Goal: Task Accomplishment & Management: Complete application form

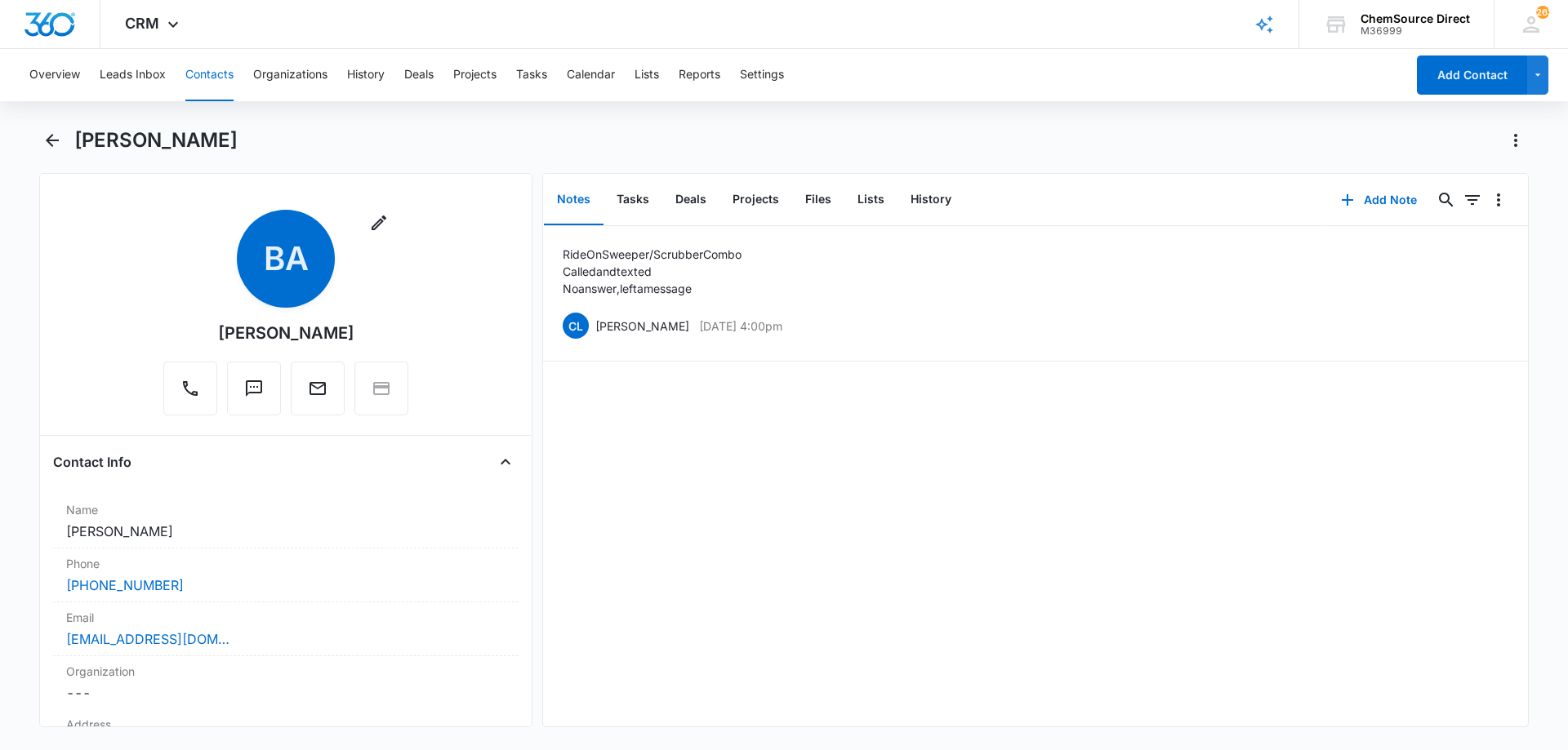
click at [216, 73] on button "Contacts" at bounding box center [210, 75] width 48 height 52
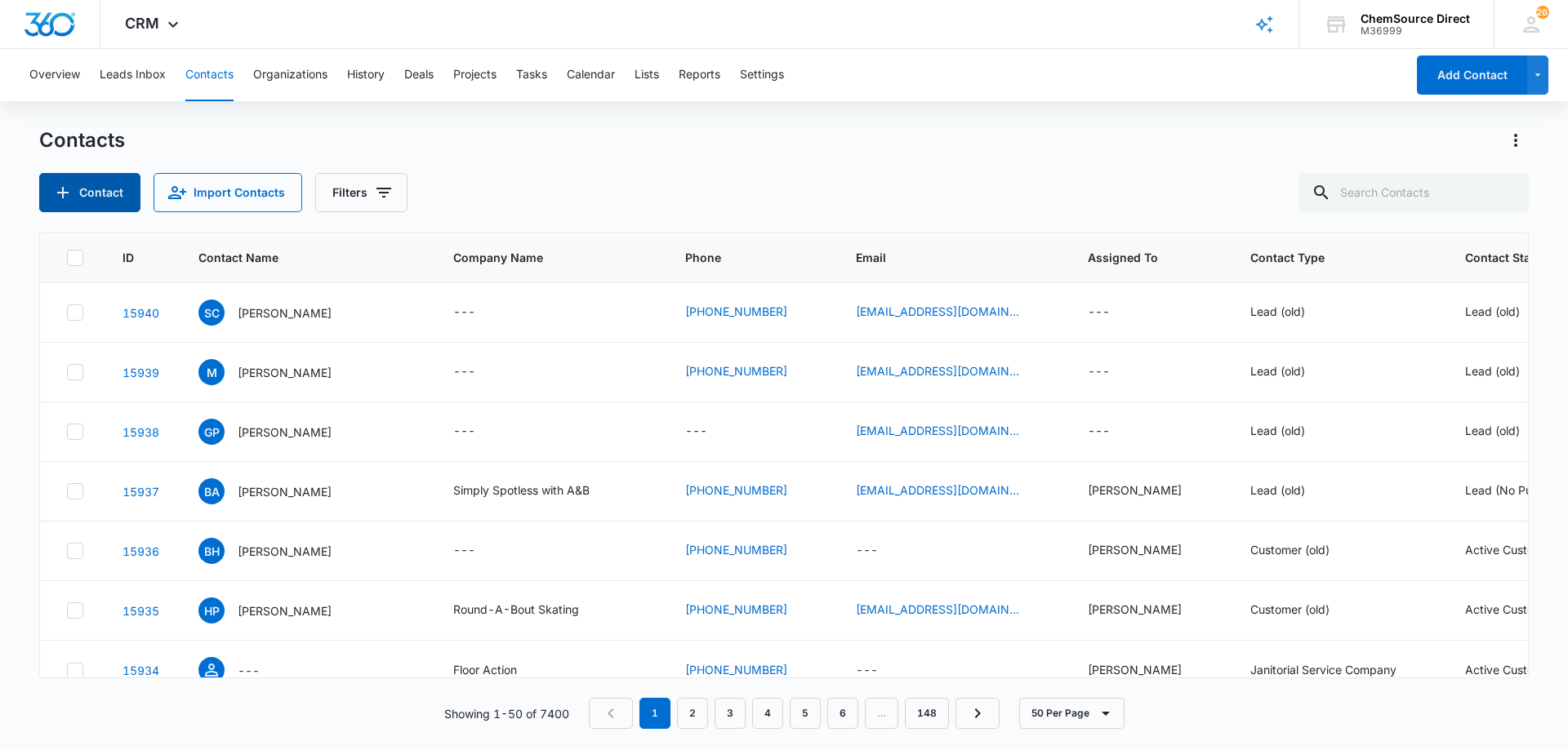
click at [81, 187] on button "Contact" at bounding box center [89, 193] width 102 height 39
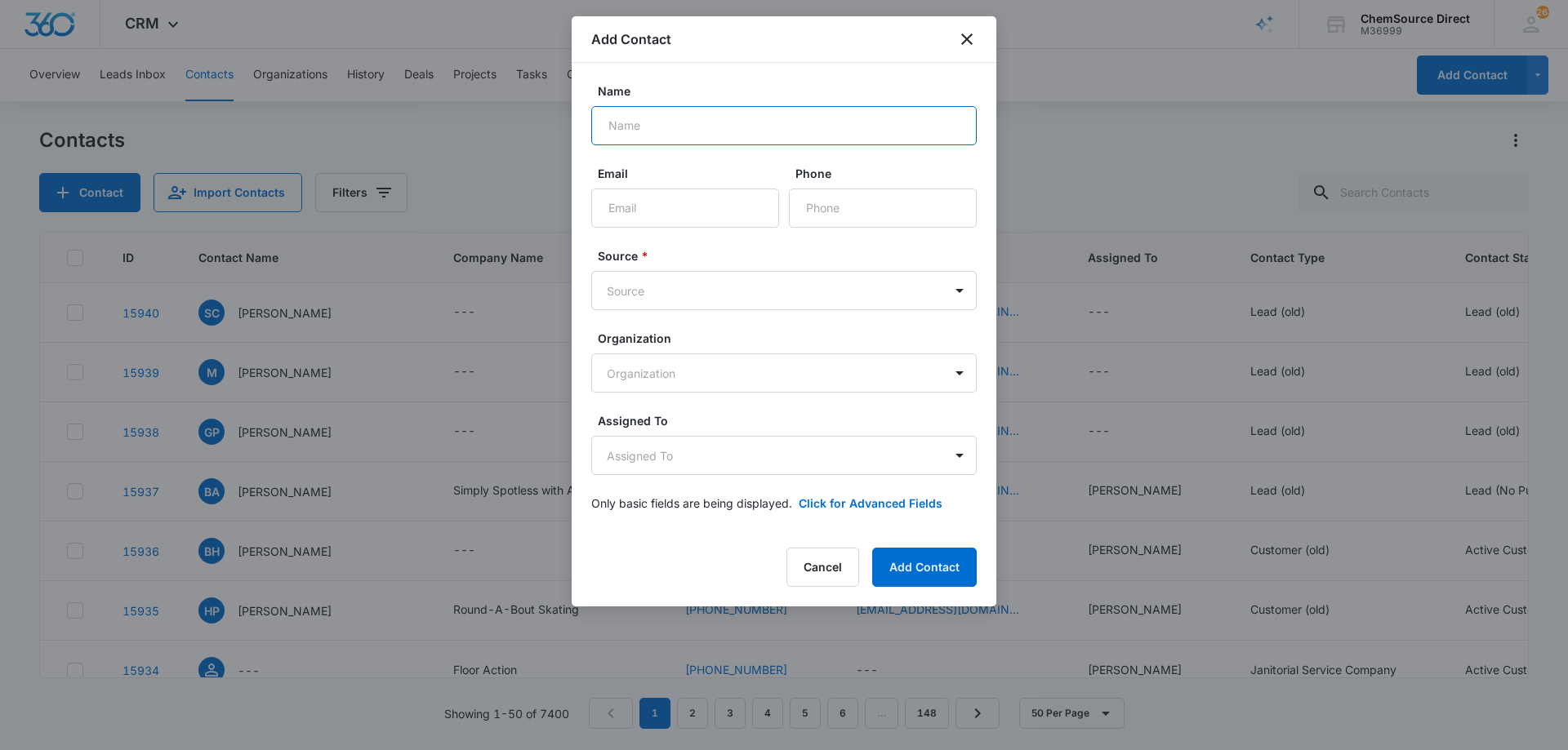
click at [655, 134] on input "Name" at bounding box center [783, 126] width 385 height 39
type input "[PERSON_NAME] [PERSON_NAME]"
paste input "[EMAIL_ADDRESS][DOMAIN_NAME]"
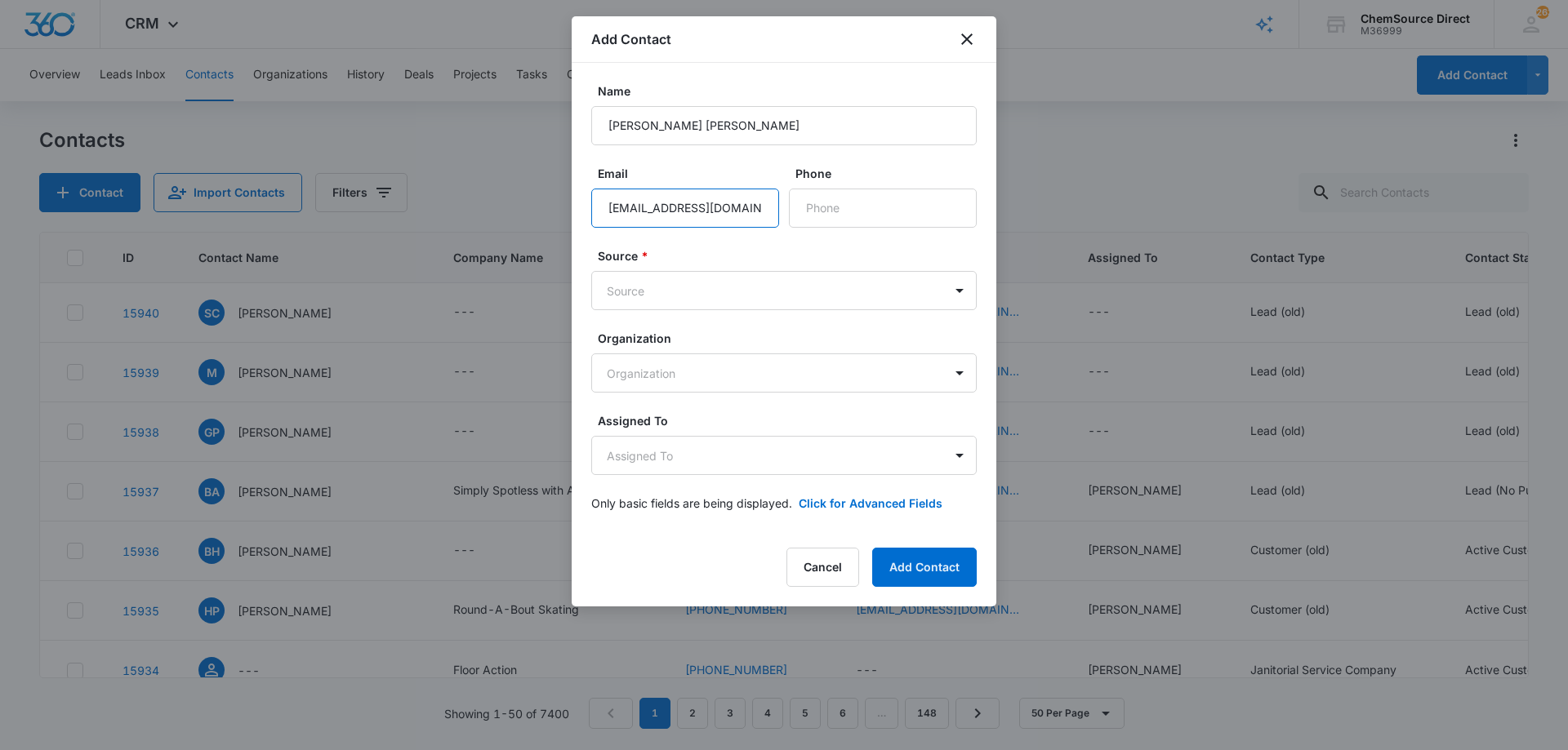
scroll to position [0, 48]
type input "[EMAIL_ADDRESS][DOMAIN_NAME]"
paste input "[PHONE_NUMBER]"
type input "[PHONE_NUMBER]"
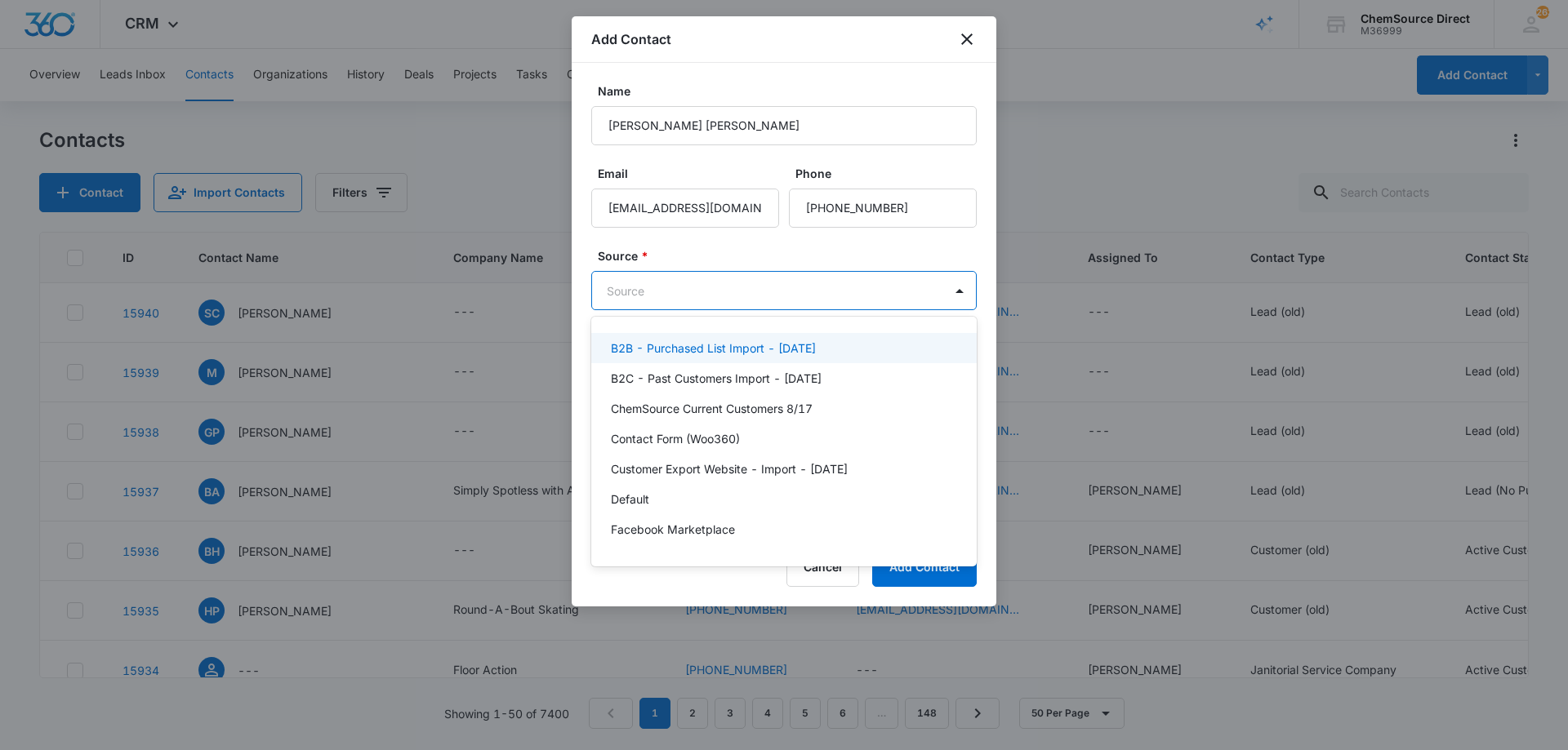
click at [746, 288] on body "CRM Apps Reputation Forms CRM Email Social Payments POS Content Ads Intelligenc…" at bounding box center [784, 375] width 1568 height 750
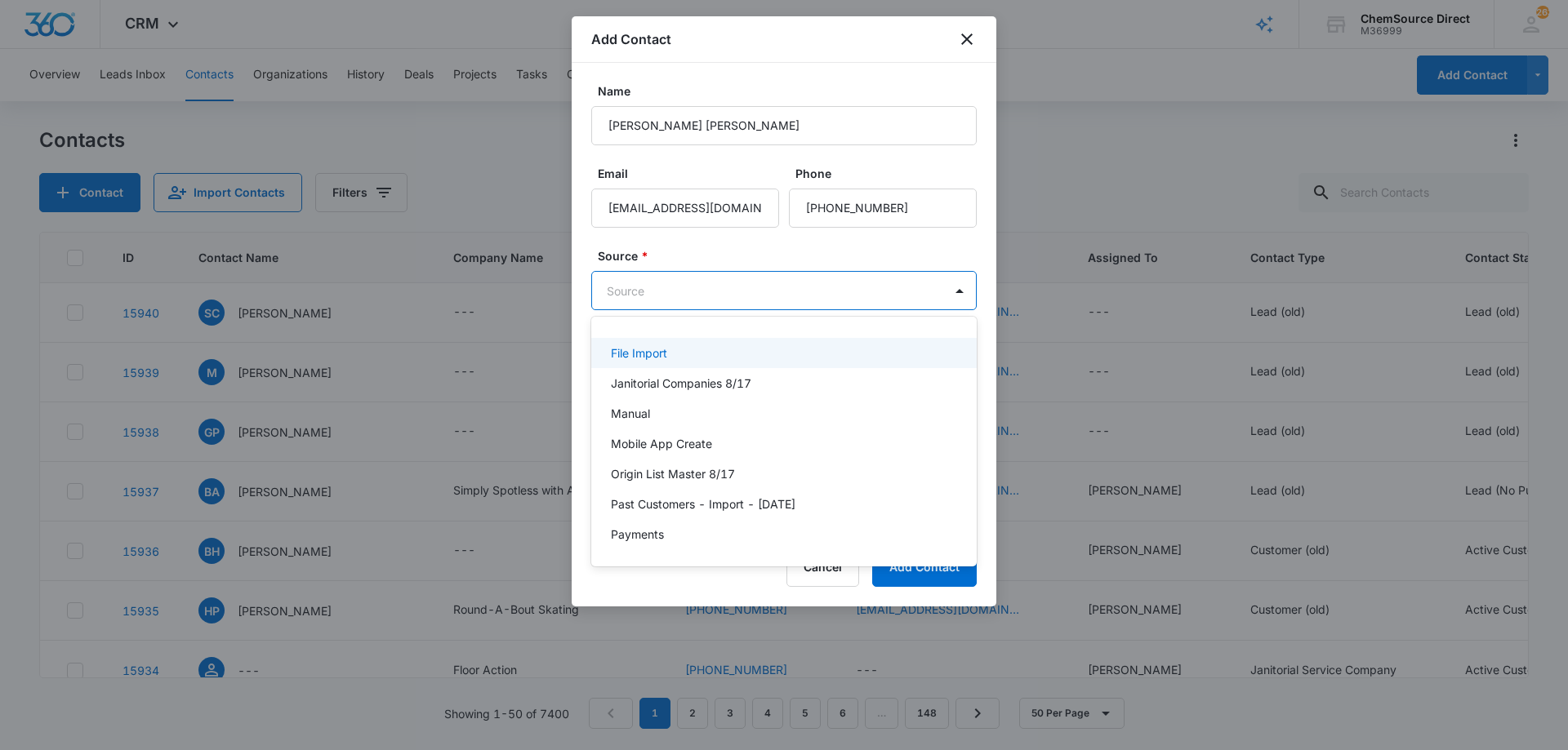
scroll to position [357, 0]
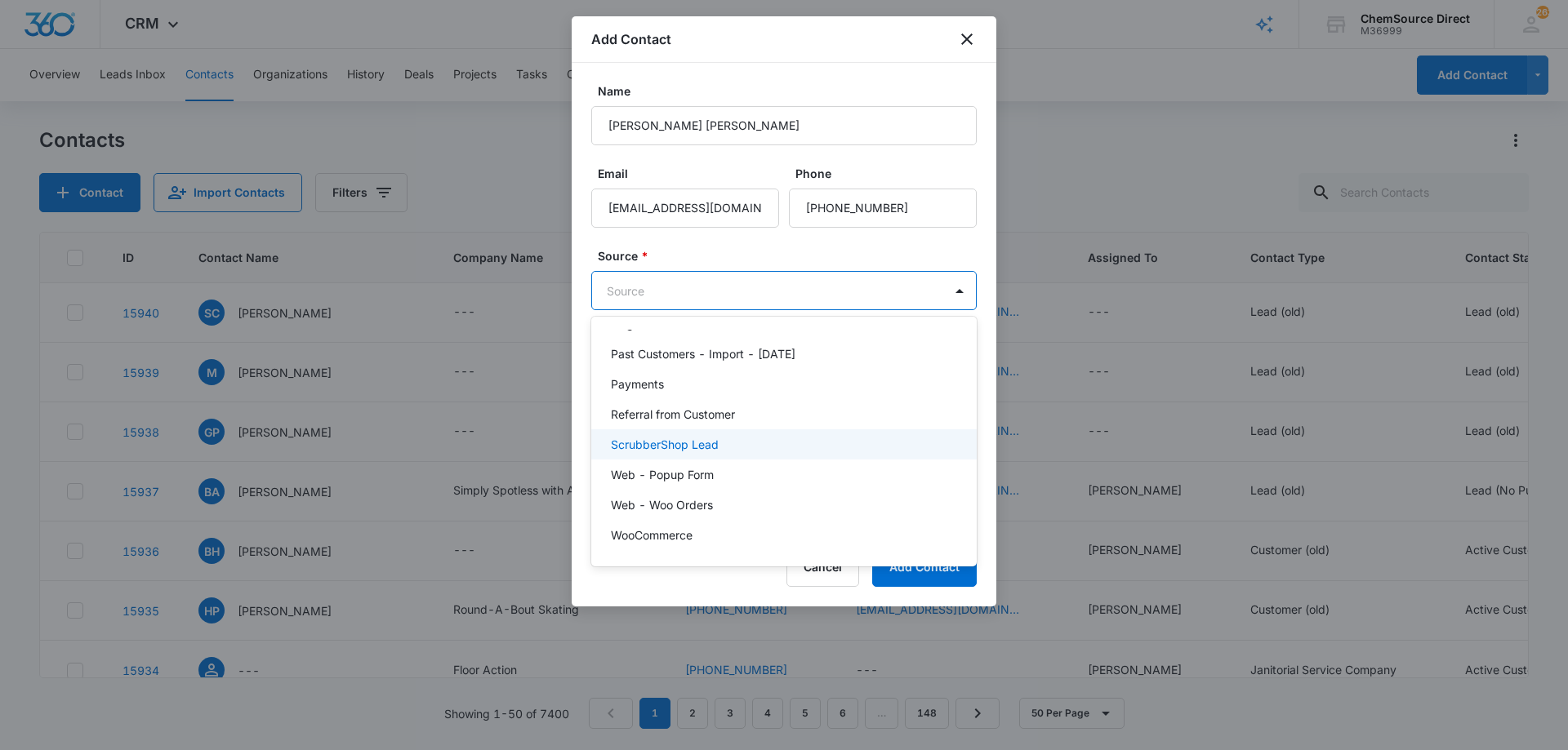
click at [718, 443] on p "ScrubberShop Lead" at bounding box center [665, 444] width 108 height 17
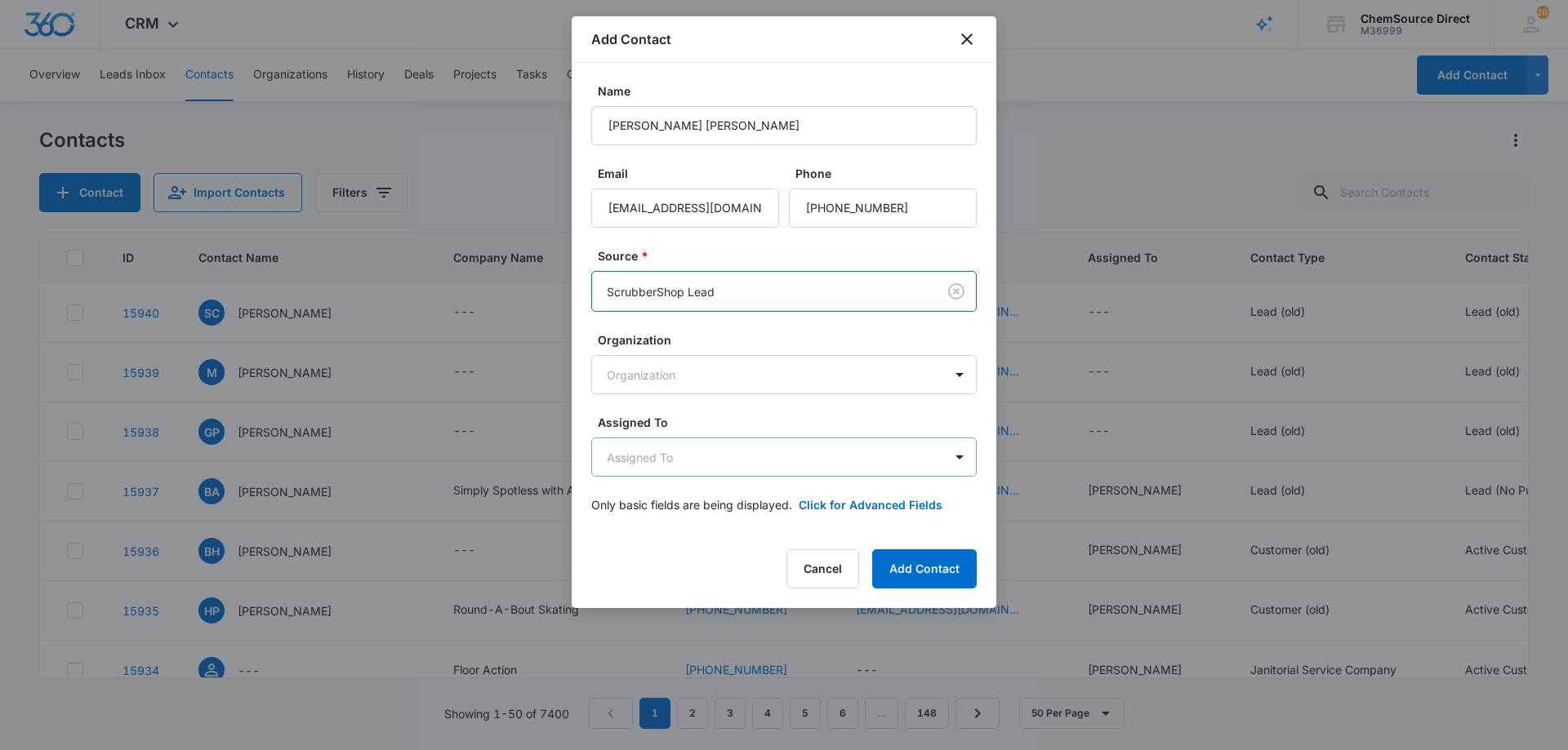
click at [687, 455] on body "CRM Apps Reputation Forms CRM Email Social Payments POS Content Ads Intelligenc…" at bounding box center [784, 375] width 1568 height 750
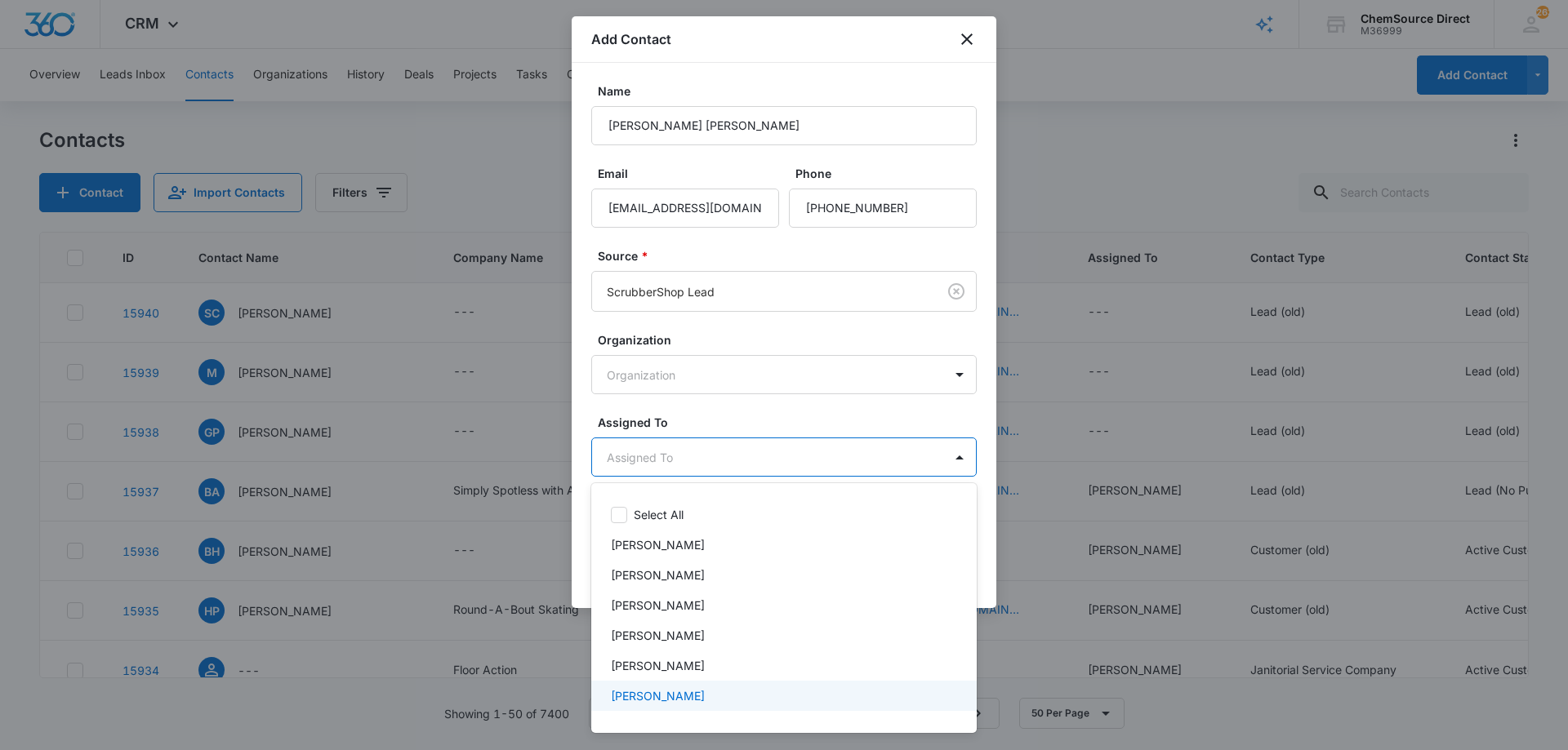
click at [717, 689] on div "[PERSON_NAME]" at bounding box center [782, 695] width 343 height 17
click at [720, 406] on div at bounding box center [784, 375] width 1568 height 750
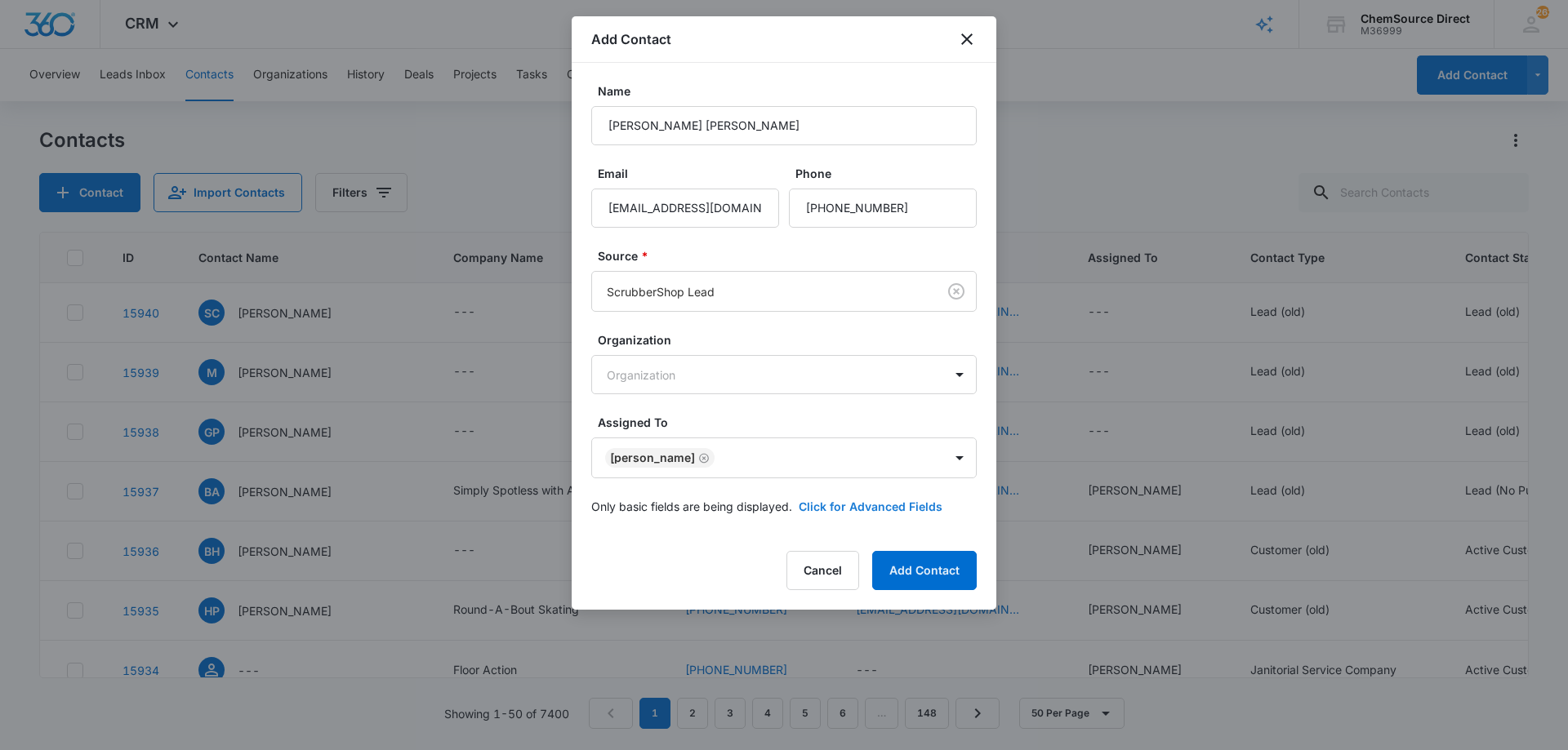
click at [840, 503] on button "Click for Advanced Fields" at bounding box center [871, 506] width 144 height 17
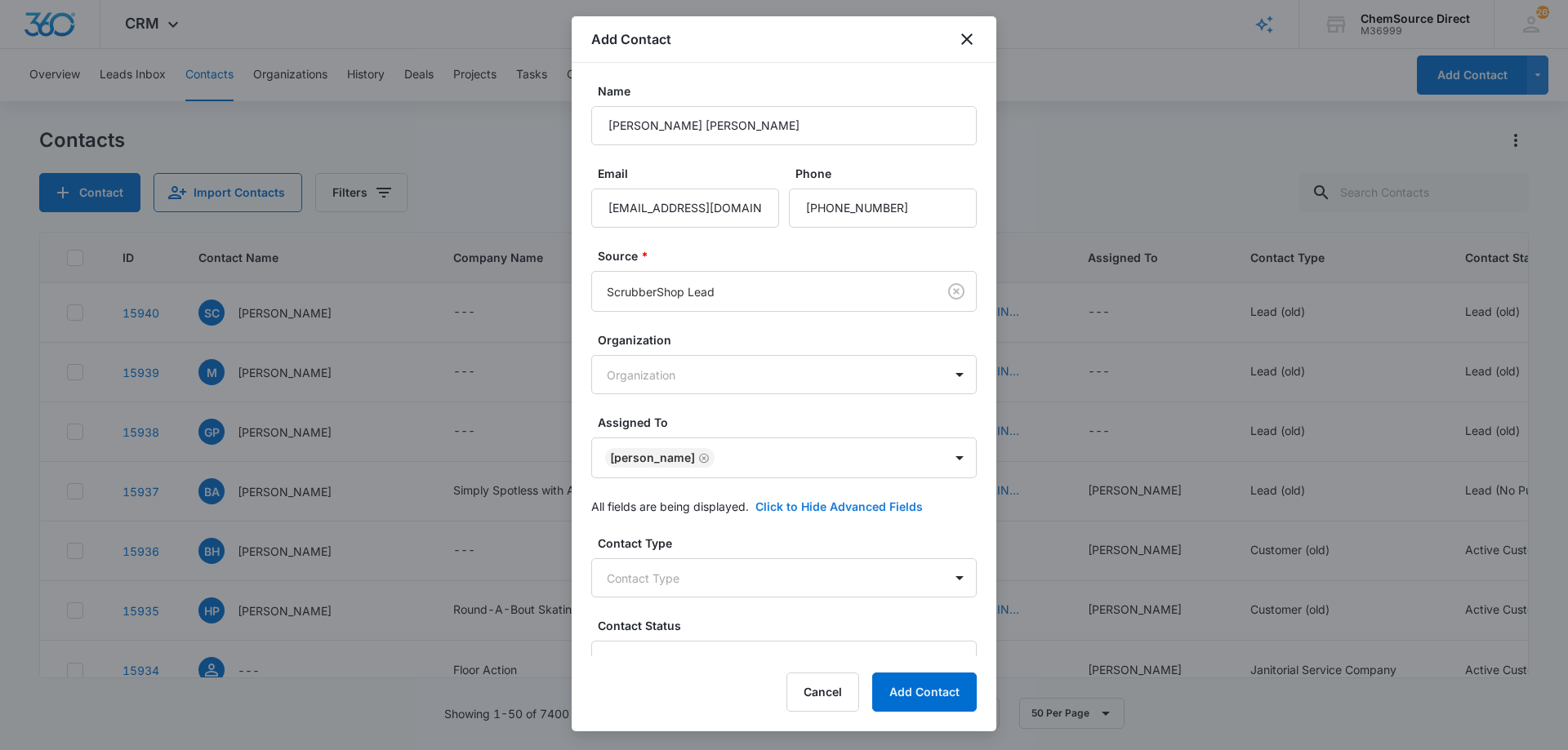
scroll to position [314, 0]
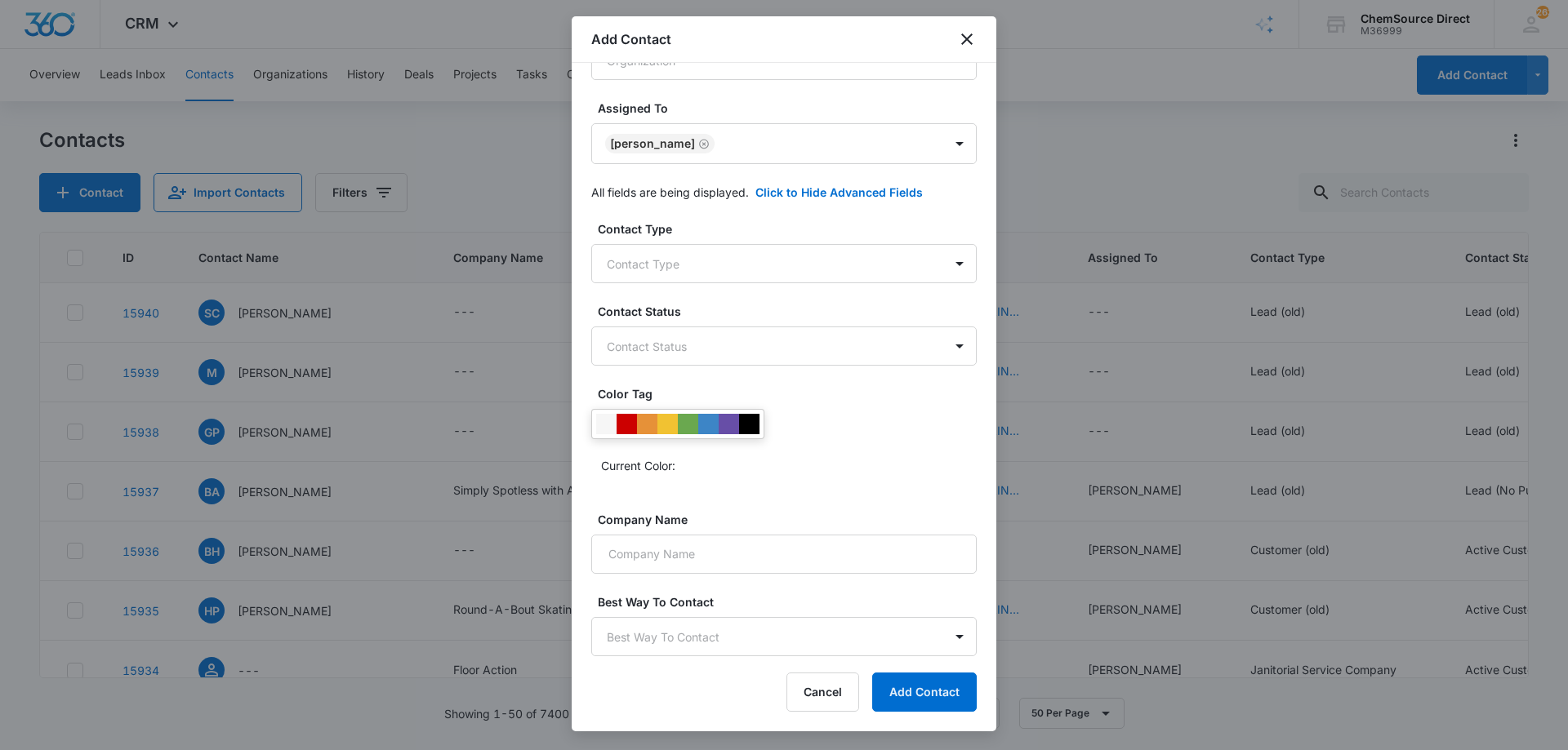
click at [714, 241] on div "Contact Type Contact Type" at bounding box center [783, 251] width 385 height 62
click at [714, 266] on body "CRM Apps Reputation Forms CRM Email Social Payments POS Content Ads Intelligenc…" at bounding box center [784, 375] width 1568 height 750
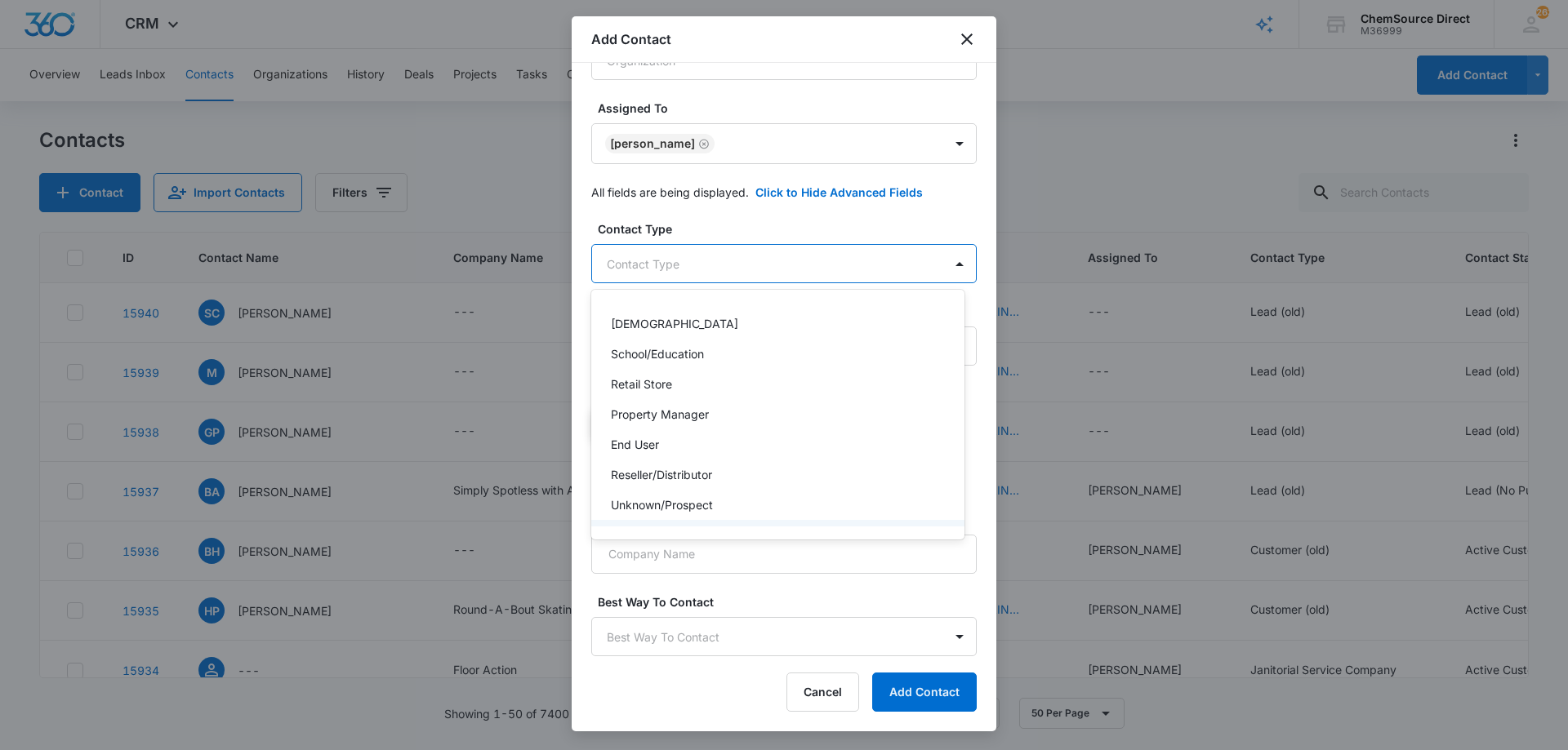
scroll to position [175, 0]
click at [732, 438] on div "Customer (old)" at bounding box center [777, 447] width 373 height 30
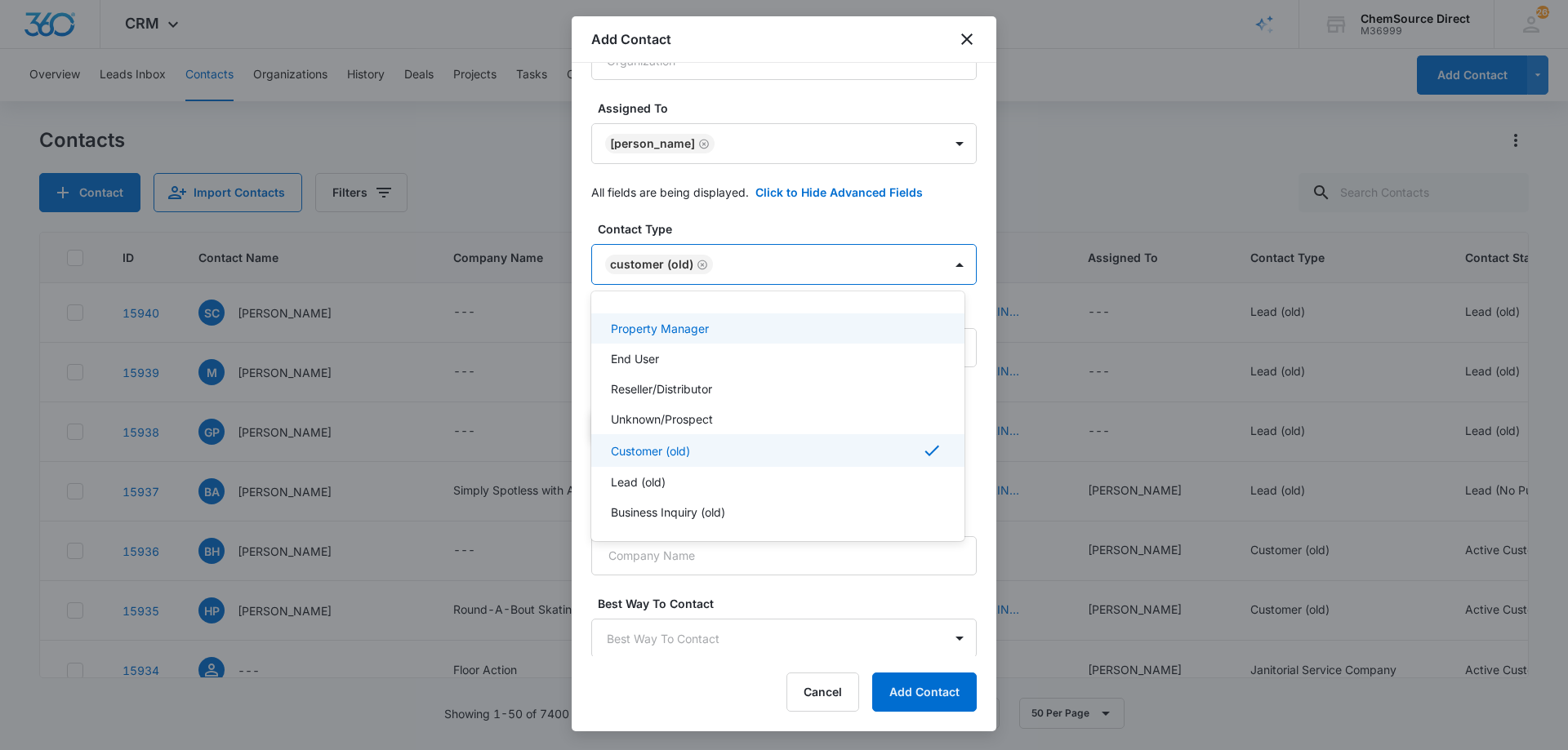
click at [733, 231] on div at bounding box center [784, 375] width 1568 height 750
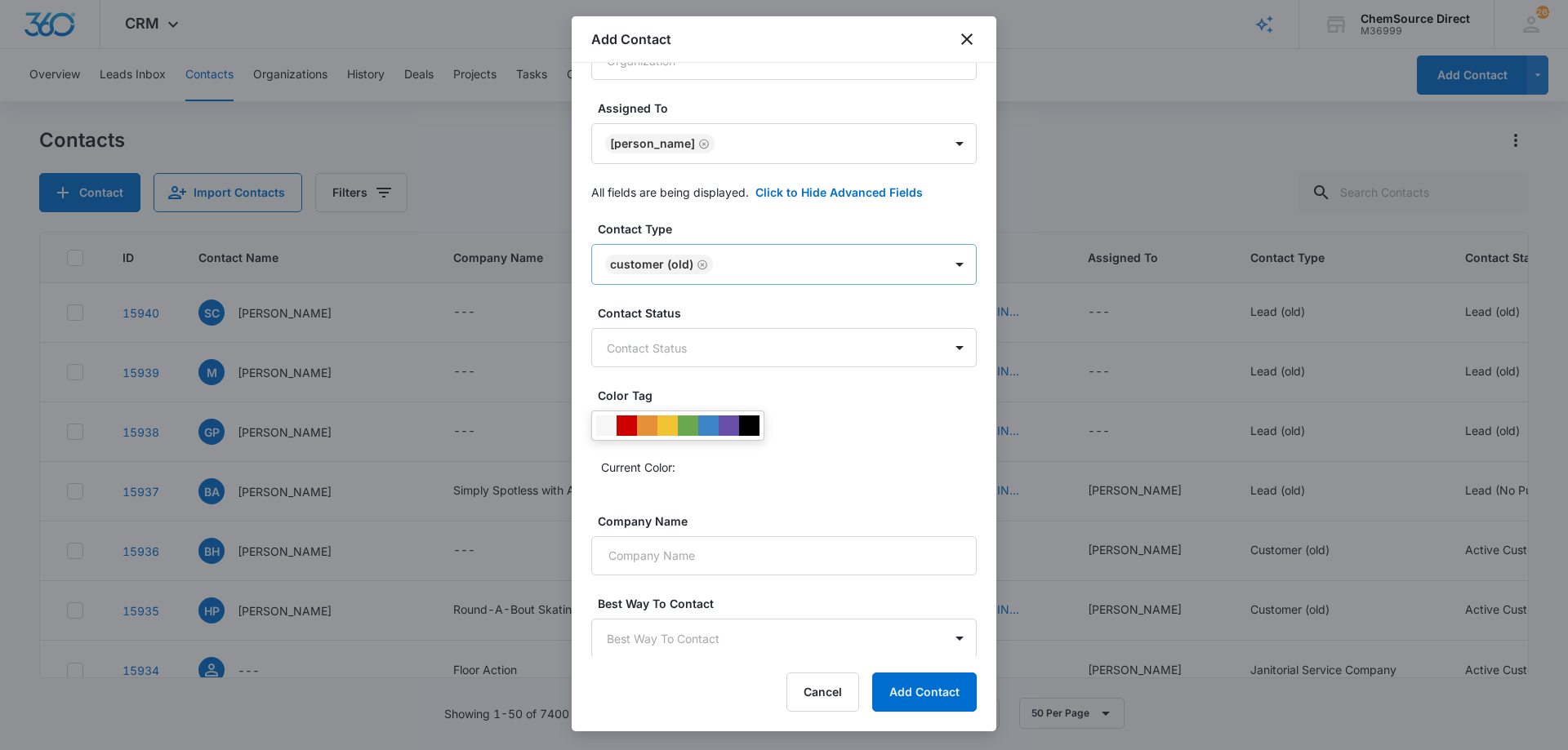
click at [734, 263] on body "CRM Apps Reputation Forms CRM Email Social Payments POS Content Ads Intelligenc…" at bounding box center [784, 375] width 1568 height 750
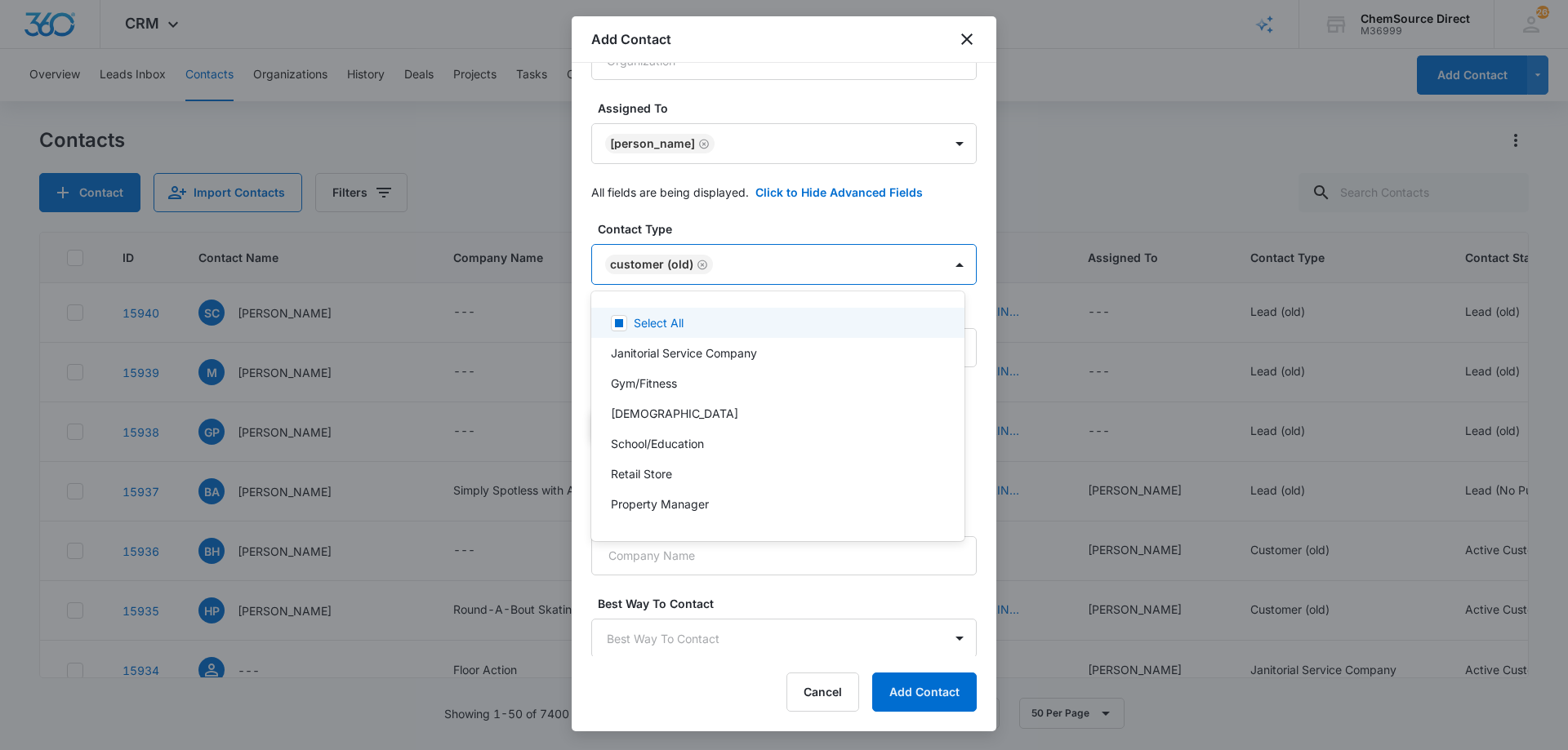
click at [699, 262] on div at bounding box center [784, 375] width 1568 height 750
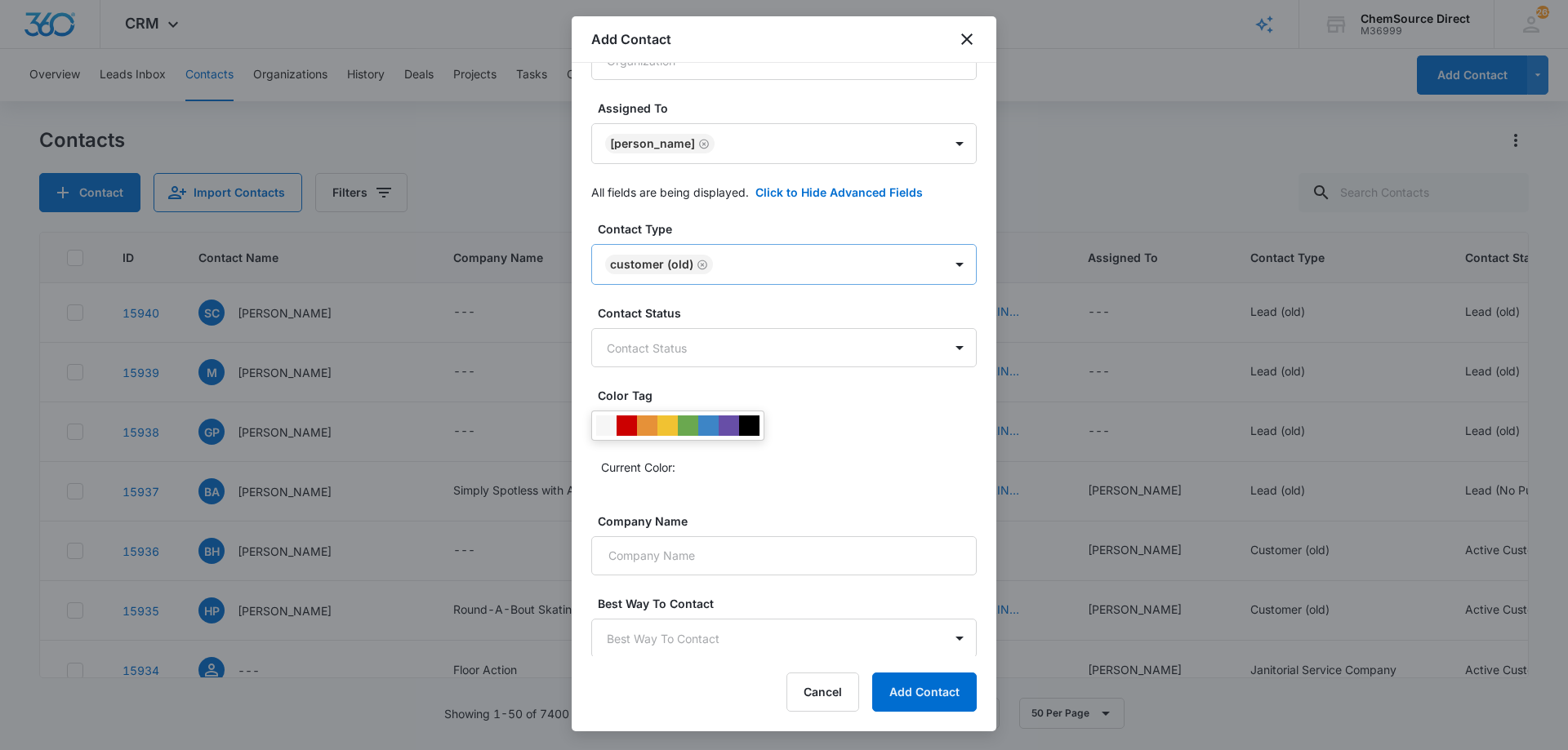
click at [703, 263] on icon "Remove Customer (old)" at bounding box center [702, 265] width 11 height 12
click at [719, 260] on body "CRM Apps Reputation Forms CRM Email Social Payments POS Content Ads Intelligenc…" at bounding box center [784, 375] width 1568 height 750
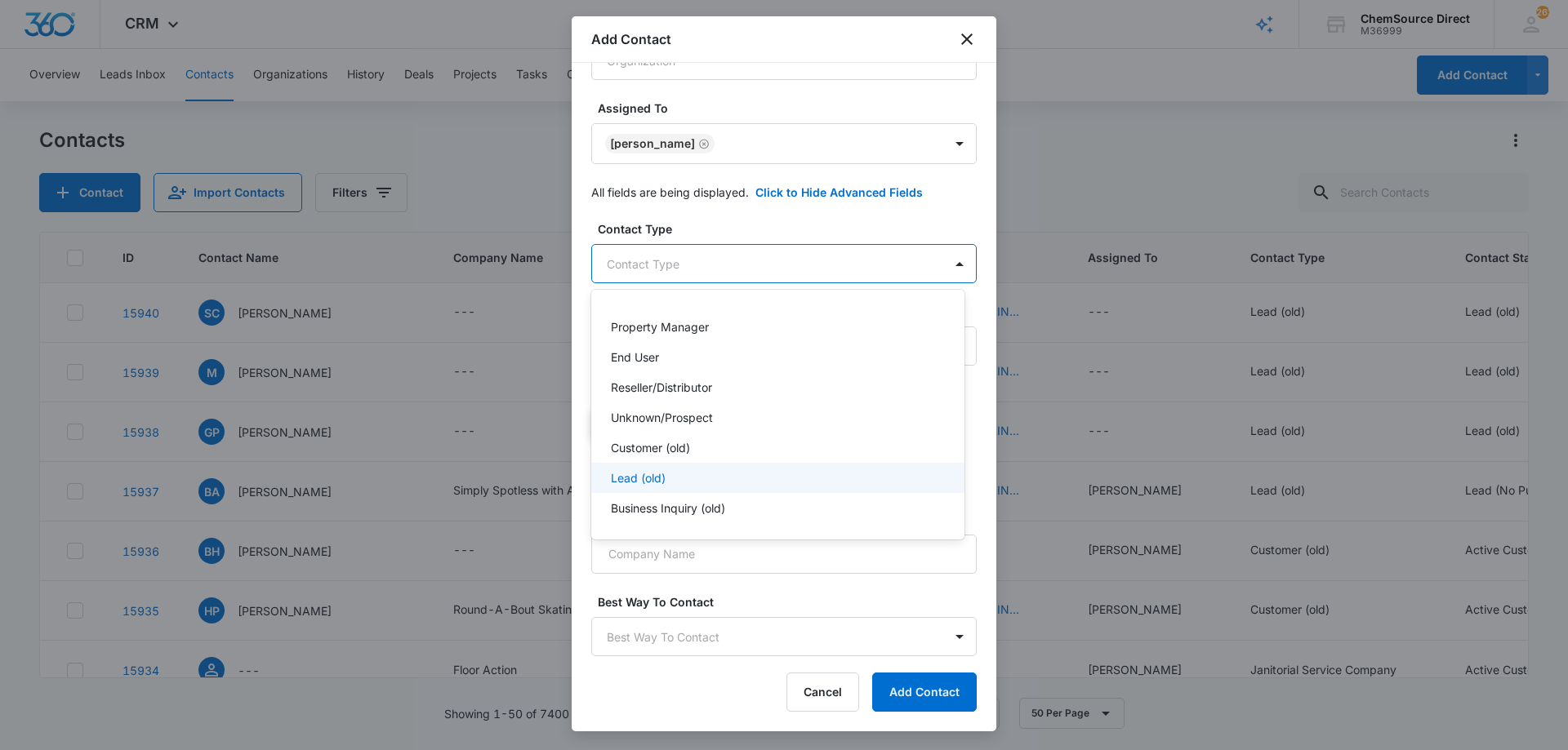
click at [726, 474] on div "Lead (old)" at bounding box center [776, 478] width 331 height 17
click at [735, 220] on div at bounding box center [784, 375] width 1568 height 750
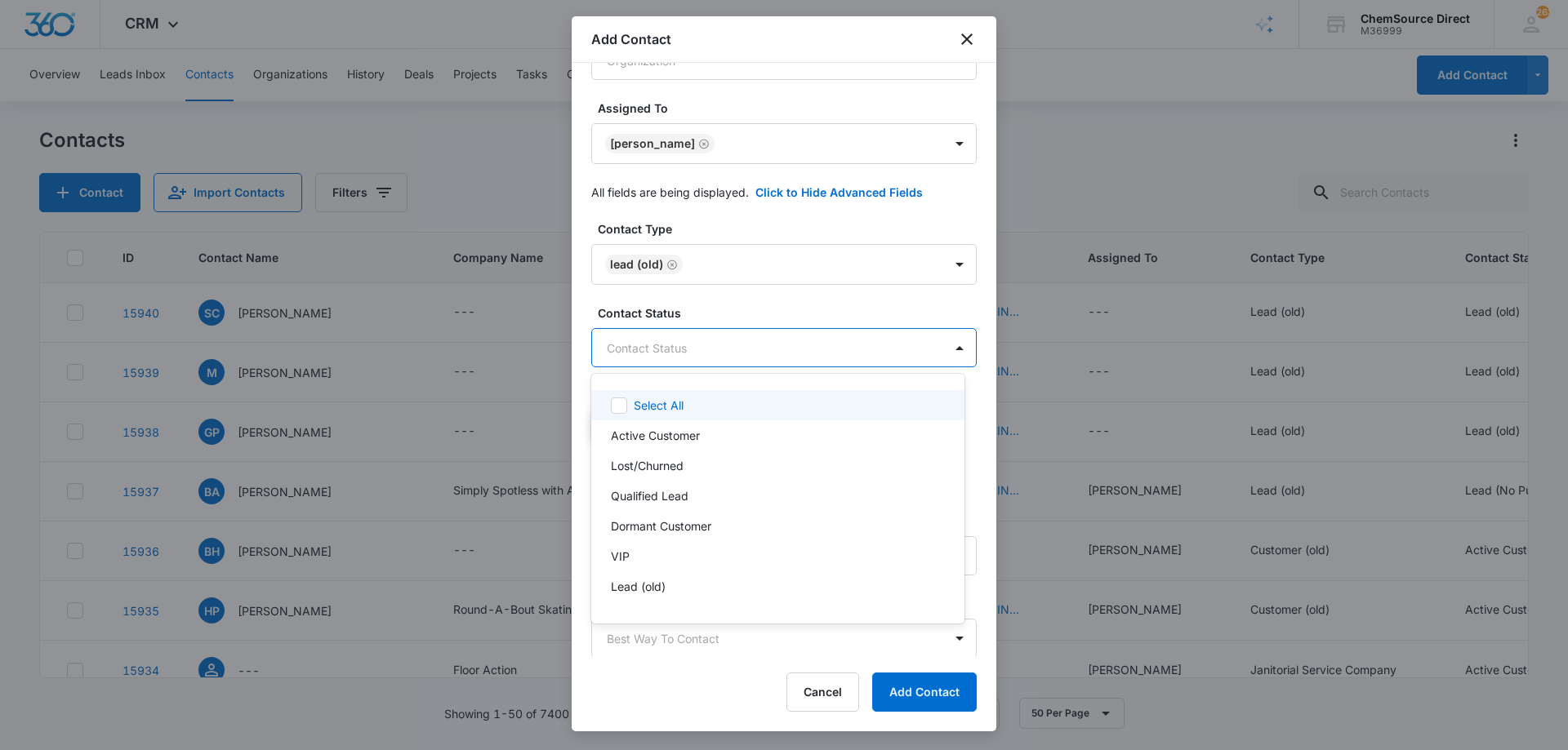
click at [720, 344] on body "CRM Apps Reputation Forms CRM Email Social Payments POS Content Ads Intelligenc…" at bounding box center [784, 375] width 1568 height 750
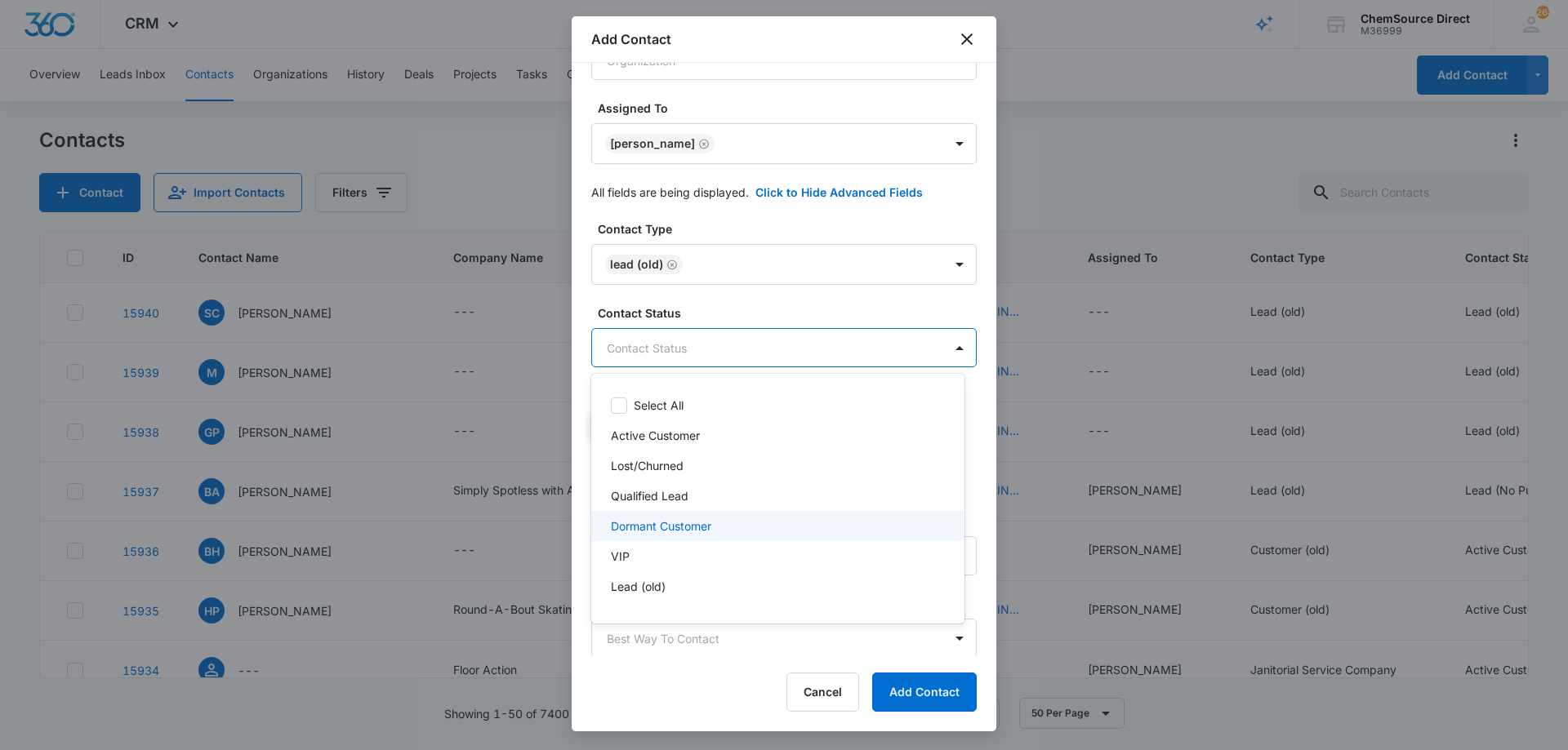
scroll to position [24, 0]
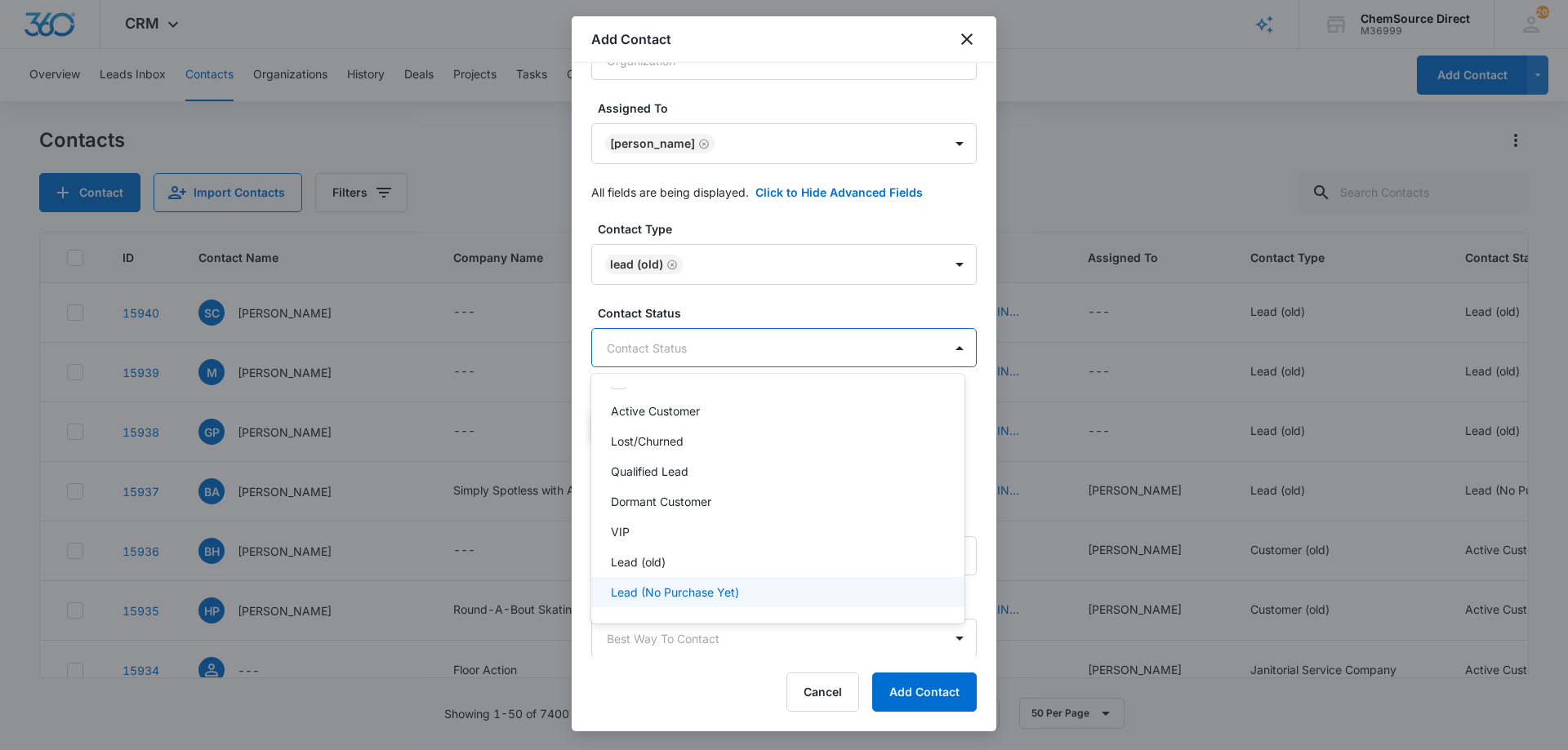
click at [707, 587] on p "Lead (No Purchase Yet)" at bounding box center [675, 592] width 129 height 17
click at [745, 299] on div at bounding box center [784, 375] width 1568 height 750
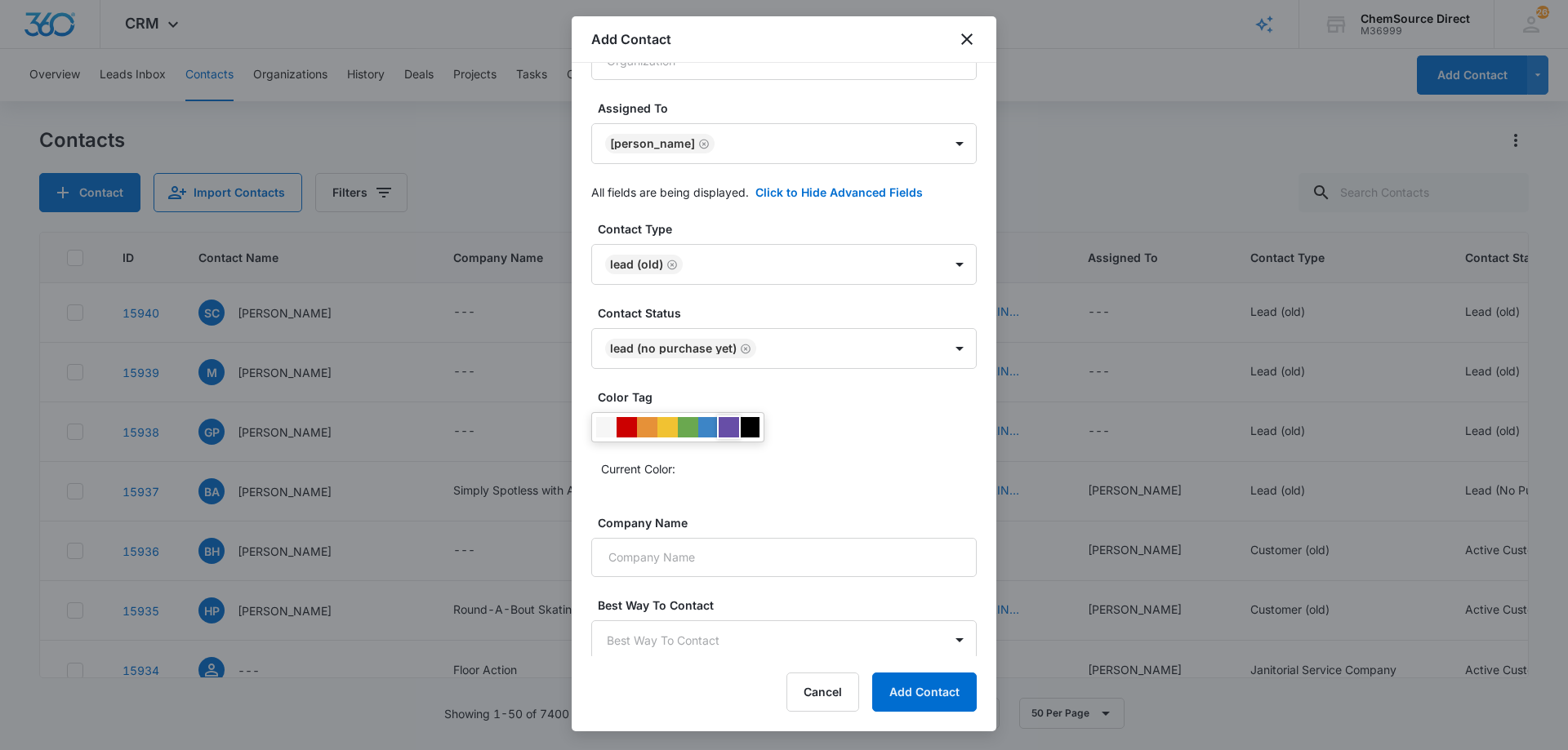
click at [728, 427] on div at bounding box center [729, 428] width 21 height 20
click at [695, 554] on input "Company Name" at bounding box center [783, 557] width 385 height 39
click at [665, 549] on input "Company Name" at bounding box center [783, 557] width 385 height 39
type input "Self-Employed"
click at [906, 685] on button "Add Contact" at bounding box center [924, 692] width 104 height 39
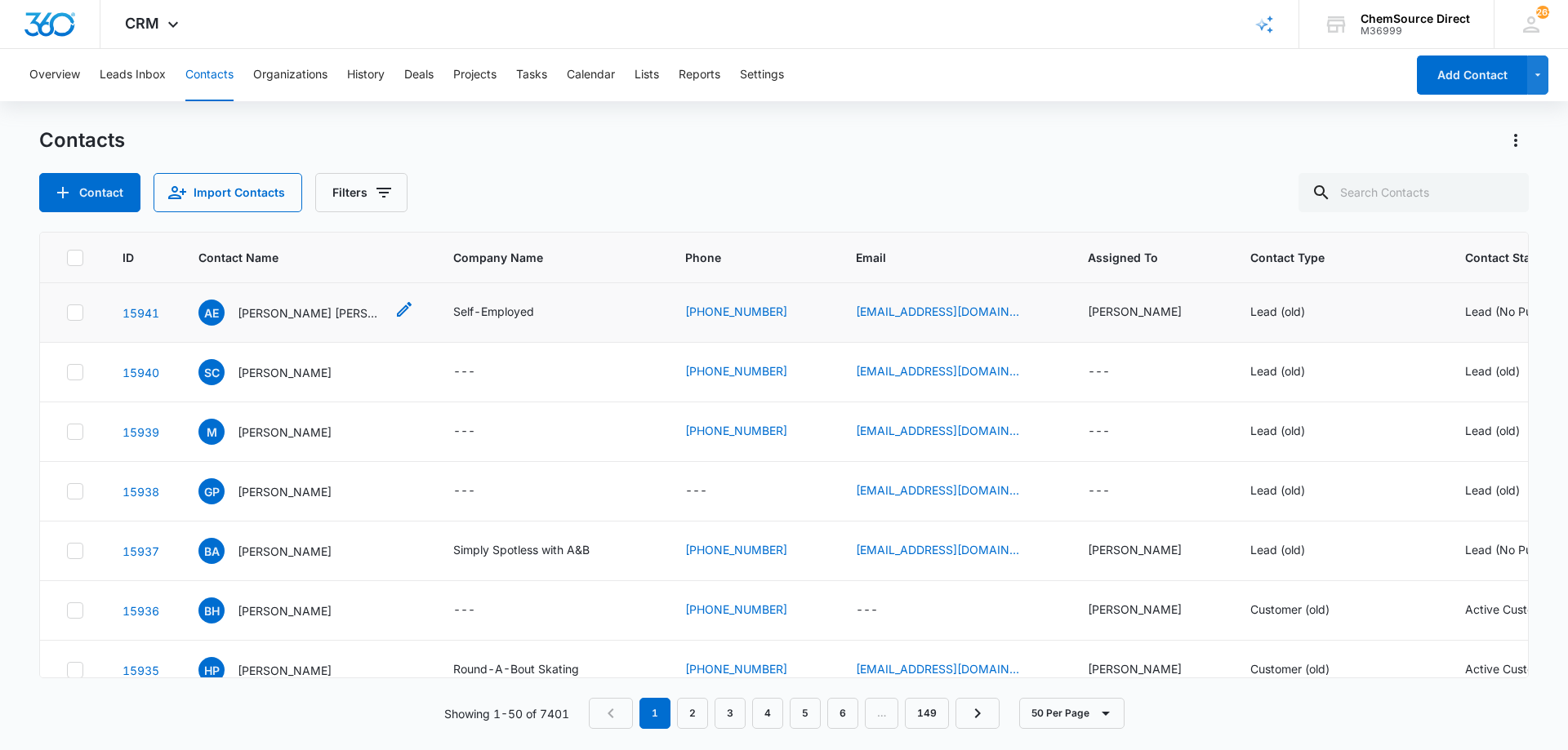
click at [345, 313] on p "[PERSON_NAME] [PERSON_NAME]" at bounding box center [311, 313] width 147 height 17
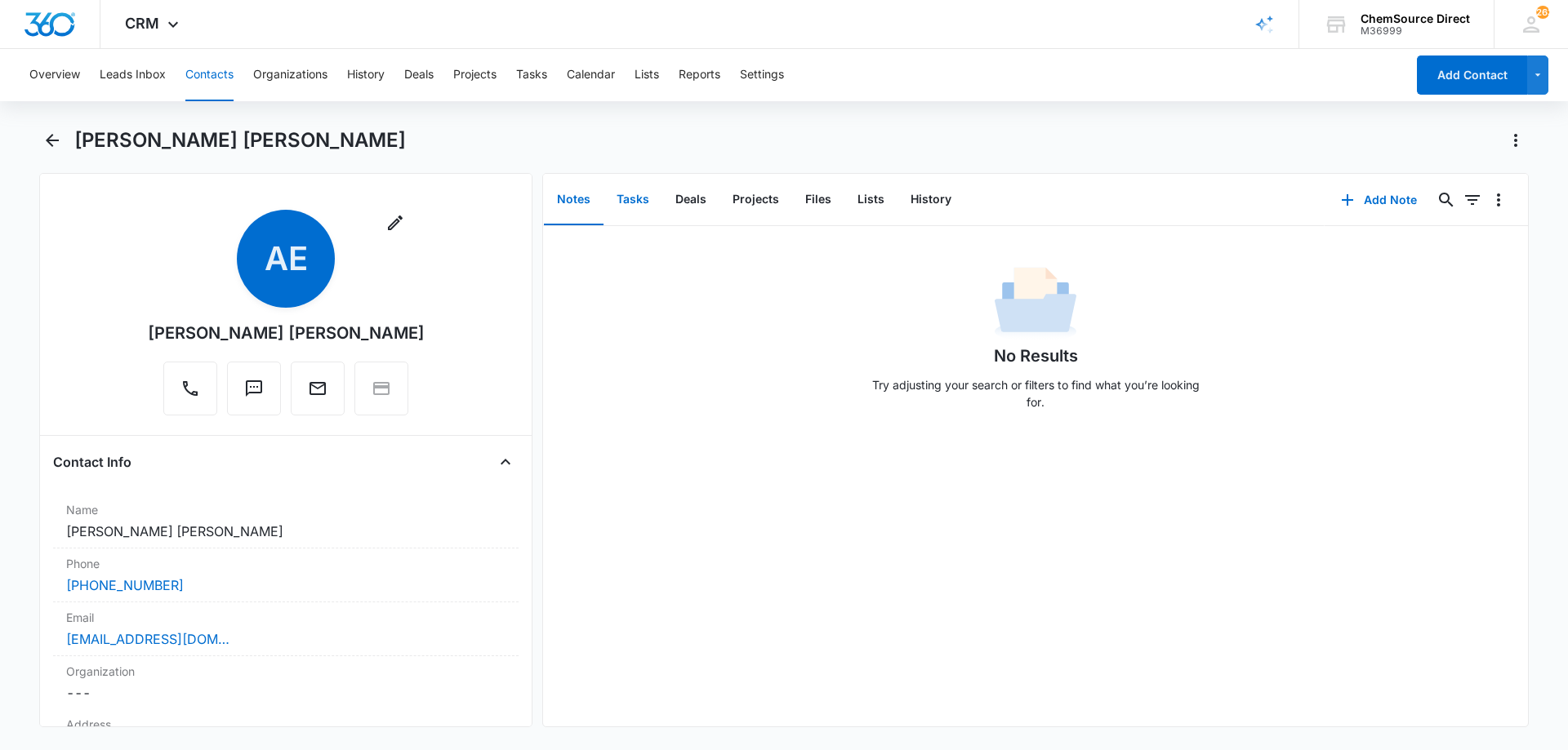
click at [638, 198] on button "Tasks" at bounding box center [632, 199] width 59 height 50
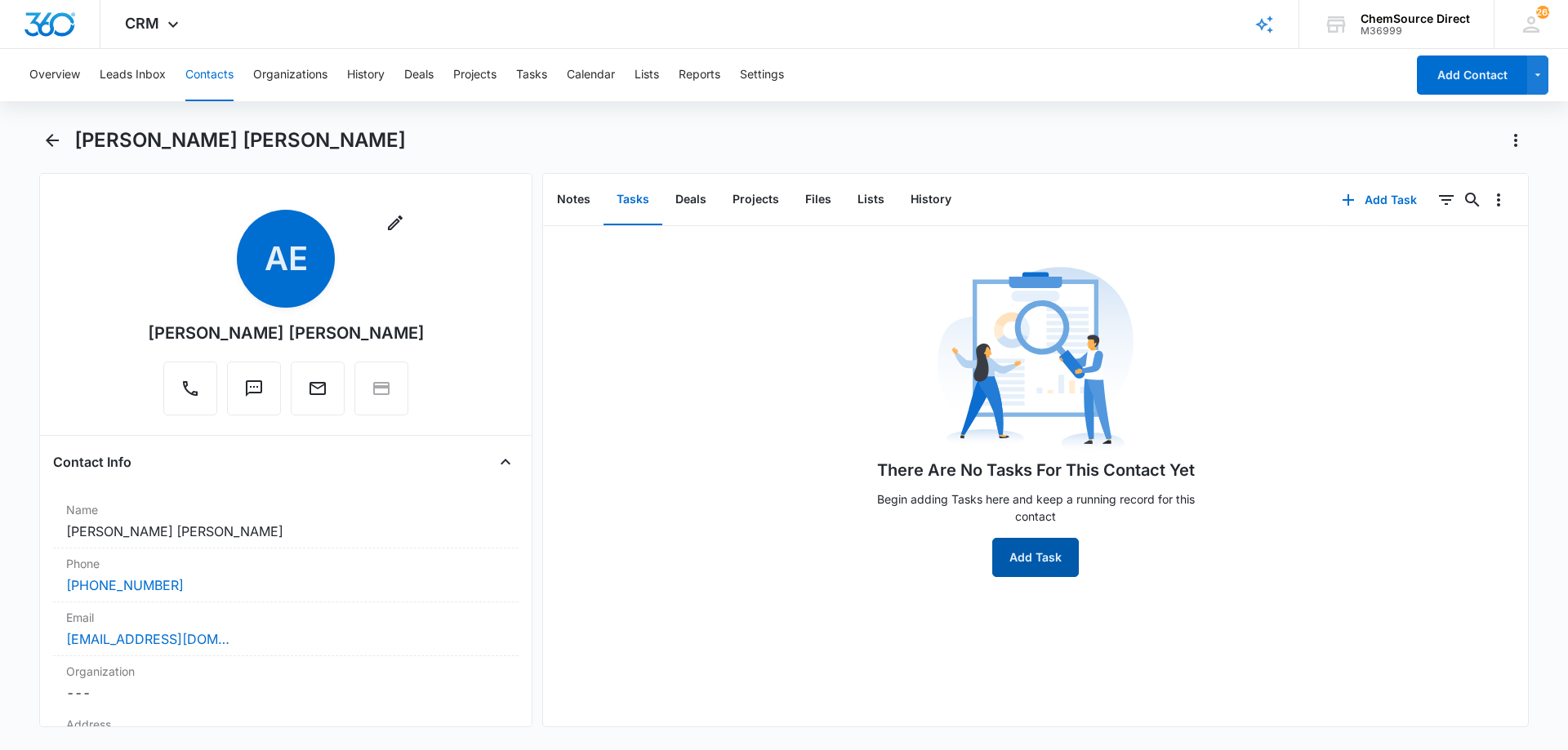
click at [1025, 552] on button "Add Task" at bounding box center [1035, 557] width 87 height 39
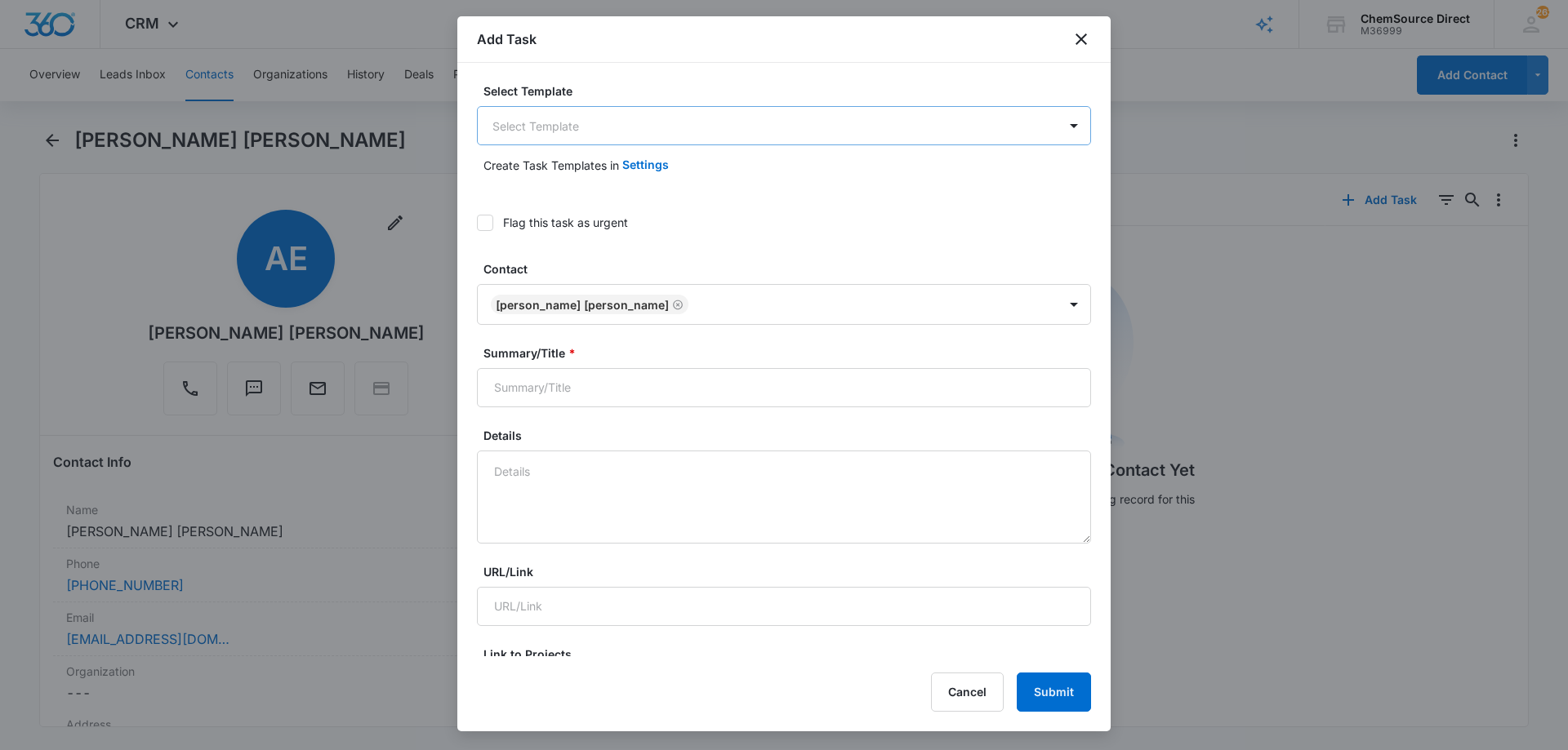
click at [531, 120] on body "CRM Apps Reputation Forms CRM Email Social Payments POS Content Ads Intelligenc…" at bounding box center [784, 375] width 1568 height 750
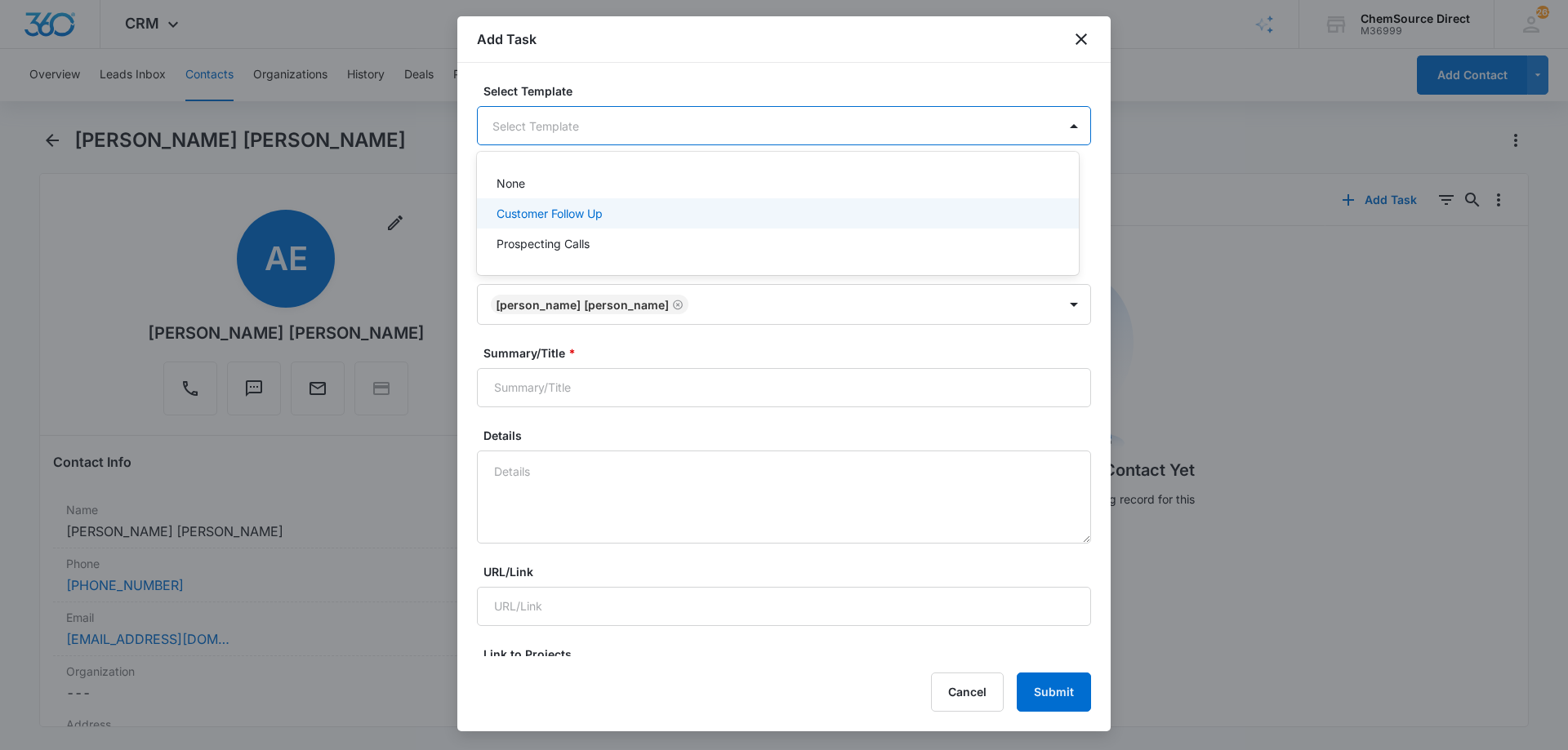
click at [539, 213] on p "Customer Follow Up" at bounding box center [550, 213] width 106 height 17
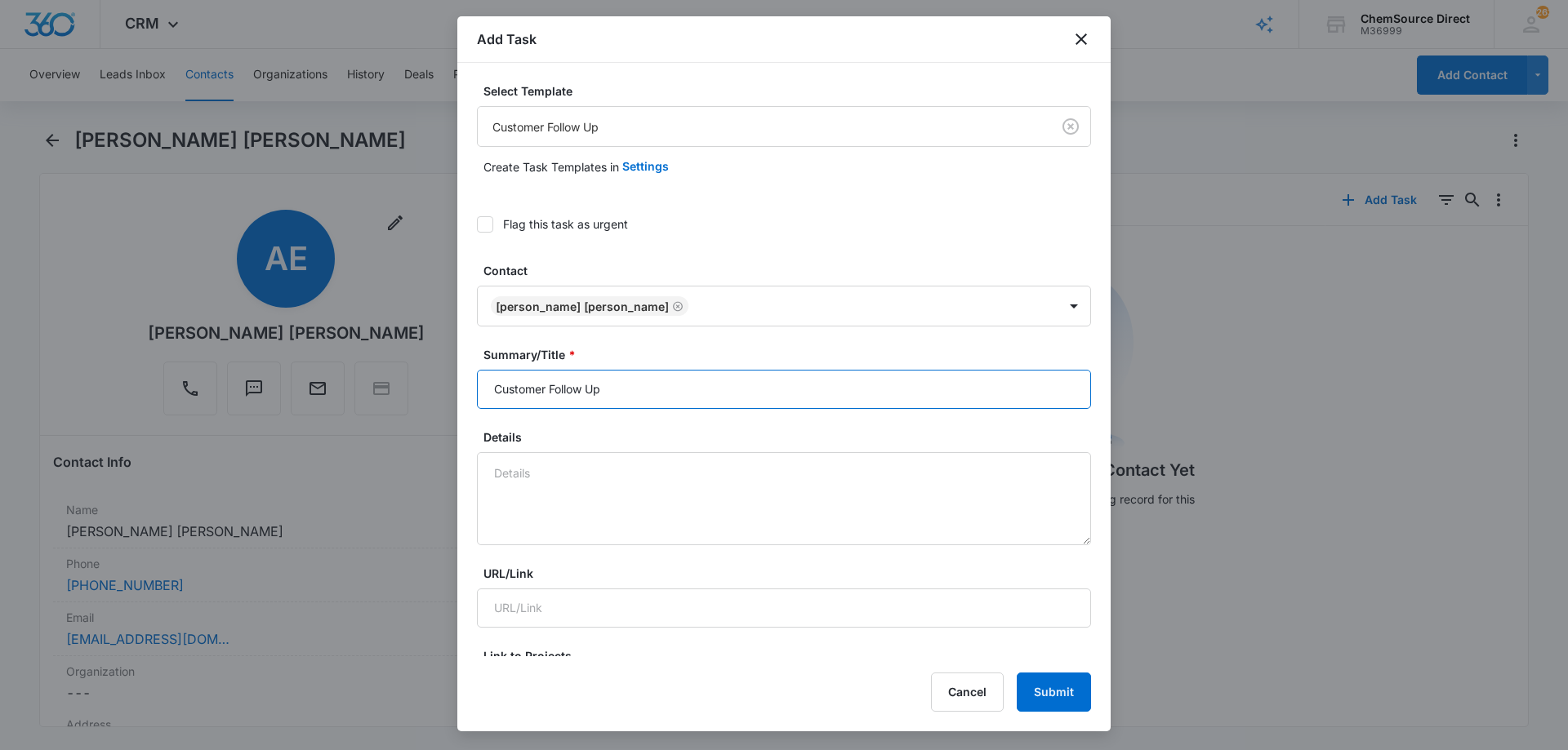
click at [538, 388] on input "Customer Follow Up" at bounding box center [783, 389] width 614 height 39
type input "Customer Follow Up"
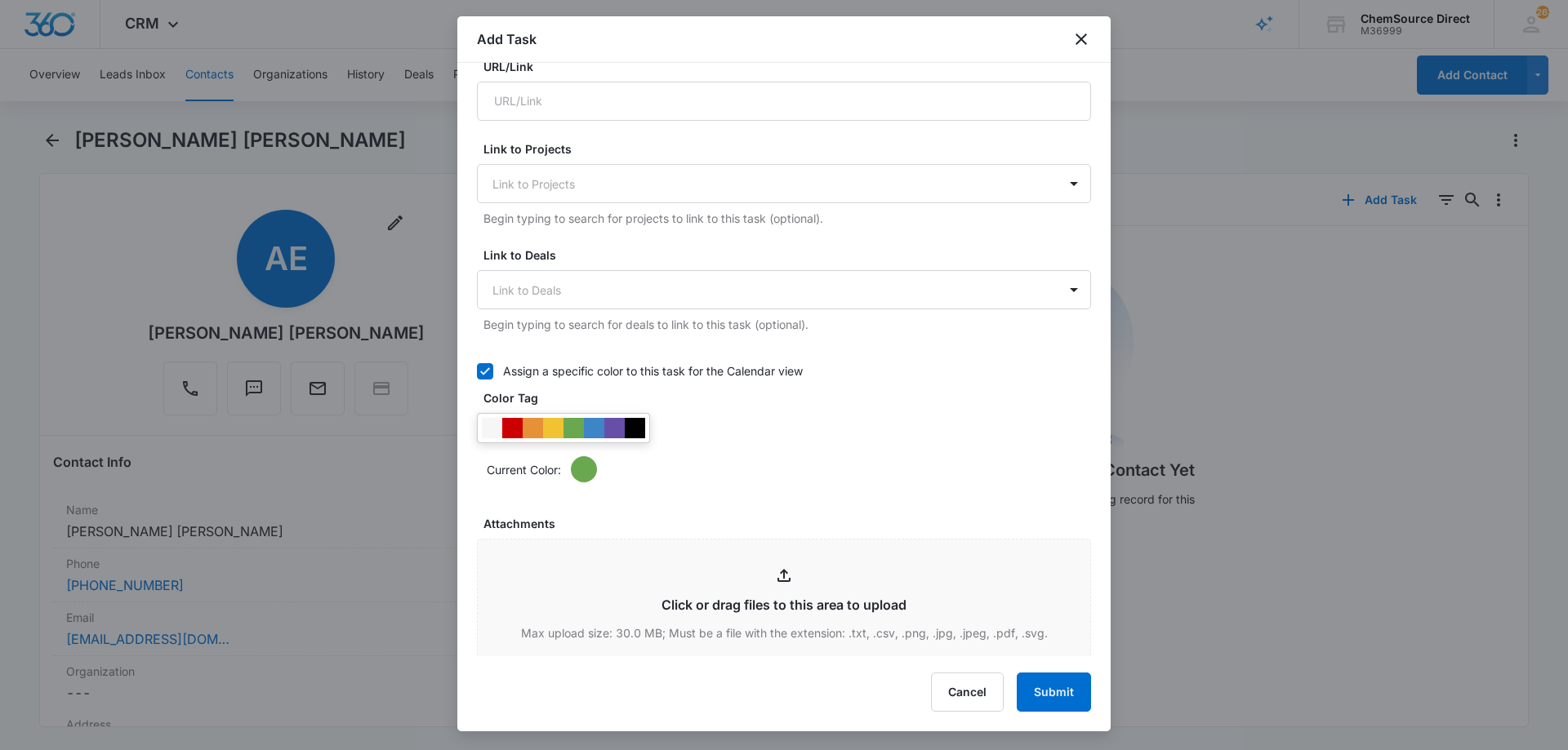
scroll to position [571, 0]
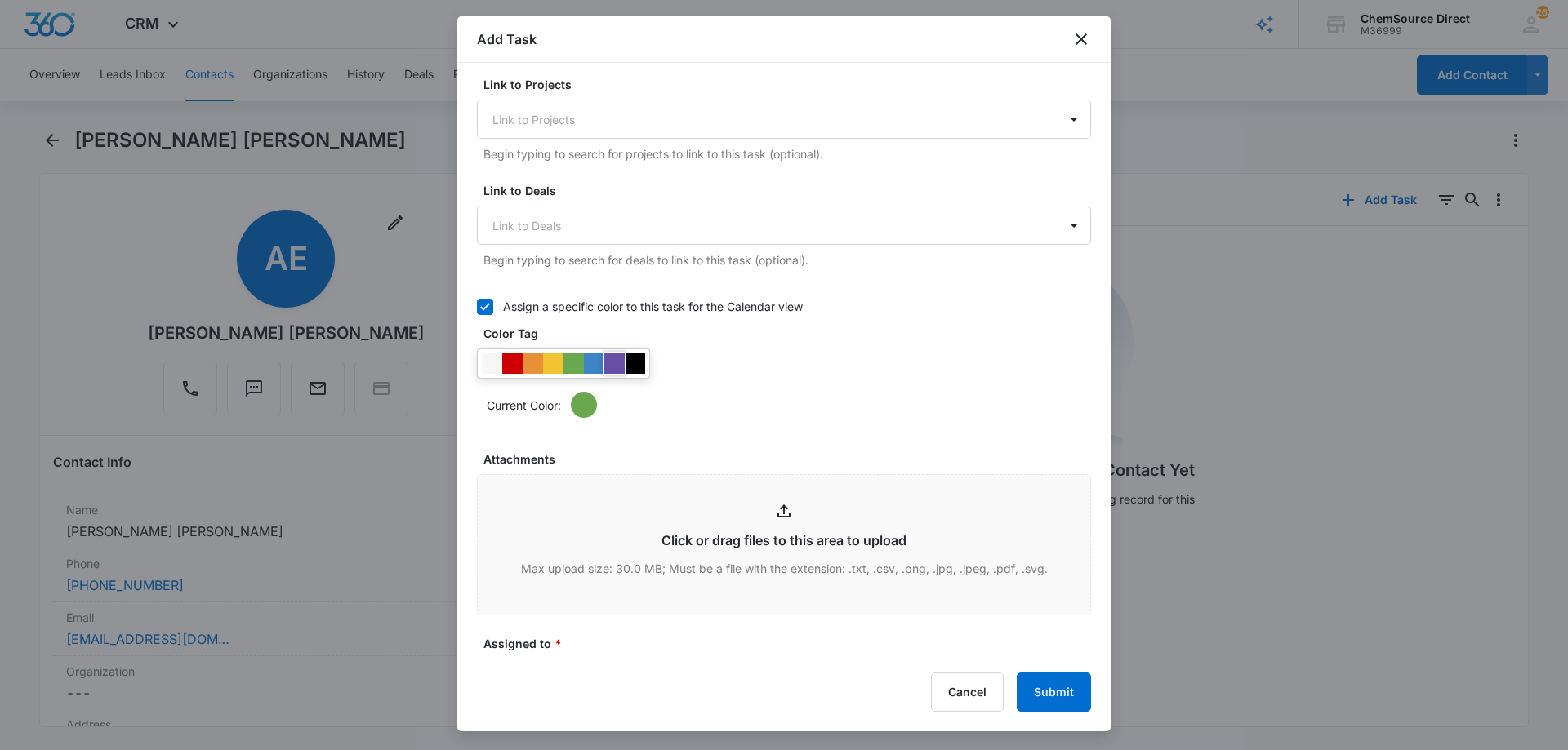
type textarea "Walk Behind Floor Scrubber"
click at [612, 366] on div at bounding box center [614, 363] width 21 height 20
click at [696, 374] on div "Current Color:" at bounding box center [783, 383] width 614 height 69
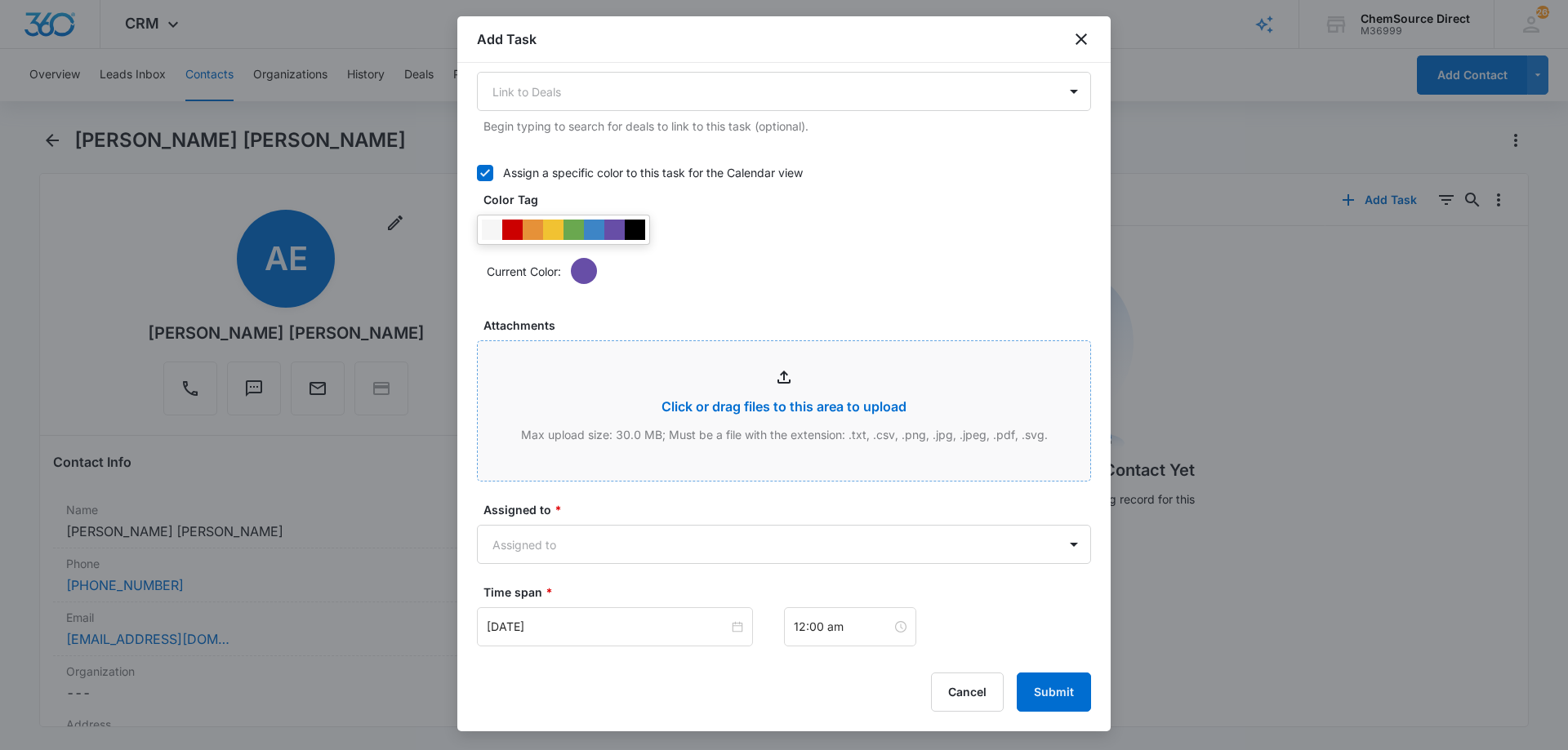
scroll to position [979, 0]
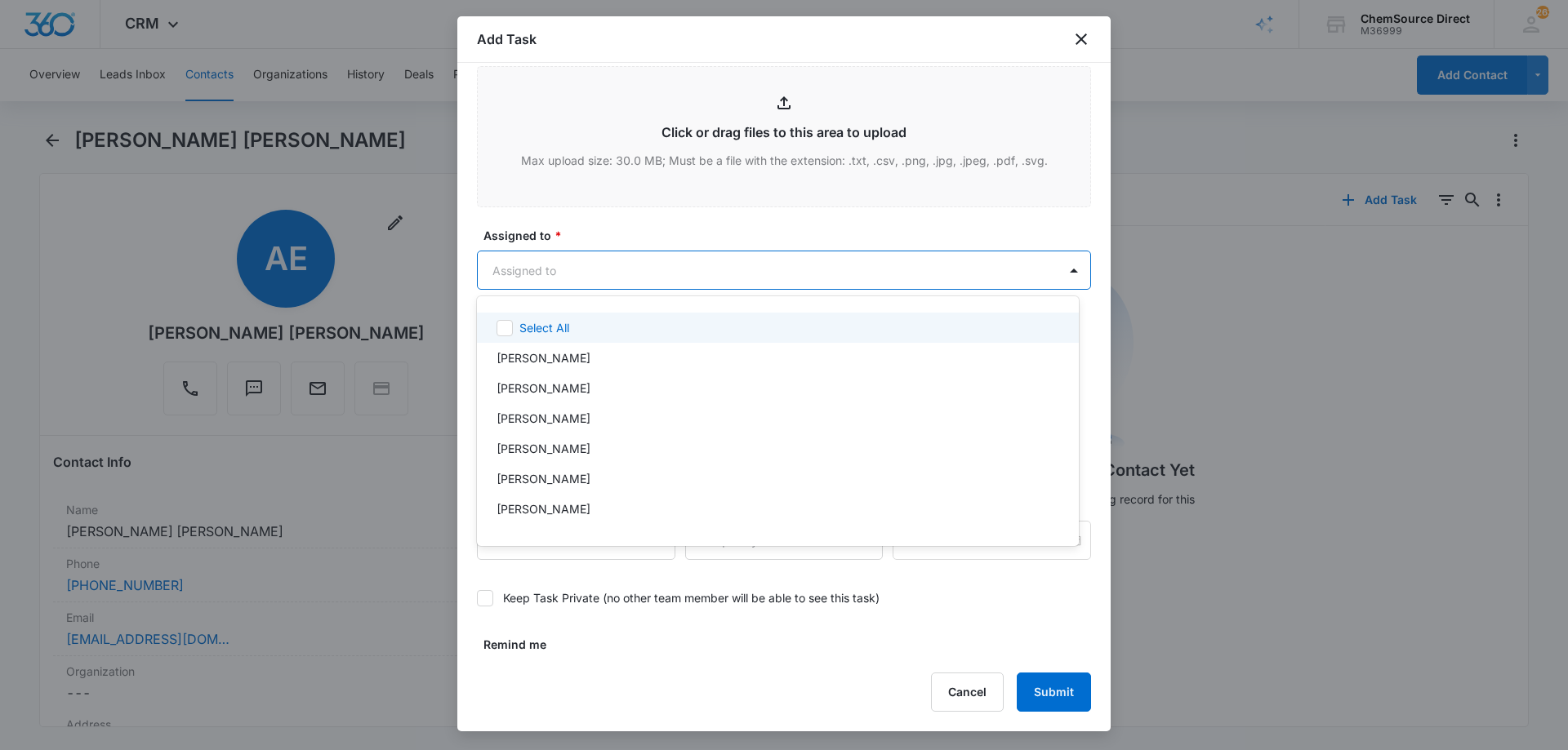
click at [645, 273] on body "CRM Apps Reputation Forms CRM Email Social Payments POS Content Ads Intelligenc…" at bounding box center [784, 375] width 1568 height 750
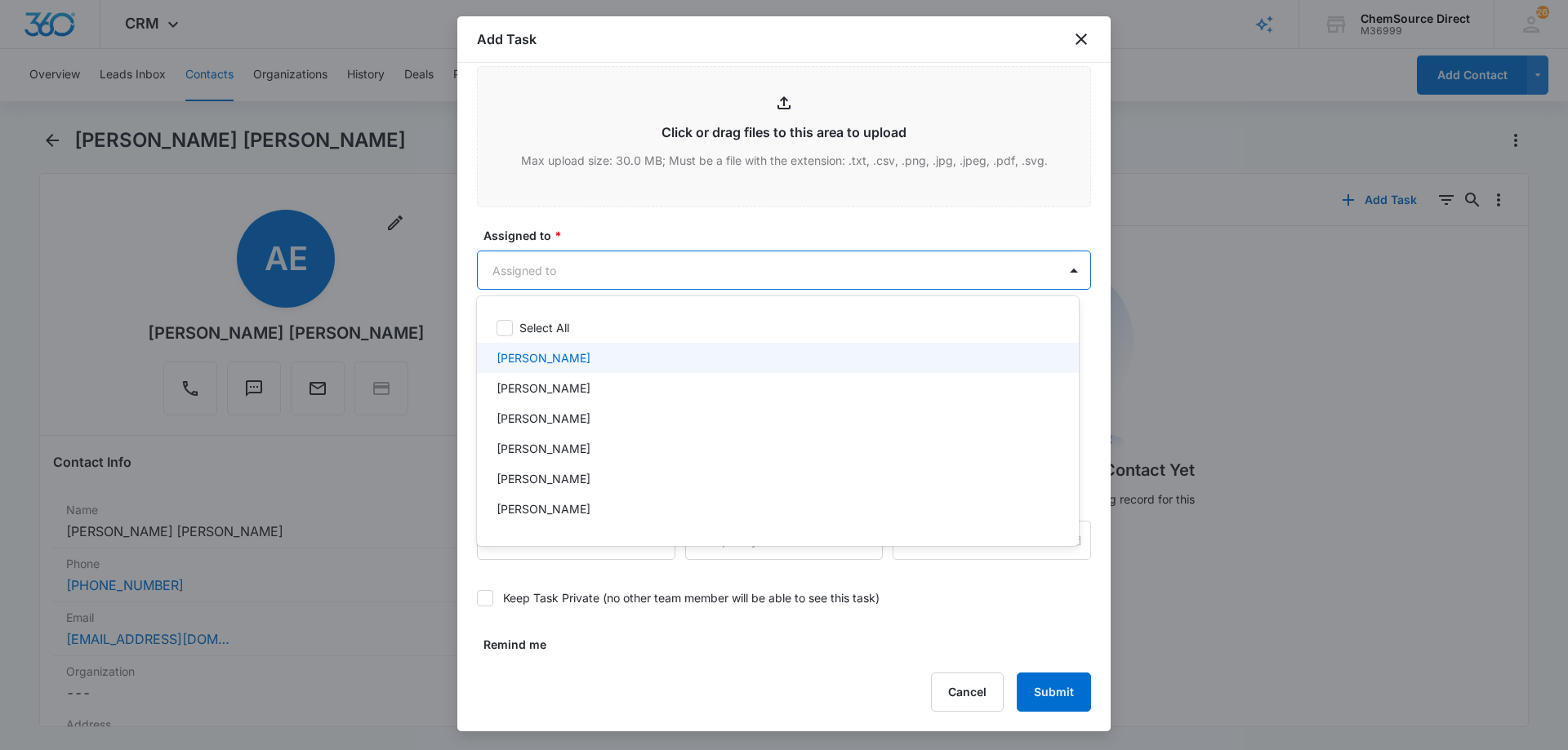
click at [587, 357] on div "[PERSON_NAME]" at bounding box center [777, 358] width 559 height 17
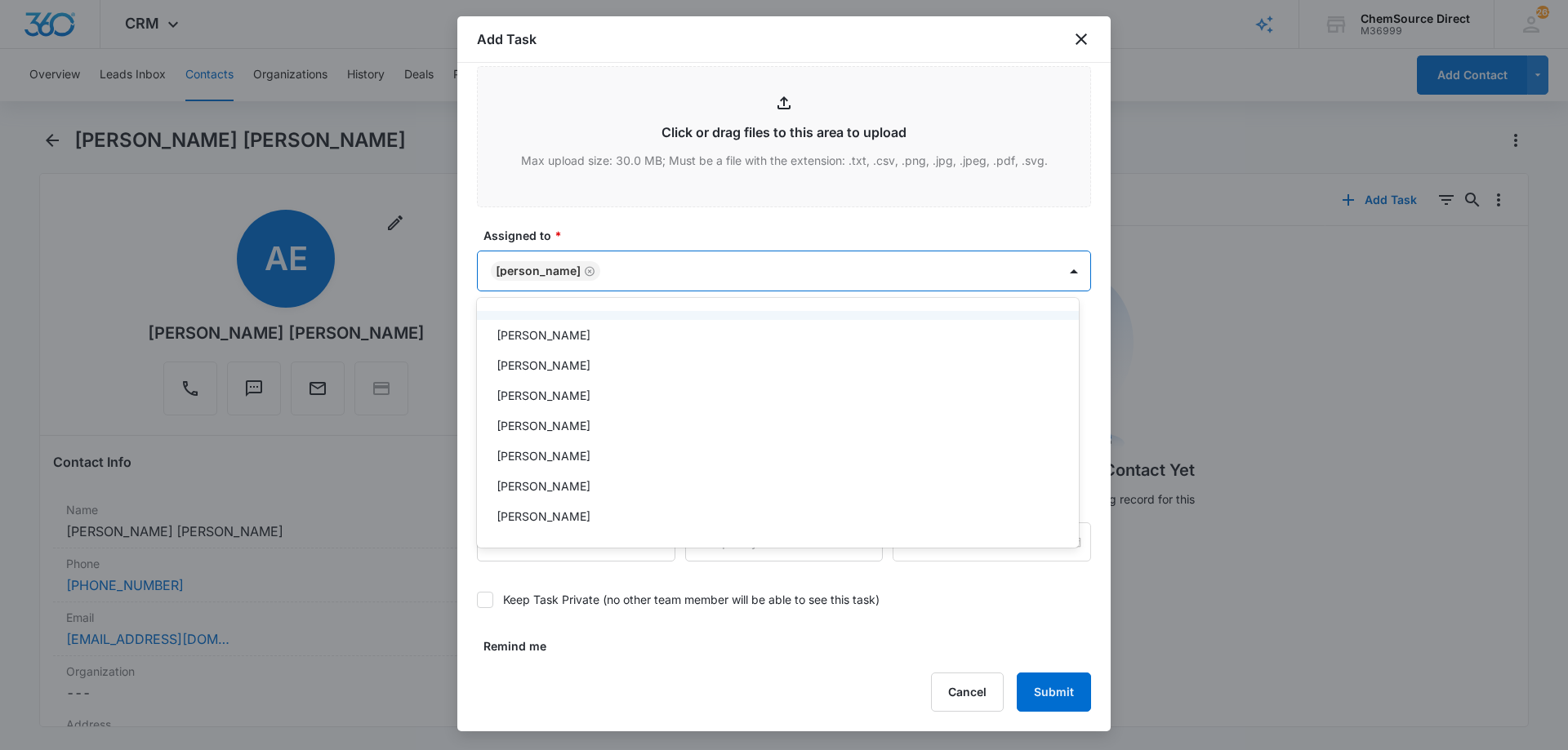
click at [613, 232] on div at bounding box center [784, 375] width 1568 height 750
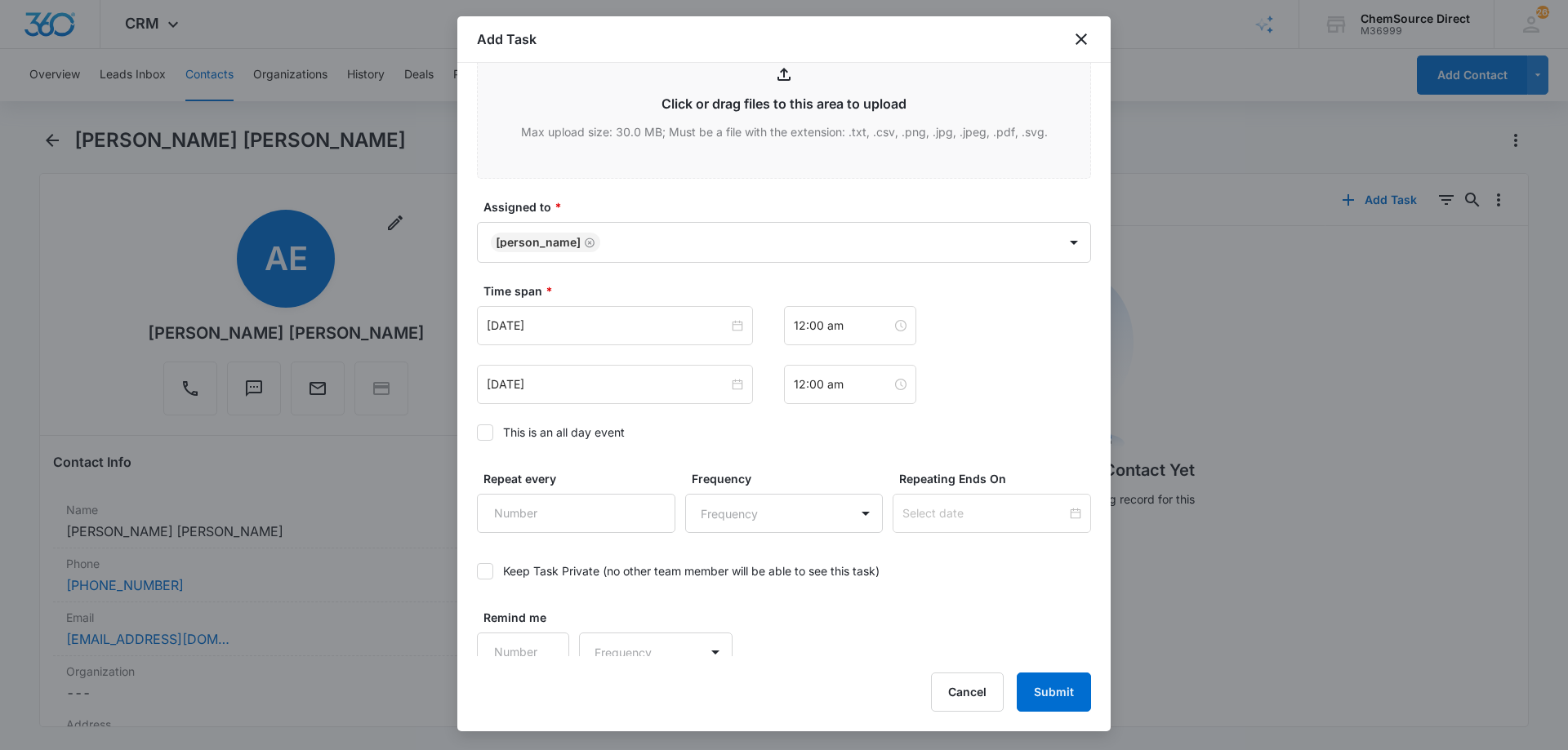
scroll to position [1023, 0]
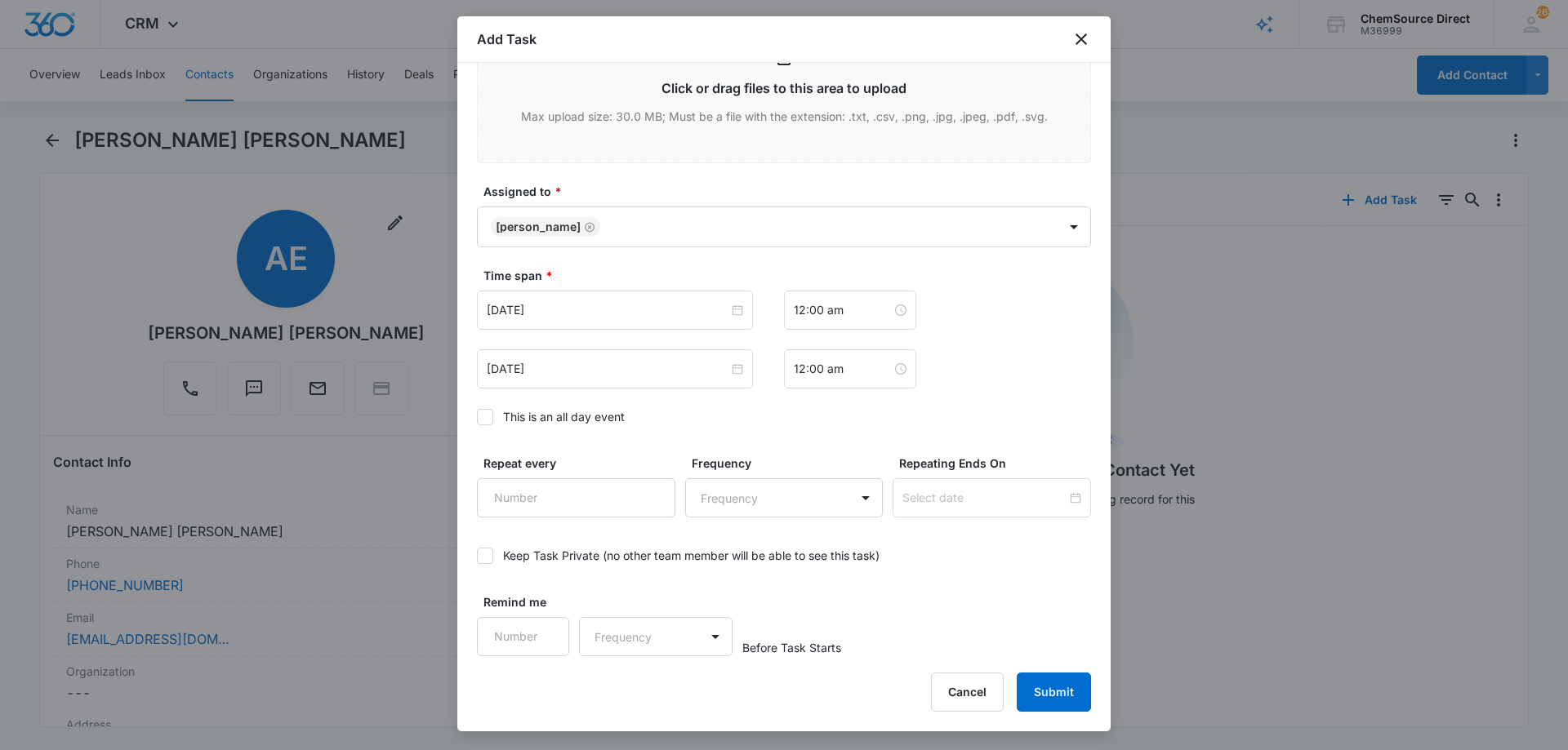
drag, startPoint x: 484, startPoint y: 416, endPoint x: 505, endPoint y: 397, distance: 28.3
click at [484, 416] on icon at bounding box center [485, 417] width 15 height 15
click at [476, 417] on input "This is an all day event" at bounding box center [476, 417] width 0 height 0
click at [596, 312] on input "[DATE]" at bounding box center [607, 309] width 241 height 18
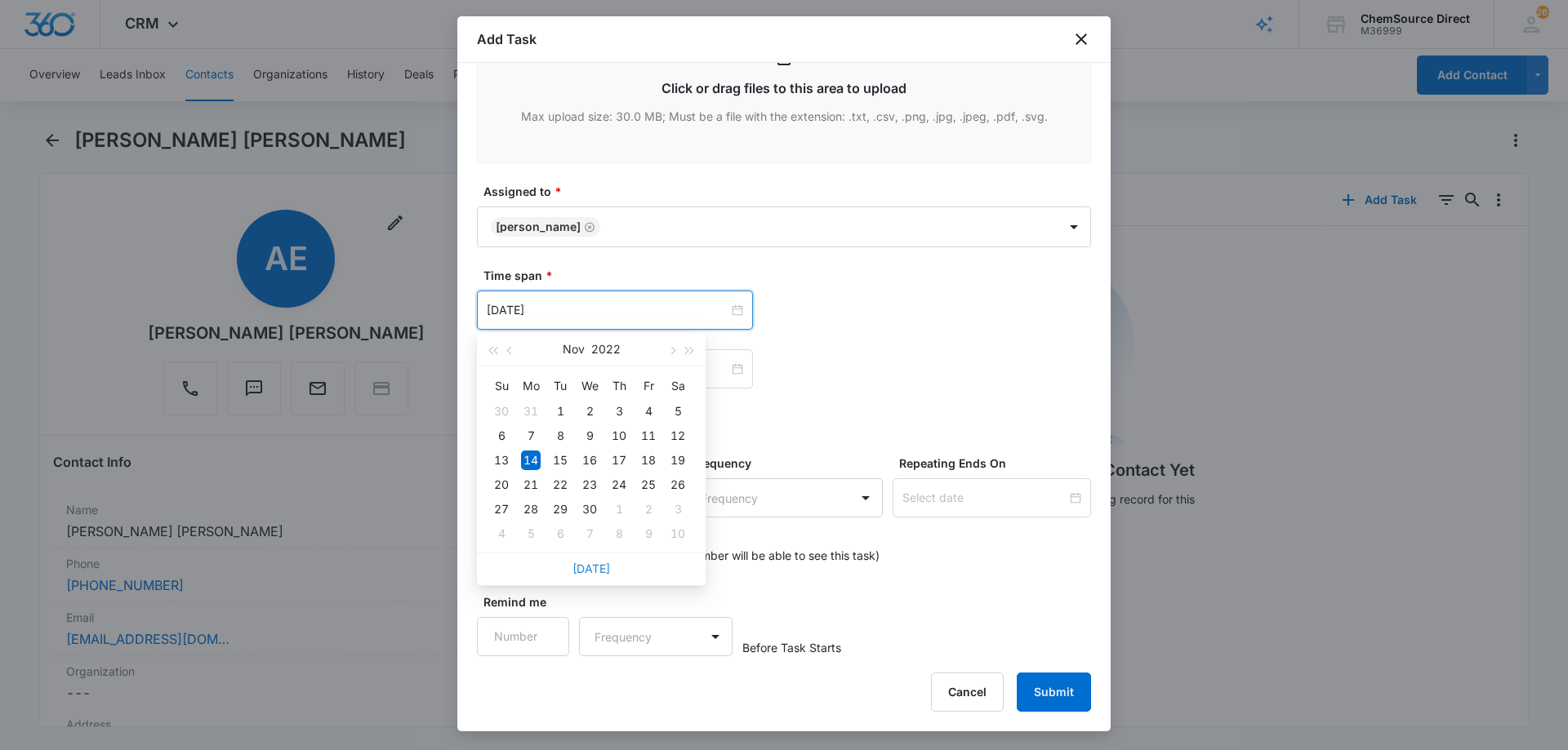
click at [587, 566] on link "[DATE]" at bounding box center [591, 568] width 37 height 14
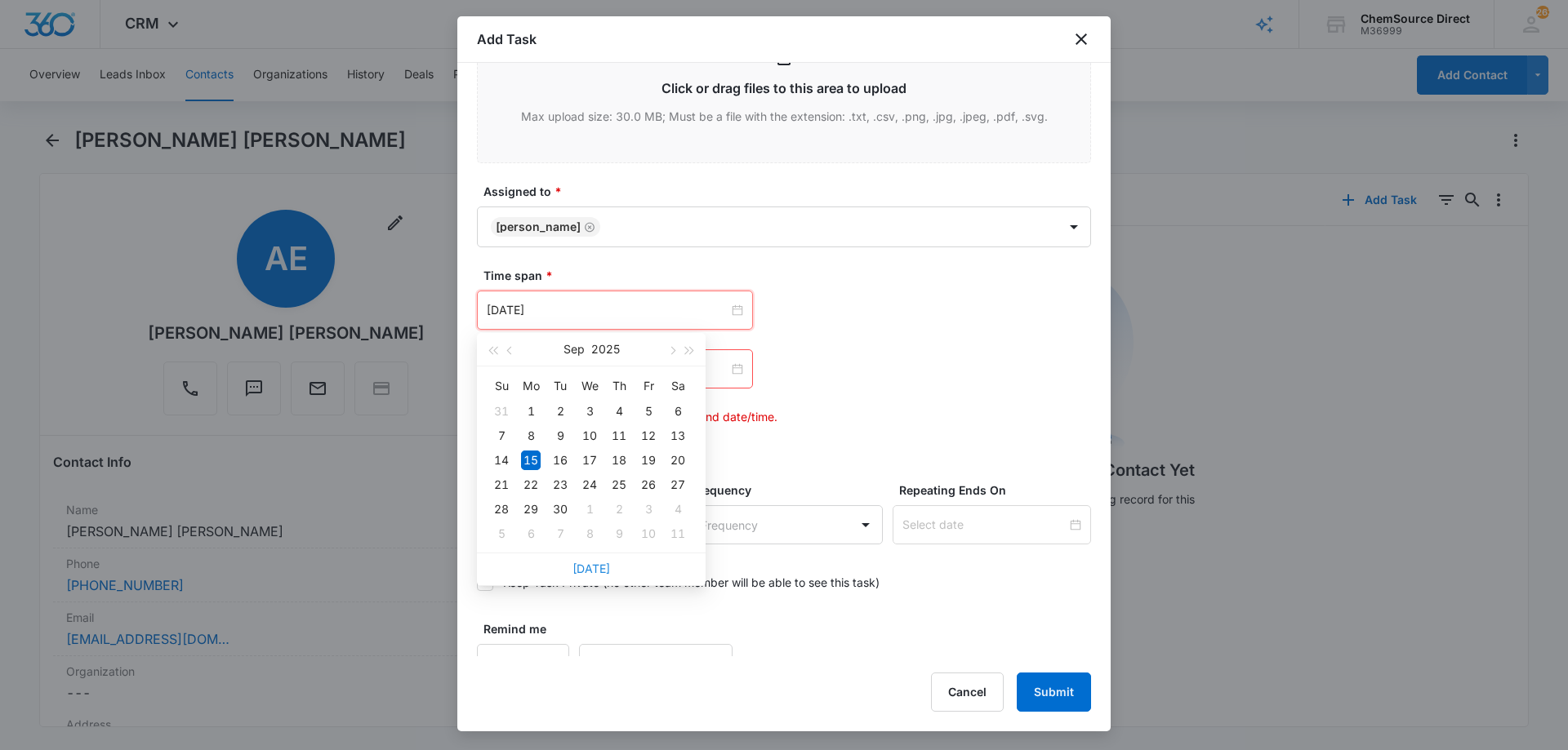
type input "[DATE]"
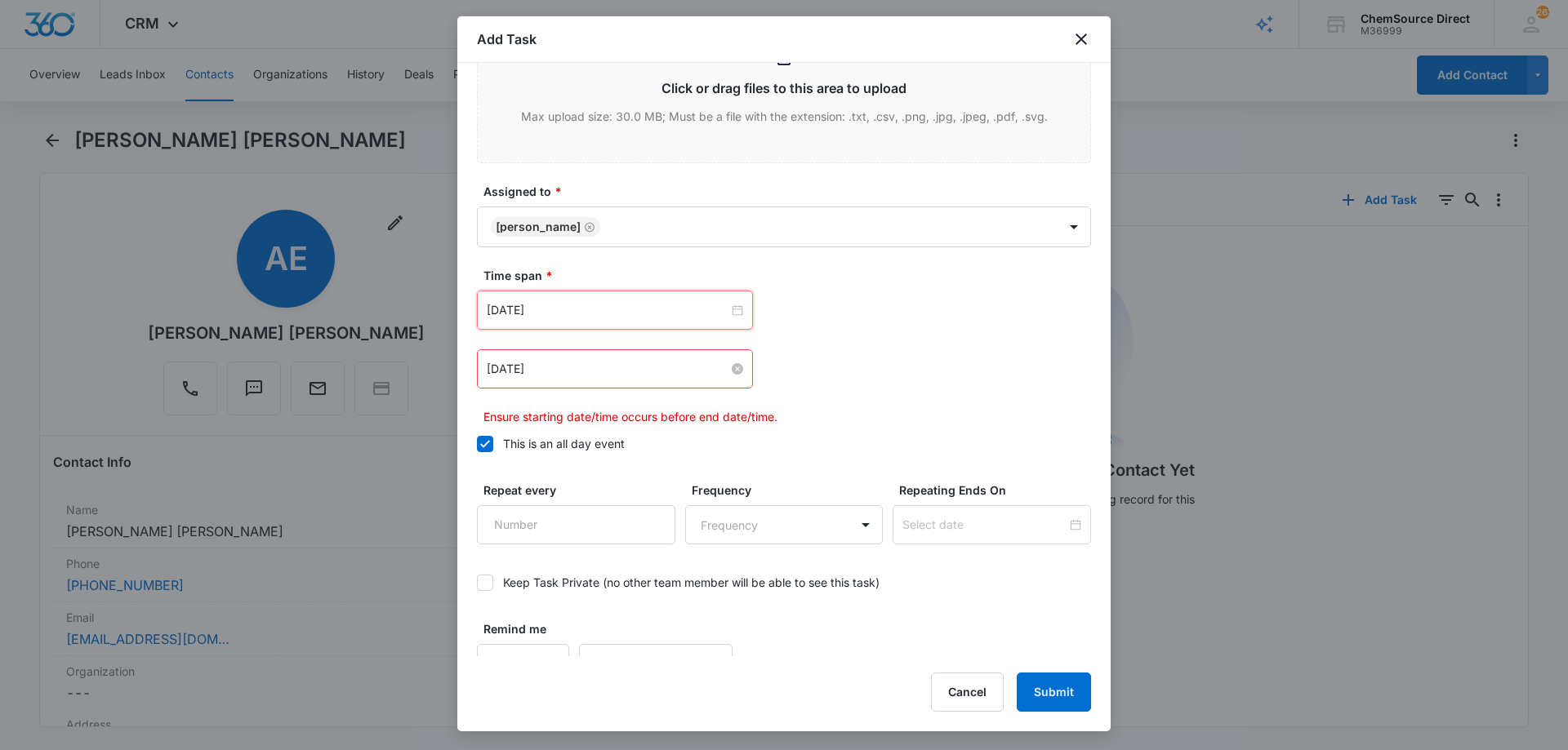
click at [599, 371] on input "[DATE]" at bounding box center [607, 368] width 241 height 18
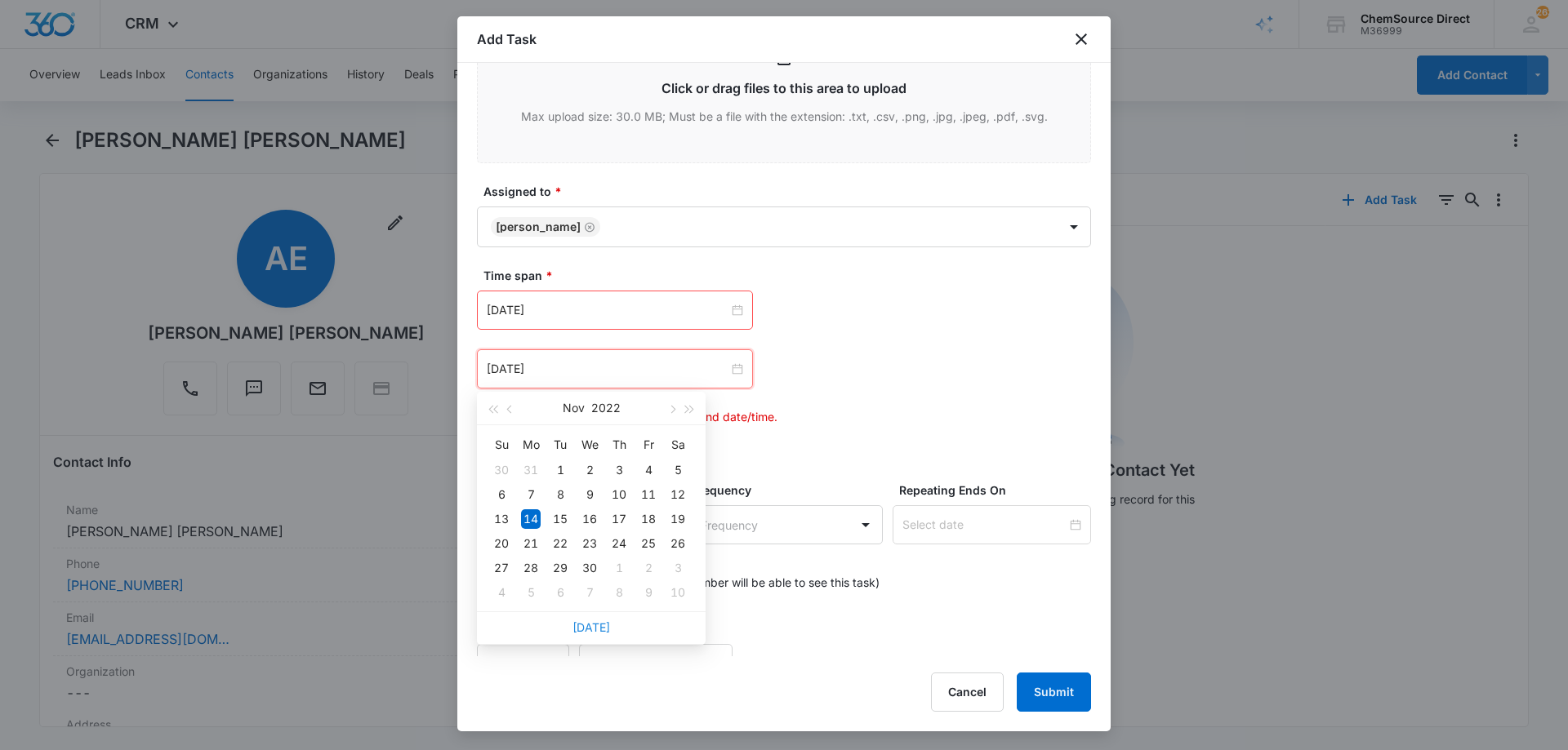
click at [595, 632] on link "[DATE]" at bounding box center [591, 627] width 37 height 14
type input "[DATE]"
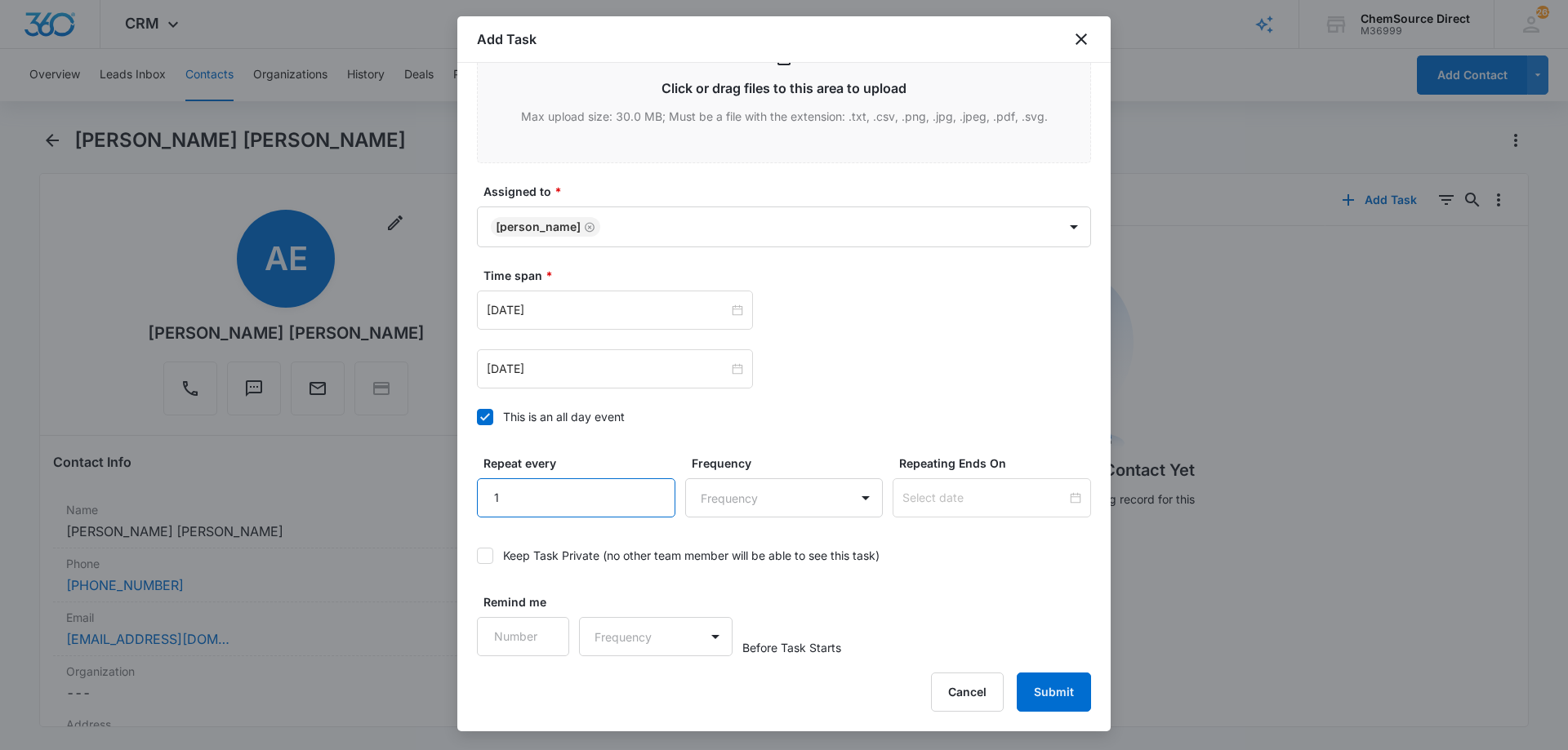
type input "1"
click at [648, 490] on input "1" at bounding box center [575, 498] width 199 height 39
click at [688, 494] on body "CRM Apps Reputation Forms CRM Email Social Payments POS Content Ads Intelligenc…" at bounding box center [784, 375] width 1568 height 750
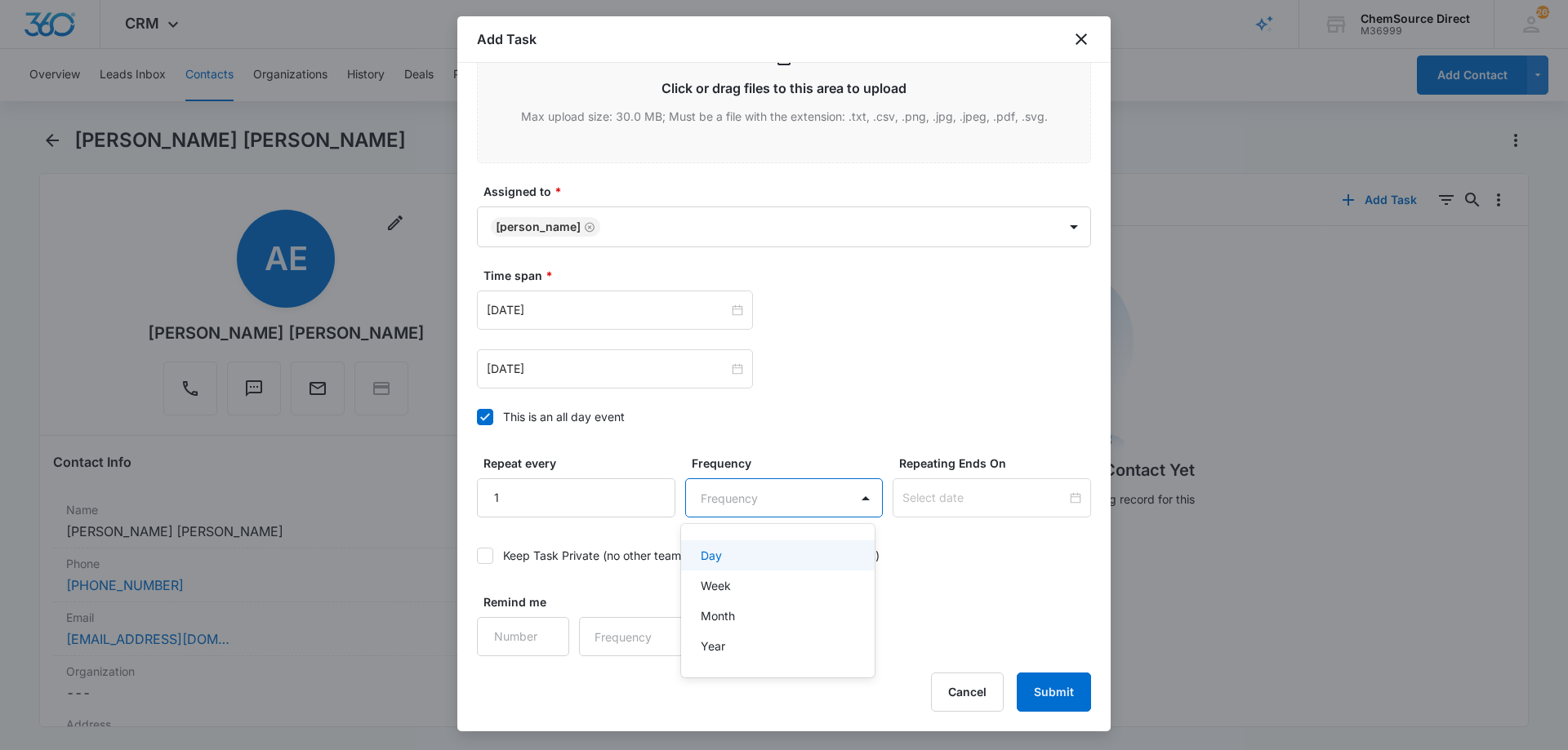
click at [710, 555] on p "Day" at bounding box center [710, 555] width 21 height 17
click at [941, 495] on input at bounding box center [984, 498] width 164 height 18
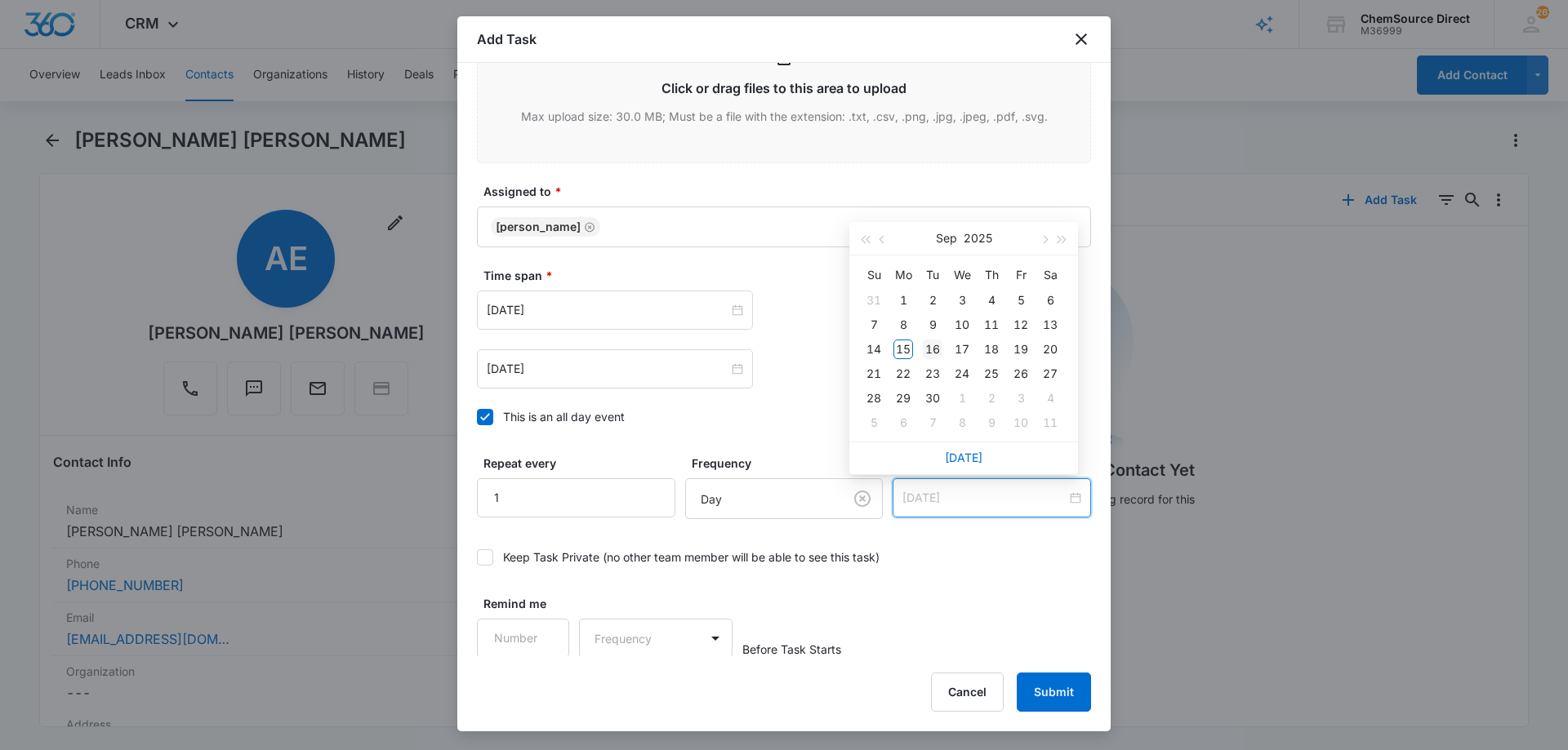
type input "[DATE]"
click at [939, 339] on div "16" at bounding box center [932, 348] width 20 height 20
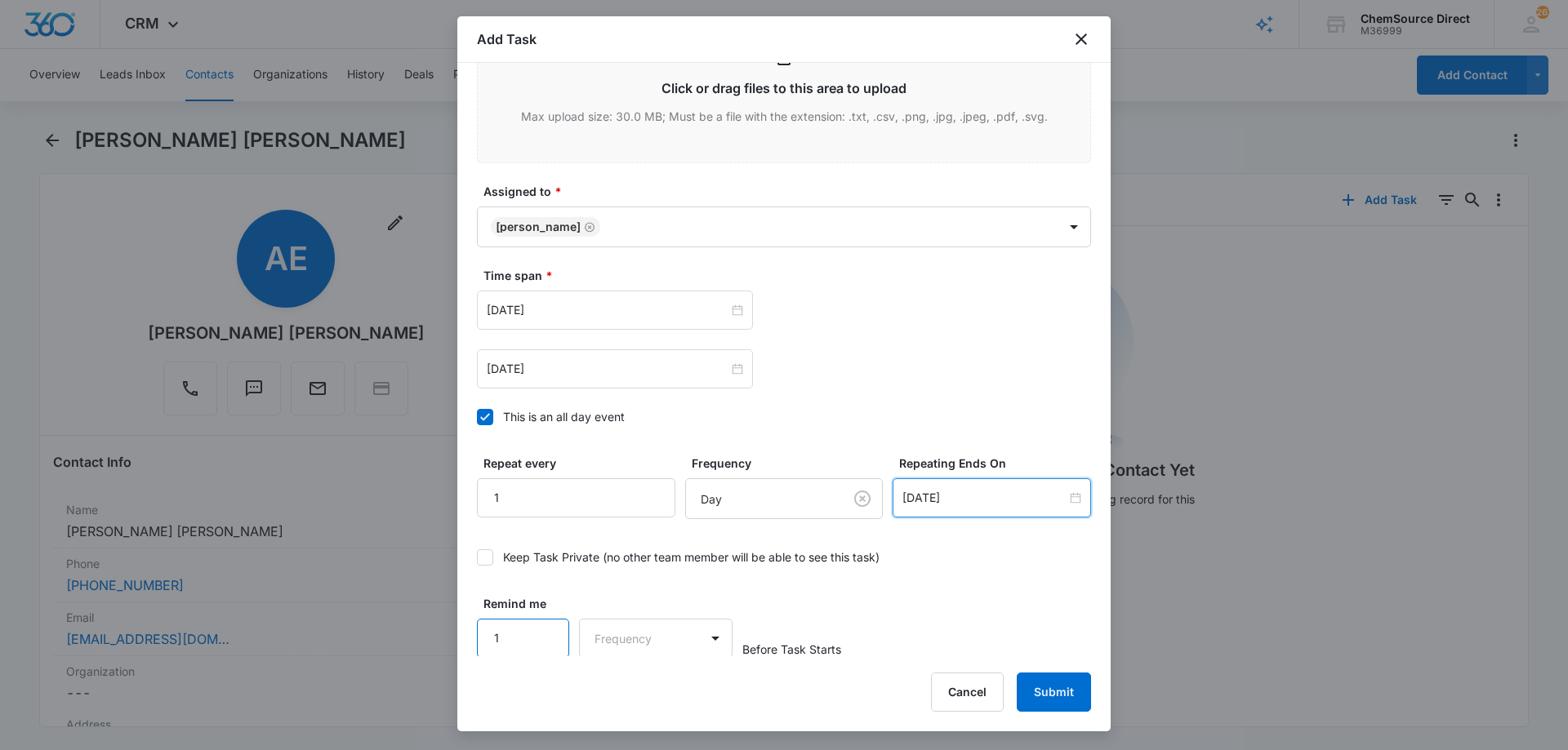
type input "1"
click at [538, 629] on input "1" at bounding box center [522, 638] width 92 height 39
click at [606, 631] on body "CRM Apps Reputation Forms CRM Email Social Payments POS Content Ads Intelligenc…" at bounding box center [784, 375] width 1568 height 750
click at [652, 688] on div "Days" at bounding box center [651, 694] width 108 height 17
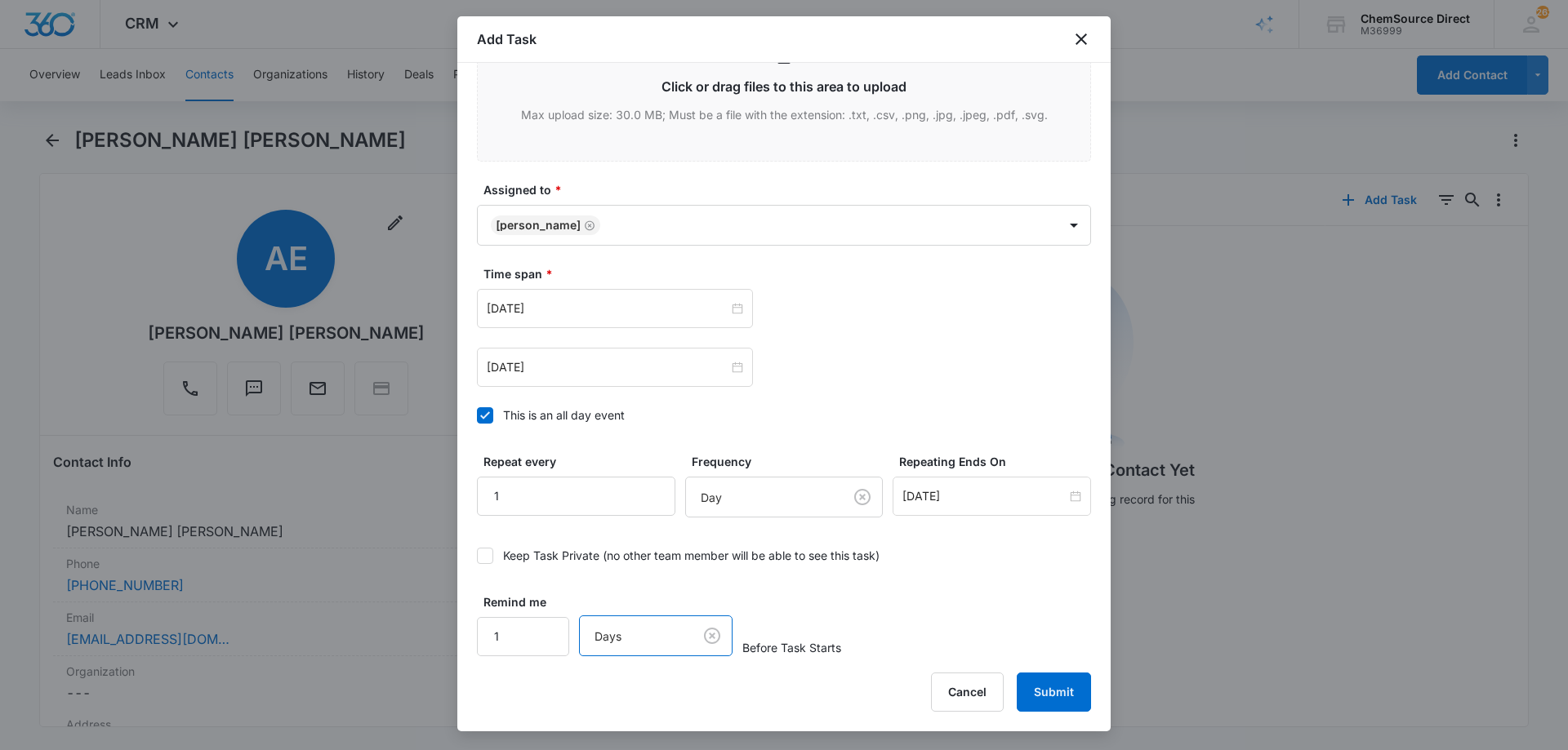
click at [928, 616] on div "Remind me 1 option Days, selected. Days Before Task Starts" at bounding box center [783, 624] width 614 height 62
click at [1042, 688] on button "Submit" at bounding box center [1053, 692] width 75 height 39
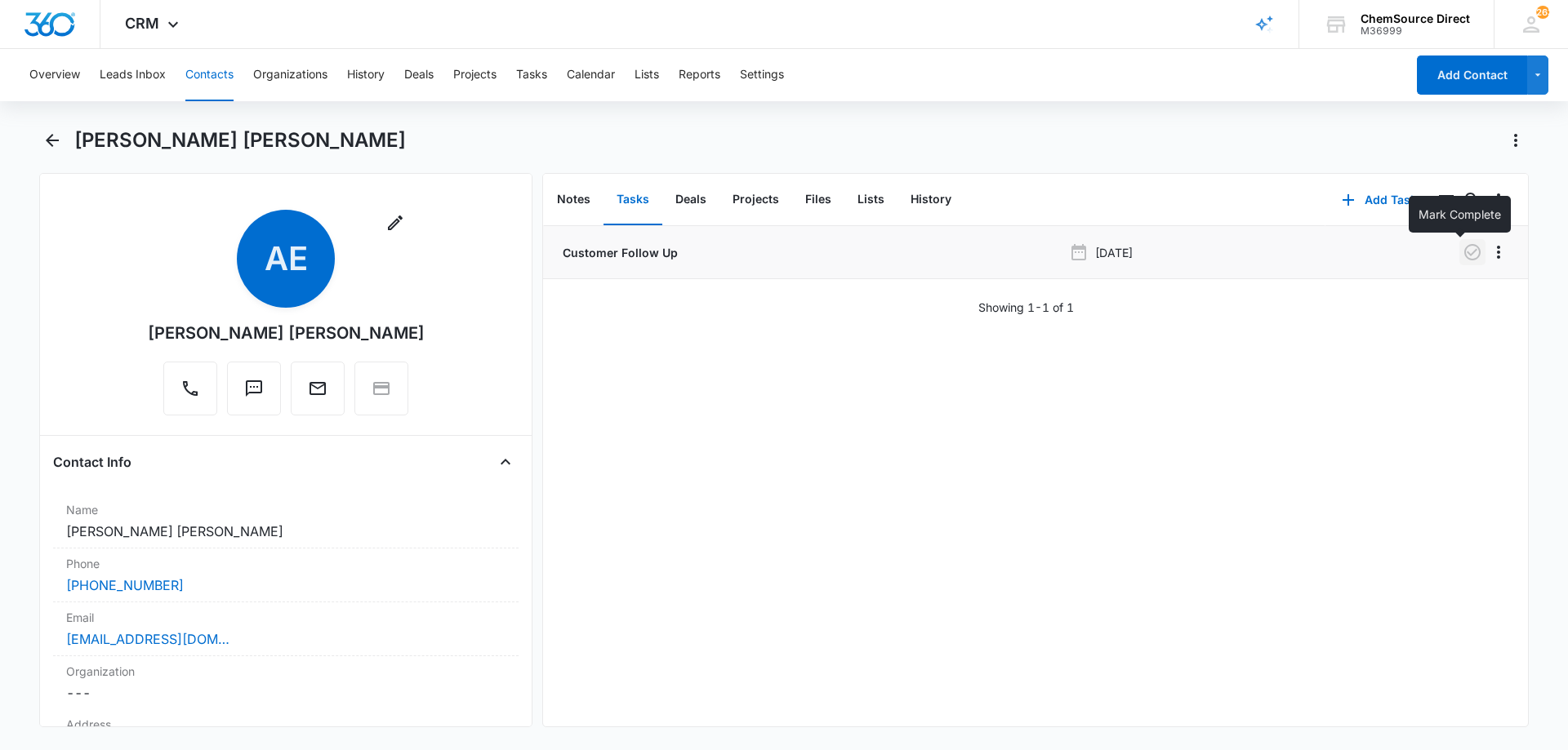
click at [1463, 253] on icon "button" at bounding box center [1472, 252] width 20 height 20
click at [572, 201] on button "Notes" at bounding box center [573, 199] width 60 height 50
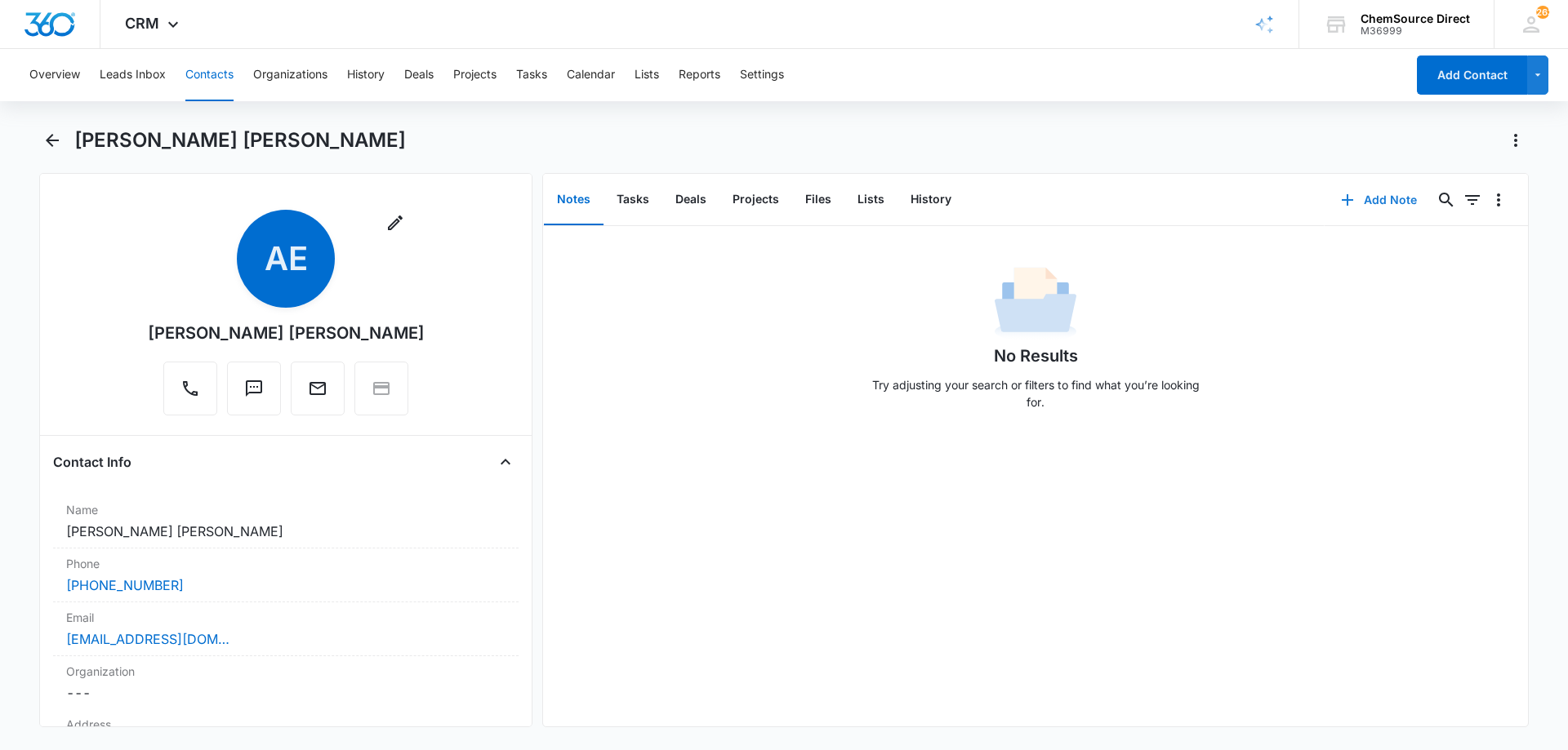
click at [1376, 200] on button "Add Note" at bounding box center [1379, 200] width 108 height 39
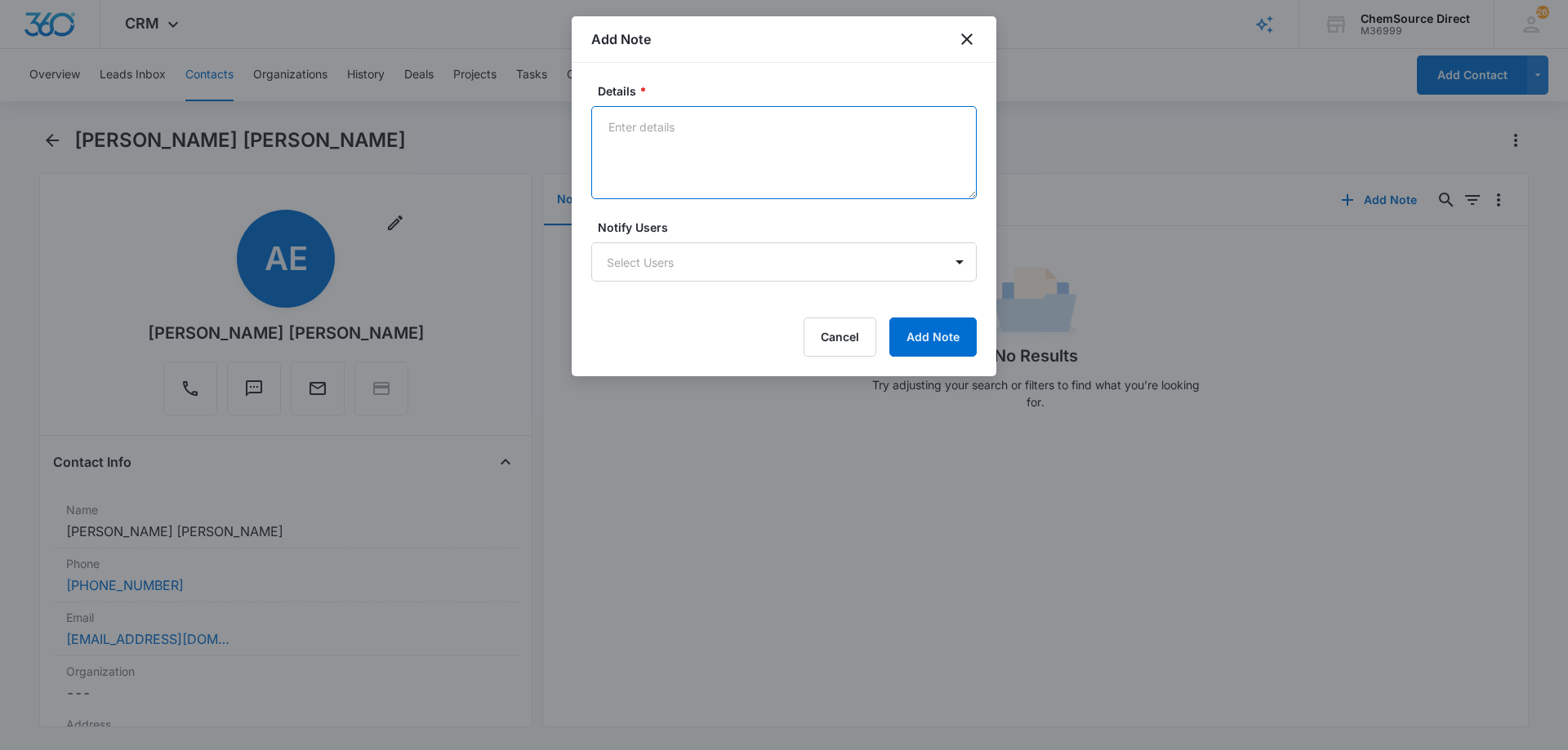
click at [636, 115] on textarea "Details *" at bounding box center [783, 153] width 385 height 93
click at [618, 160] on textarea "Walk Behind Floor Scrubber Called and texted" at bounding box center [783, 153] width 385 height 93
type textarea "Walk Behind Floor Scrubber Called and texted No answer, mailbox is full"
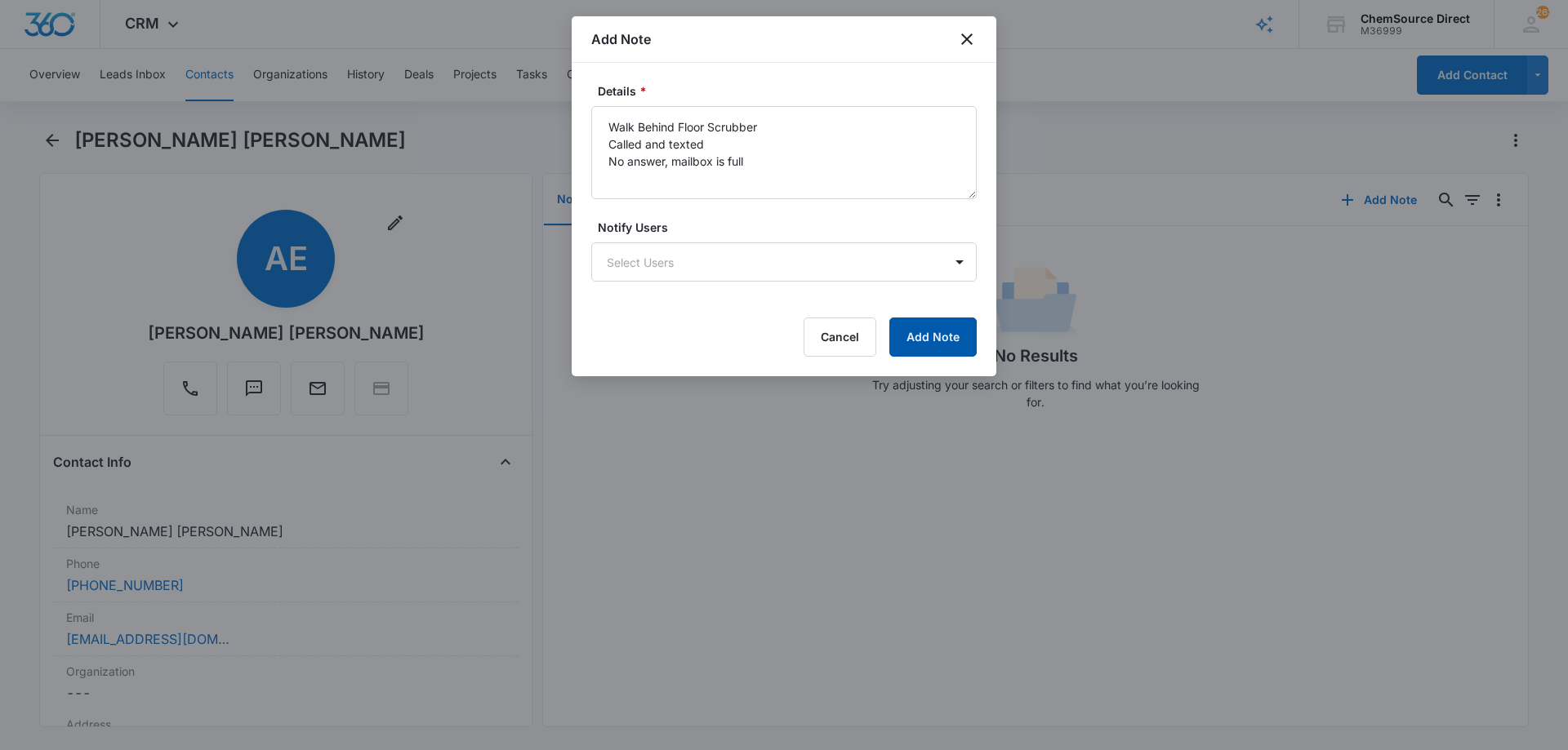
click at [956, 328] on button "Add Note" at bounding box center [933, 337] width 88 height 39
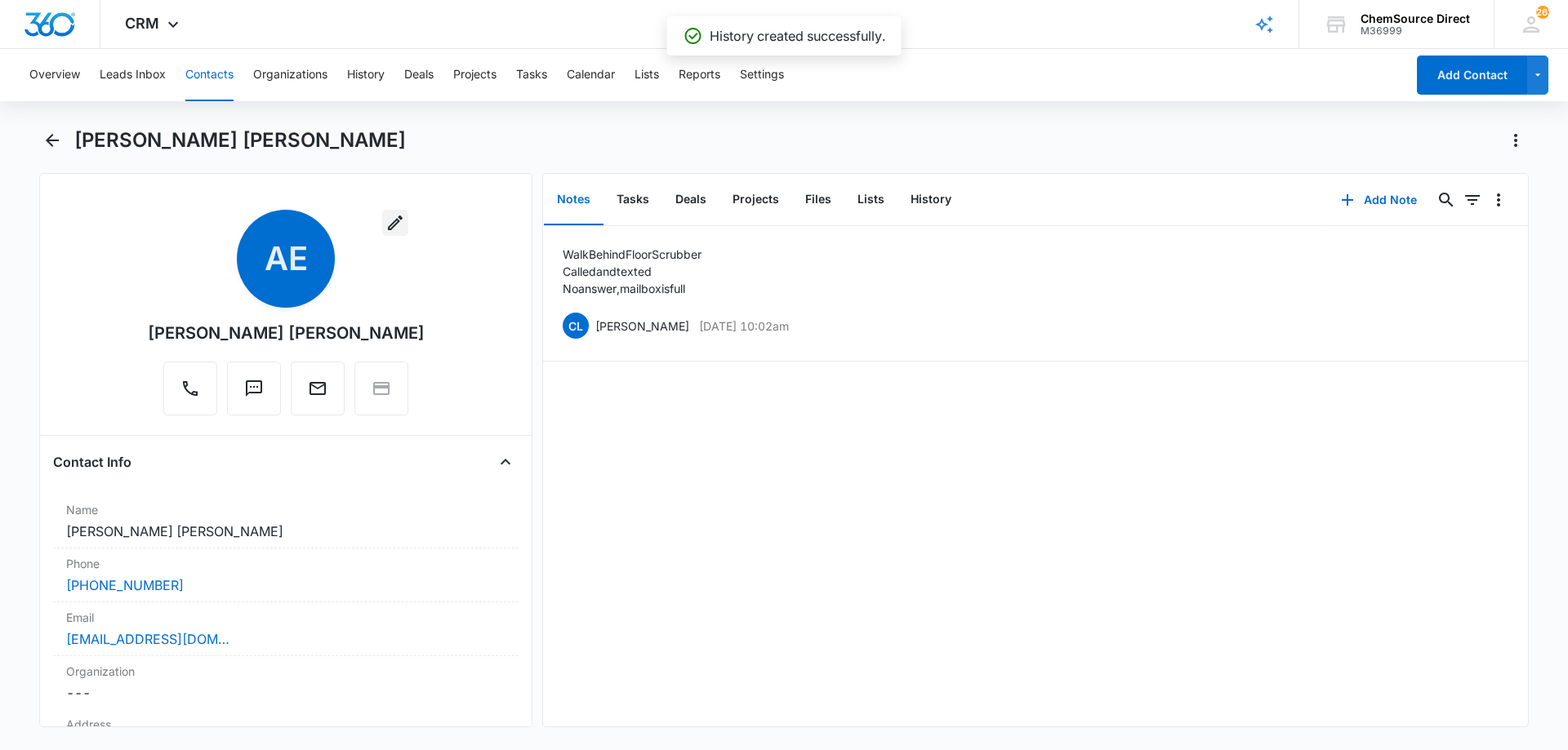
click at [385, 222] on icon "button" at bounding box center [394, 223] width 20 height 20
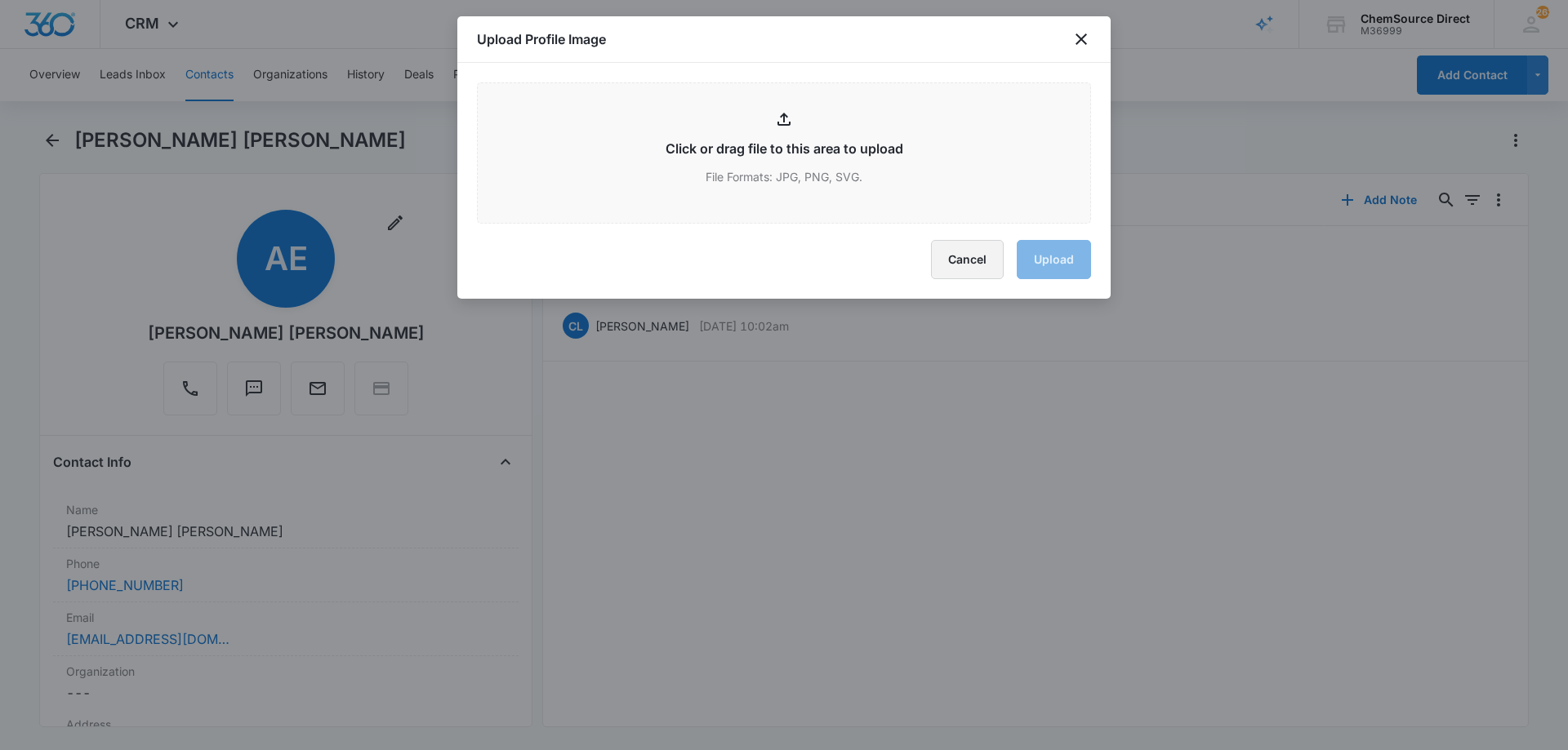
click at [977, 256] on button "Cancel" at bounding box center [967, 259] width 73 height 39
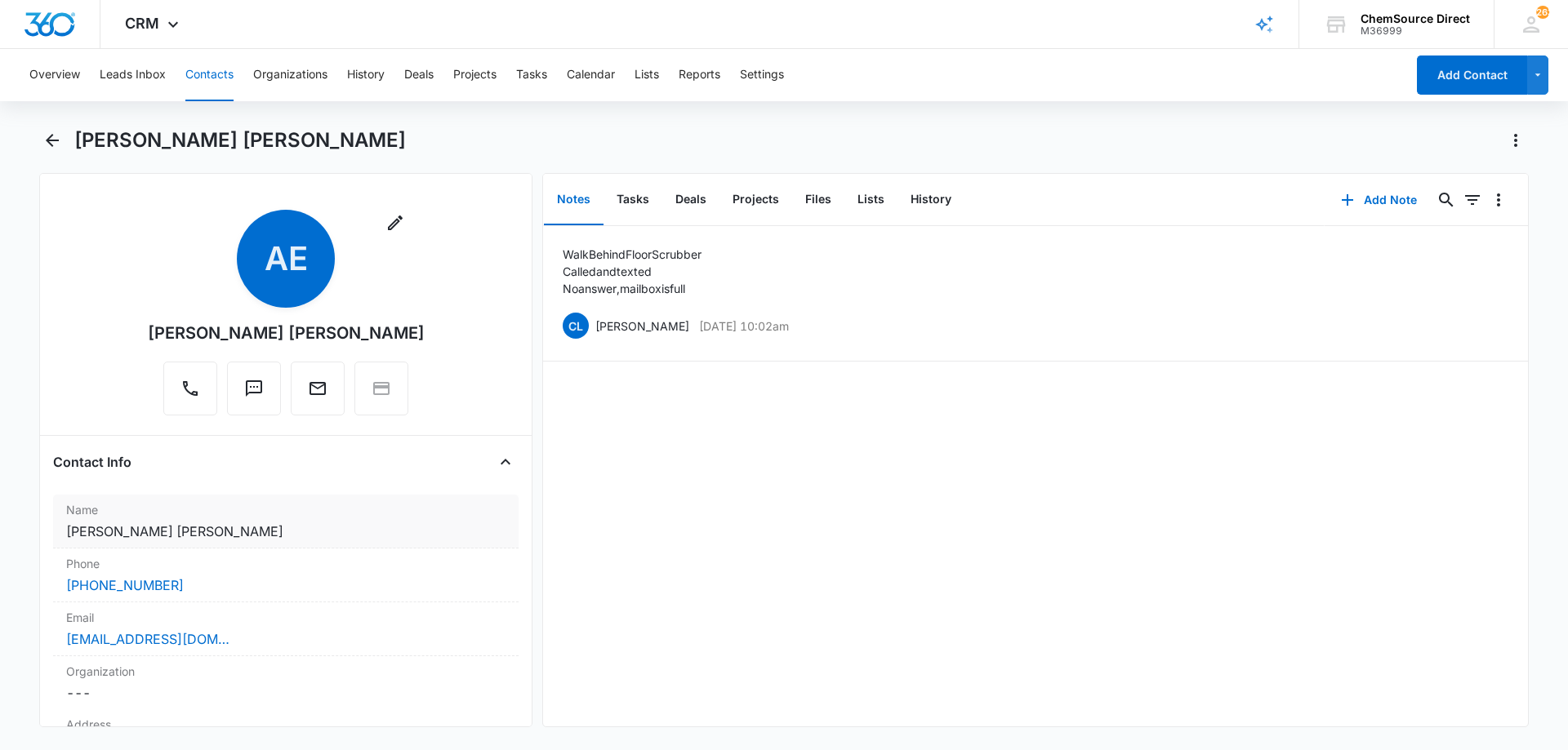
click at [104, 529] on dd "Cancel Save Changes [PERSON_NAME] [PERSON_NAME]" at bounding box center [285, 531] width 439 height 20
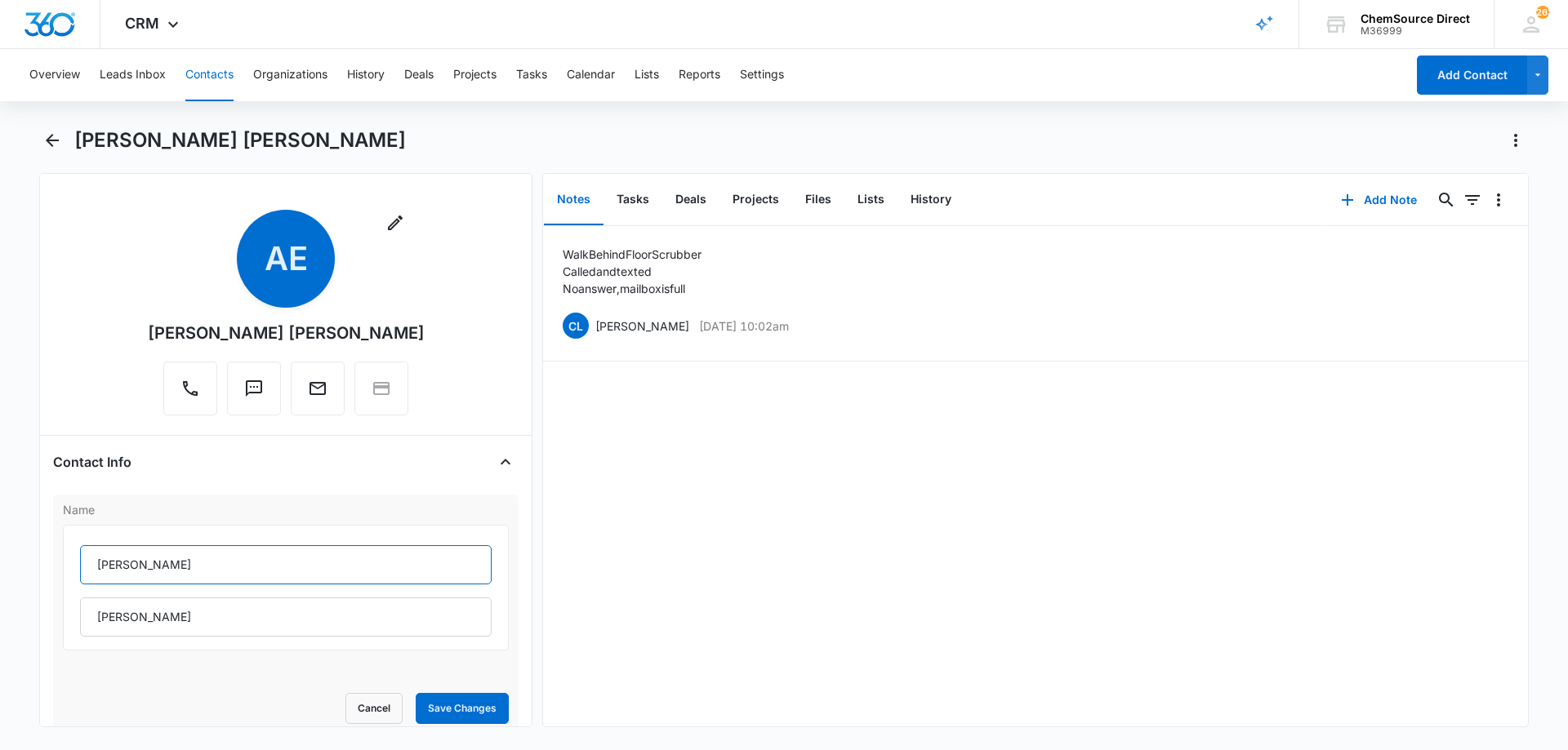
click at [132, 564] on input "[PERSON_NAME]" at bounding box center [285, 565] width 411 height 39
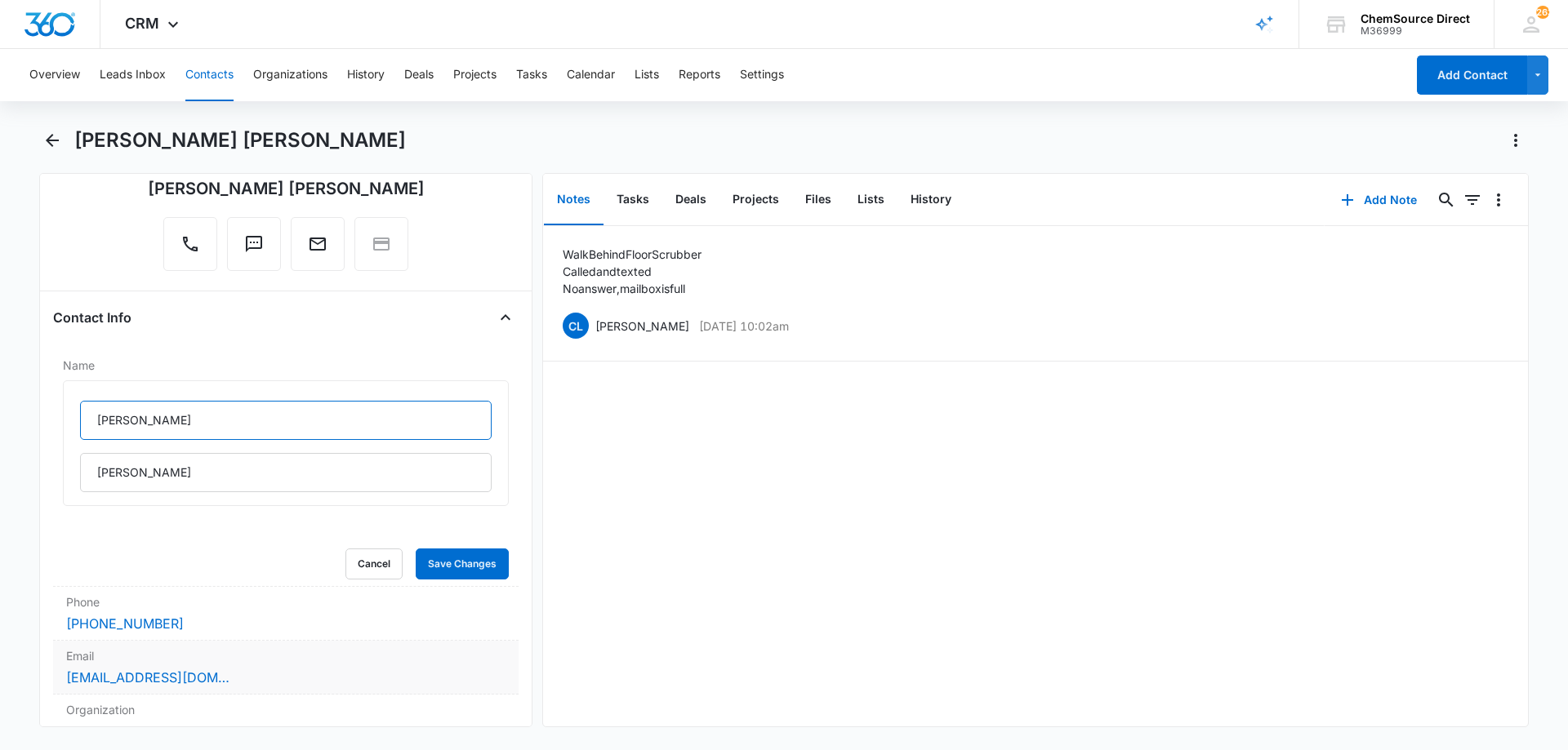
scroll to position [326, 0]
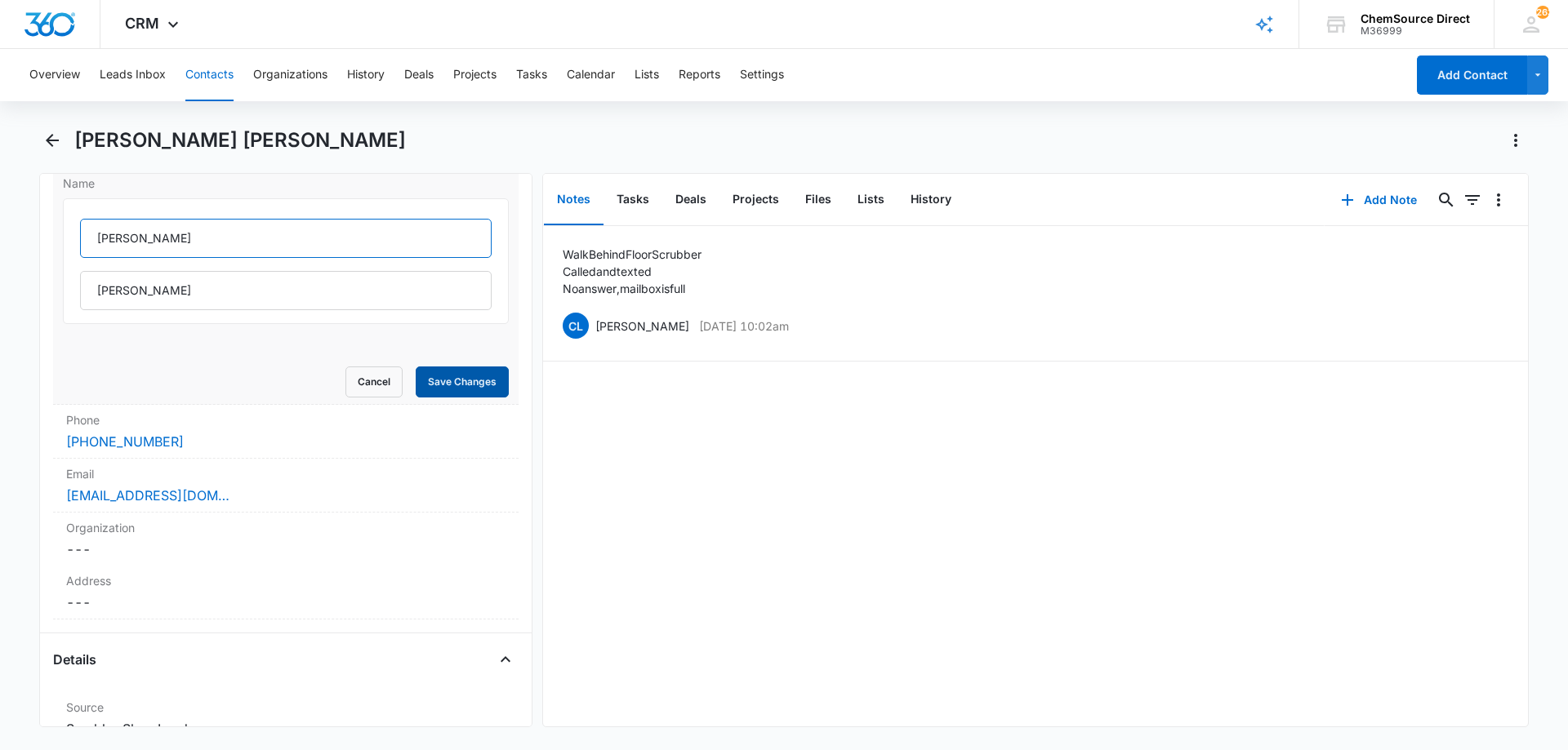
type input "[PERSON_NAME]"
click at [454, 383] on button "Save Changes" at bounding box center [462, 381] width 93 height 31
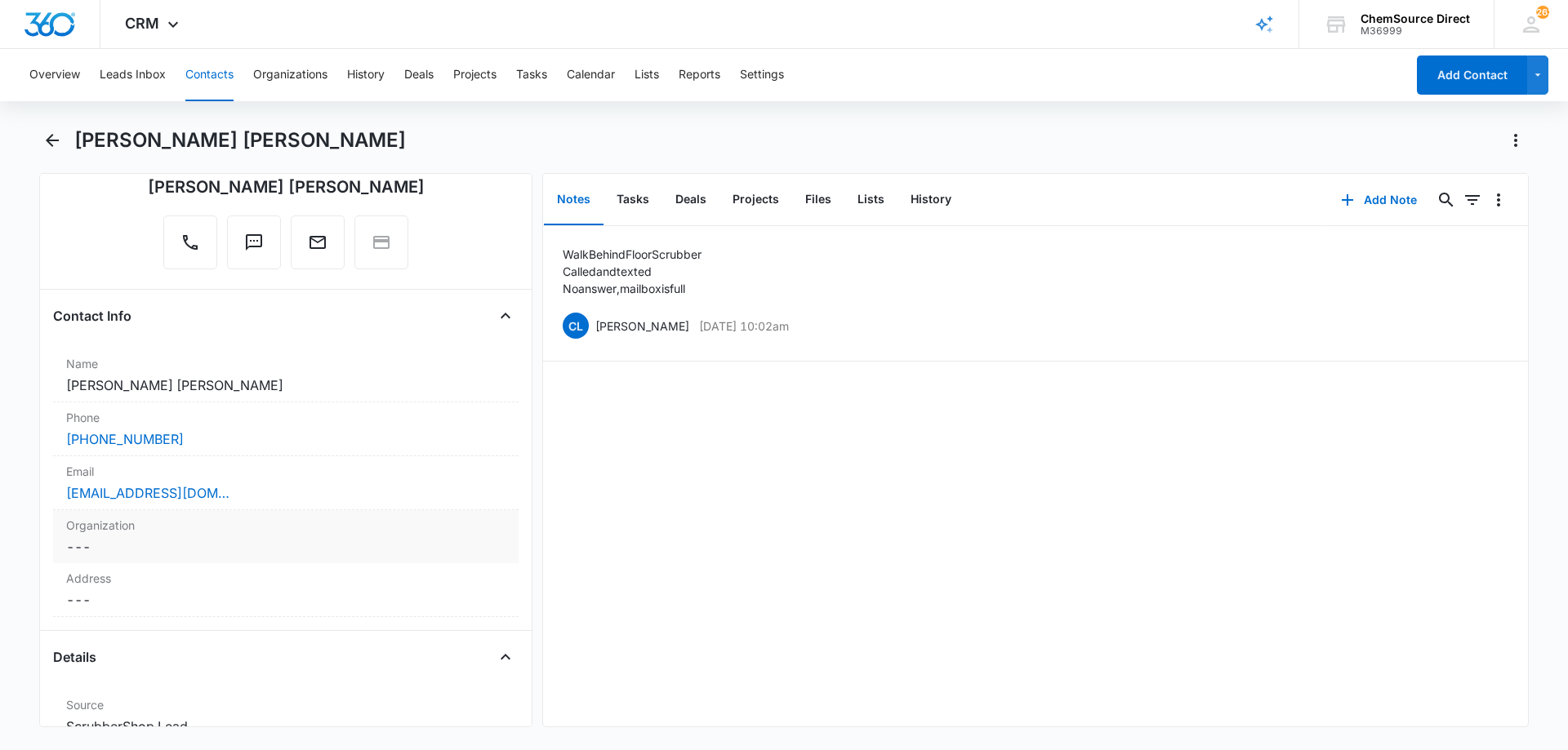
scroll to position [0, 0]
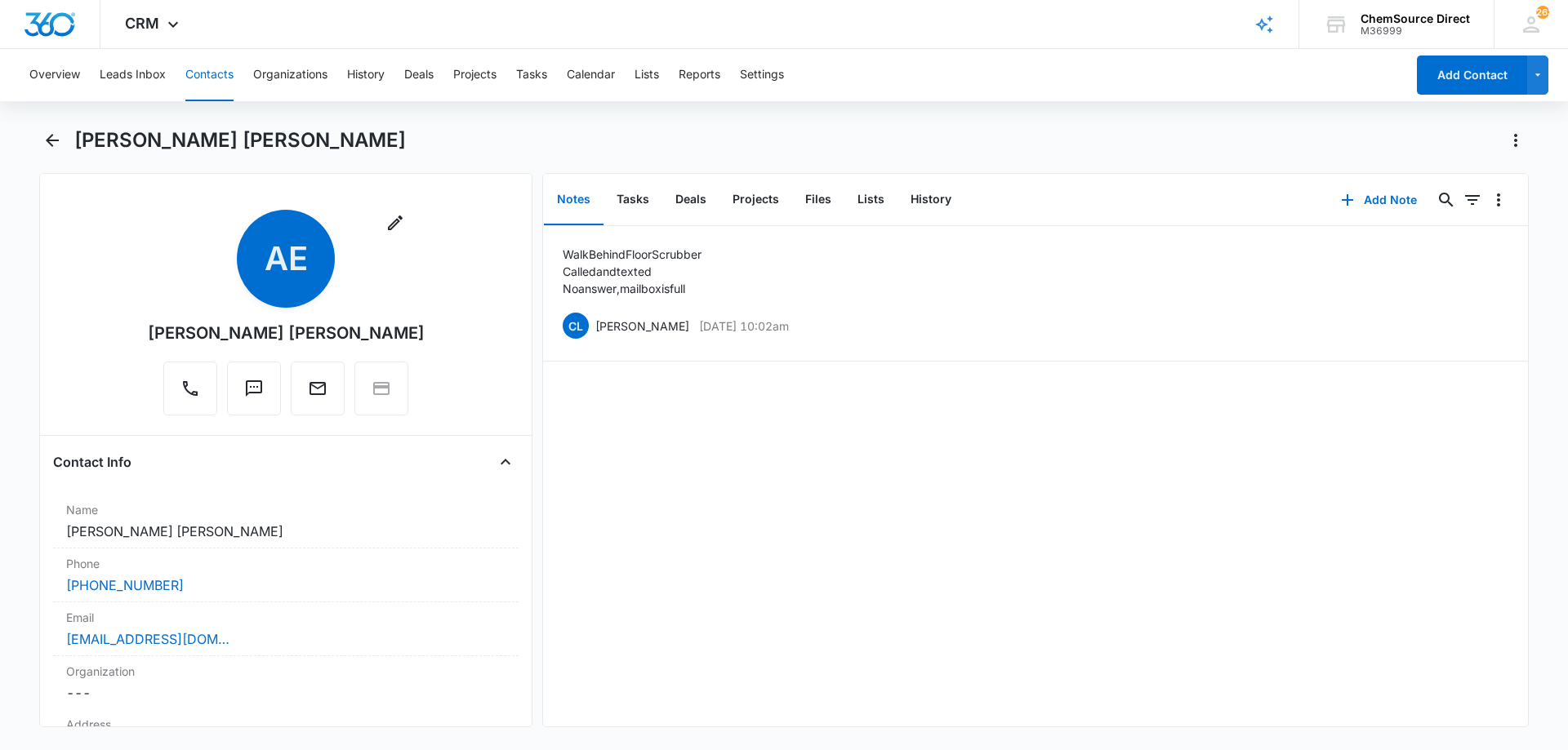
click at [200, 73] on button "Contacts" at bounding box center [210, 75] width 48 height 52
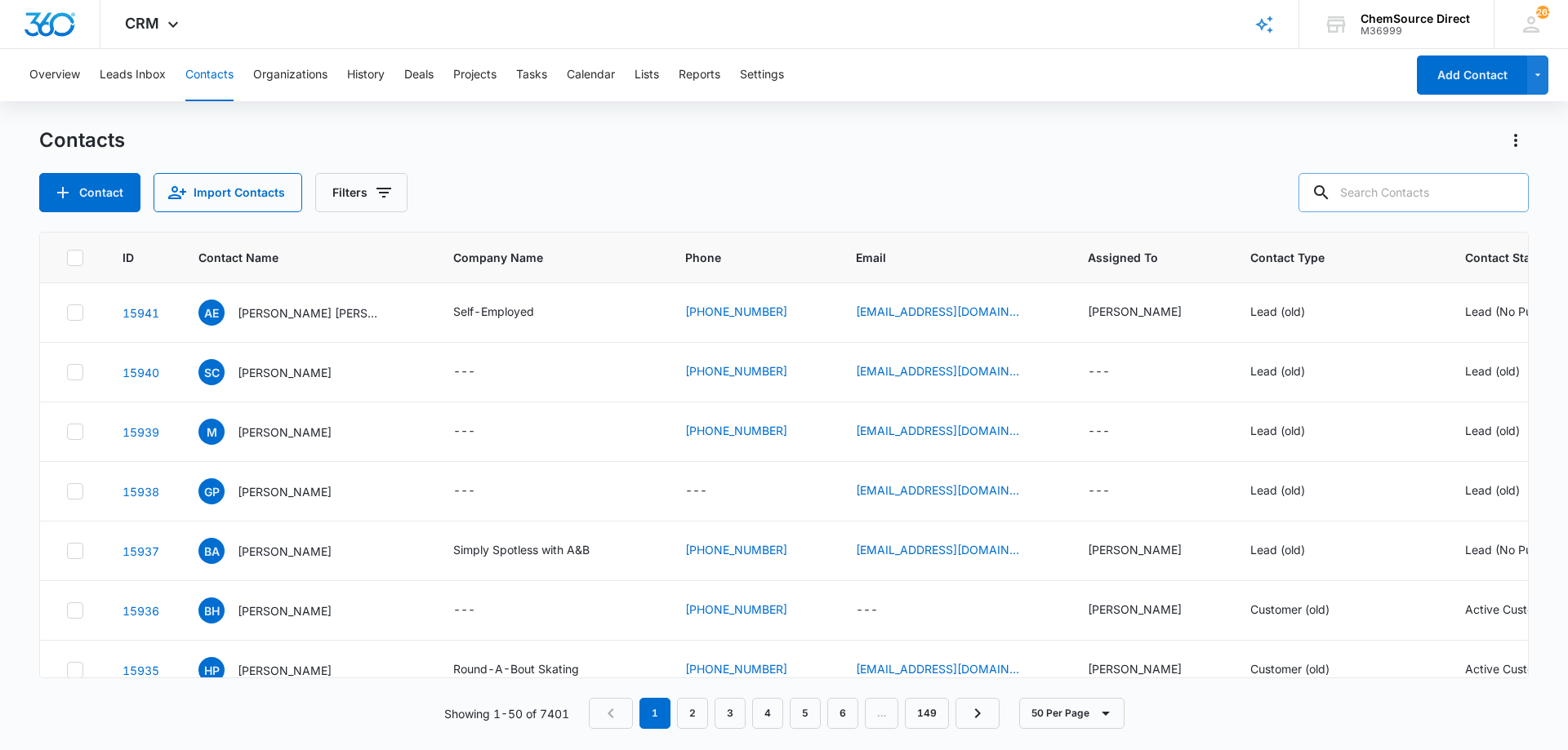
click at [1367, 198] on input "text" at bounding box center [1413, 193] width 230 height 39
type input "[PERSON_NAME]"
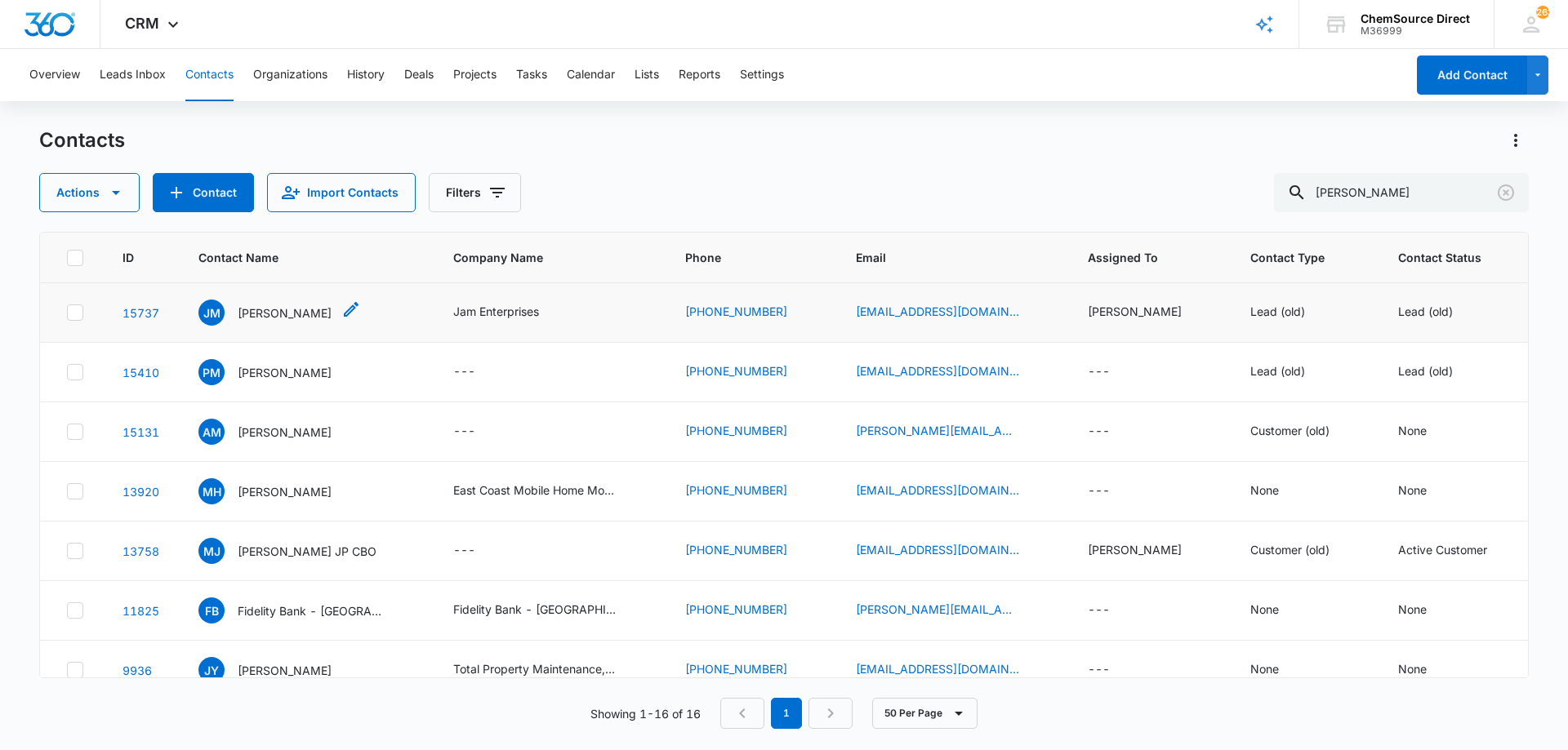
click at [293, 309] on p "[PERSON_NAME]" at bounding box center [284, 313] width 94 height 17
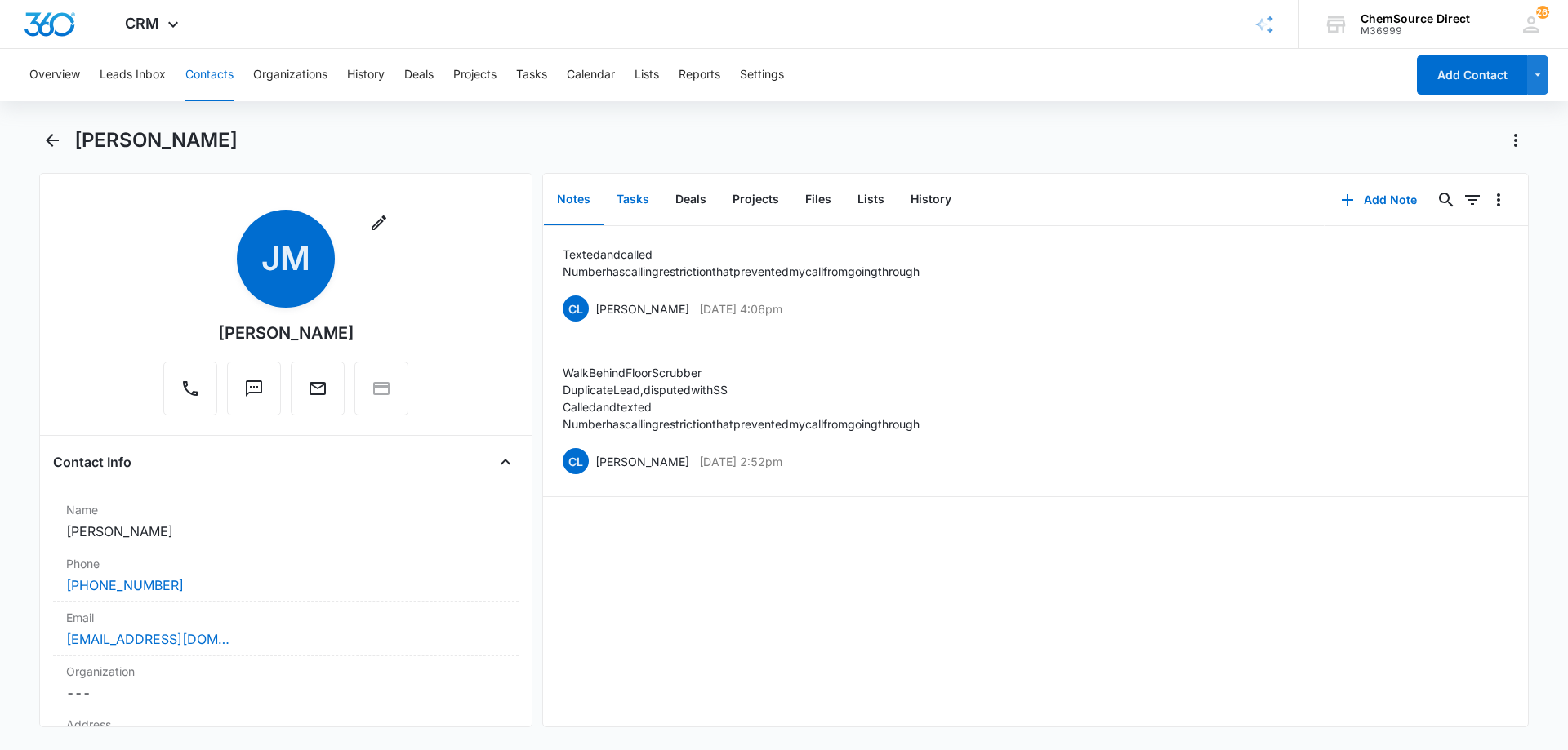
click at [634, 194] on button "Tasks" at bounding box center [632, 199] width 59 height 50
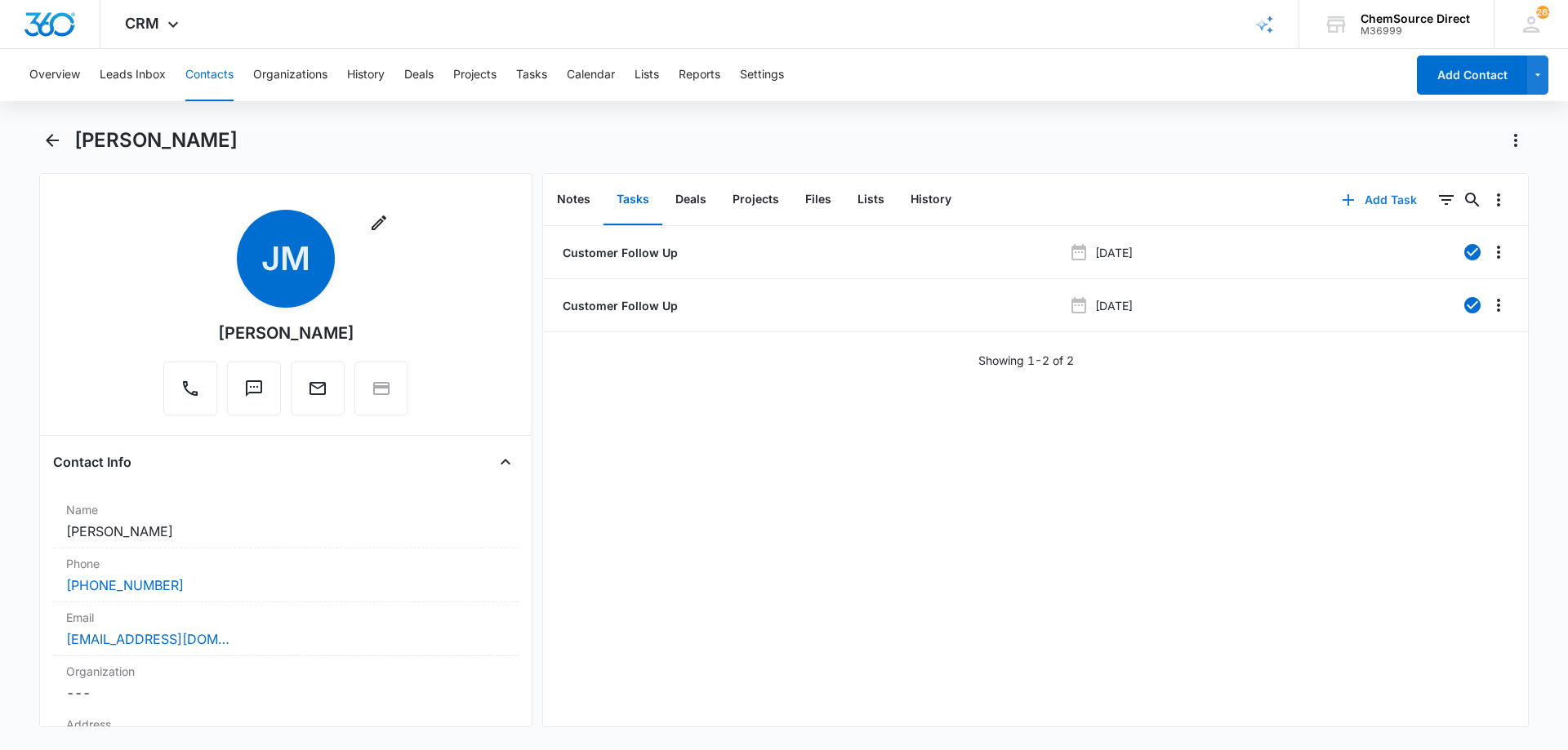
click at [1377, 198] on button "Add Task" at bounding box center [1380, 200] width 108 height 39
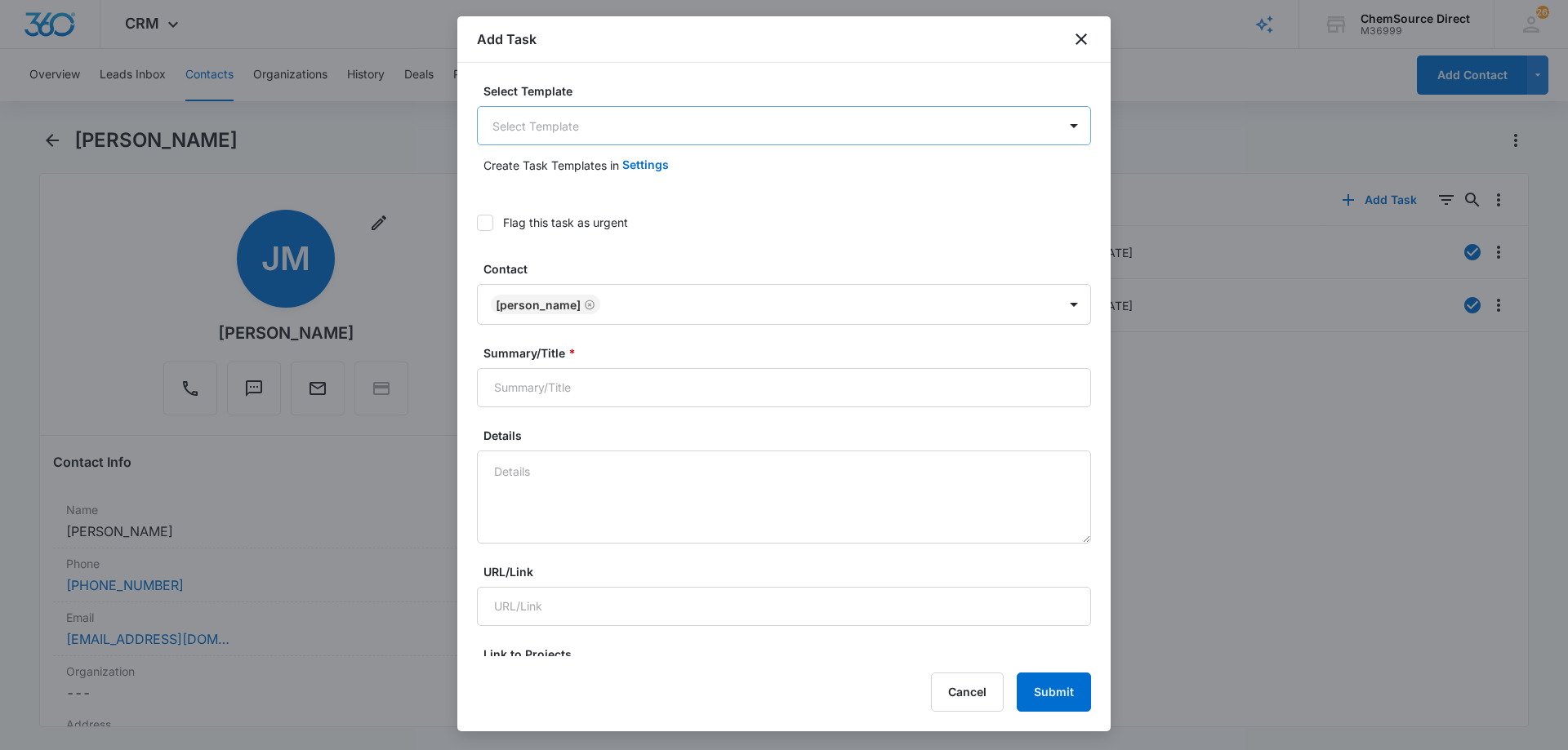
click at [579, 115] on body "CRM Apps Reputation Forms CRM Email Social Payments POS Content Ads Intelligenc…" at bounding box center [784, 375] width 1568 height 750
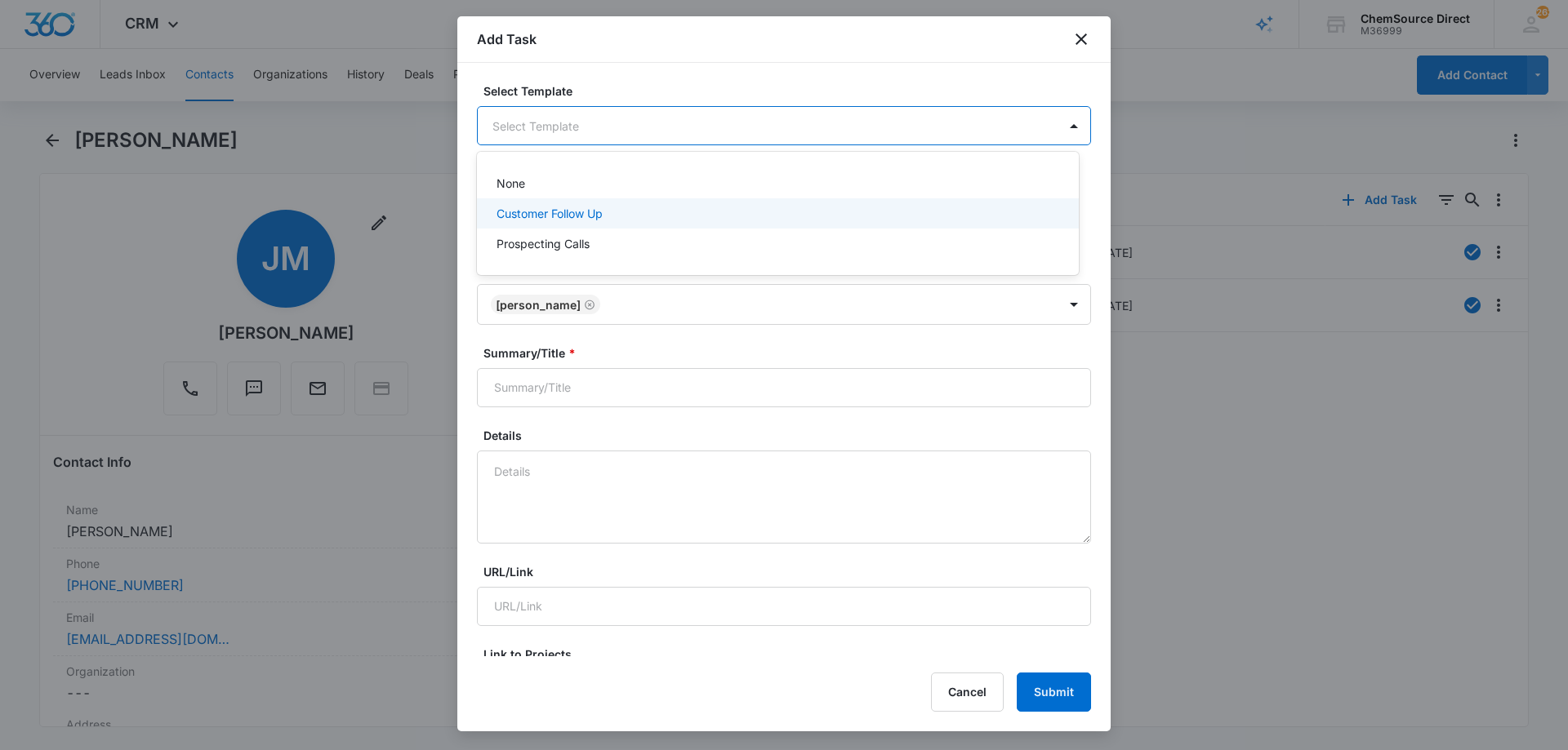
click at [531, 208] on p "Customer Follow Up" at bounding box center [550, 213] width 106 height 17
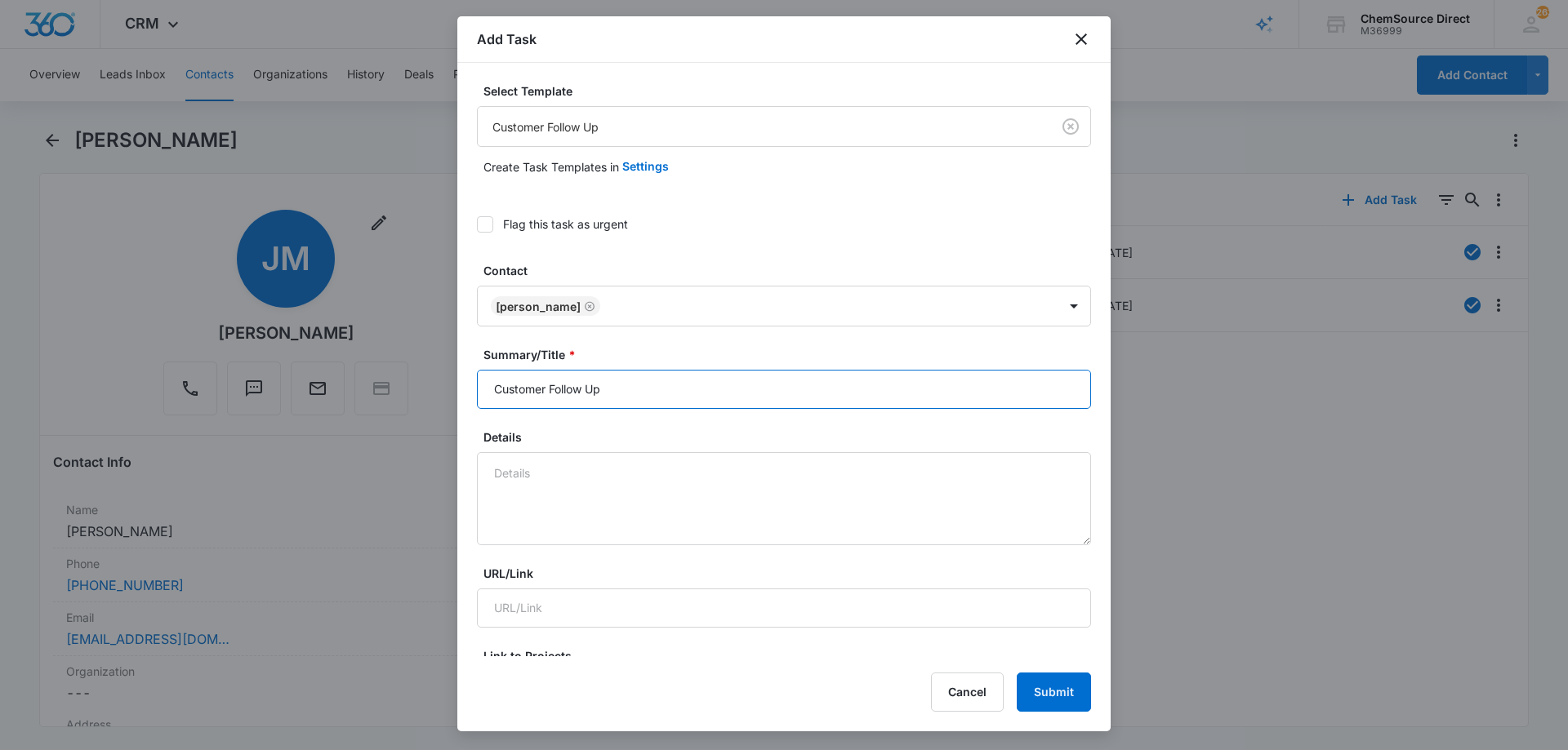
click at [528, 384] on input "Customer Follow Up" at bounding box center [783, 389] width 614 height 39
type input "Customer Follow Up"
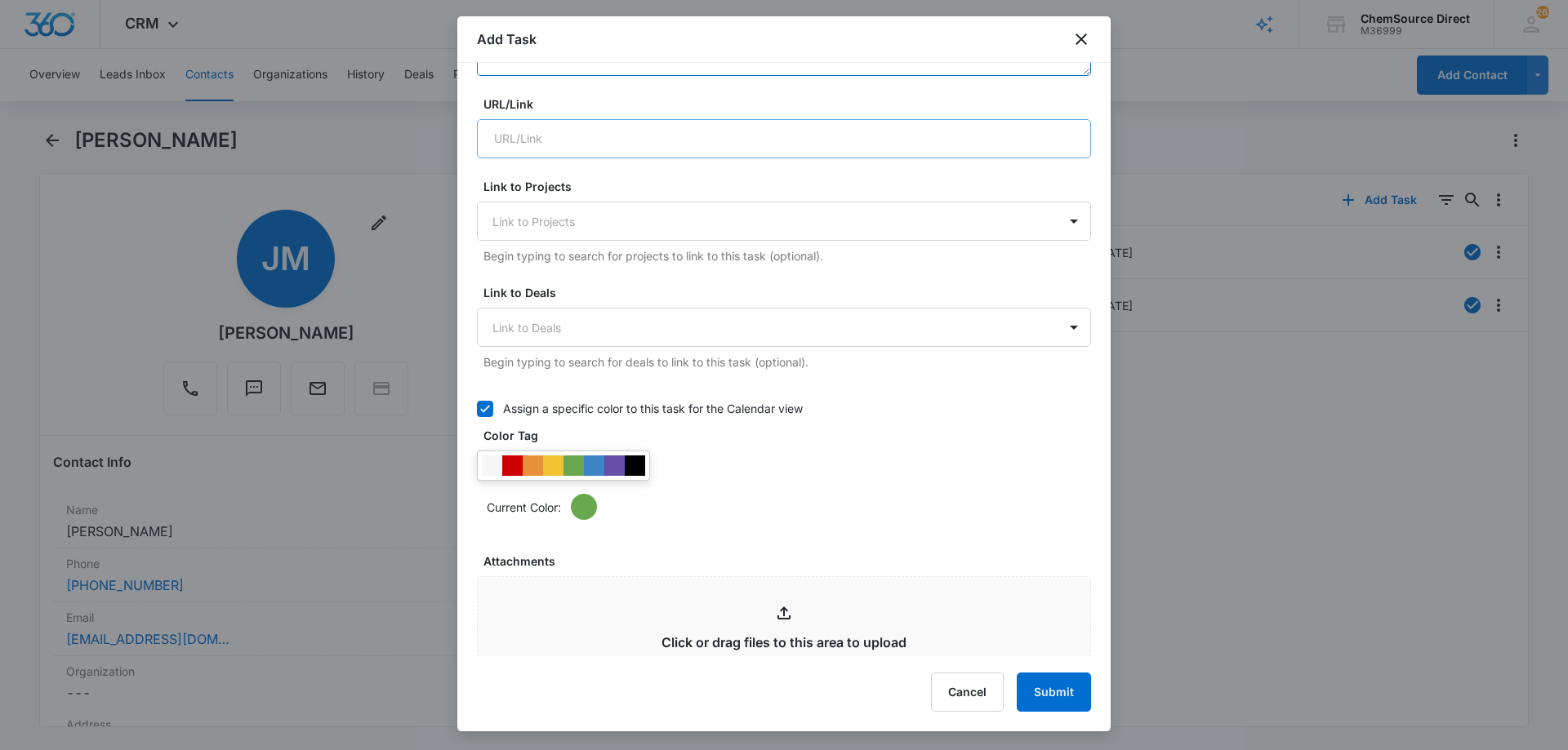
scroll to position [490, 0]
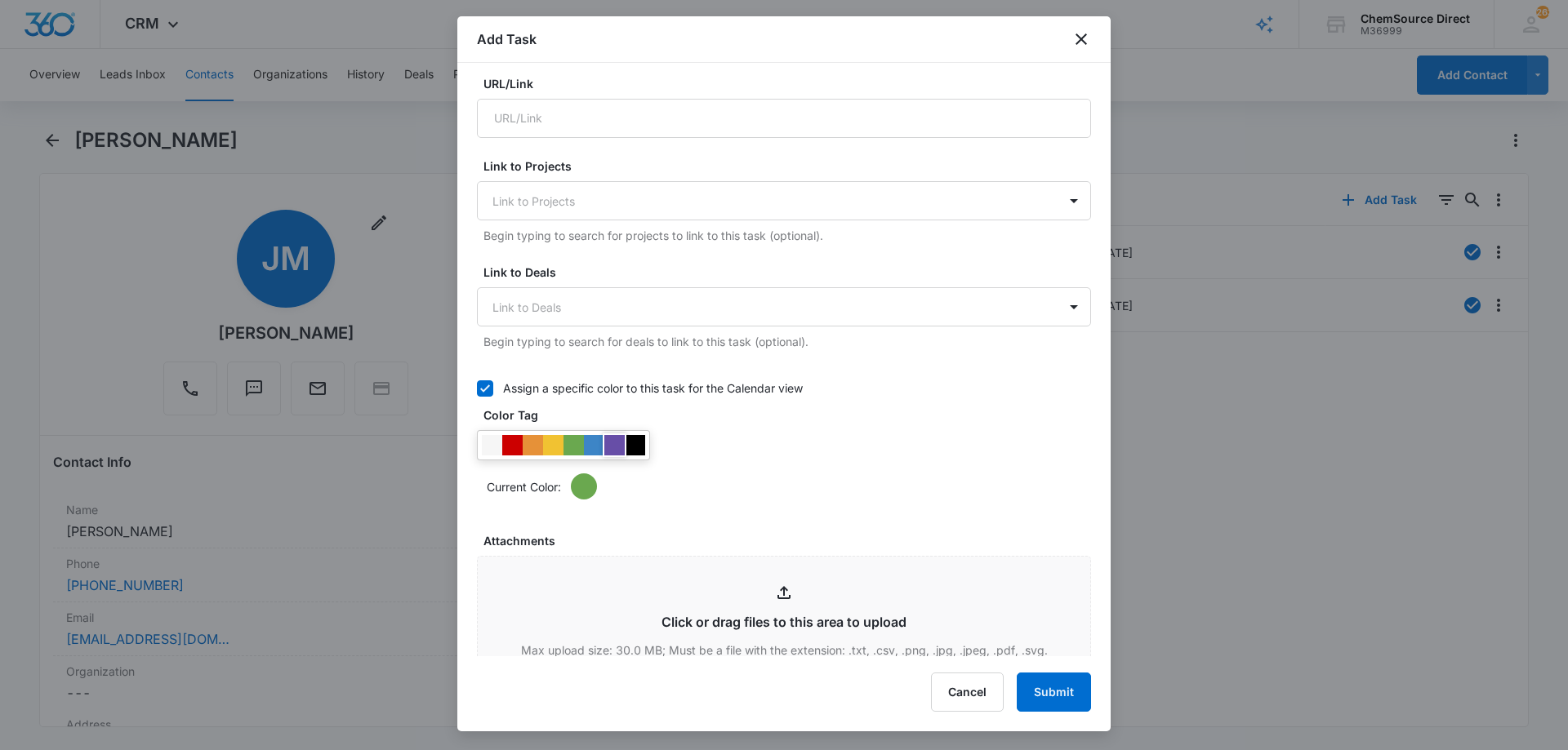
type textarea "Ride On Sweeper/Scrubber Combo"
click at [611, 447] on div at bounding box center [614, 445] width 21 height 20
click at [725, 451] on div "Current Color:" at bounding box center [783, 465] width 614 height 69
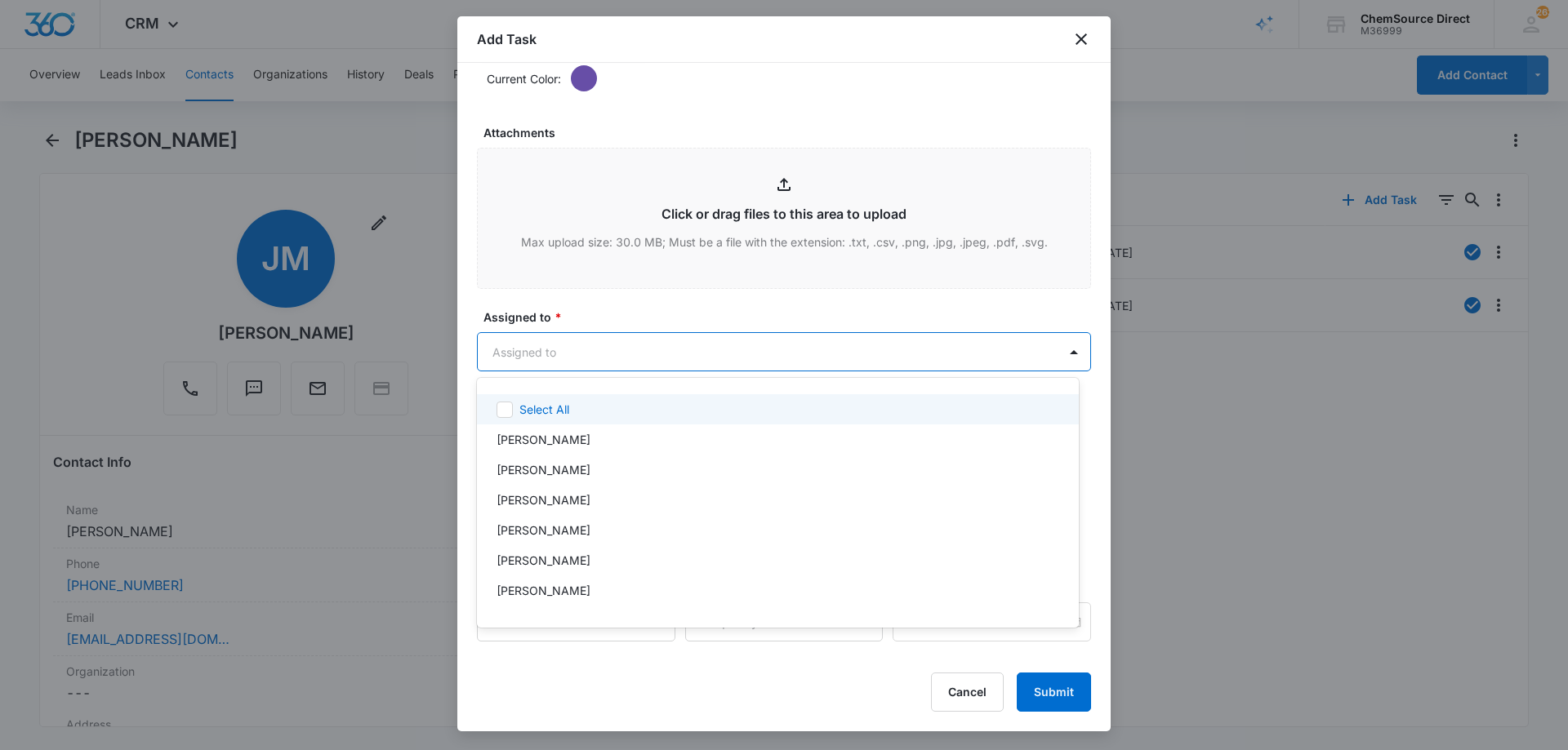
click at [607, 365] on body "CRM Apps Reputation Forms CRM Email Social Payments POS Content Ads Intelligenc…" at bounding box center [784, 375] width 1568 height 750
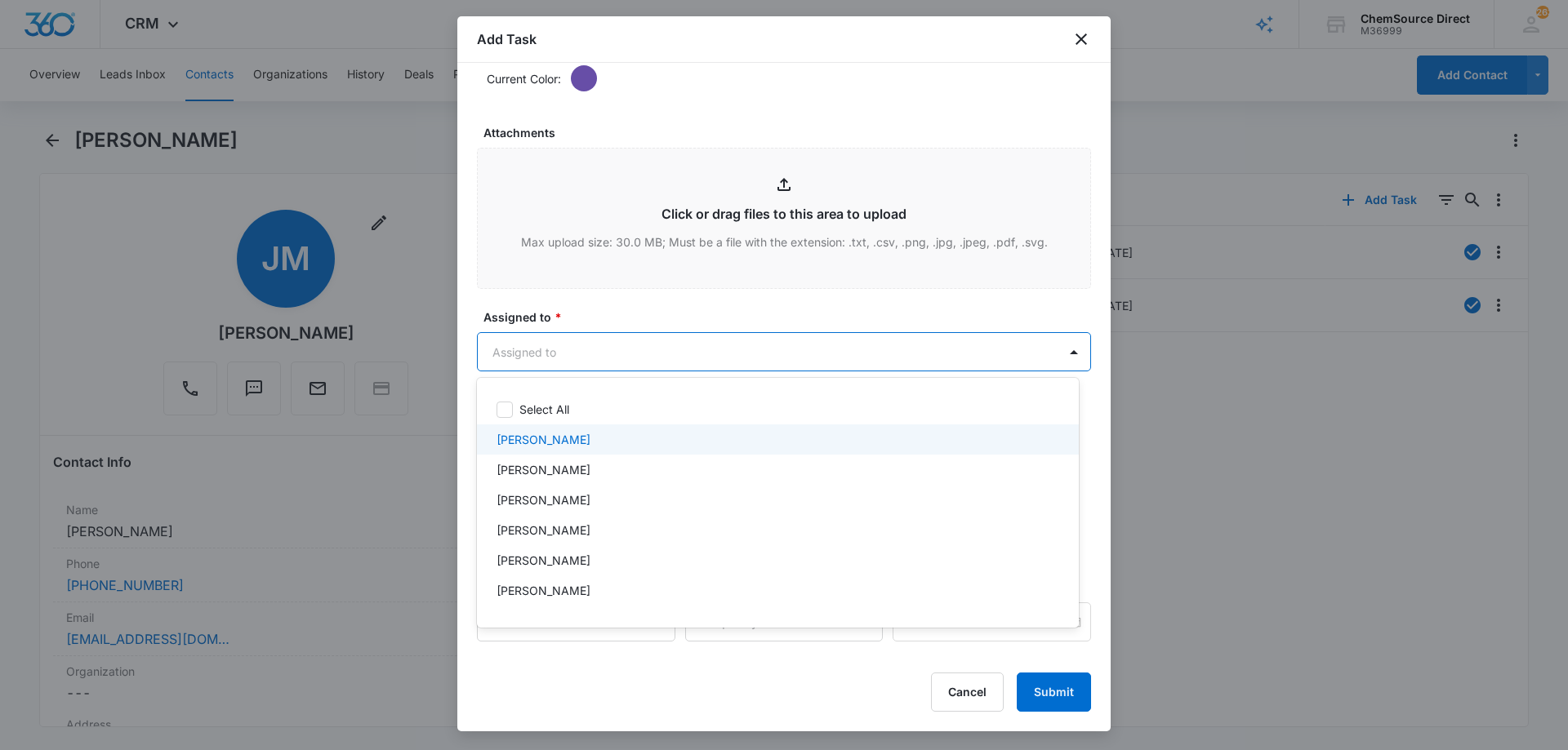
click at [581, 433] on div "[PERSON_NAME]" at bounding box center [777, 439] width 559 height 17
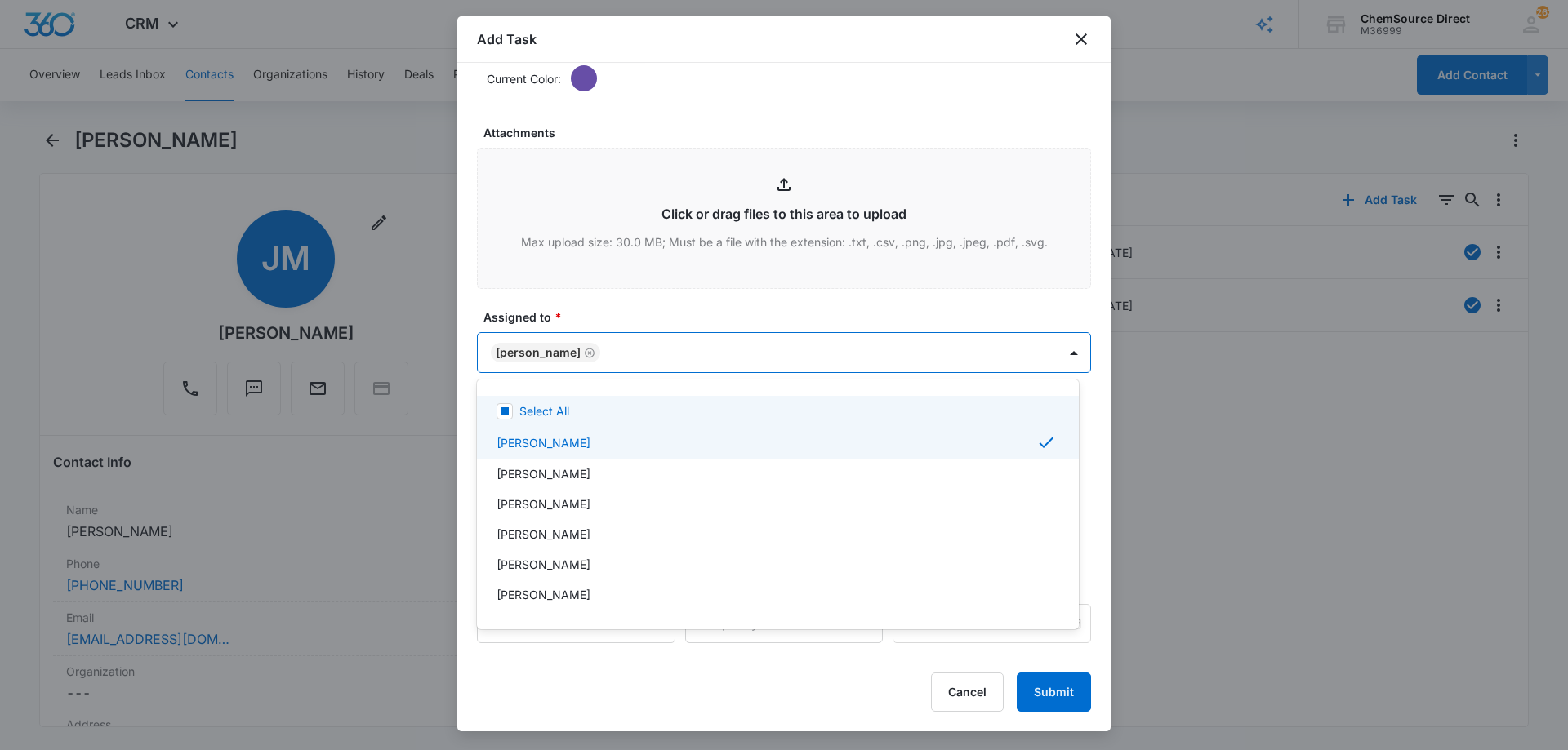
click at [622, 320] on div at bounding box center [784, 375] width 1568 height 750
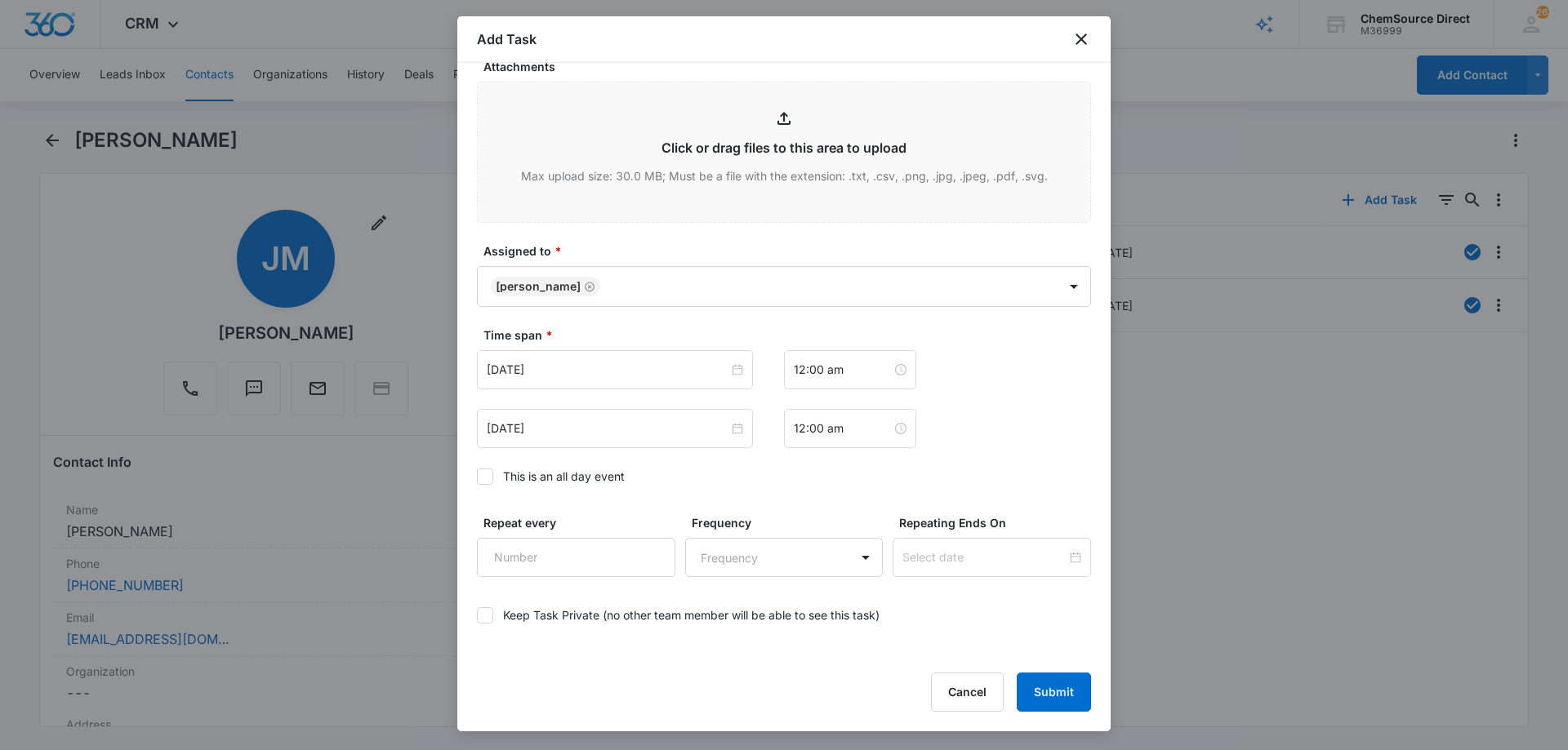
scroll to position [1023, 0]
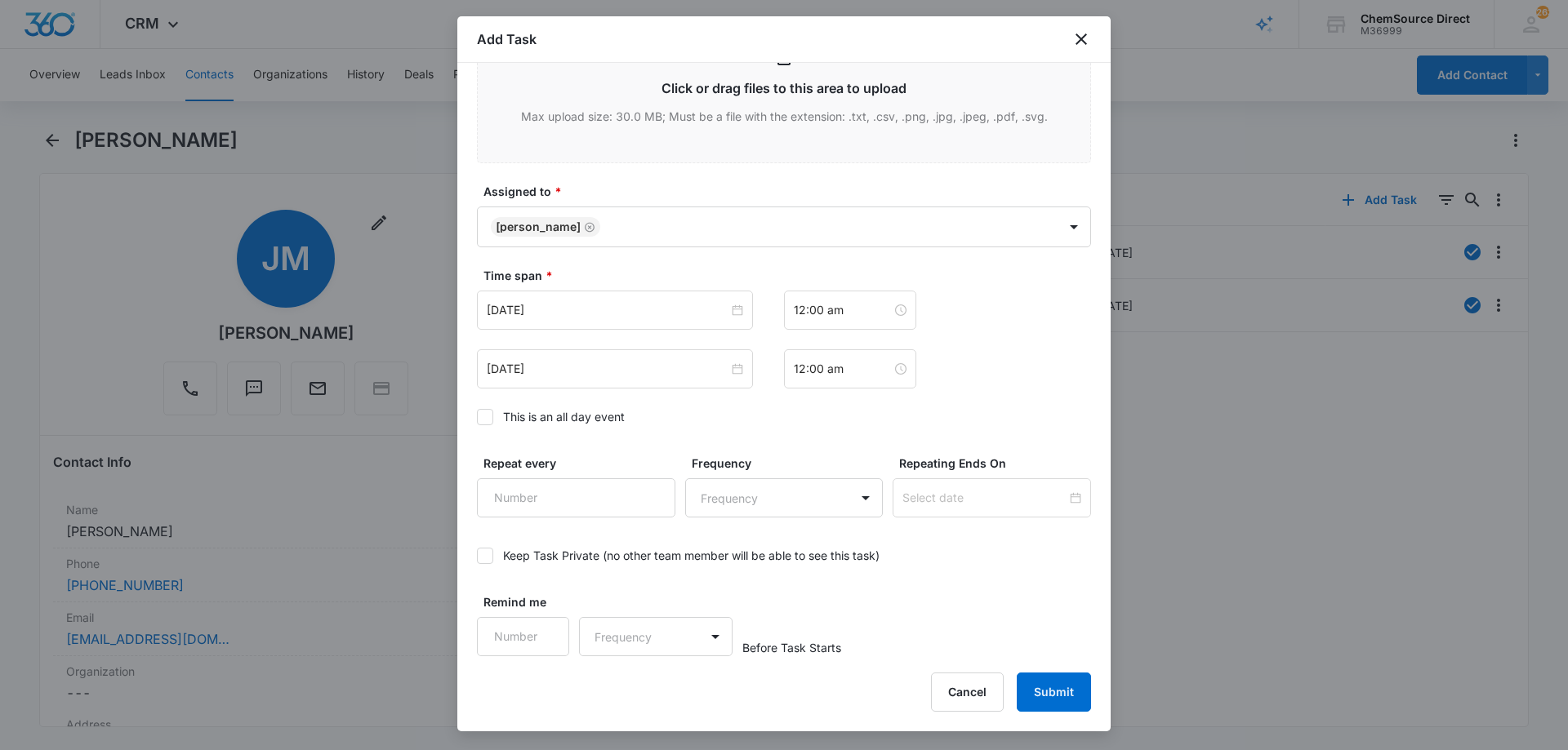
click at [488, 417] on icon at bounding box center [485, 417] width 15 height 15
click at [476, 417] on input "This is an all day event" at bounding box center [476, 417] width 0 height 0
click at [562, 315] on input "[DATE]" at bounding box center [607, 309] width 241 height 18
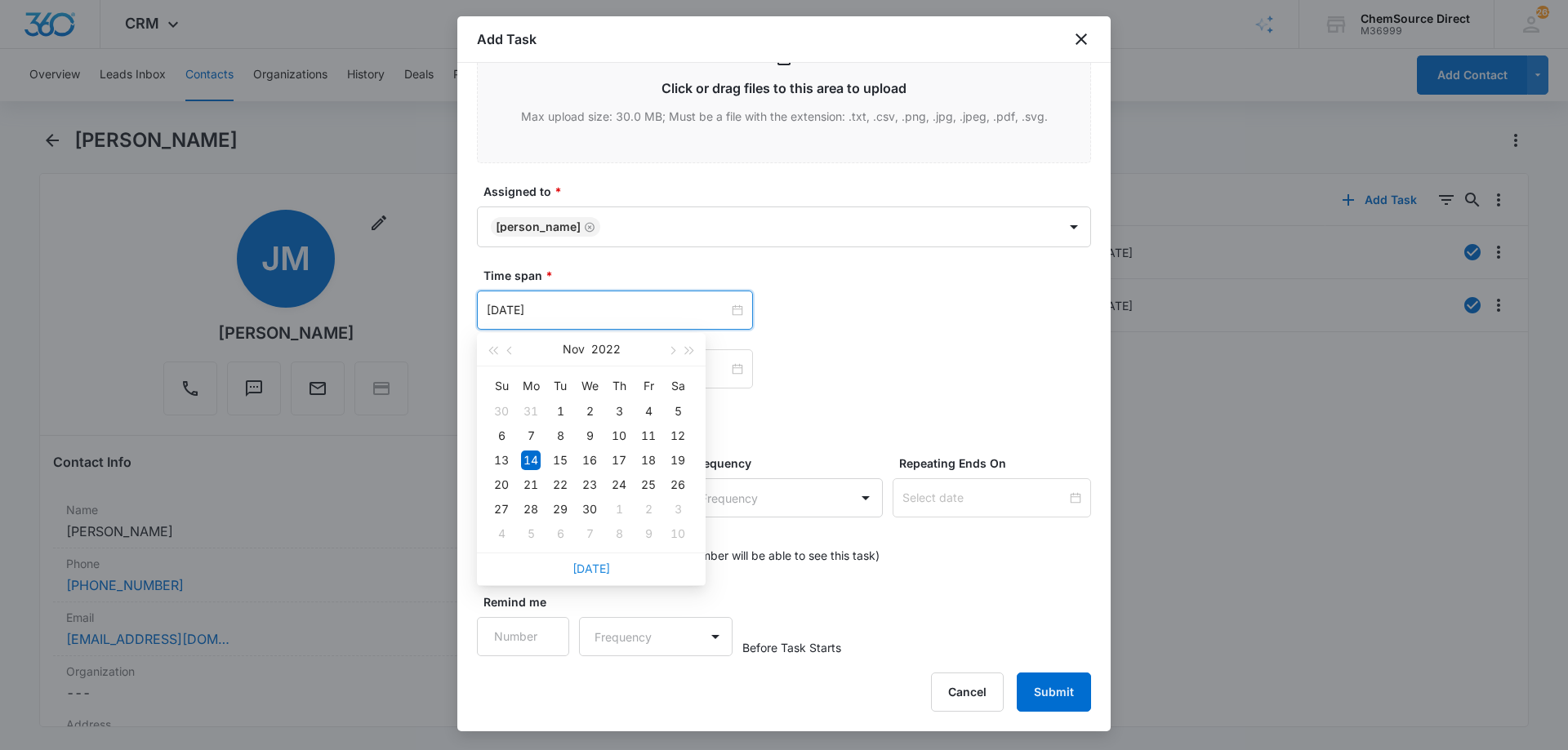
click at [589, 571] on link "[DATE]" at bounding box center [591, 568] width 37 height 14
type input "[DATE]"
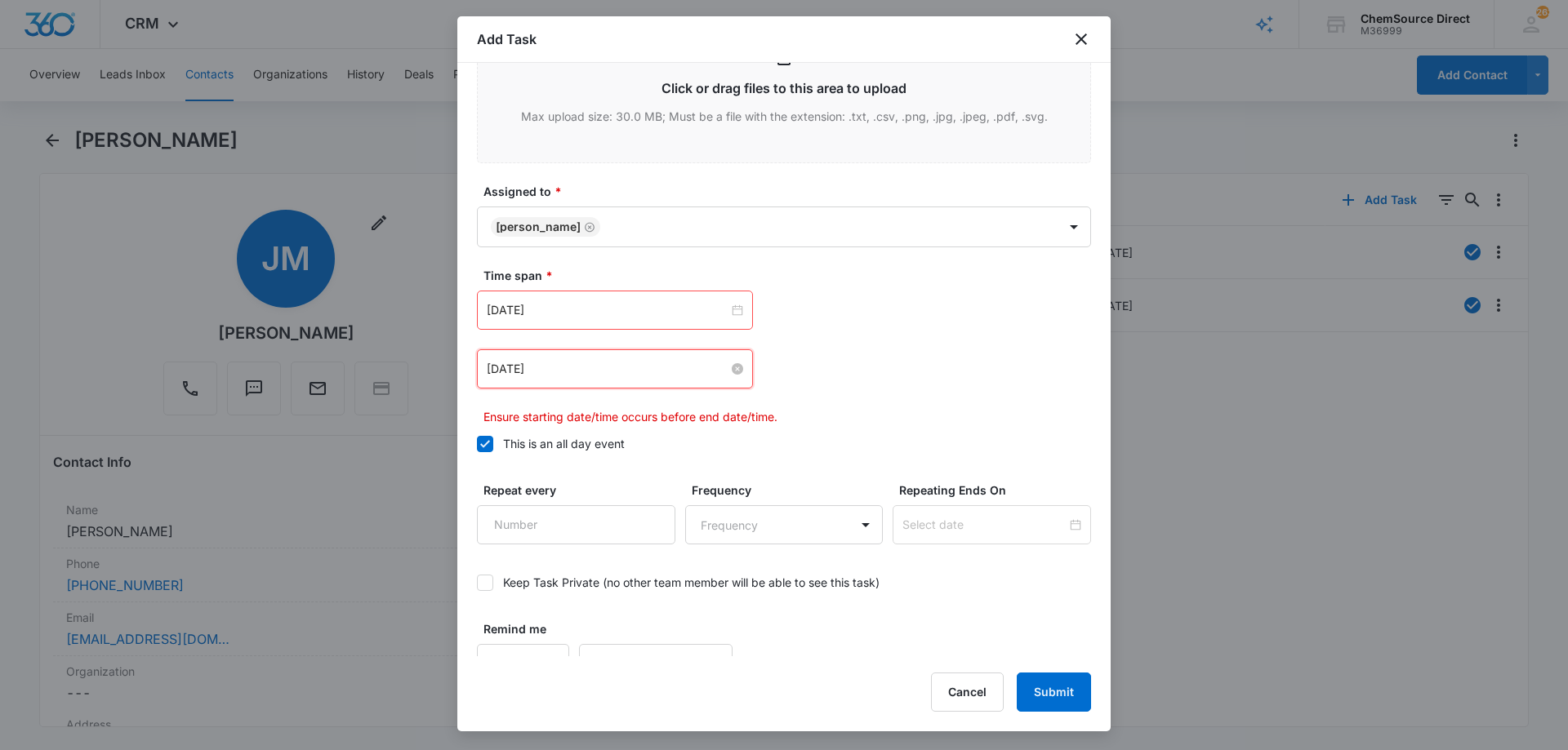
click at [572, 374] on input "[DATE]" at bounding box center [607, 368] width 241 height 18
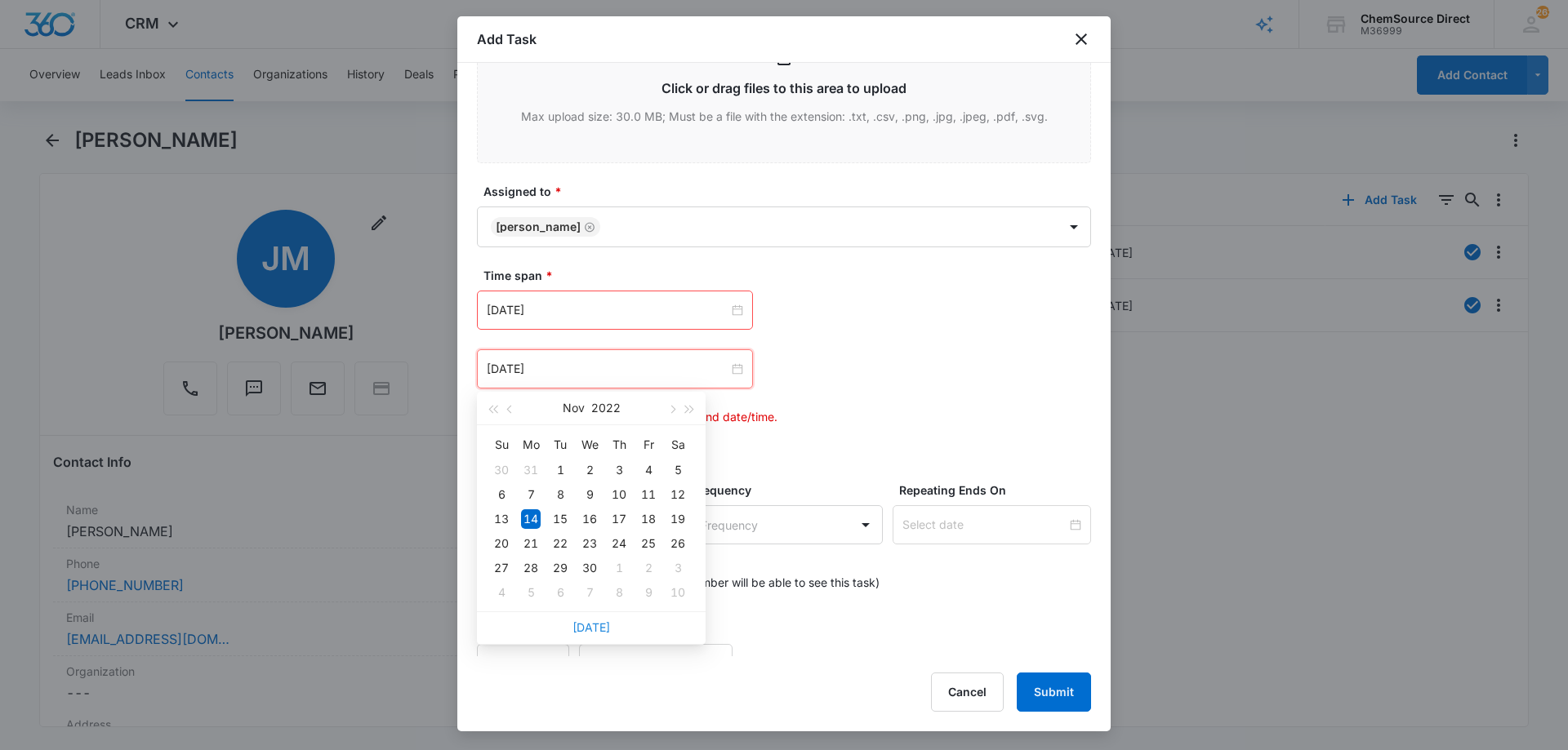
click at [598, 632] on link "[DATE]" at bounding box center [591, 627] width 37 height 14
type input "[DATE]"
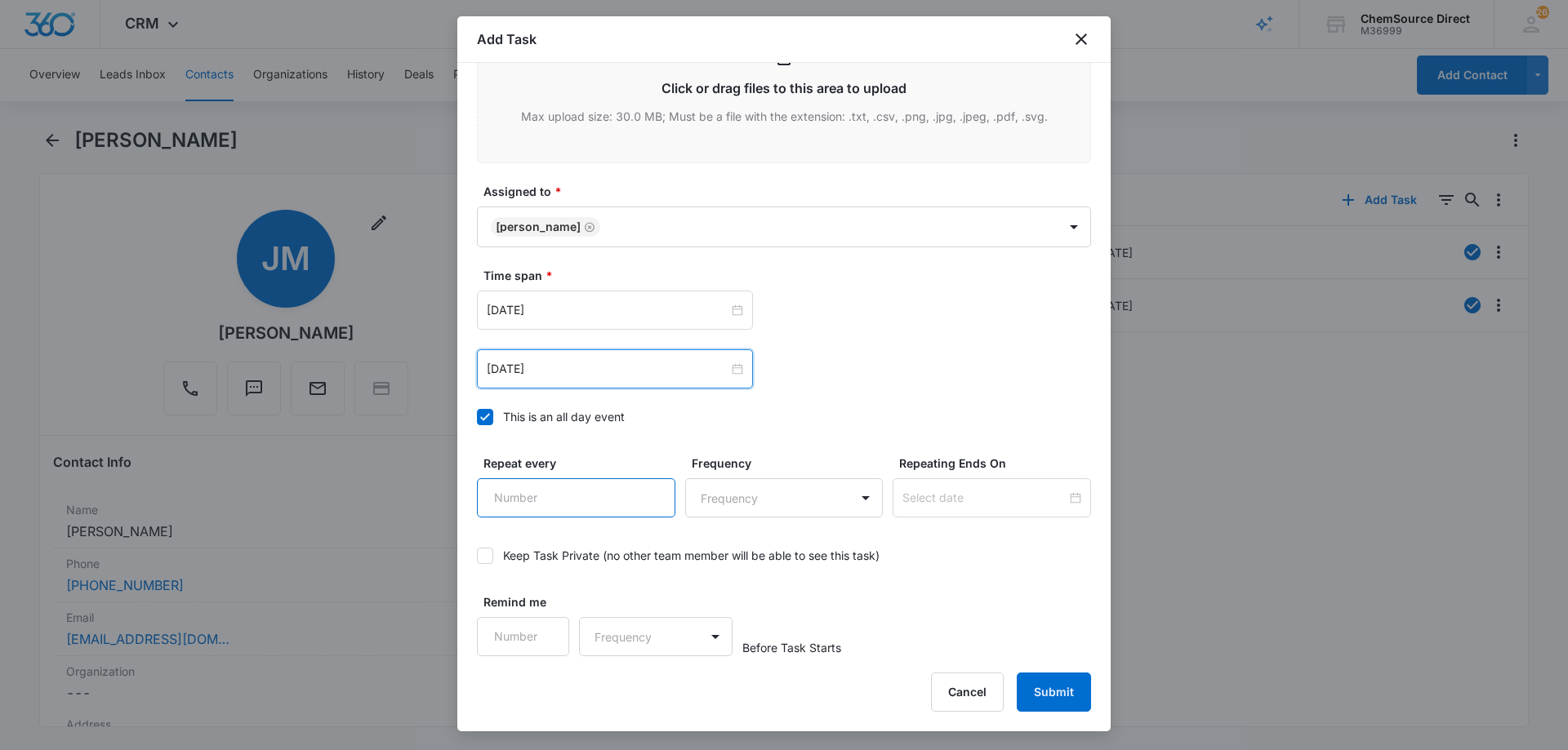
click at [565, 502] on input "Repeat every" at bounding box center [575, 498] width 199 height 39
type input "1"
click at [643, 483] on input "1" at bounding box center [575, 498] width 199 height 39
click at [703, 490] on body "CRM Apps Reputation Forms CRM Email Social Payments POS Content Ads Intelligenc…" at bounding box center [784, 375] width 1568 height 750
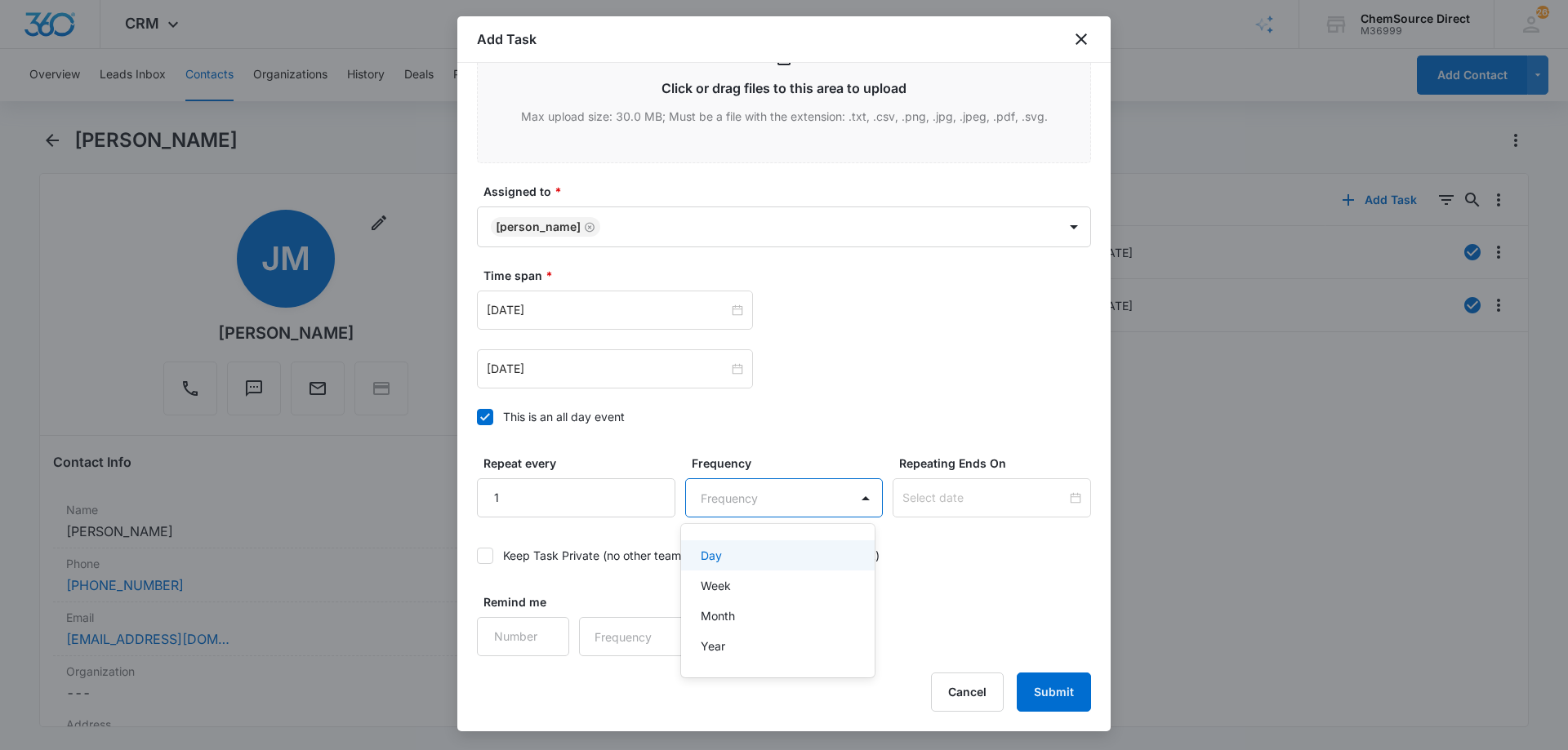
click at [722, 558] on div "Day" at bounding box center [776, 555] width 152 height 17
click at [934, 494] on input at bounding box center [984, 498] width 164 height 18
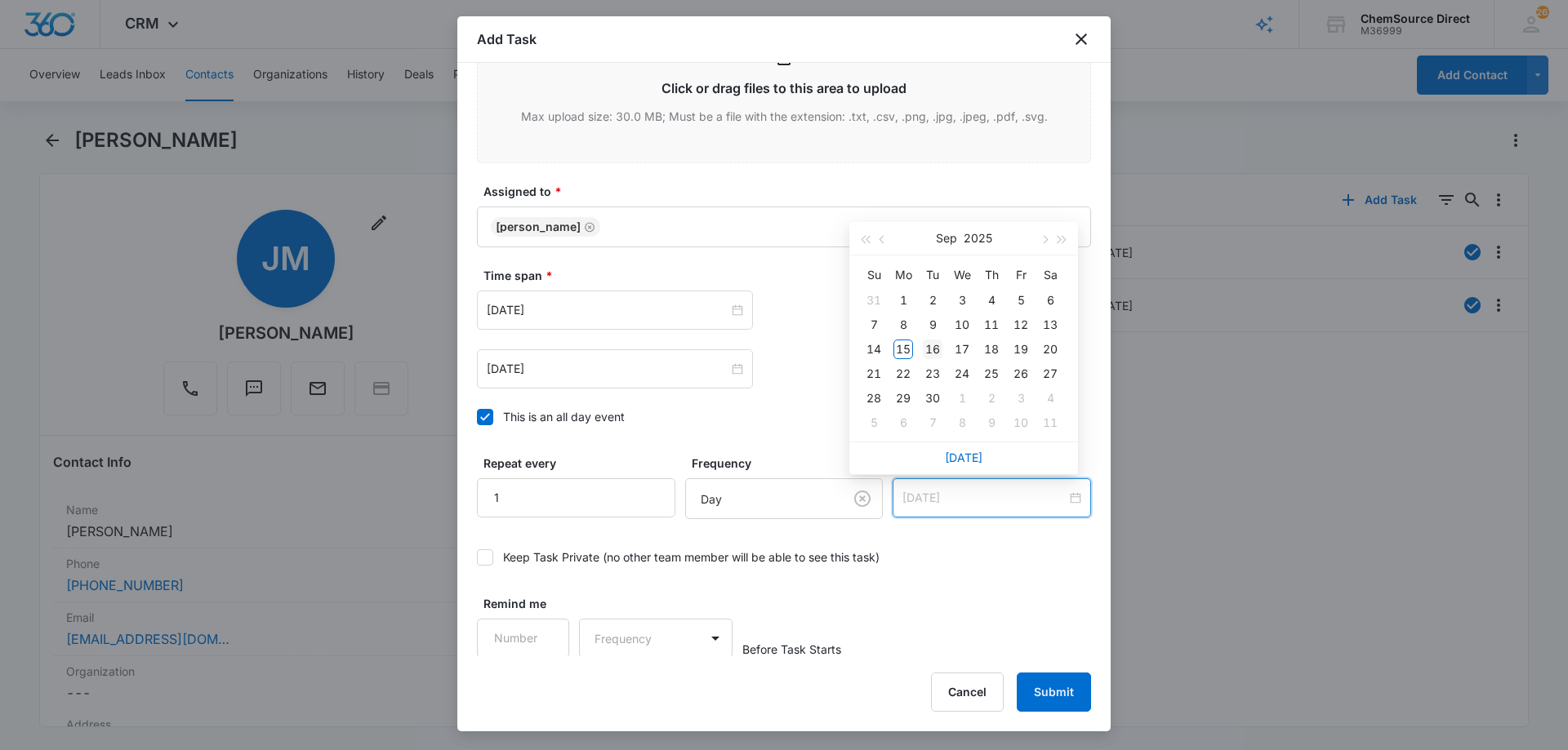
type input "[DATE]"
click at [933, 345] on div "16" at bounding box center [932, 348] width 20 height 20
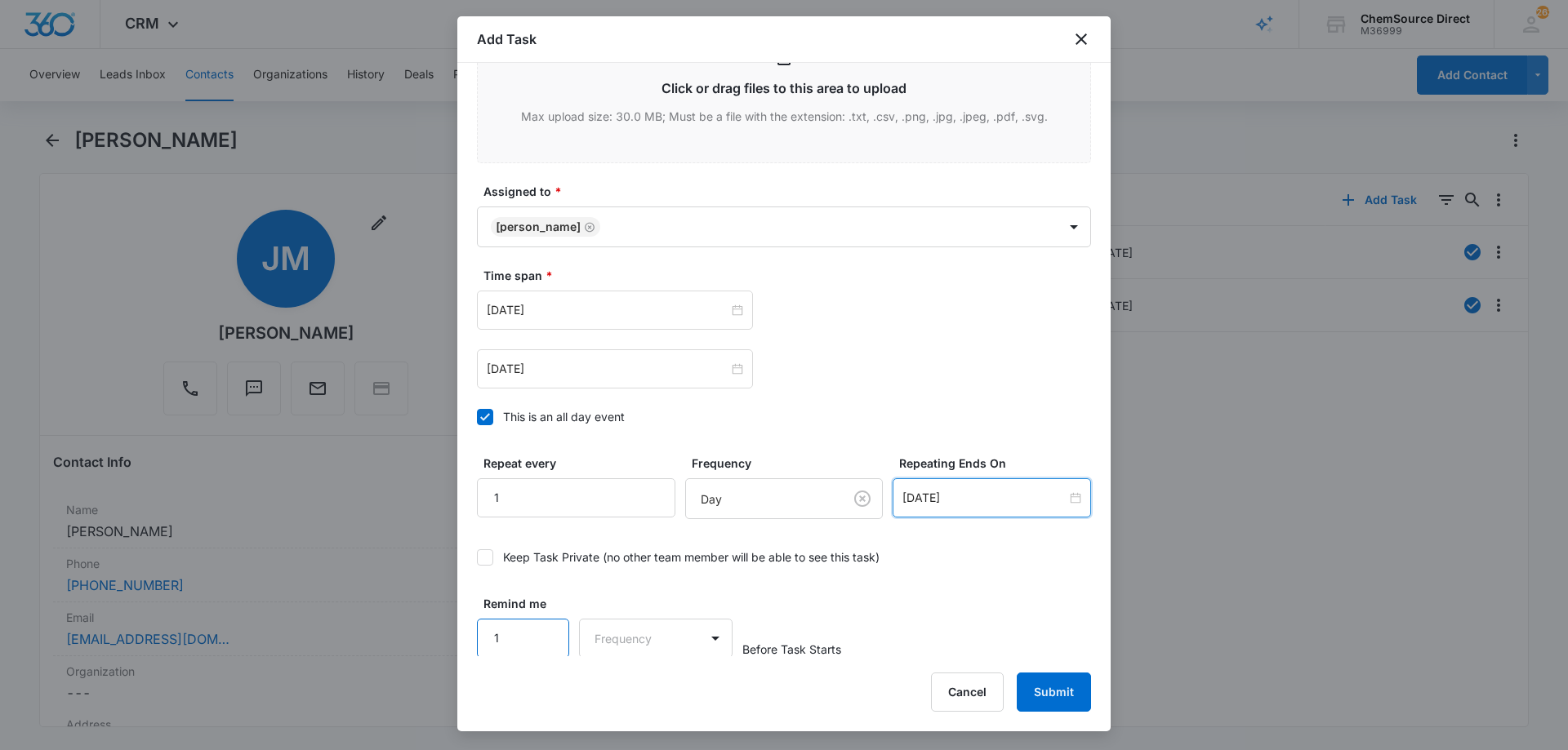
type input "1"
click at [547, 632] on input "1" at bounding box center [522, 638] width 92 height 39
click at [624, 634] on body "CRM Apps Reputation Forms CRM Email Social Payments POS Content Ads Intelligenc…" at bounding box center [784, 375] width 1568 height 750
click at [653, 691] on div "Days" at bounding box center [651, 694] width 108 height 17
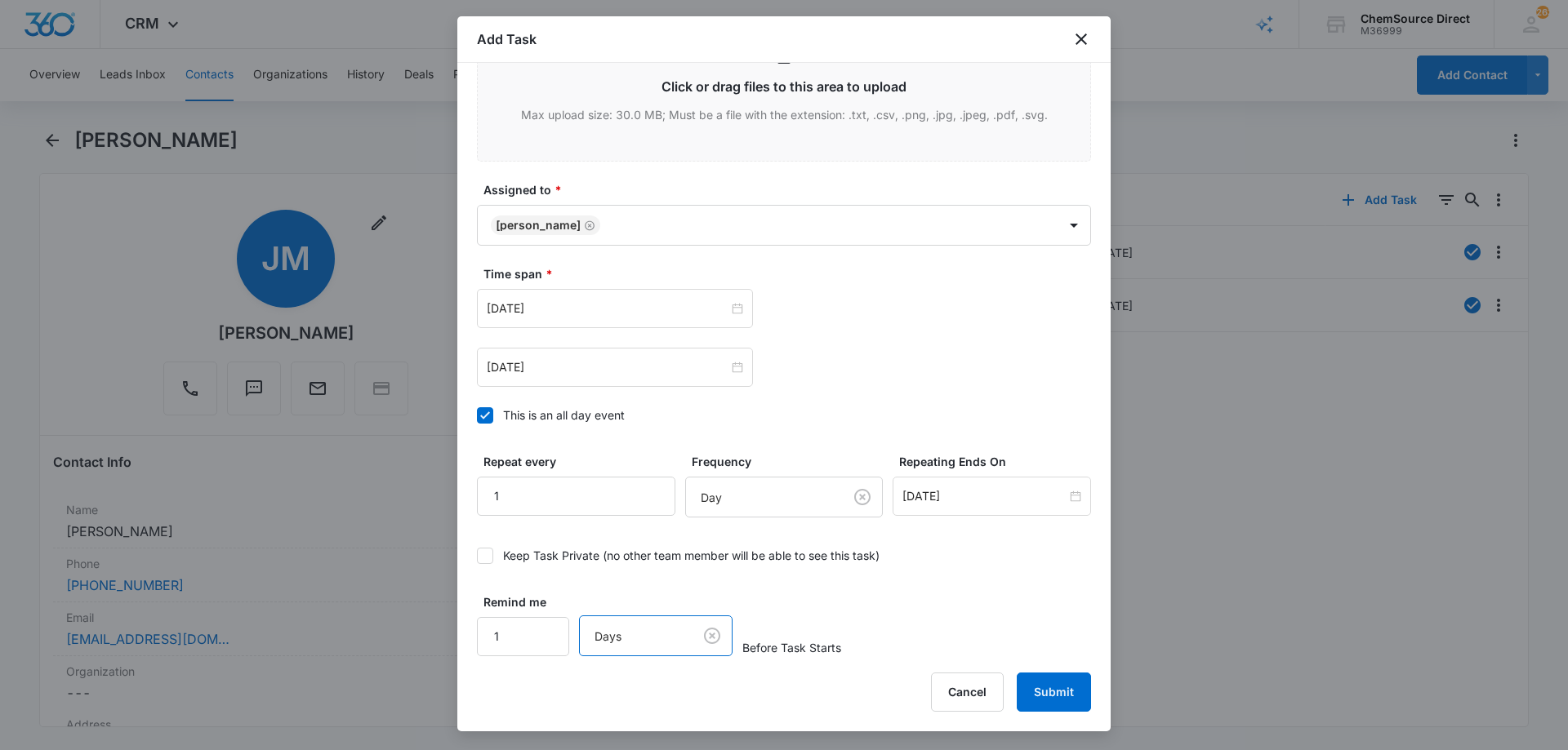
click at [911, 624] on div "Remind me 1 option Days, selected. Days Before Task Starts" at bounding box center [783, 624] width 614 height 62
click at [1047, 690] on button "Submit" at bounding box center [1053, 692] width 75 height 39
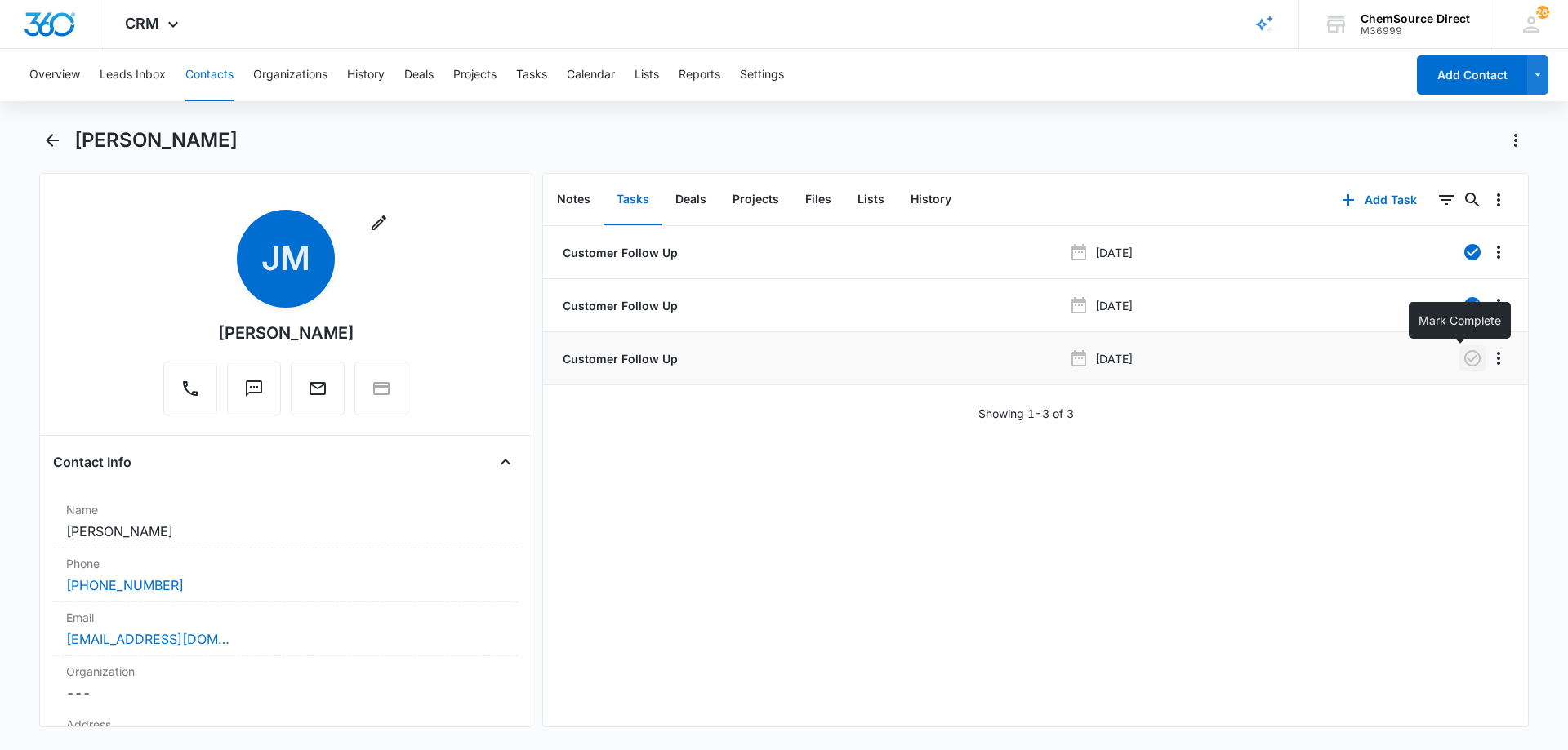
click at [1463, 353] on icon "button" at bounding box center [1472, 358] width 20 height 20
click at [580, 196] on button "Notes" at bounding box center [573, 199] width 60 height 50
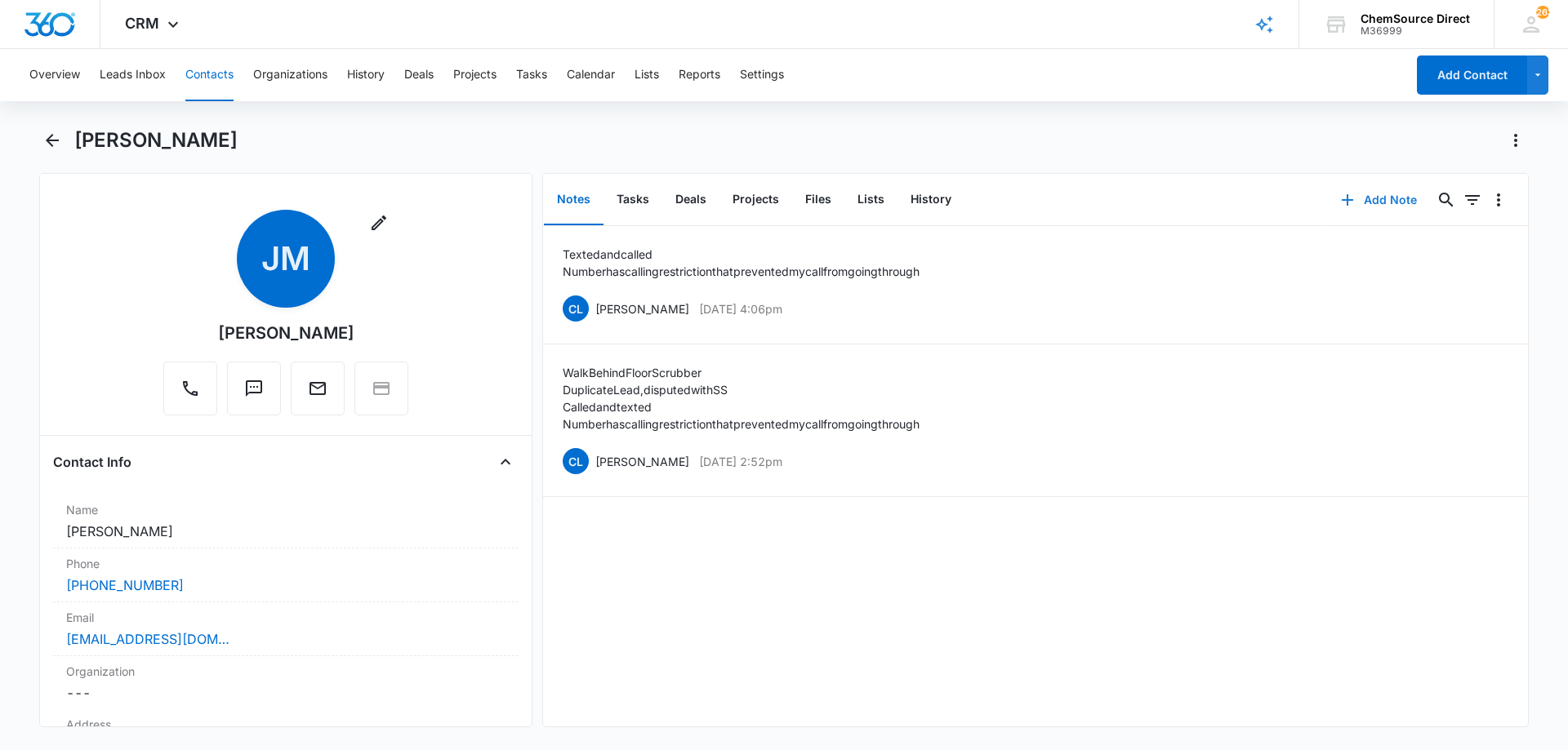
click at [1352, 196] on button "Add Note" at bounding box center [1379, 200] width 108 height 39
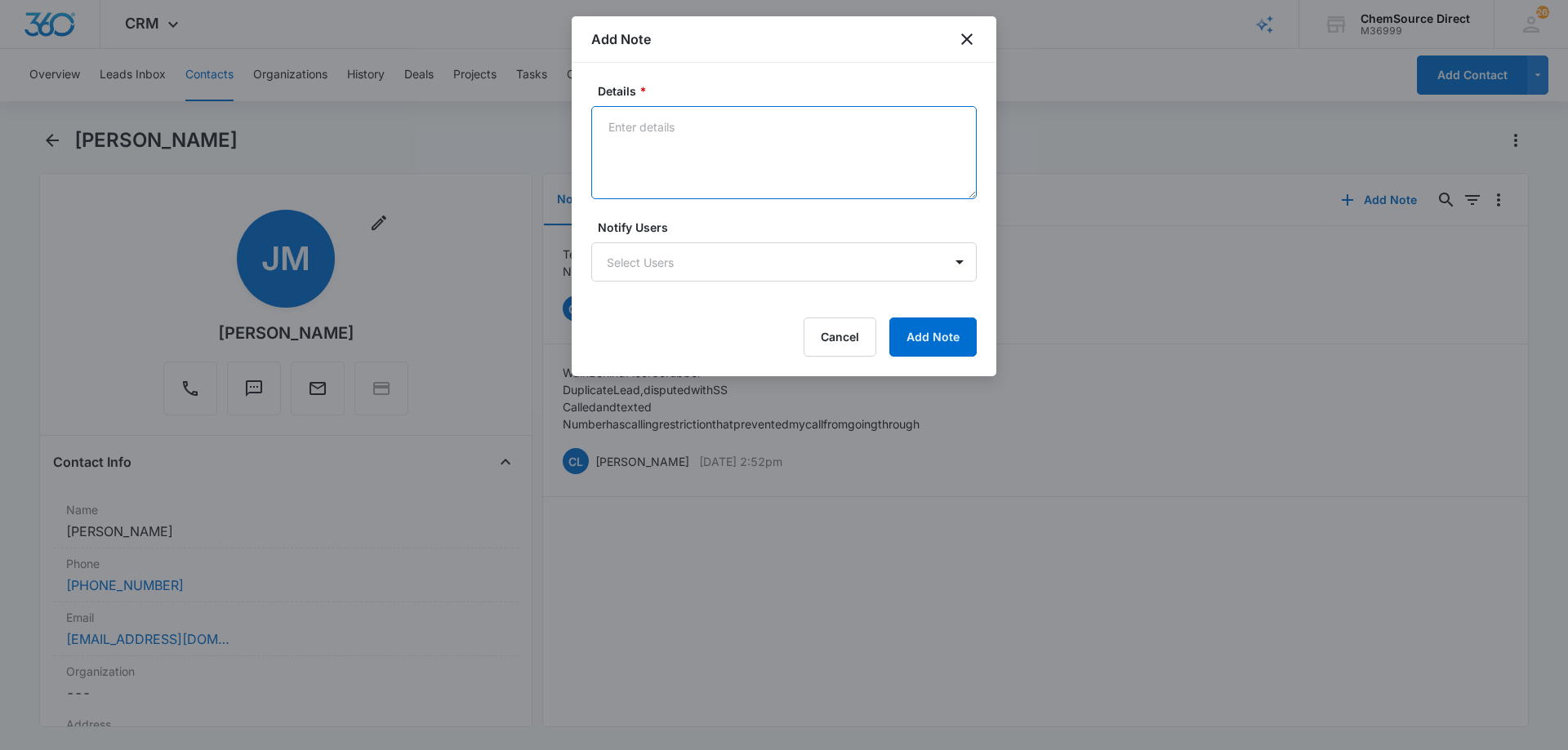
click at [635, 121] on textarea "Details *" at bounding box center [783, 153] width 385 height 93
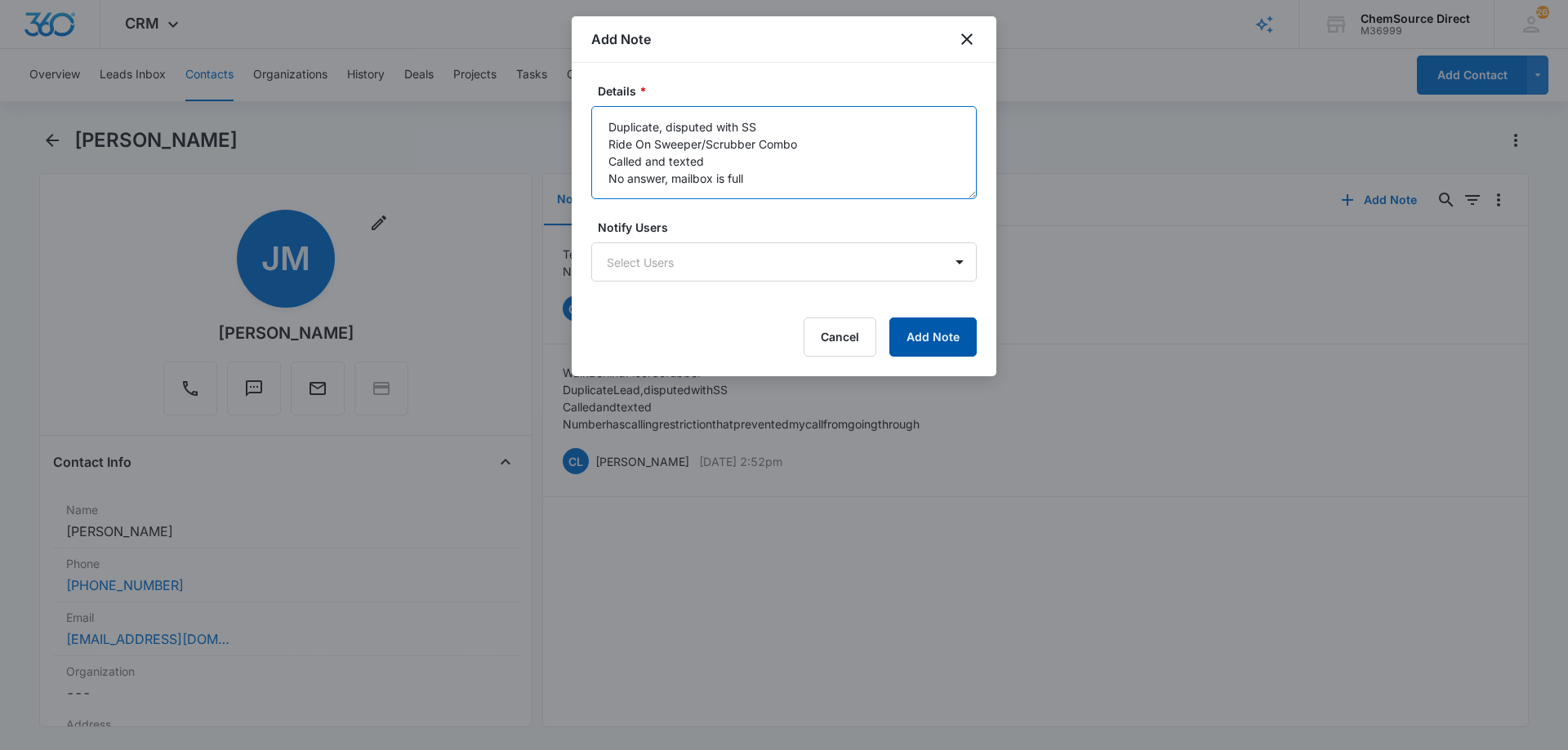
type textarea "Duplicate, disputed with SS Ride On Sweeper/Scrubber Combo Called and texted No…"
click at [933, 333] on button "Add Note" at bounding box center [933, 337] width 88 height 39
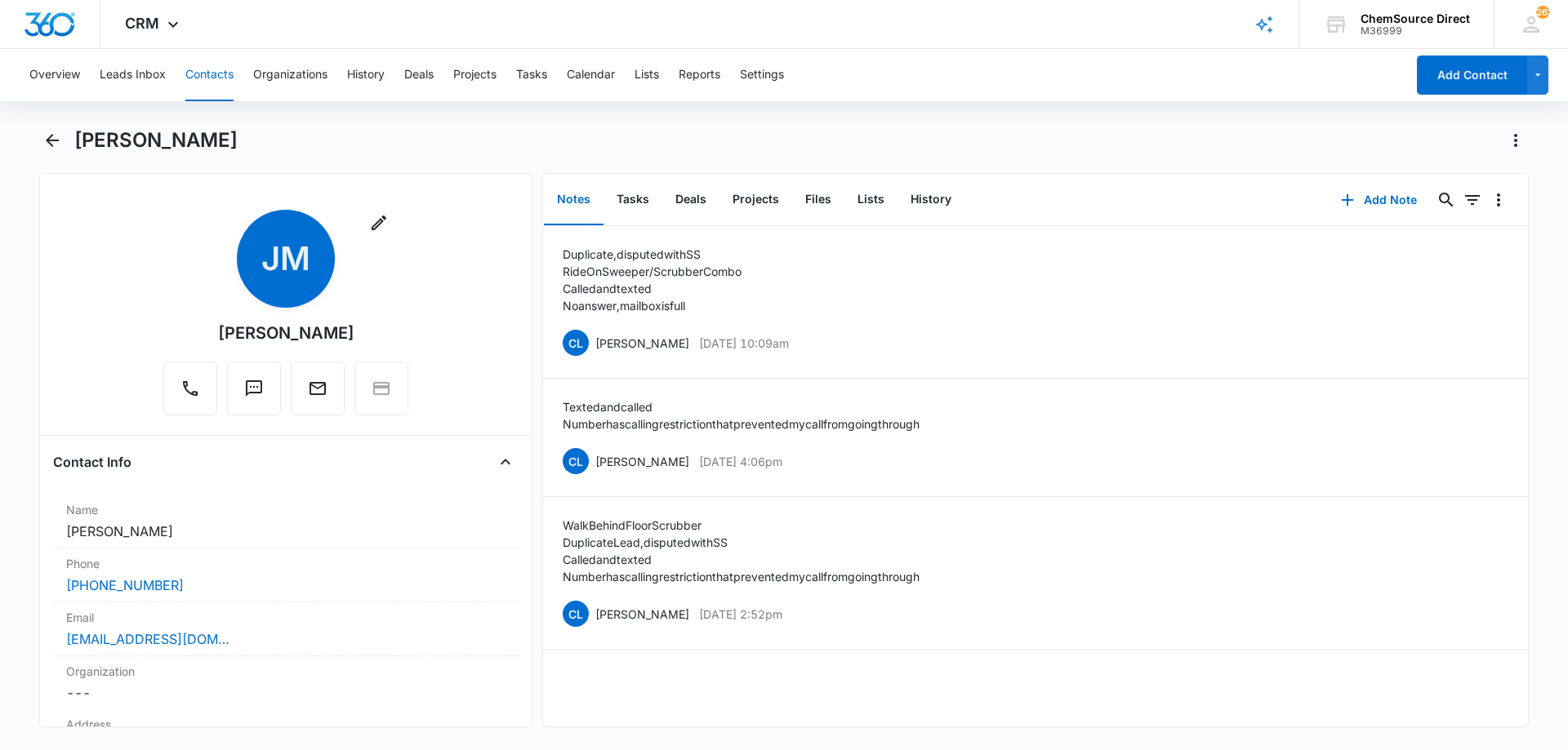
click at [200, 73] on button "Contacts" at bounding box center [210, 75] width 48 height 52
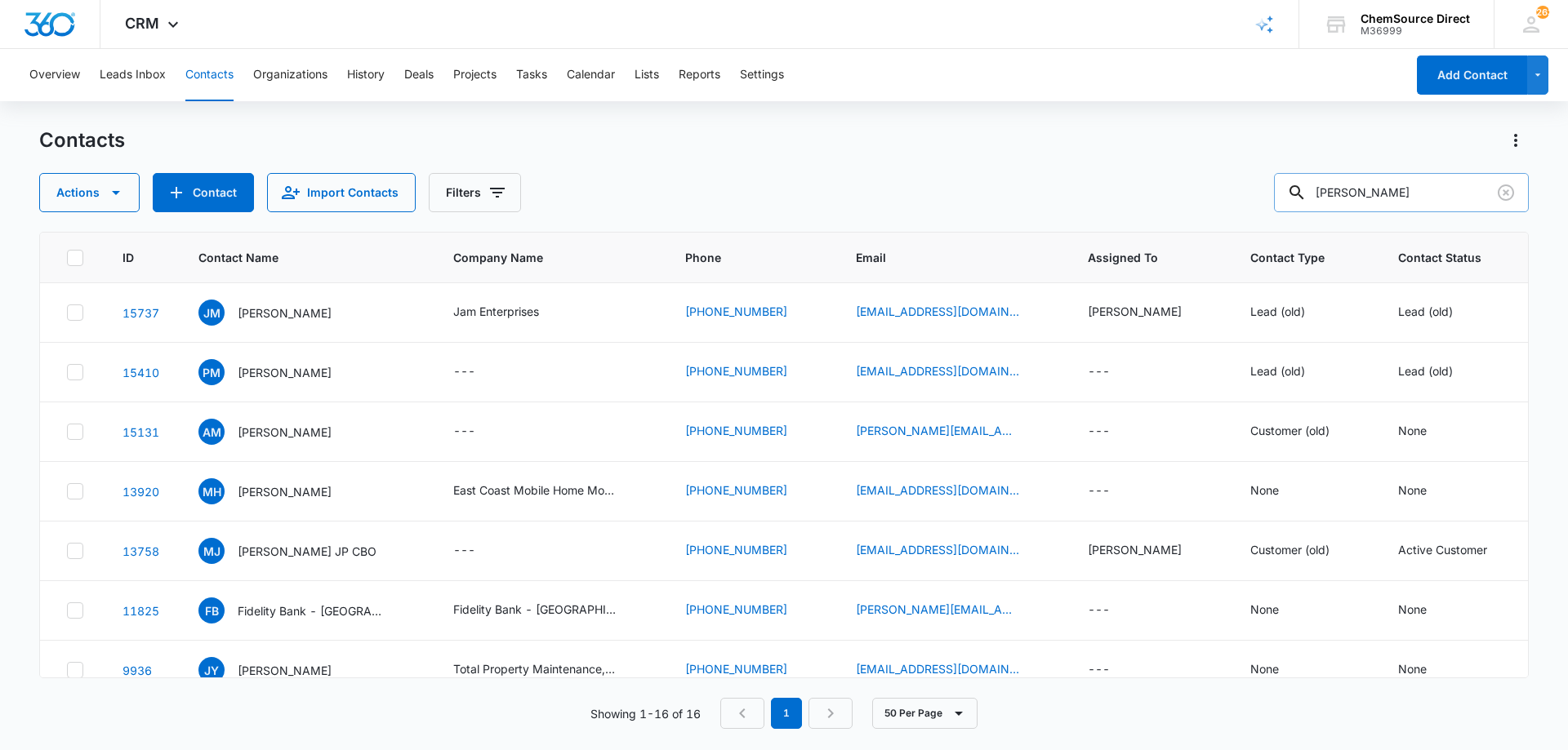
click at [1335, 194] on input "[PERSON_NAME]" at bounding box center [1400, 193] width 254 height 39
type input "[PERSON_NAME]"
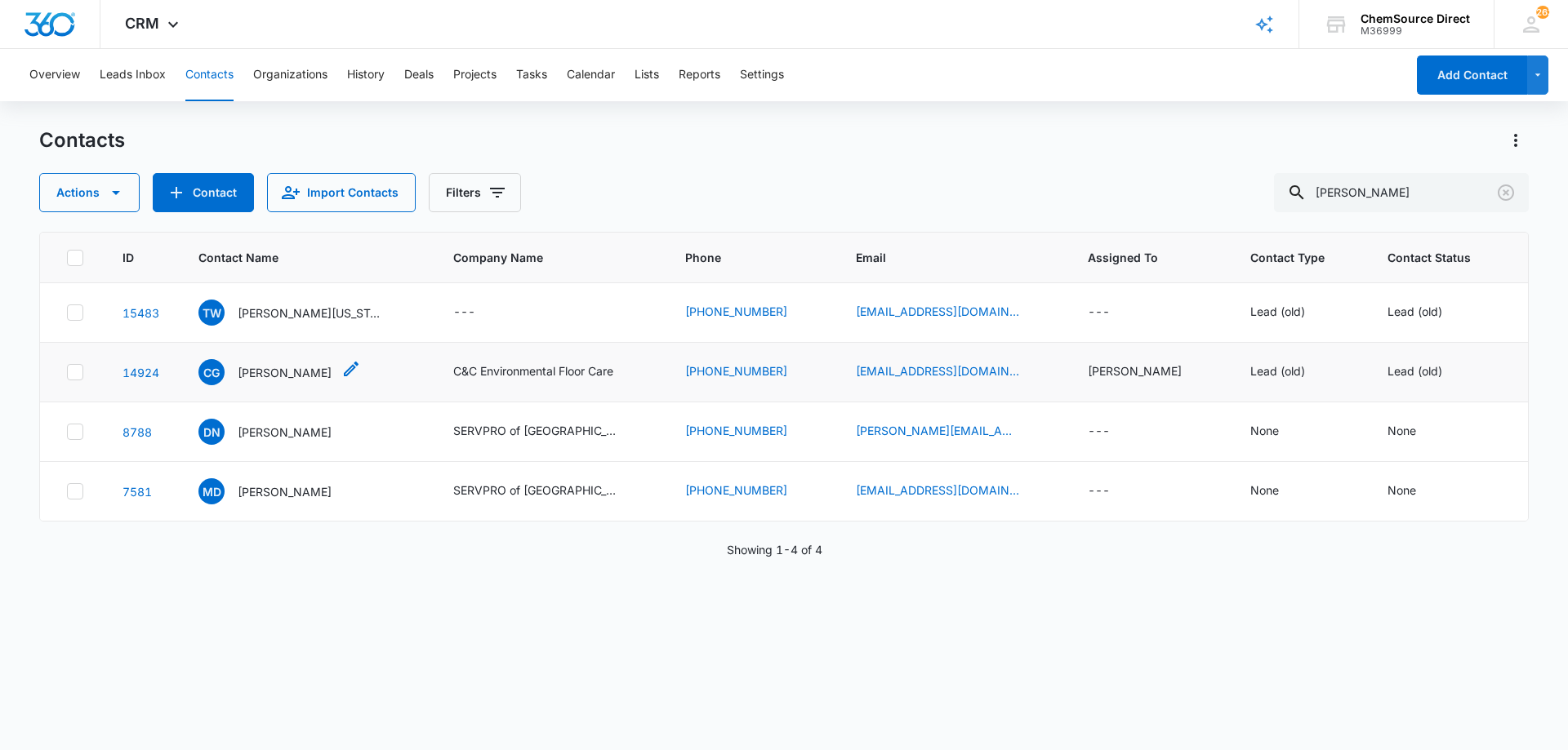
click at [271, 367] on p "[PERSON_NAME]" at bounding box center [284, 373] width 94 height 17
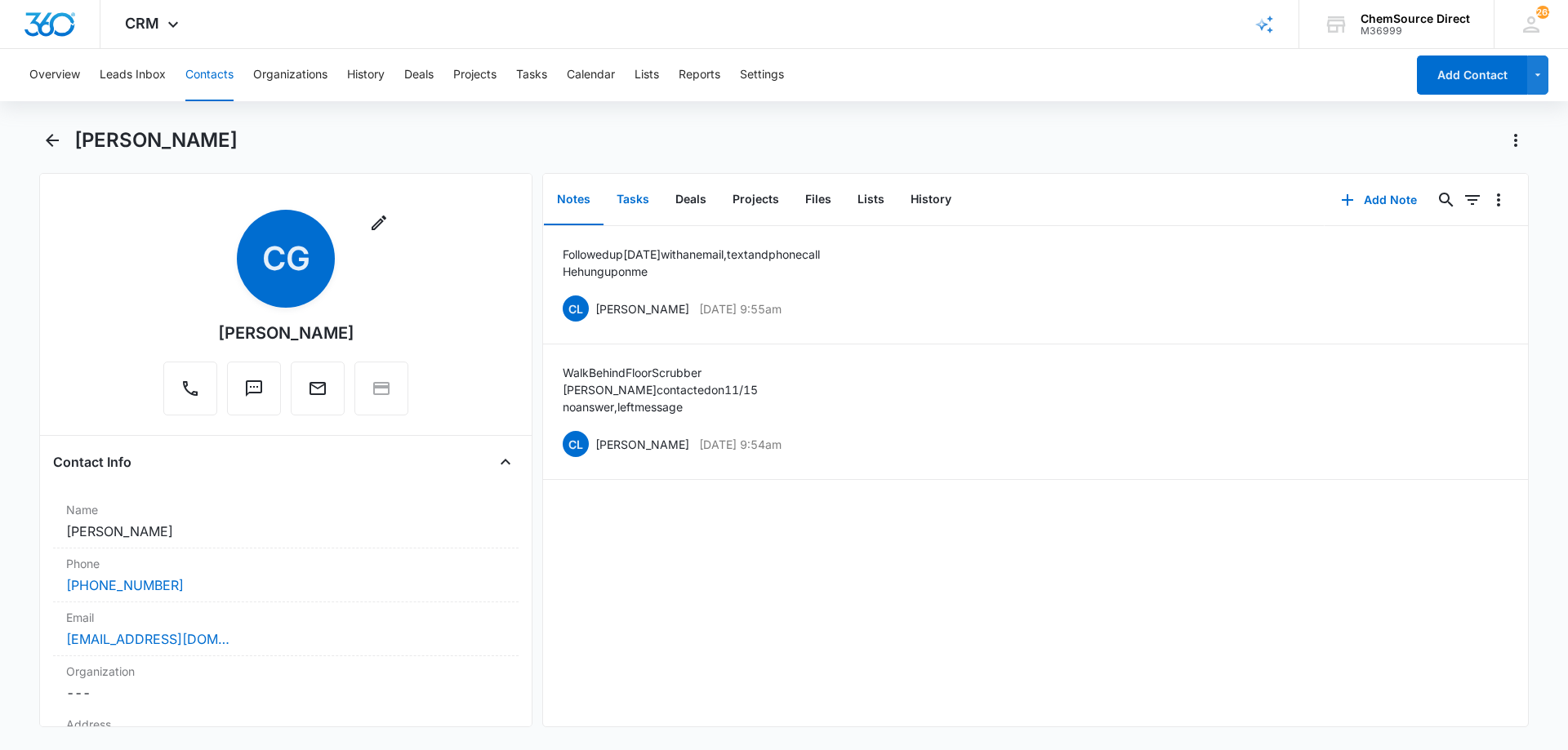
click at [640, 191] on button "Tasks" at bounding box center [632, 199] width 59 height 50
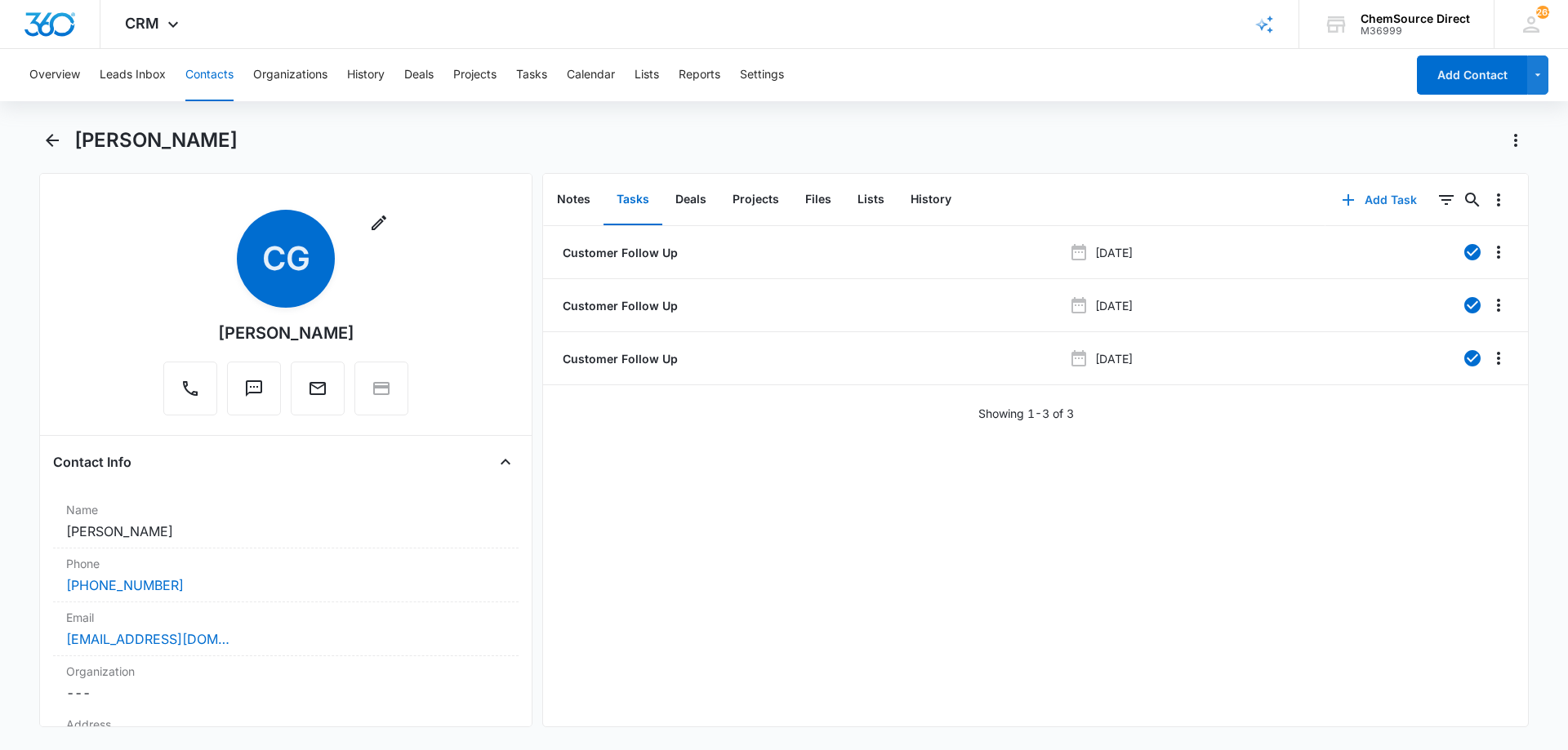
click at [1385, 199] on button "Add Task" at bounding box center [1380, 200] width 108 height 39
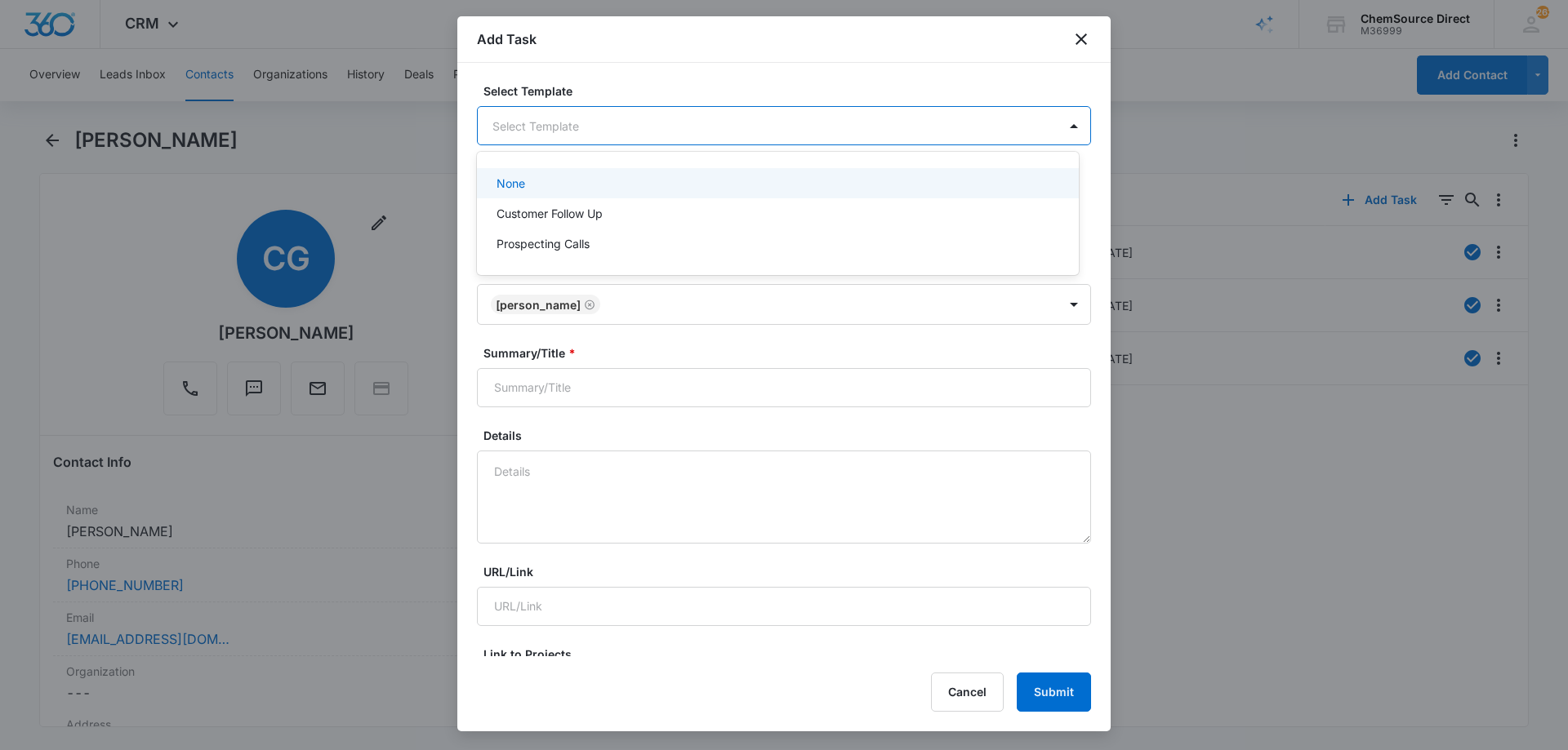
click at [530, 122] on body "CRM Apps Reputation Forms CRM Email Social Payments POS Content Ads Intelligenc…" at bounding box center [784, 375] width 1568 height 750
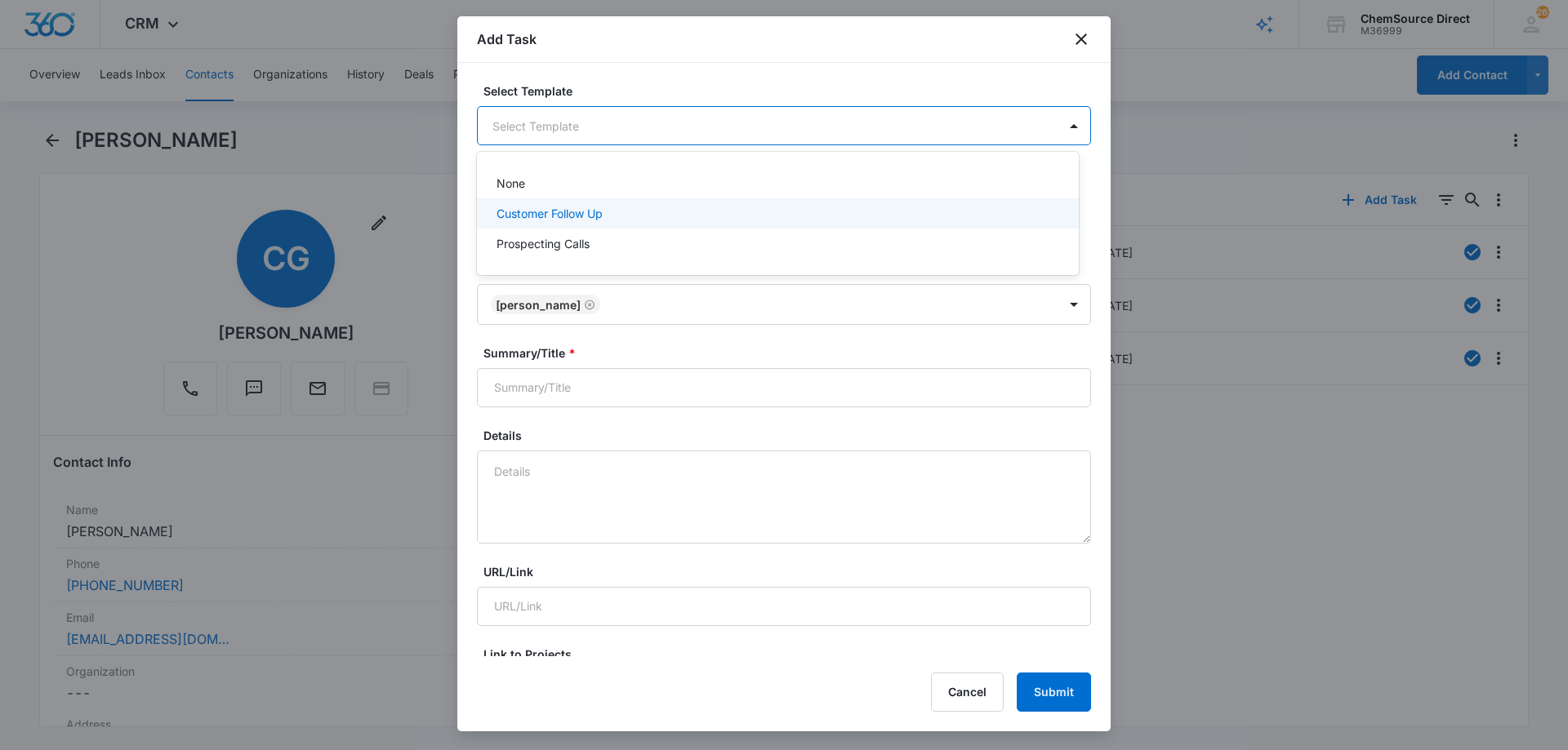
click at [549, 213] on p "Customer Follow Up" at bounding box center [550, 213] width 106 height 17
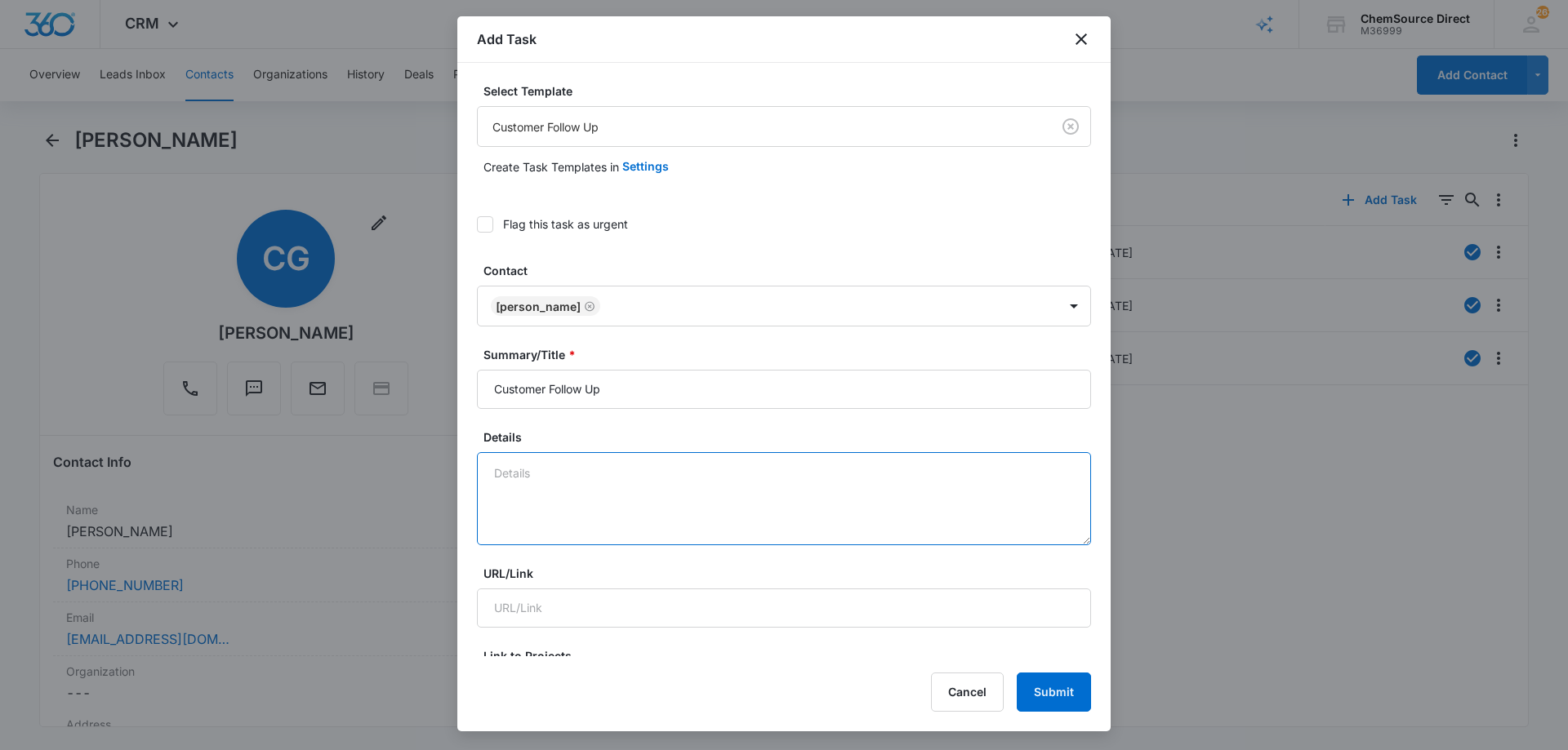
click at [503, 476] on textarea "Details" at bounding box center [783, 498] width 614 height 93
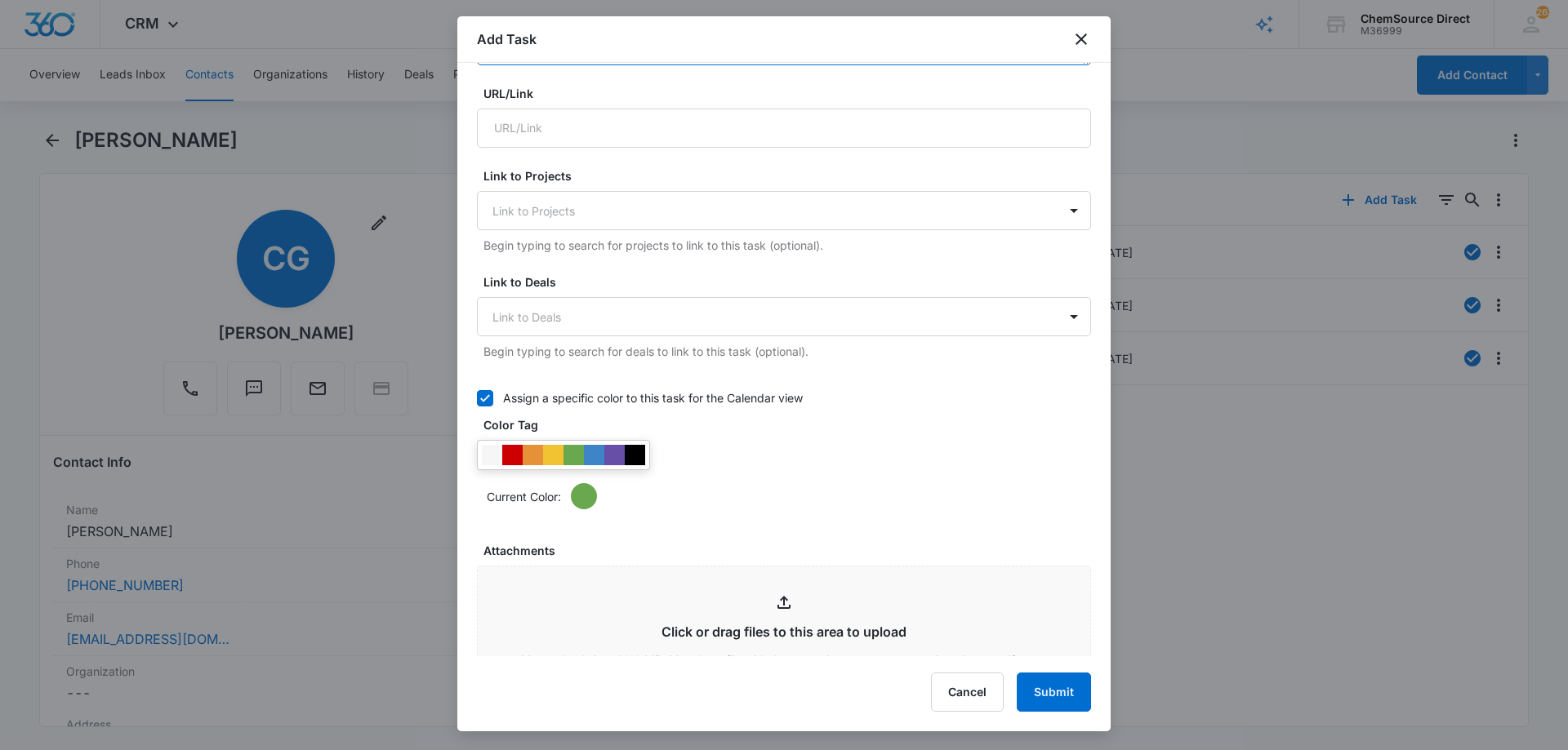
scroll to position [490, 0]
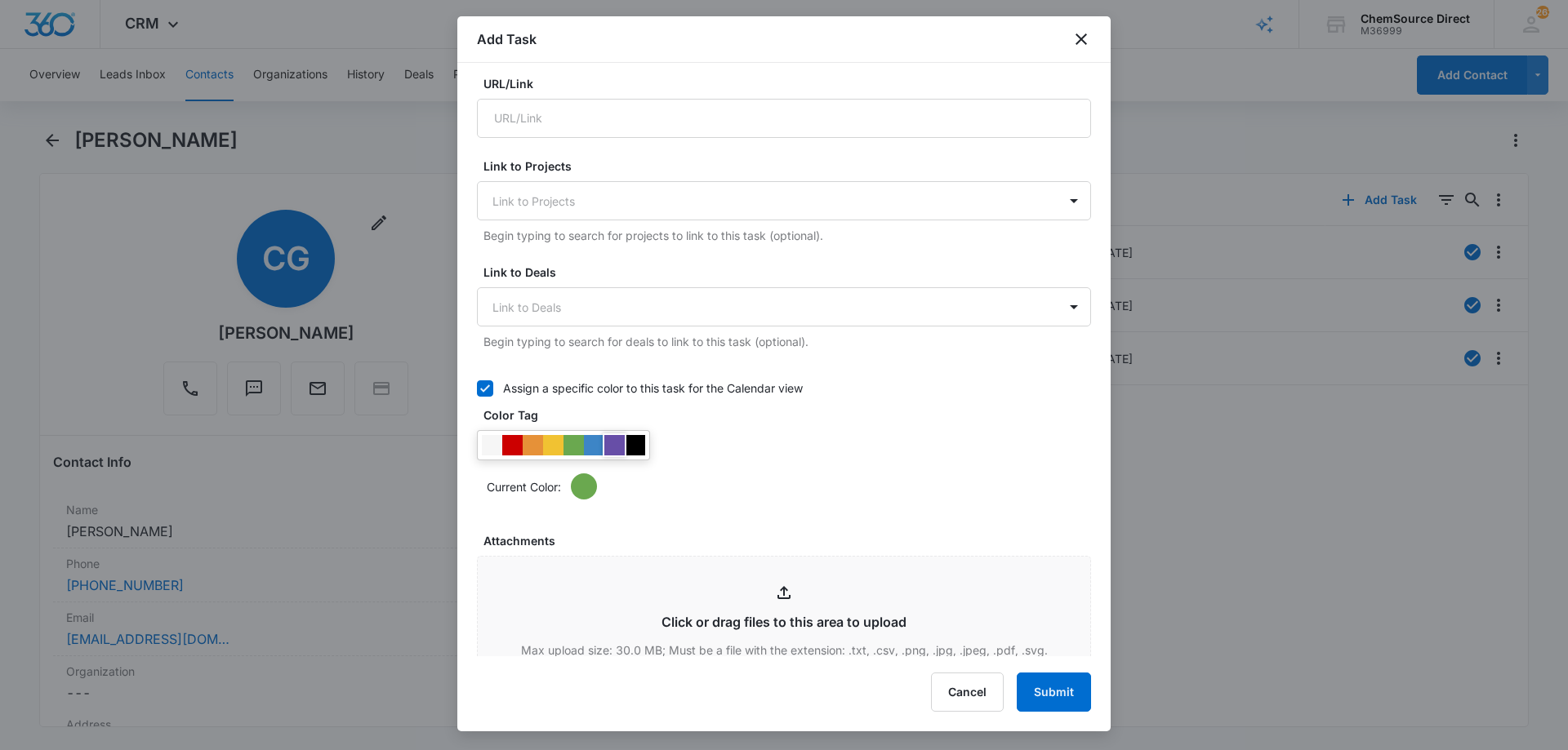
type textarea "Walk Behind Floor Scrubber"
click at [615, 443] on div at bounding box center [614, 445] width 21 height 20
click at [750, 479] on div "Current Color:" at bounding box center [789, 486] width 604 height 26
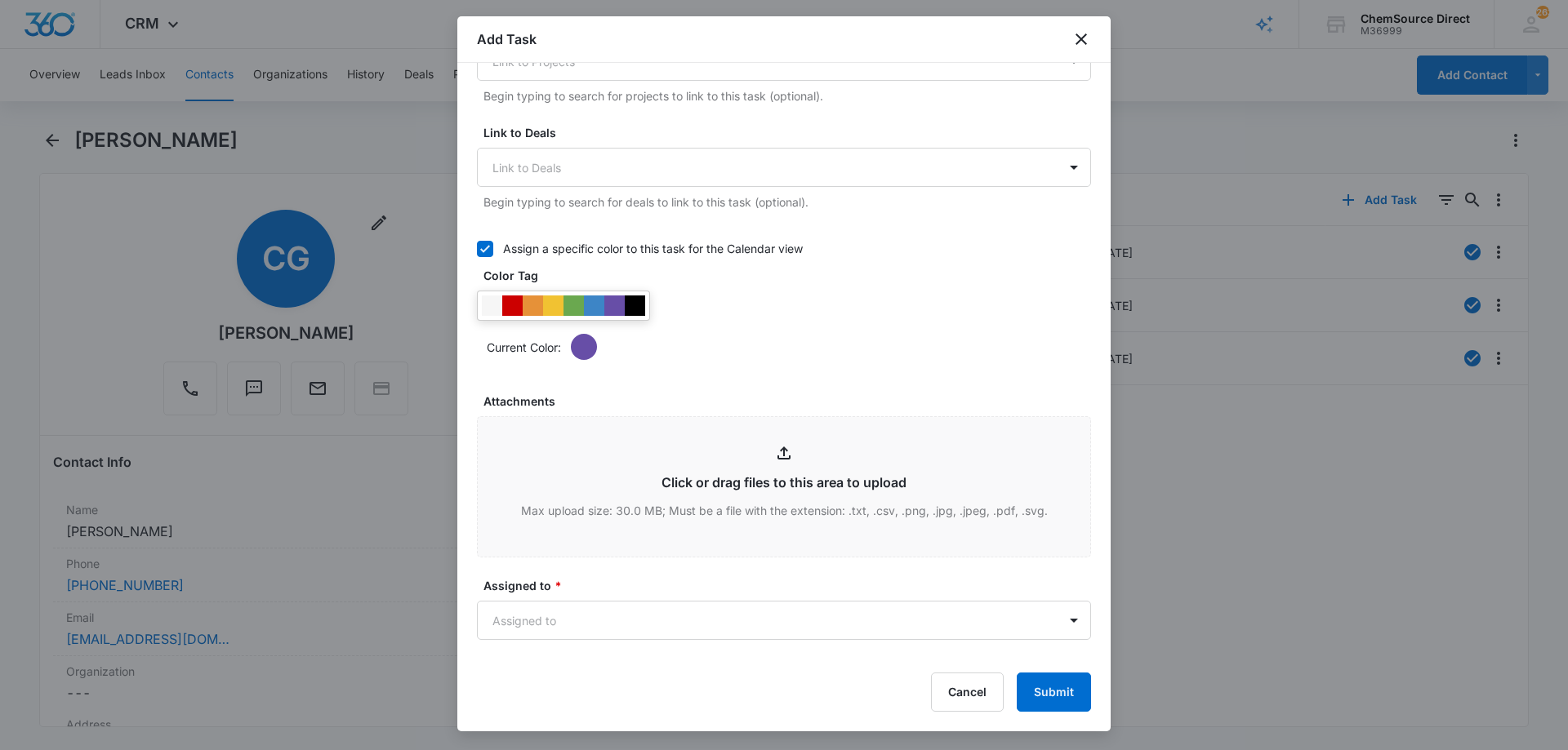
scroll to position [816, 0]
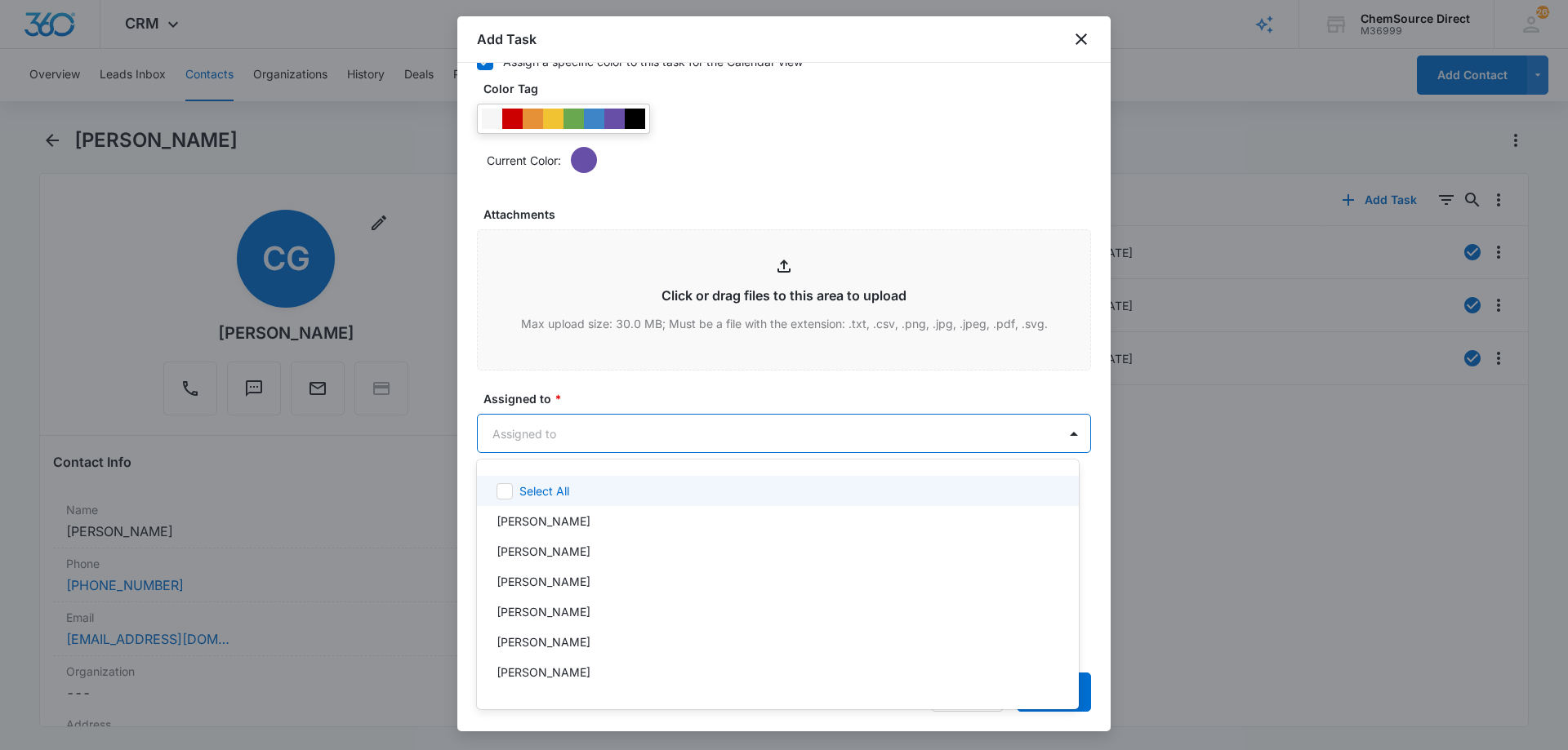
click at [599, 430] on body "CRM Apps Reputation Forms CRM Email Social Payments POS Content Ads Intelligenc…" at bounding box center [784, 375] width 1568 height 750
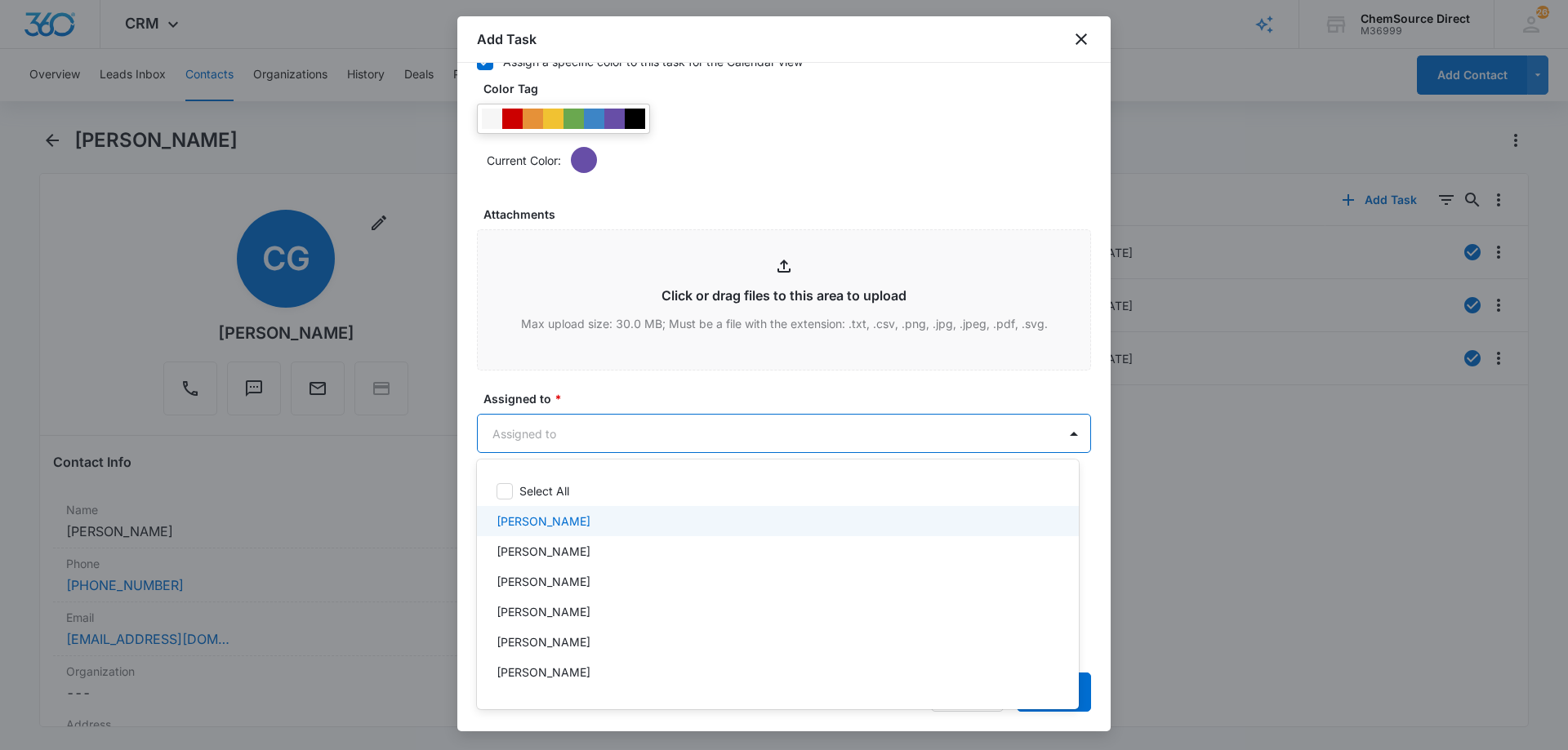
click at [550, 524] on p "[PERSON_NAME]" at bounding box center [543, 521] width 94 height 17
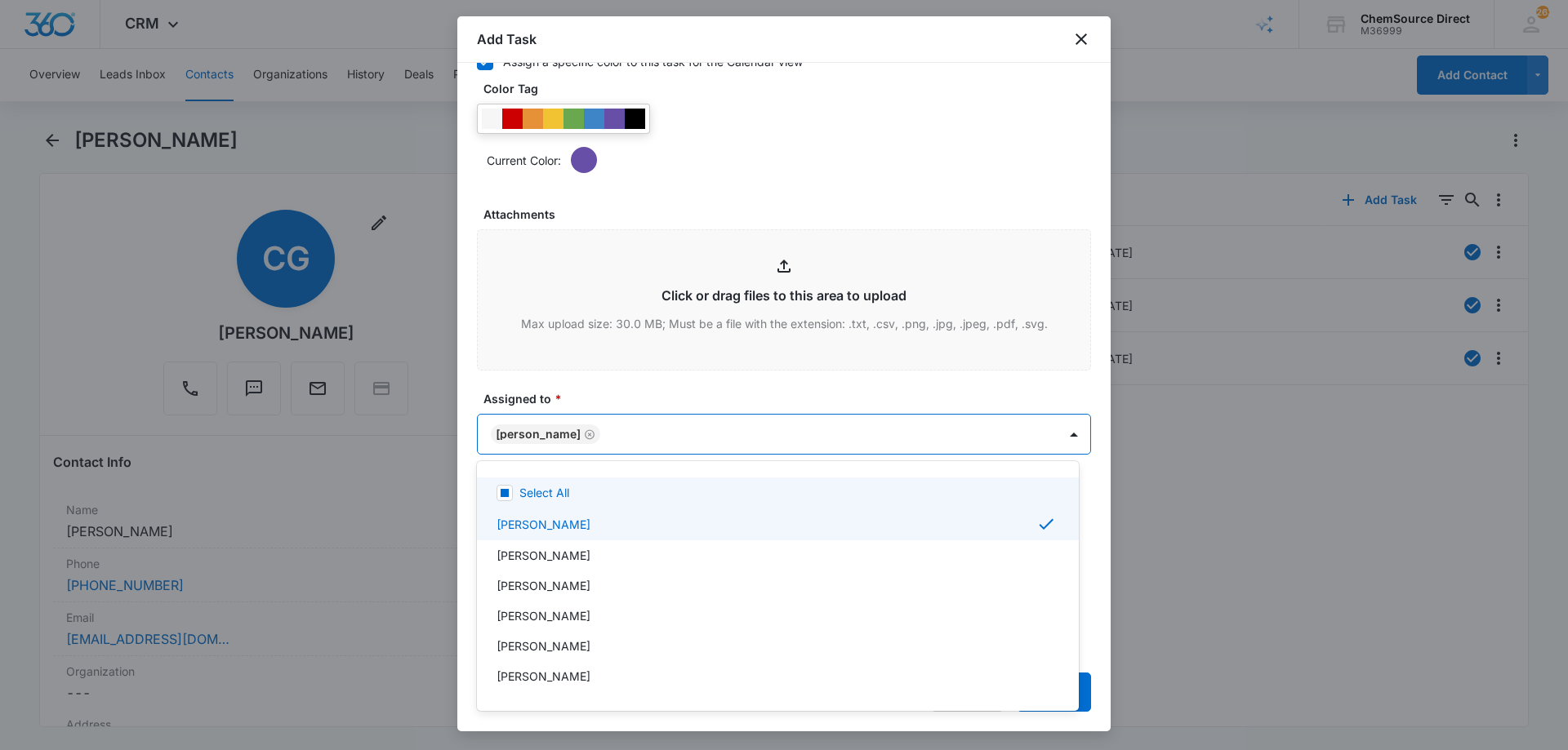
scroll to position [88, 0]
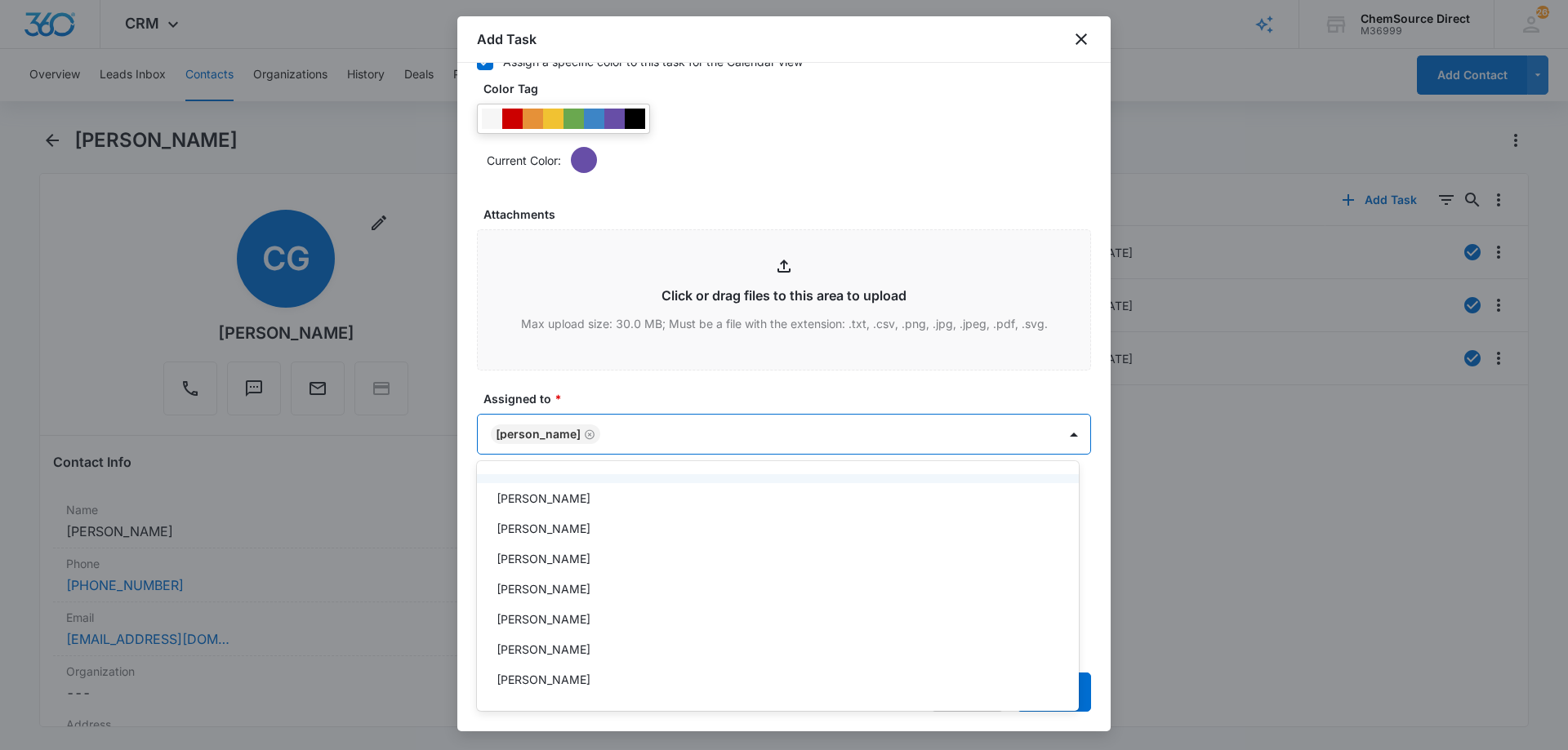
click at [635, 391] on div at bounding box center [784, 375] width 1568 height 750
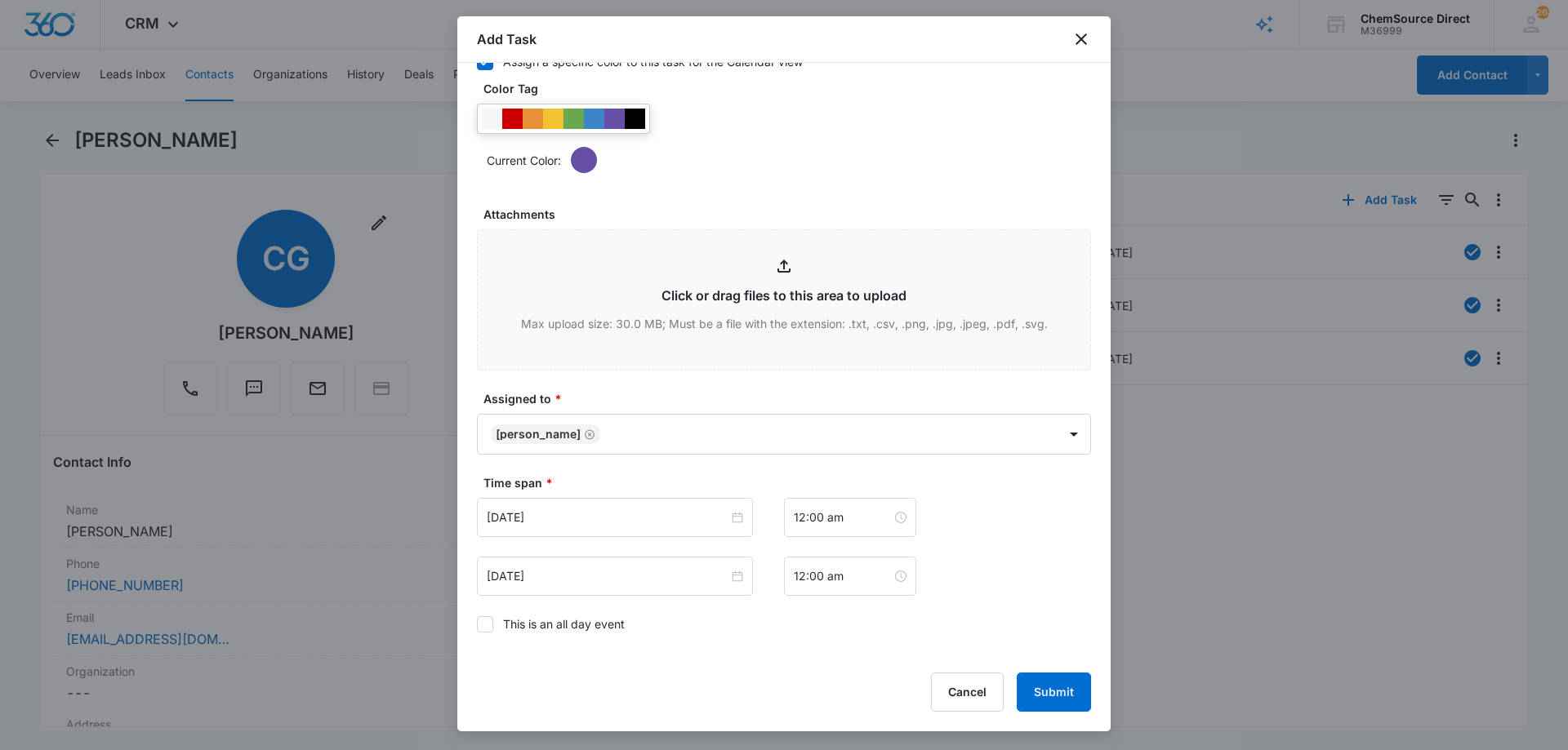
scroll to position [1023, 0]
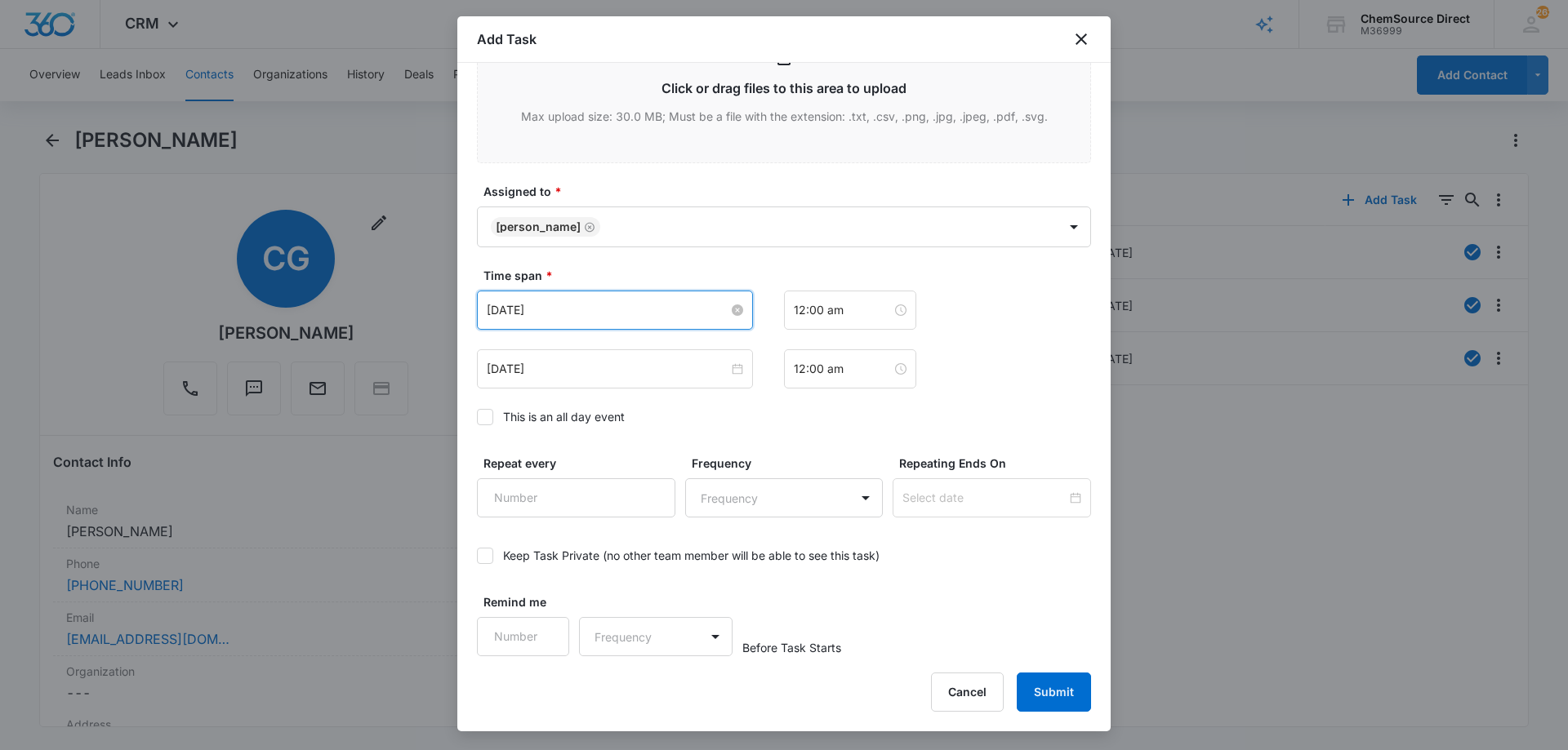
click at [600, 306] on input "[DATE]" at bounding box center [607, 309] width 241 height 18
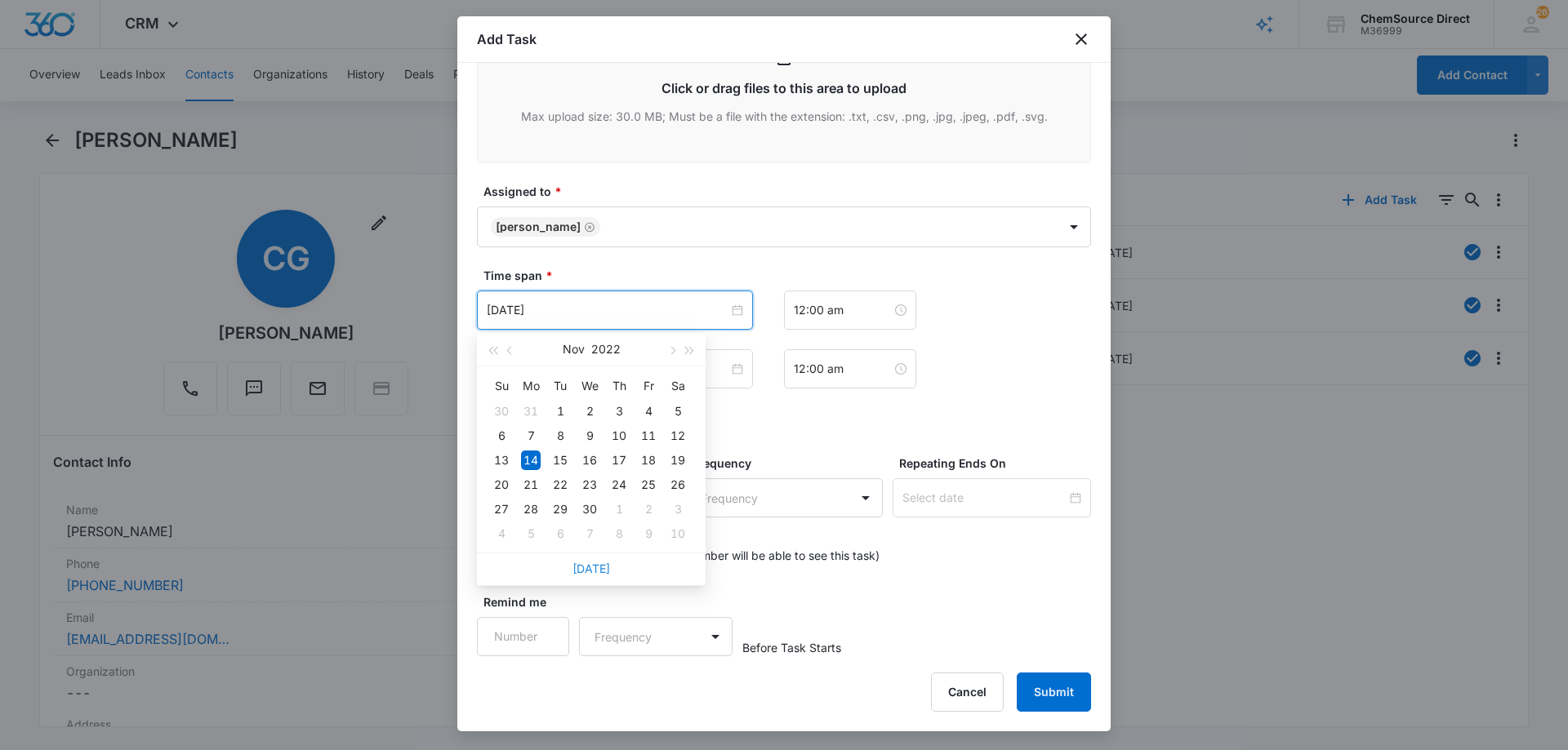
click at [591, 564] on link "[DATE]" at bounding box center [591, 568] width 37 height 14
type input "[DATE]"
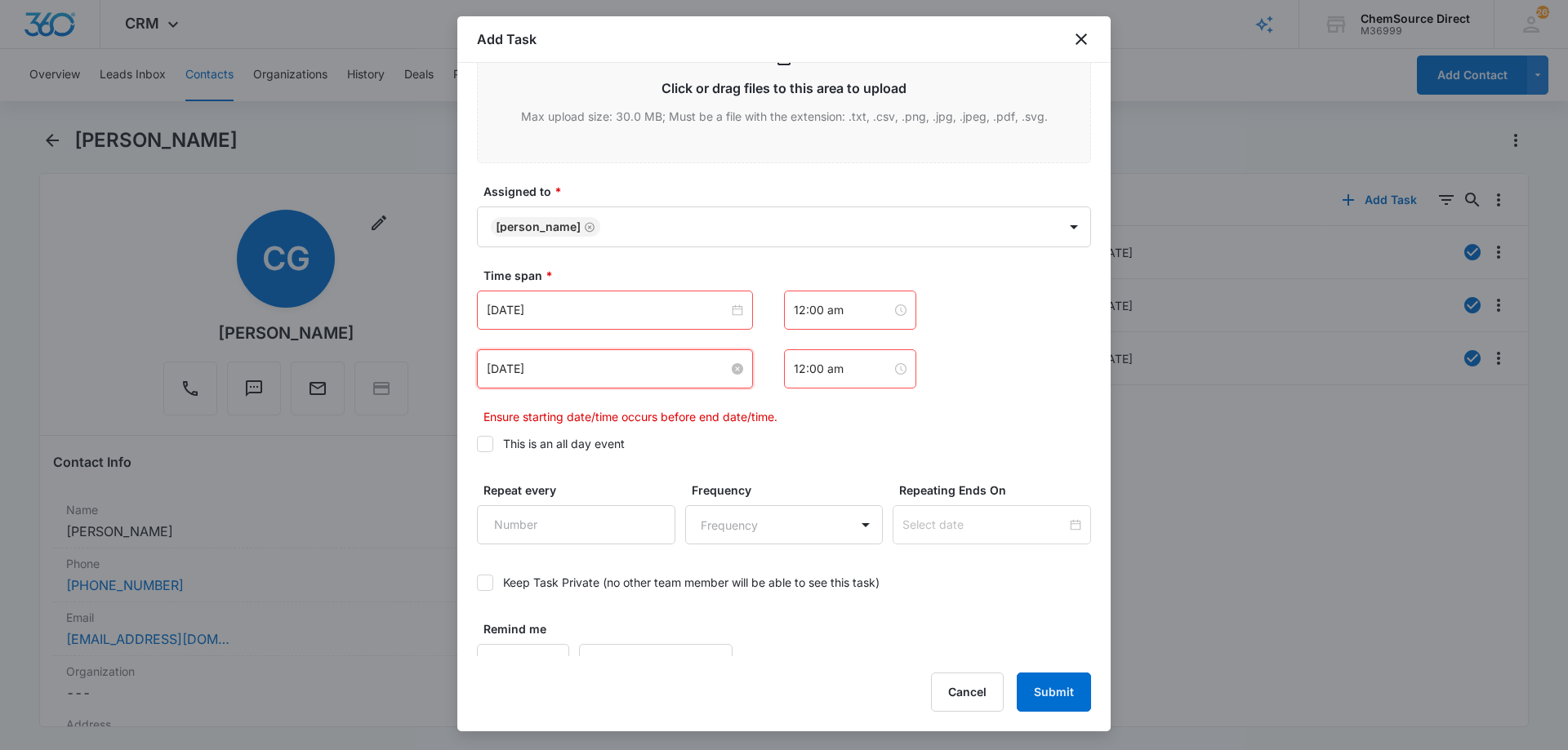
click at [599, 364] on input "[DATE]" at bounding box center [607, 368] width 241 height 18
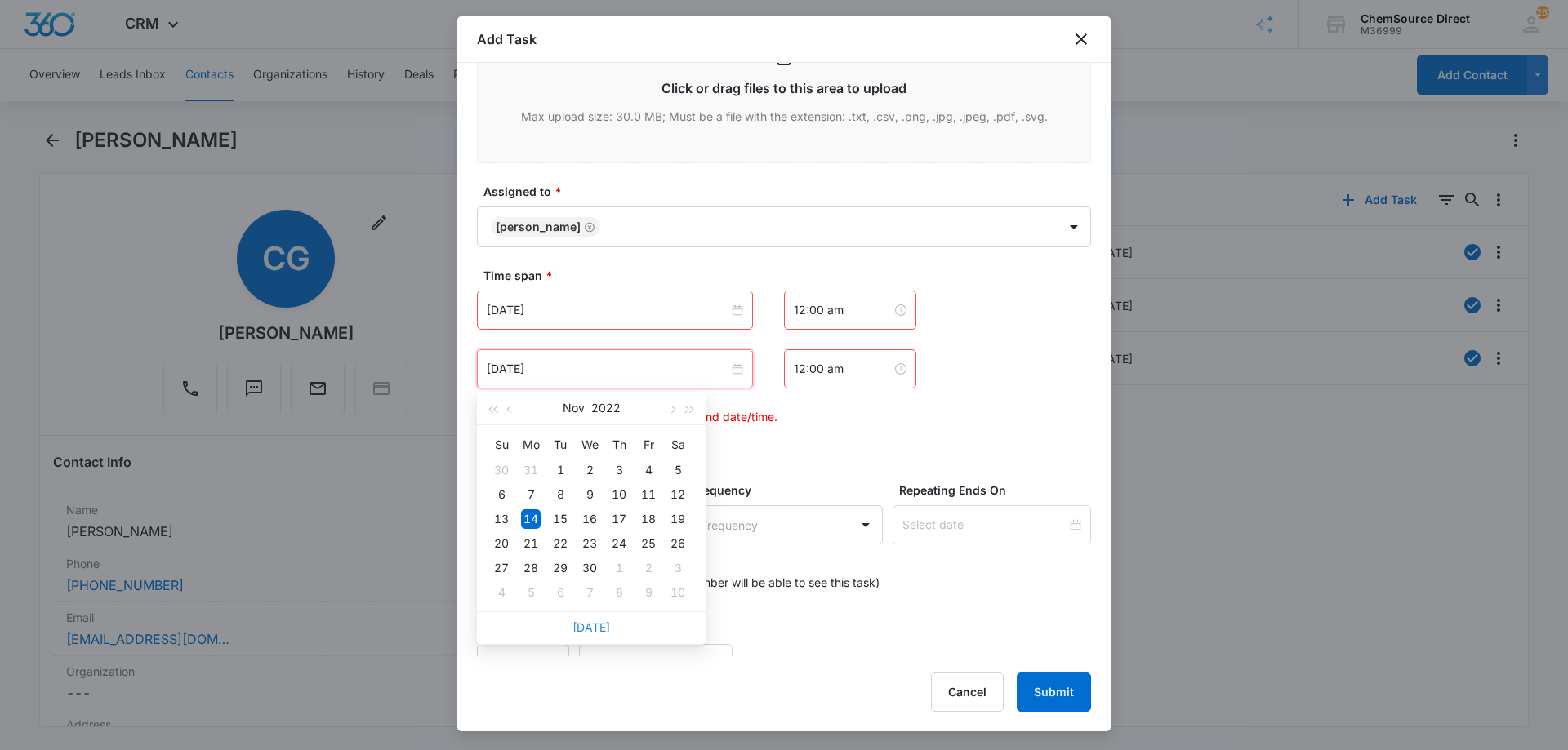
click at [595, 628] on link "[DATE]" at bounding box center [591, 627] width 37 height 14
type input "[DATE]"
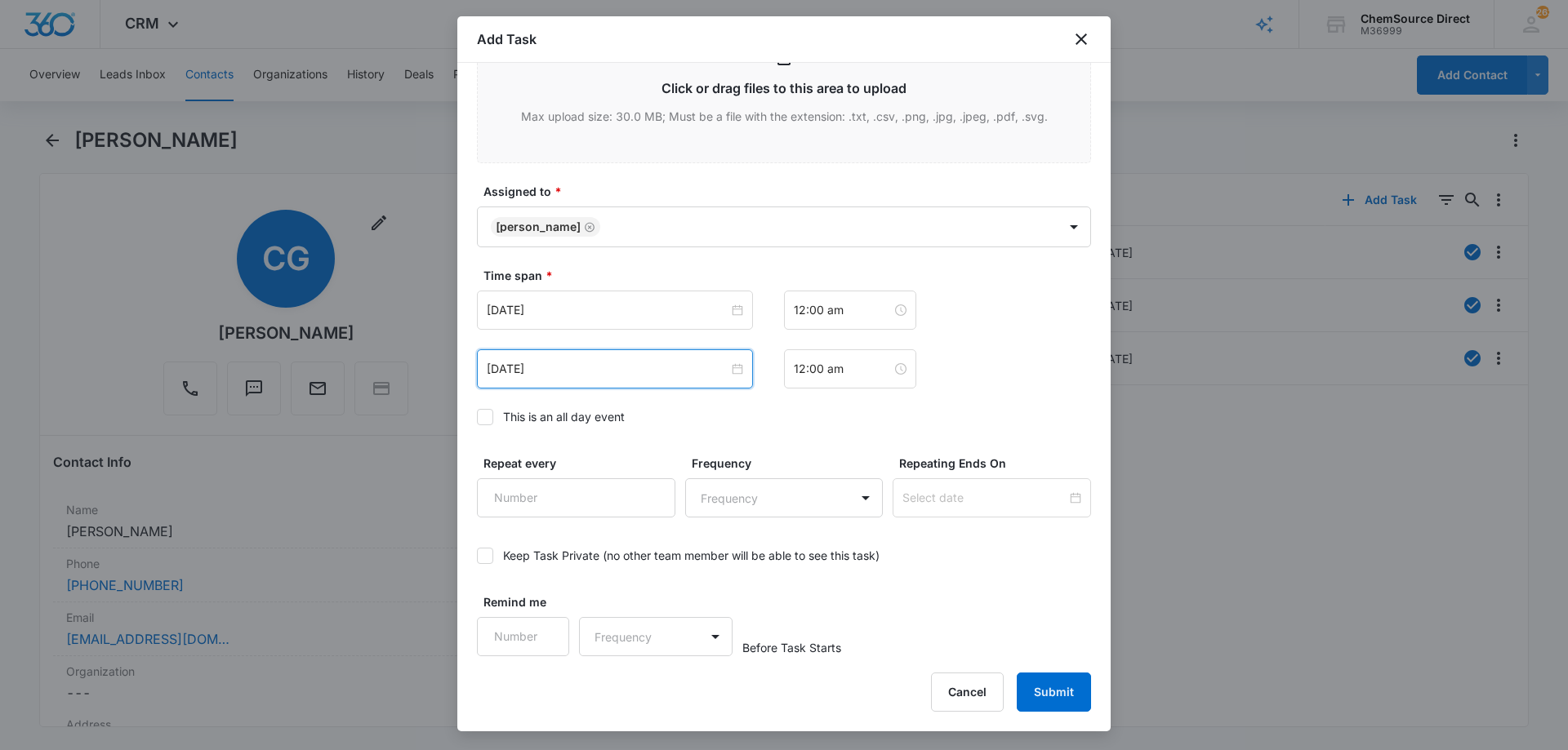
click at [484, 416] on icon at bounding box center [485, 417] width 15 height 15
click at [476, 417] on input "This is an all day event" at bounding box center [476, 417] width 0 height 0
type input "[DATE]"
click at [617, 301] on input "[DATE]" at bounding box center [607, 309] width 241 height 18
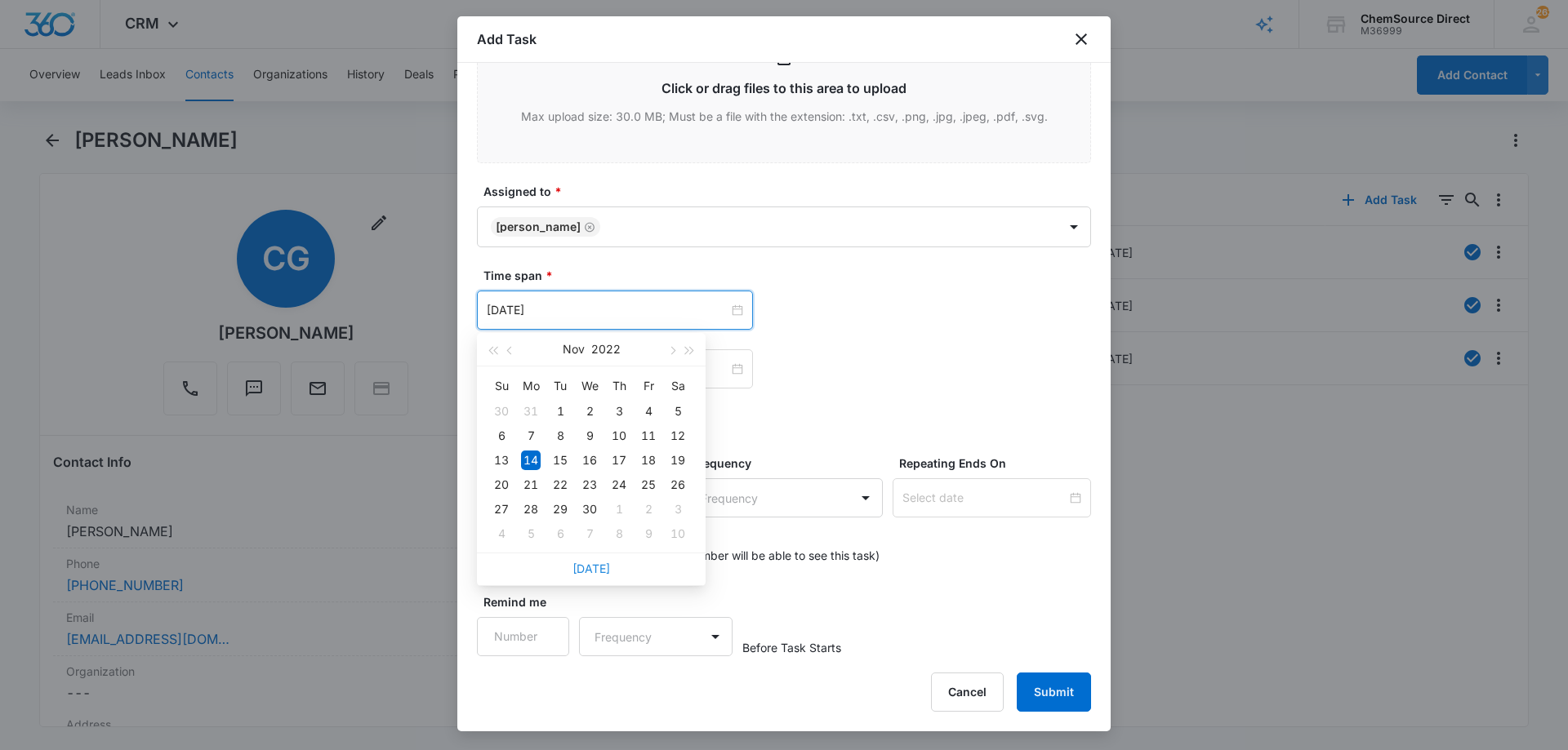
click at [596, 567] on link "[DATE]" at bounding box center [591, 568] width 37 height 14
type input "[DATE]"
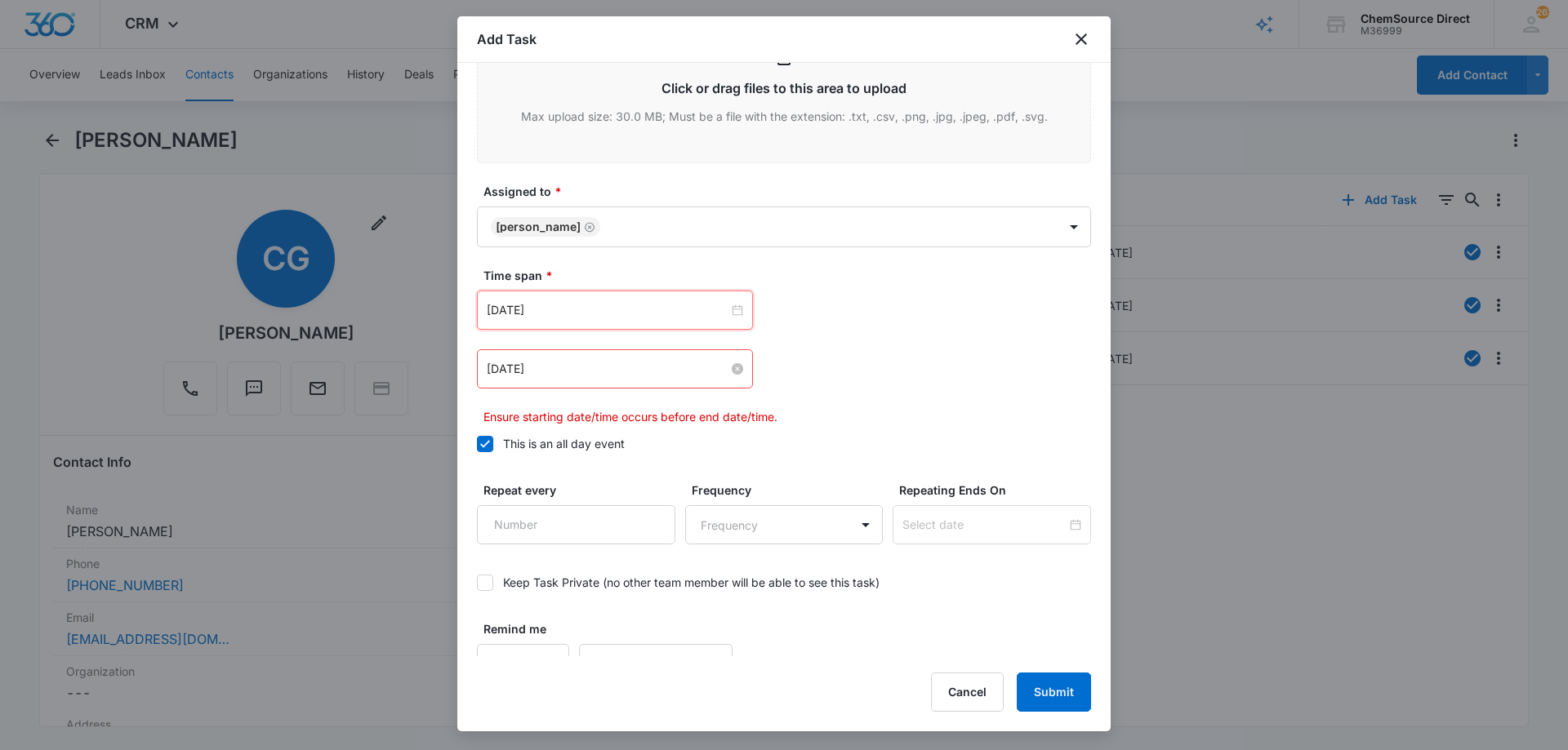
click at [612, 372] on input "[DATE]" at bounding box center [607, 368] width 241 height 18
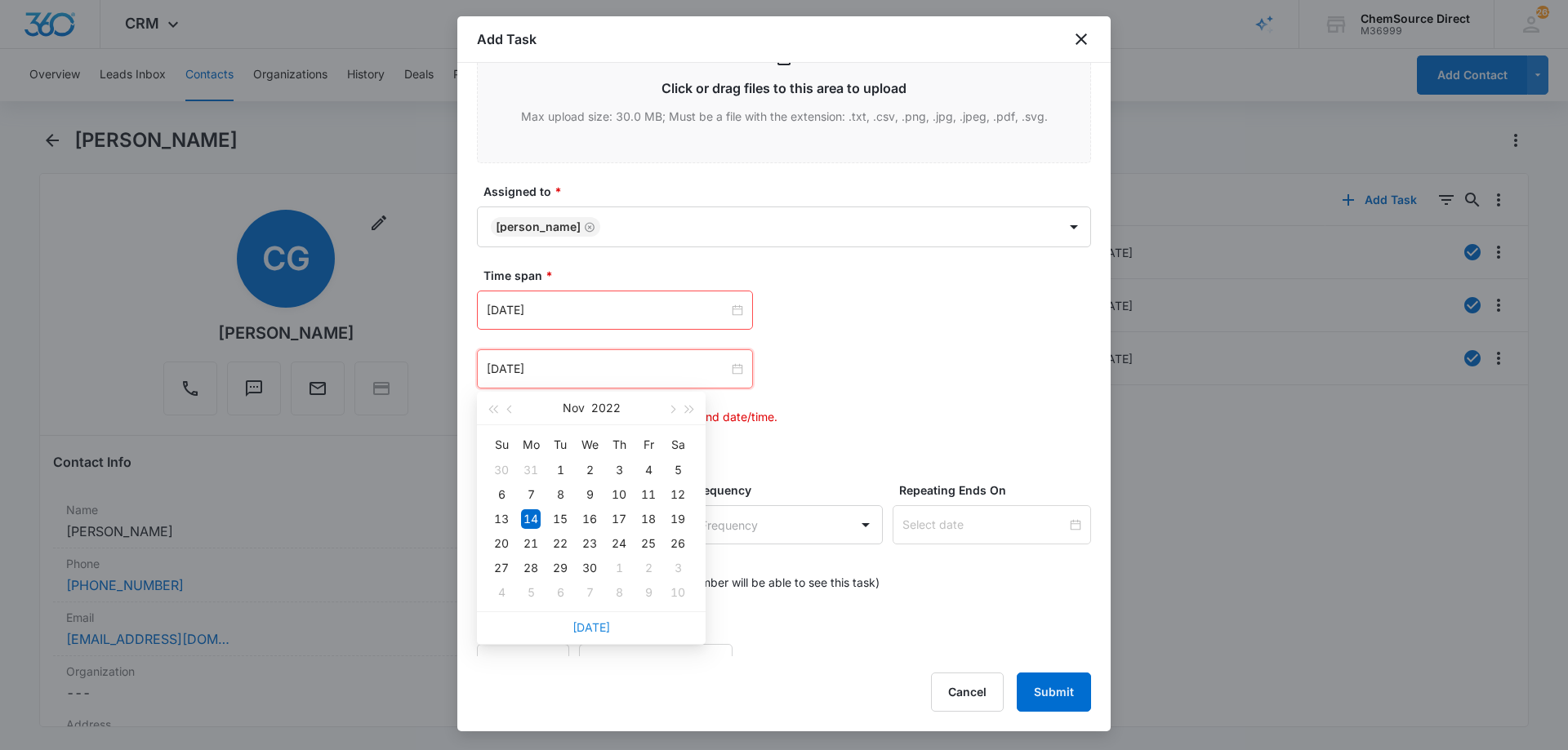
click at [597, 626] on link "[DATE]" at bounding box center [591, 627] width 37 height 14
type input "[DATE]"
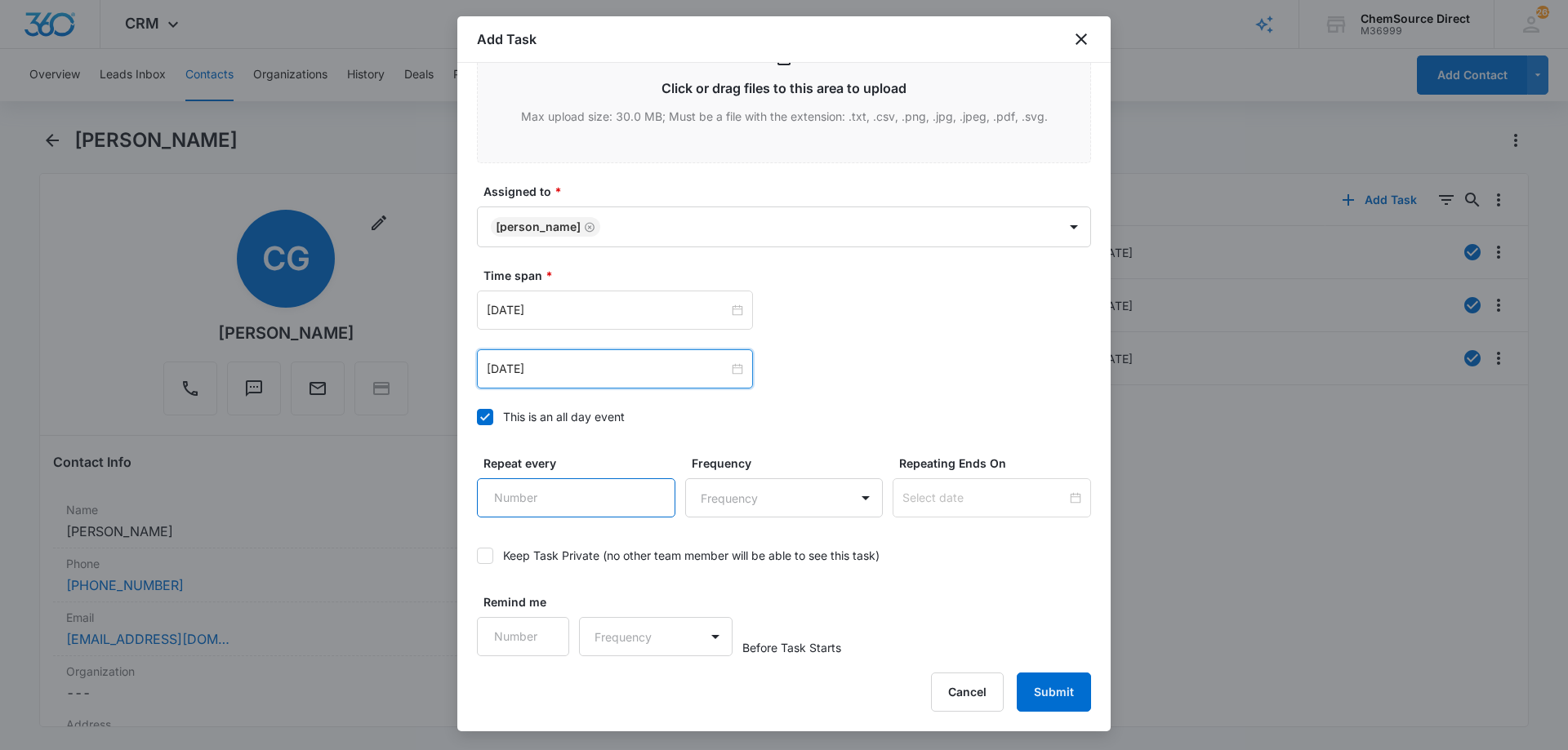
click at [586, 502] on input "Repeat every" at bounding box center [575, 498] width 199 height 39
click at [659, 489] on input "Repeat every" at bounding box center [575, 498] width 199 height 39
type input "1"
click at [648, 488] on input "1" at bounding box center [575, 498] width 199 height 39
click at [760, 500] on body "CRM Apps Reputation Forms CRM Email Social Payments POS Content Ads Intelligenc…" at bounding box center [784, 375] width 1568 height 750
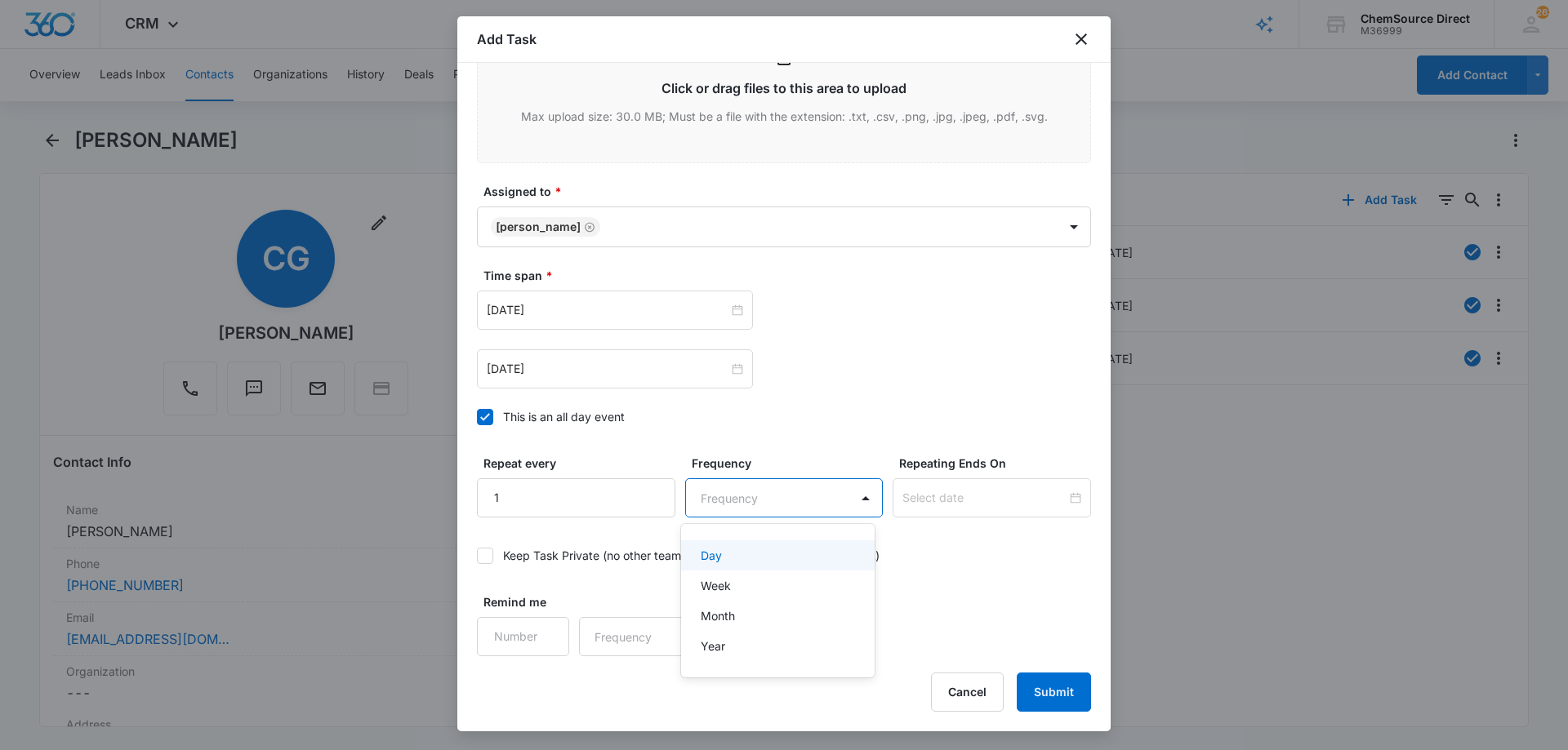
click at [760, 546] on div "Day" at bounding box center [777, 555] width 194 height 30
click at [924, 503] on input at bounding box center [984, 498] width 164 height 18
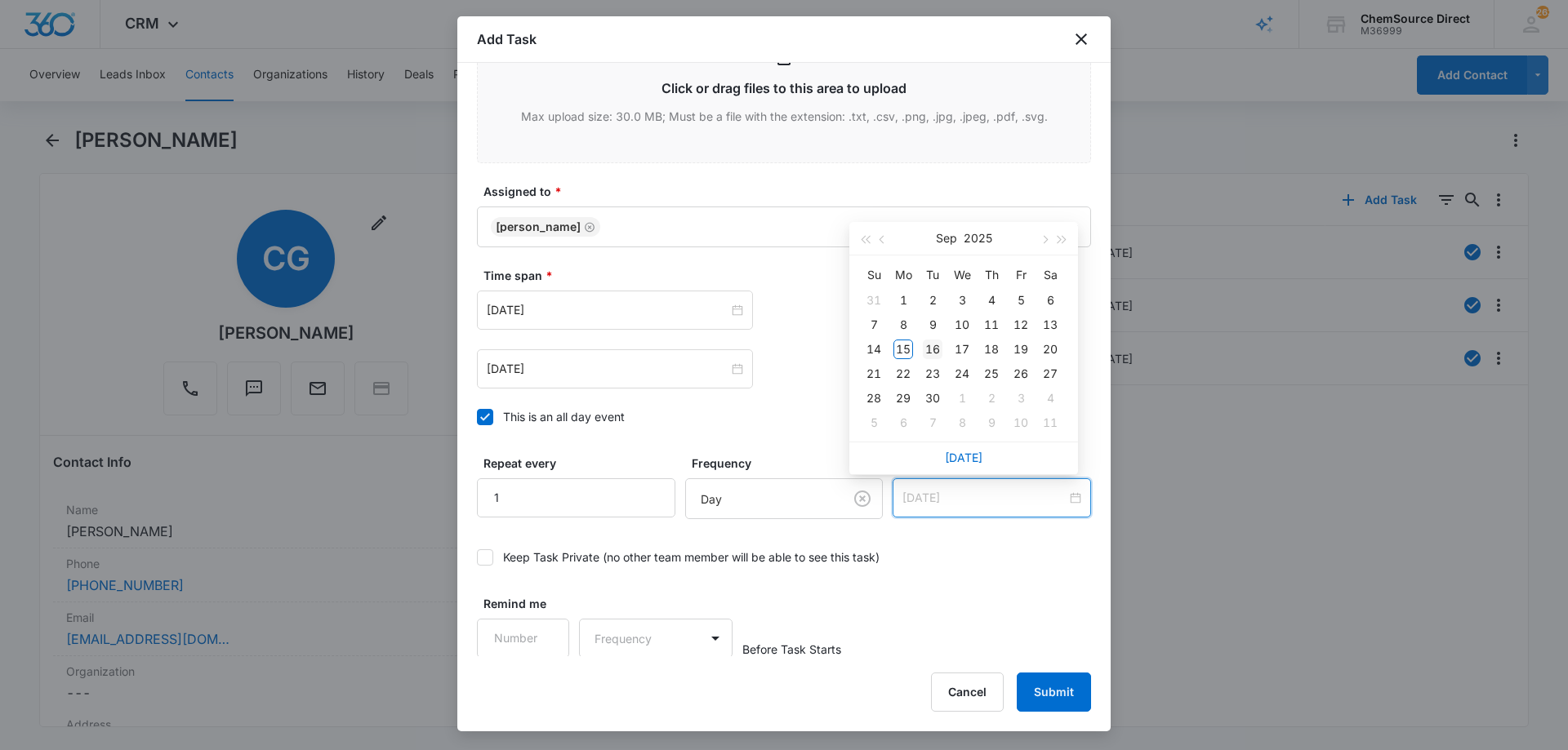
type input "[DATE]"
click at [933, 338] on td "16" at bounding box center [932, 349] width 30 height 24
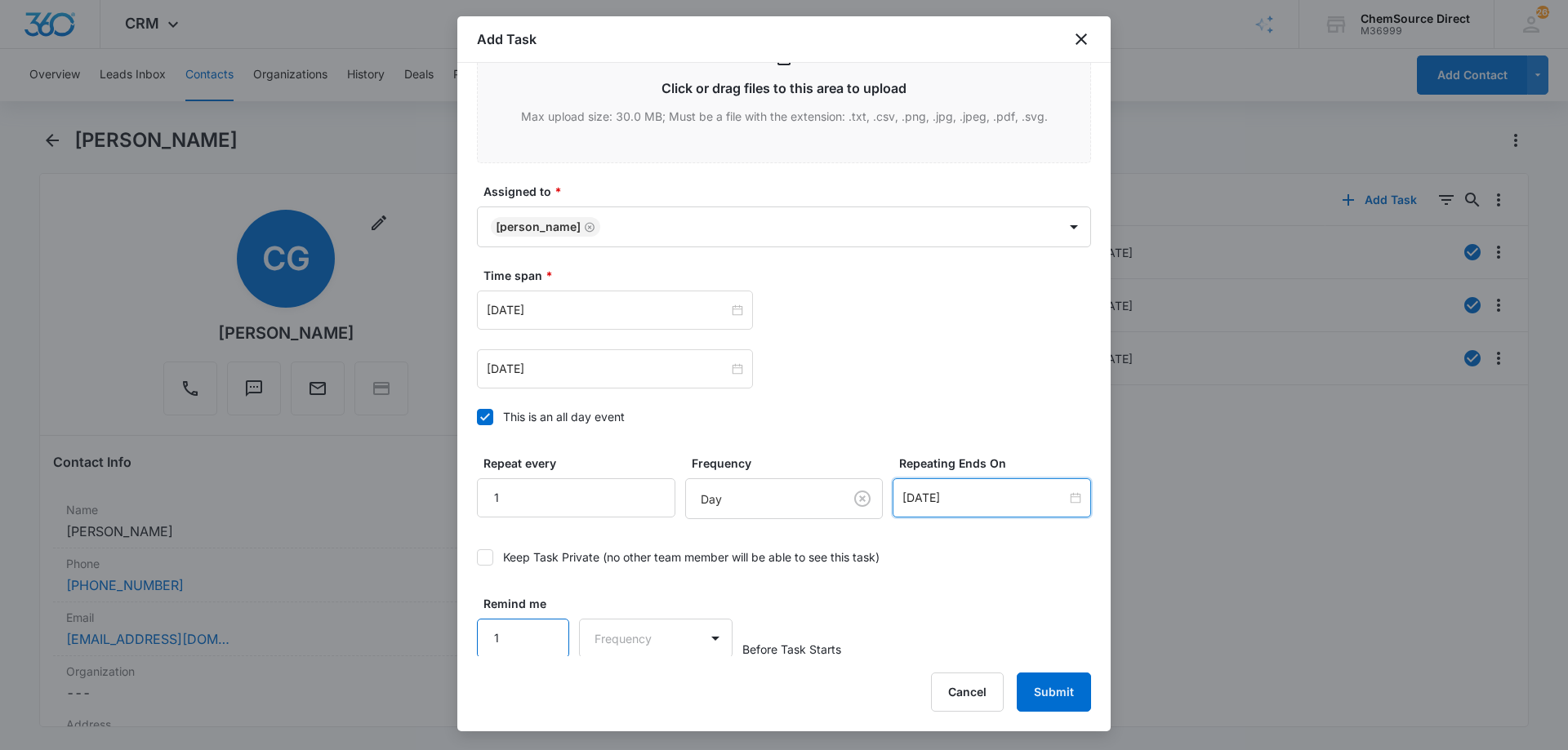
type input "1"
click at [543, 628] on input "1" at bounding box center [522, 638] width 92 height 39
click at [602, 627] on body "CRM Apps Reputation Forms CRM Email Social Payments POS Content Ads Intelligenc…" at bounding box center [784, 375] width 1568 height 750
click at [626, 692] on div "Days" at bounding box center [651, 694] width 108 height 17
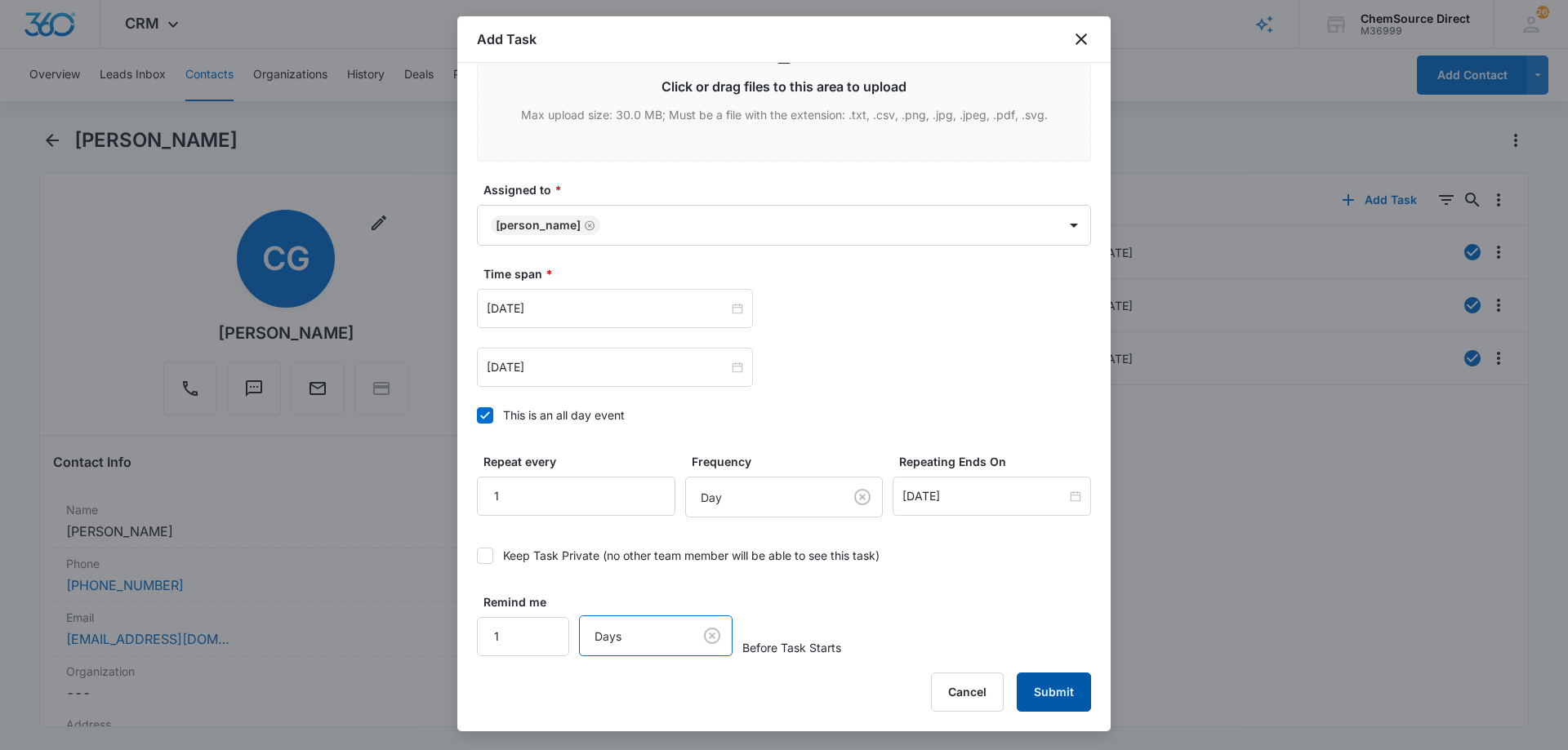
click at [1062, 686] on button "Submit" at bounding box center [1053, 692] width 75 height 39
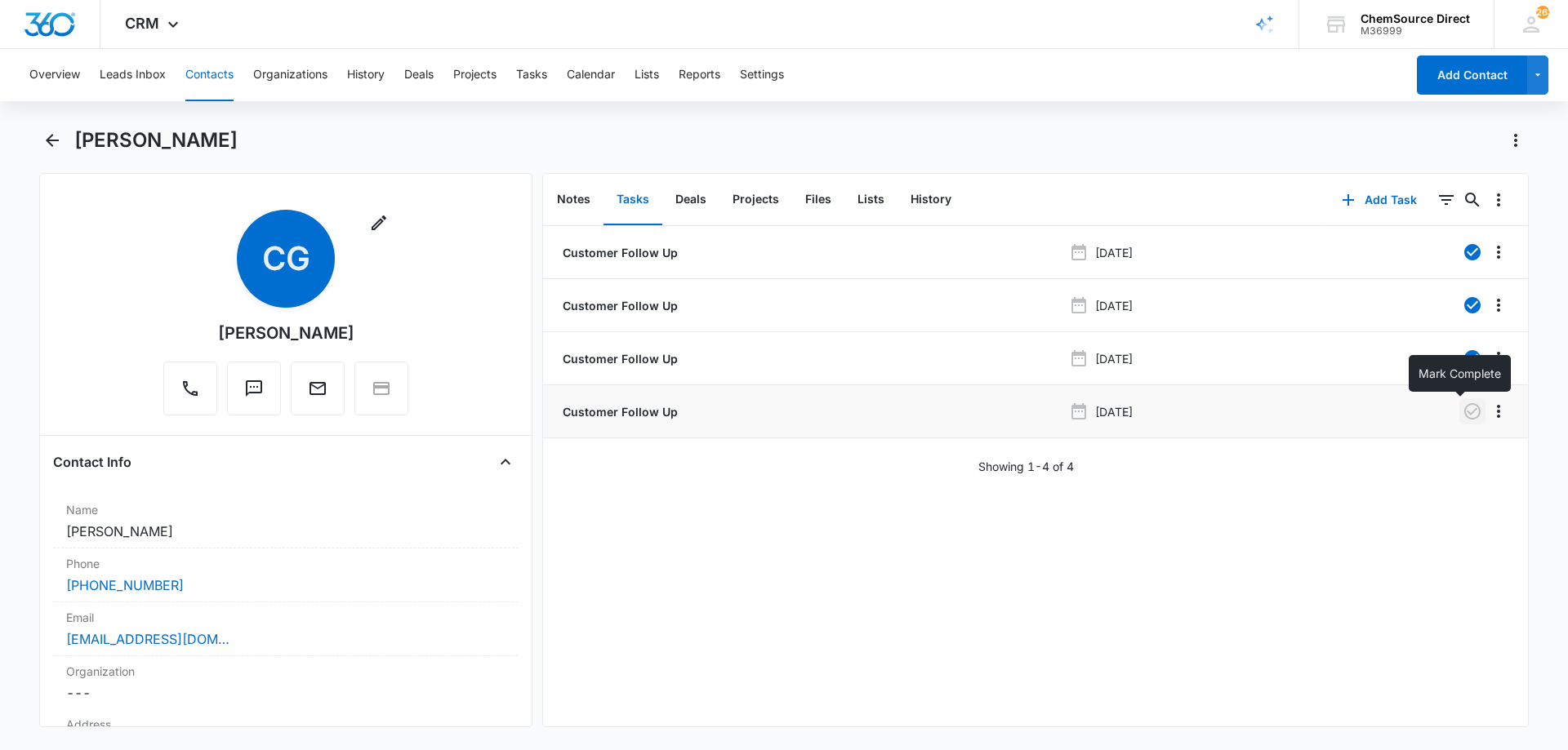
click at [1463, 410] on icon "button" at bounding box center [1472, 411] width 20 height 20
click at [587, 198] on button "Notes" at bounding box center [573, 199] width 60 height 50
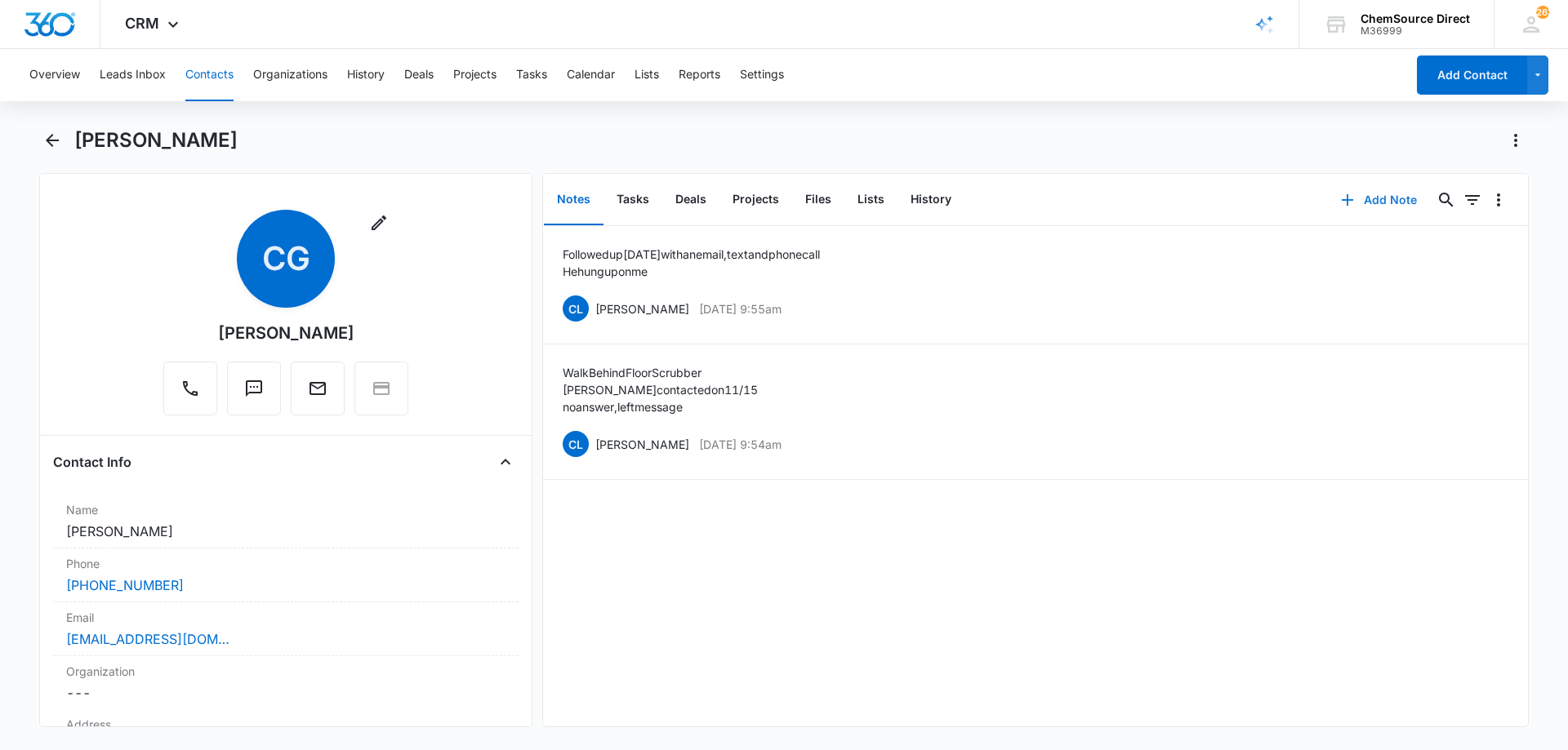
click at [1371, 194] on button "Add Note" at bounding box center [1379, 200] width 108 height 39
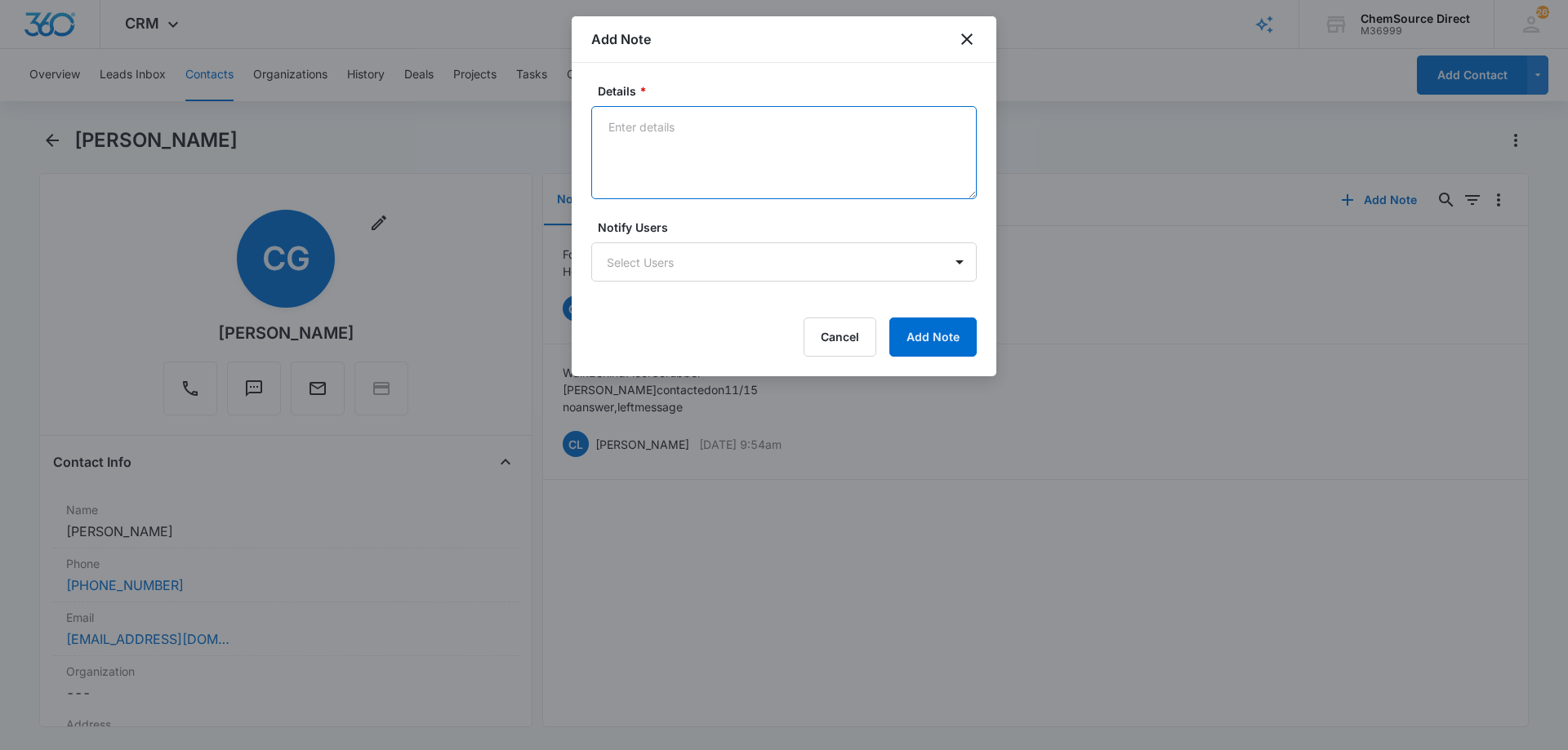
click at [628, 136] on textarea "Details *" at bounding box center [783, 153] width 385 height 93
click at [717, 168] on textarea "Walk Behind Floor Scrubber Duplicate lead, disputed on SS Called and texted" at bounding box center [783, 153] width 385 height 93
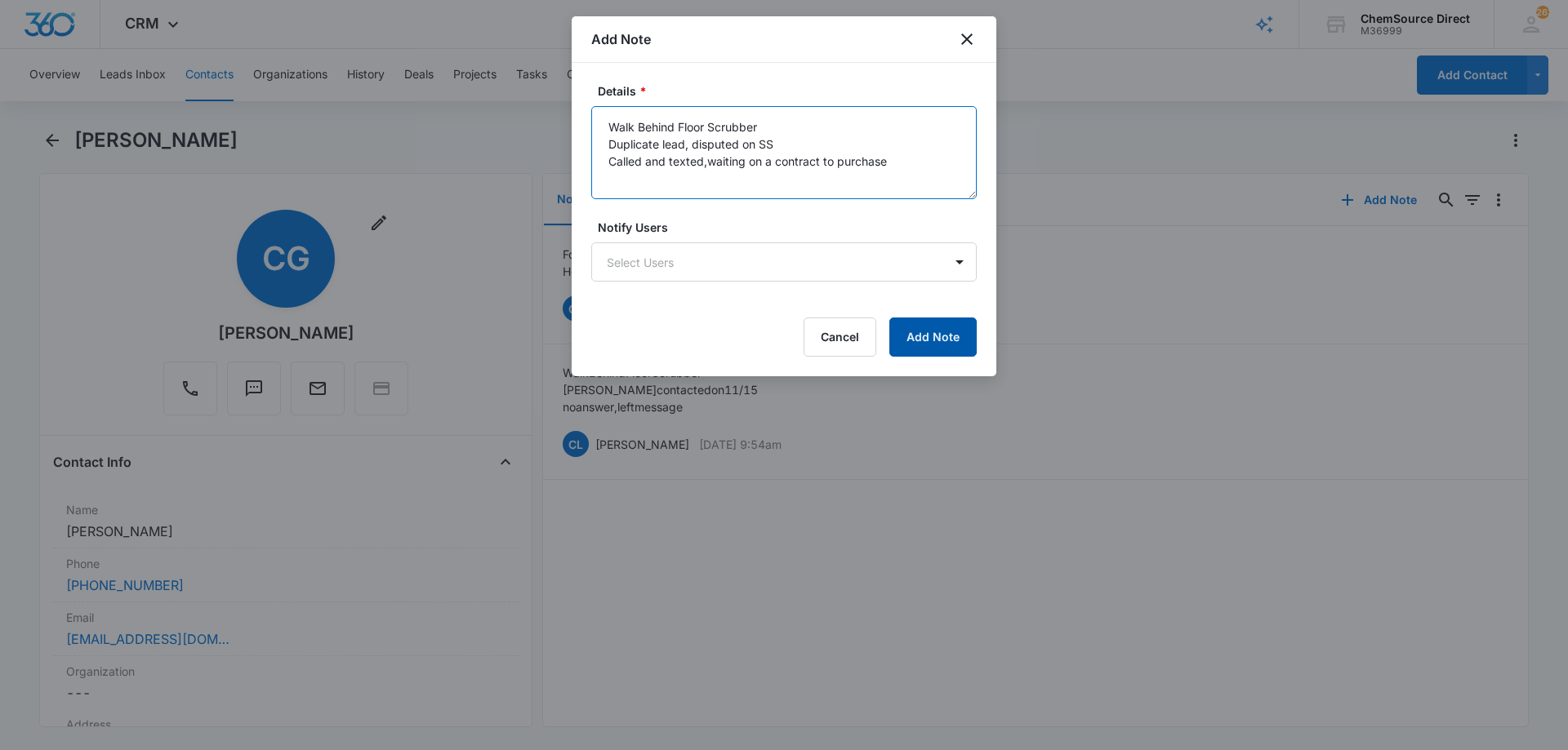
type textarea "Walk Behind Floor Scrubber Duplicate lead, disputed on SS Called and texted,wai…"
click at [936, 325] on button "Add Note" at bounding box center [933, 337] width 88 height 39
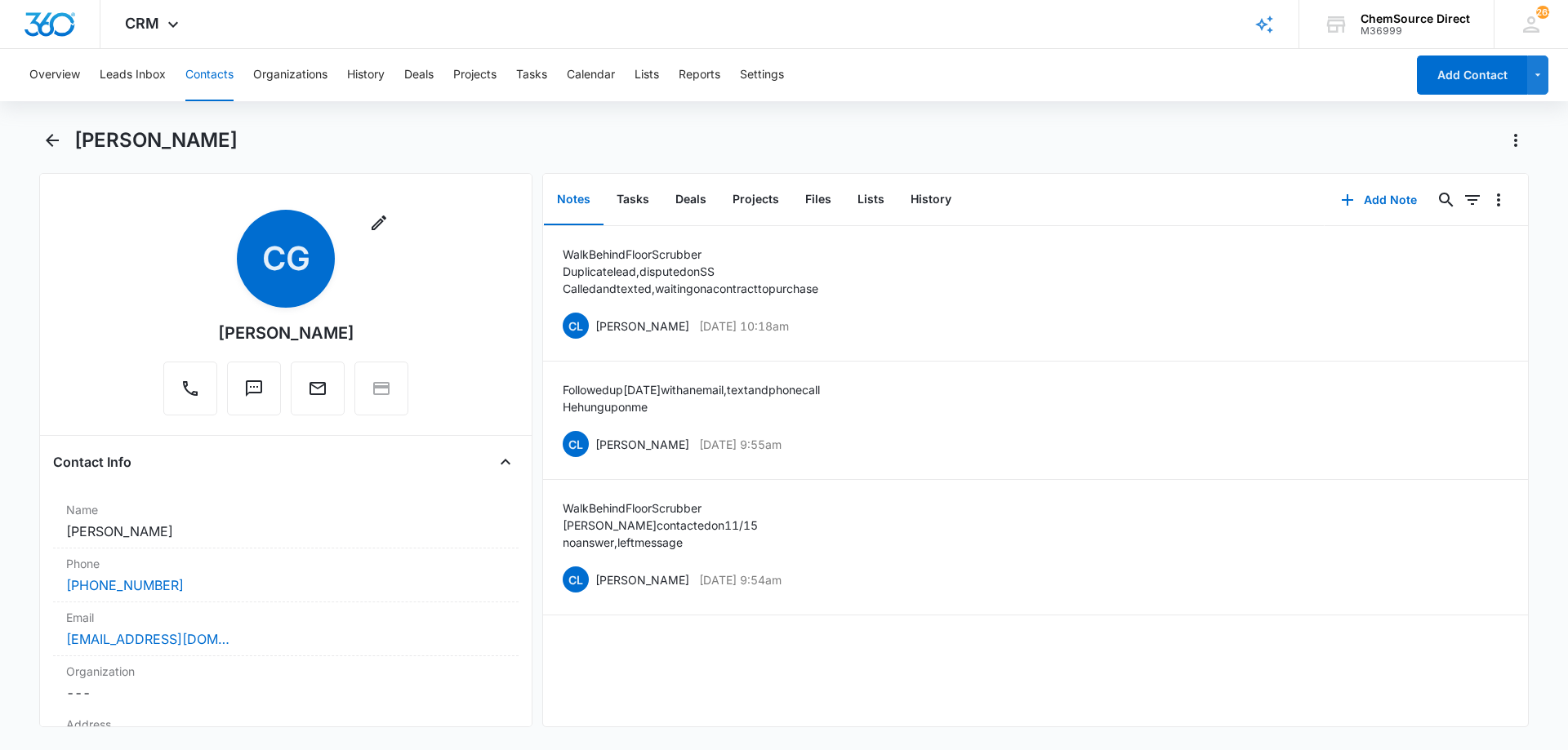
click at [200, 68] on button "Contacts" at bounding box center [210, 75] width 48 height 52
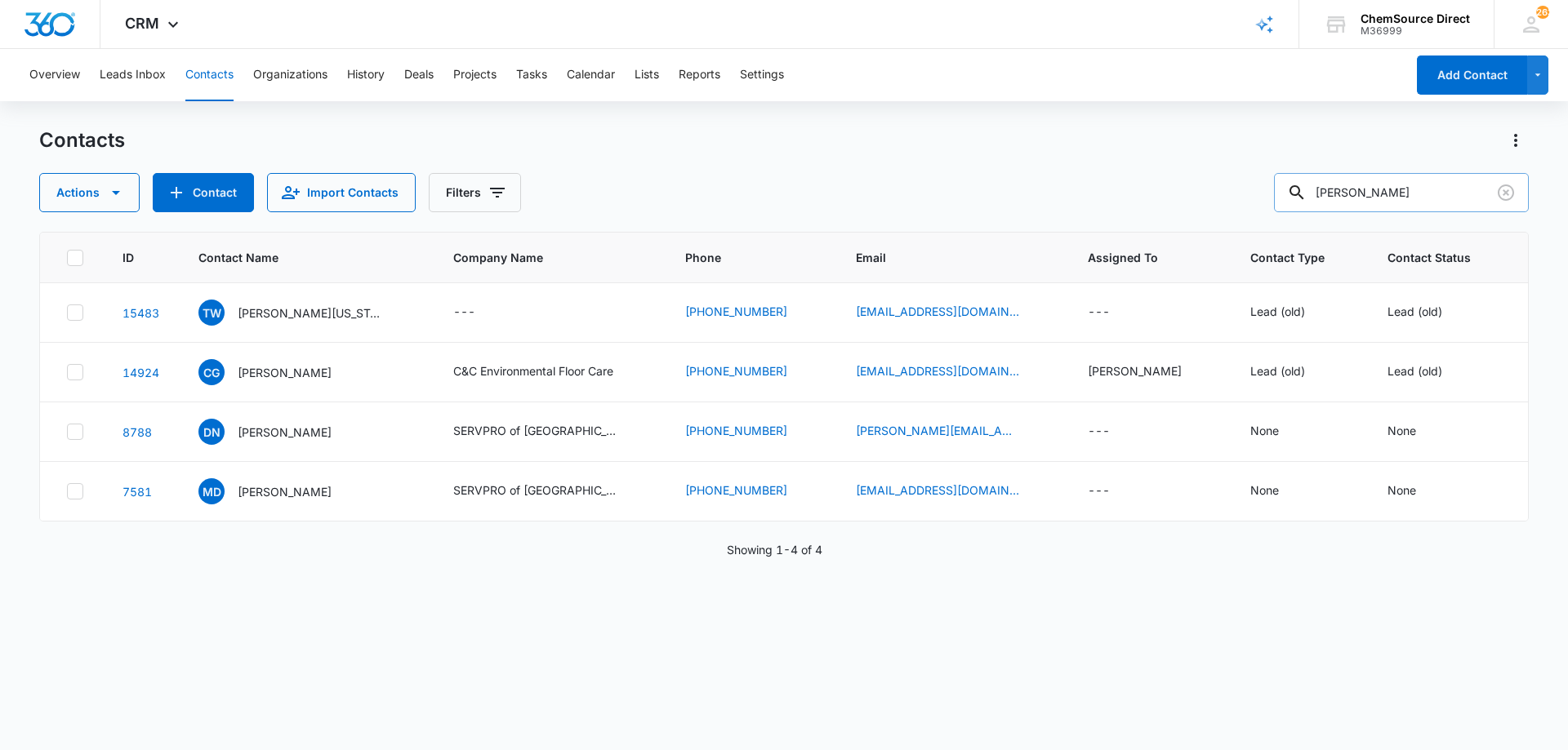
click at [1341, 194] on input "[PERSON_NAME]" at bounding box center [1400, 193] width 254 height 39
type input "[PERSON_NAME]"
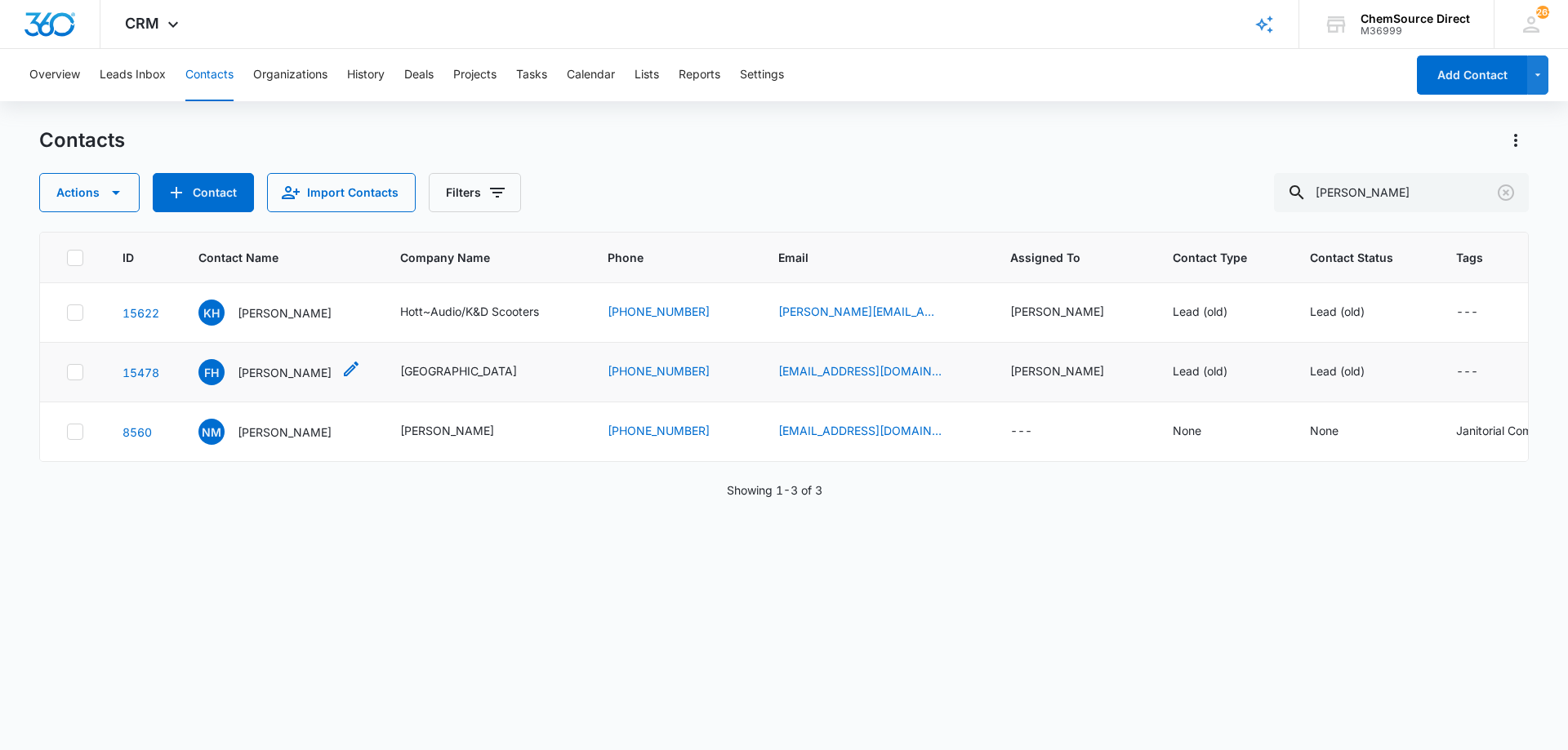
click at [275, 374] on p "[PERSON_NAME]" at bounding box center [284, 373] width 94 height 17
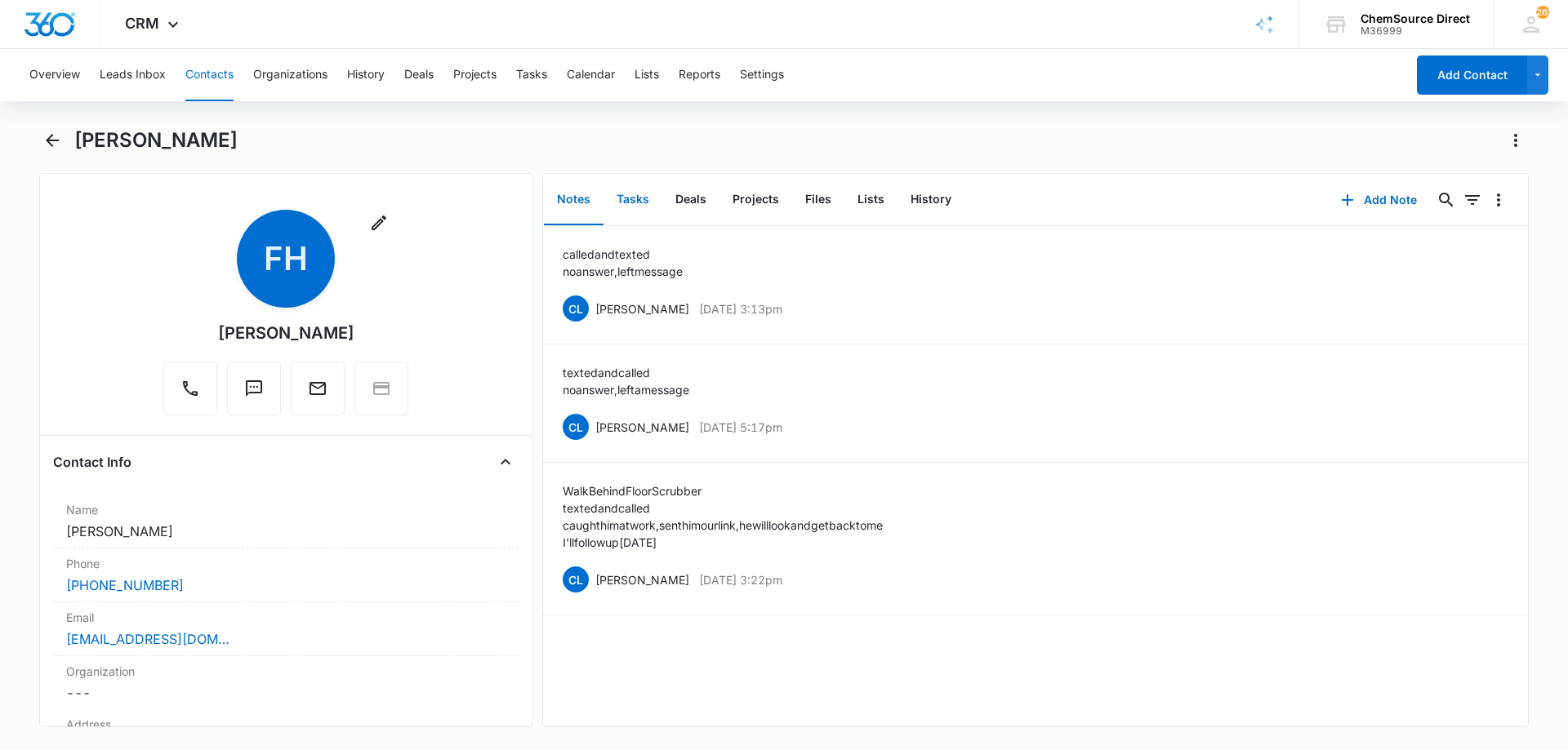
click at [631, 197] on button "Tasks" at bounding box center [632, 199] width 59 height 50
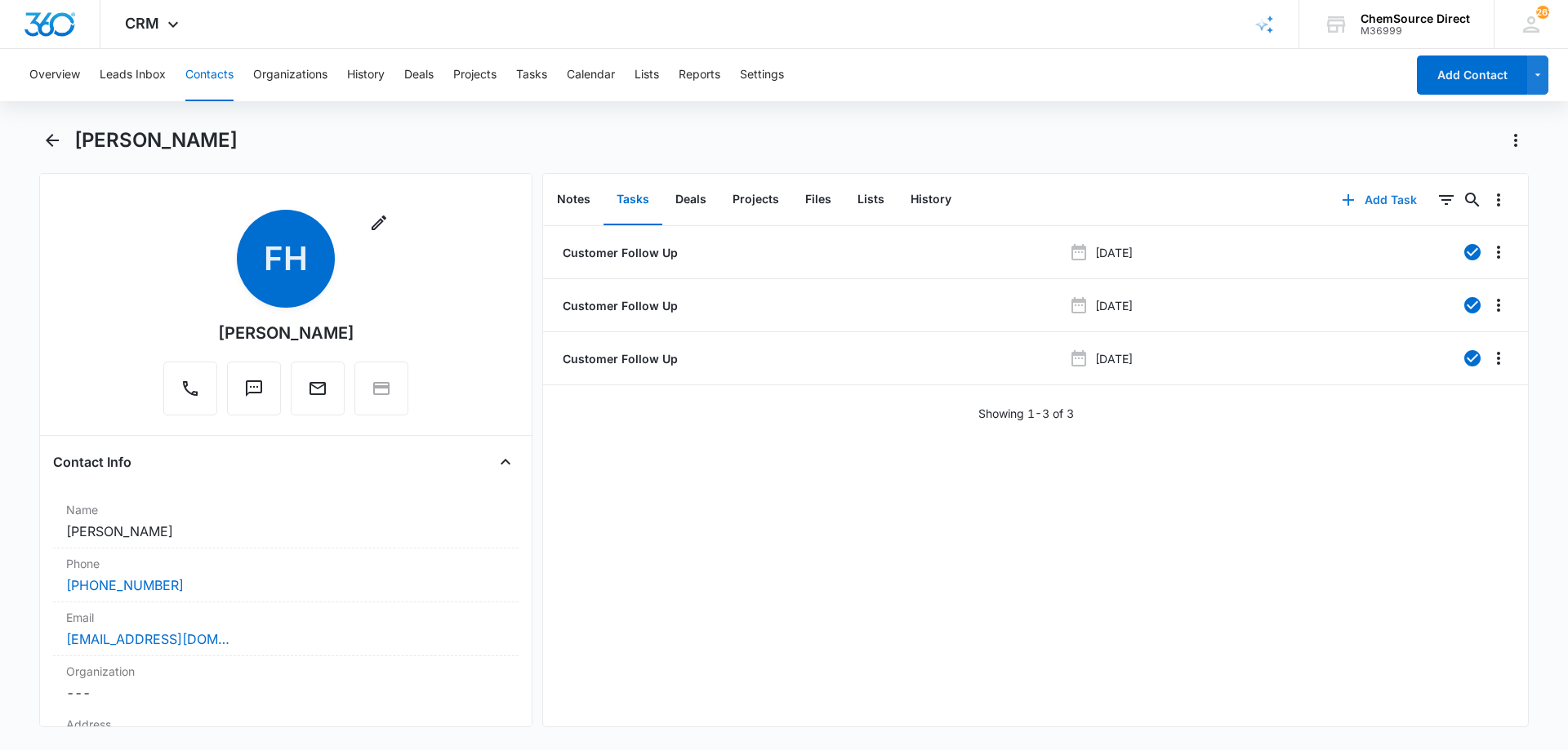
click at [1382, 197] on button "Add Task" at bounding box center [1380, 200] width 108 height 39
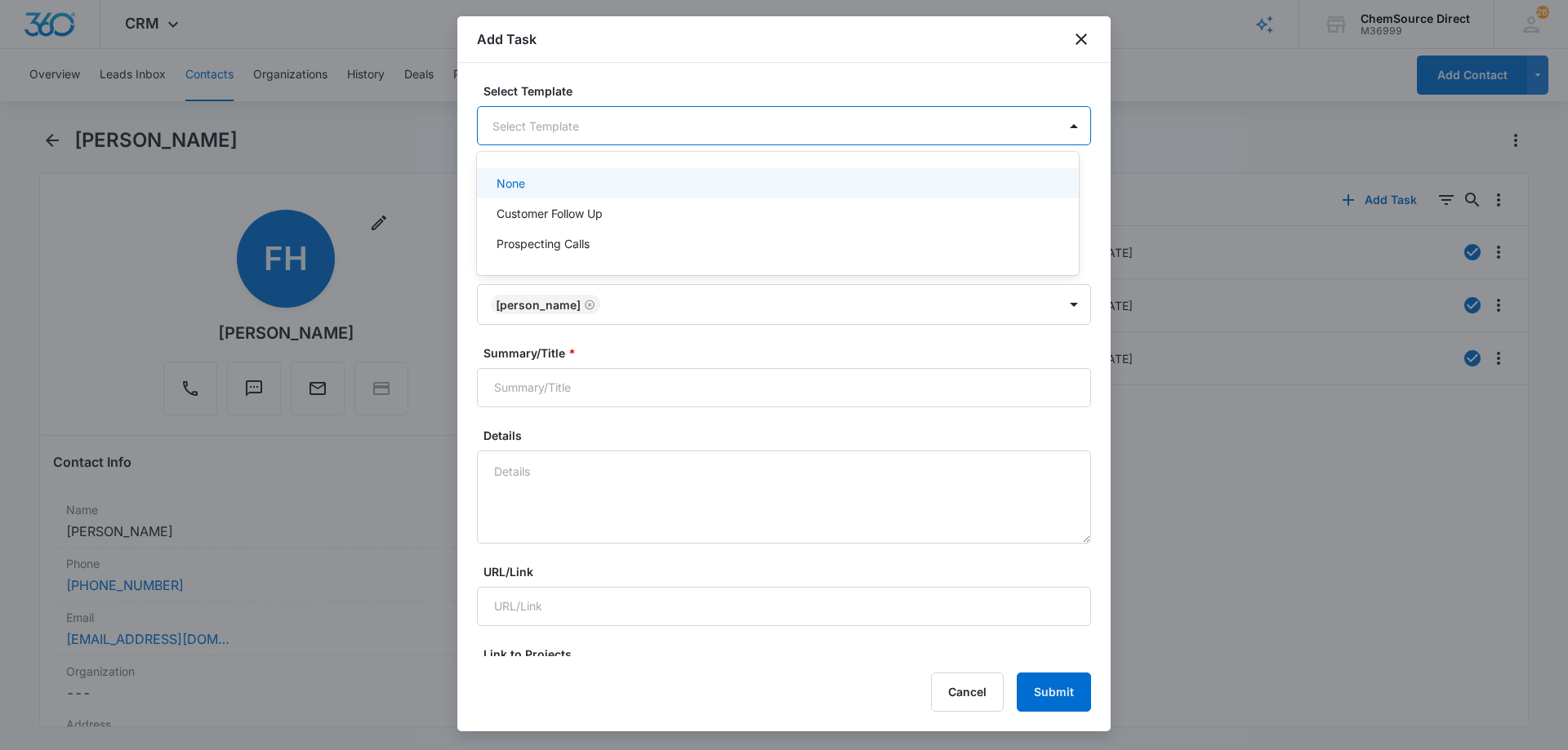
click at [541, 122] on body "CRM Apps Reputation Forms CRM Email Social Payments POS Content Ads Intelligenc…" at bounding box center [784, 375] width 1568 height 750
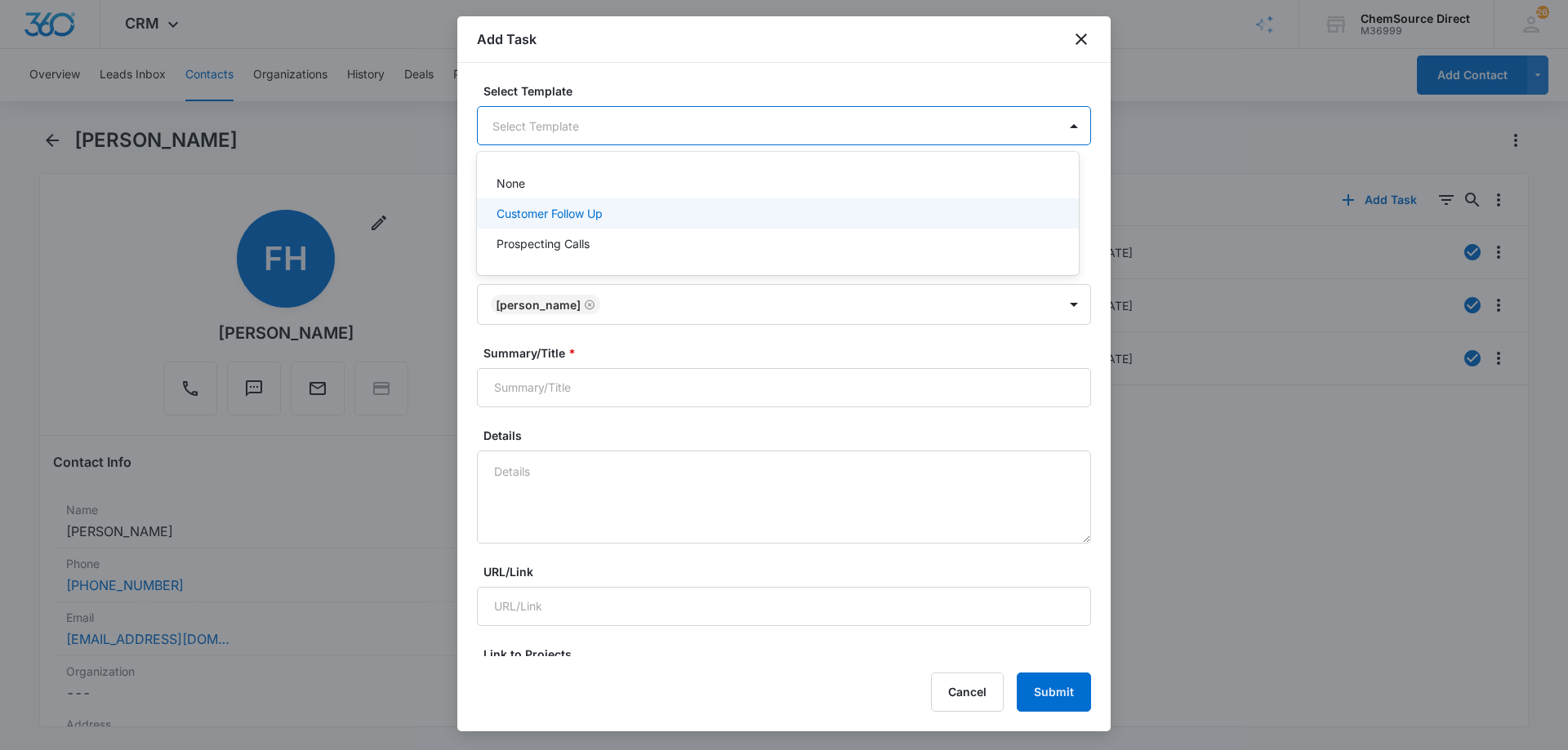
click at [519, 209] on p "Customer Follow Up" at bounding box center [550, 213] width 106 height 17
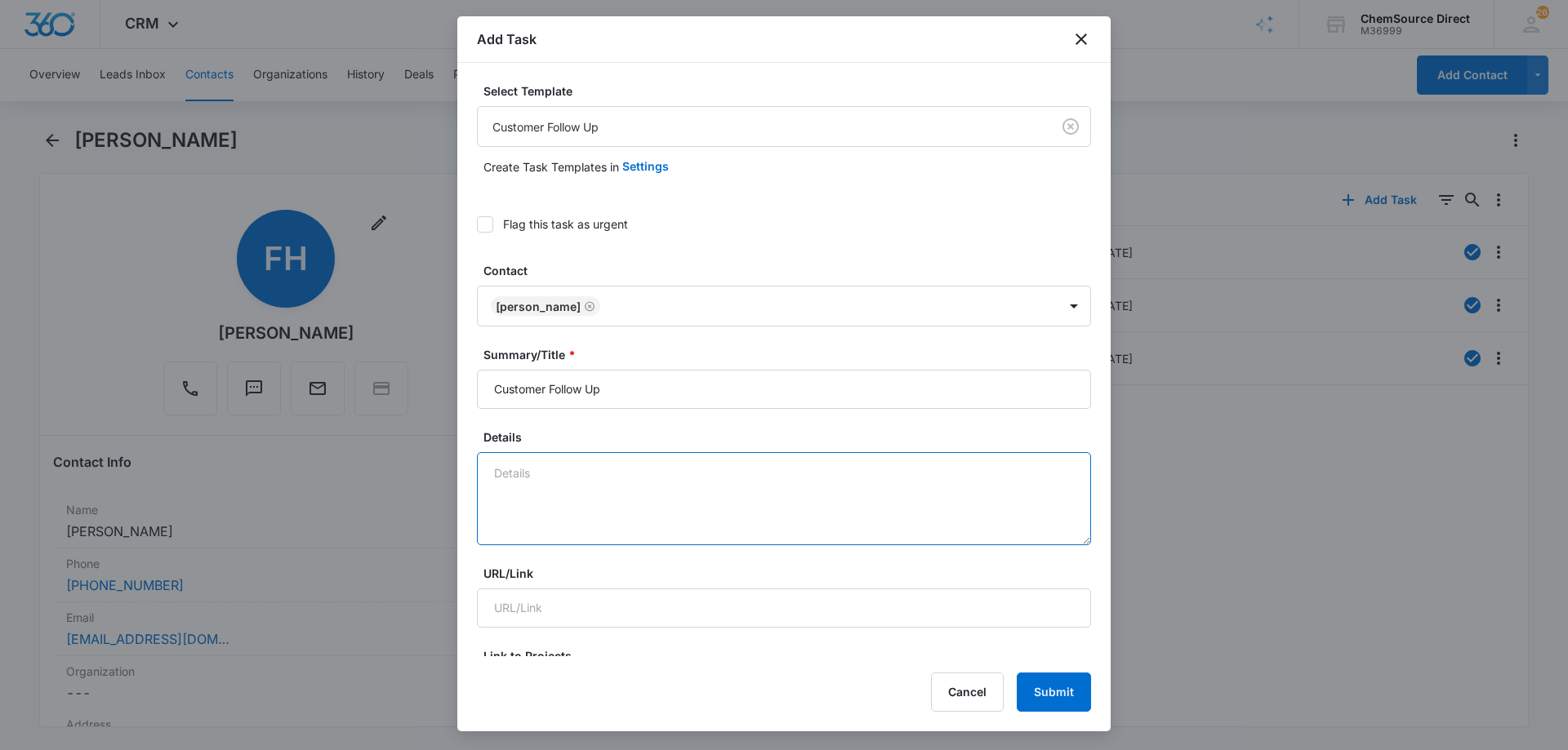
click at [547, 464] on textarea "Details" at bounding box center [783, 498] width 614 height 93
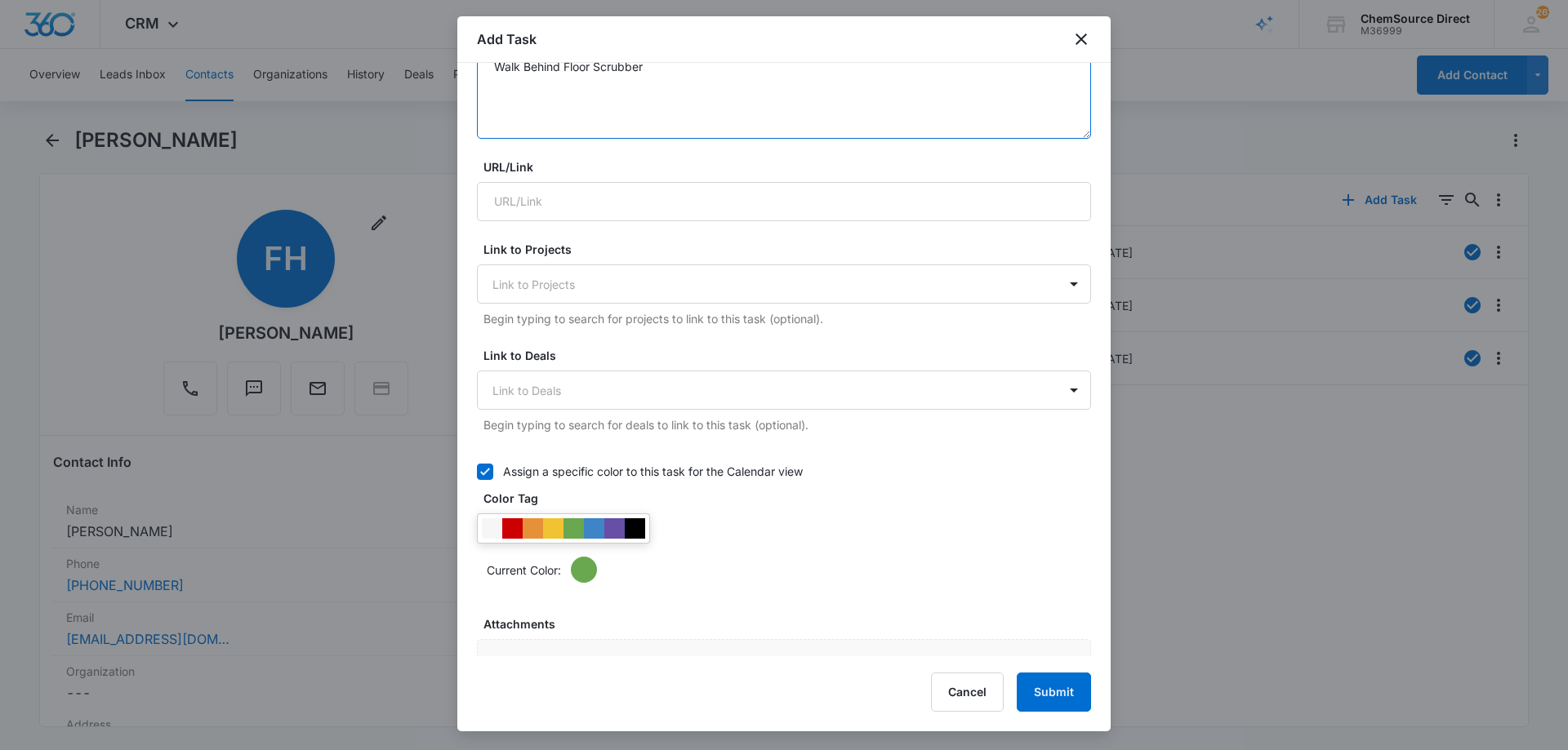
scroll to position [408, 0]
type textarea "Walk Behind Floor Scrubber"
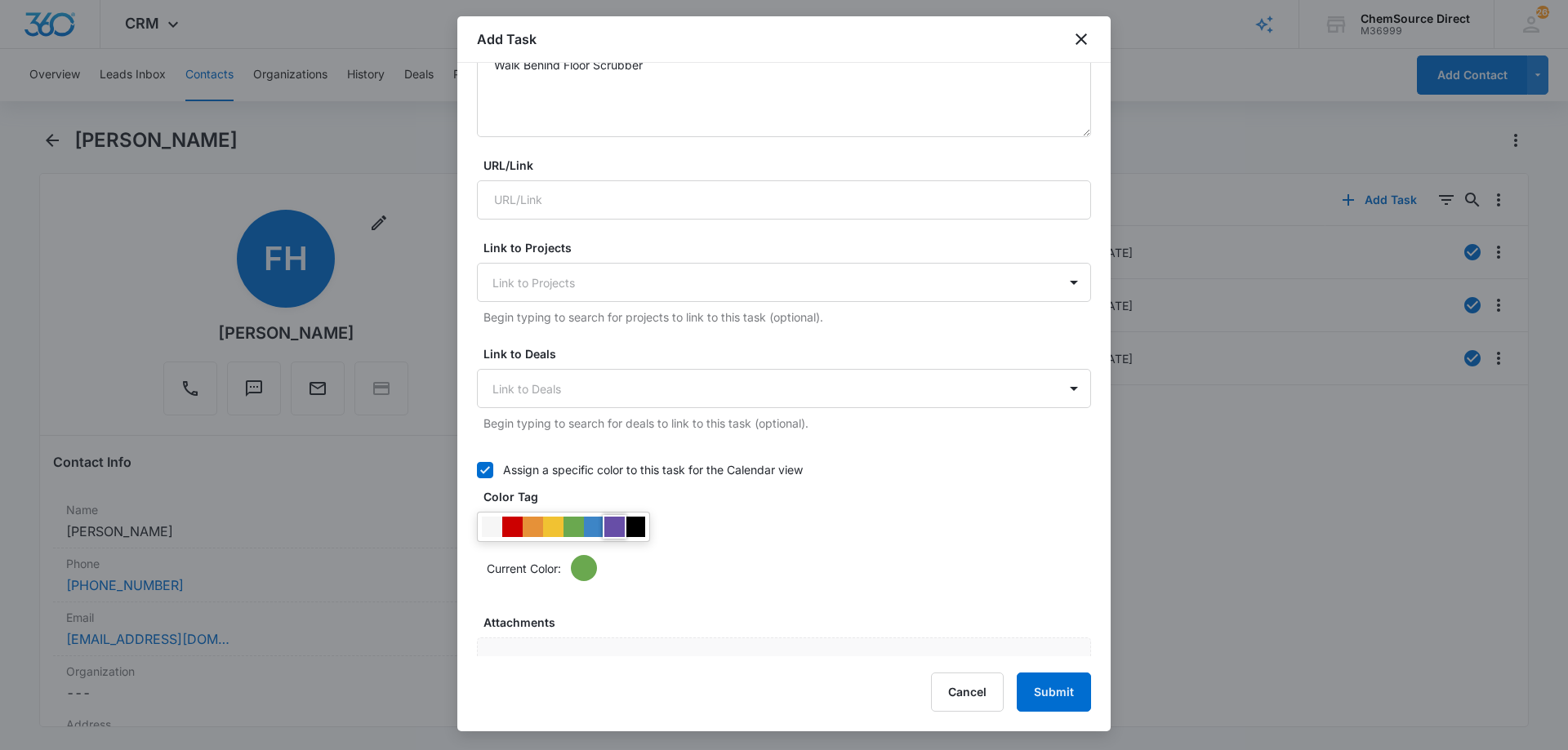
drag, startPoint x: 620, startPoint y: 523, endPoint x: 634, endPoint y: 521, distance: 14.1
click at [620, 523] on div at bounding box center [614, 526] width 21 height 20
click at [788, 500] on label "Color Tag" at bounding box center [791, 497] width 614 height 17
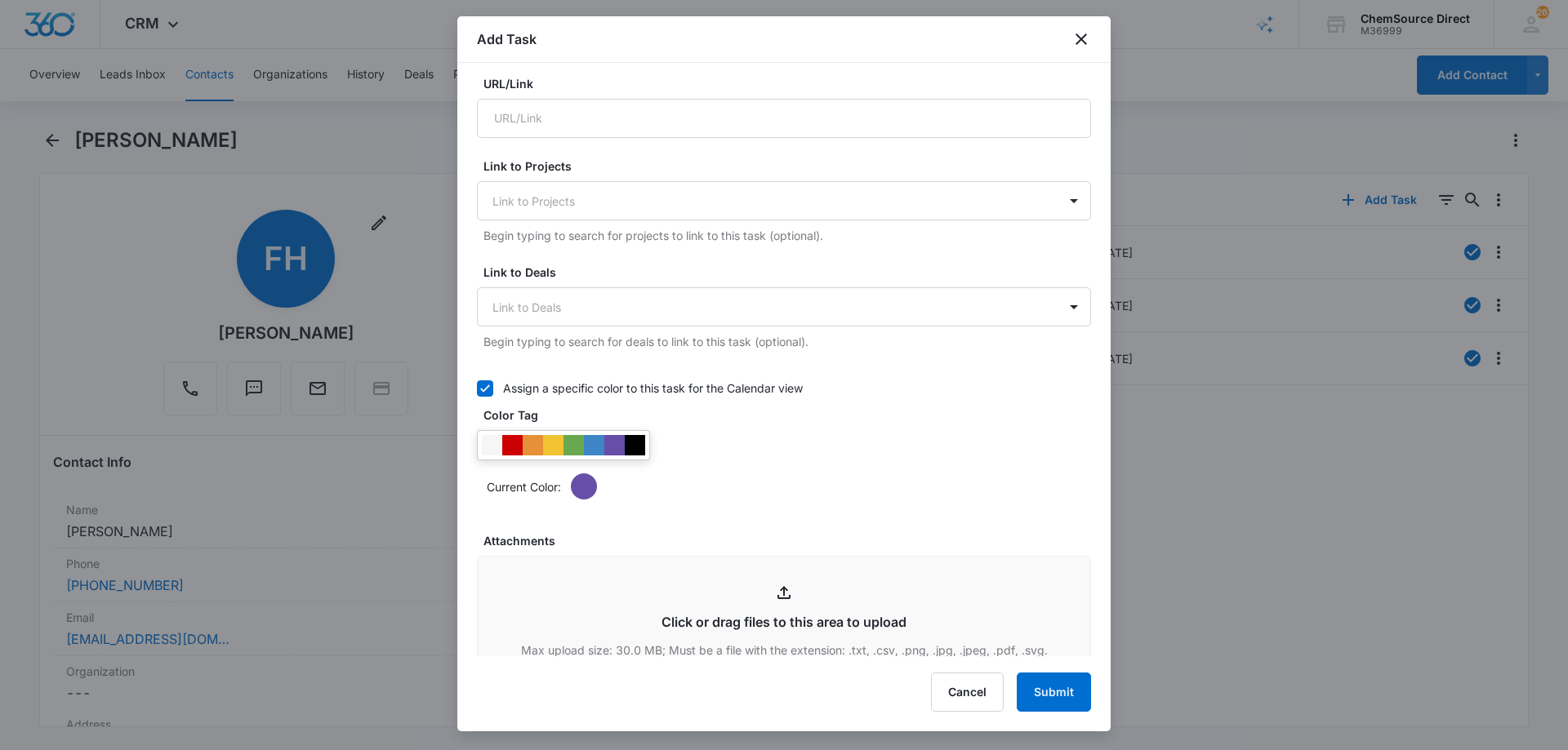
scroll to position [816, 0]
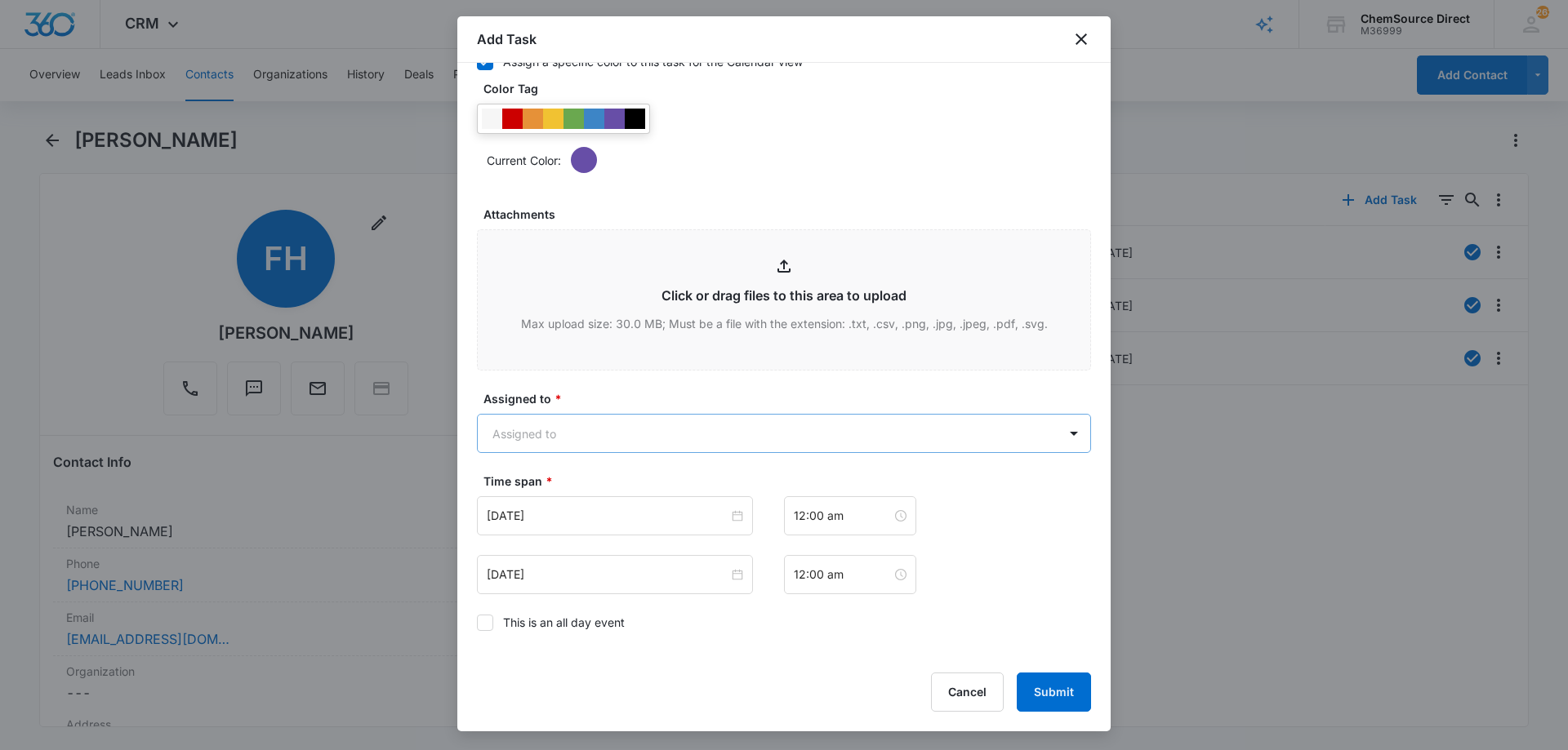
click at [619, 446] on body "CRM Apps Reputation Forms CRM Email Social Payments POS Content Ads Intelligenc…" at bounding box center [784, 375] width 1568 height 750
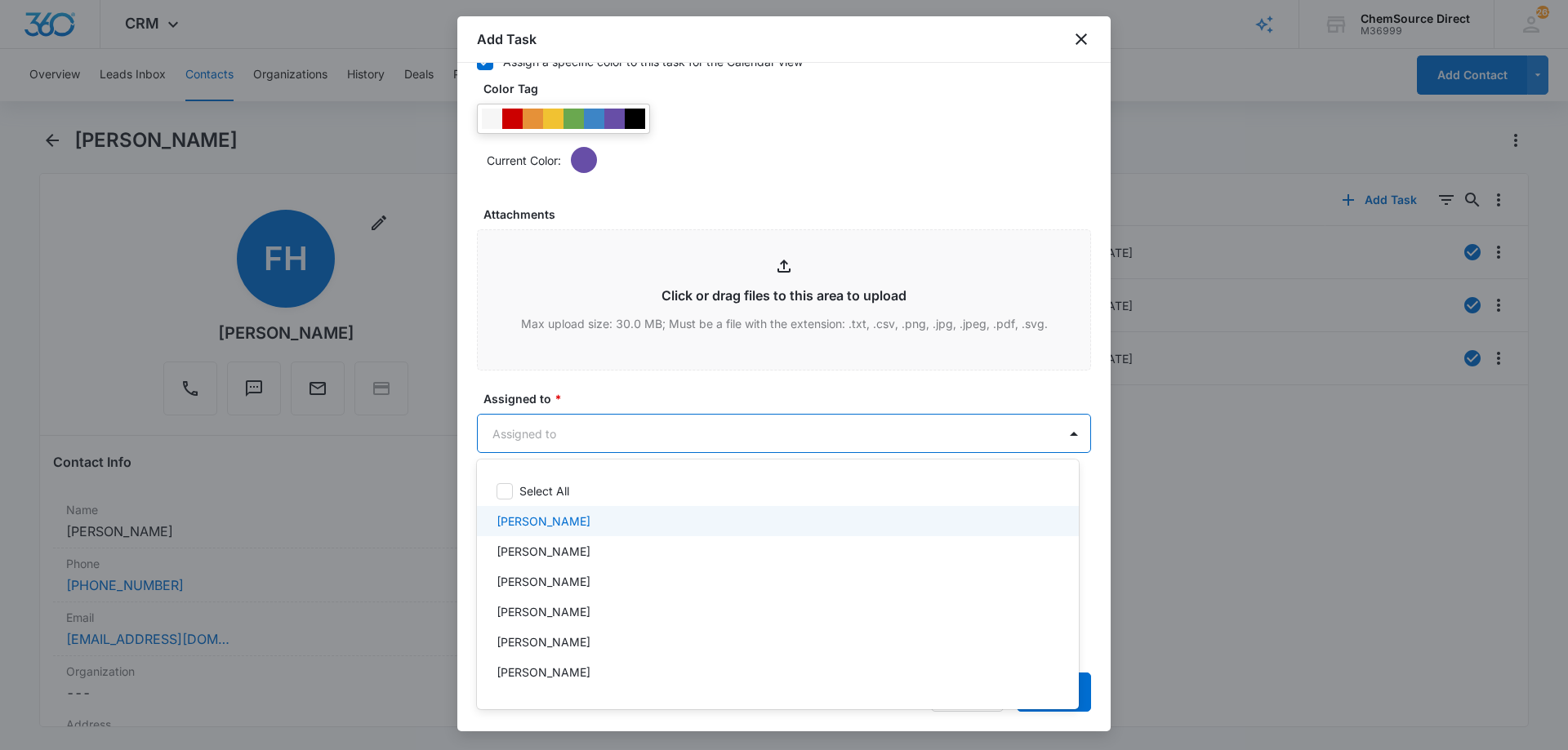
click at [565, 522] on div "[PERSON_NAME]" at bounding box center [777, 521] width 559 height 17
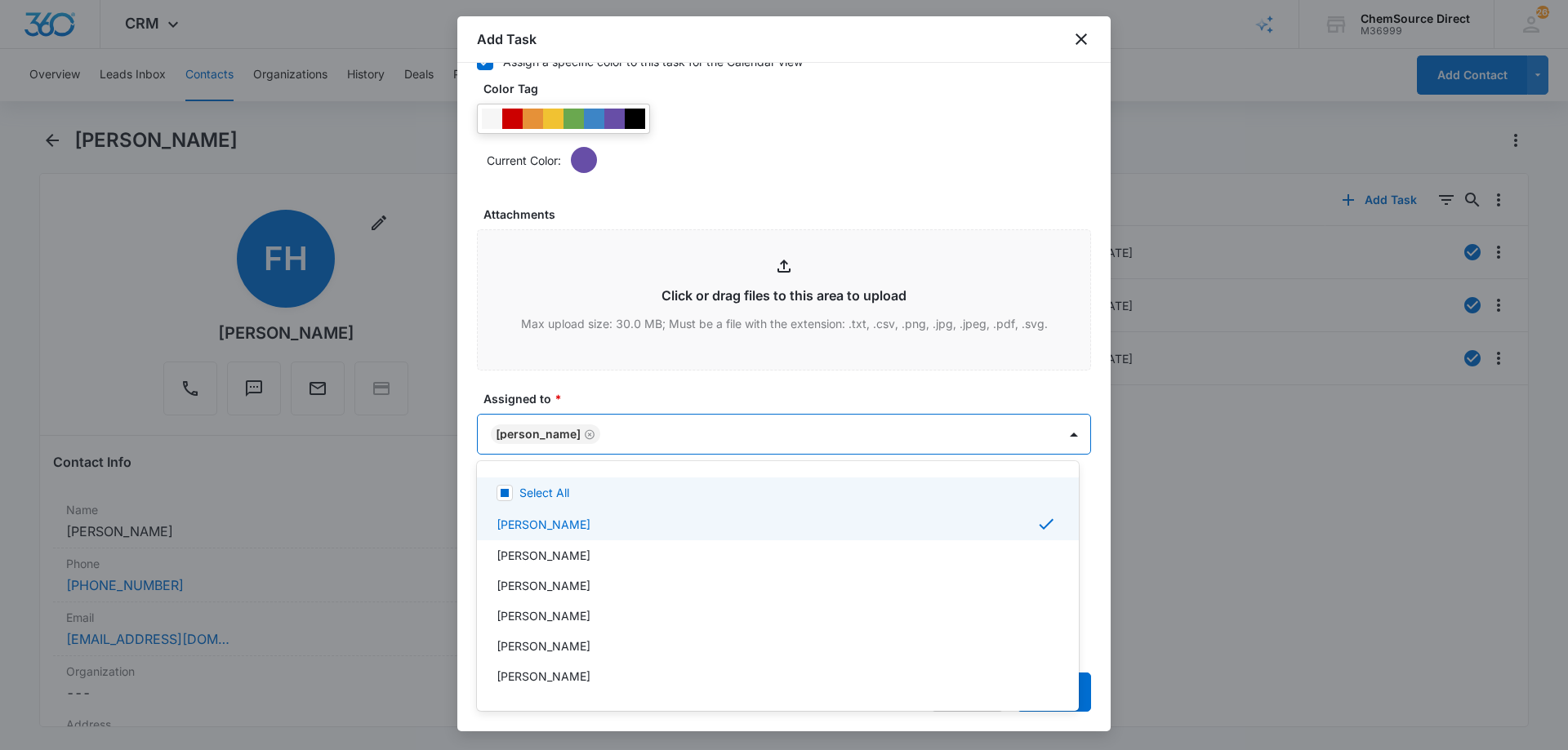
click at [617, 394] on div at bounding box center [784, 375] width 1568 height 750
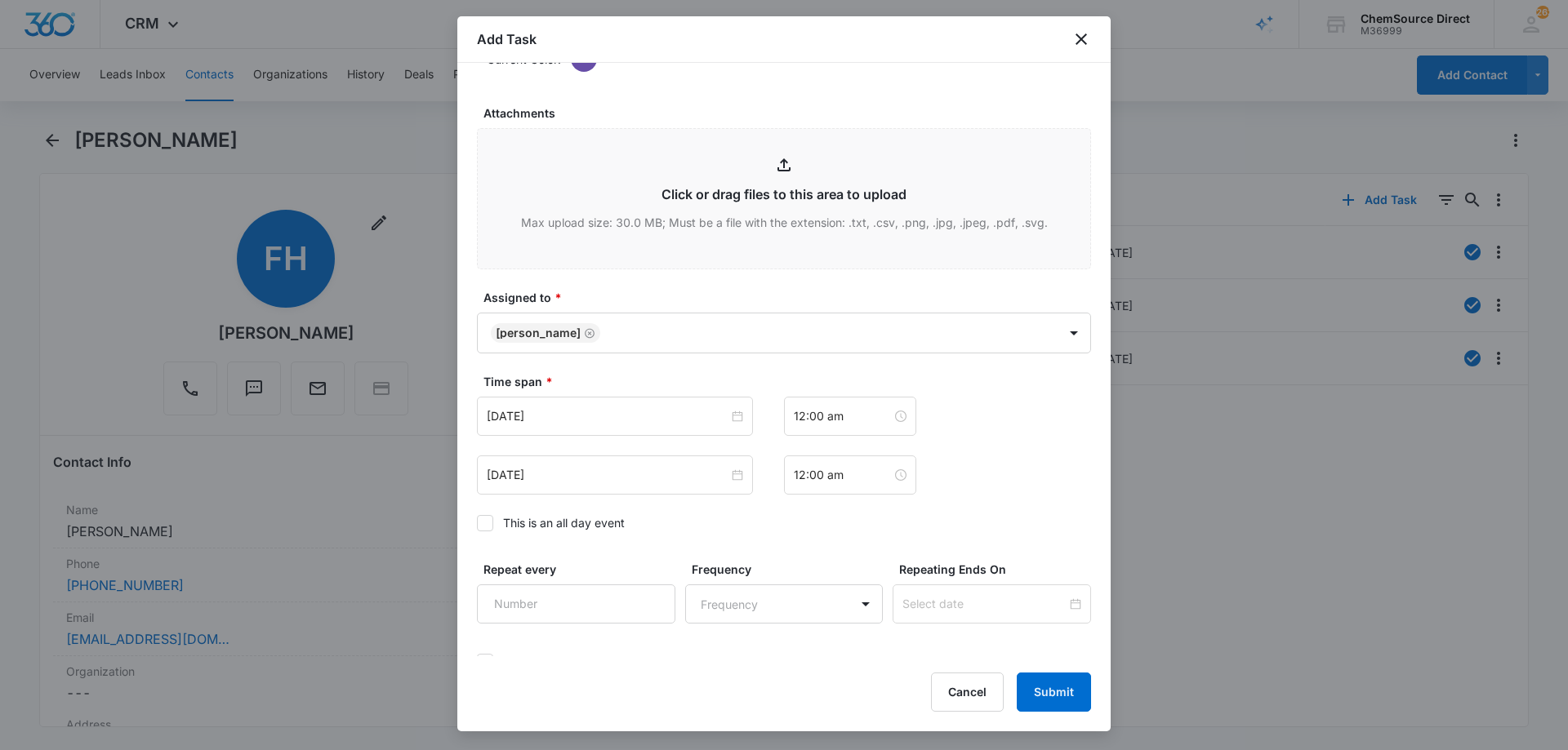
scroll to position [1023, 0]
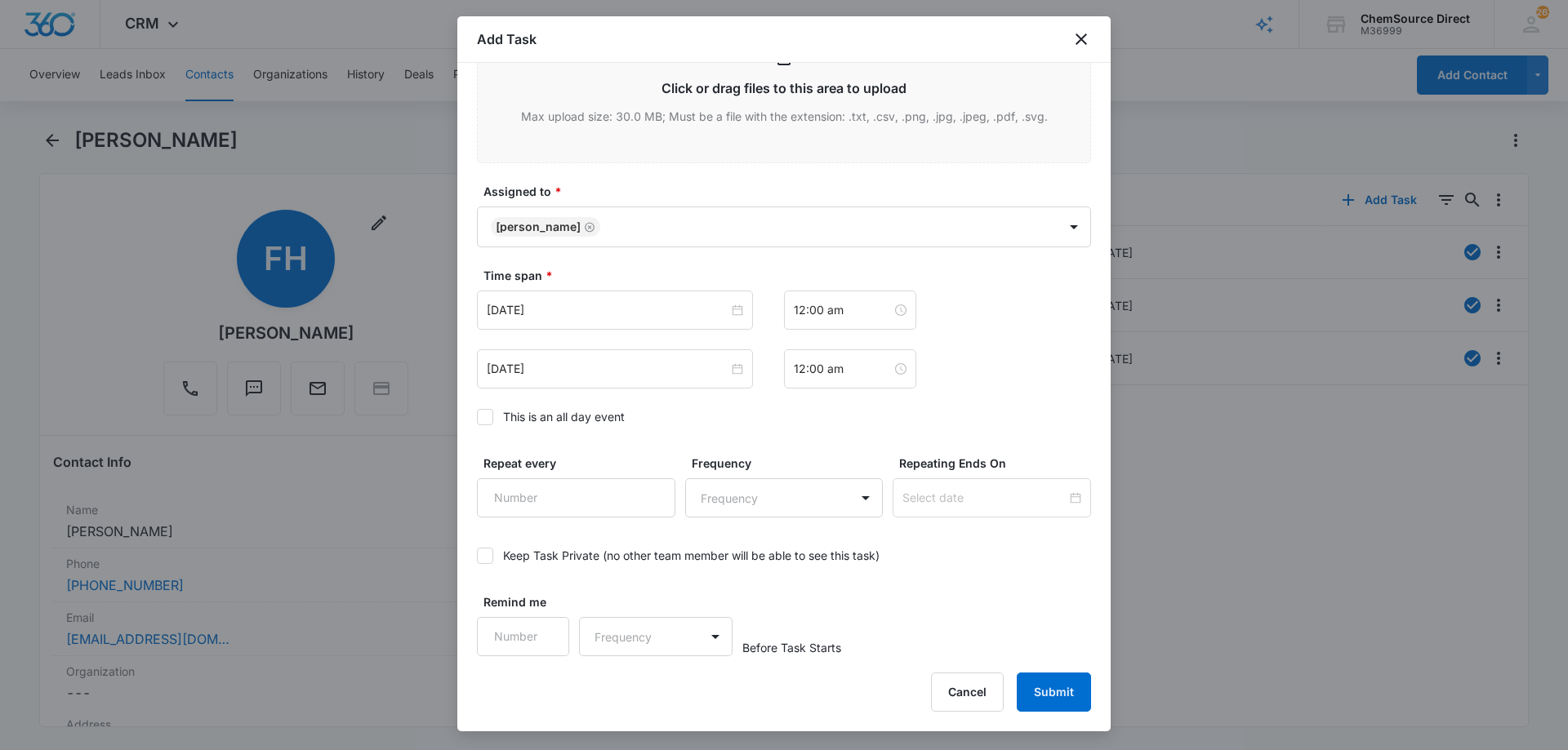
click at [490, 417] on icon at bounding box center [485, 417] width 15 height 15
click at [476, 417] on input "This is an all day event" at bounding box center [476, 417] width 0 height 0
click at [595, 305] on input "[DATE]" at bounding box center [607, 309] width 241 height 18
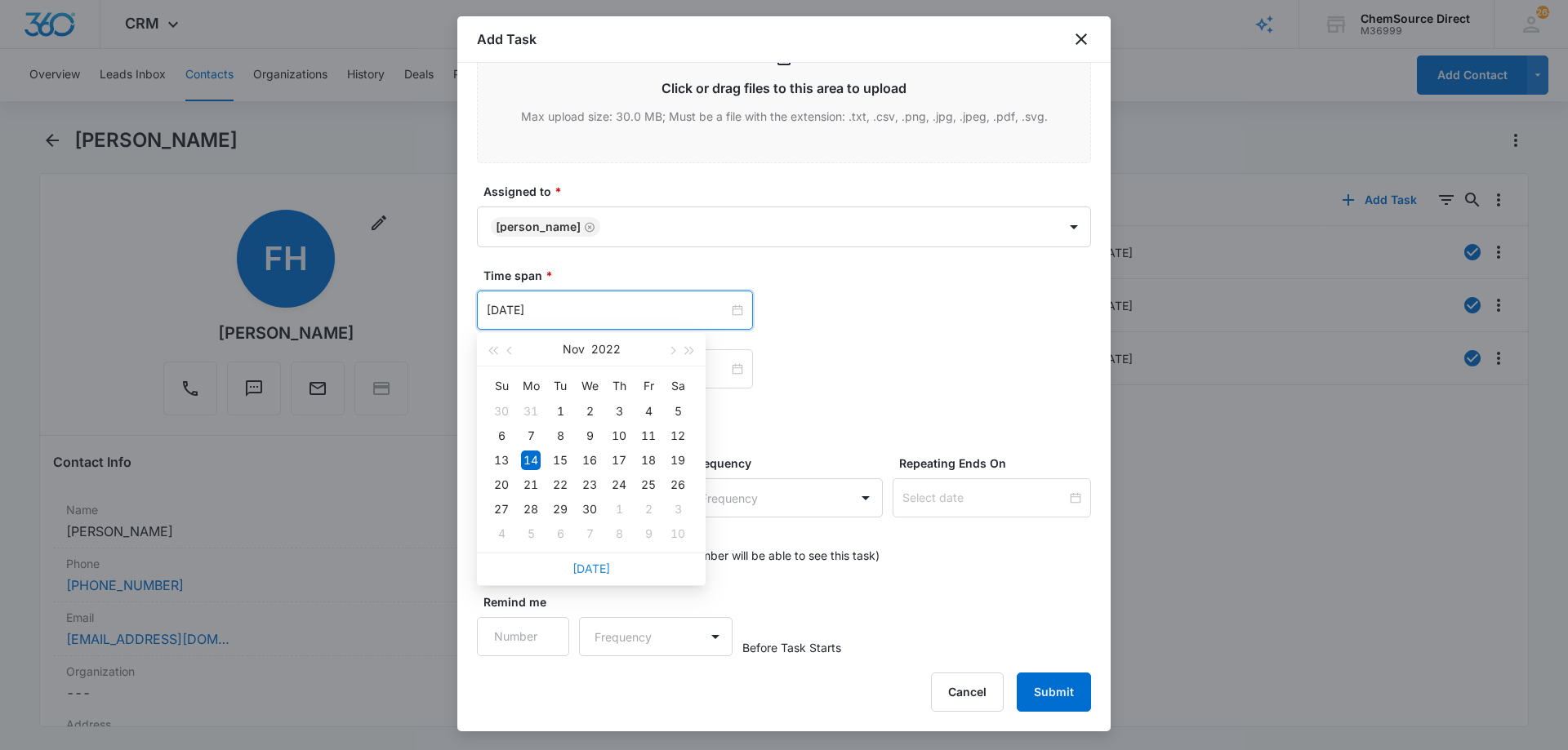
click at [588, 569] on link "[DATE]" at bounding box center [591, 568] width 37 height 14
type input "[DATE]"
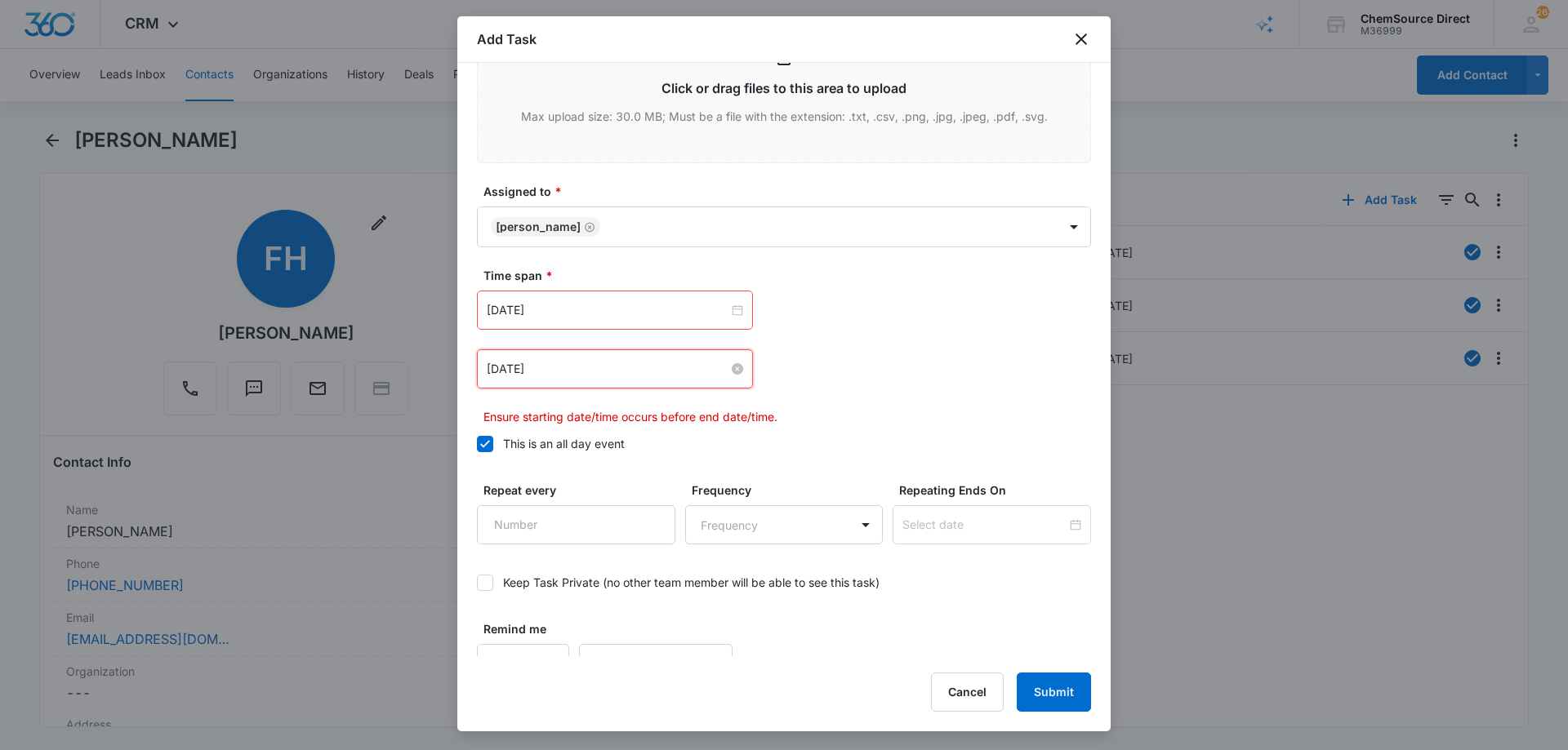
click at [597, 368] on input "[DATE]" at bounding box center [607, 368] width 241 height 18
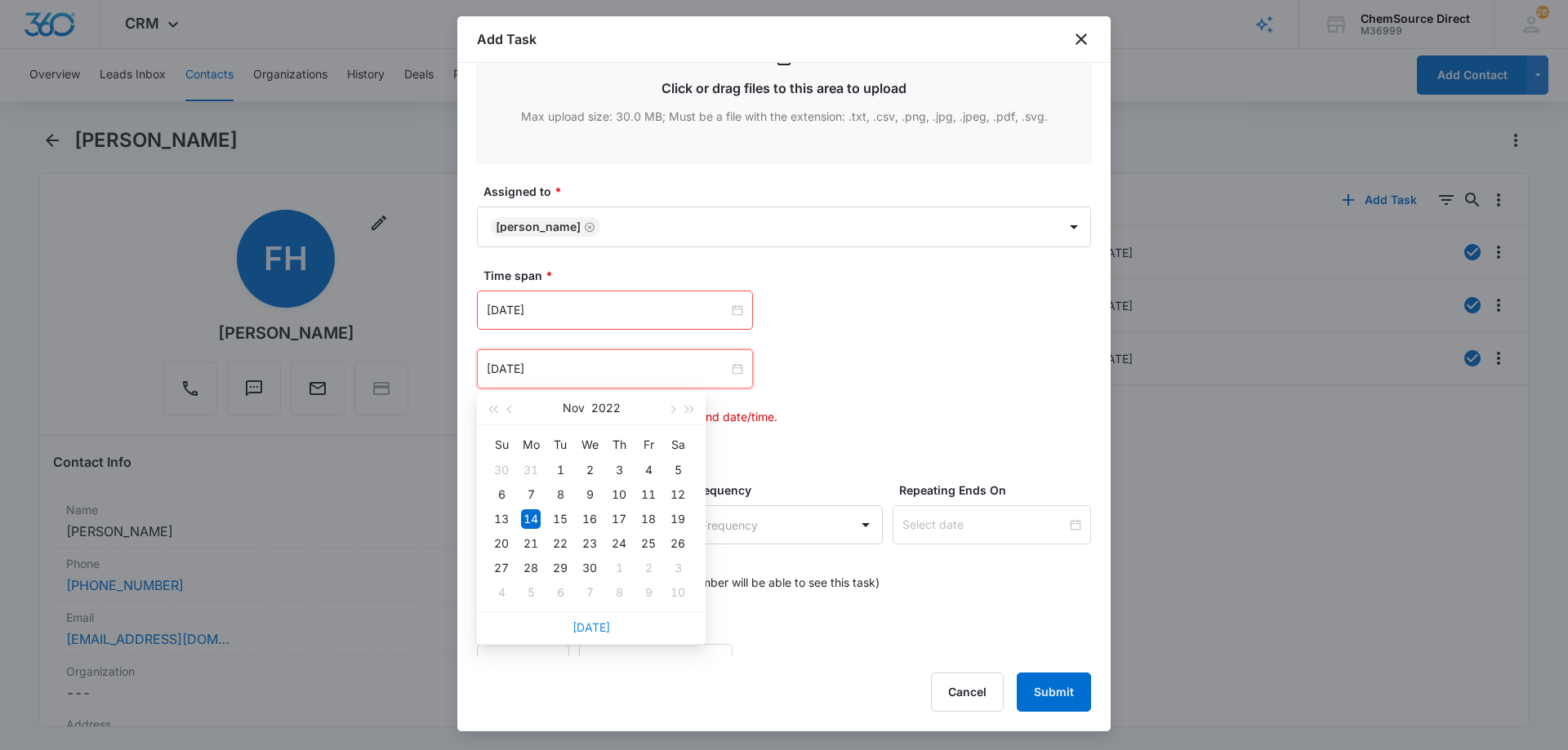
click at [595, 624] on link "[DATE]" at bounding box center [591, 627] width 37 height 14
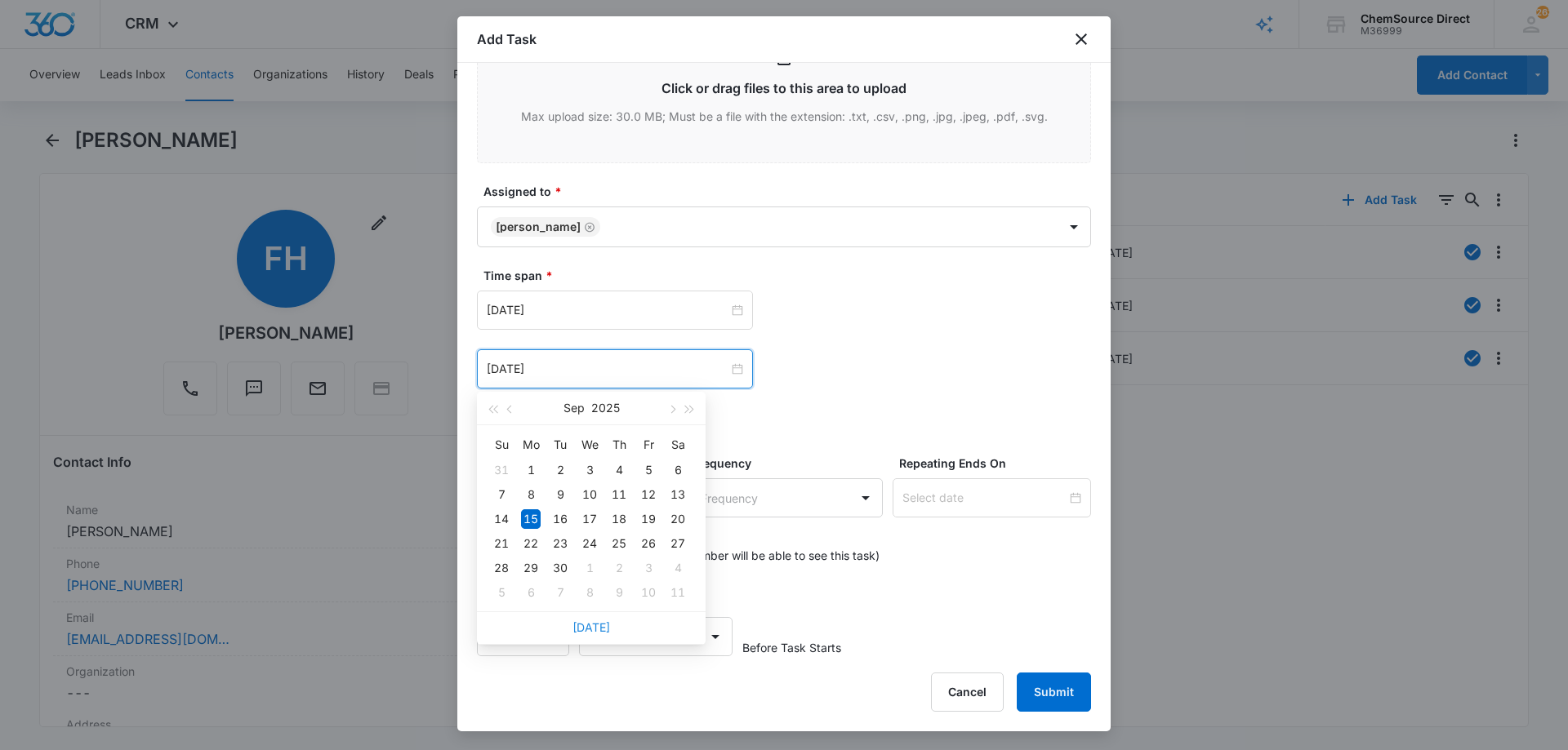
type input "[DATE]"
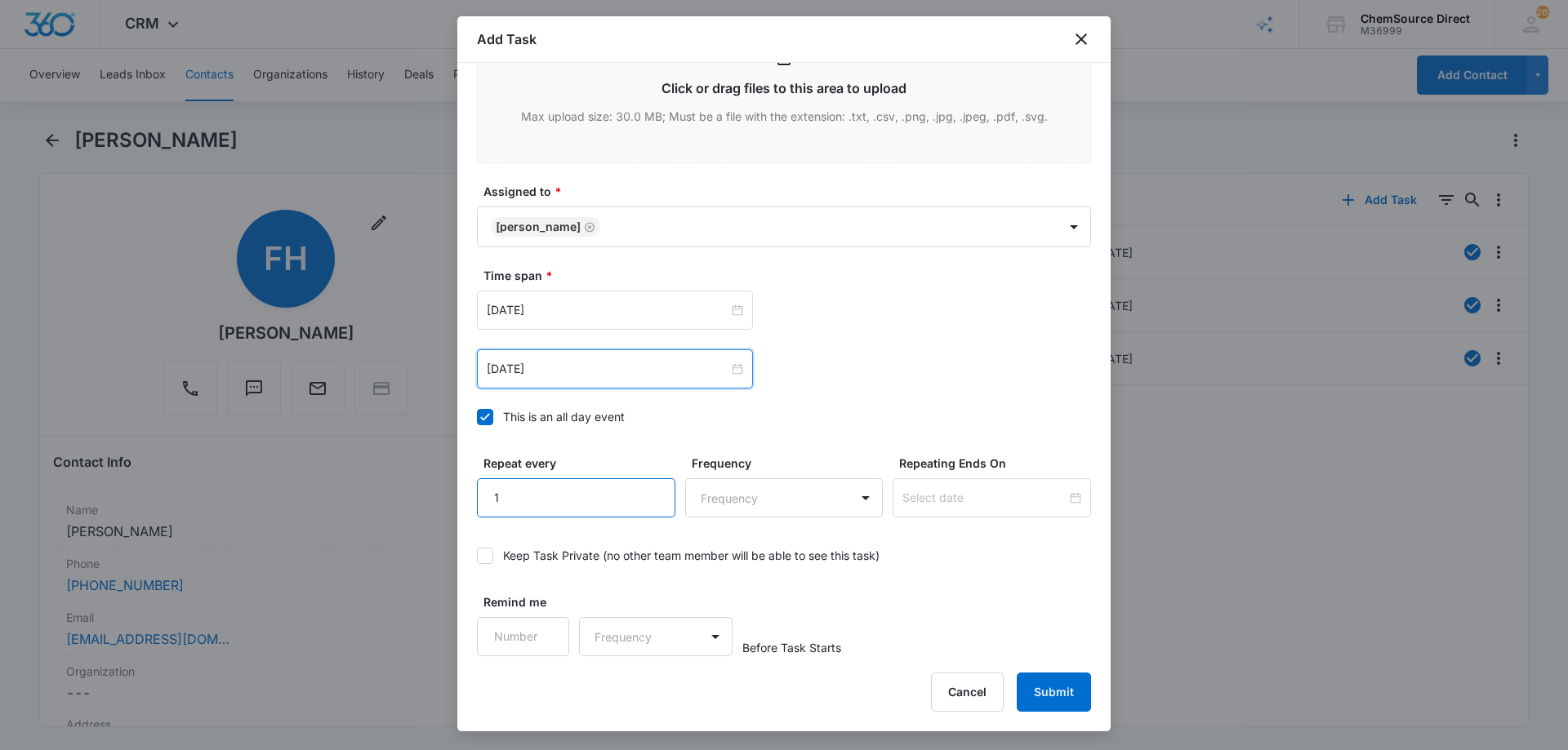
type input "1"
click at [648, 489] on input "1" at bounding box center [575, 498] width 199 height 39
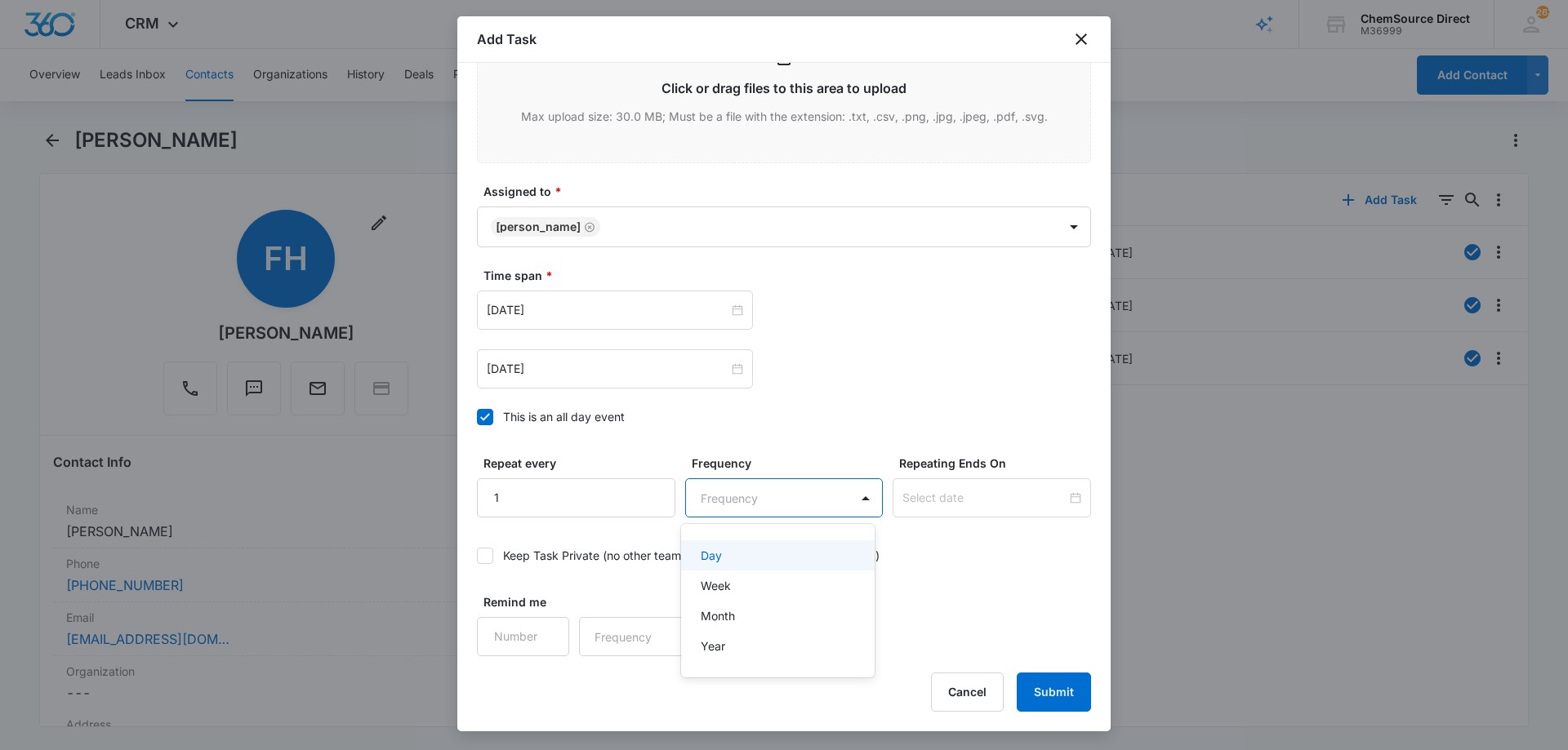
click at [725, 489] on body "CRM Apps Reputation Forms CRM Email Social Payments POS Content Ads Intelligenc…" at bounding box center [784, 375] width 1568 height 750
click at [727, 561] on div "Day" at bounding box center [776, 555] width 152 height 17
click at [896, 485] on div at bounding box center [991, 498] width 199 height 39
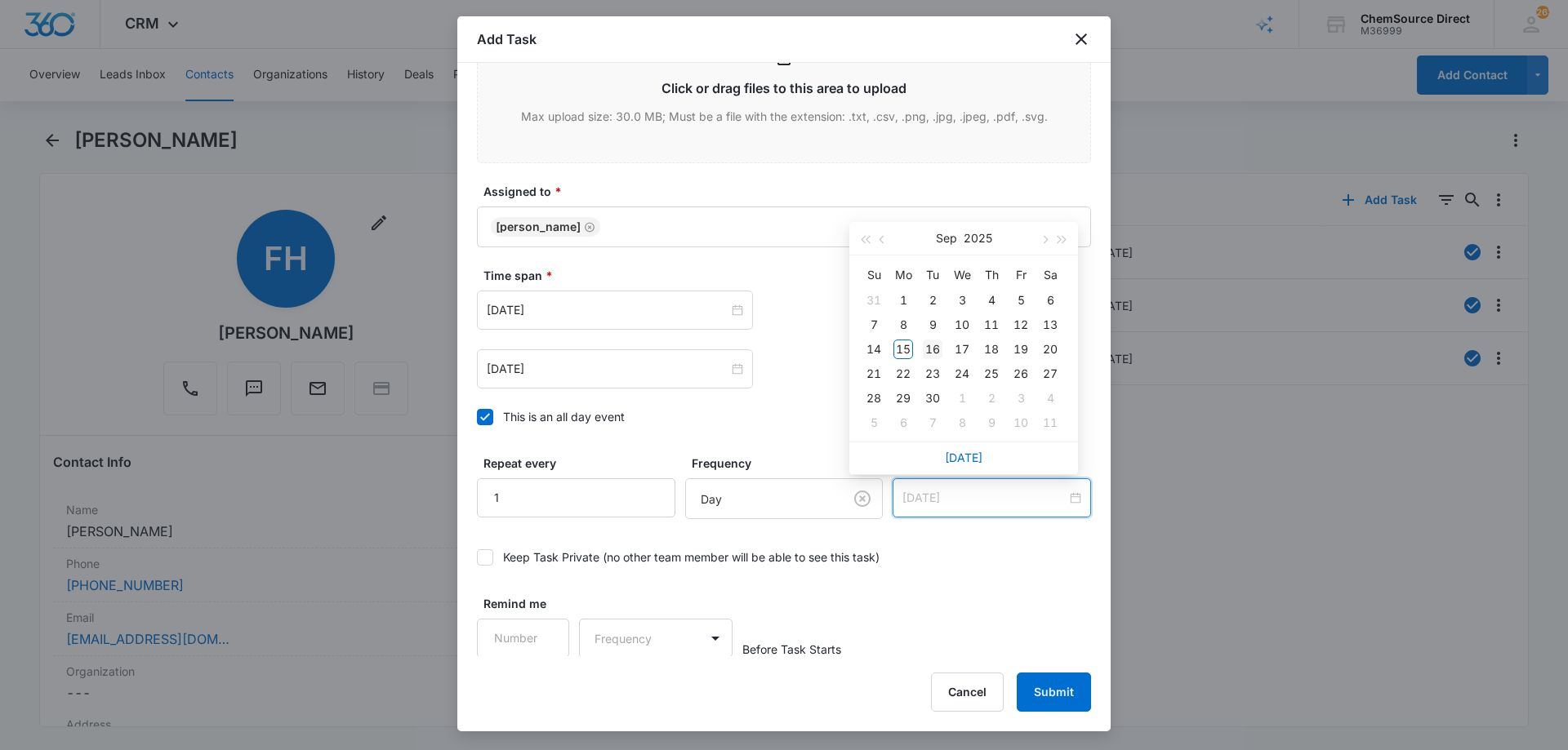
type input "[DATE]"
click at [933, 348] on div "16" at bounding box center [932, 348] width 20 height 20
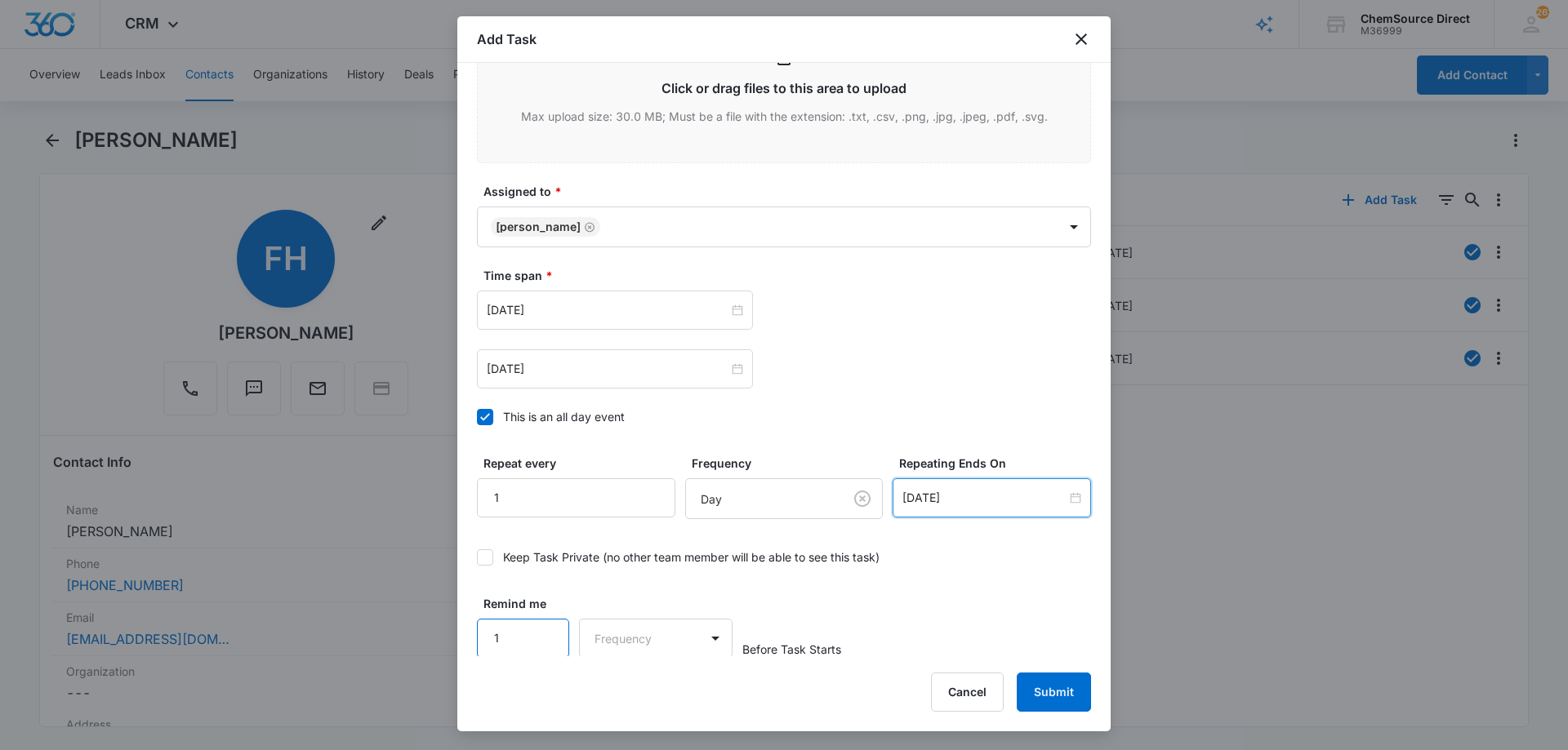
type input "1"
click at [549, 634] on input "1" at bounding box center [522, 638] width 92 height 39
click at [616, 639] on body "CRM Apps Reputation Forms CRM Email Social Payments POS Content Ads Intelligenc…" at bounding box center [784, 375] width 1568 height 750
drag, startPoint x: 634, startPoint y: 687, endPoint x: 681, endPoint y: 654, distance: 57.4
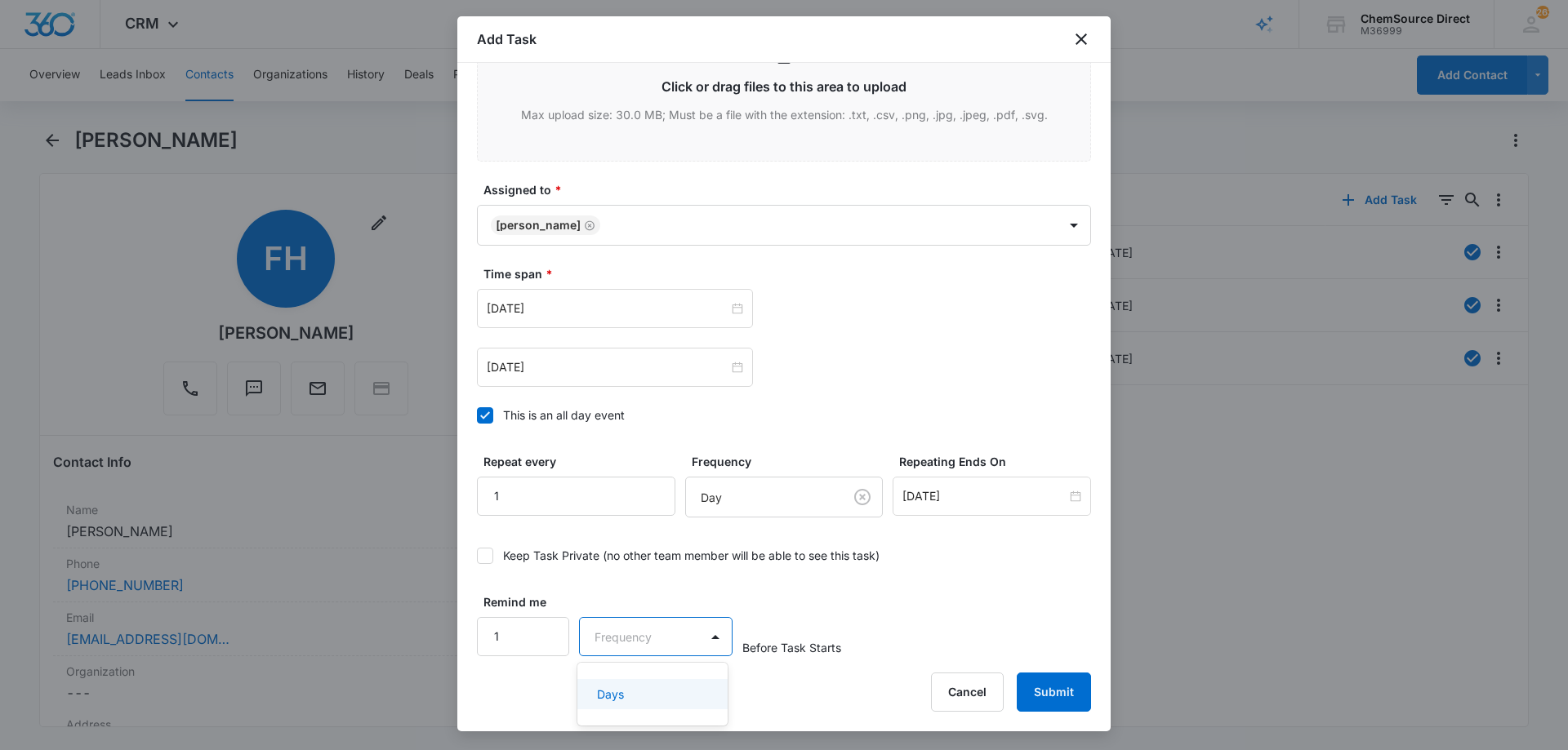
click at [634, 686] on div "Days" at bounding box center [651, 694] width 108 height 17
click at [1041, 691] on button "Submit" at bounding box center [1053, 692] width 75 height 39
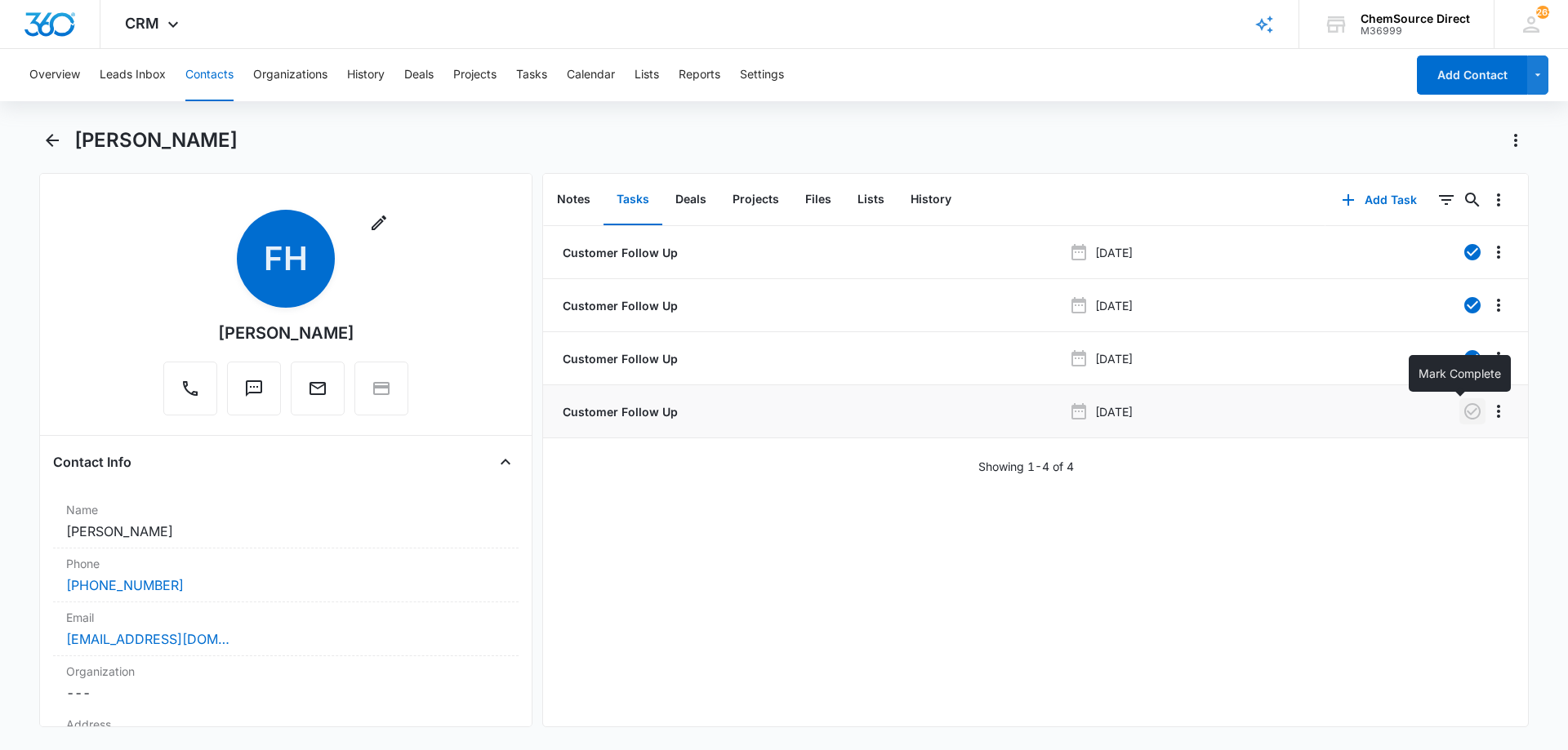
click at [1463, 411] on icon "button" at bounding box center [1472, 411] width 20 height 20
click at [571, 194] on button "Notes" at bounding box center [573, 199] width 60 height 50
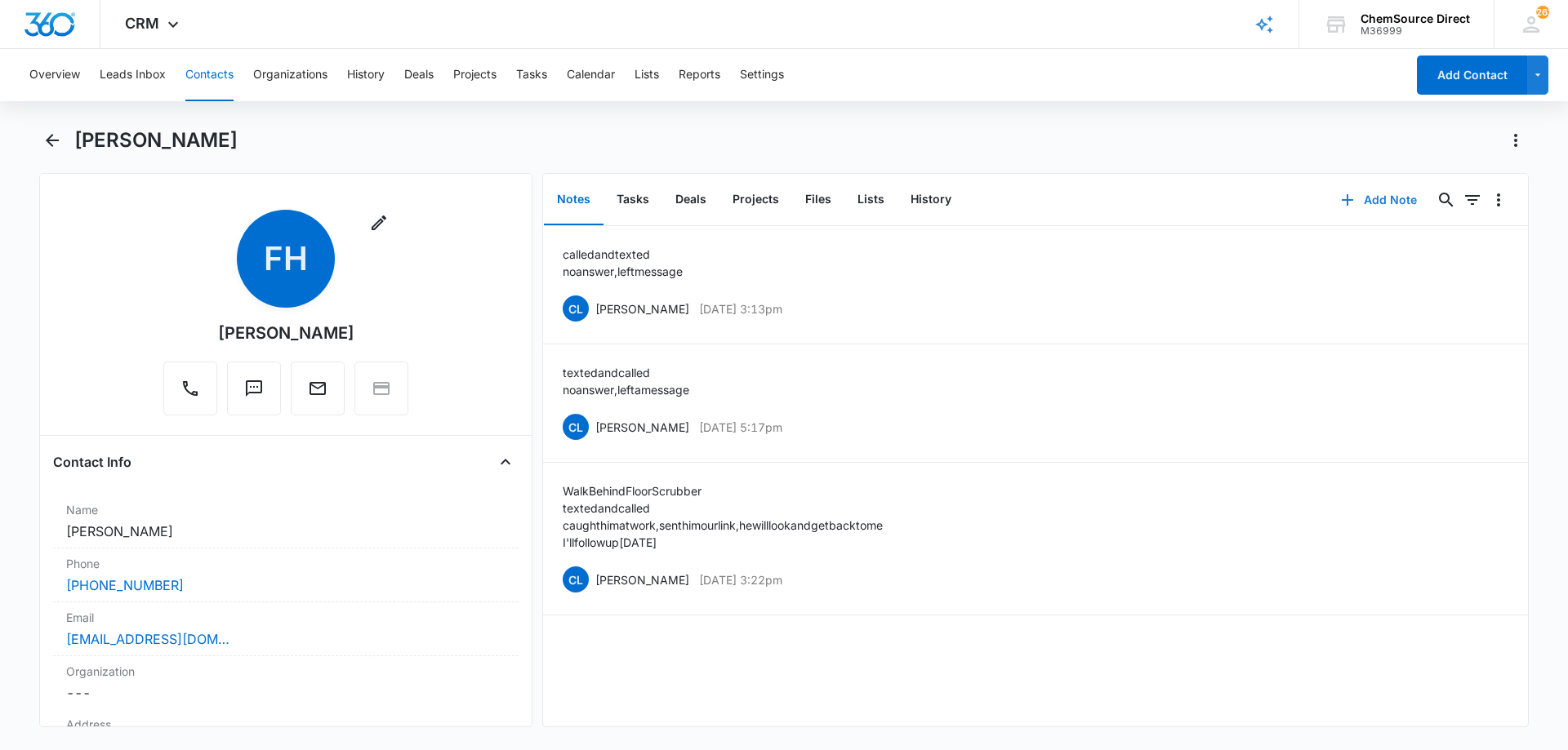
click at [1356, 200] on button "Add Note" at bounding box center [1379, 200] width 108 height 39
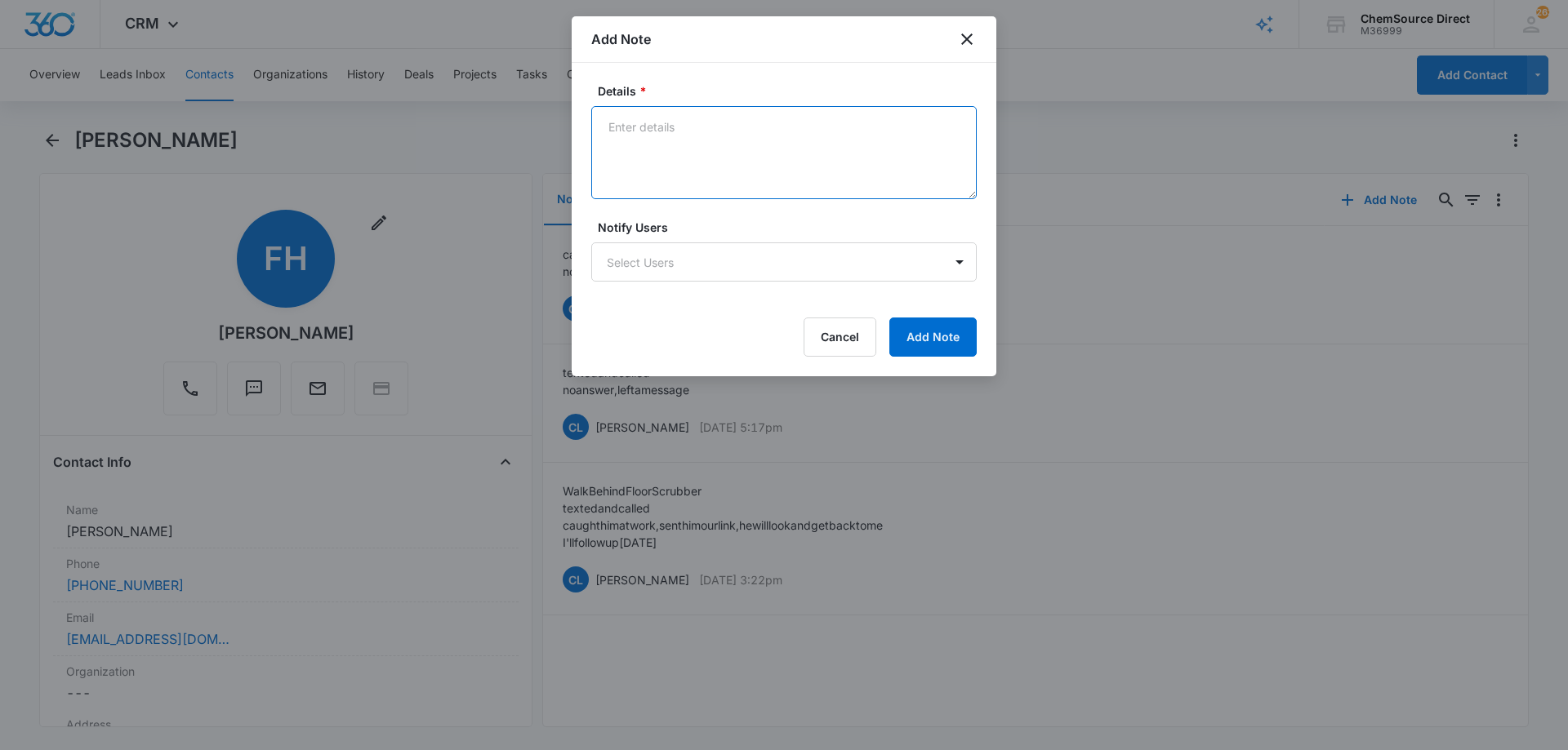
click at [649, 135] on textarea "Details *" at bounding box center [783, 153] width 385 height 93
click at [611, 183] on textarea "Duplicate lead, diputed with SS Walk Behind Floor Scrubber Called and texted" at bounding box center [783, 153] width 385 height 93
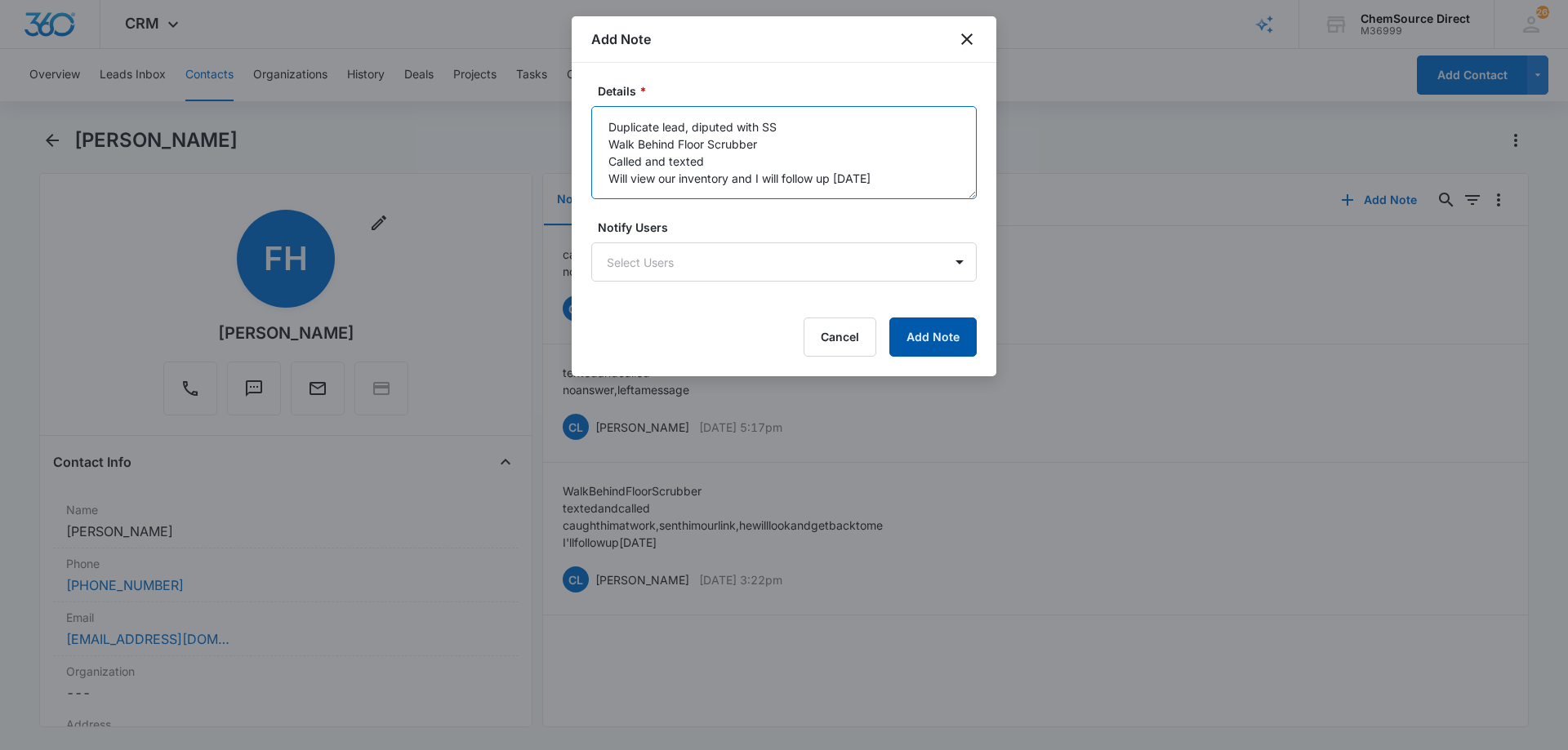
type textarea "Duplicate lead, diputed with SS Walk Behind Floor Scrubber Called and texted Wi…"
click at [937, 330] on button "Add Note" at bounding box center [933, 337] width 88 height 39
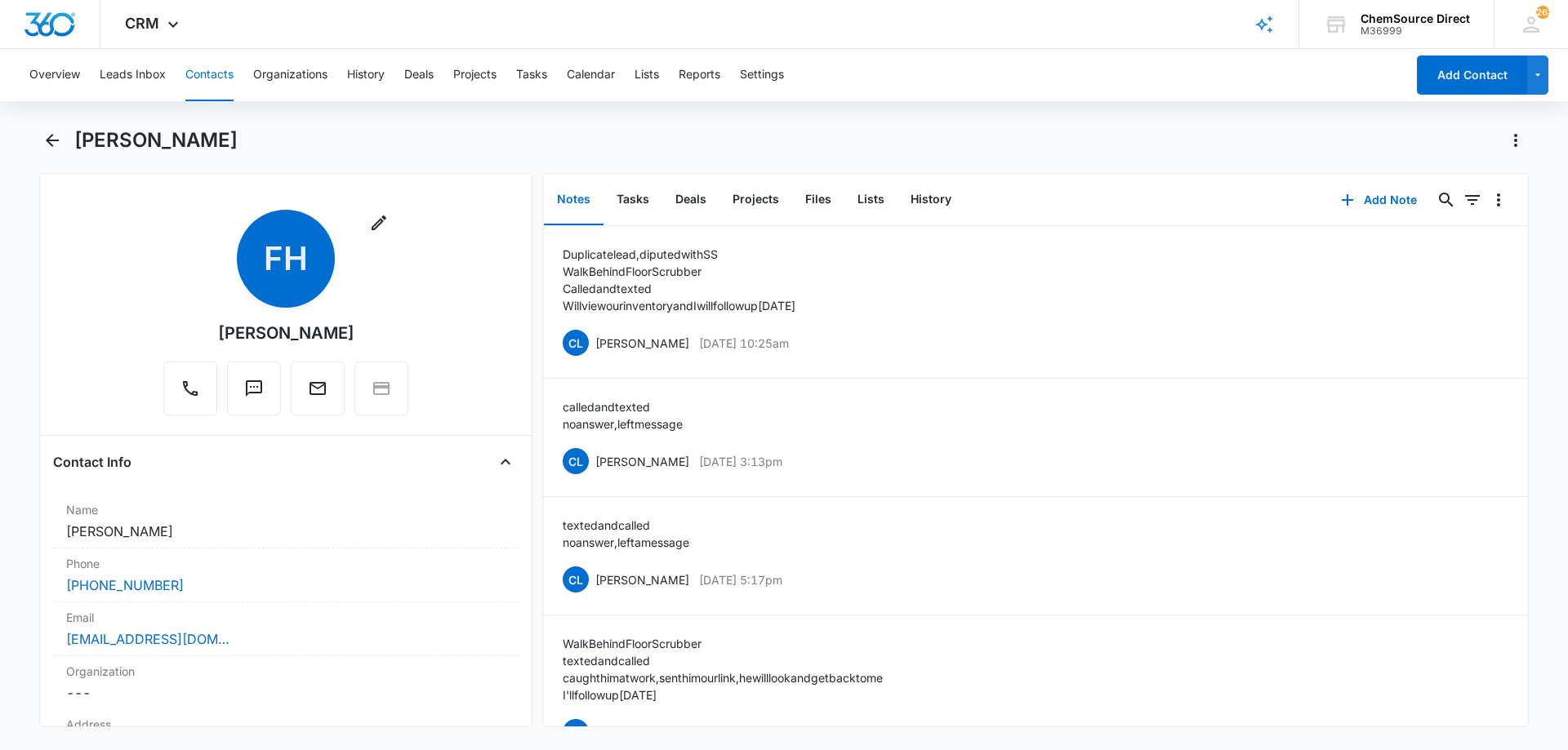
click at [209, 73] on button "Contacts" at bounding box center [210, 75] width 48 height 52
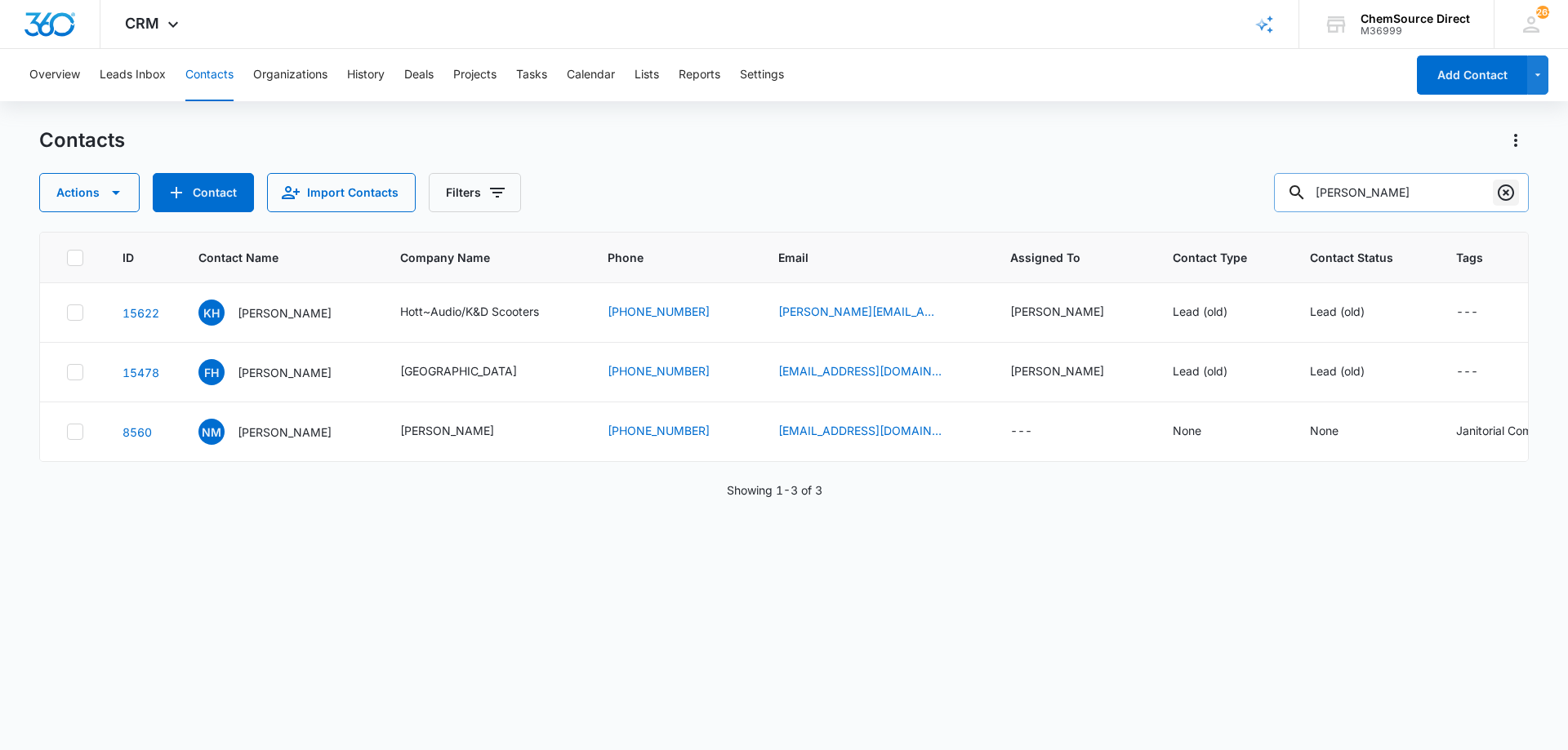
click at [1499, 193] on icon "Clear" at bounding box center [1506, 193] width 17 height 17
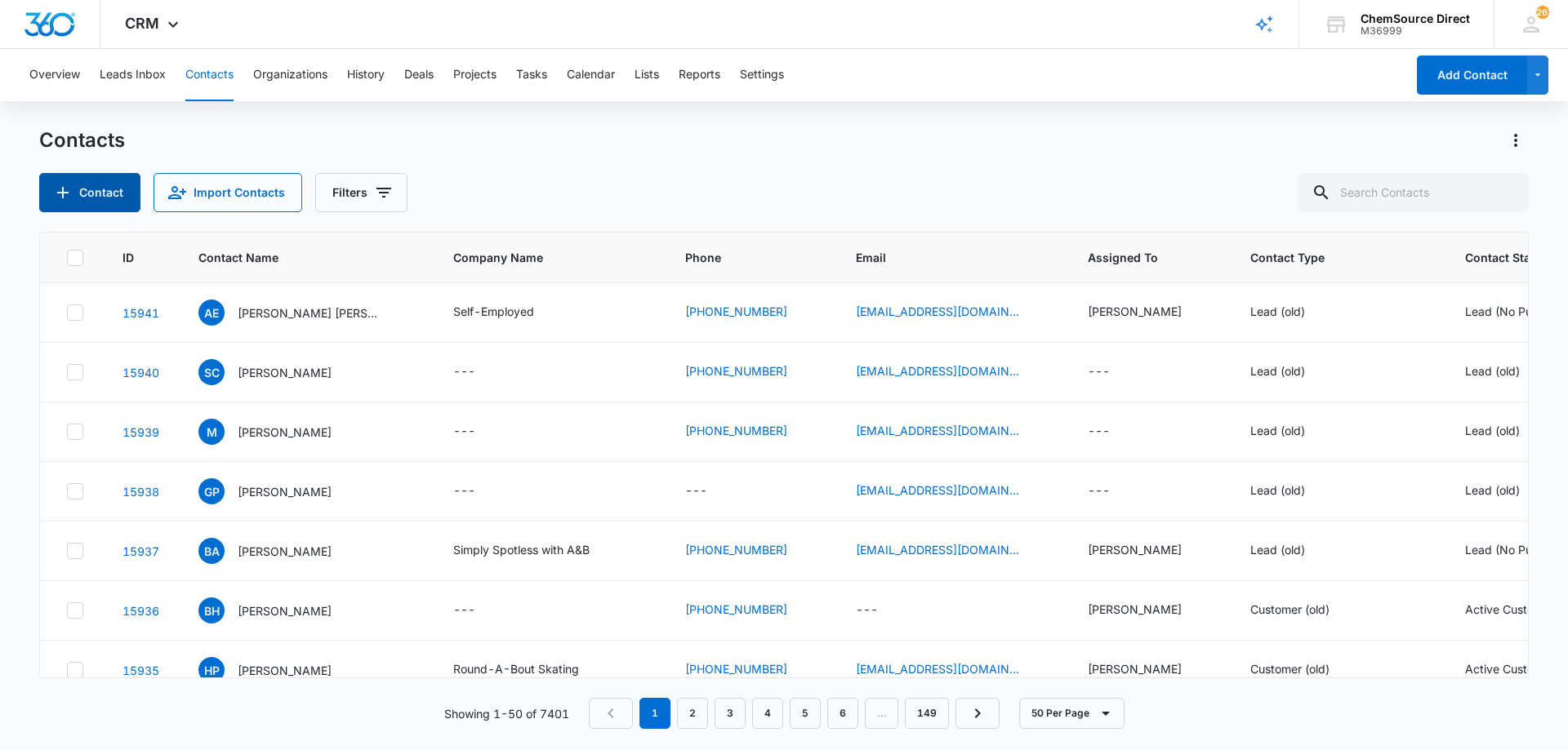
click at [83, 187] on button "Contact" at bounding box center [89, 193] width 102 height 39
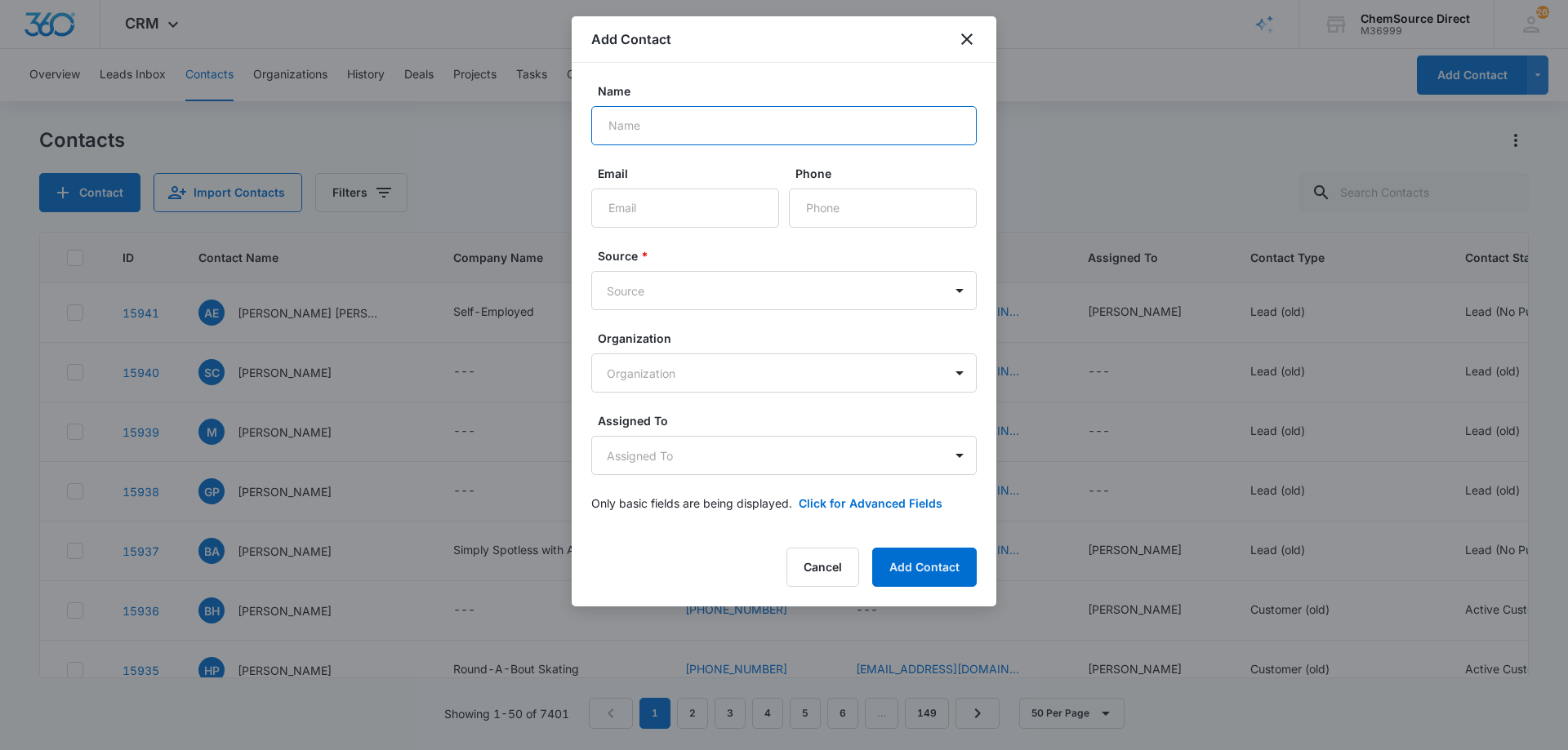
click at [707, 126] on input "Name" at bounding box center [783, 126] width 385 height 39
click at [668, 121] on input "Name" at bounding box center [783, 126] width 385 height 39
type input "[PERSON_NAME]"
paste input "[EMAIL_ADDRESS][DOMAIN_NAME]"
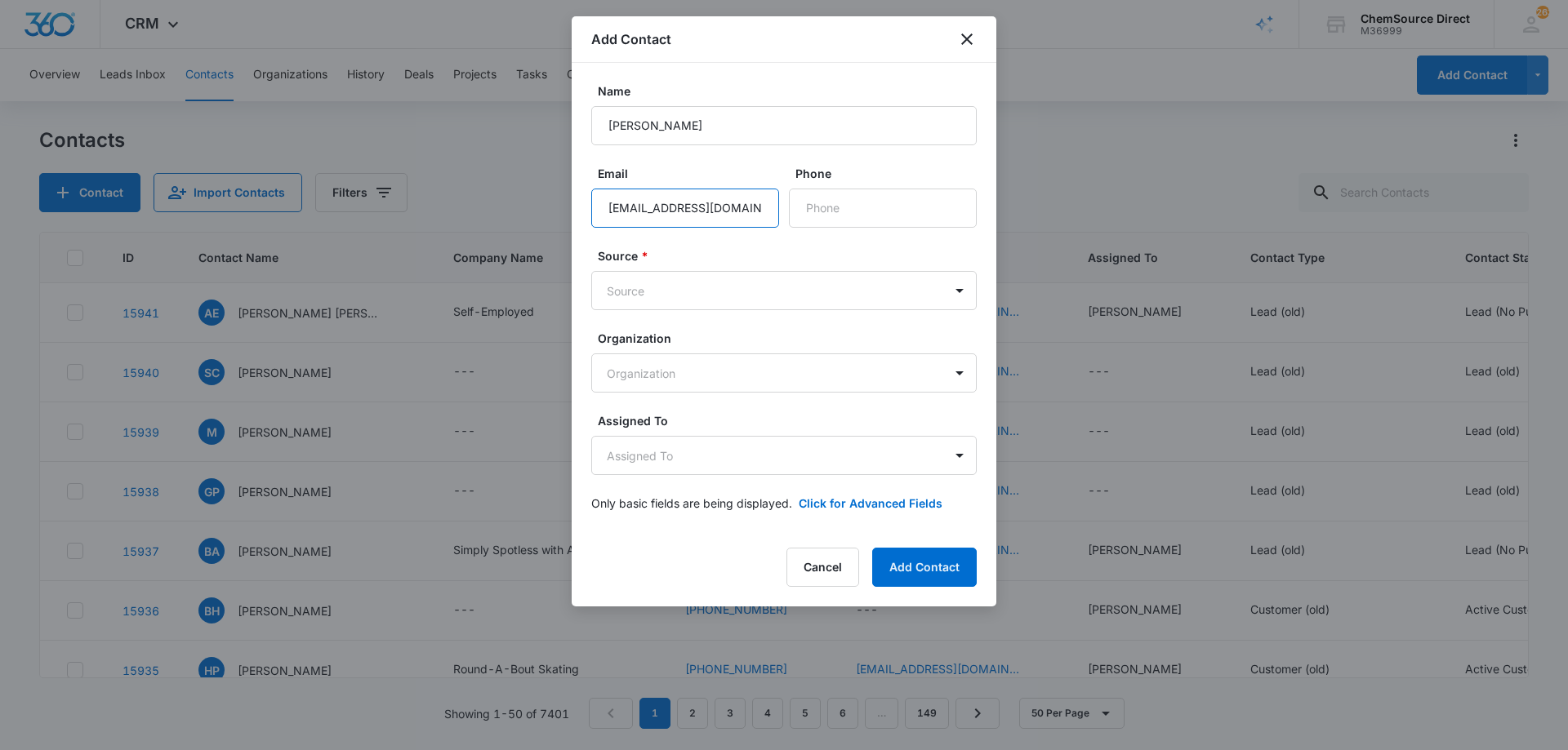
type input "[EMAIL_ADDRESS][DOMAIN_NAME]"
paste input "[PHONE_NUMBER]"
type input "[PHONE_NUMBER]"
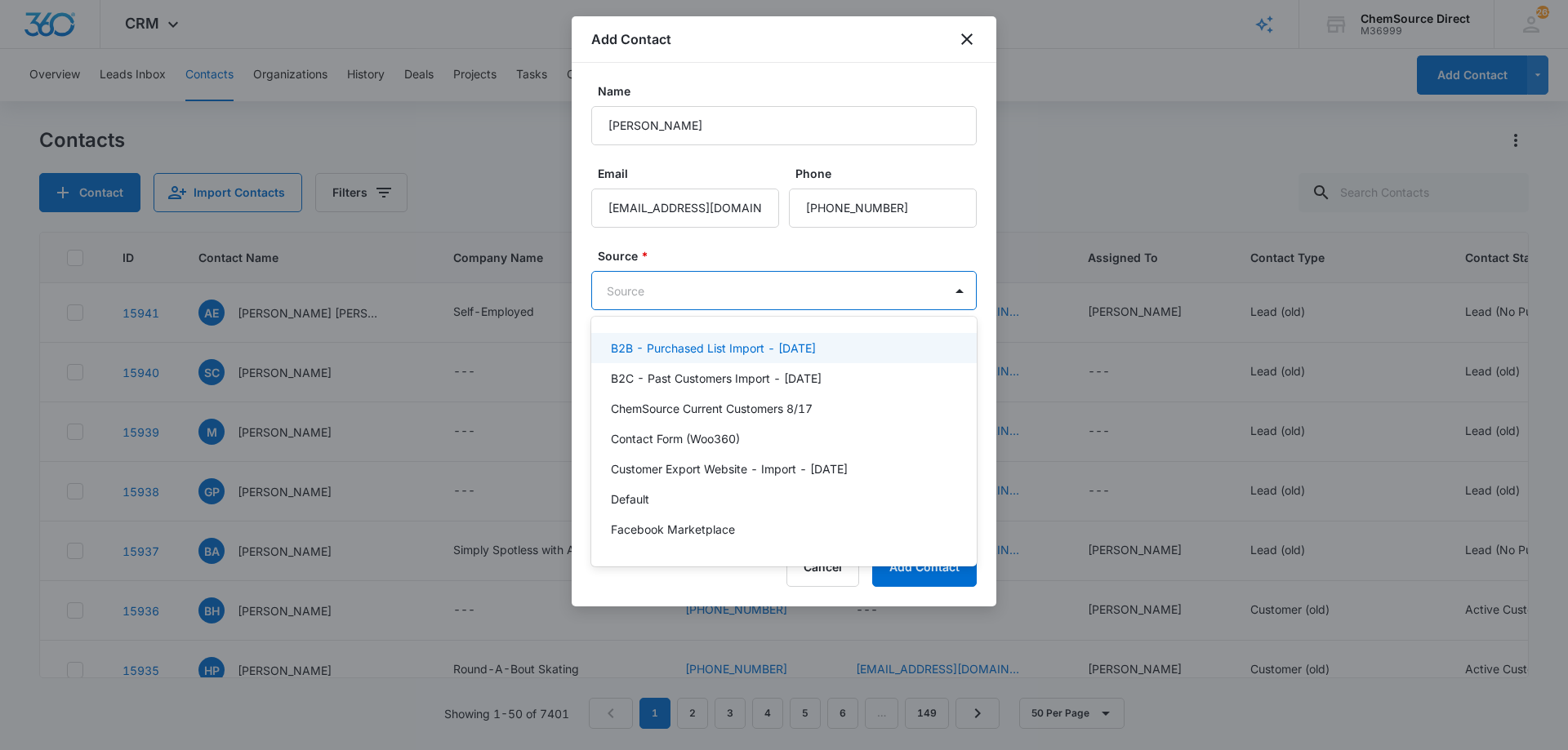
click at [712, 273] on body "CRM Apps Reputation Forms CRM Email Social Payments POS Content Ads Intelligenc…" at bounding box center [784, 375] width 1568 height 750
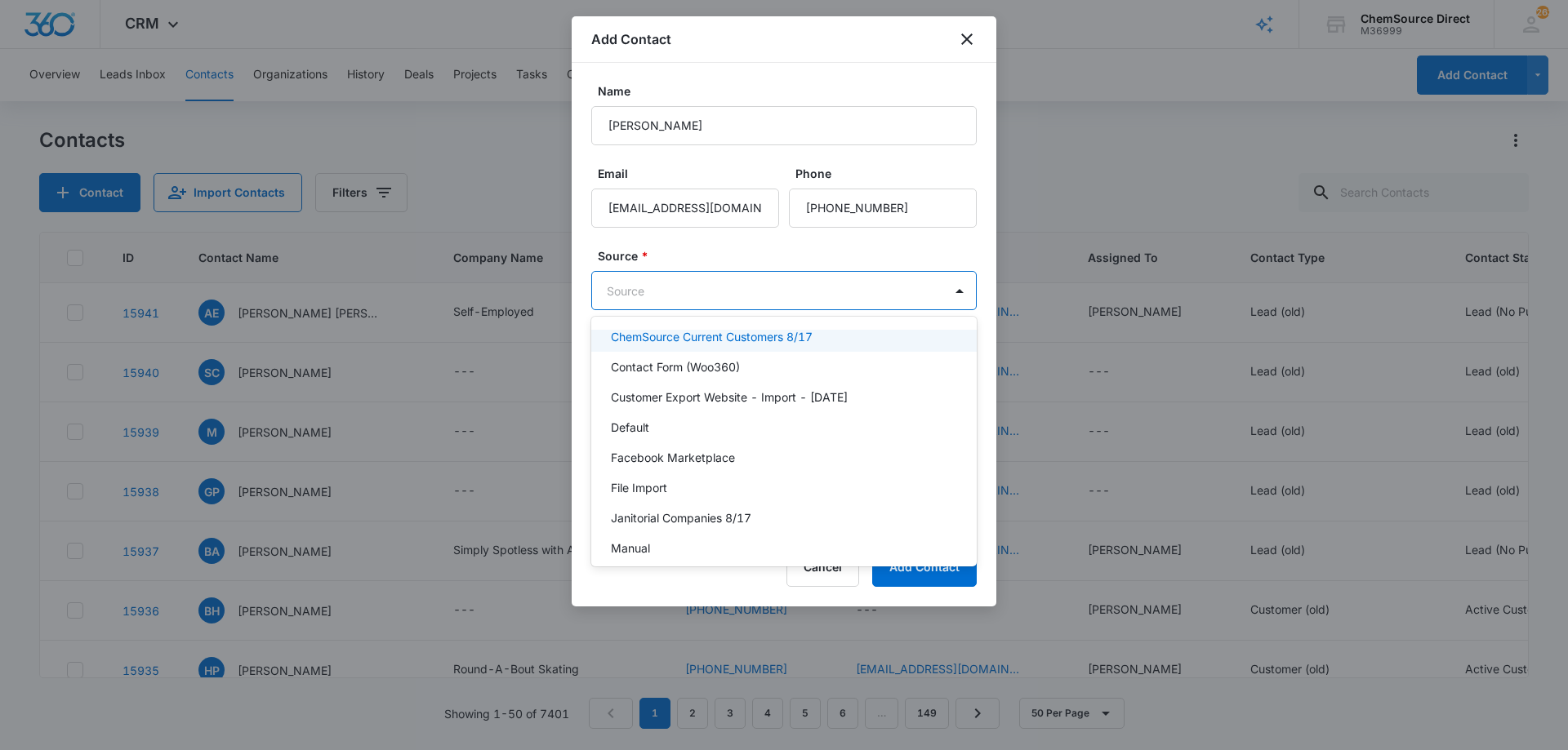
scroll to position [357, 0]
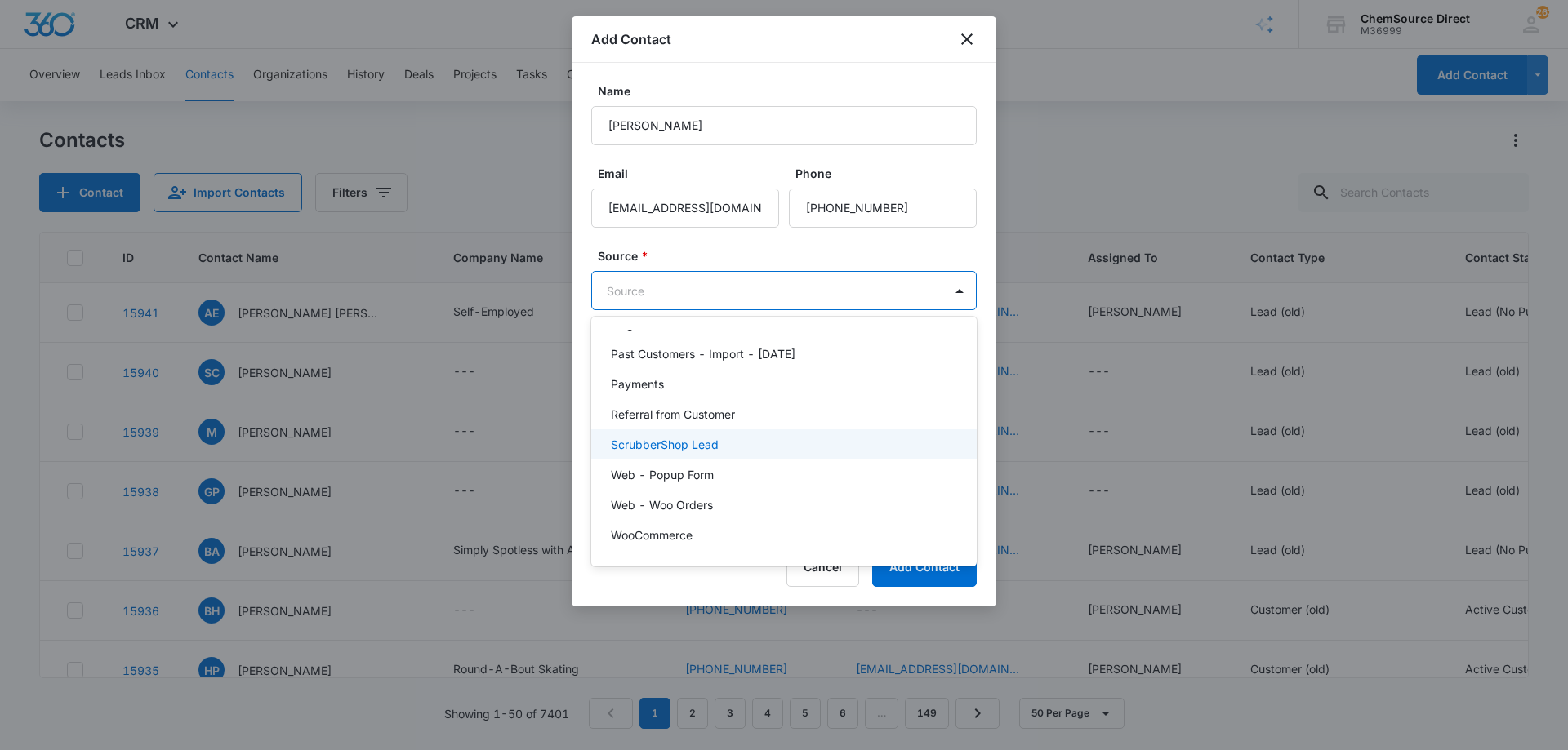
click at [736, 441] on div "ScrubberShop Lead" at bounding box center [782, 444] width 343 height 17
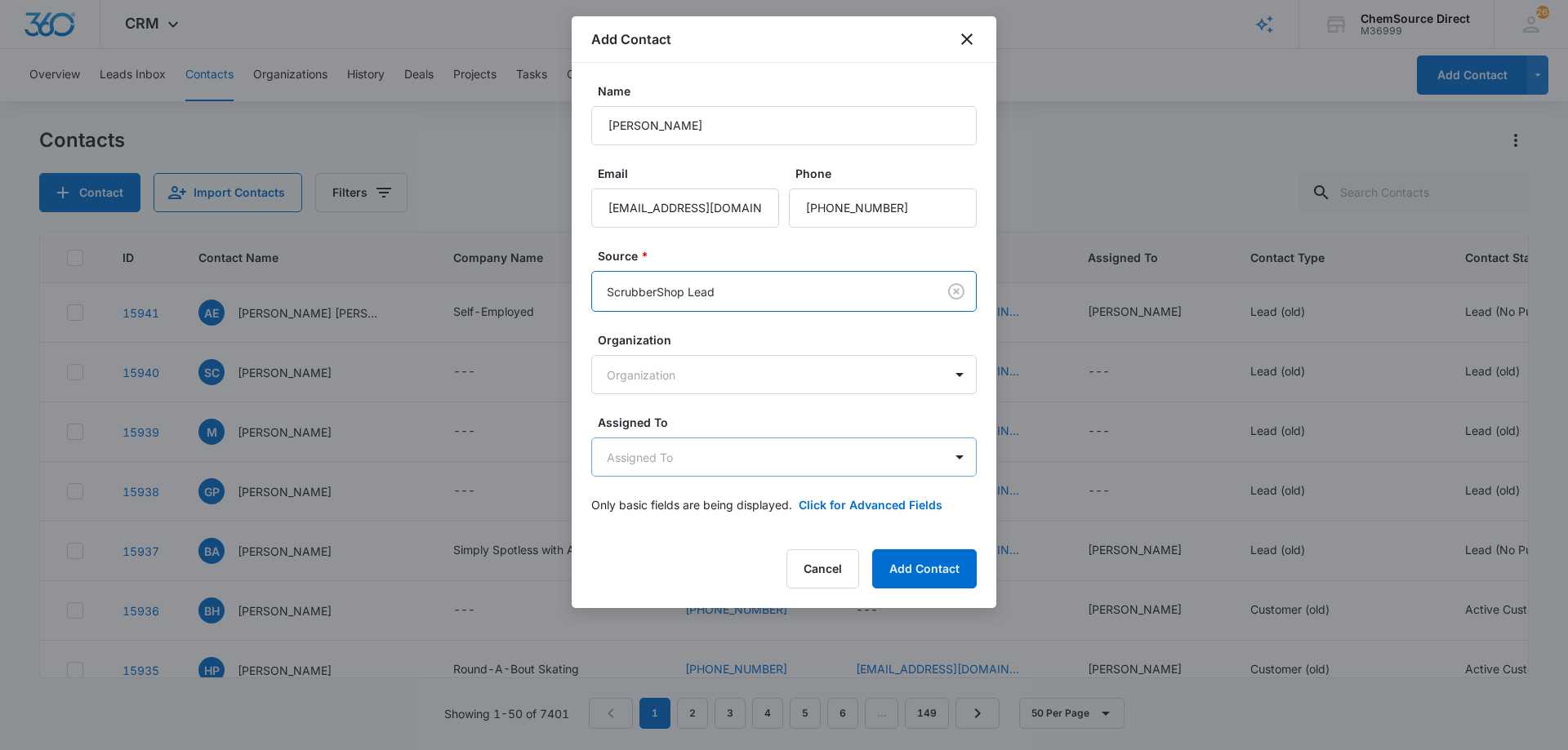
click at [724, 462] on body "CRM Apps Reputation Forms CRM Email Social Payments POS Content Ads Intelligenc…" at bounding box center [784, 375] width 1568 height 750
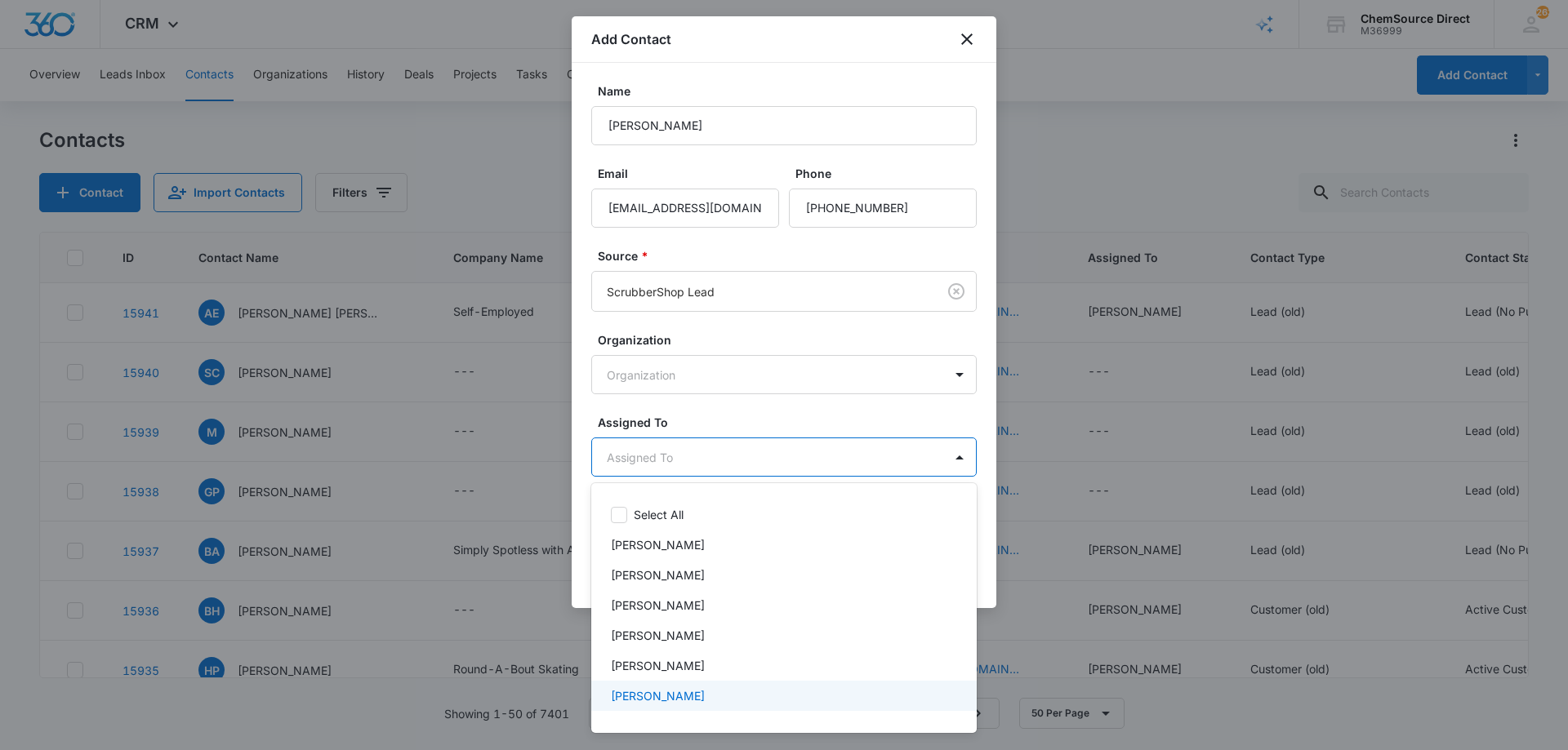
click at [695, 692] on div "[PERSON_NAME]" at bounding box center [782, 695] width 343 height 17
click at [744, 411] on div at bounding box center [784, 375] width 1568 height 750
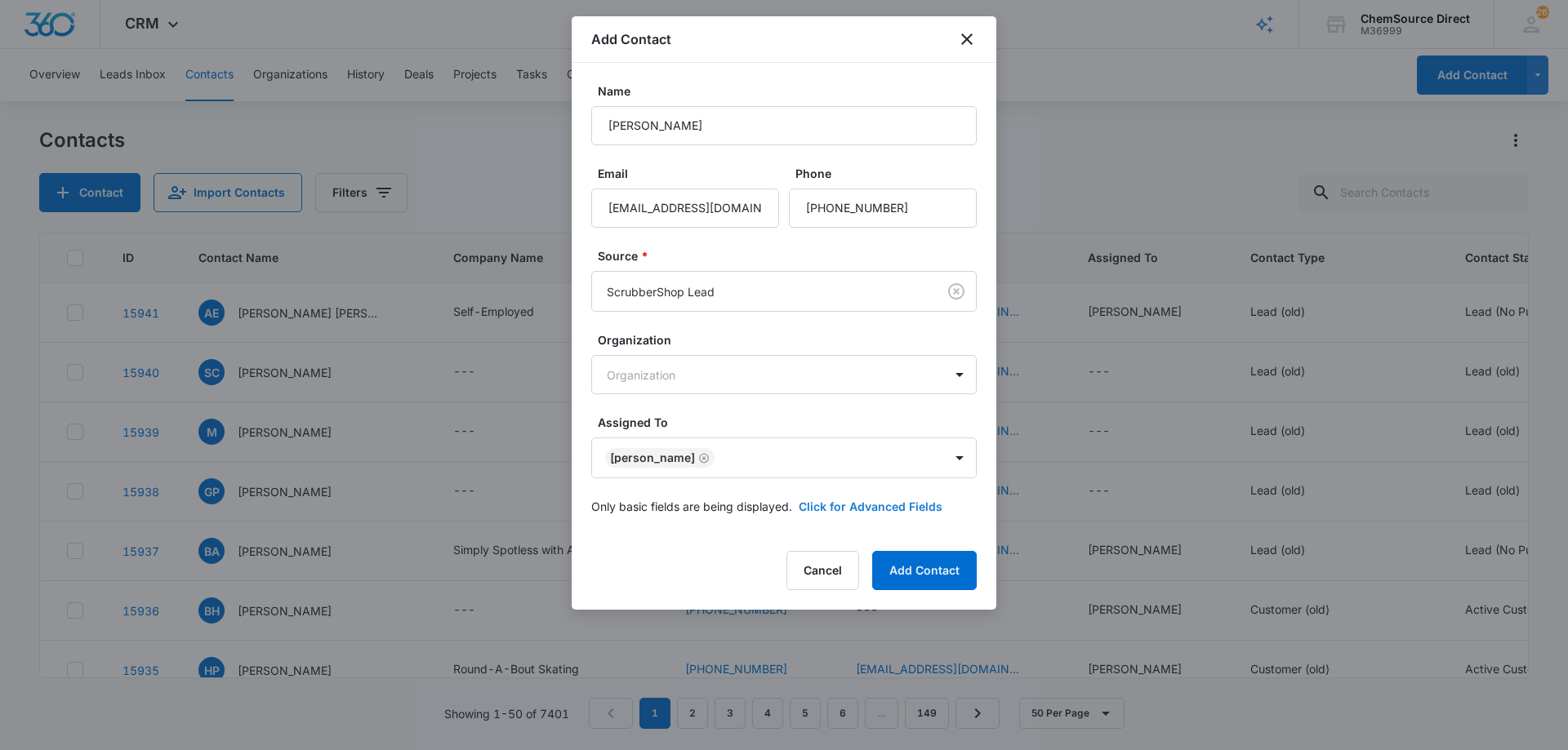
click at [835, 508] on button "Click for Advanced Fields" at bounding box center [871, 506] width 144 height 17
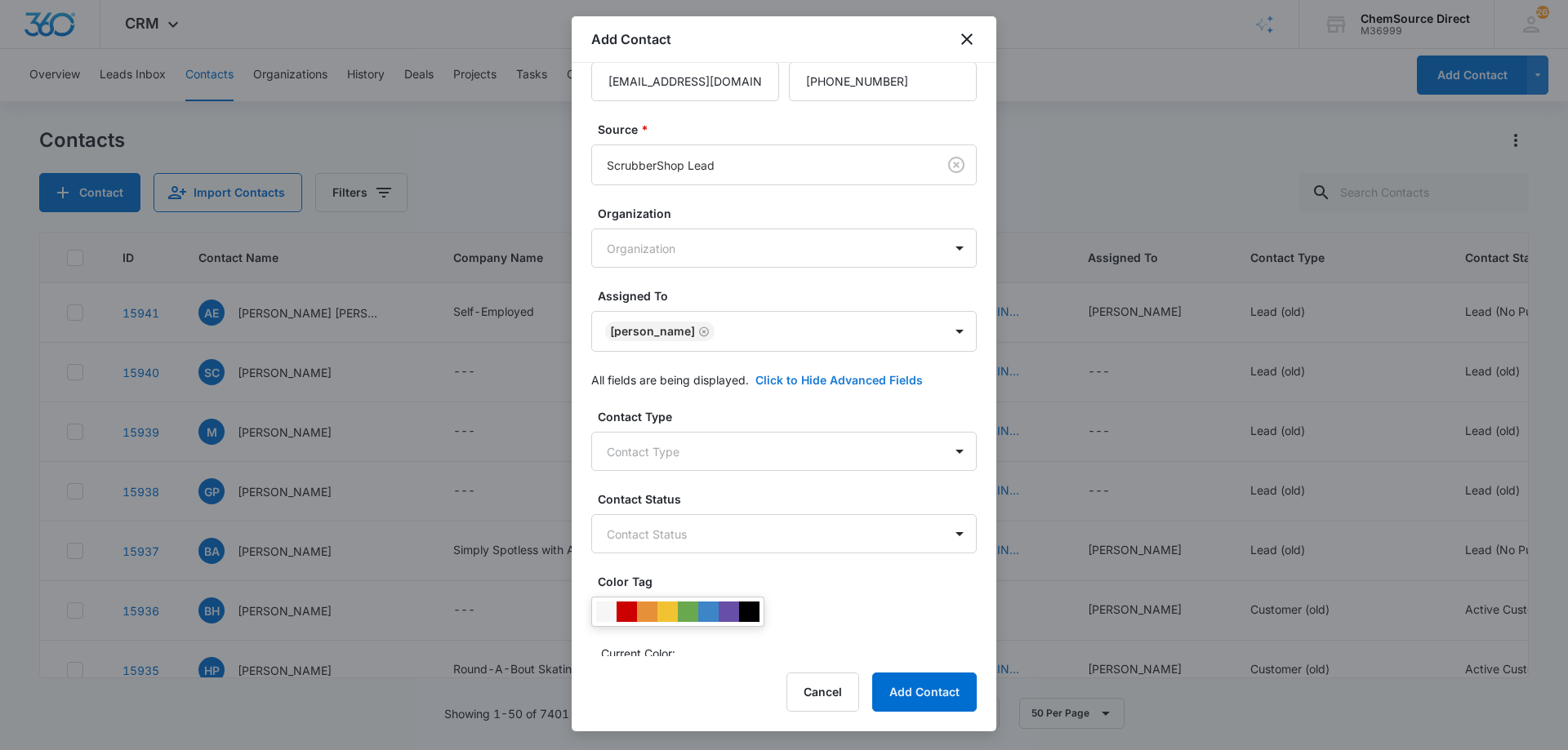
scroll to position [314, 0]
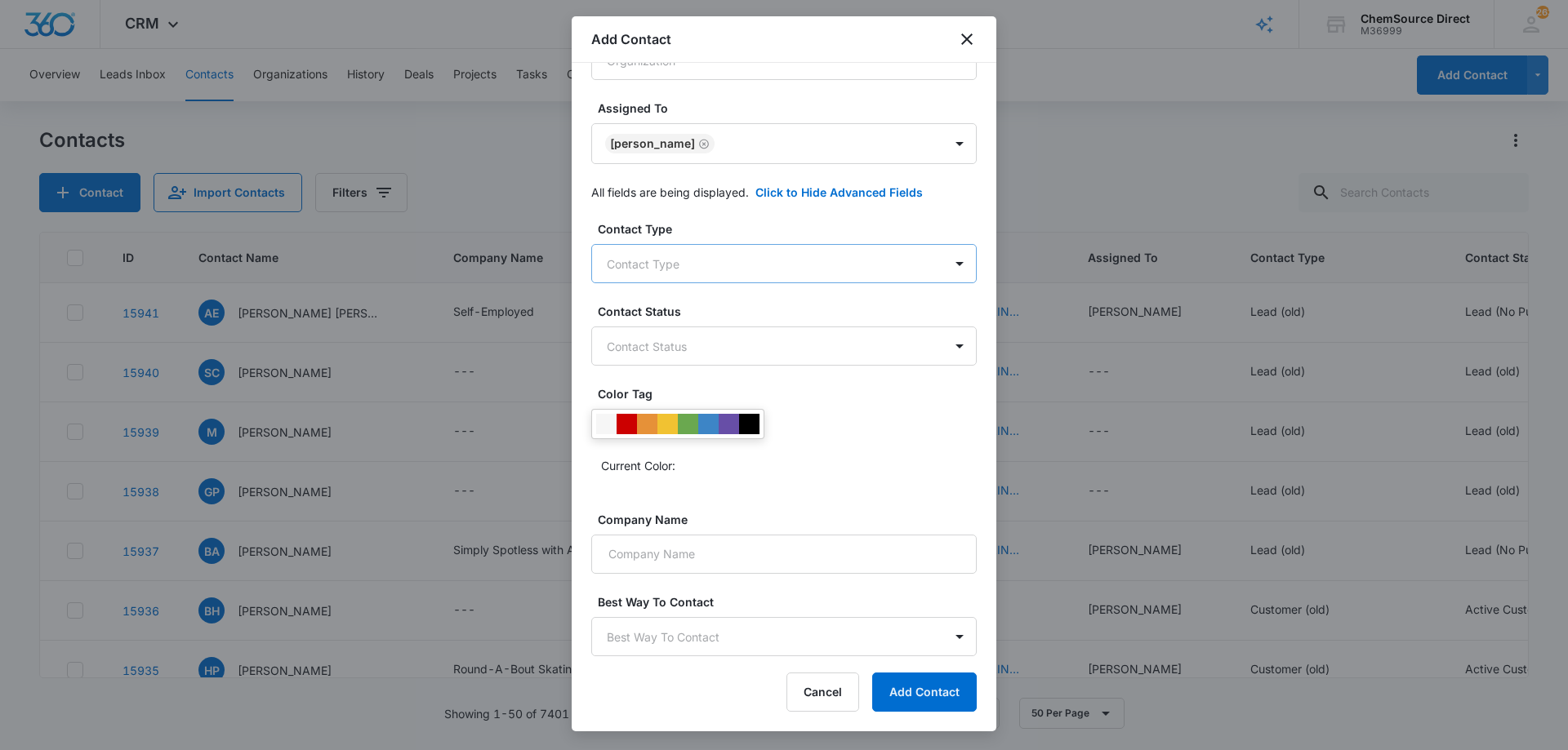
click at [686, 250] on body "CRM Apps Reputation Forms CRM Email Social Payments POS Content Ads Intelligenc…" at bounding box center [784, 375] width 1568 height 750
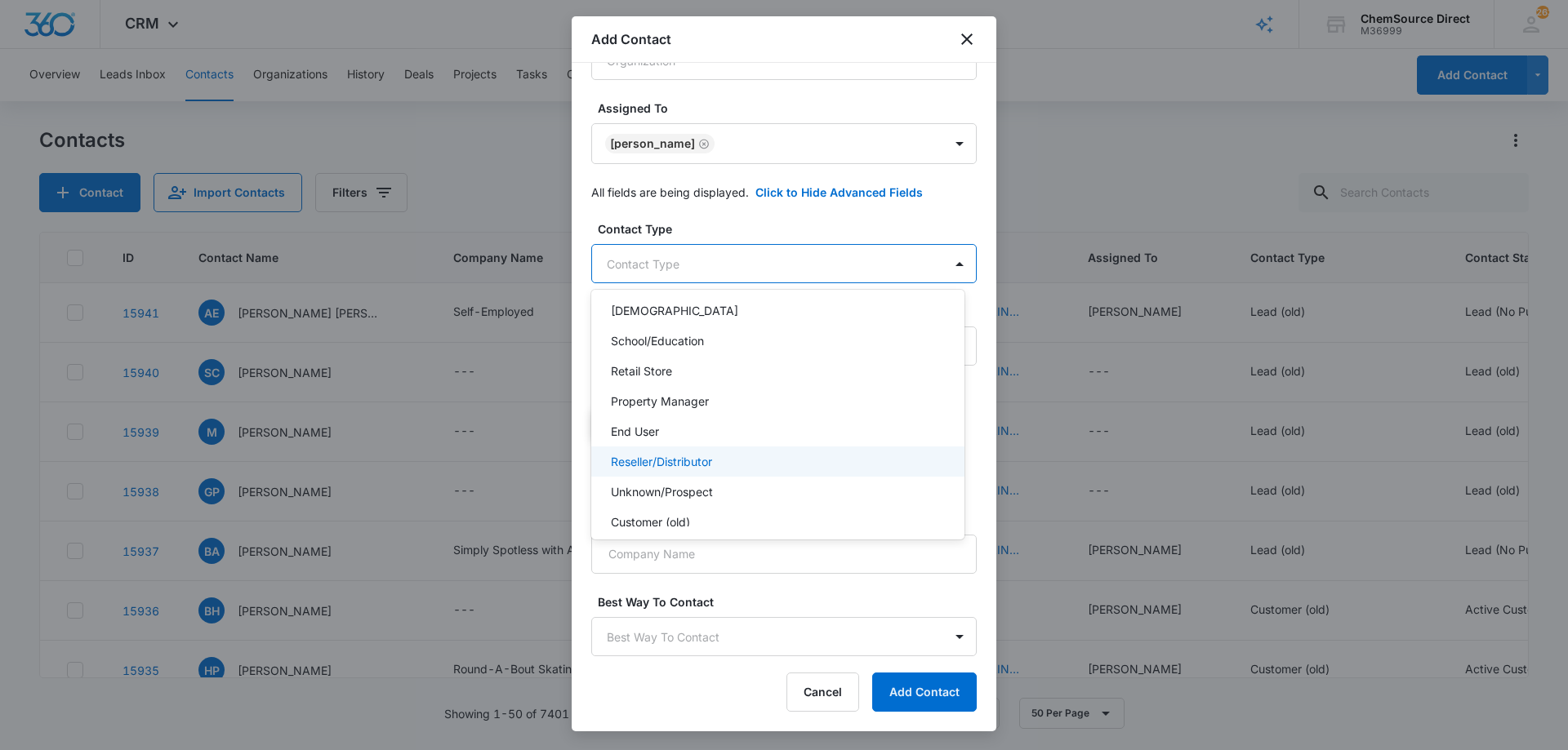
scroll to position [175, 0]
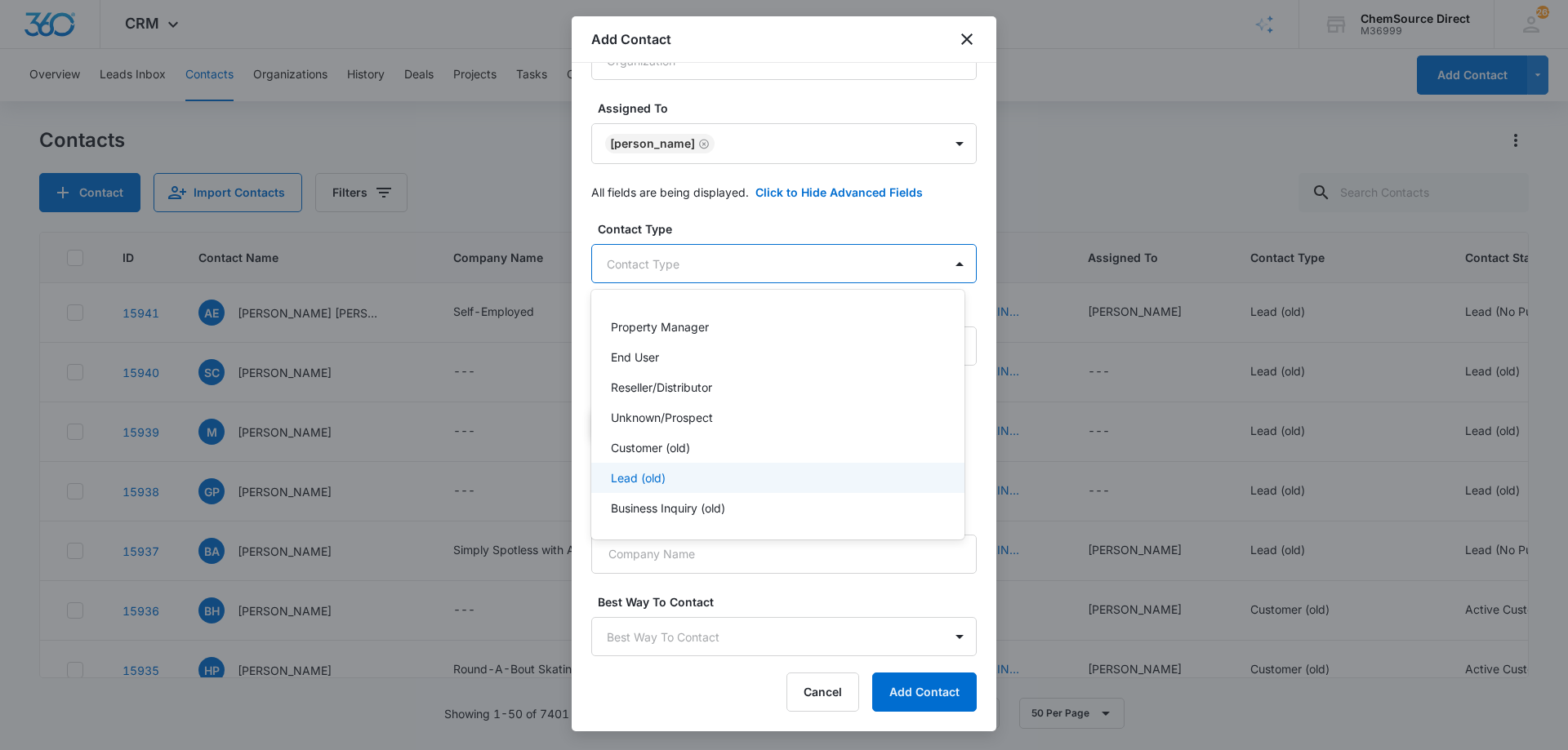
click at [722, 470] on div "Lead (old)" at bounding box center [776, 478] width 331 height 17
click at [733, 222] on div at bounding box center [784, 375] width 1568 height 750
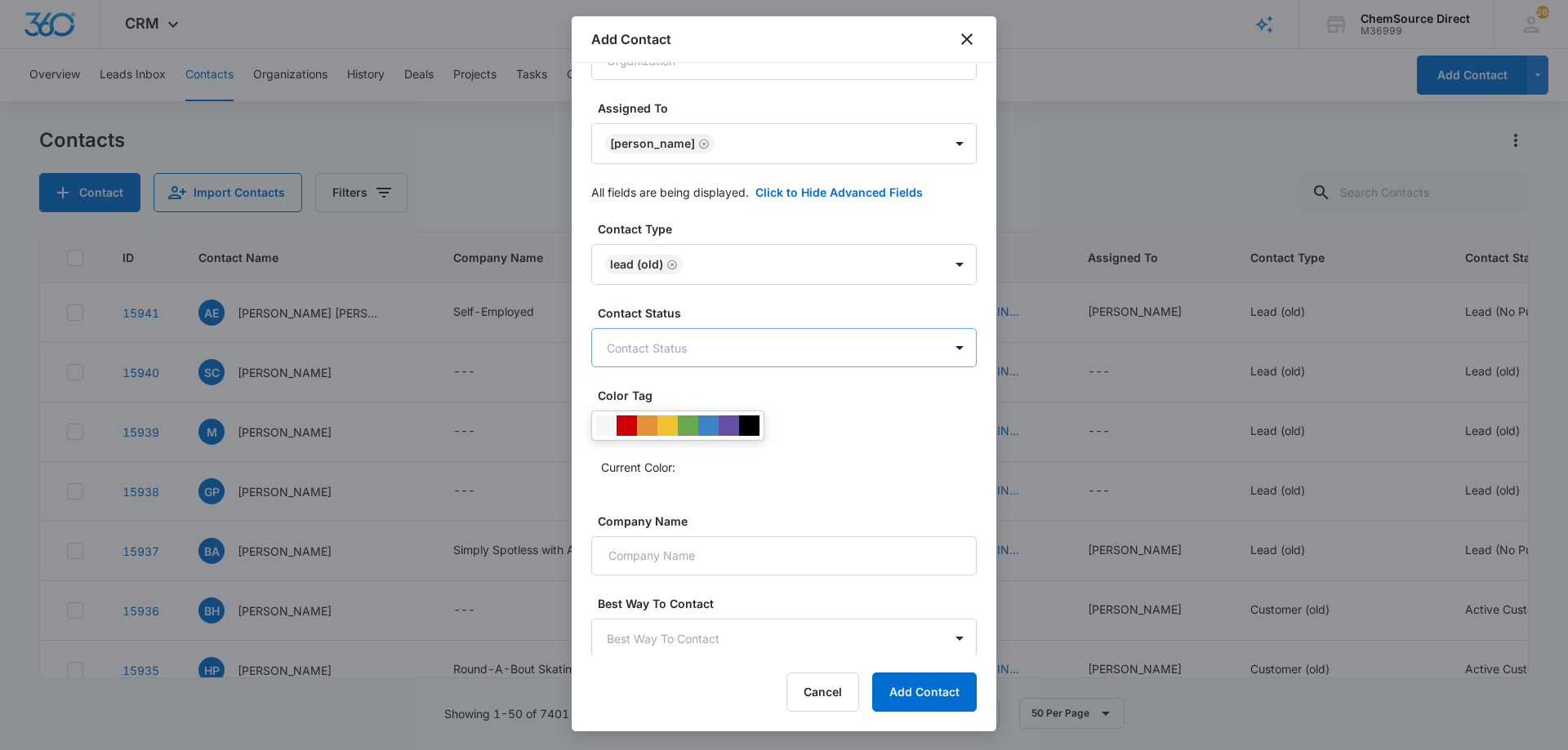
click at [720, 349] on body "CRM Apps Reputation Forms CRM Email Social Payments POS Content Ads Intelligenc…" at bounding box center [784, 375] width 1568 height 750
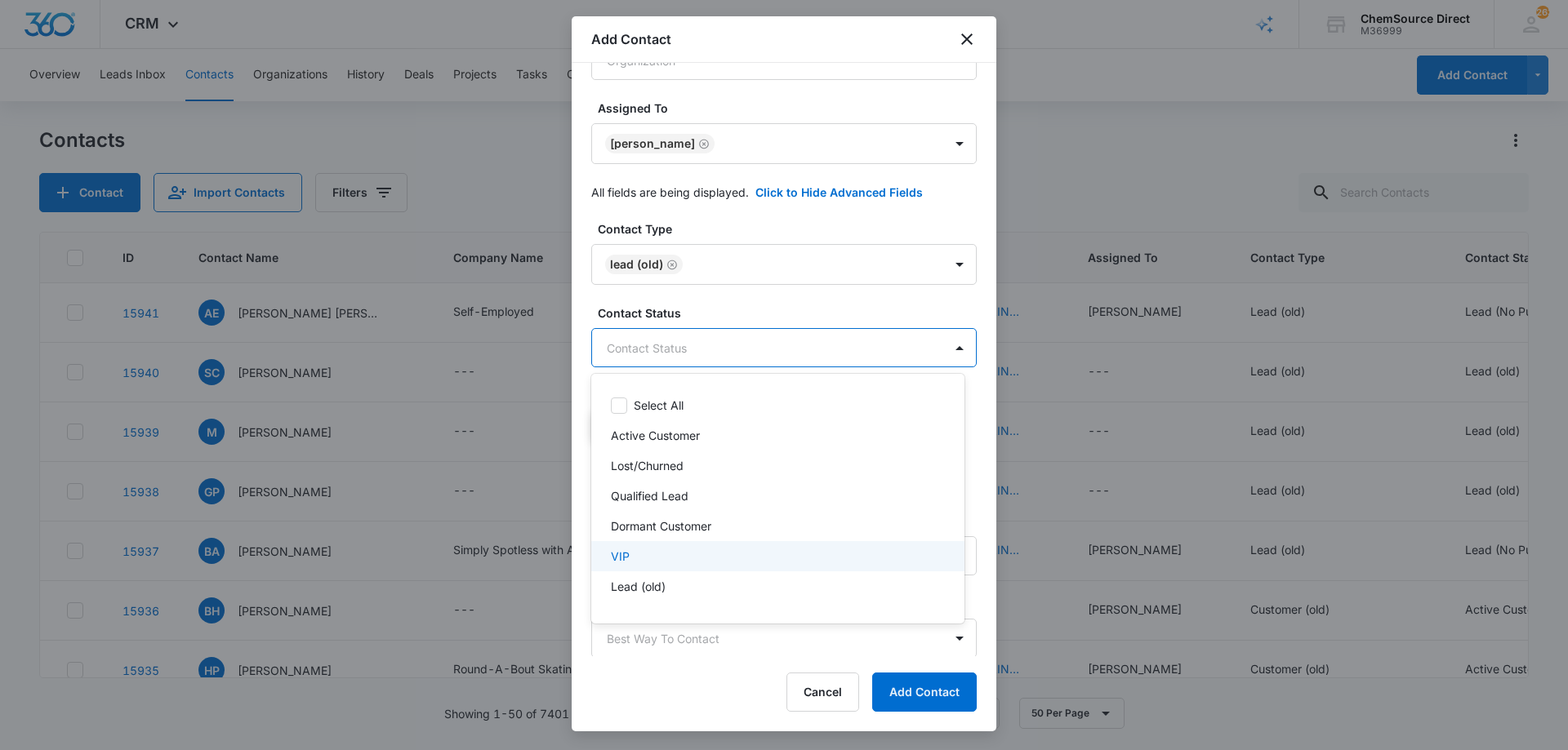
scroll to position [24, 0]
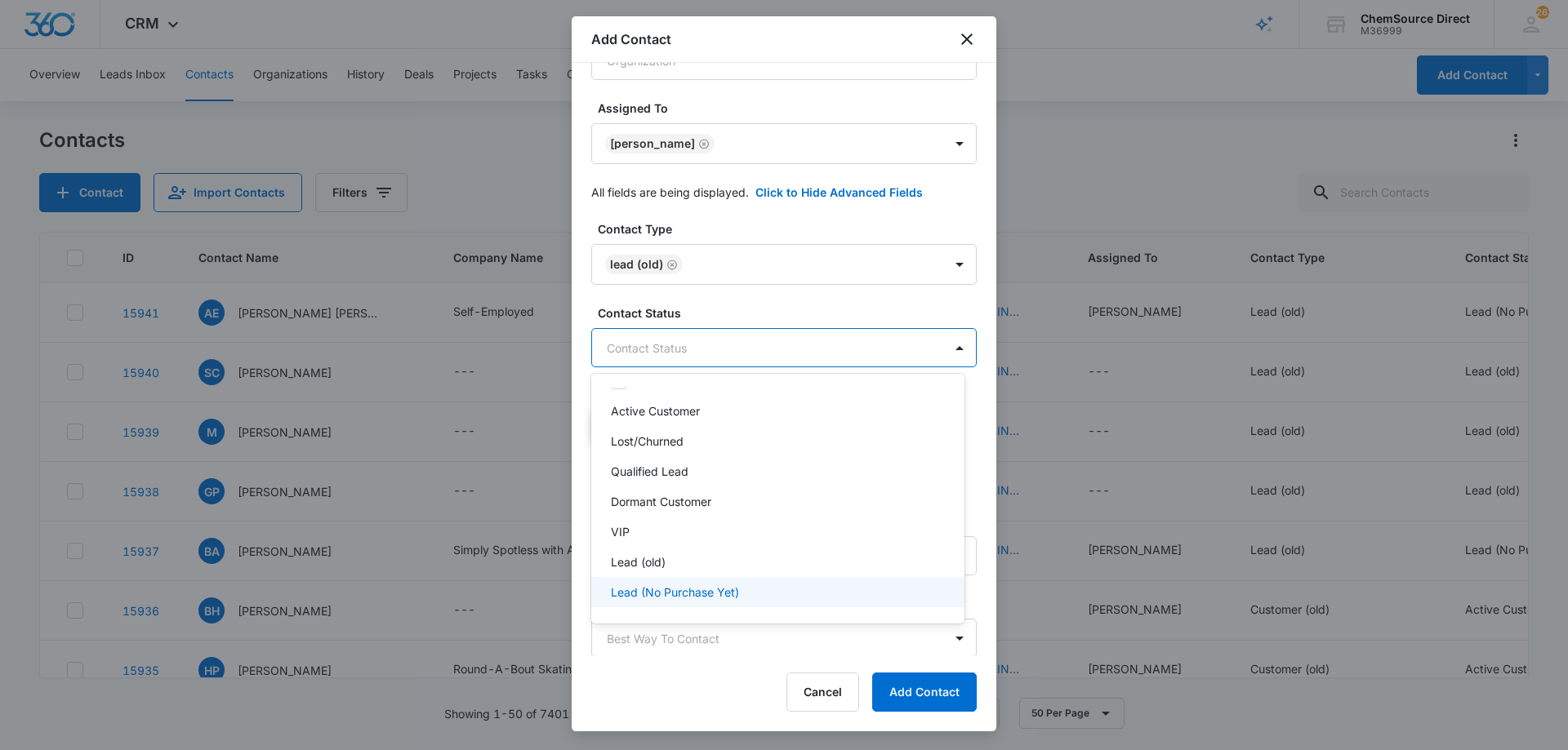
click at [736, 588] on p "Lead (No Purchase Yet)" at bounding box center [675, 592] width 129 height 17
click at [695, 304] on div at bounding box center [784, 375] width 1568 height 750
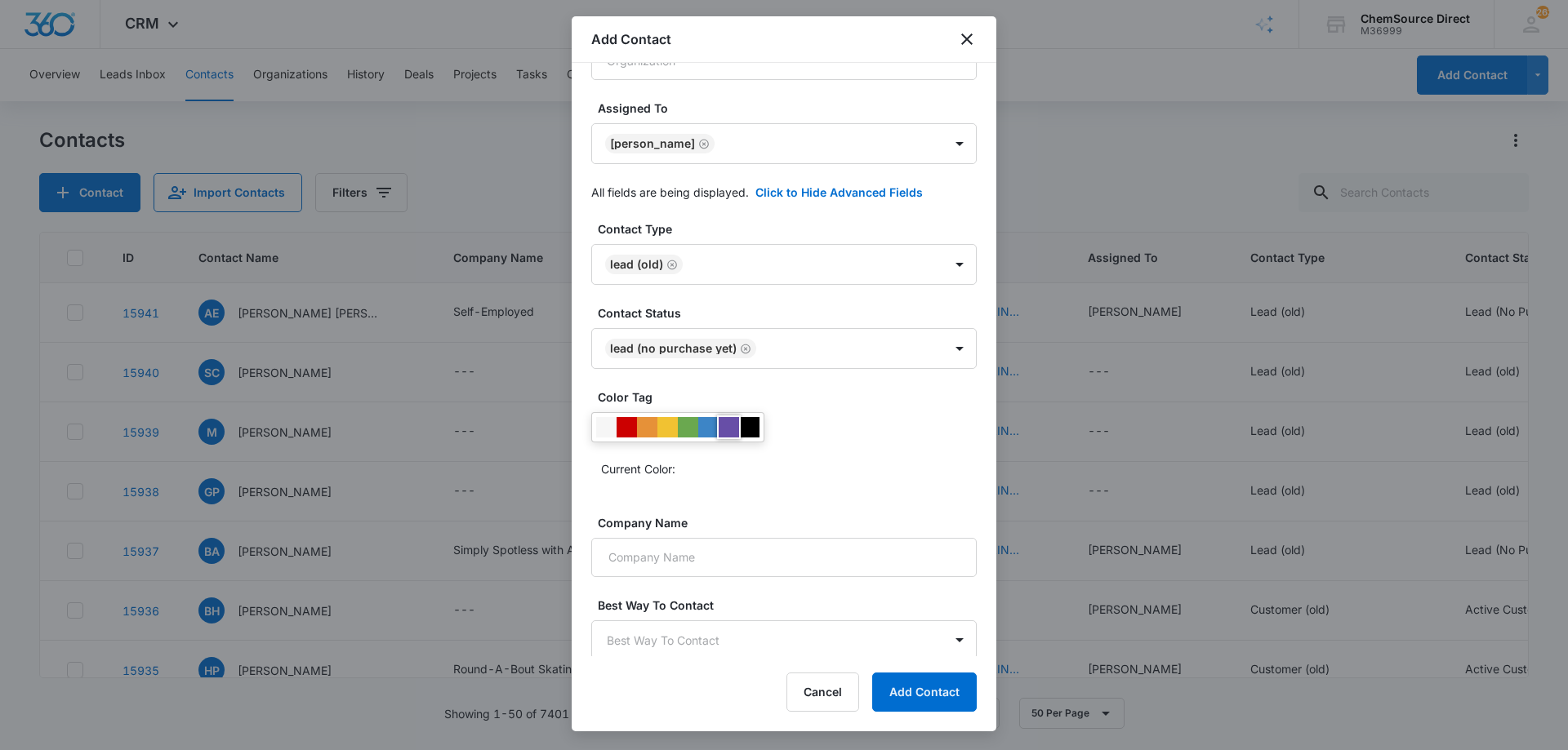
click at [724, 424] on div at bounding box center [729, 428] width 21 height 20
click at [847, 441] on div "Current Color:" at bounding box center [783, 446] width 385 height 69
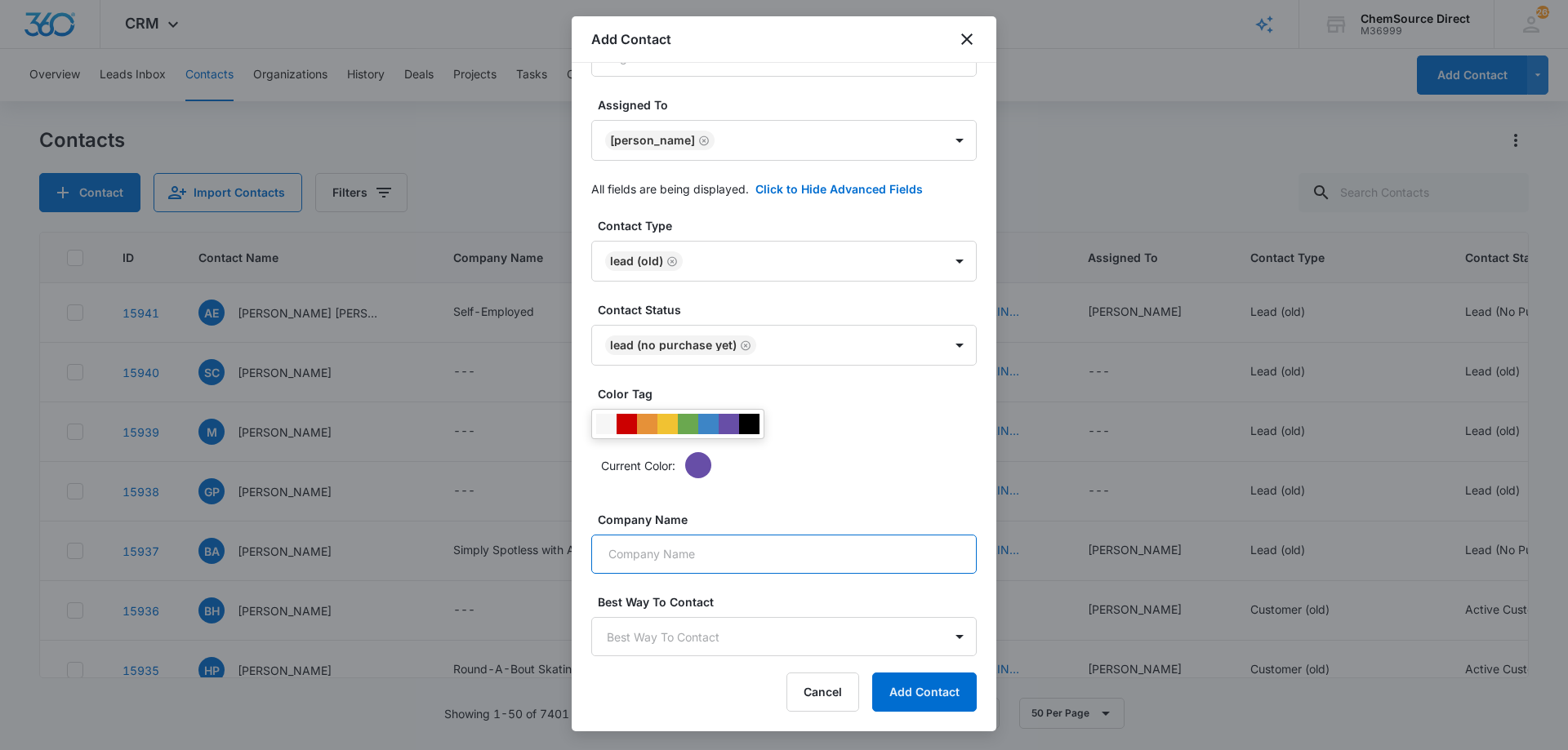
click at [752, 560] on input "Company Name" at bounding box center [783, 554] width 385 height 39
paste input "Class A General Contractor , Seacliff LLC"
type input "Class A General Contractor , Seacliff LLC"
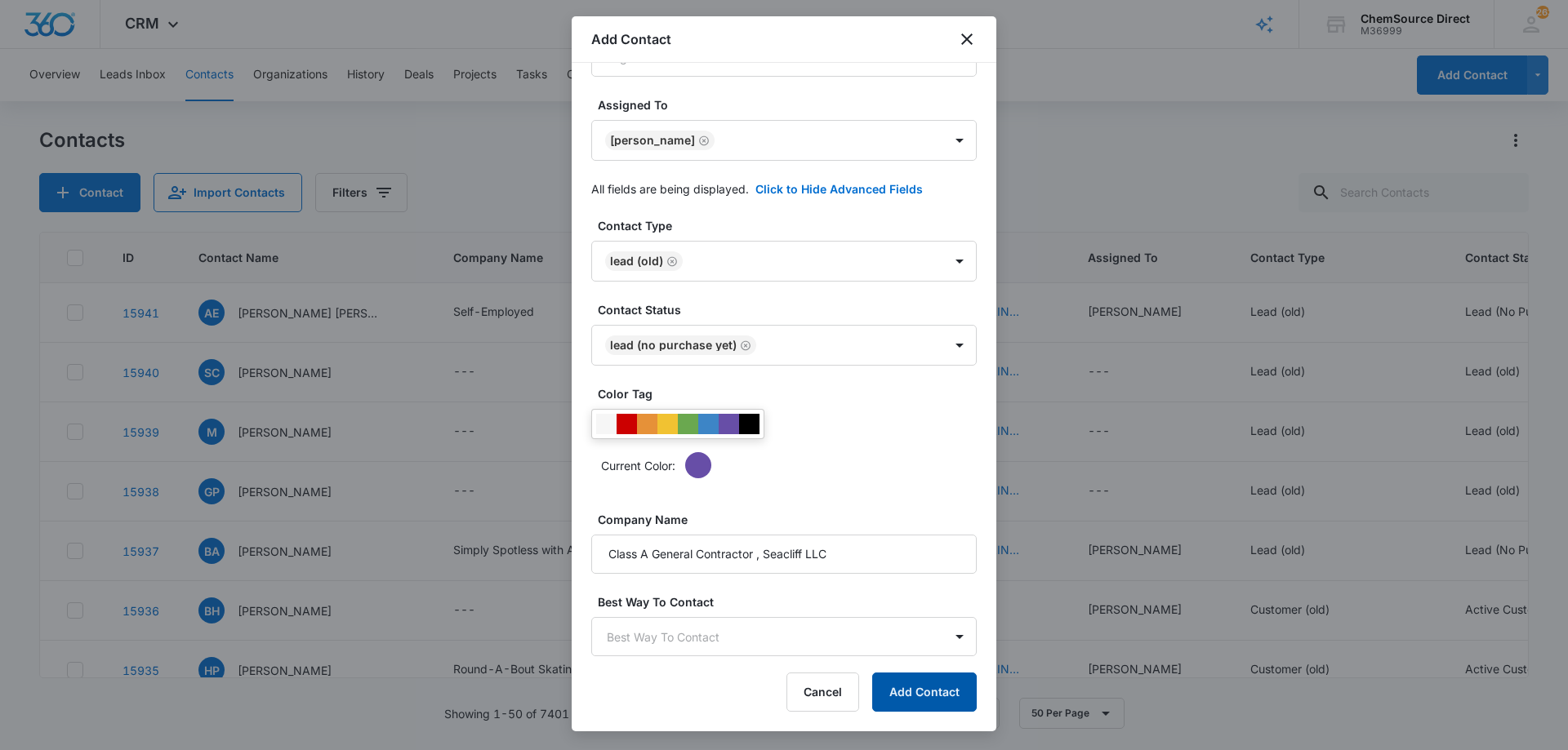
click at [922, 687] on button "Add Contact" at bounding box center [924, 692] width 104 height 39
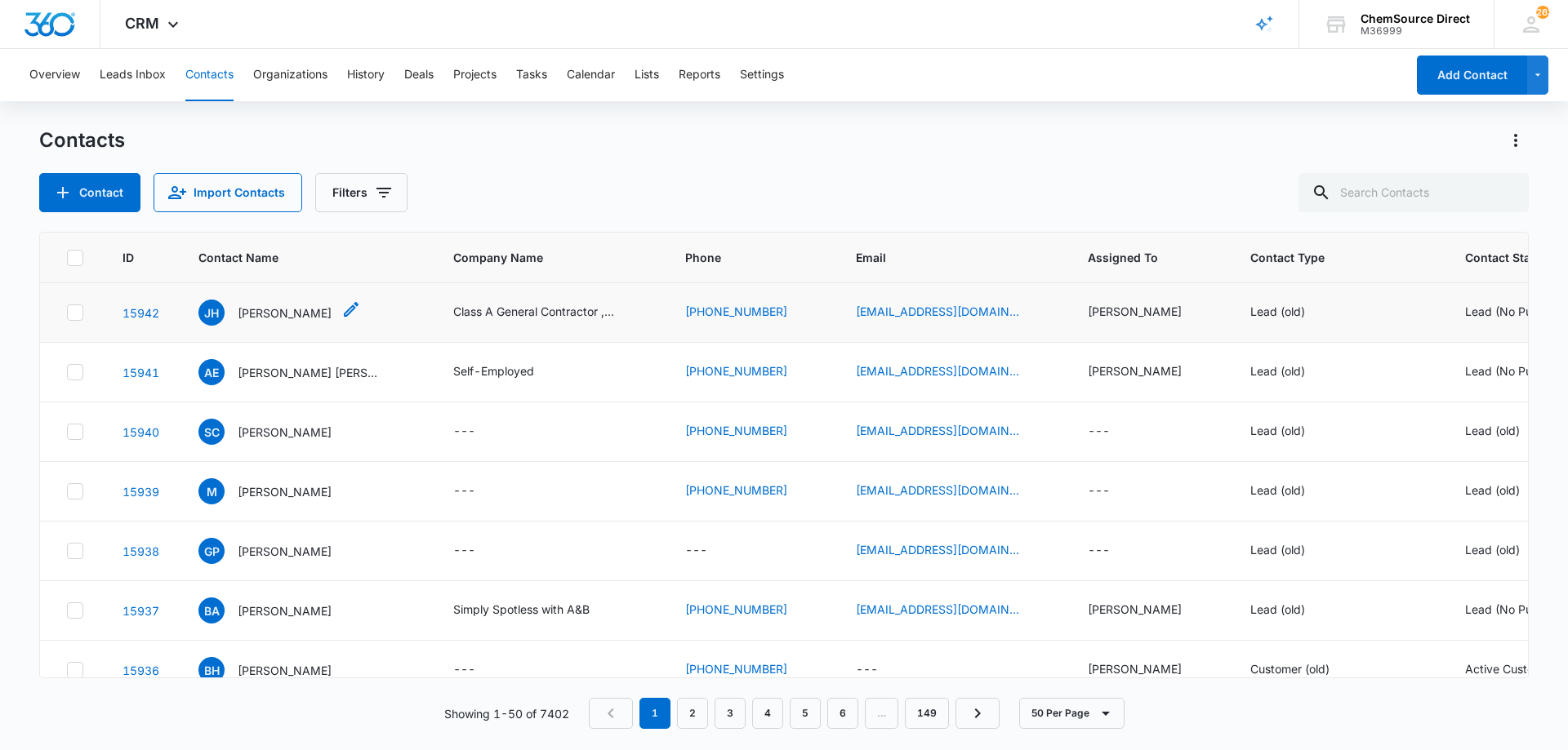
click at [264, 313] on p "[PERSON_NAME]" at bounding box center [284, 313] width 94 height 17
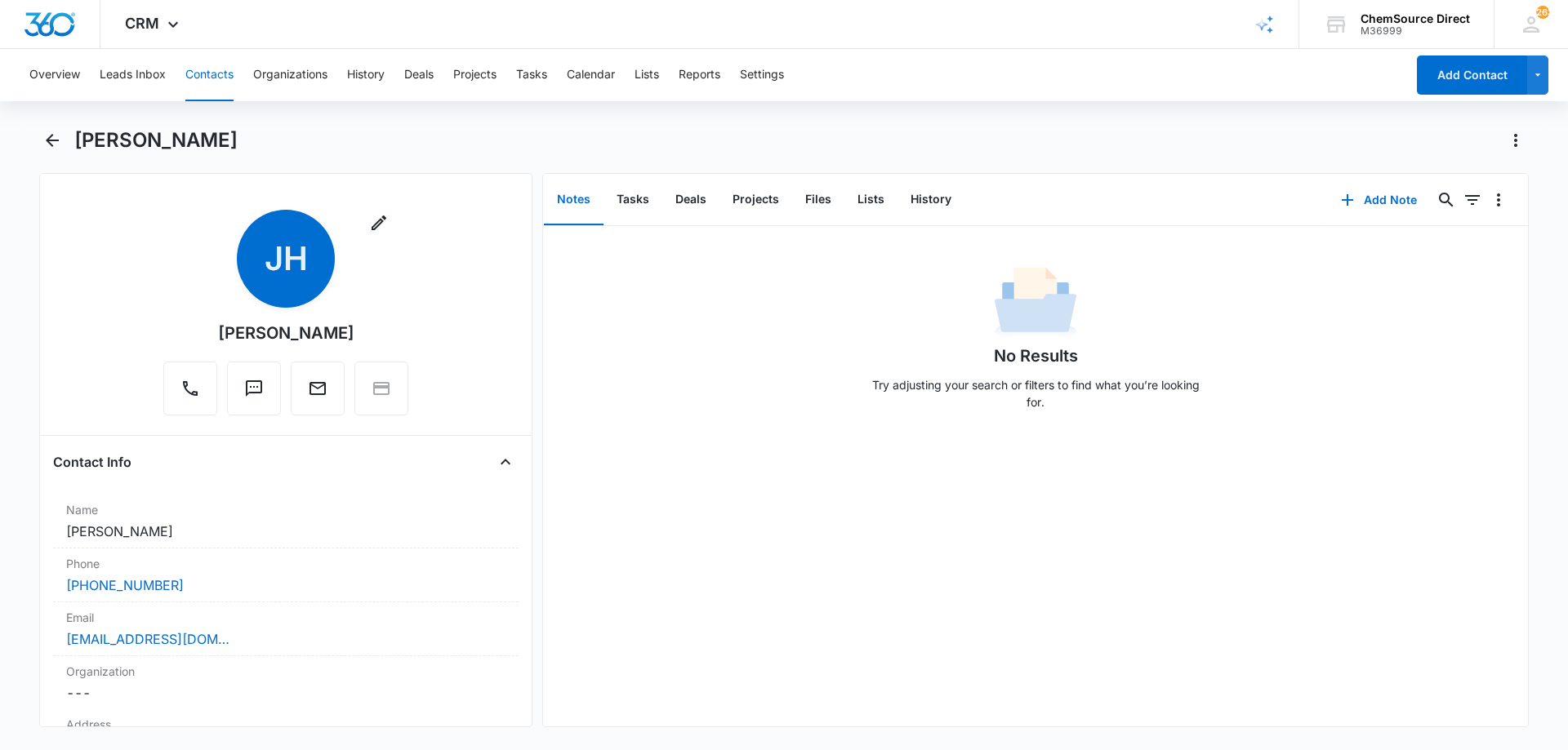
click at [668, 137] on div "[PERSON_NAME]" at bounding box center [802, 141] width 1454 height 26
click at [618, 198] on button "Tasks" at bounding box center [632, 199] width 59 height 50
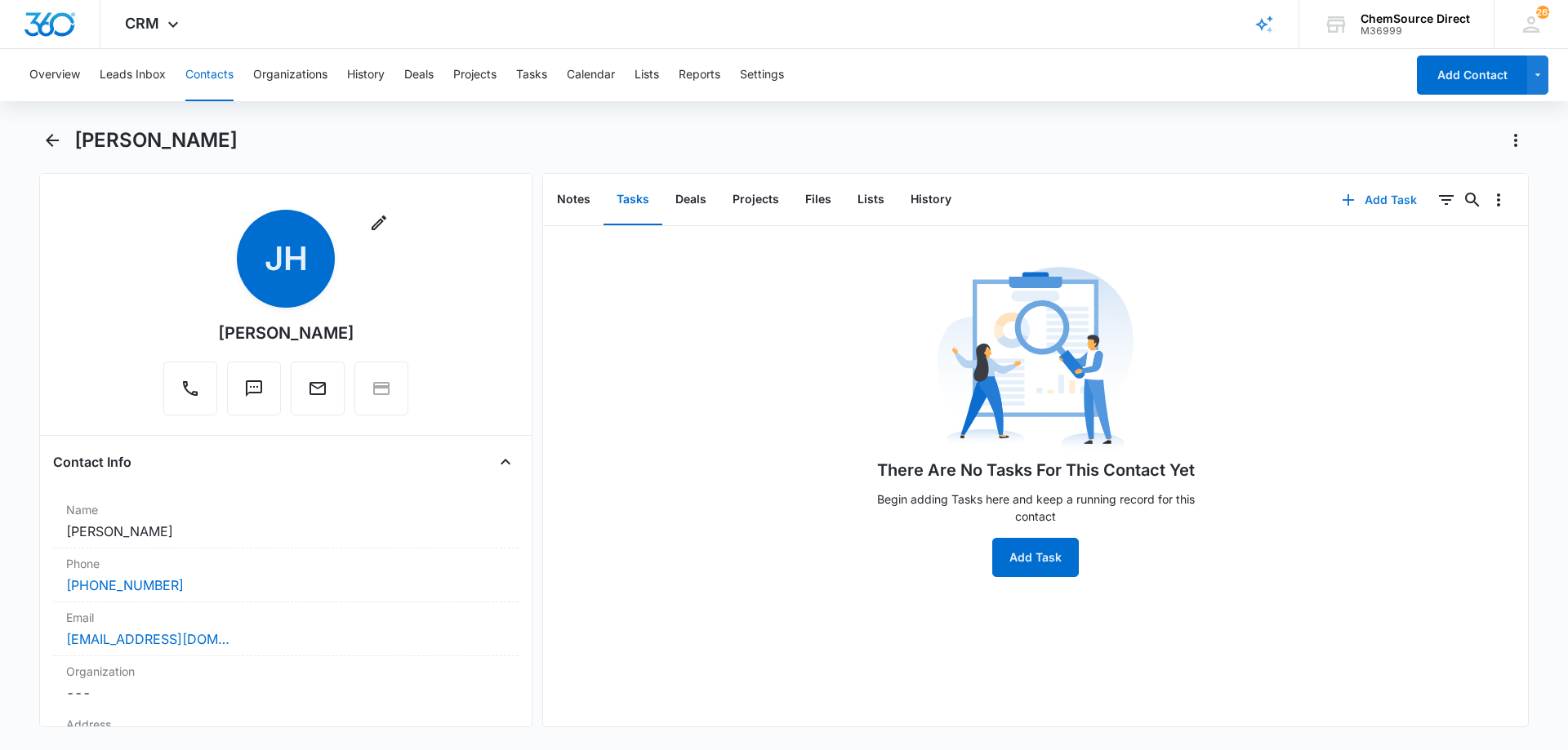
click at [1357, 198] on button "Add Task" at bounding box center [1380, 200] width 108 height 39
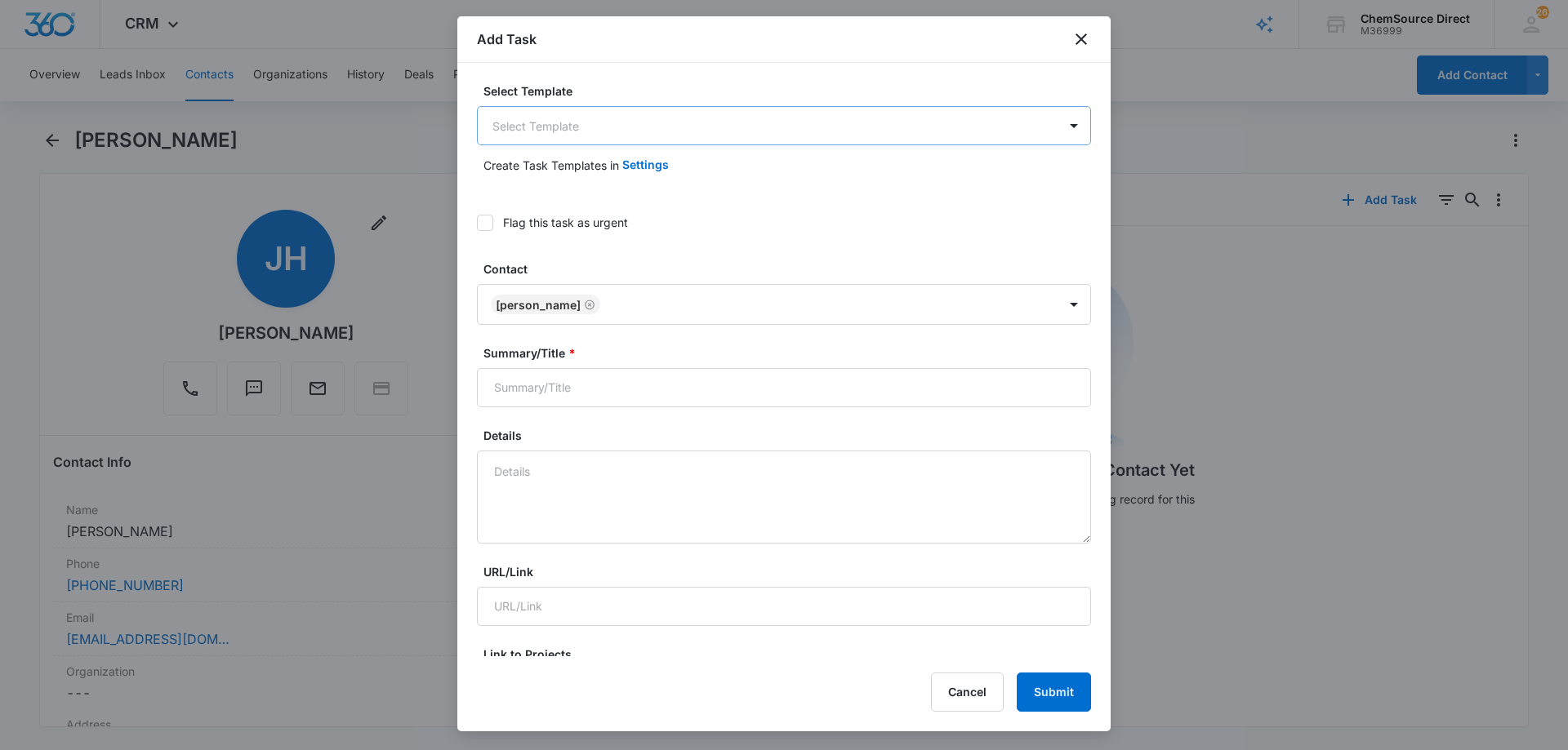
click at [588, 122] on body "CRM Apps Reputation Forms CRM Email Social Payments POS Content Ads Intelligenc…" at bounding box center [784, 375] width 1568 height 750
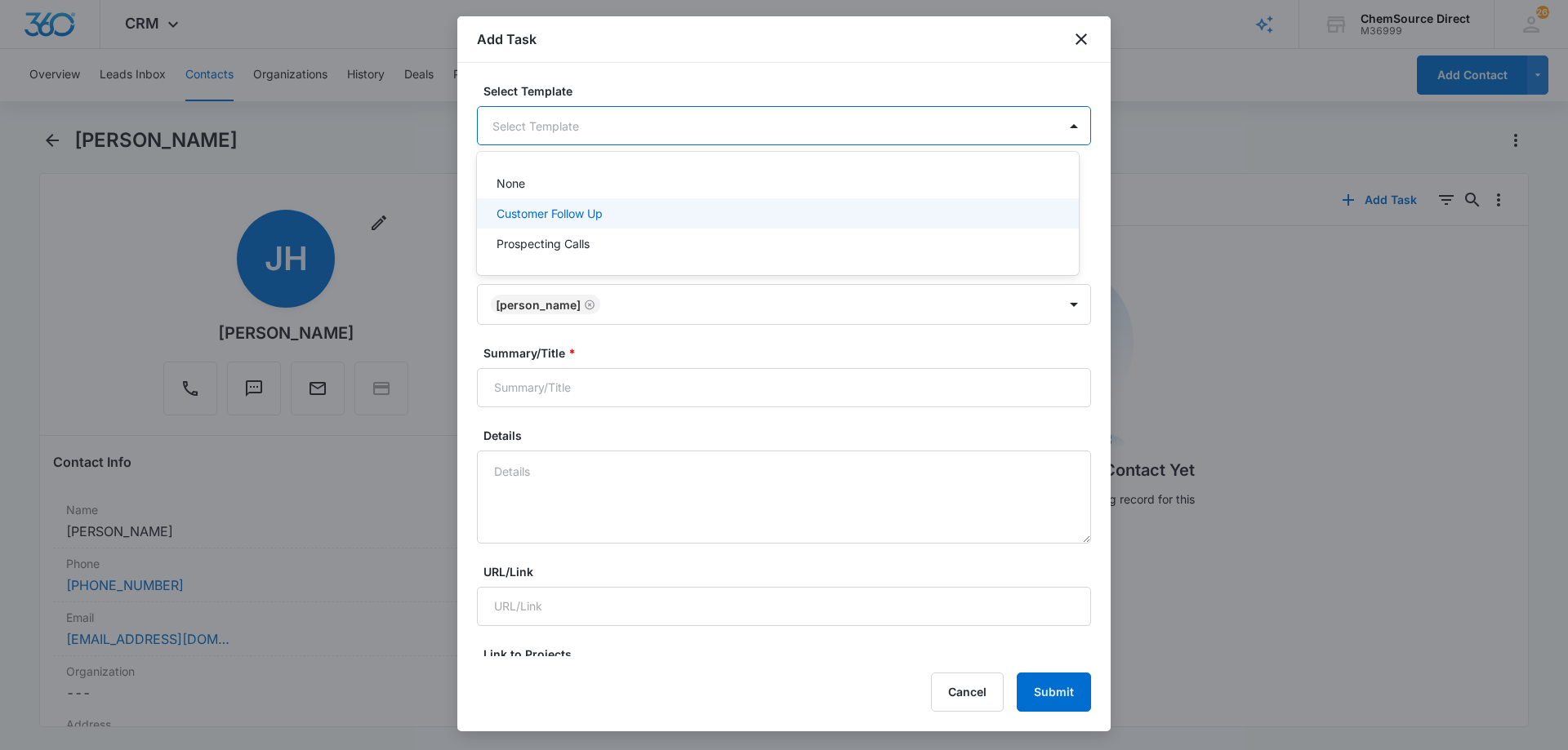
click at [552, 210] on p "Customer Follow Up" at bounding box center [550, 213] width 106 height 17
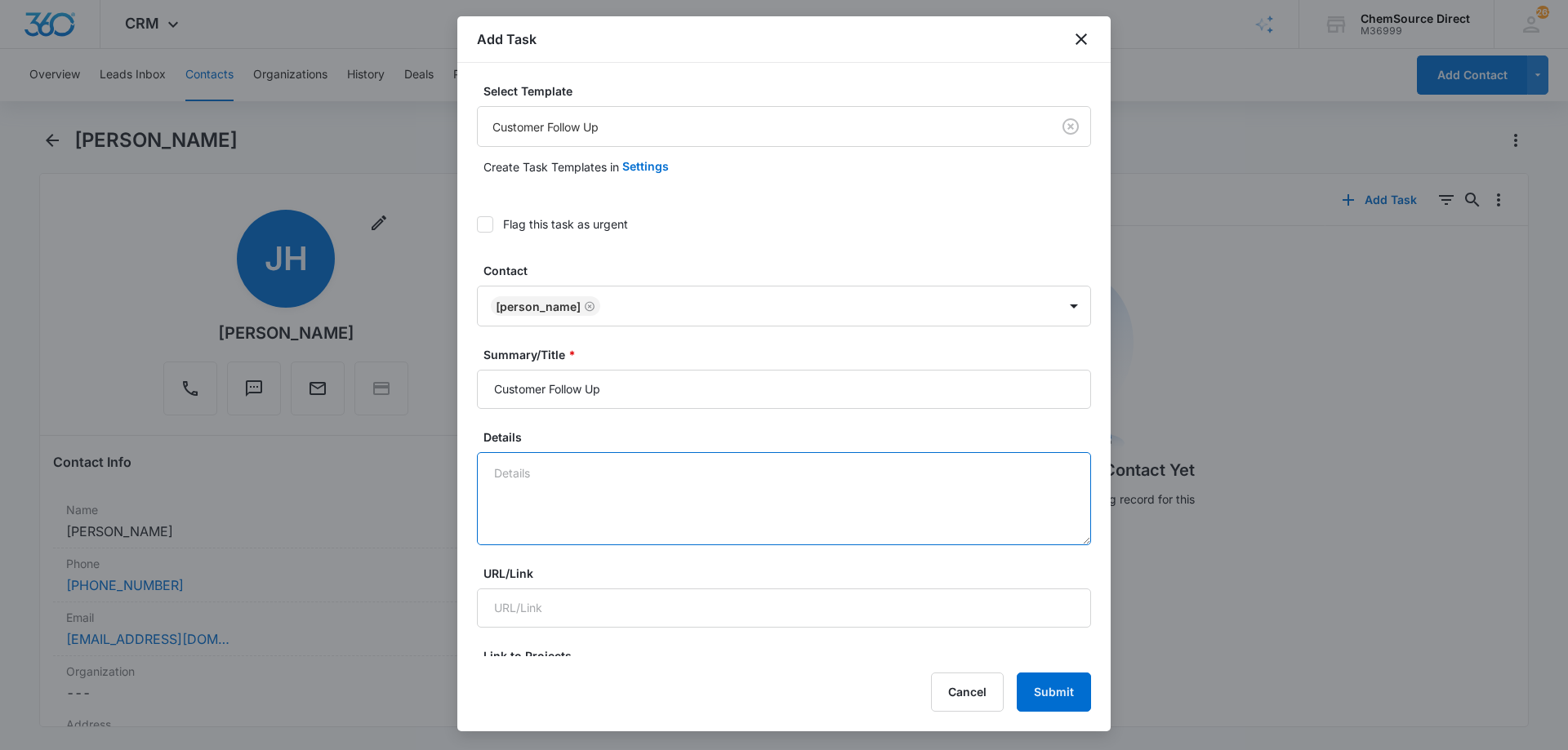
click at [538, 461] on textarea "Details" at bounding box center [783, 498] width 614 height 93
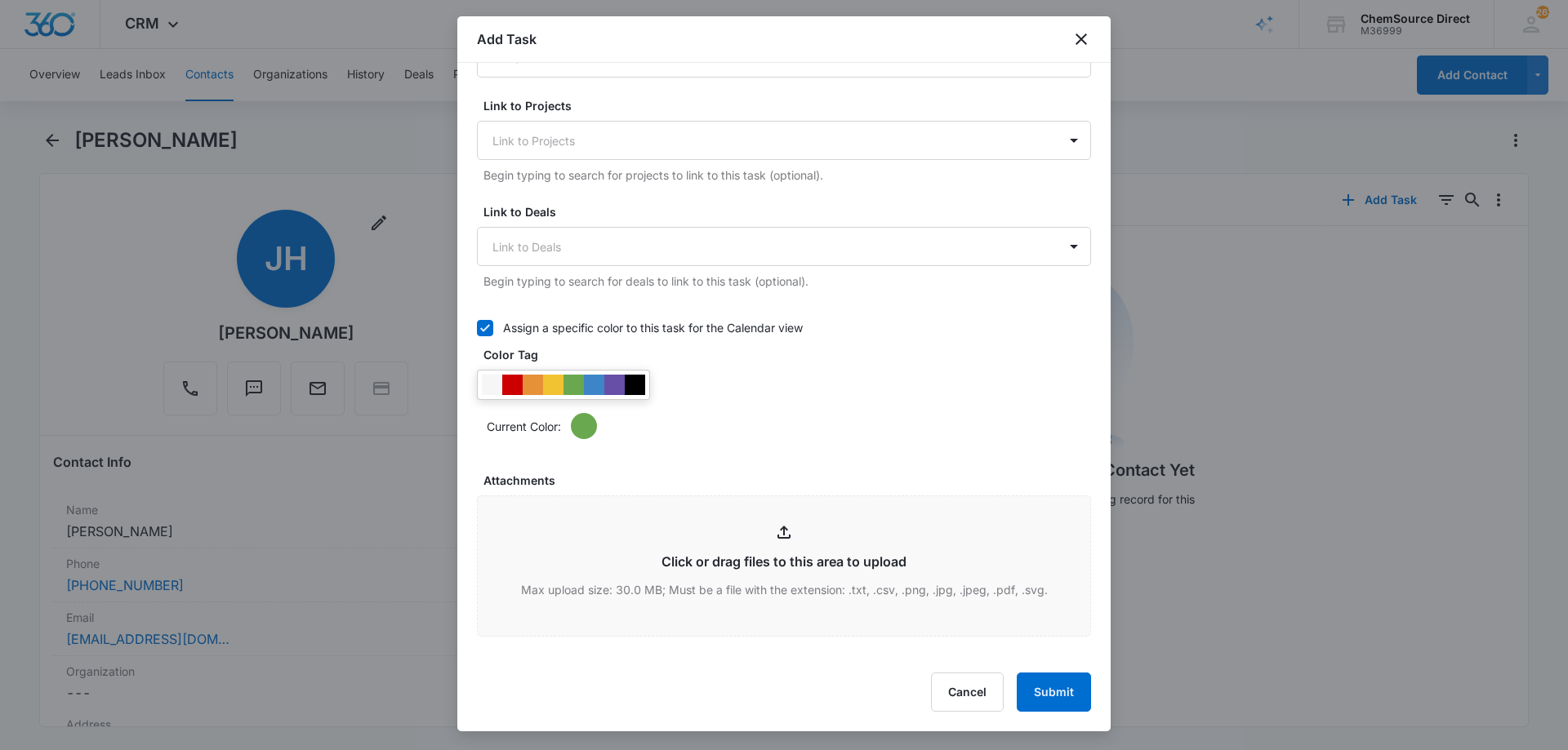
scroll to position [571, 0]
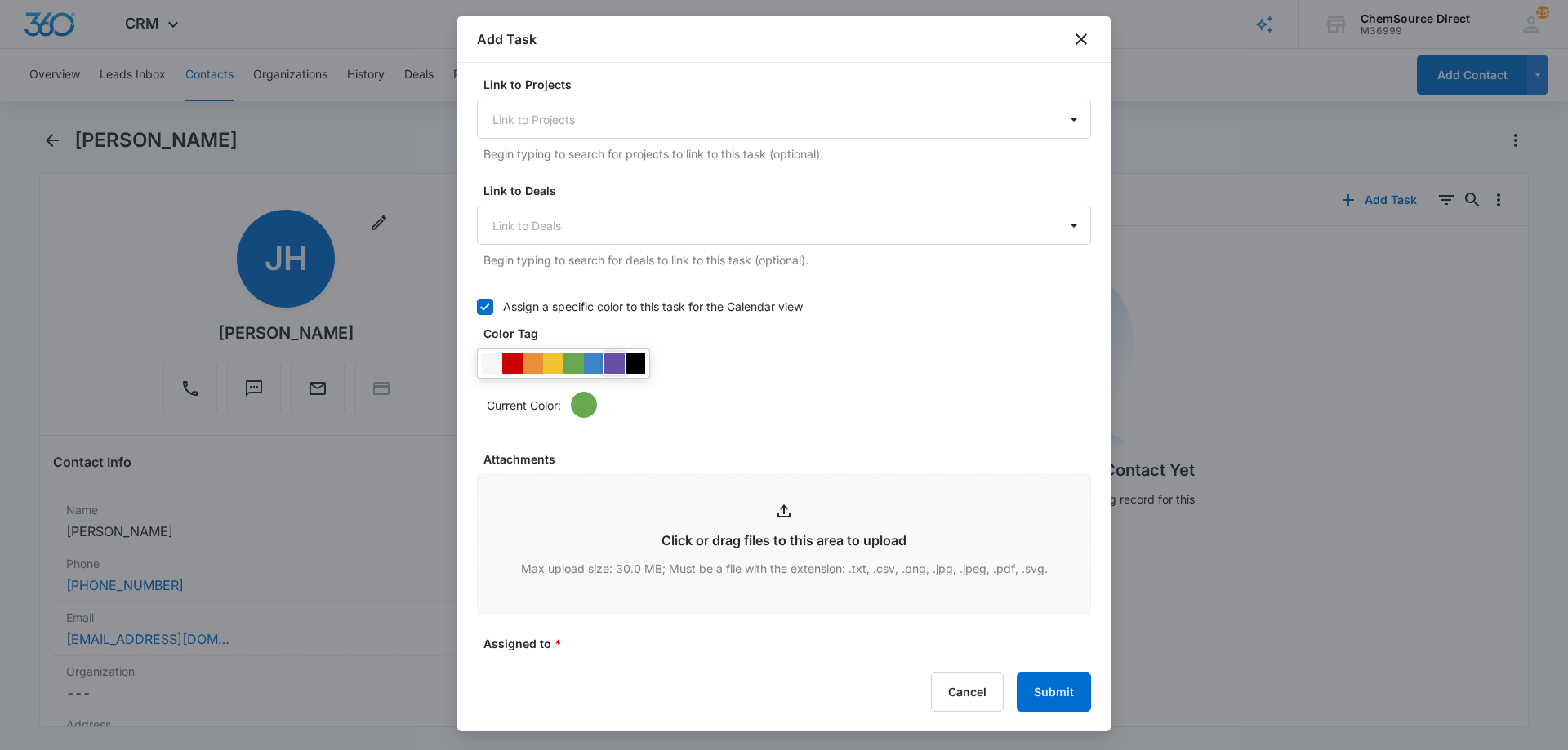
type textarea "Ride On Floor Scrubber"
click at [615, 358] on div at bounding box center [614, 363] width 21 height 20
click at [790, 383] on div "Current Color:" at bounding box center [783, 383] width 614 height 69
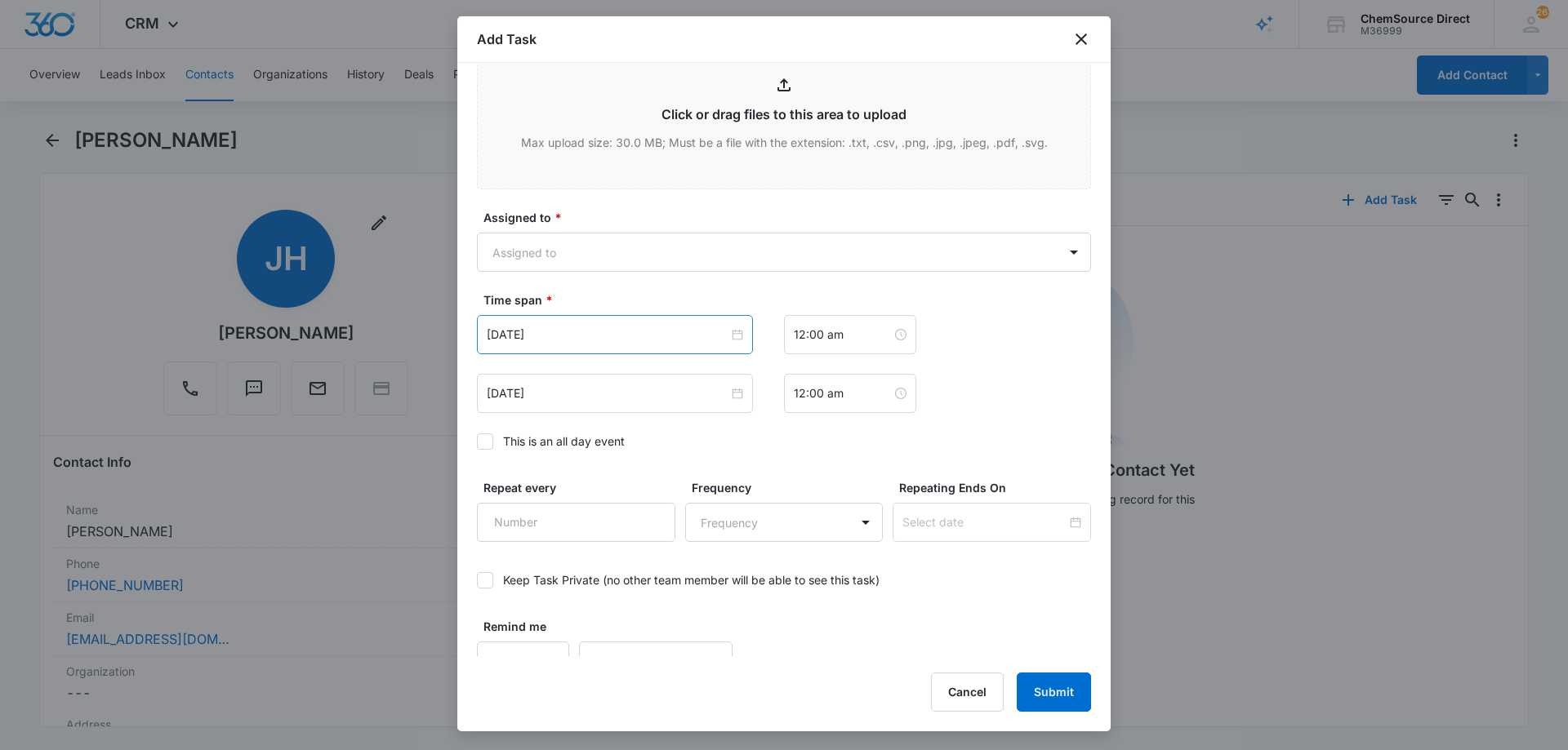
scroll to position [1022, 0]
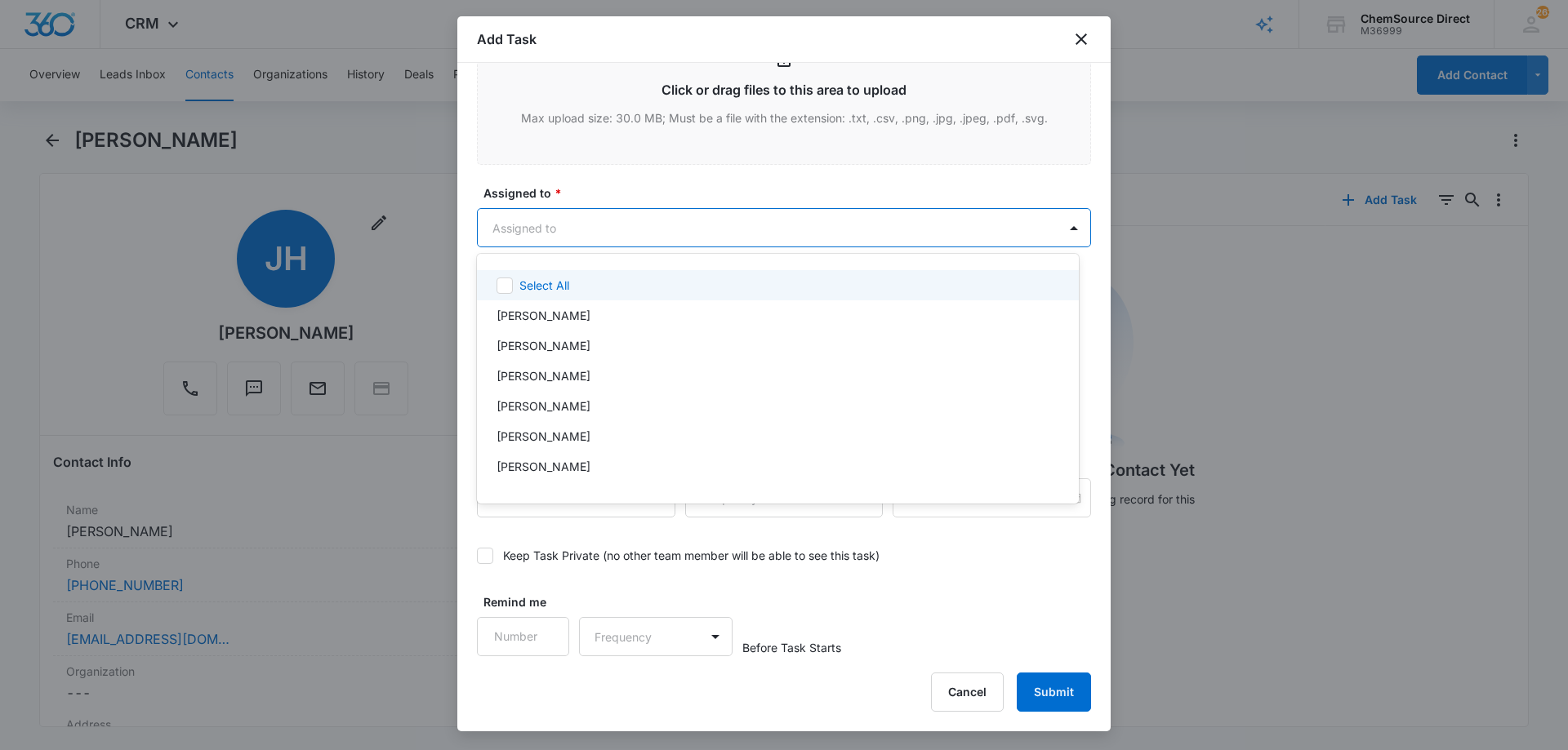
click at [672, 225] on body "CRM Apps Reputation Forms CRM Email Social Payments POS Content Ads Intelligenc…" at bounding box center [784, 375] width 1568 height 750
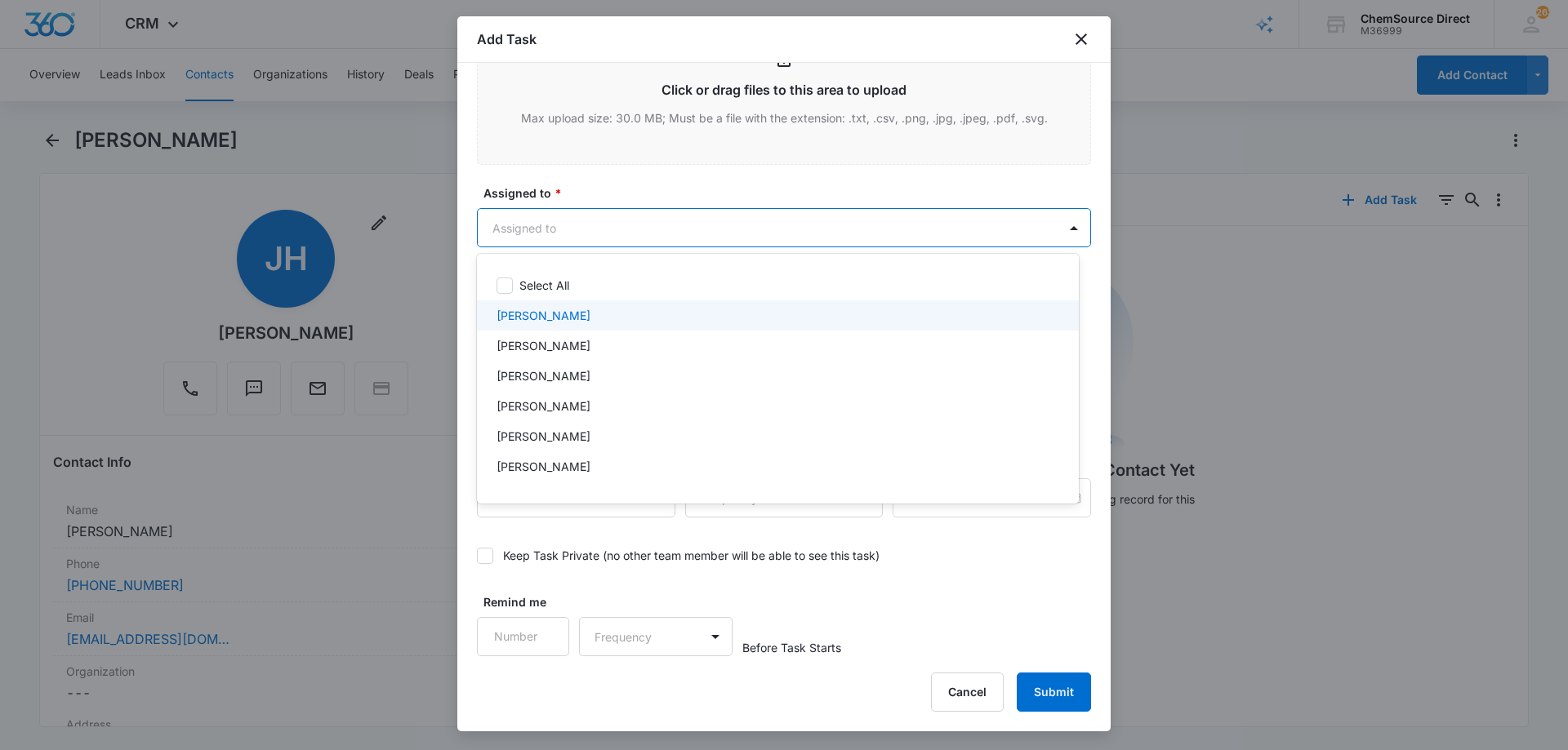
click at [585, 310] on div "[PERSON_NAME]" at bounding box center [777, 315] width 559 height 17
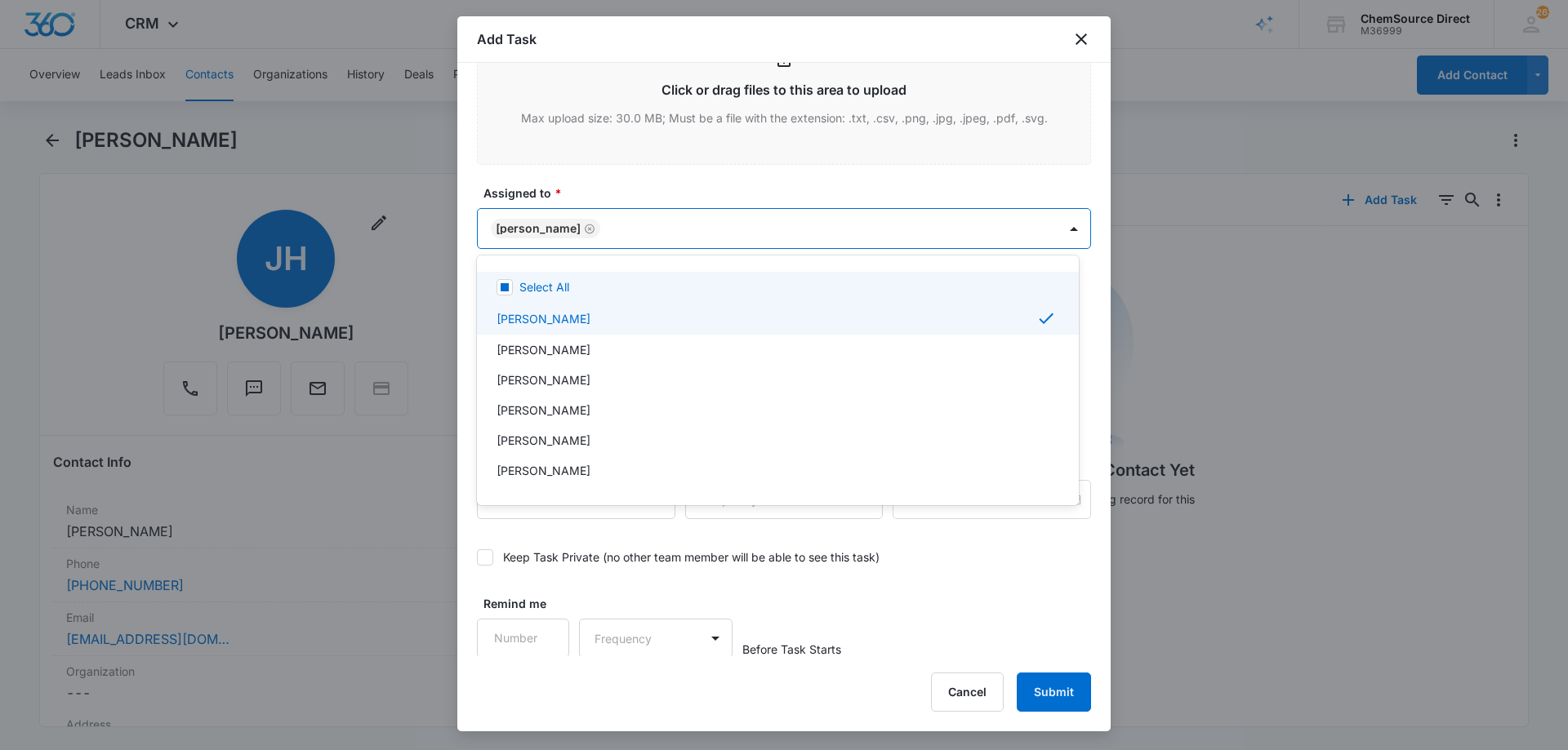
click at [660, 174] on div at bounding box center [784, 375] width 1568 height 750
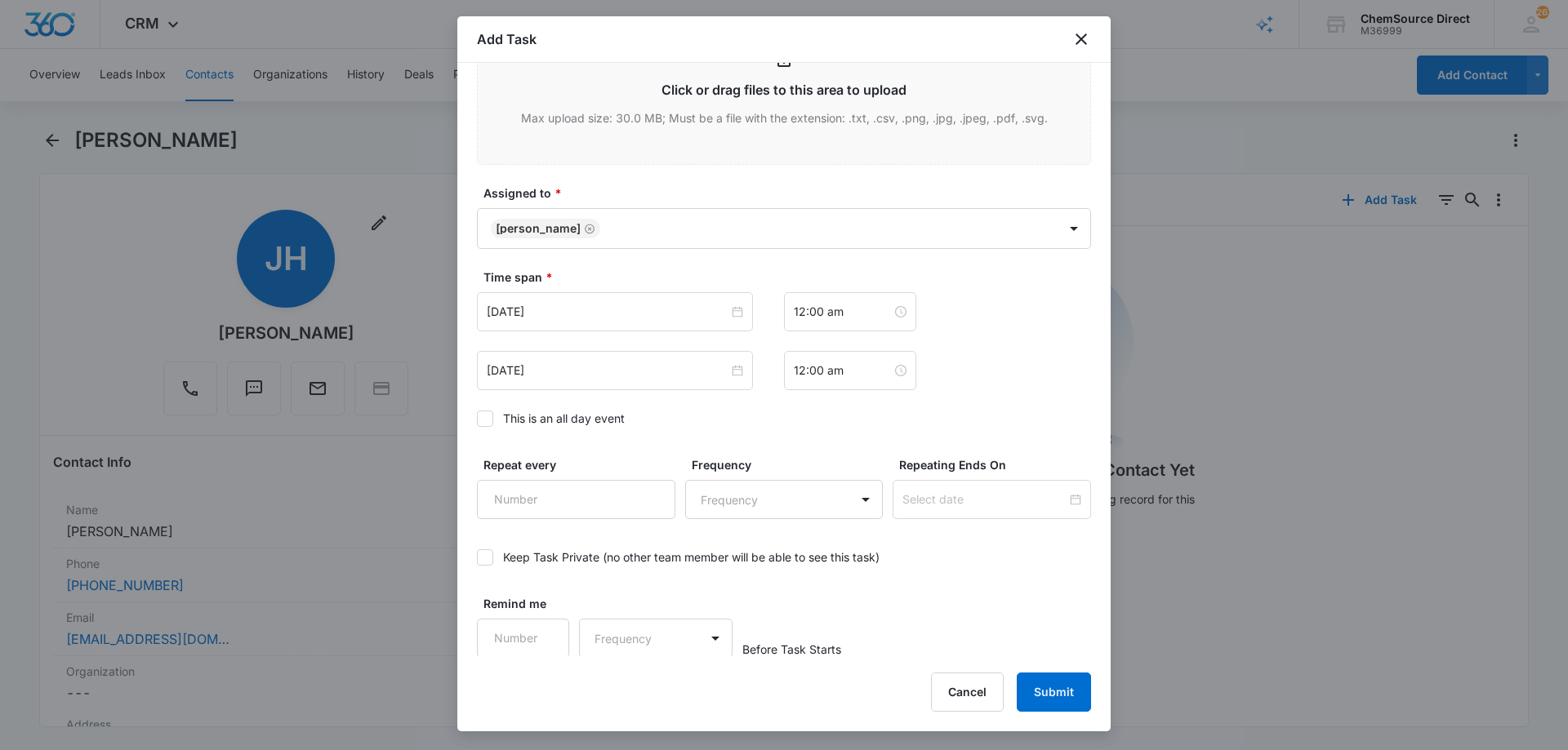
click at [484, 413] on icon at bounding box center [485, 418] width 15 height 15
click at [476, 418] on input "This is an all day event" at bounding box center [476, 418] width 0 height 0
click at [593, 307] on input "[DATE]" at bounding box center [607, 311] width 241 height 18
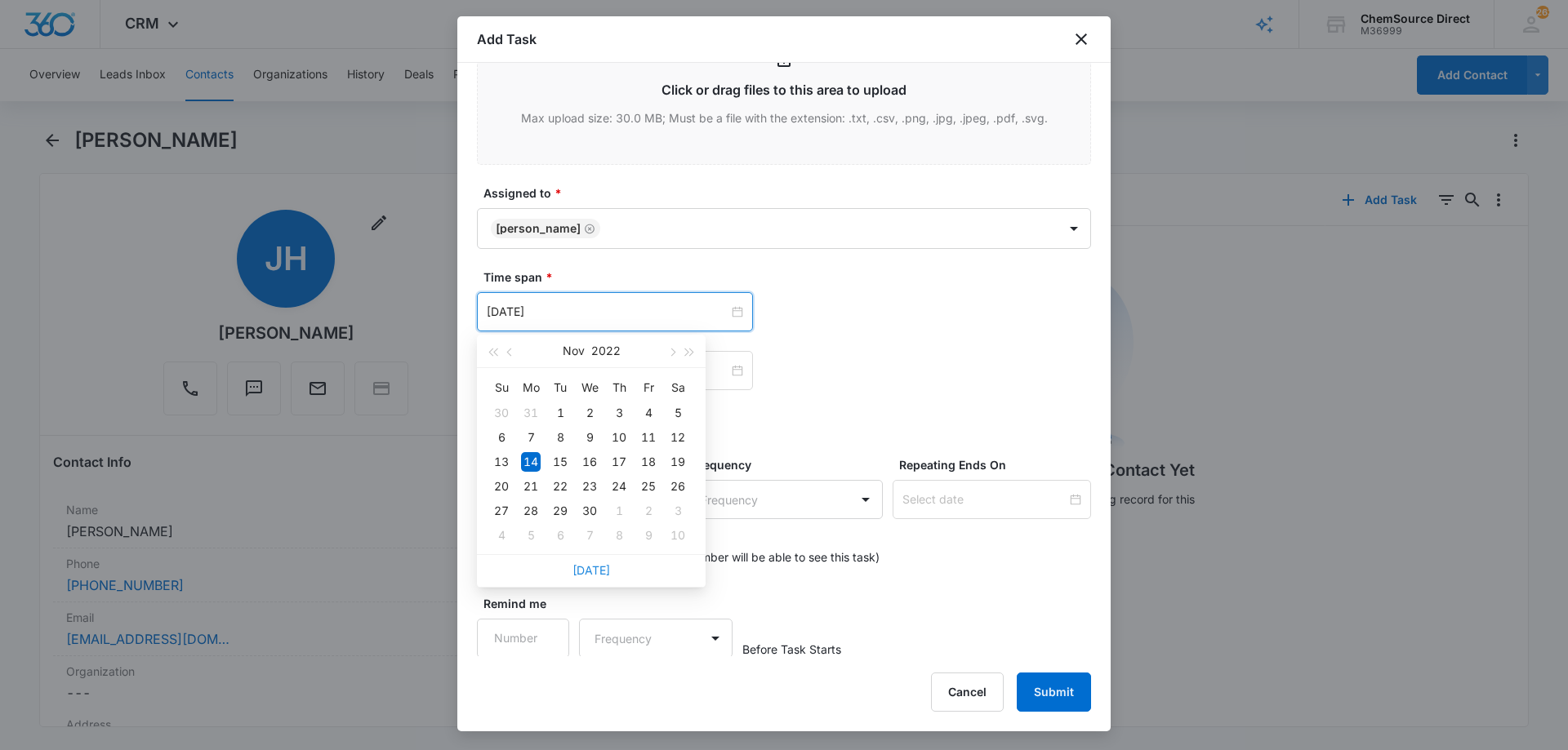
click at [587, 568] on link "[DATE]" at bounding box center [591, 569] width 37 height 14
type input "[DATE]"
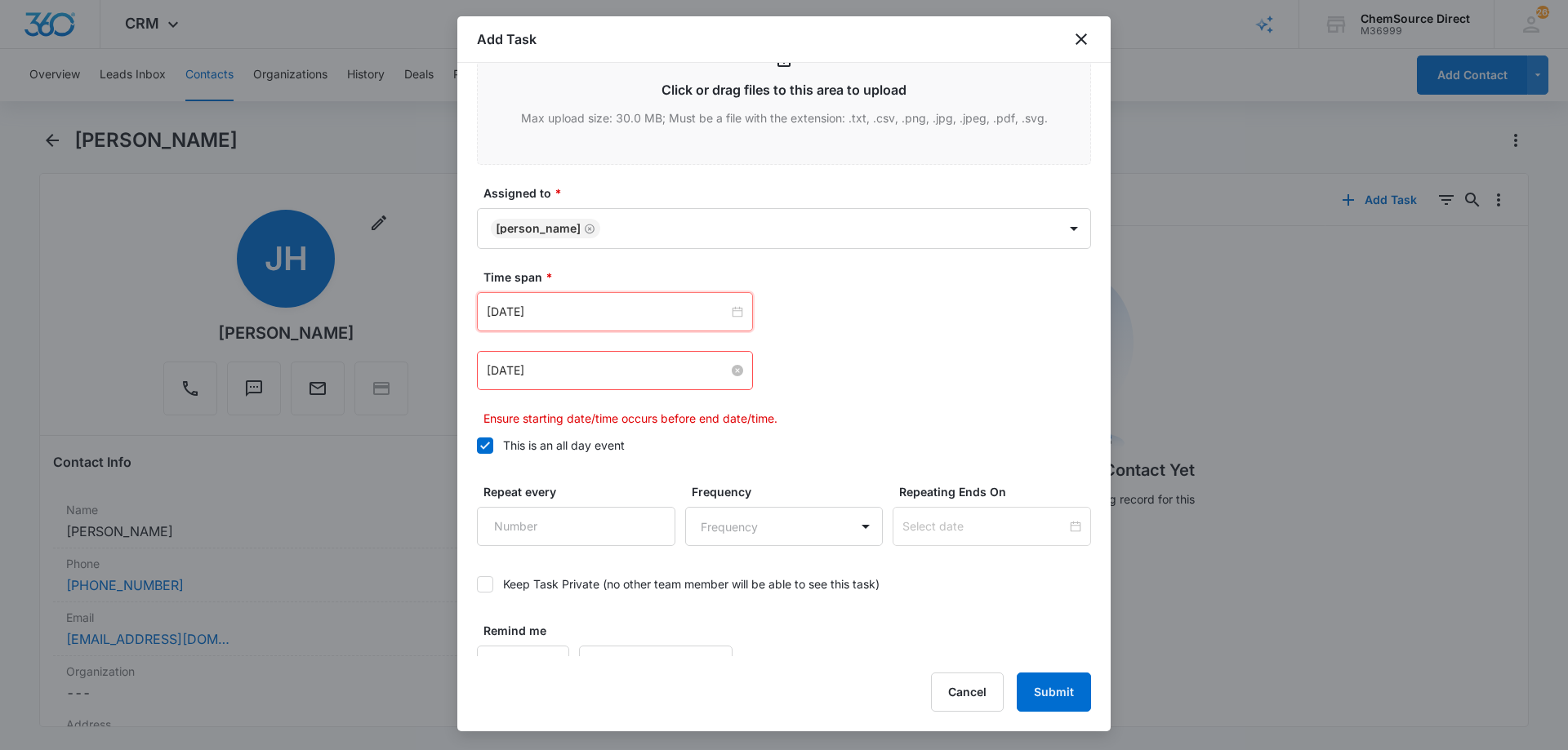
click at [595, 371] on input "[DATE]" at bounding box center [607, 370] width 241 height 18
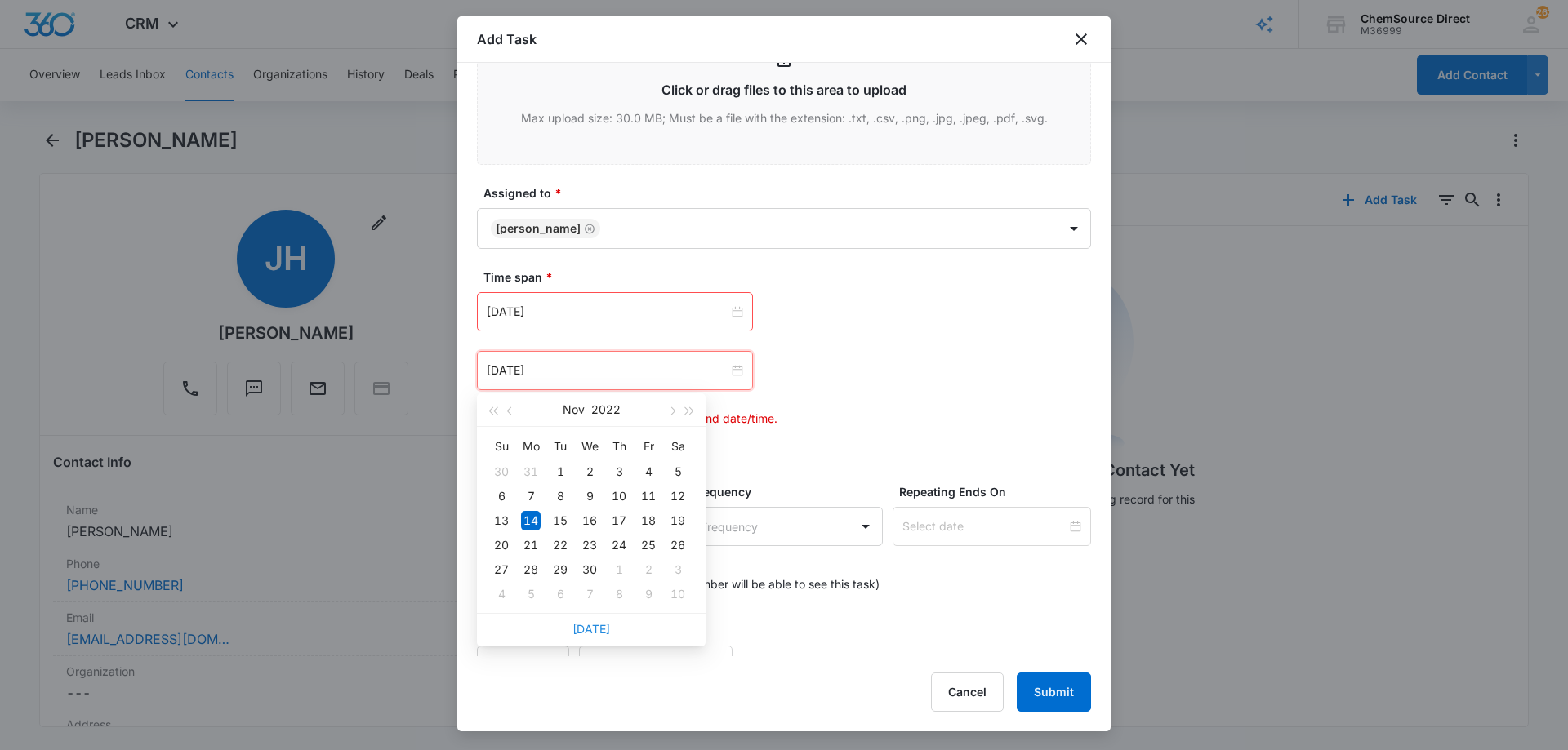
click at [596, 624] on link "[DATE]" at bounding box center [591, 628] width 37 height 14
type input "[DATE]"
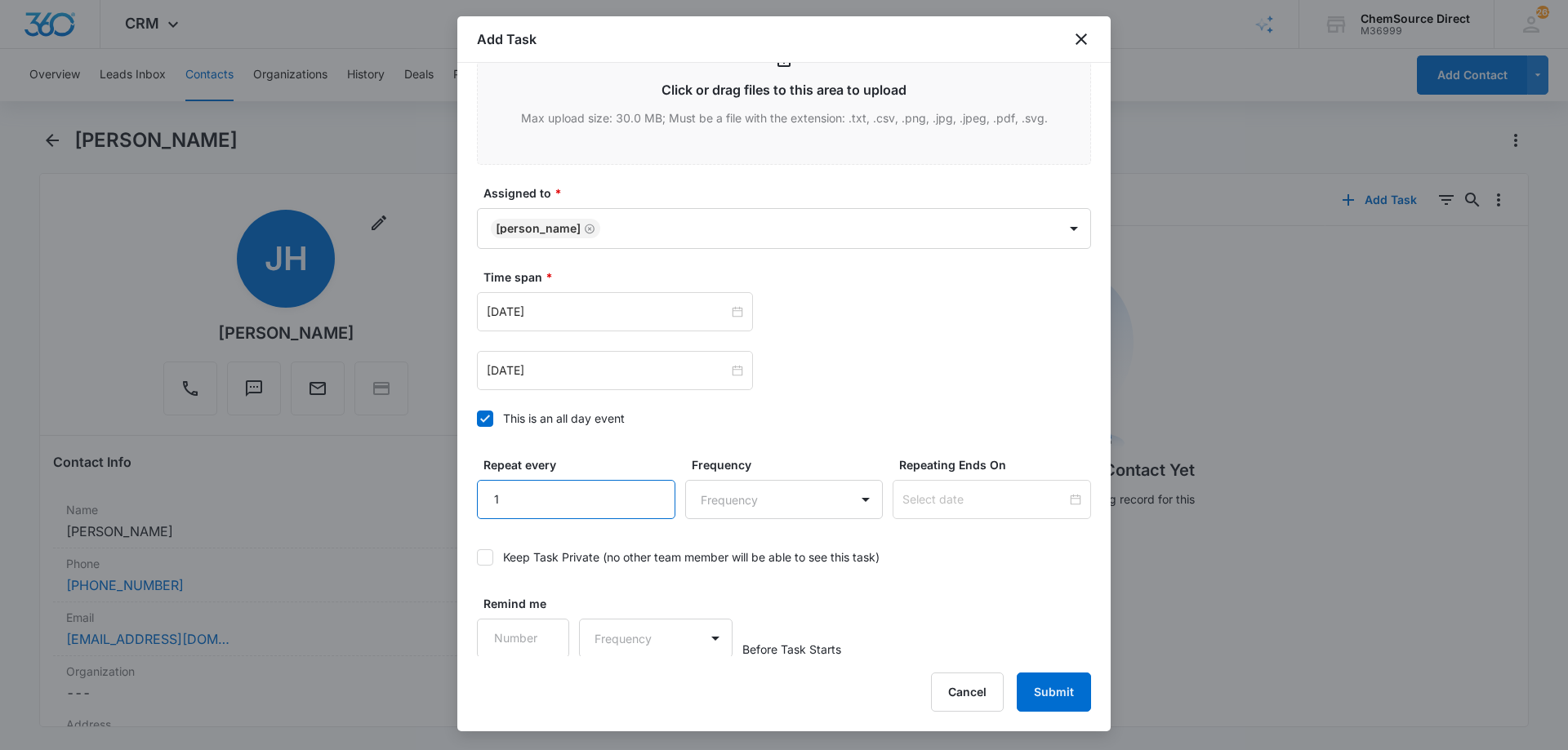
type input "1"
click at [642, 494] on input "1" at bounding box center [575, 499] width 199 height 39
click at [703, 494] on body "CRM Apps Reputation Forms CRM Email Social Payments POS Content Ads Intelligenc…" at bounding box center [784, 375] width 1568 height 750
click at [734, 564] on div "Day" at bounding box center [776, 557] width 152 height 17
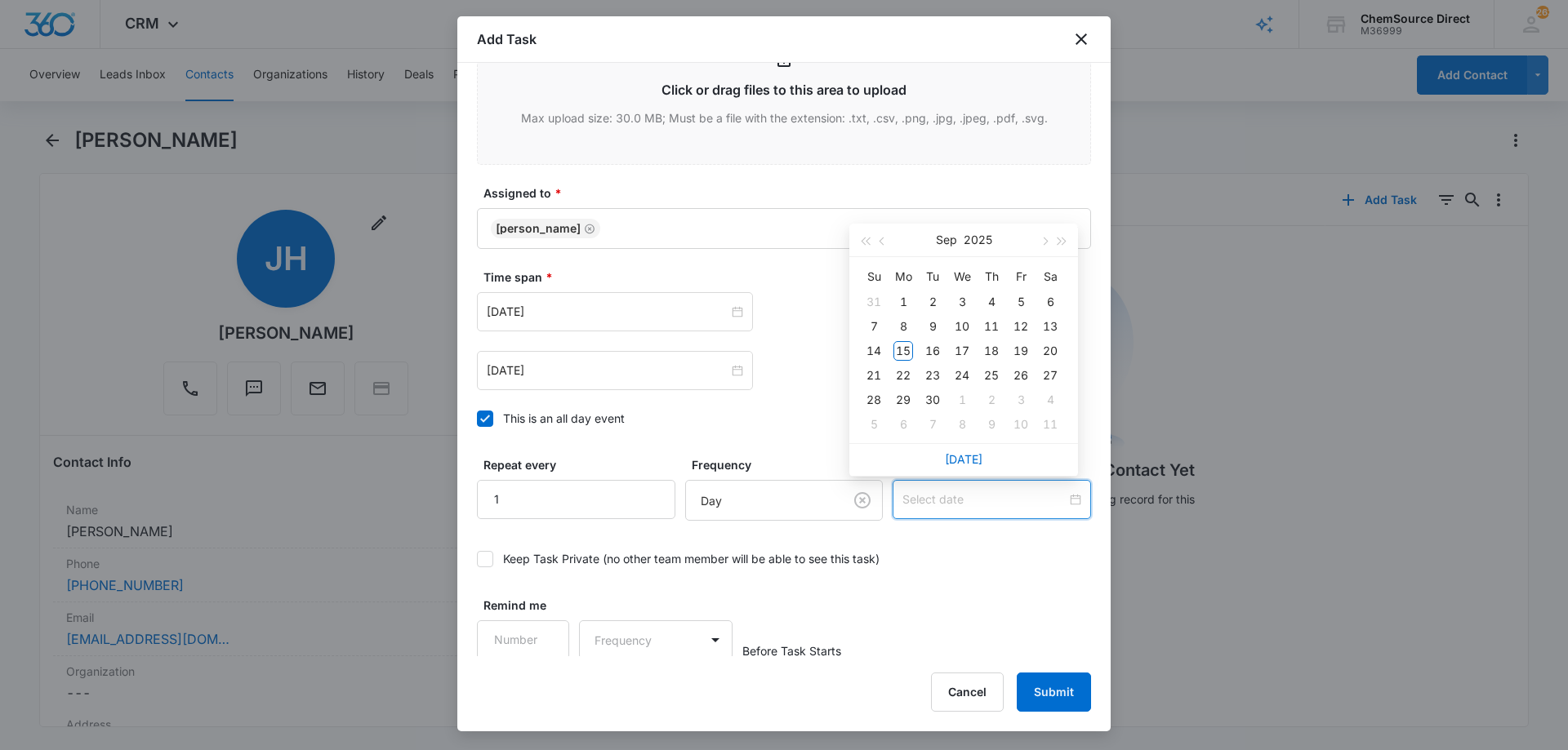
click at [970, 499] on input at bounding box center [984, 498] width 164 height 18
type input "[DATE]"
click at [930, 350] on div "16" at bounding box center [932, 350] width 20 height 20
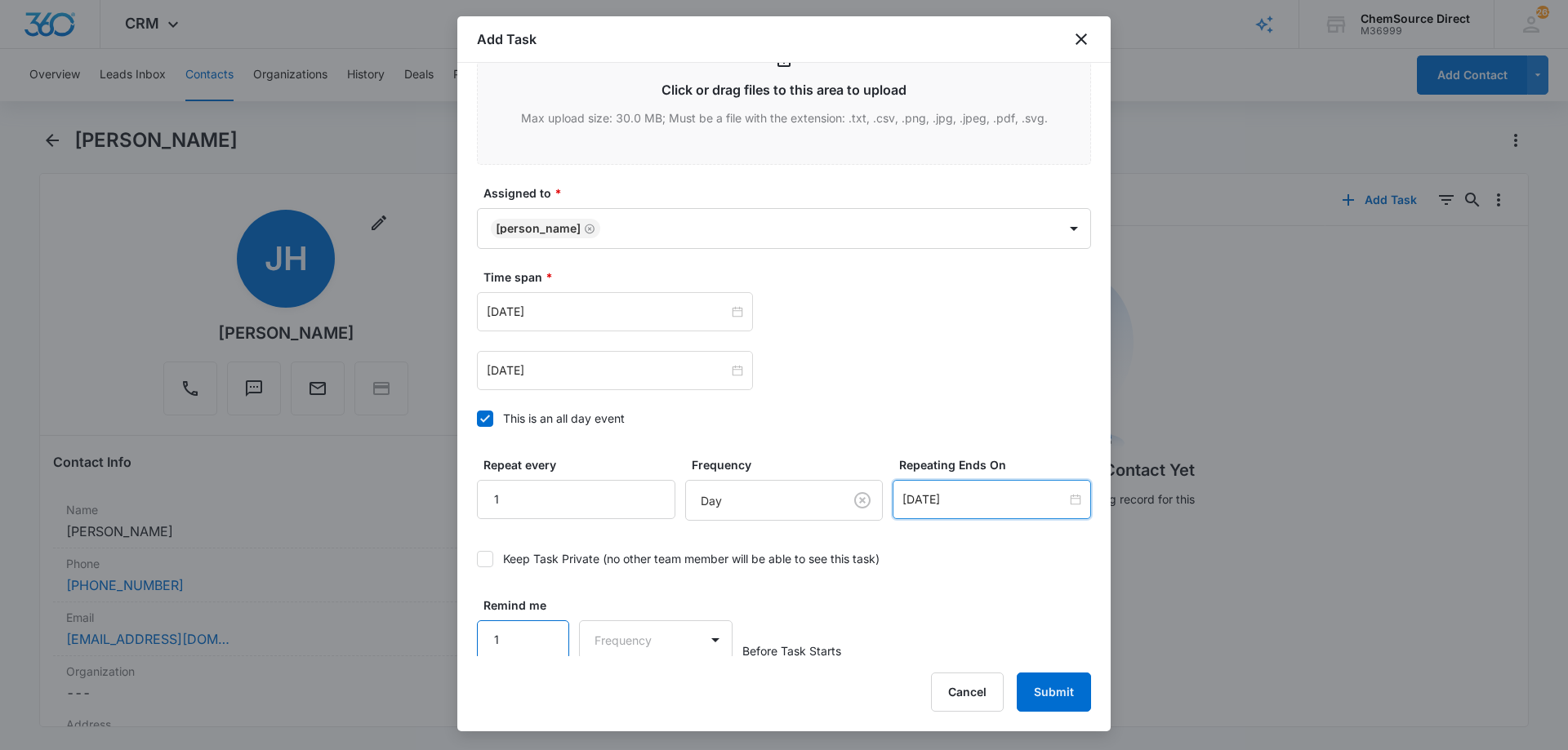
scroll to position [1025, 0]
type input "1"
click at [544, 625] on input "1" at bounding box center [522, 636] width 92 height 39
click at [626, 636] on body "CRM Apps Reputation Forms CRM Email Social Payments POS Content Ads Intelligenc…" at bounding box center [784, 375] width 1568 height 750
click at [661, 686] on div "Days" at bounding box center [651, 694] width 108 height 17
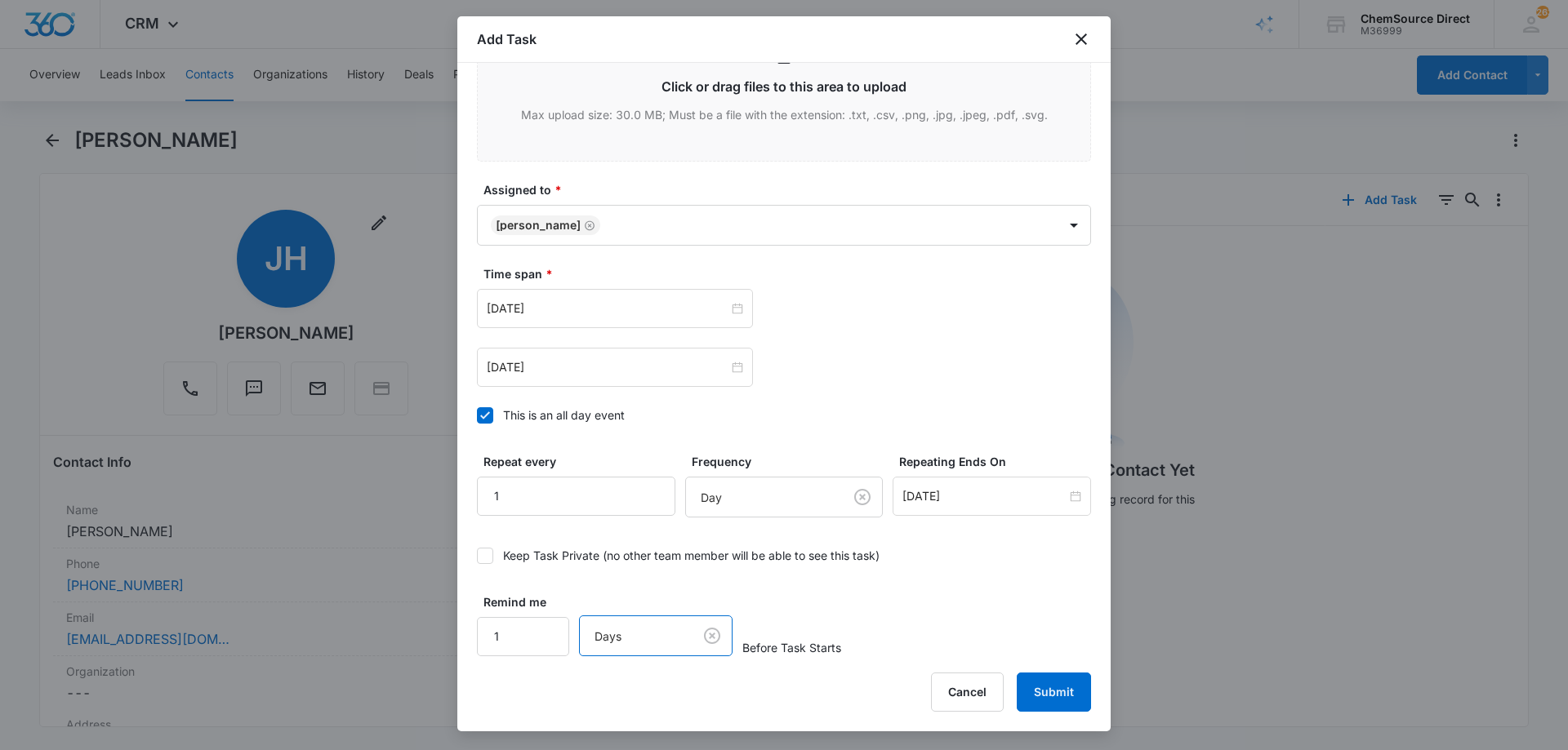
click at [928, 608] on div "Remind me 1 option Days, selected. Days Before Task Starts" at bounding box center [783, 624] width 614 height 62
click at [1044, 683] on button "Submit" at bounding box center [1053, 692] width 75 height 39
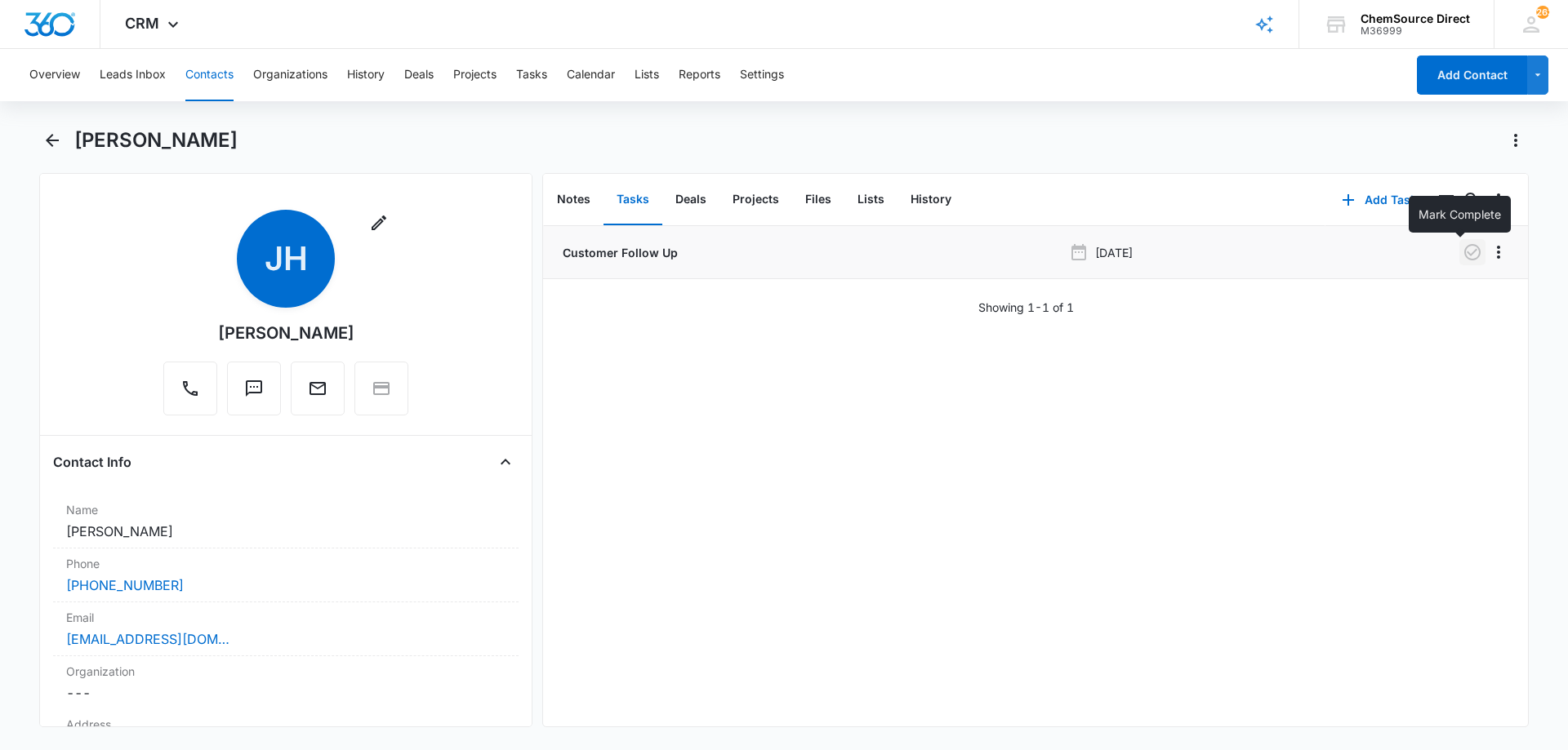
click at [1463, 249] on icon "button" at bounding box center [1472, 252] width 20 height 20
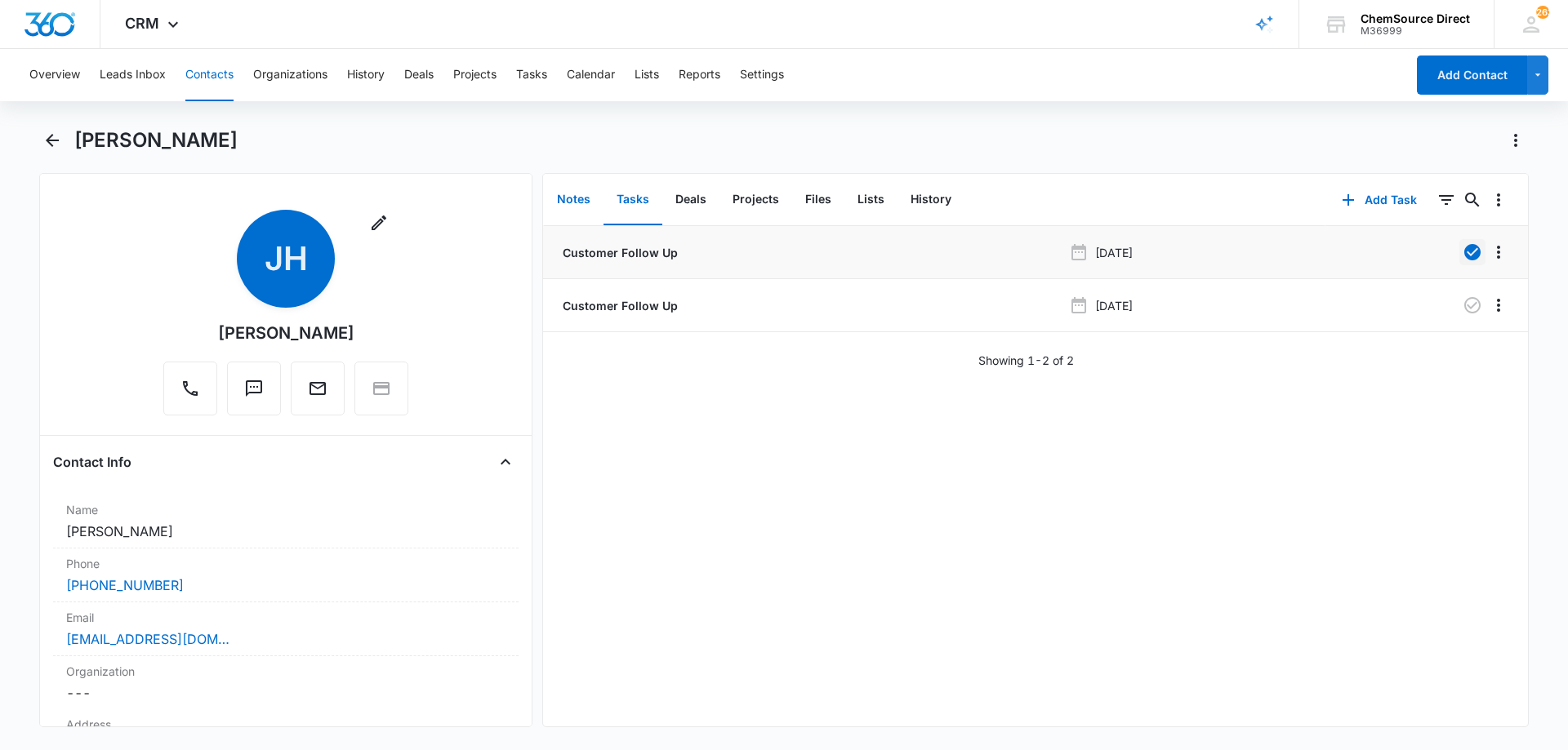
click at [575, 197] on button "Notes" at bounding box center [573, 199] width 60 height 50
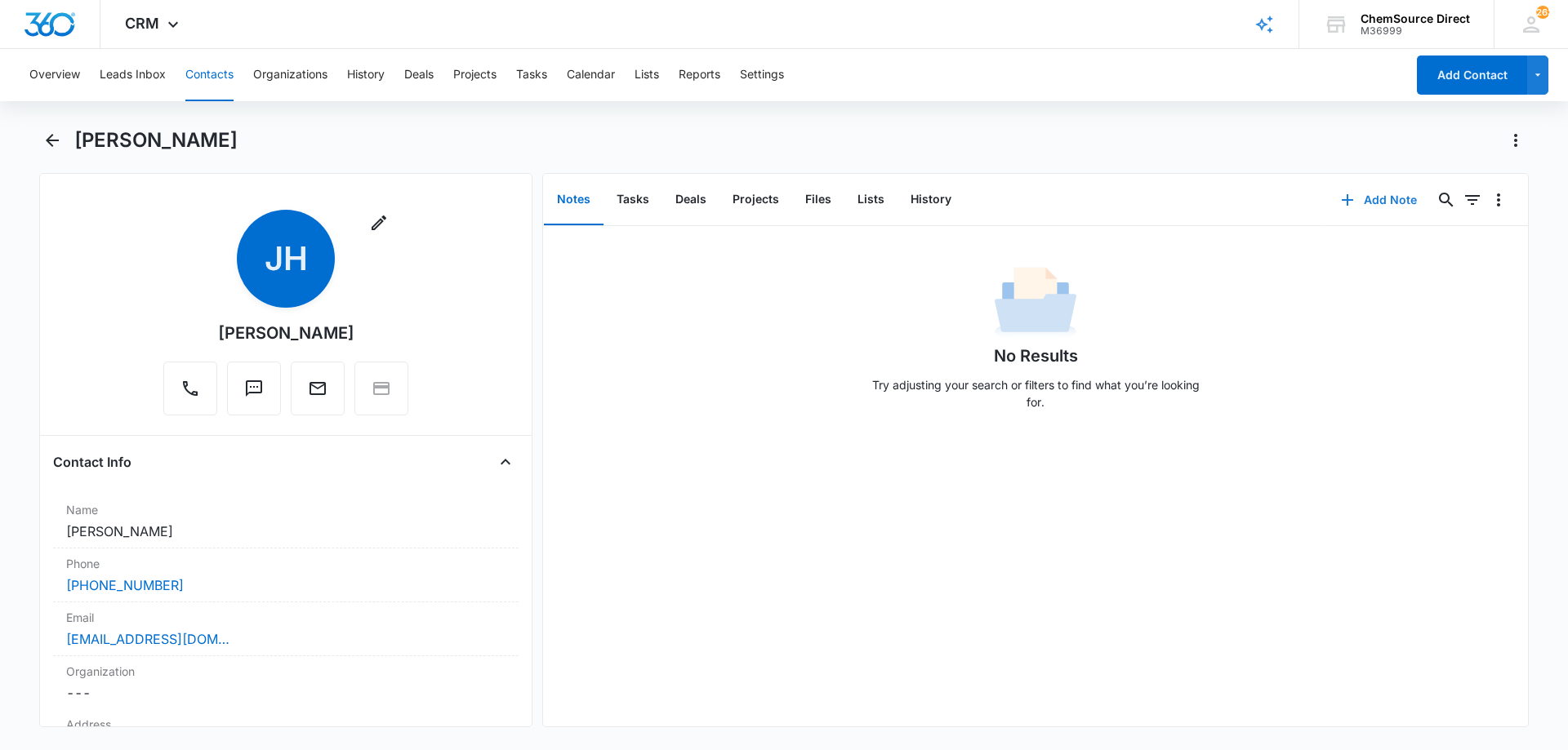
click at [1382, 197] on button "Add Note" at bounding box center [1379, 200] width 108 height 39
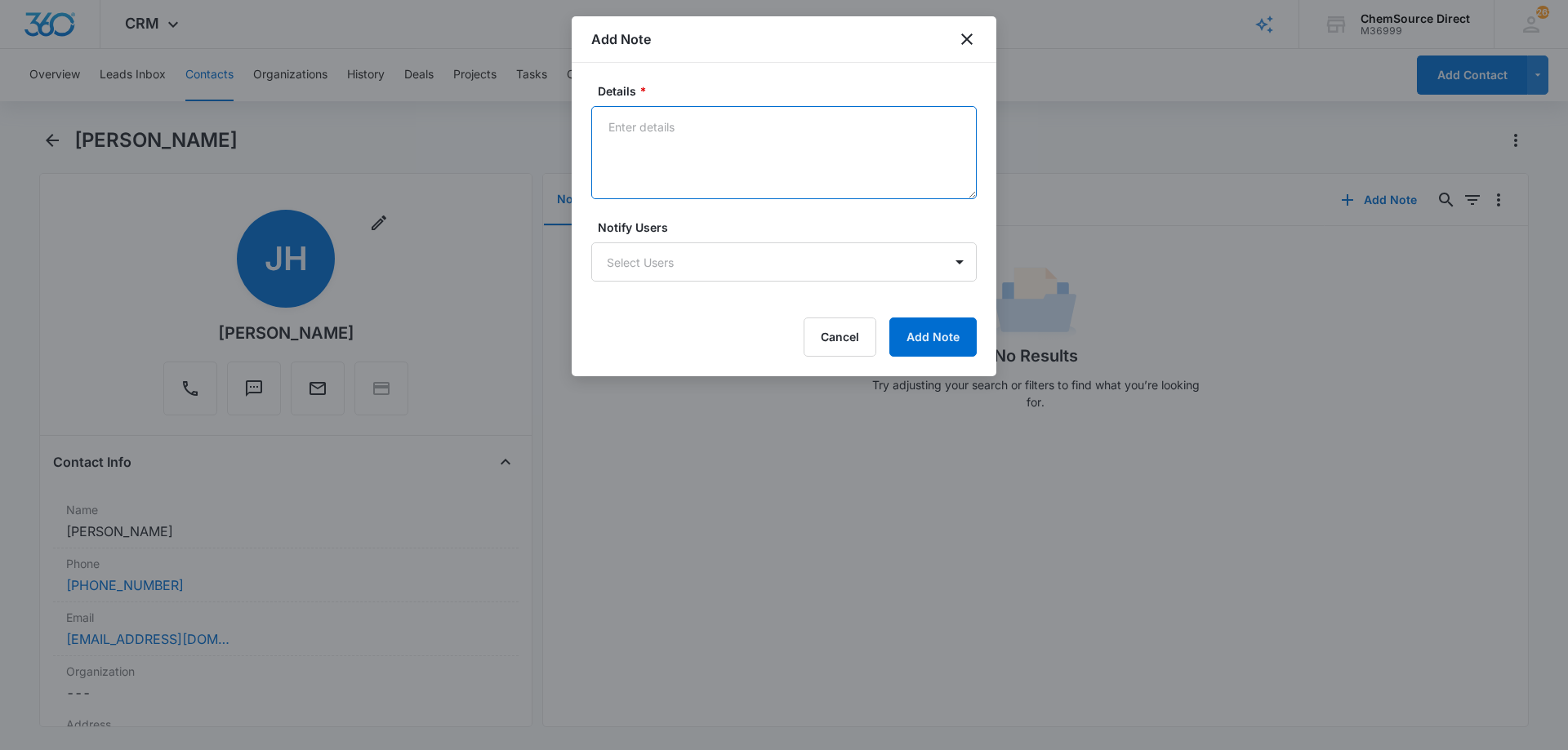
click at [777, 140] on textarea "Details *" at bounding box center [783, 153] width 385 height 93
type textarea "Ride On Floor Scrubber Called and texted No answer, mailbox is full"
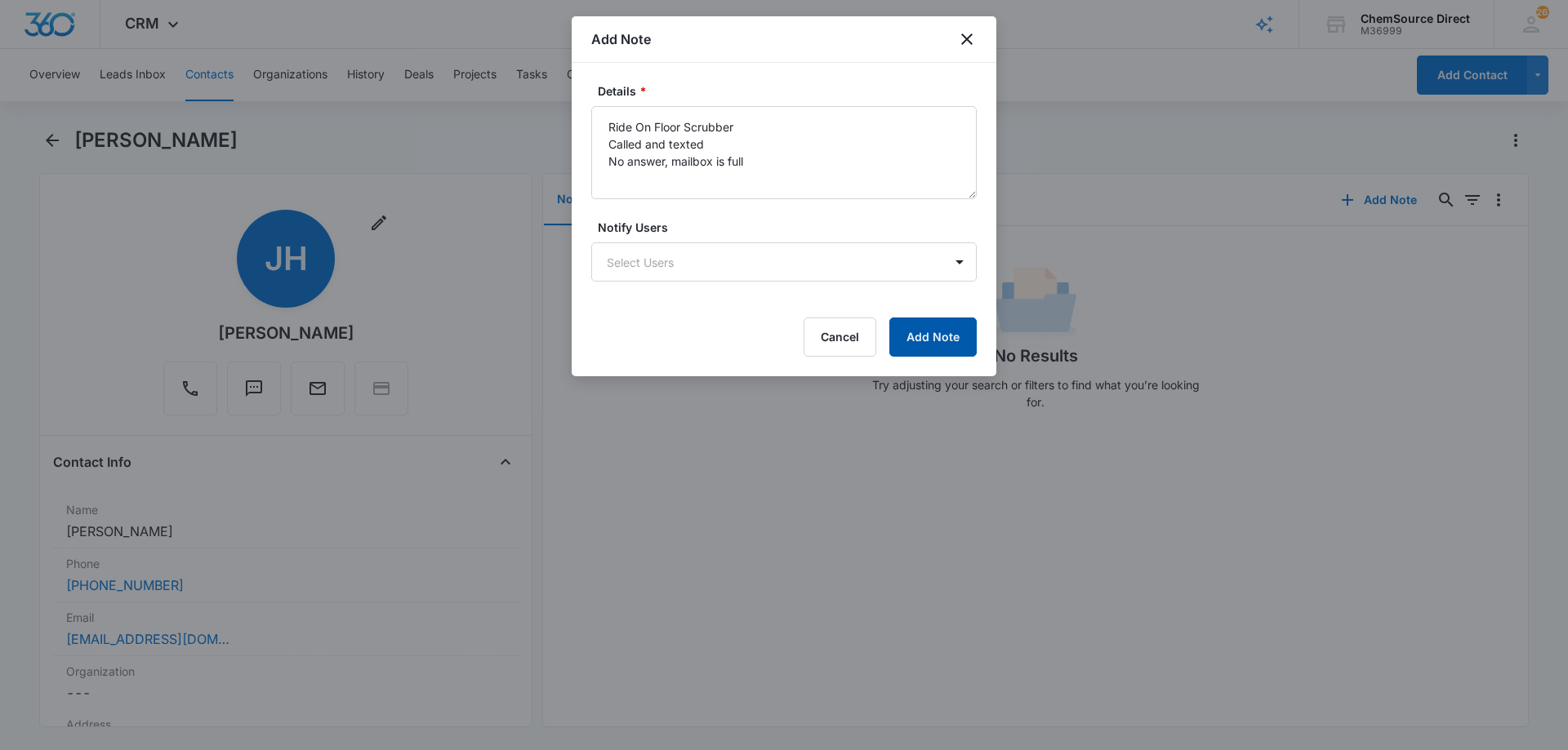
click at [927, 332] on button "Add Note" at bounding box center [933, 337] width 88 height 39
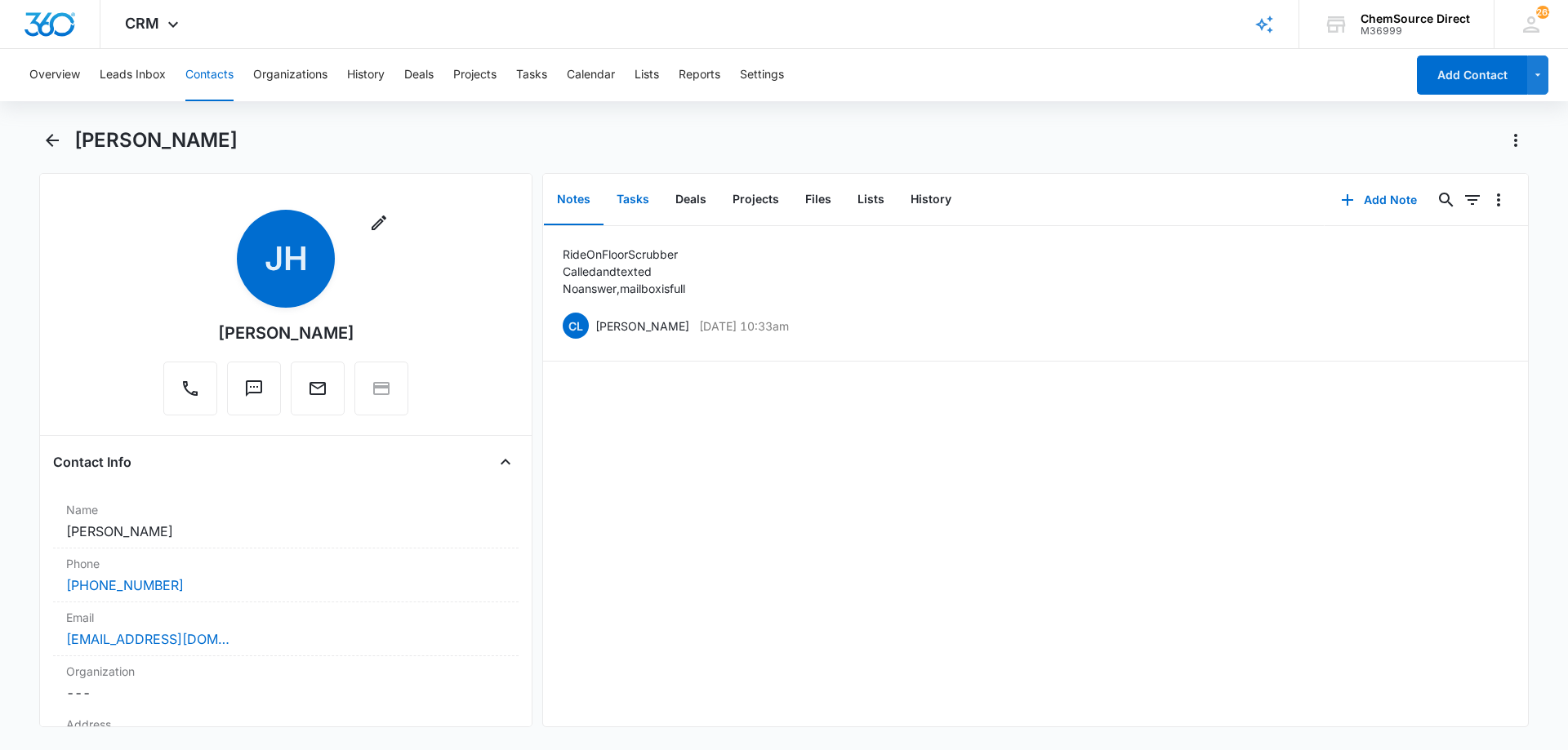
click at [644, 197] on button "Tasks" at bounding box center [632, 199] width 59 height 50
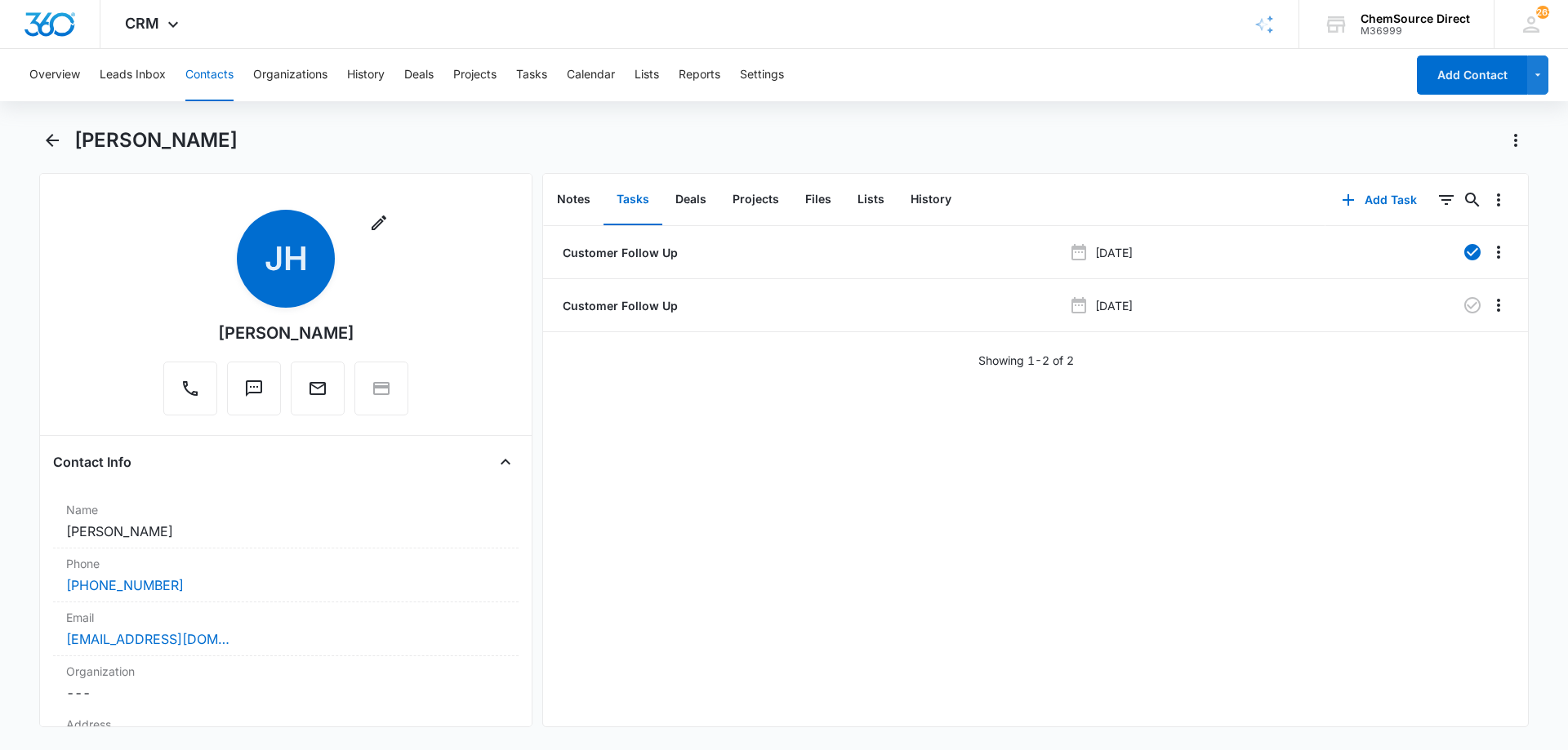
click at [204, 73] on button "Contacts" at bounding box center [210, 75] width 48 height 52
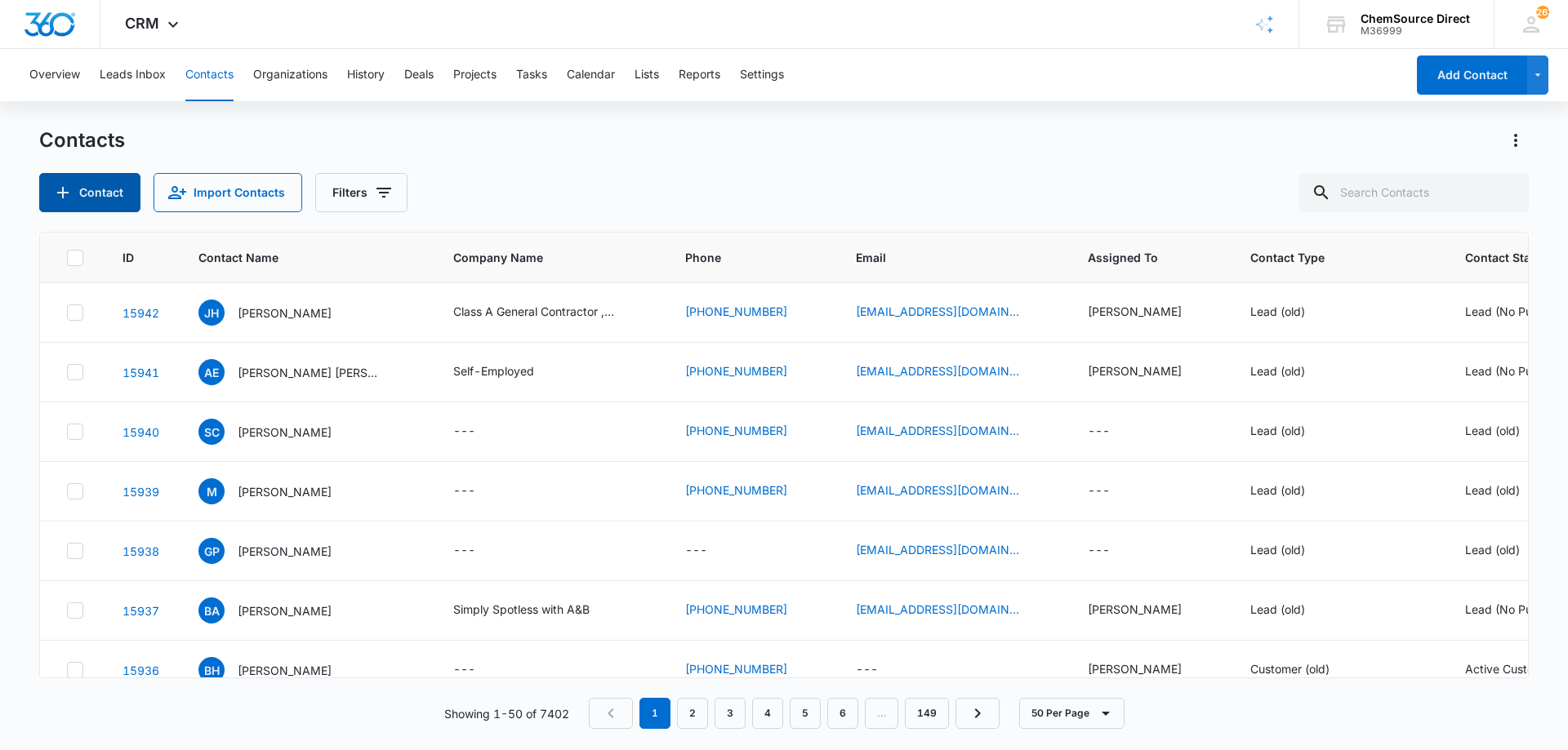
click at [61, 193] on icon "Add Contact" at bounding box center [62, 193] width 11 height 11
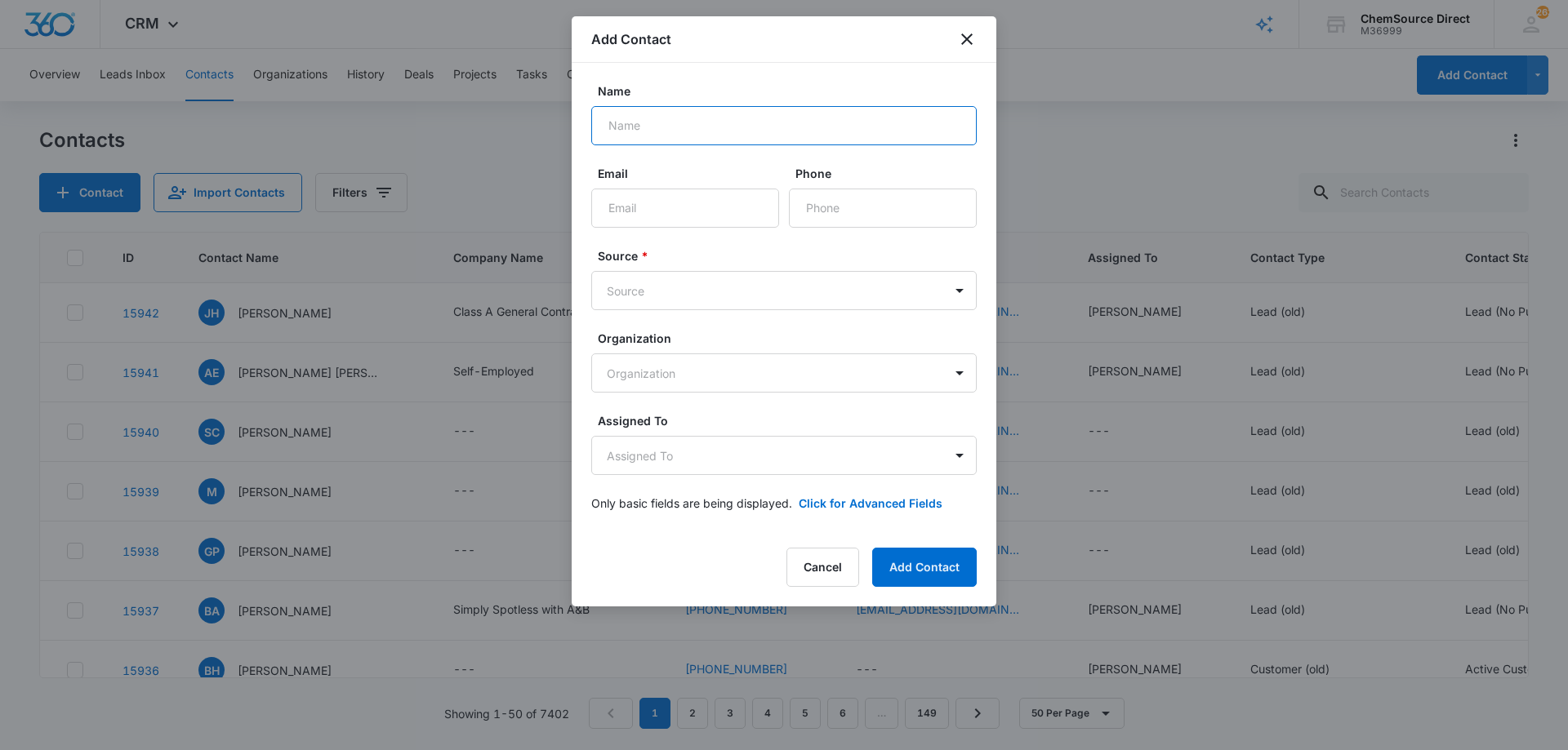
click at [622, 122] on input "Name" at bounding box center [783, 126] width 385 height 39
type input "Raven Fitmom"
paste input "[EMAIL_ADDRESS][DOMAIN_NAME]"
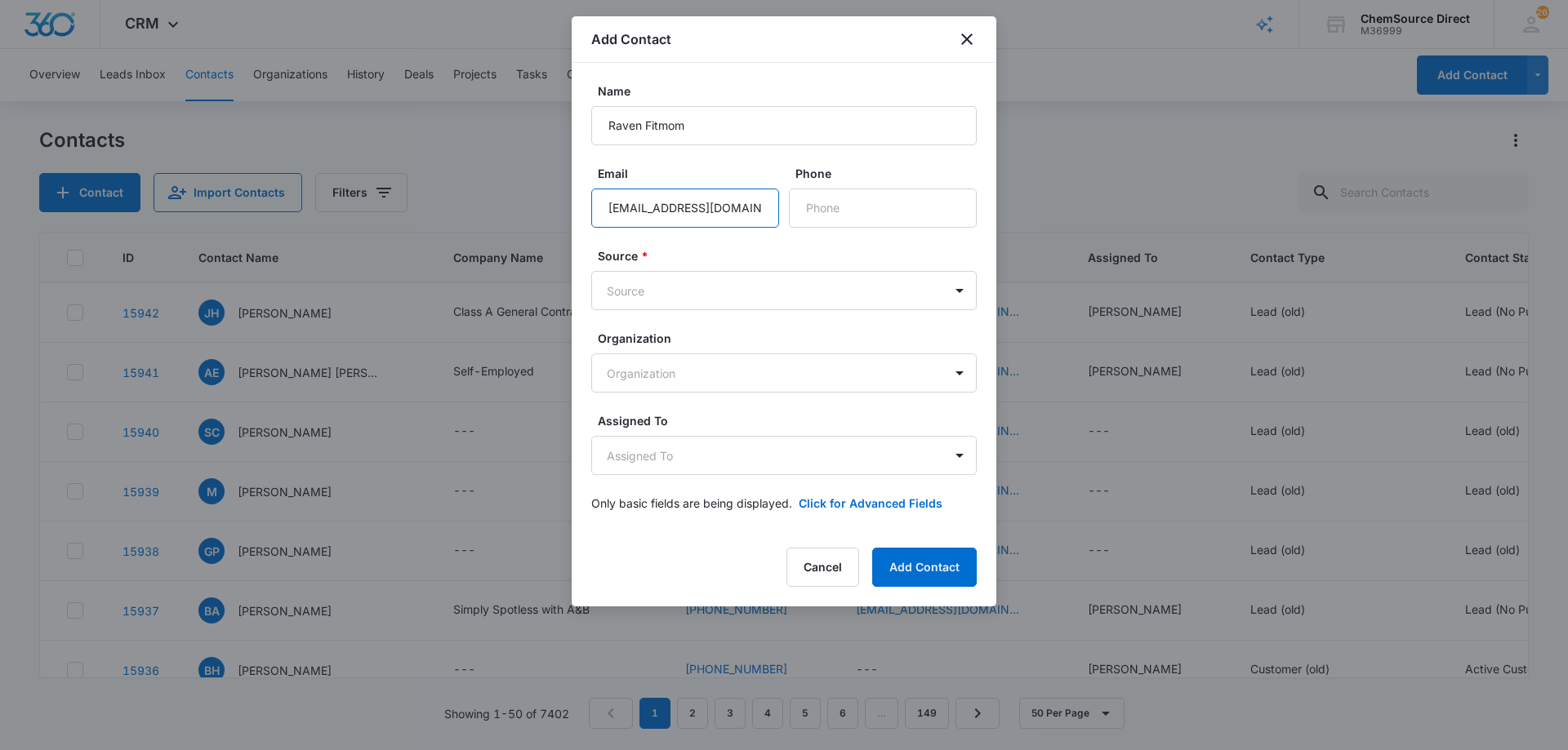
scroll to position [0, 1]
type input "[EMAIL_ADDRESS][DOMAIN_NAME]"
paste input "[PHONE_NUMBER]"
type input "[PHONE_NUMBER]"
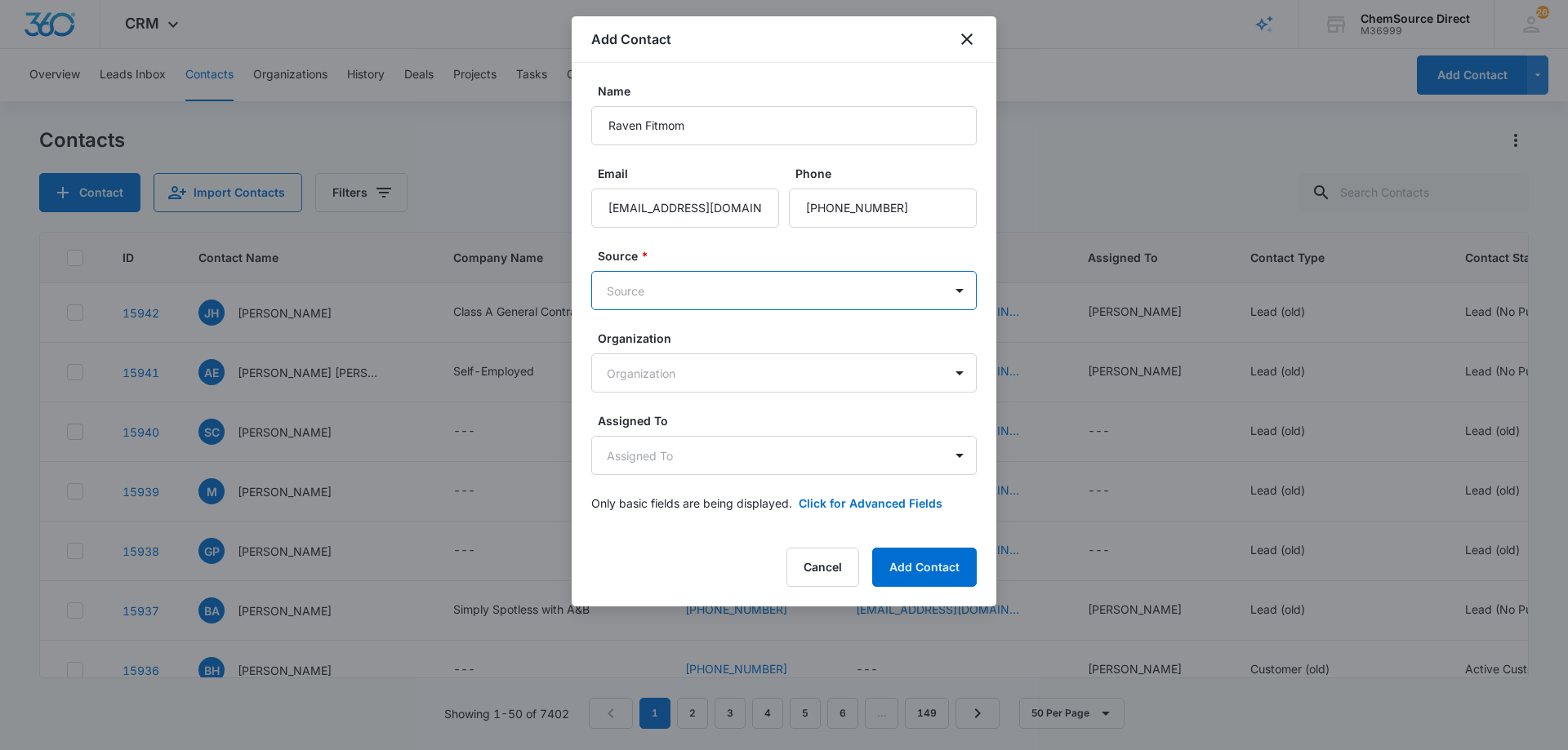
click at [757, 286] on body "CRM Apps Reputation Forms CRM Email Social Payments POS Content Ads Intelligenc…" at bounding box center [784, 375] width 1568 height 750
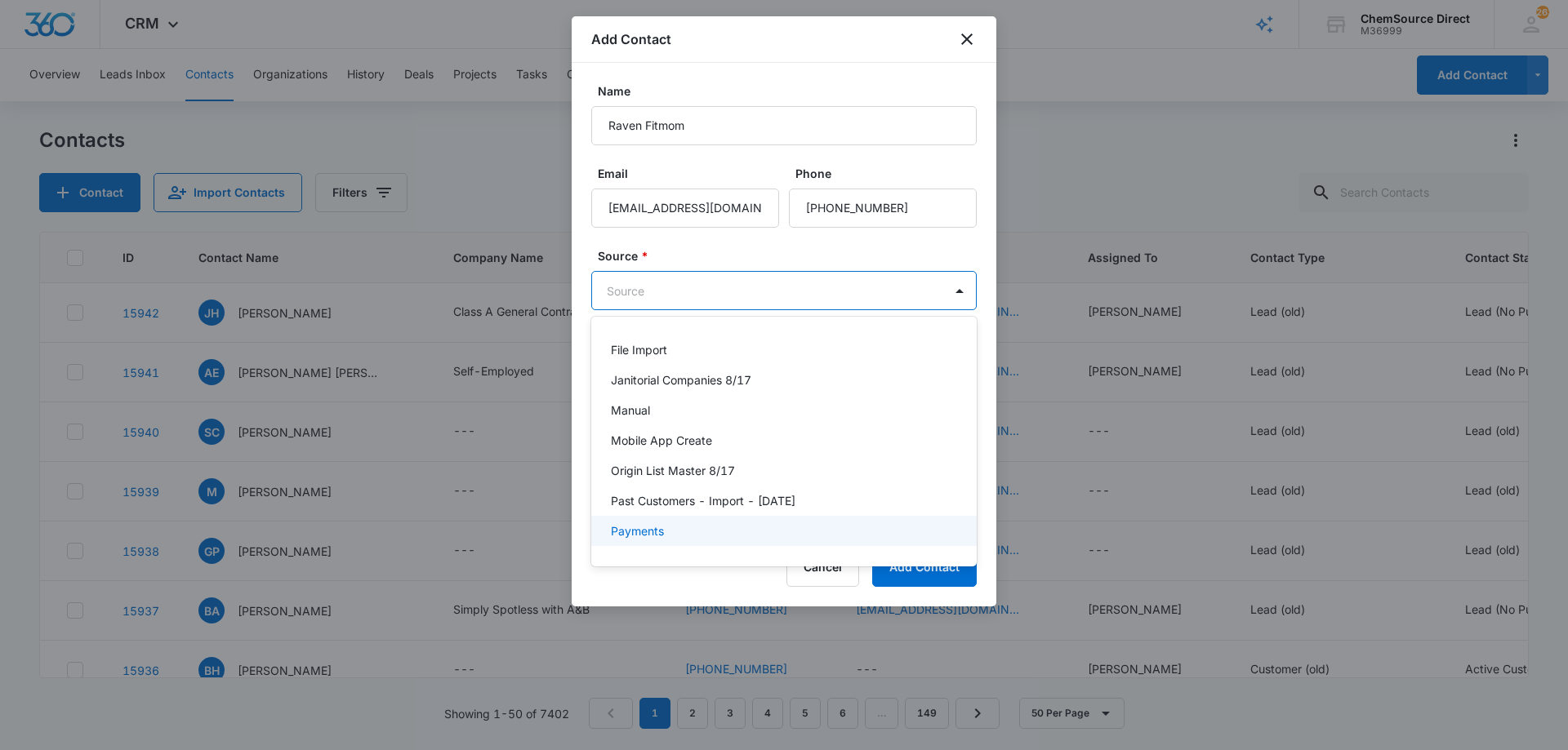
scroll to position [357, 0]
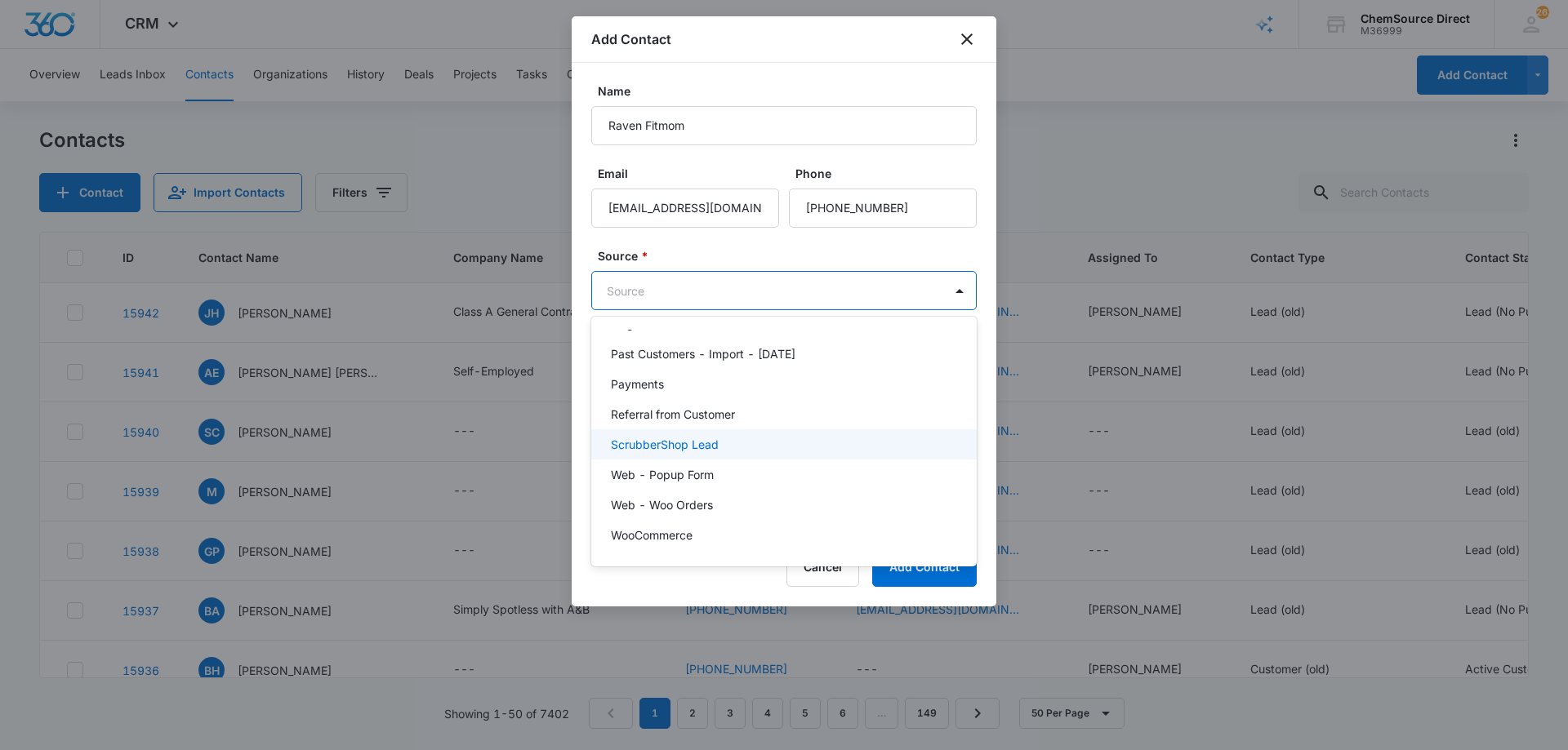
click at [701, 449] on p "ScrubberShop Lead" at bounding box center [665, 444] width 108 height 17
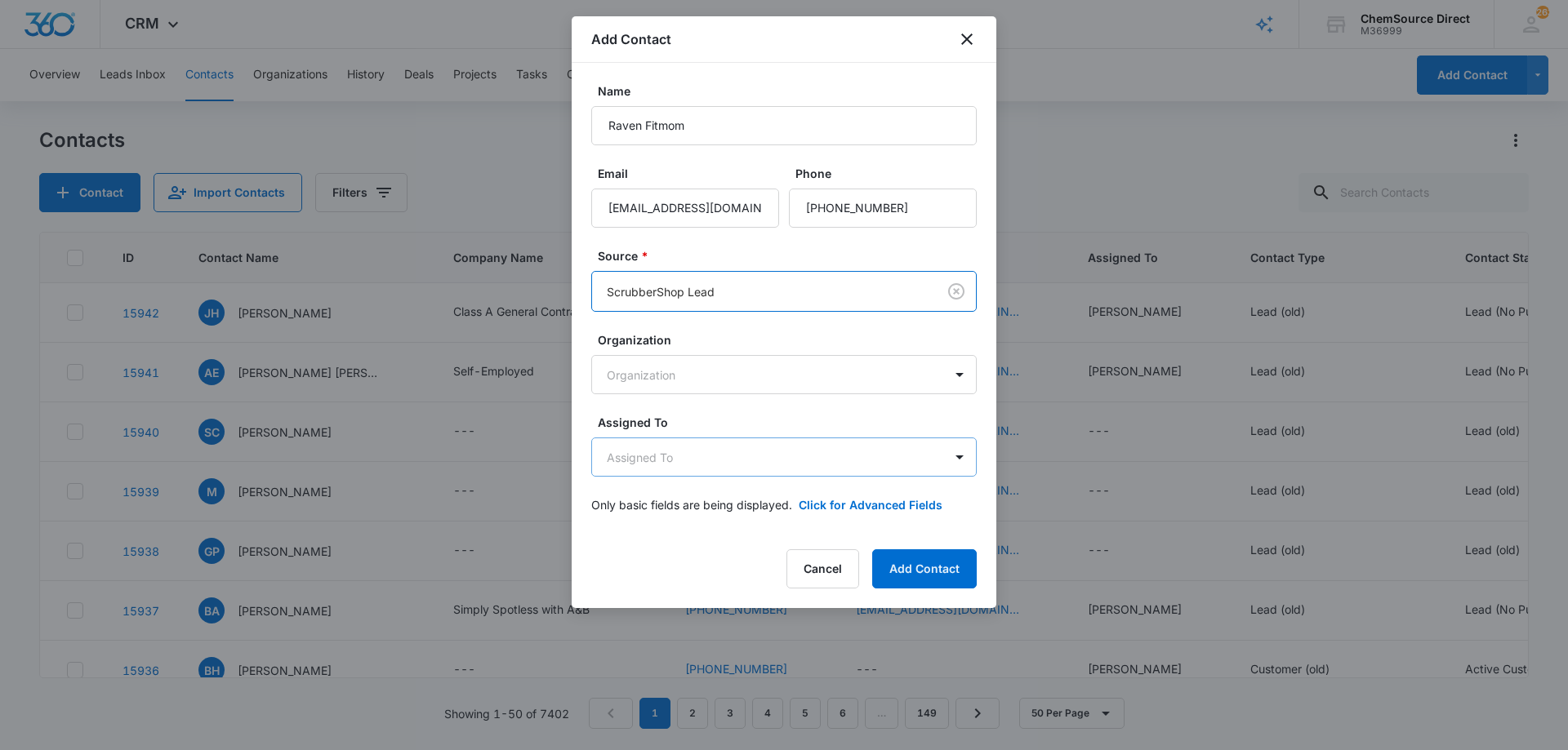
click at [723, 455] on body "CRM Apps Reputation Forms CRM Email Social Payments POS Content Ads Intelligenc…" at bounding box center [784, 375] width 1568 height 750
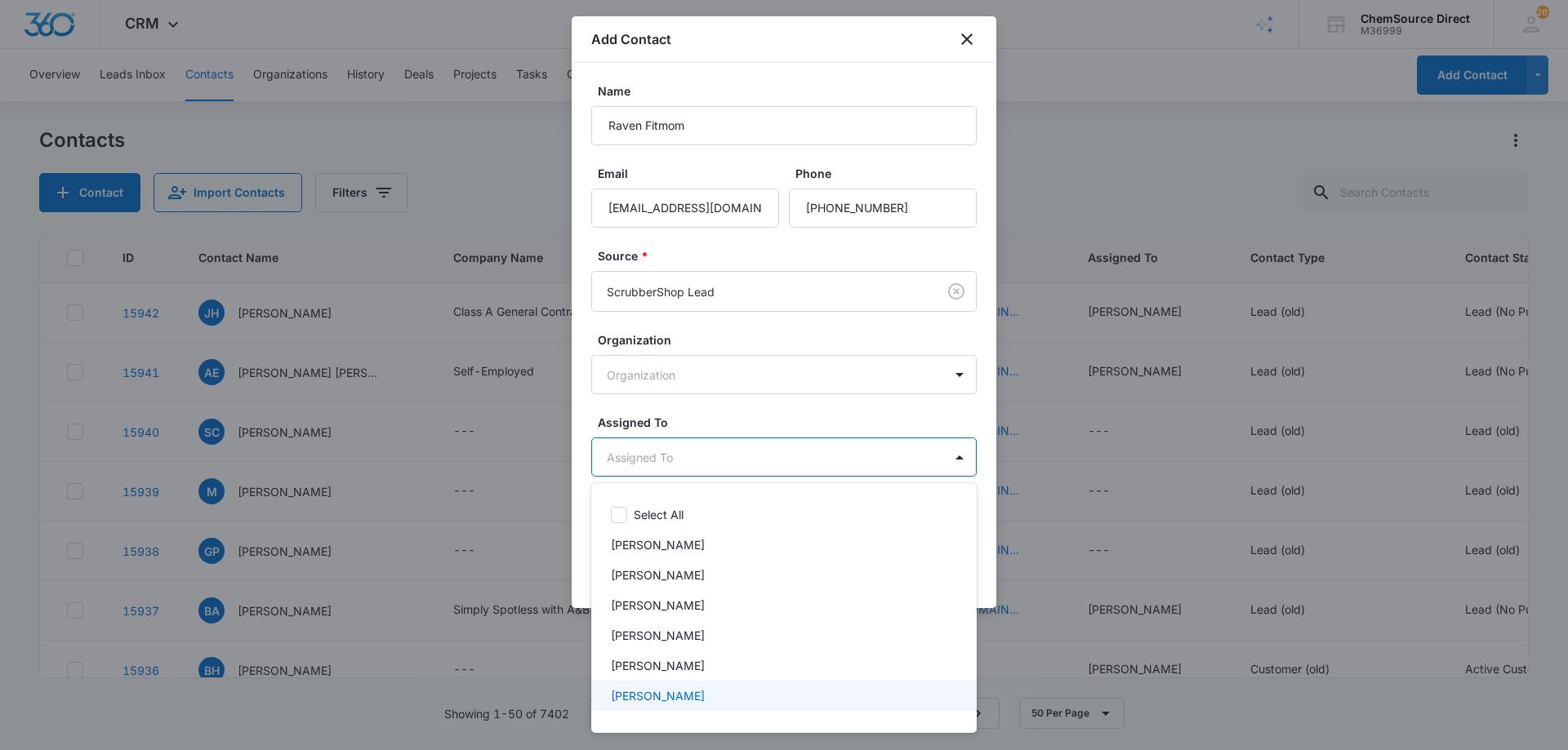
click at [681, 689] on div "[PERSON_NAME]" at bounding box center [782, 695] width 343 height 17
click at [739, 417] on div at bounding box center [784, 375] width 1568 height 750
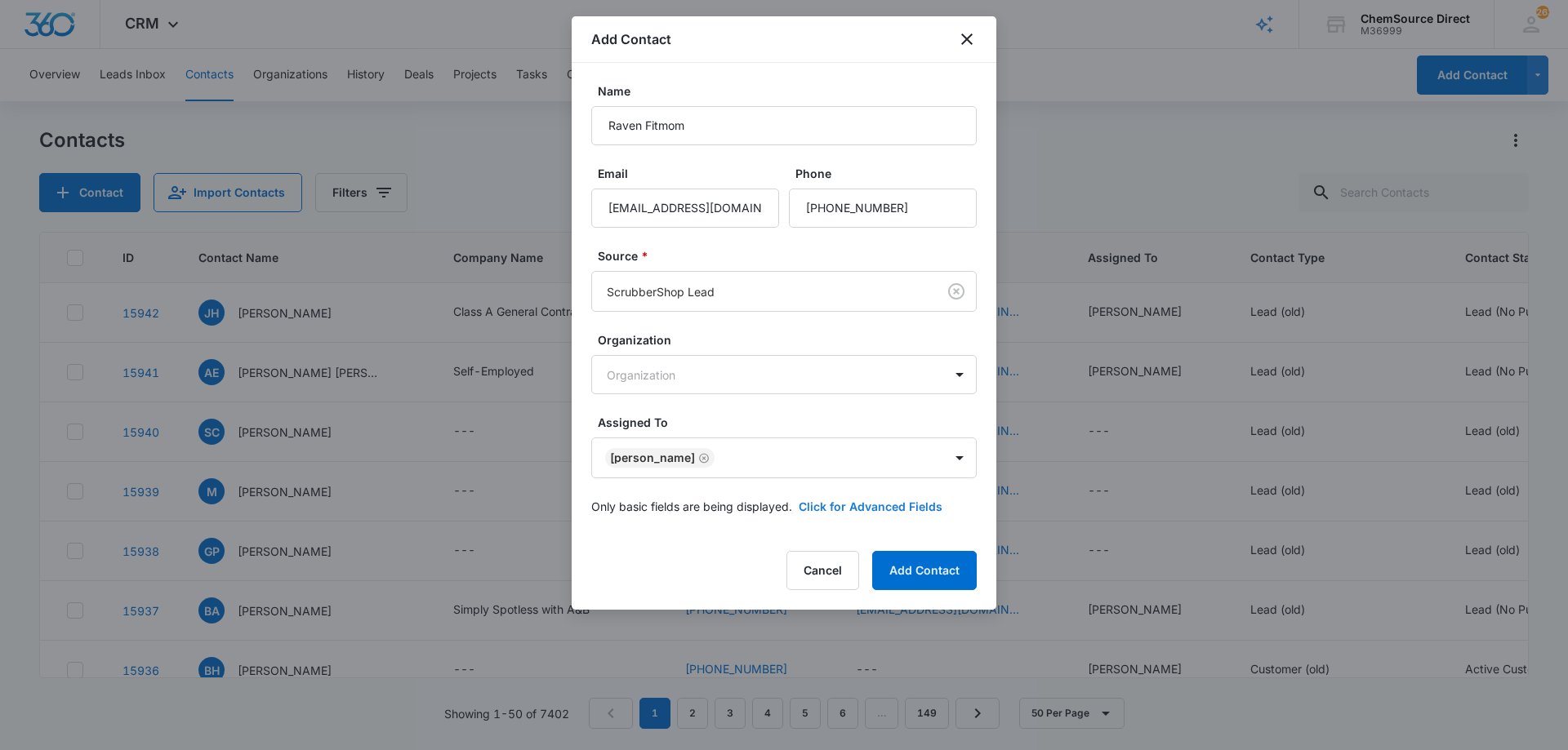
click at [814, 503] on button "Click for Advanced Fields" at bounding box center [871, 506] width 144 height 17
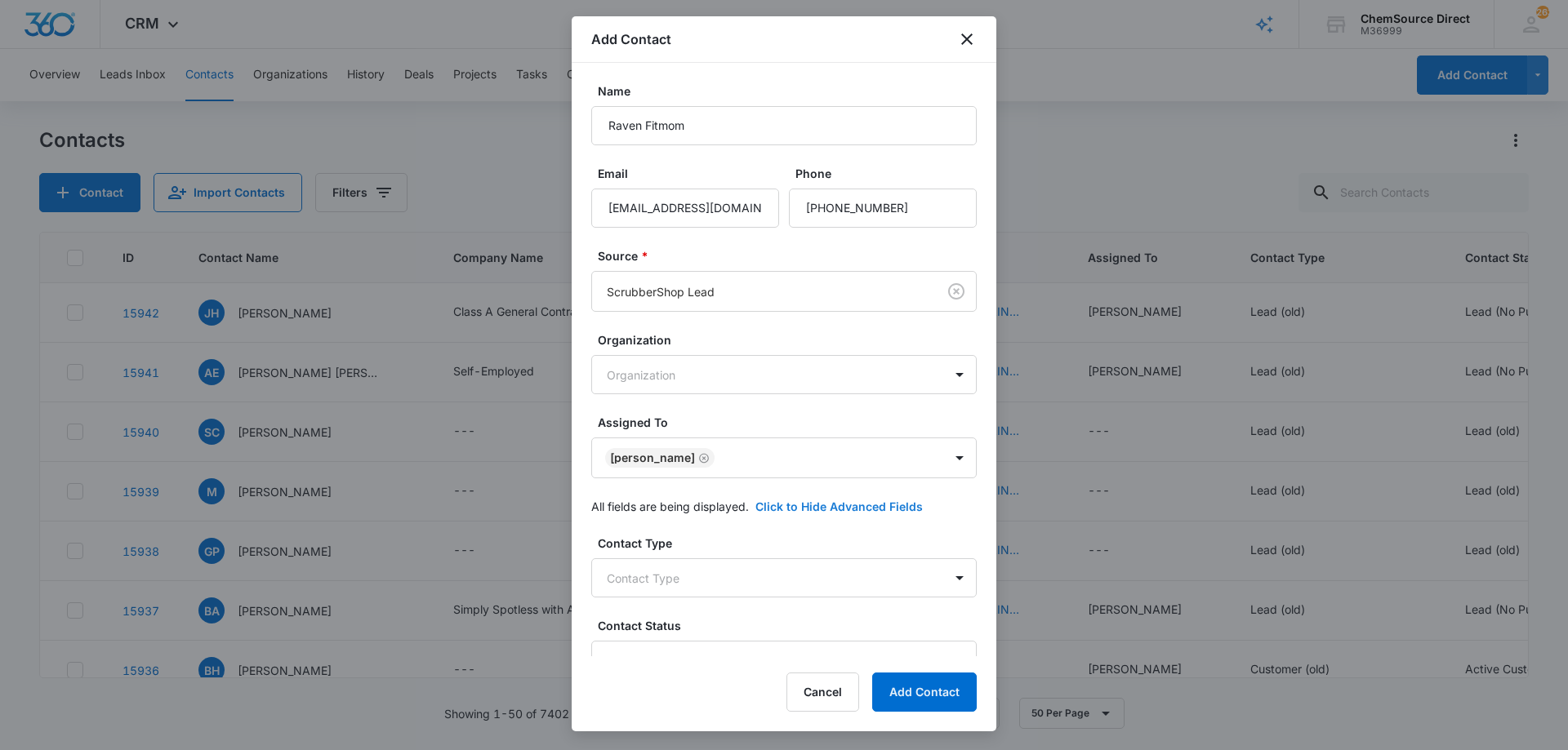
scroll to position [314, 0]
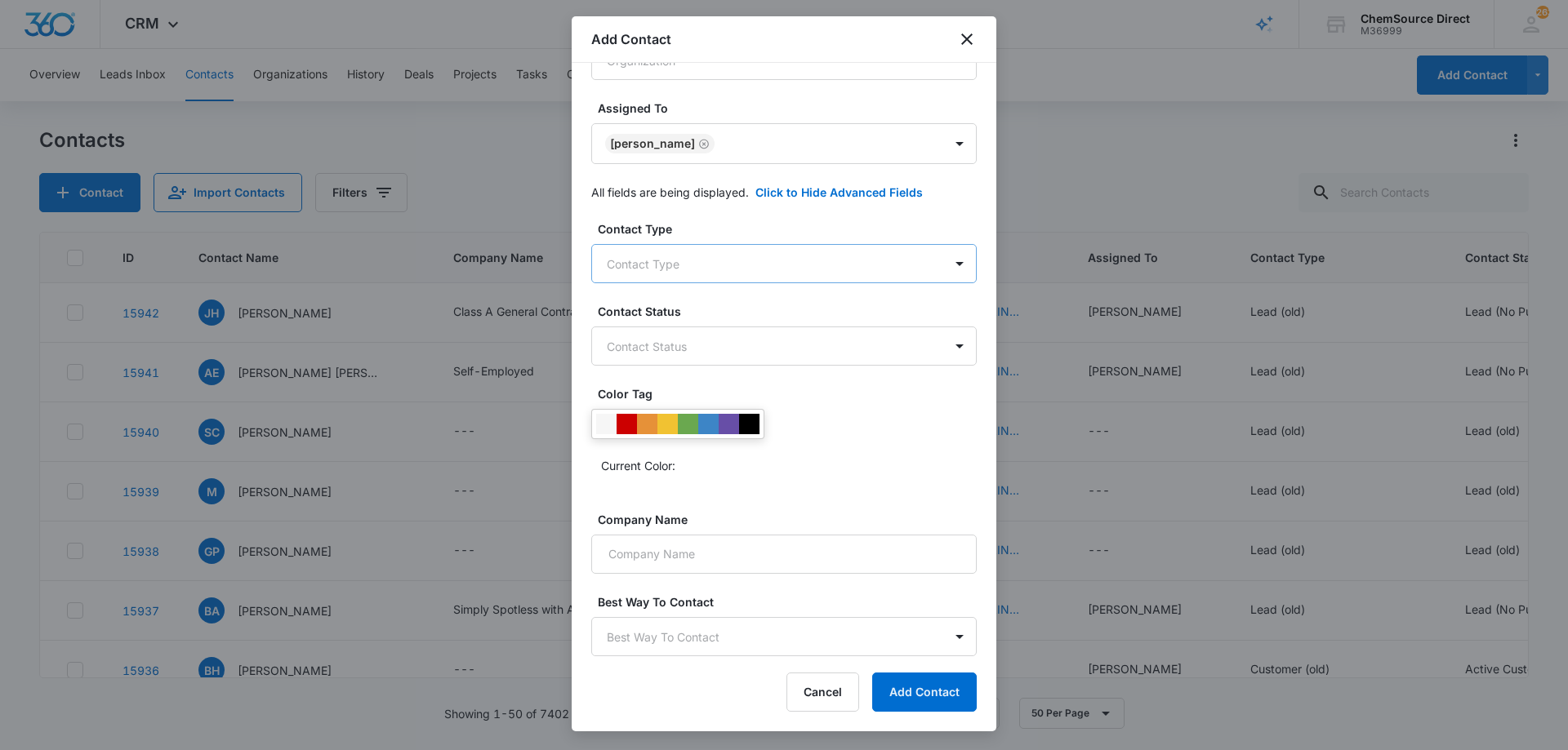
click at [671, 259] on body "CRM Apps Reputation Forms CRM Email Social Payments POS Content Ads Intelligenc…" at bounding box center [784, 375] width 1568 height 750
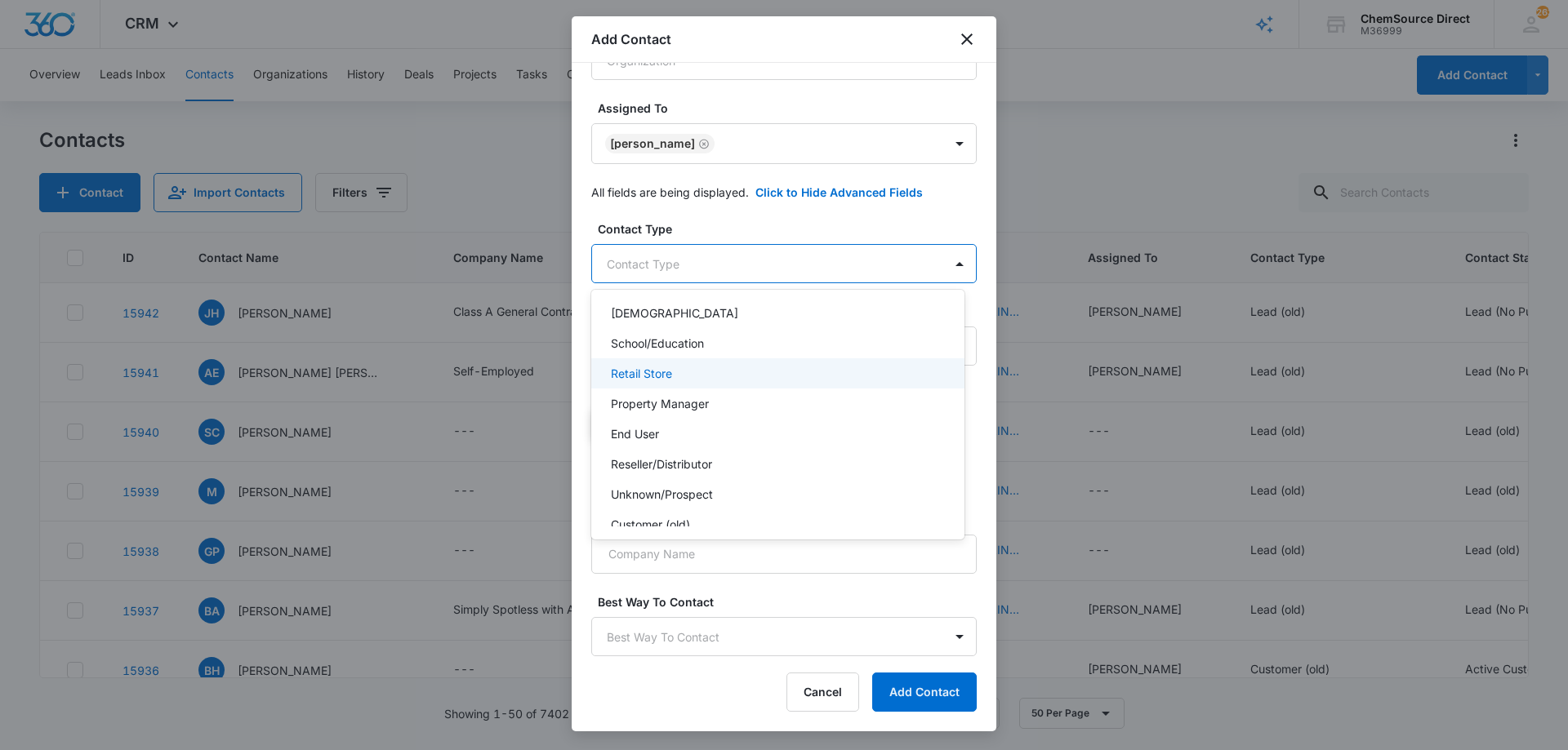
scroll to position [175, 0]
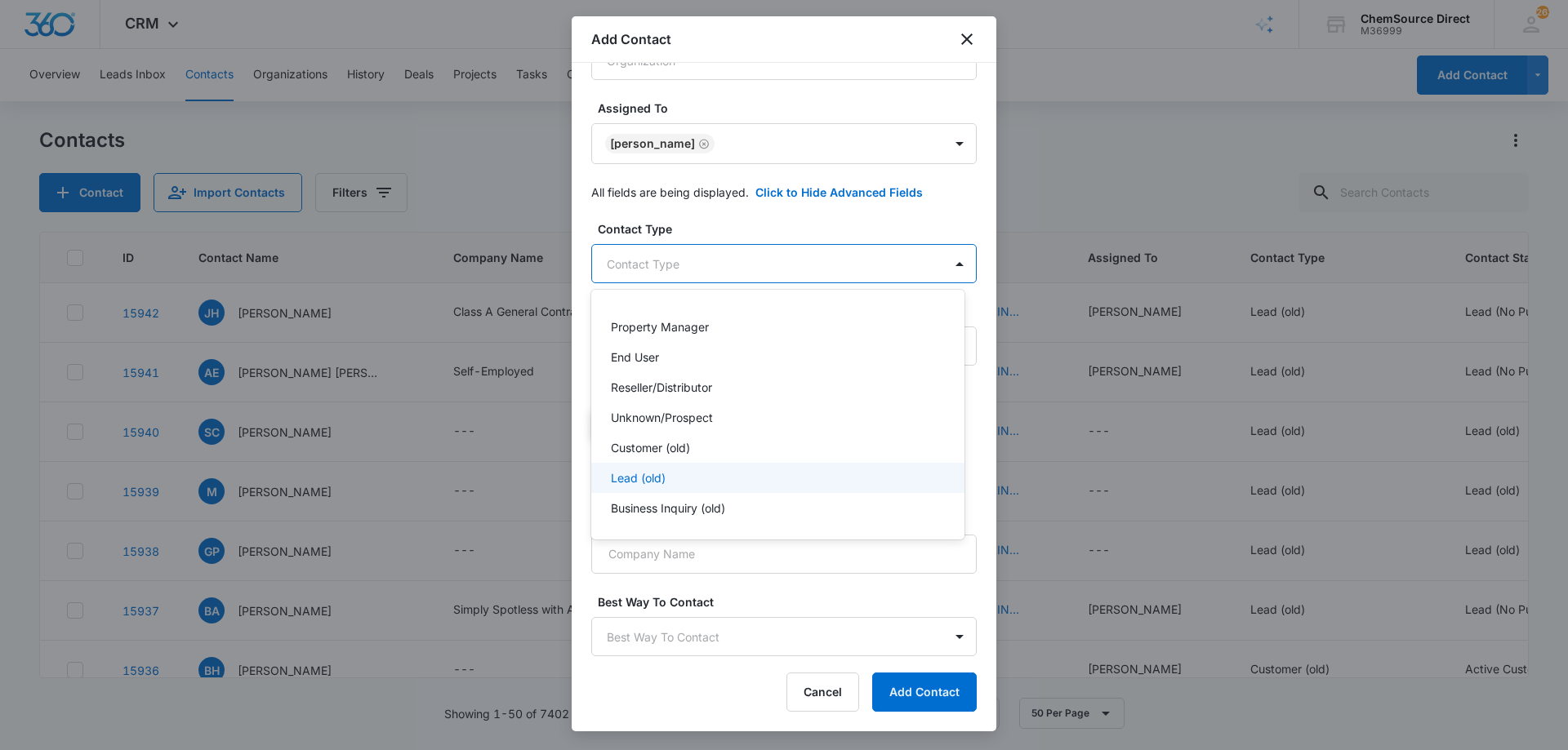
click at [697, 476] on div "Lead (old)" at bounding box center [776, 478] width 331 height 17
click at [697, 220] on div at bounding box center [784, 375] width 1568 height 750
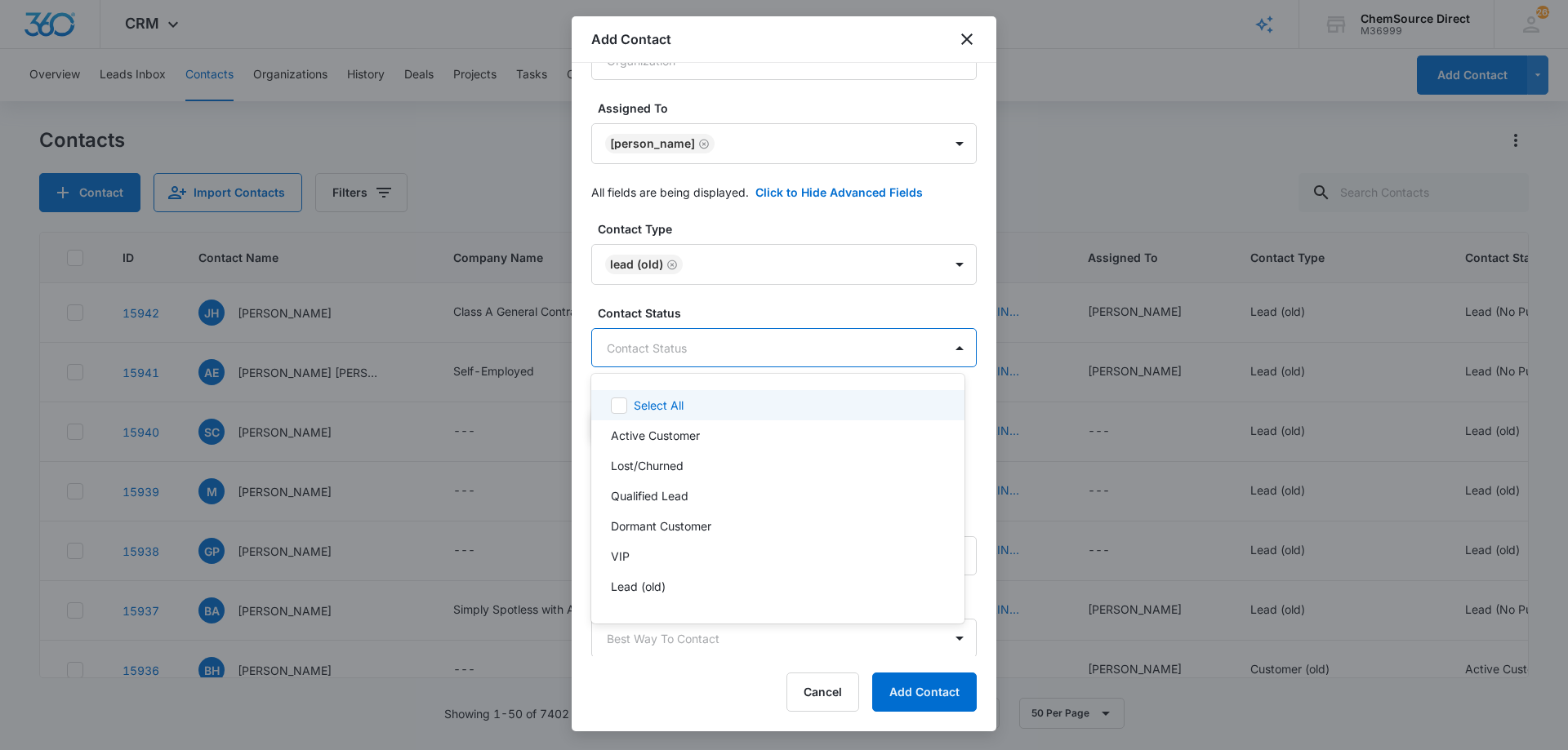
click at [710, 348] on body "CRM Apps Reputation Forms CRM Email Social Payments POS Content Ads Intelligenc…" at bounding box center [784, 375] width 1568 height 750
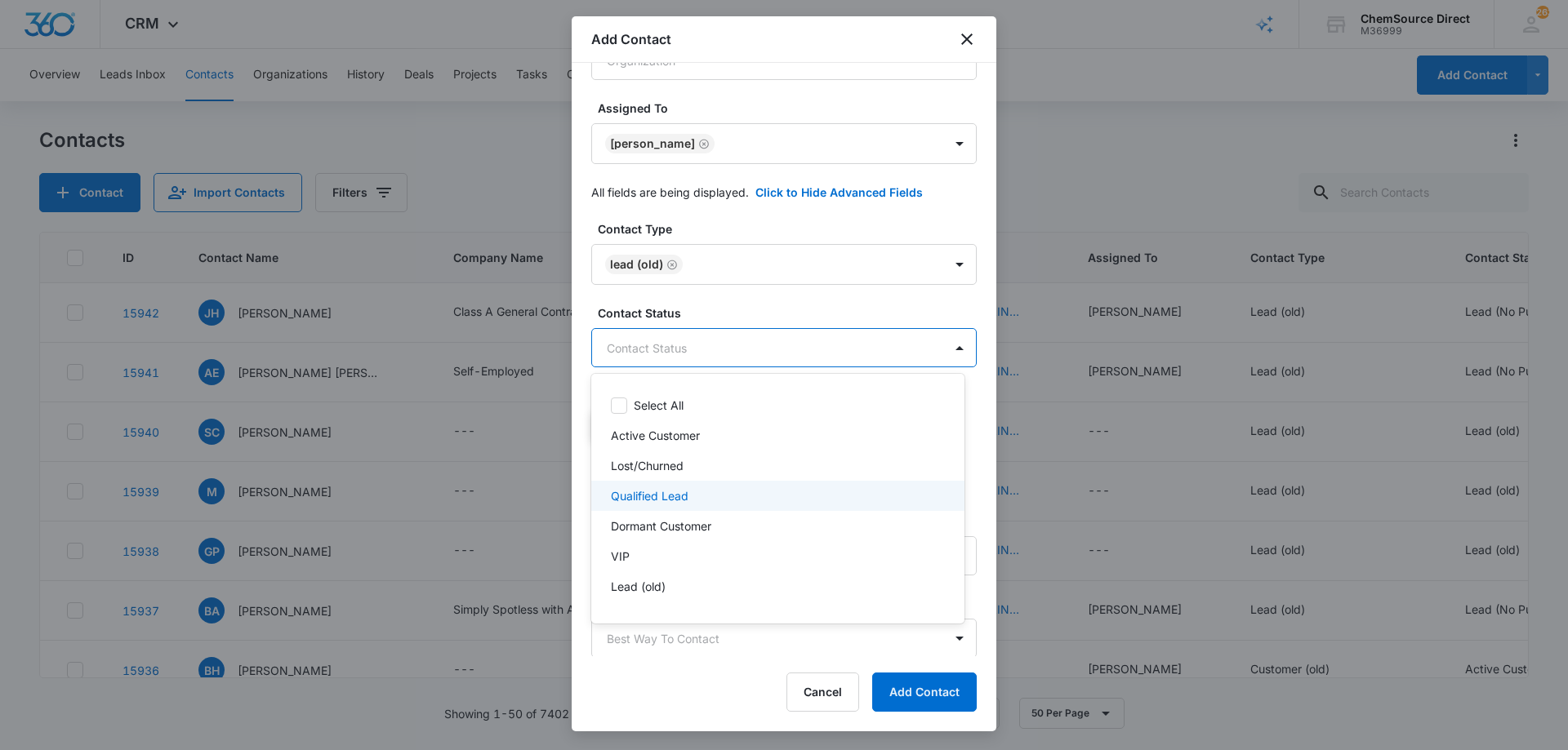
scroll to position [24, 0]
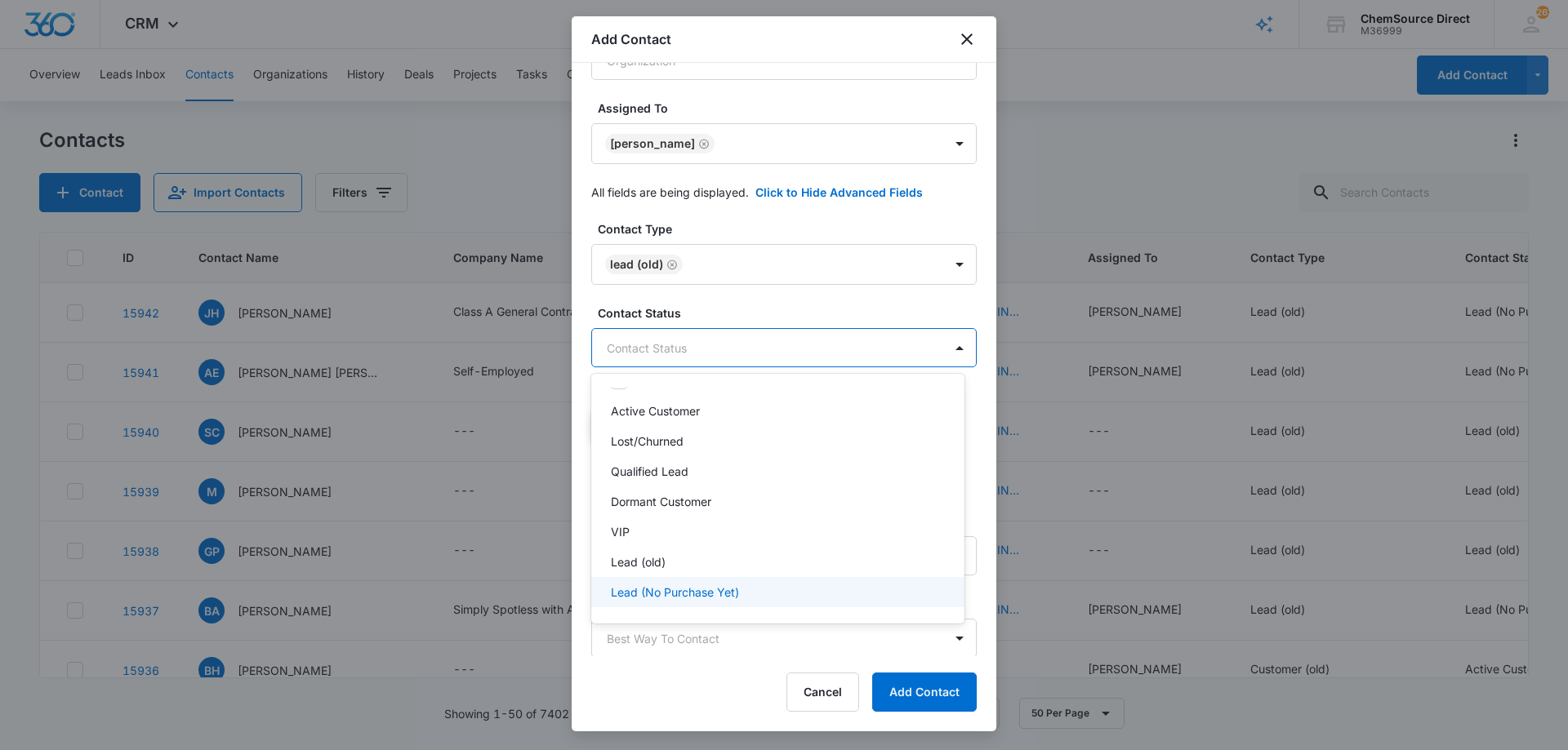
click at [710, 589] on p "Lead (No Purchase Yet)" at bounding box center [675, 592] width 129 height 17
click at [736, 279] on div at bounding box center [784, 375] width 1568 height 750
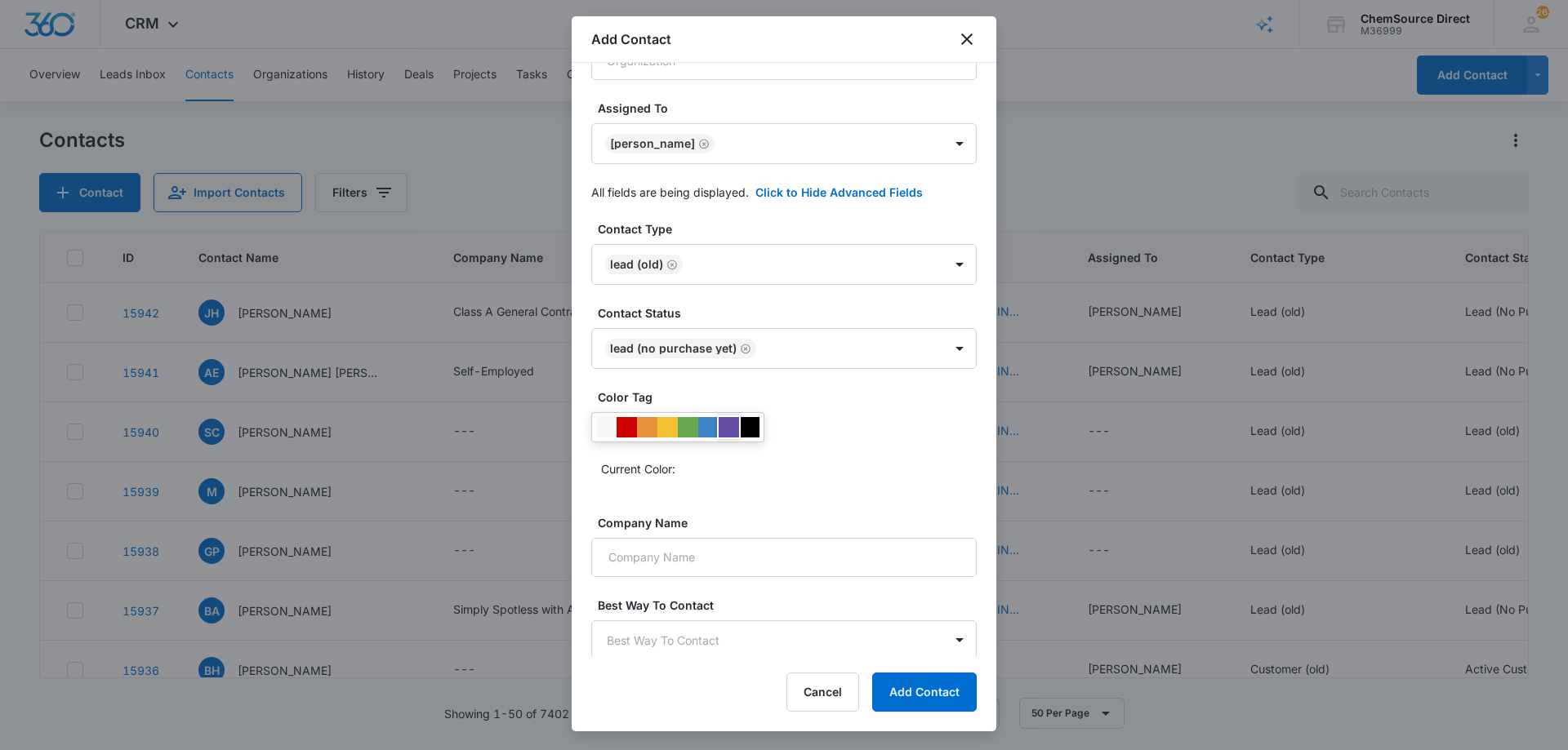
click at [725, 427] on div at bounding box center [729, 428] width 21 height 20
click at [774, 446] on div "Current Color:" at bounding box center [783, 446] width 385 height 69
click at [723, 566] on input "Company Name" at bounding box center [783, 557] width 385 height 39
paste input "Vantra Building Services"
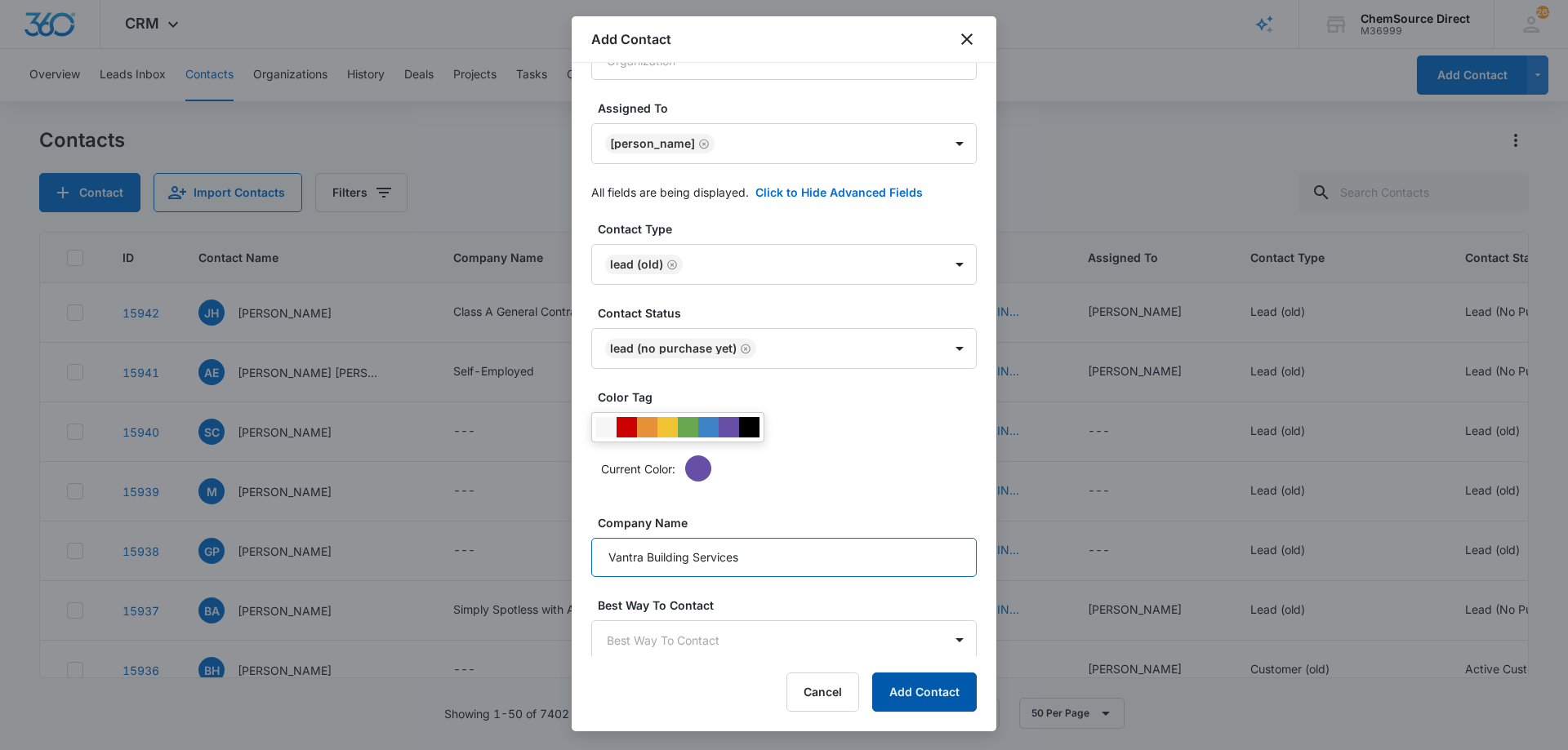
type input "Vantra Building Services"
click at [942, 696] on button "Add Contact" at bounding box center [924, 692] width 104 height 39
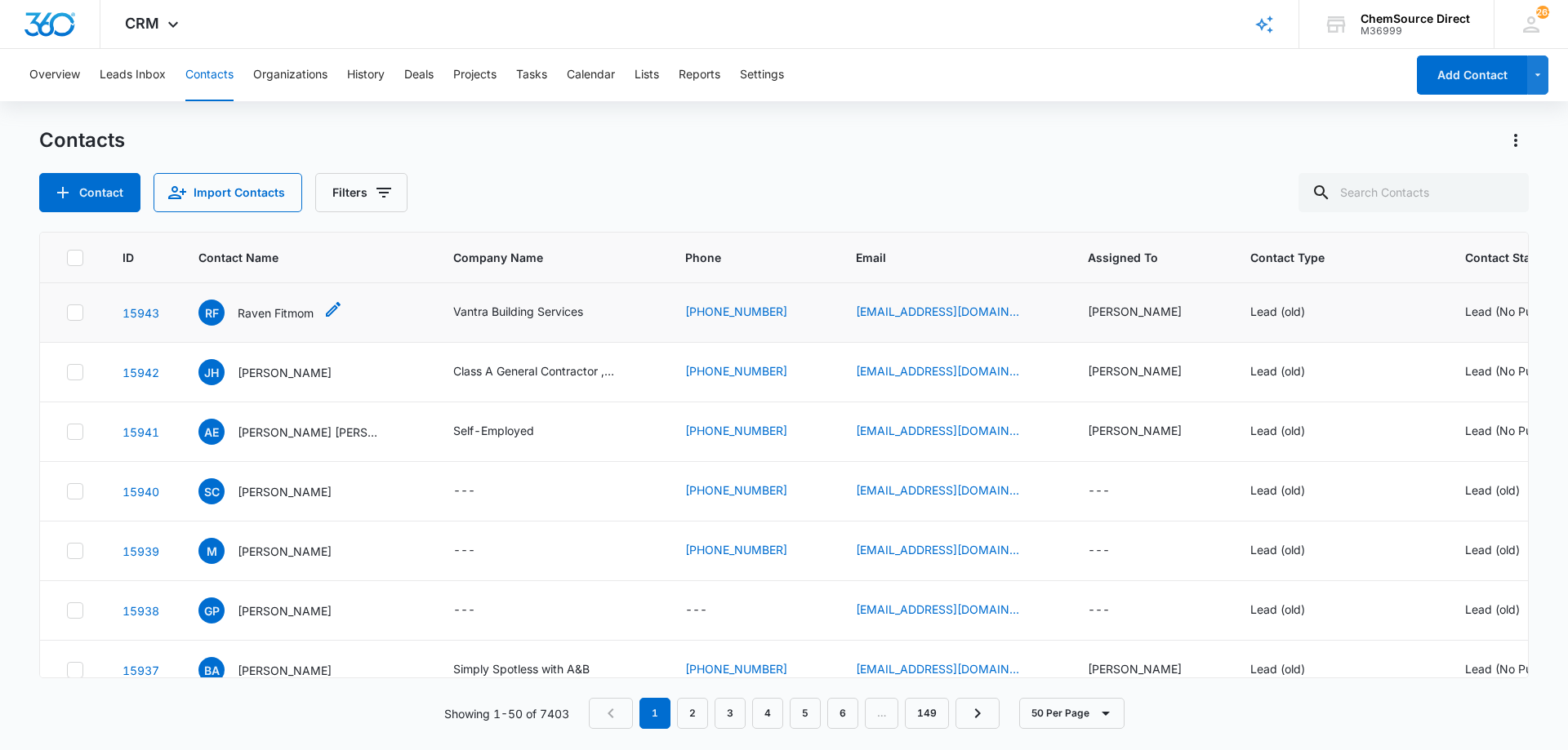
click at [279, 310] on p "Raven Fitmom" at bounding box center [275, 313] width 76 height 17
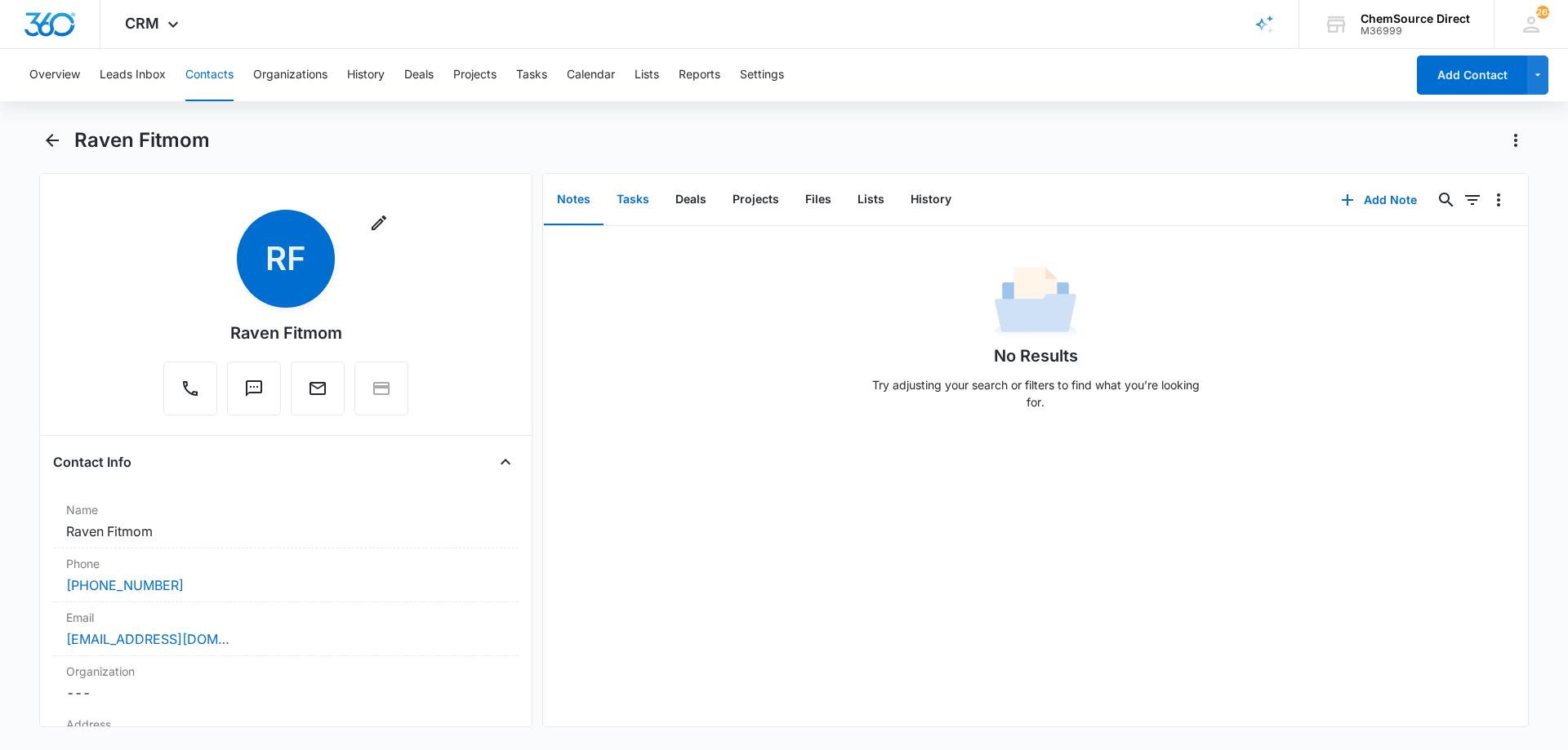
click at [639, 197] on button "Tasks" at bounding box center [632, 199] width 59 height 50
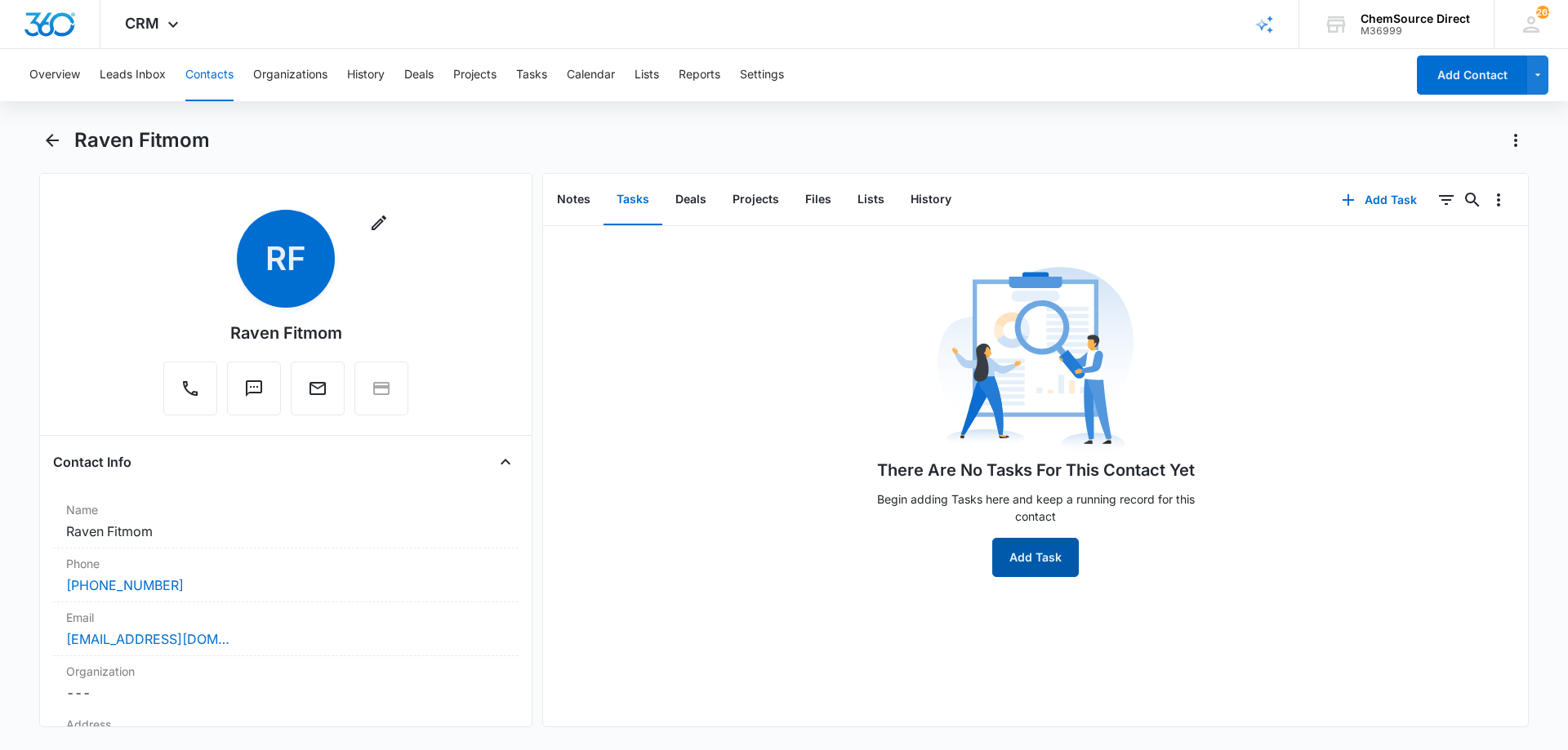
click at [1050, 566] on button "Add Task" at bounding box center [1035, 557] width 87 height 39
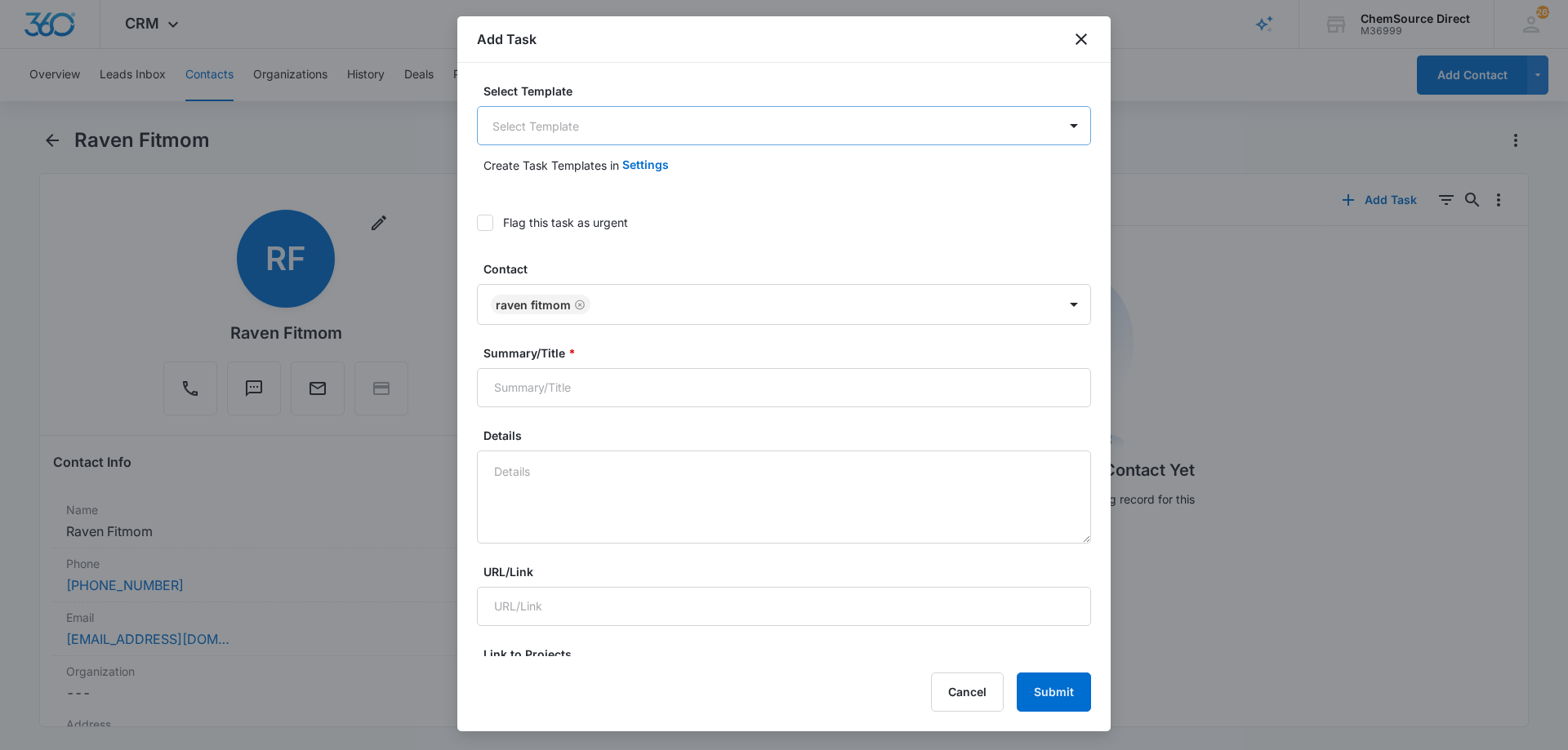
click at [559, 126] on body "CRM Apps Reputation Forms CRM Email Social Payments POS Content Ads Intelligenc…" at bounding box center [784, 375] width 1568 height 750
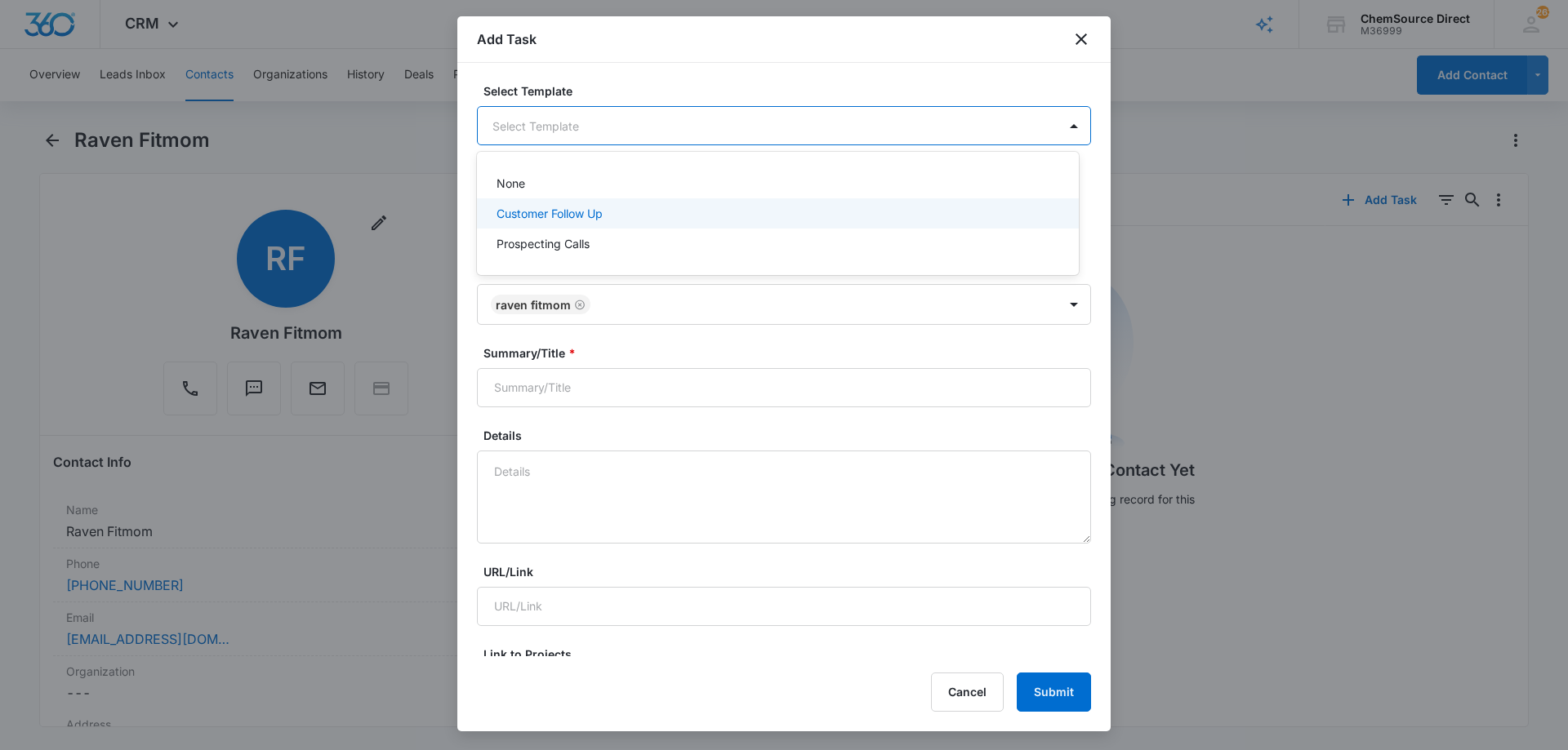
click at [543, 211] on p "Customer Follow Up" at bounding box center [550, 213] width 106 height 17
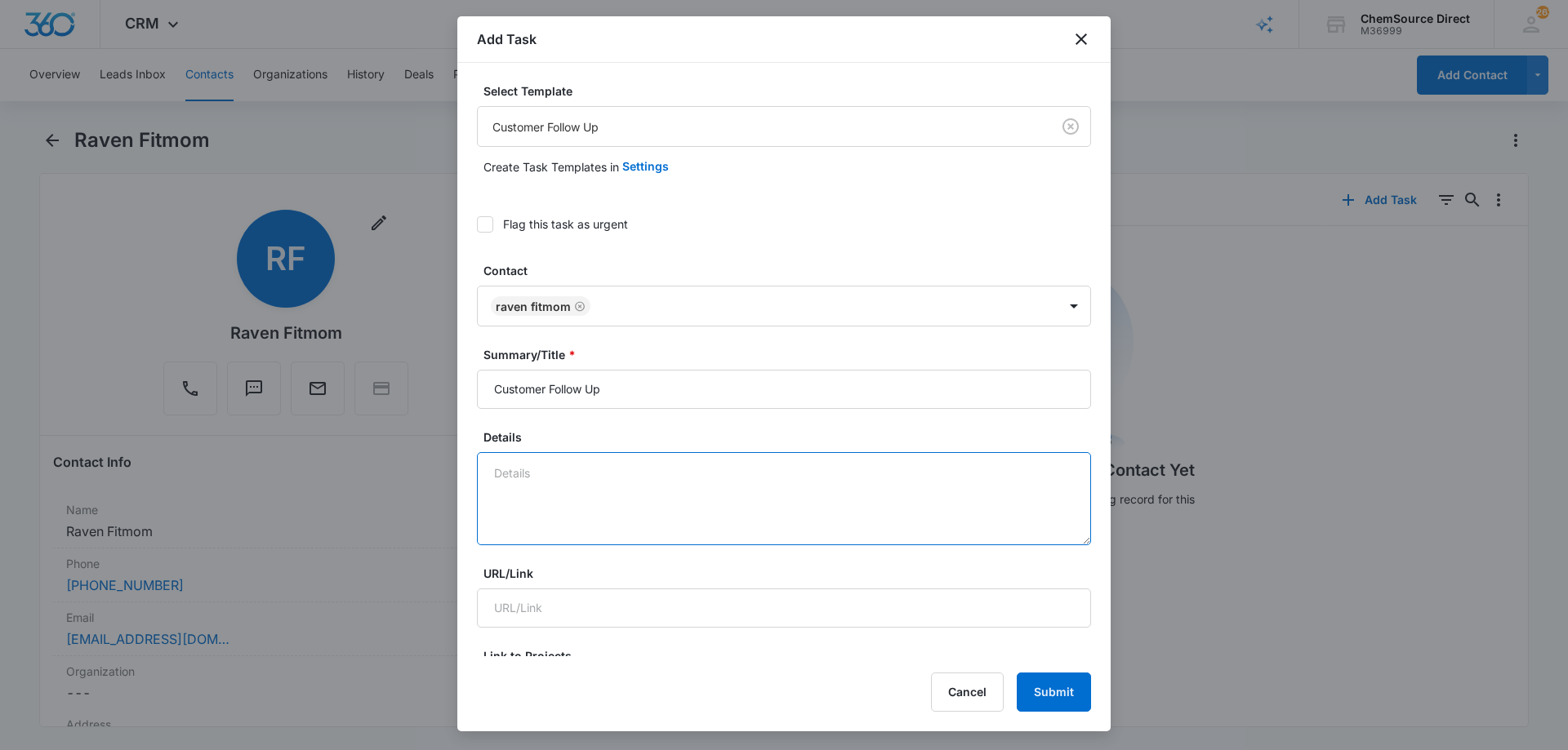
click at [532, 484] on textarea "Details" at bounding box center [783, 498] width 614 height 93
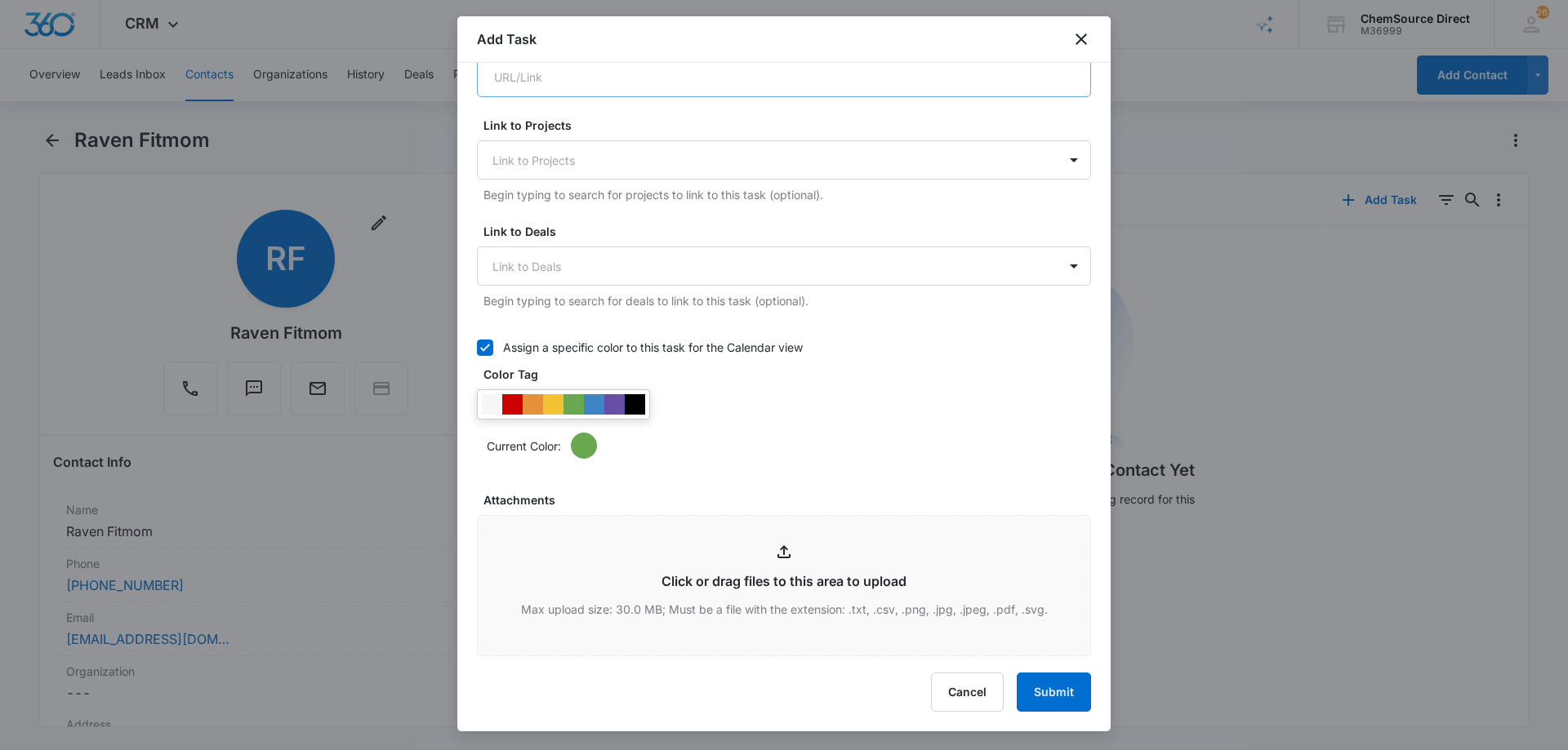
scroll to position [571, 0]
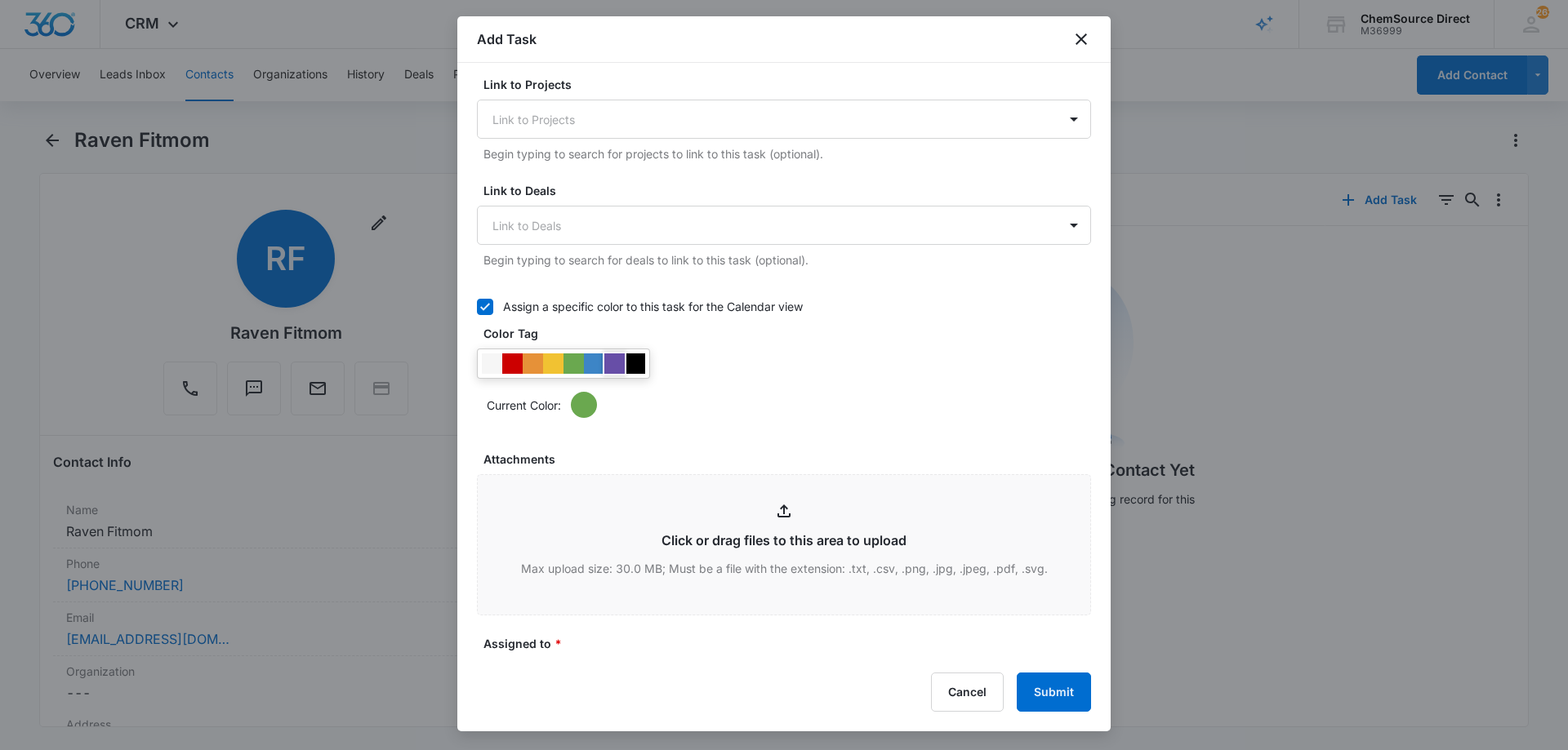
type textarea "Ride ON Floor Scrubber"
click at [618, 359] on div at bounding box center [614, 363] width 21 height 20
click at [709, 361] on div "Current Color:" at bounding box center [783, 383] width 614 height 69
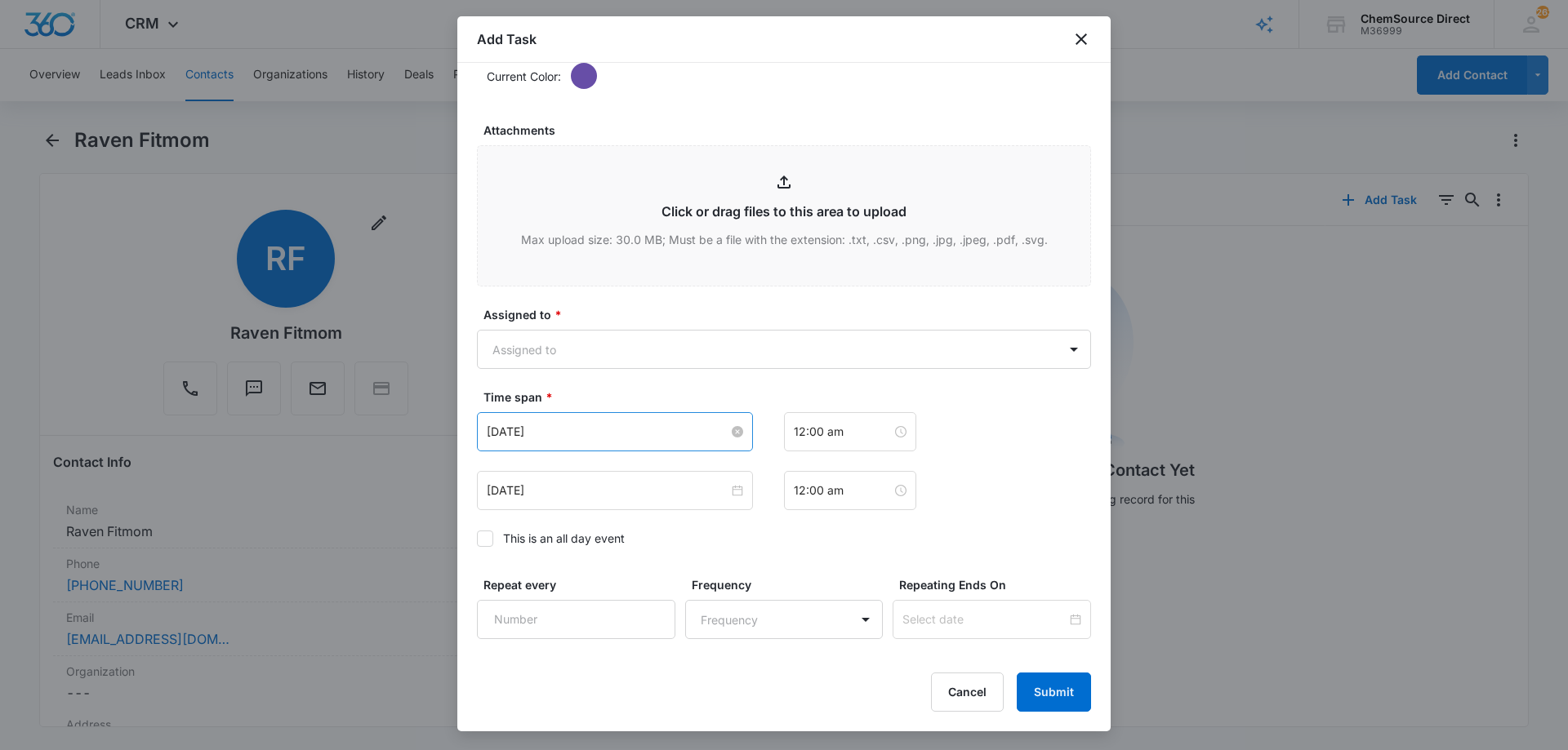
scroll to position [979, 0]
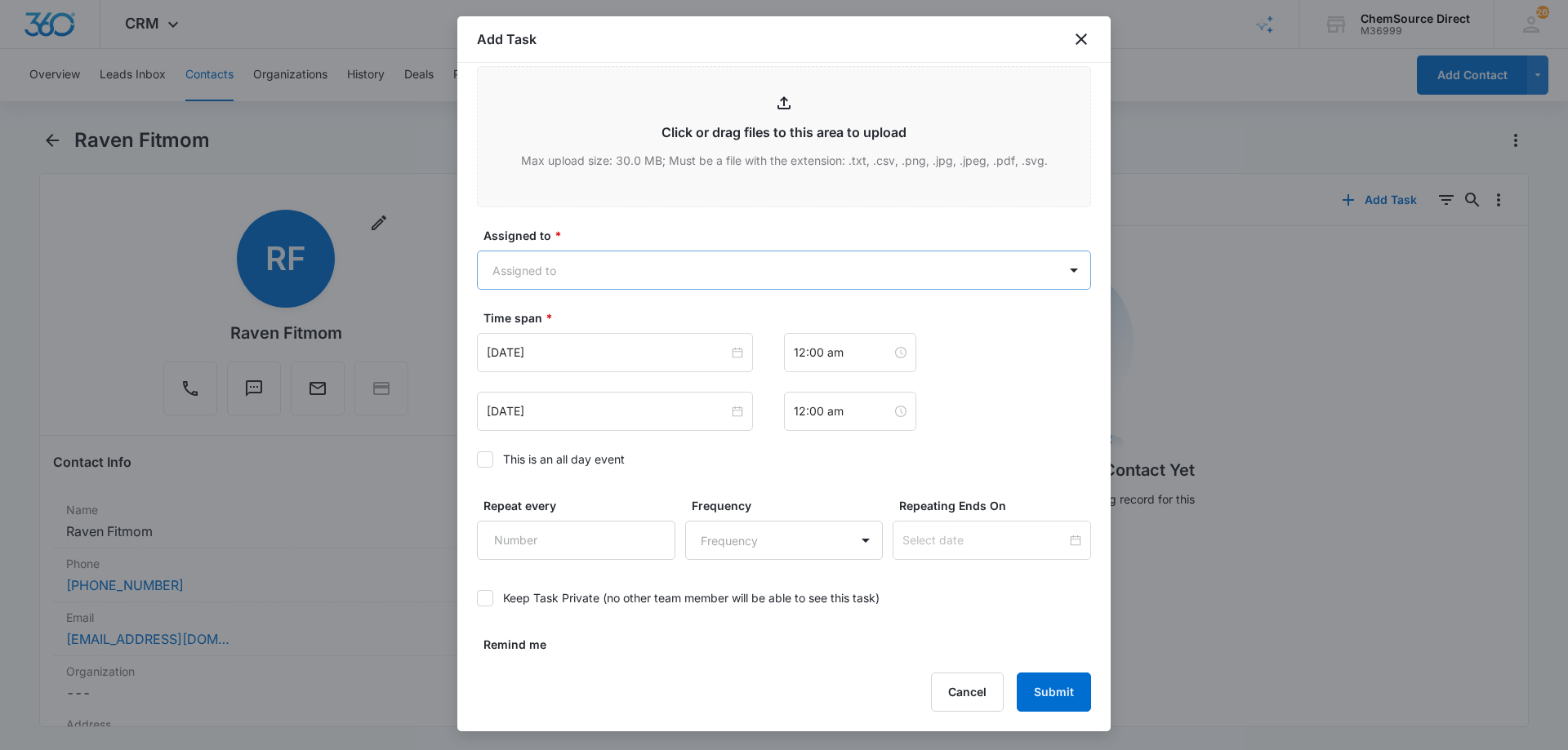
click at [604, 270] on body "CRM Apps Reputation Forms CRM Email Social Payments POS Content Ads Intelligenc…" at bounding box center [784, 375] width 1568 height 750
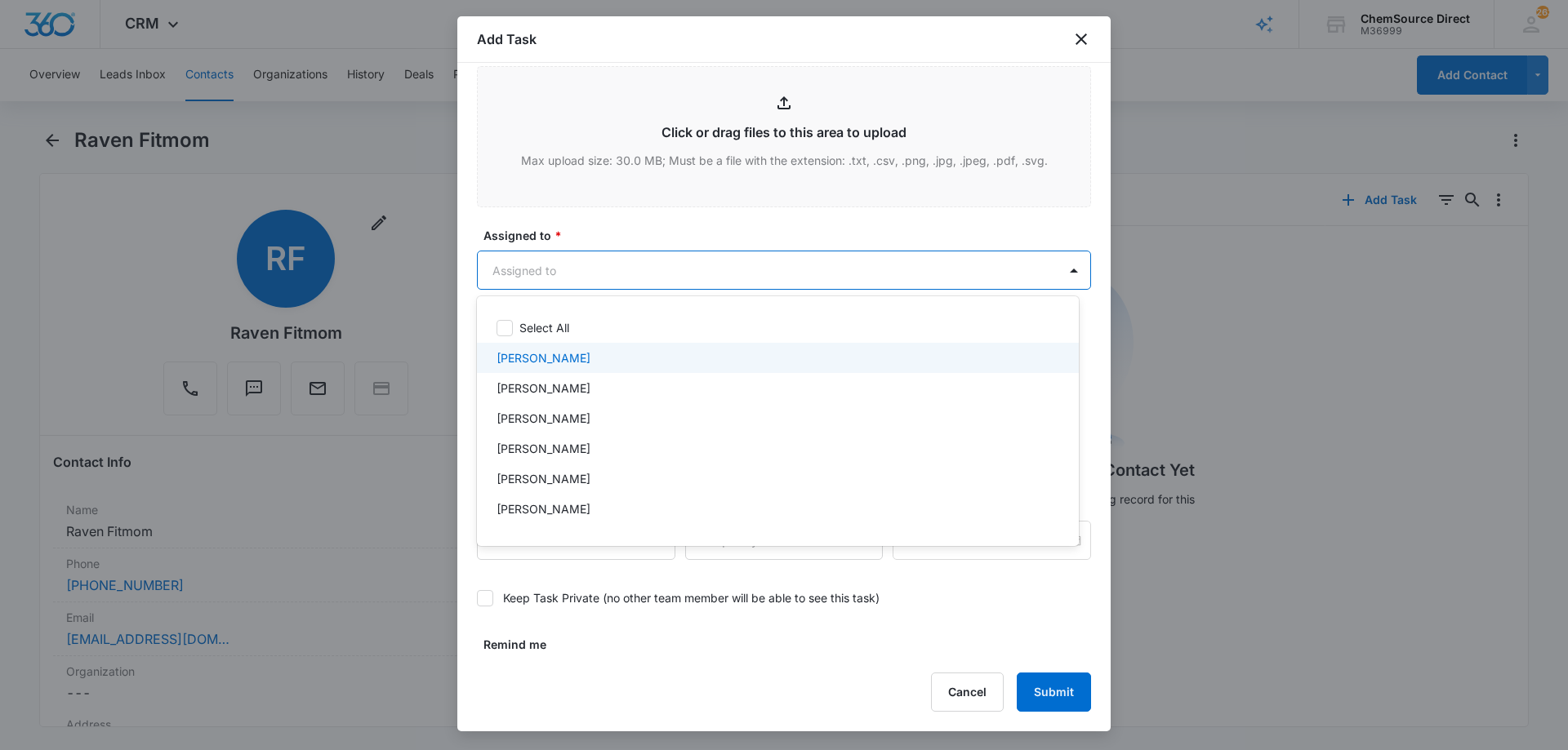
click at [565, 357] on div "[PERSON_NAME]" at bounding box center [777, 358] width 559 height 17
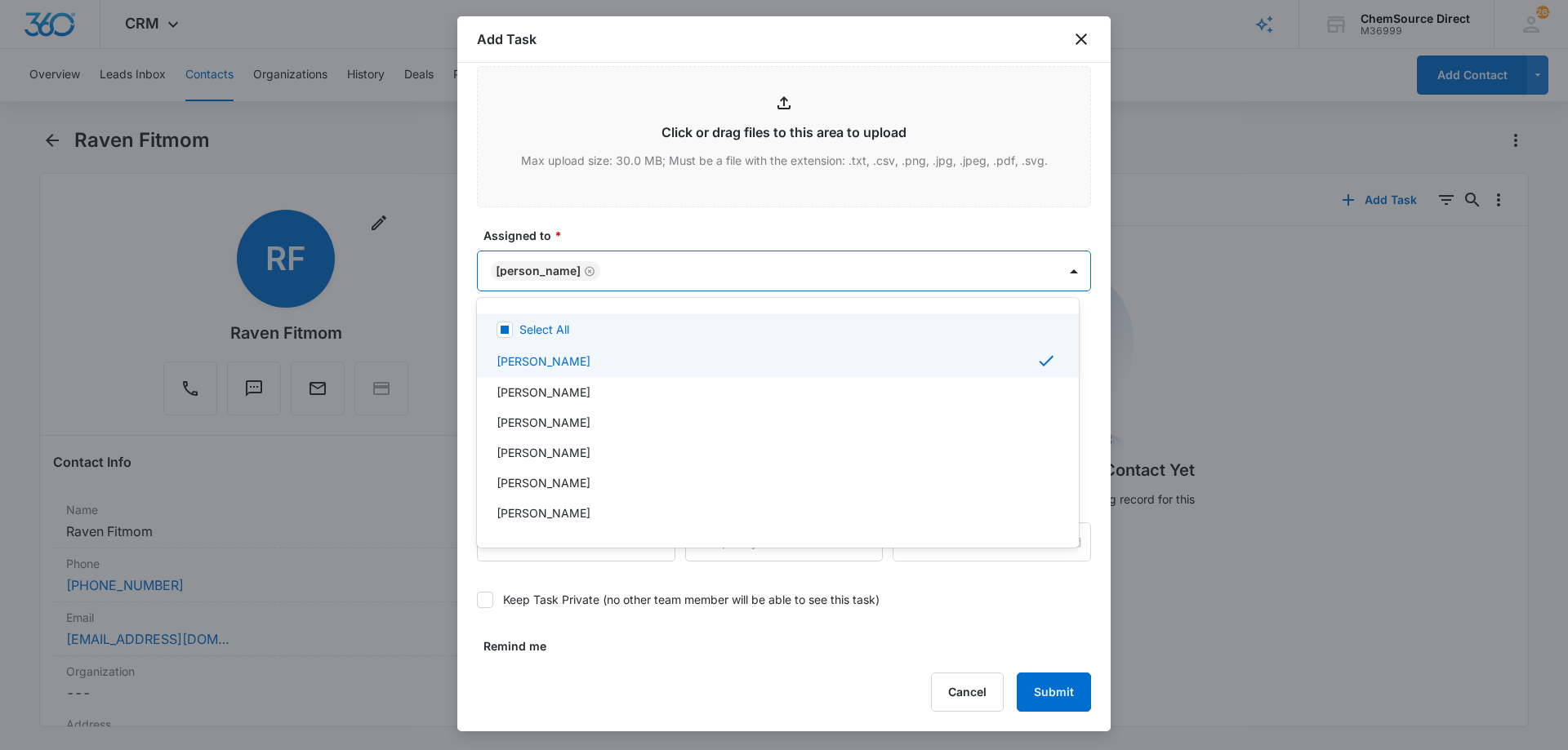
click at [609, 239] on div at bounding box center [784, 375] width 1568 height 750
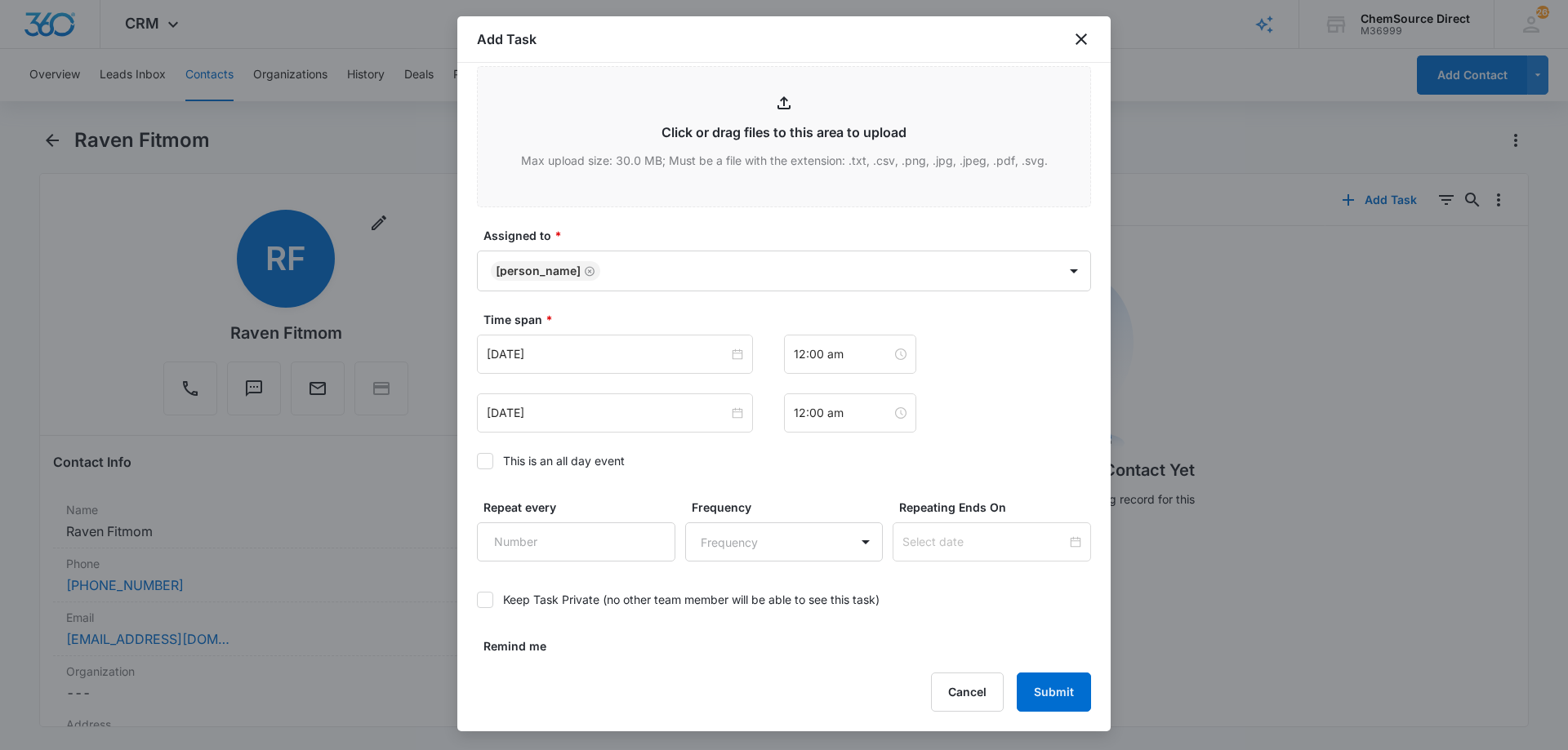
scroll to position [1023, 0]
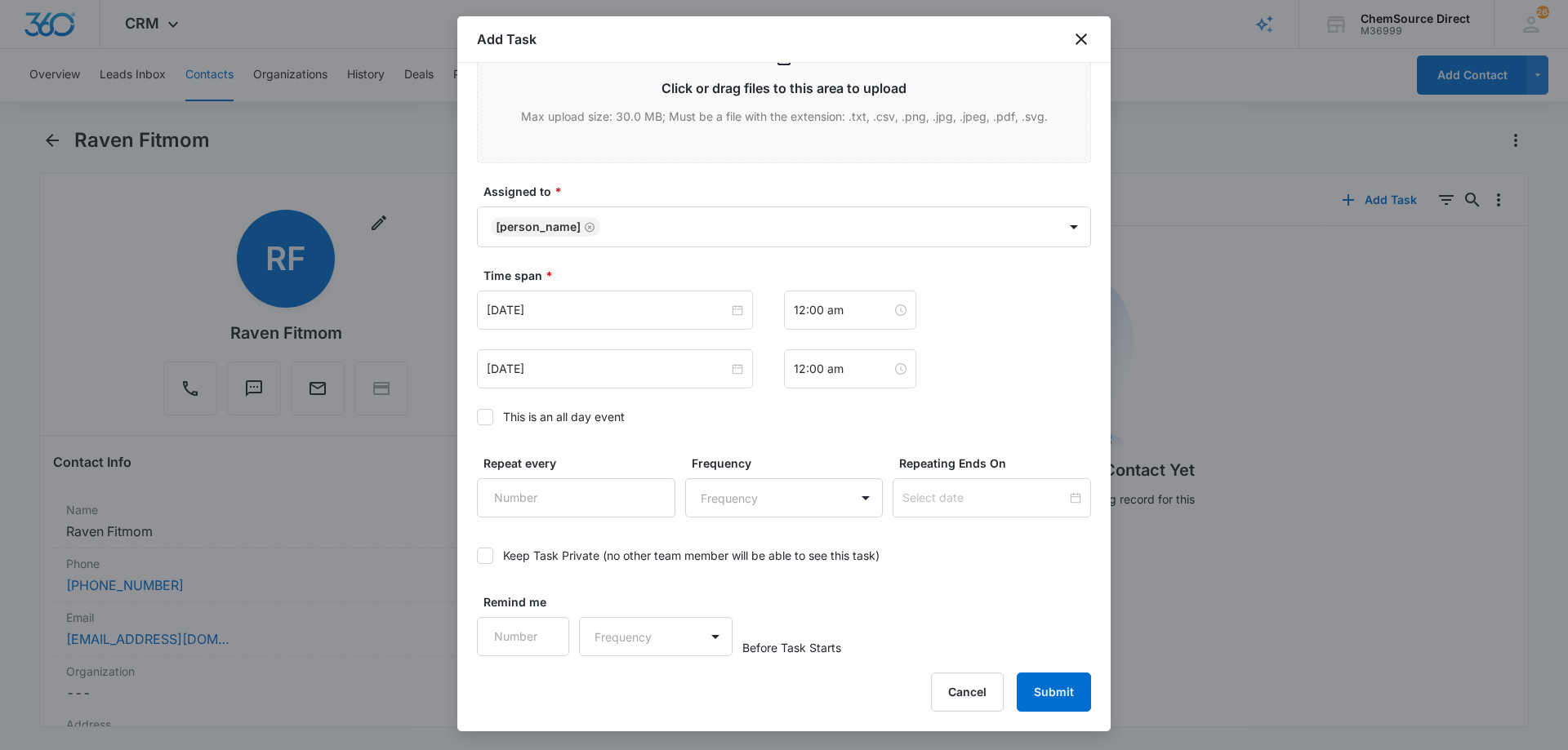
click at [488, 410] on icon at bounding box center [485, 417] width 15 height 15
click at [476, 417] on input "This is an all day event" at bounding box center [476, 417] width 0 height 0
click at [569, 312] on input "[DATE]" at bounding box center [607, 309] width 241 height 18
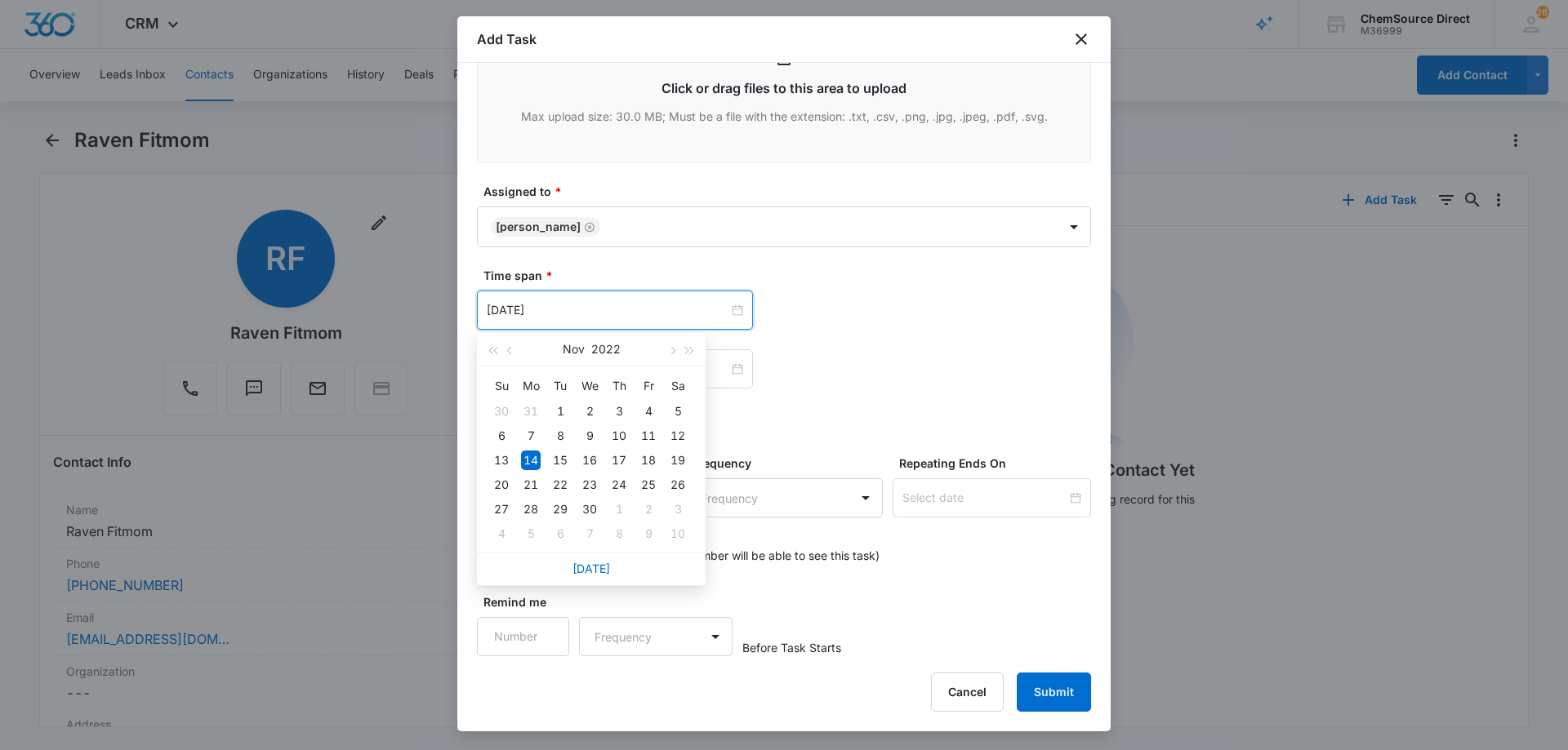
click at [601, 575] on div "[DATE]" at bounding box center [590, 568] width 228 height 33
click at [590, 566] on link "[DATE]" at bounding box center [591, 568] width 37 height 14
type input "[DATE]"
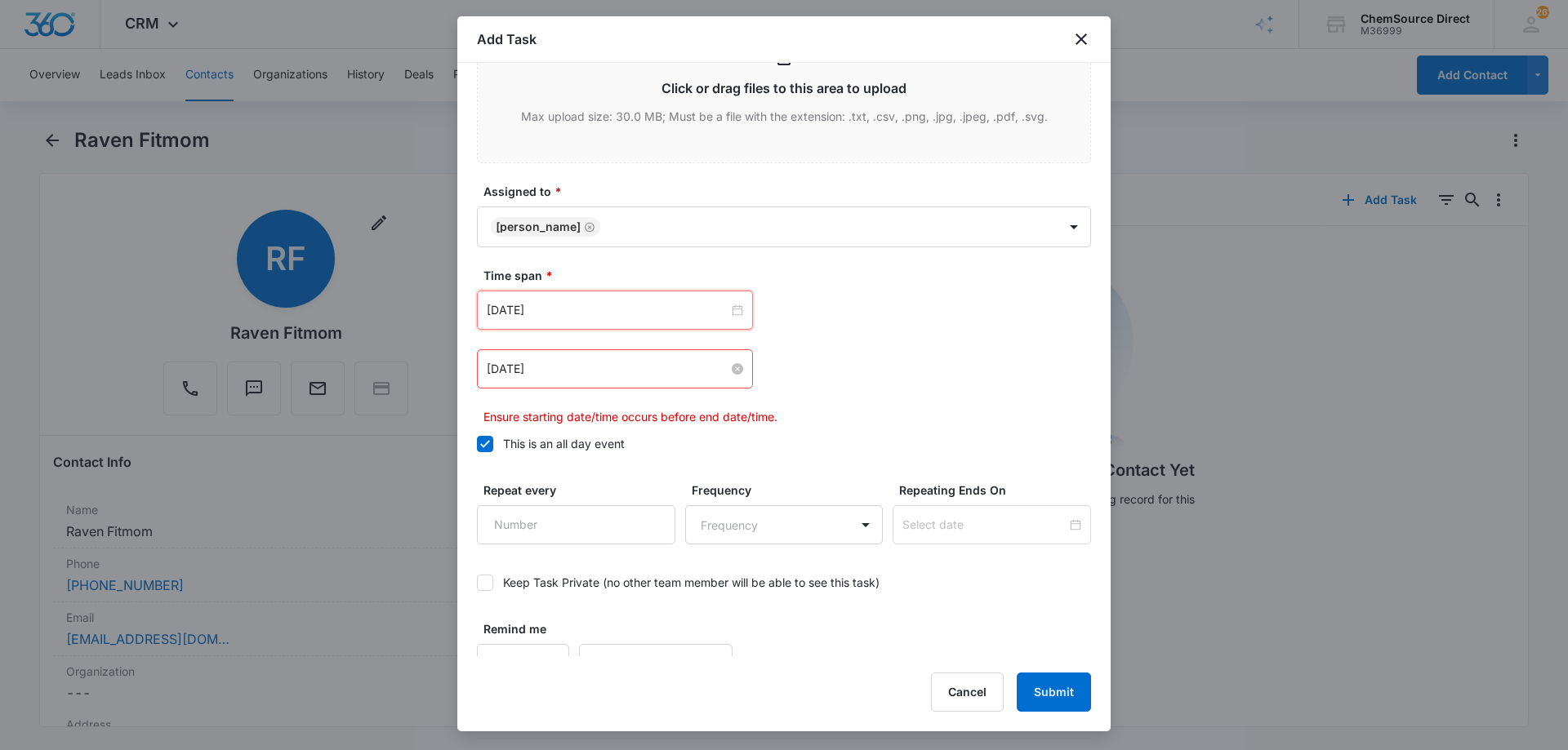
click at [569, 370] on input "[DATE]" at bounding box center [607, 368] width 241 height 18
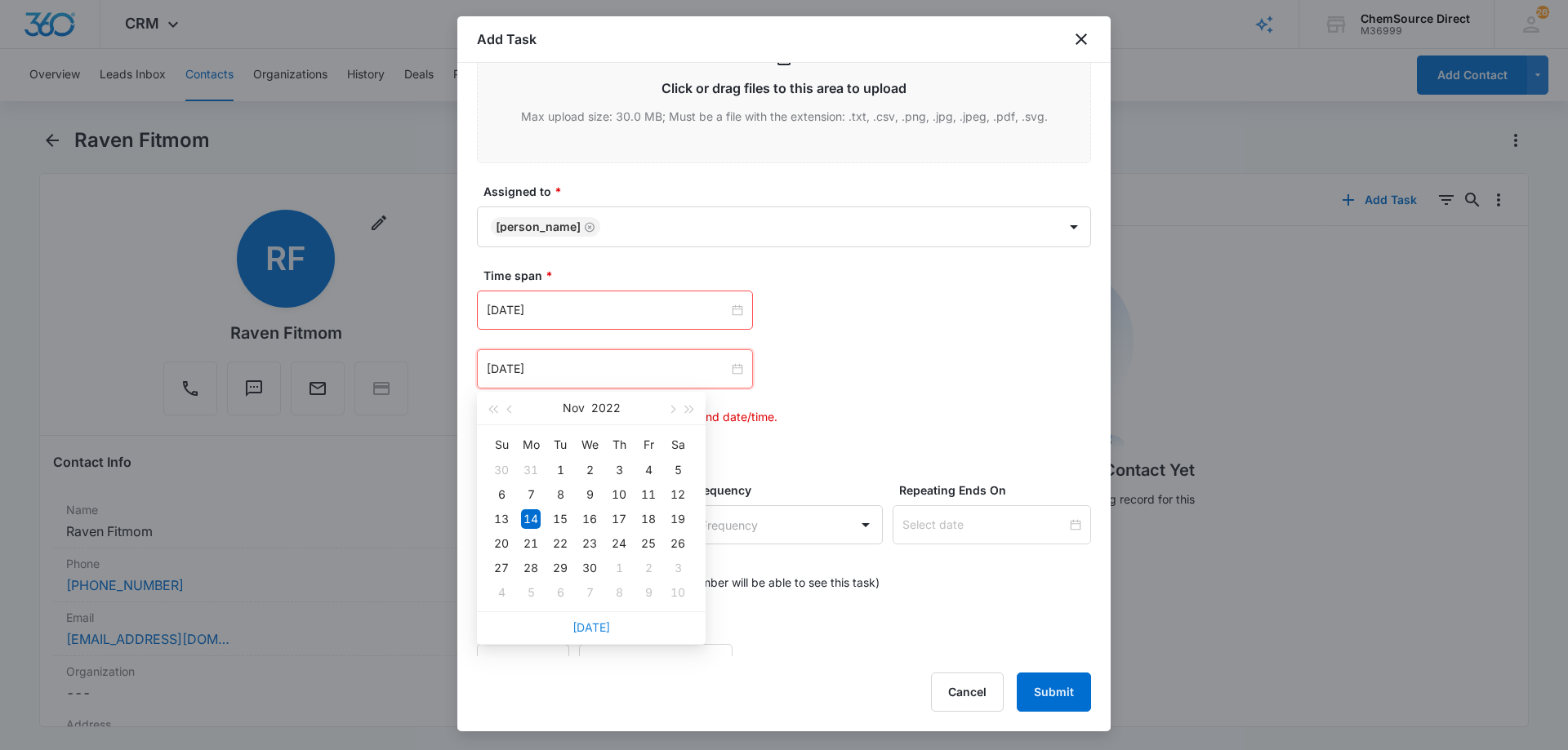
click at [596, 627] on link "[DATE]" at bounding box center [591, 627] width 37 height 14
type input "[DATE]"
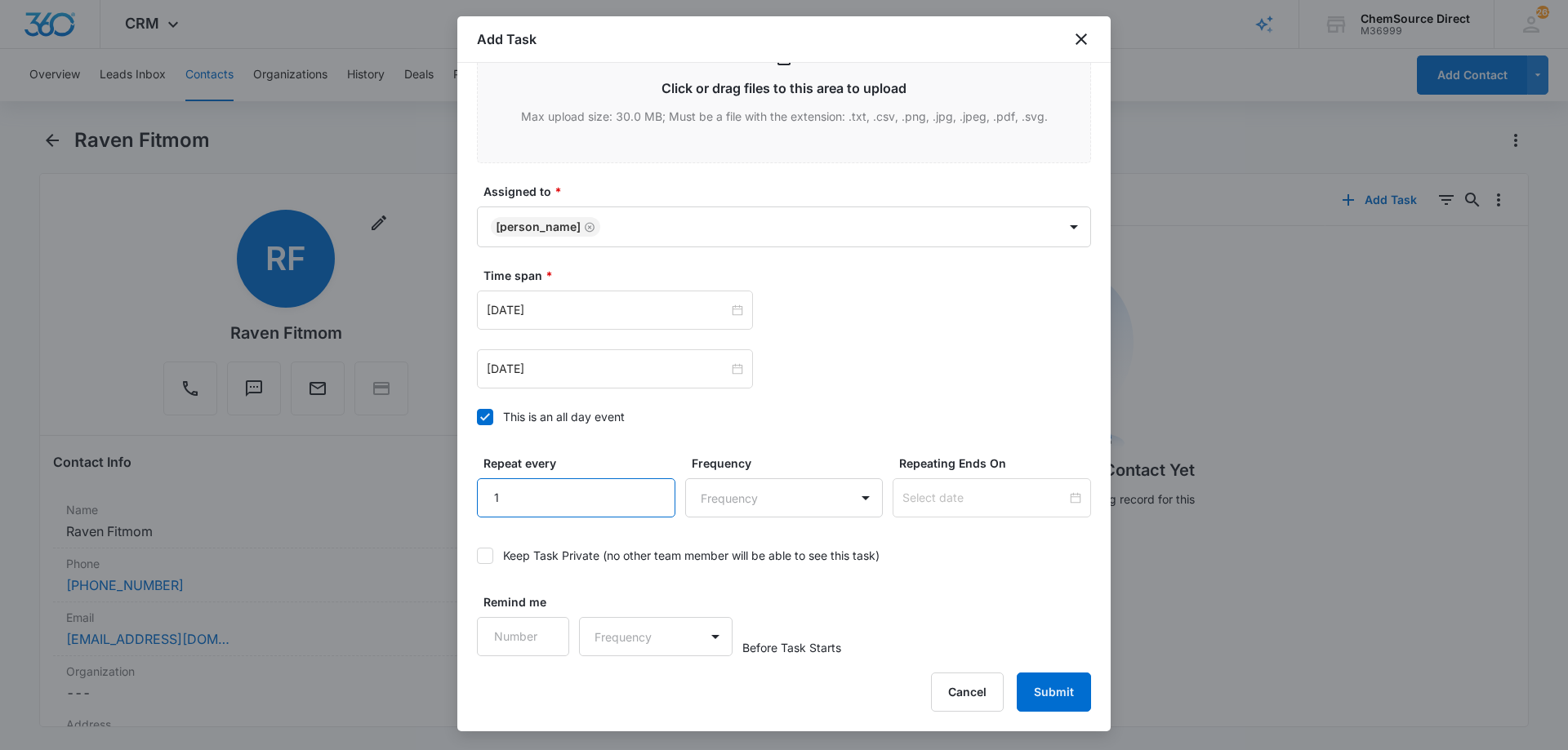
type input "1"
click at [647, 486] on input "1" at bounding box center [575, 498] width 199 height 39
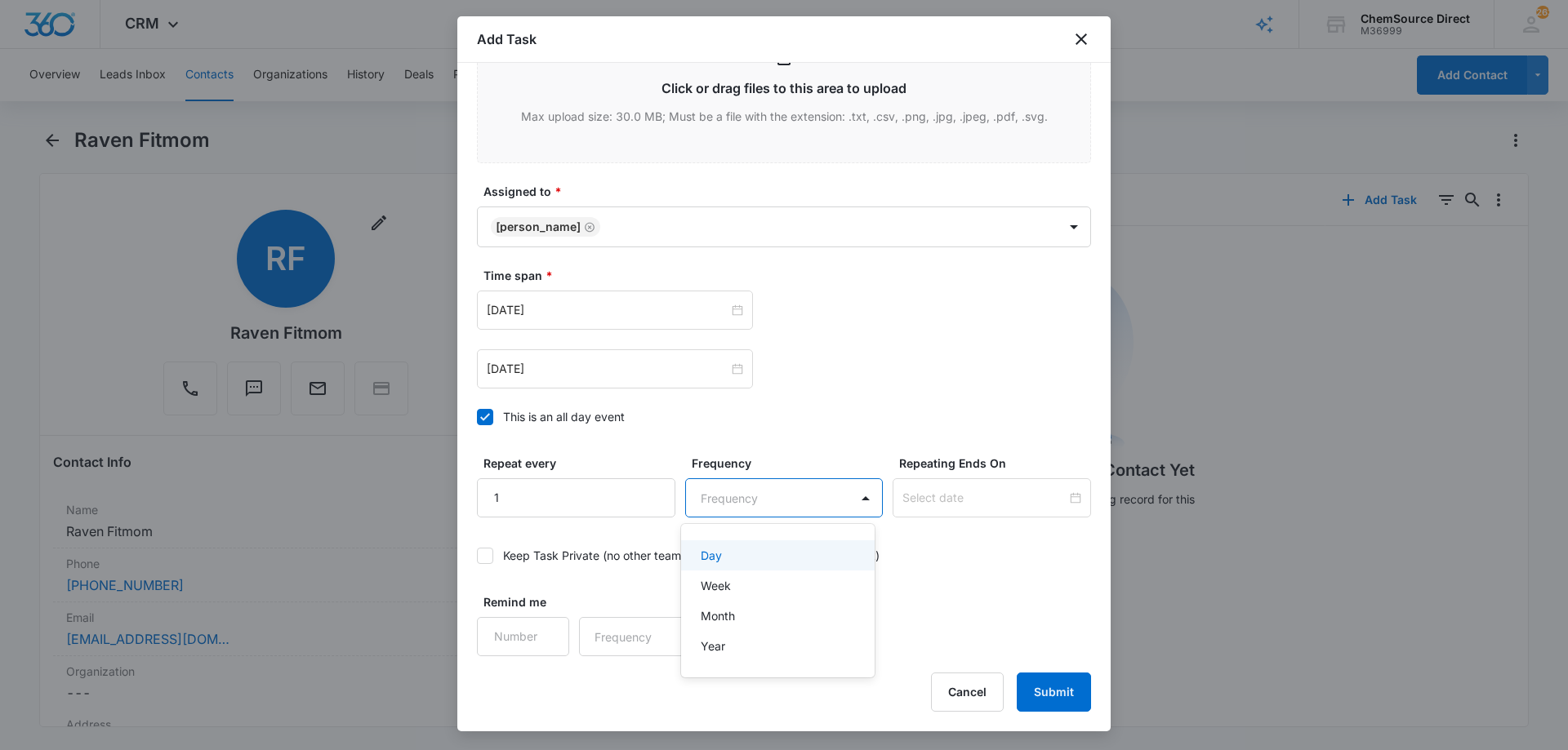
click at [734, 499] on body "CRM Apps Reputation Forms CRM Email Social Payments POS Content Ads Intelligenc…" at bounding box center [784, 375] width 1568 height 750
click at [770, 558] on div "Day" at bounding box center [776, 555] width 152 height 17
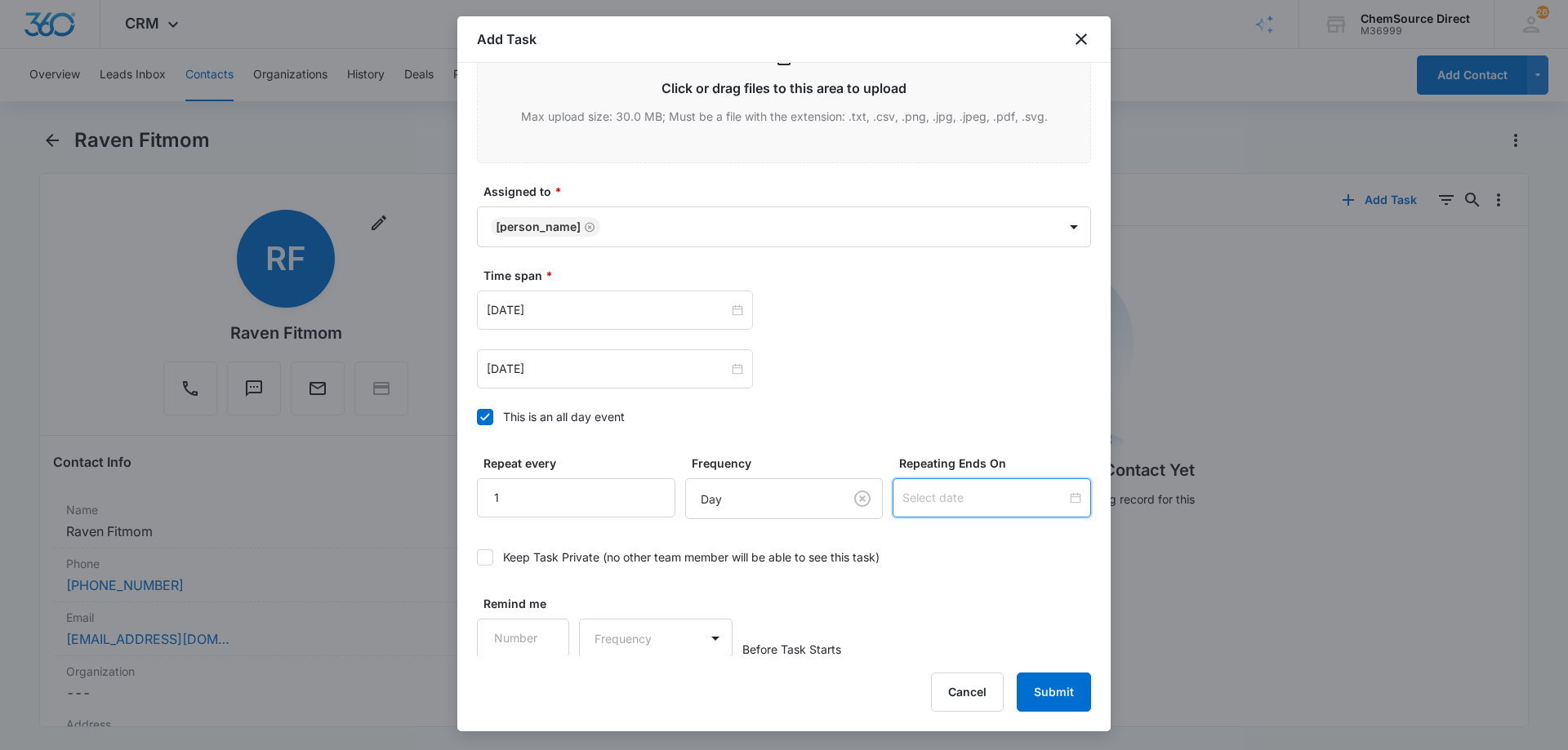
click at [945, 500] on input at bounding box center [984, 498] width 164 height 18
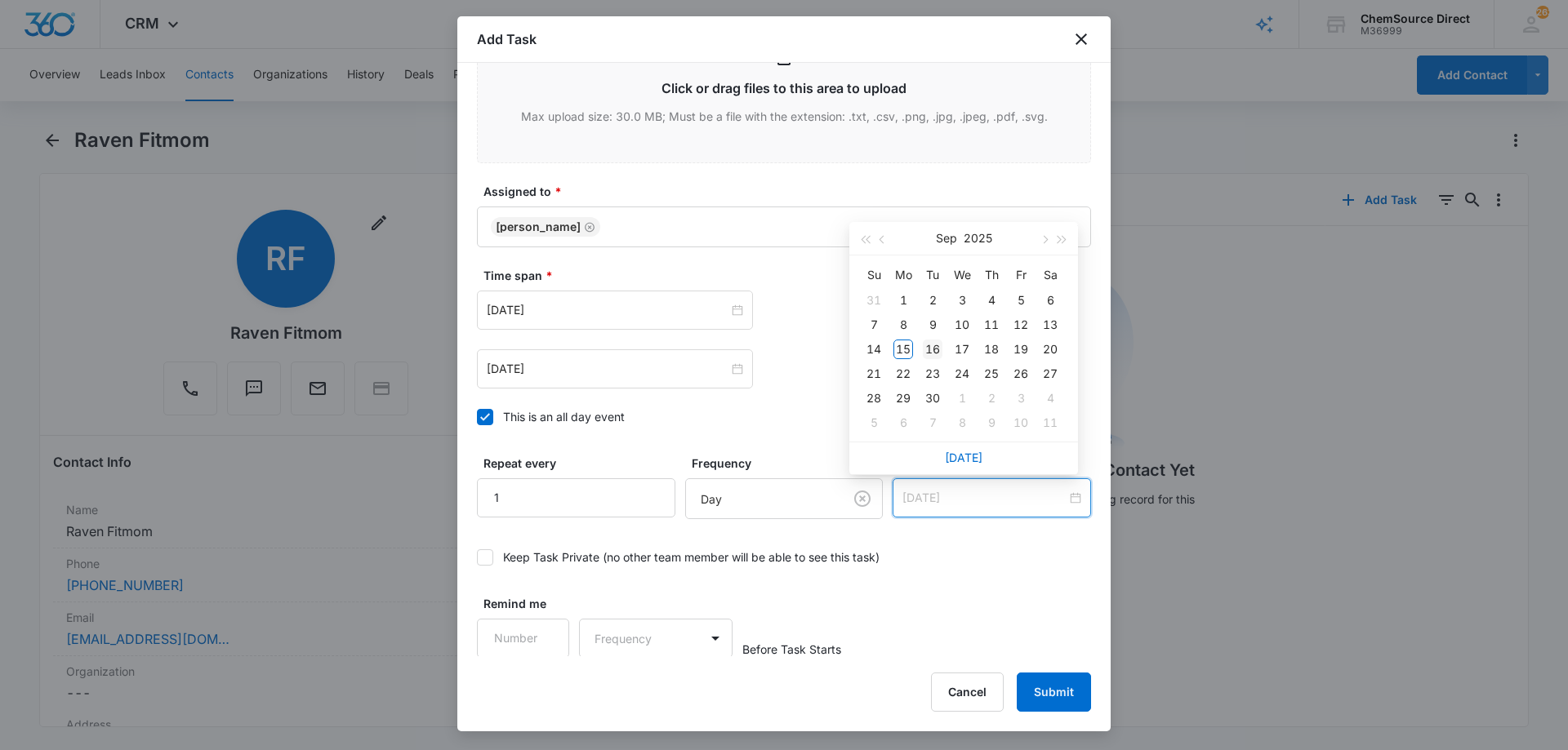
type input "[DATE]"
click at [933, 347] on div "16" at bounding box center [932, 348] width 20 height 20
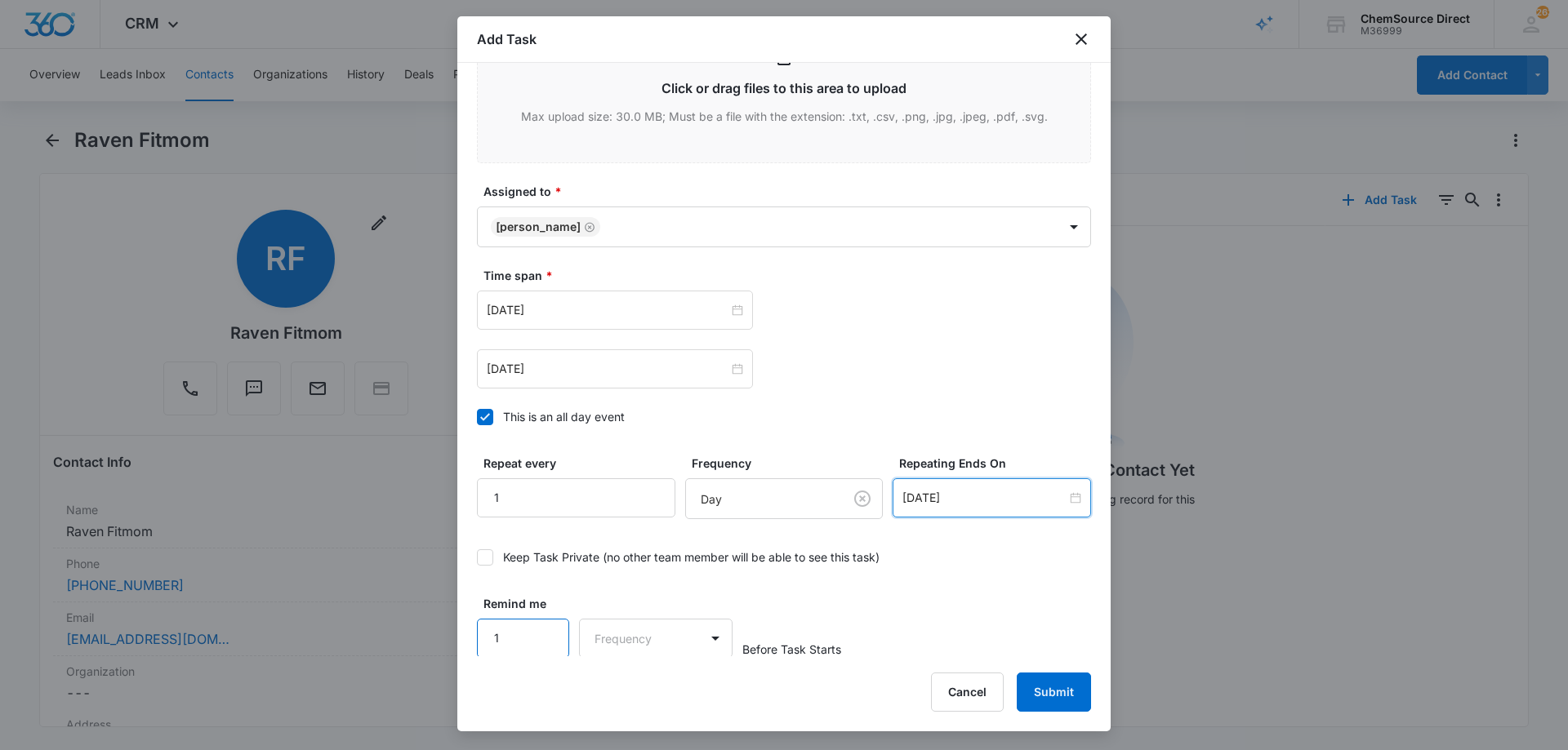
type input "1"
click at [543, 624] on input "1" at bounding box center [522, 638] width 92 height 39
click at [607, 631] on body "CRM Apps Reputation Forms CRM Email Social Payments POS Content Ads Intelligenc…" at bounding box center [784, 375] width 1568 height 750
click at [641, 686] on div "Days" at bounding box center [651, 694] width 108 height 17
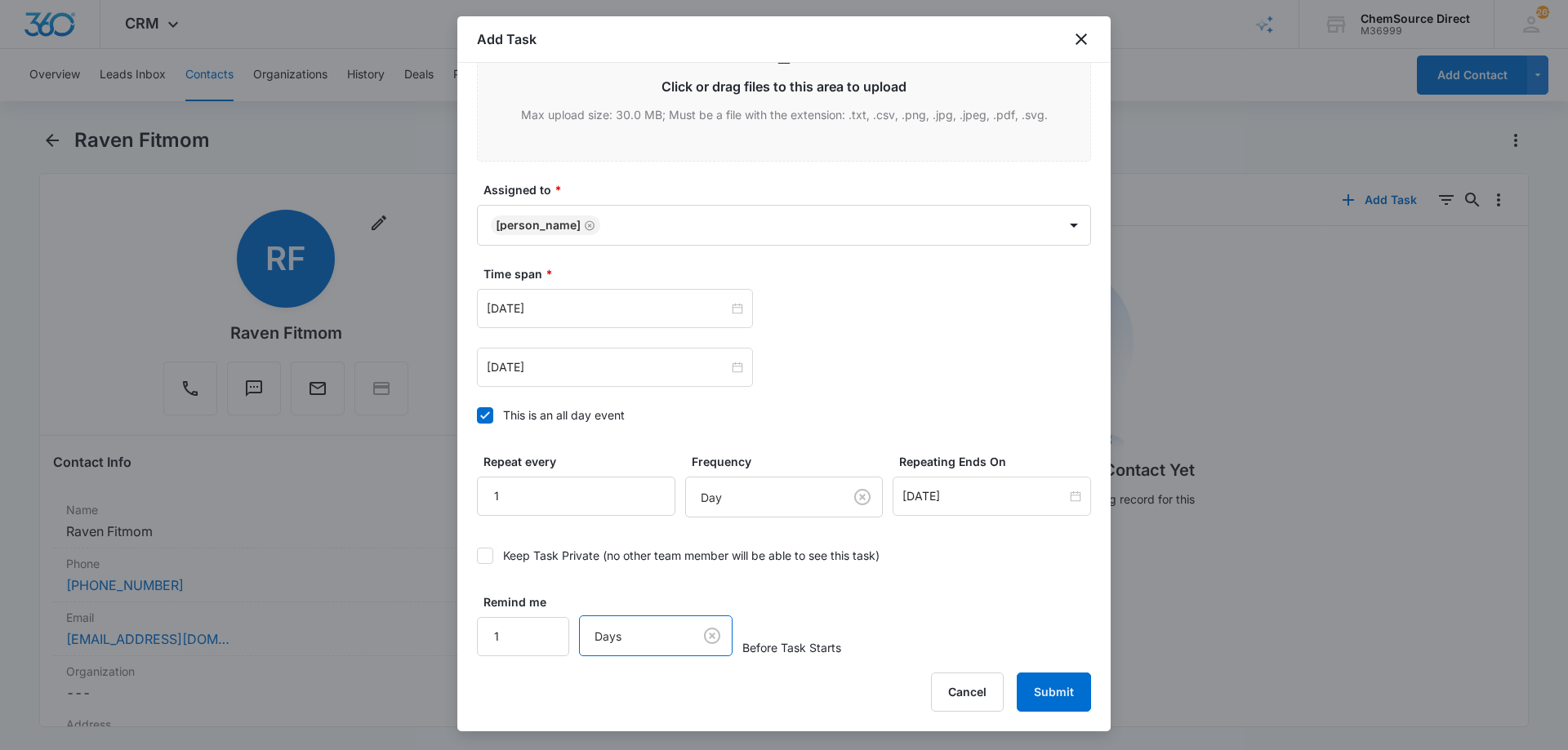
click at [1044, 613] on div "Remind me 1 option Days, selected. Days Before Task Starts" at bounding box center [783, 624] width 614 height 62
click at [1047, 680] on button "Submit" at bounding box center [1053, 692] width 75 height 39
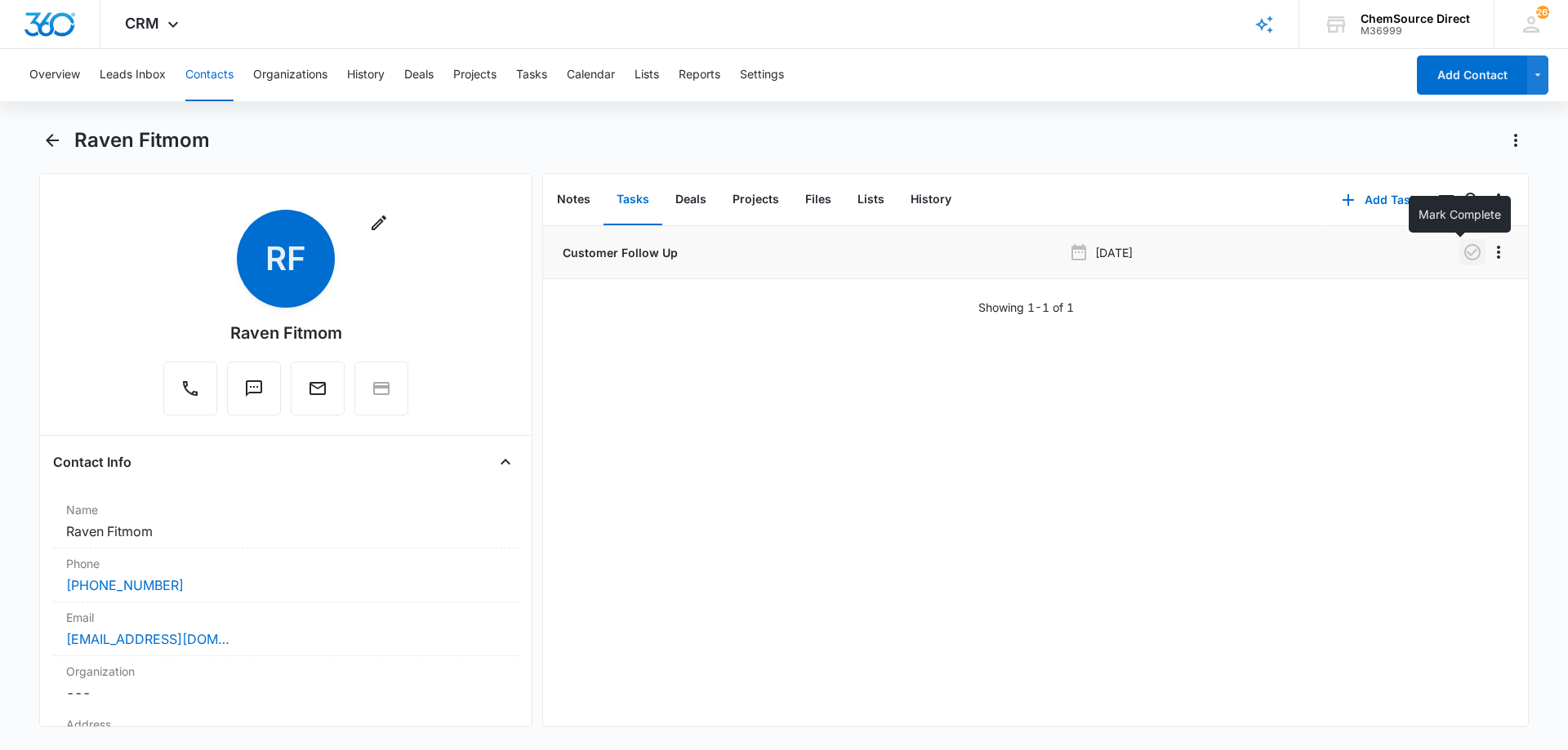
click at [1463, 255] on icon "button" at bounding box center [1472, 252] width 20 height 20
click at [574, 203] on button "Notes" at bounding box center [573, 199] width 60 height 50
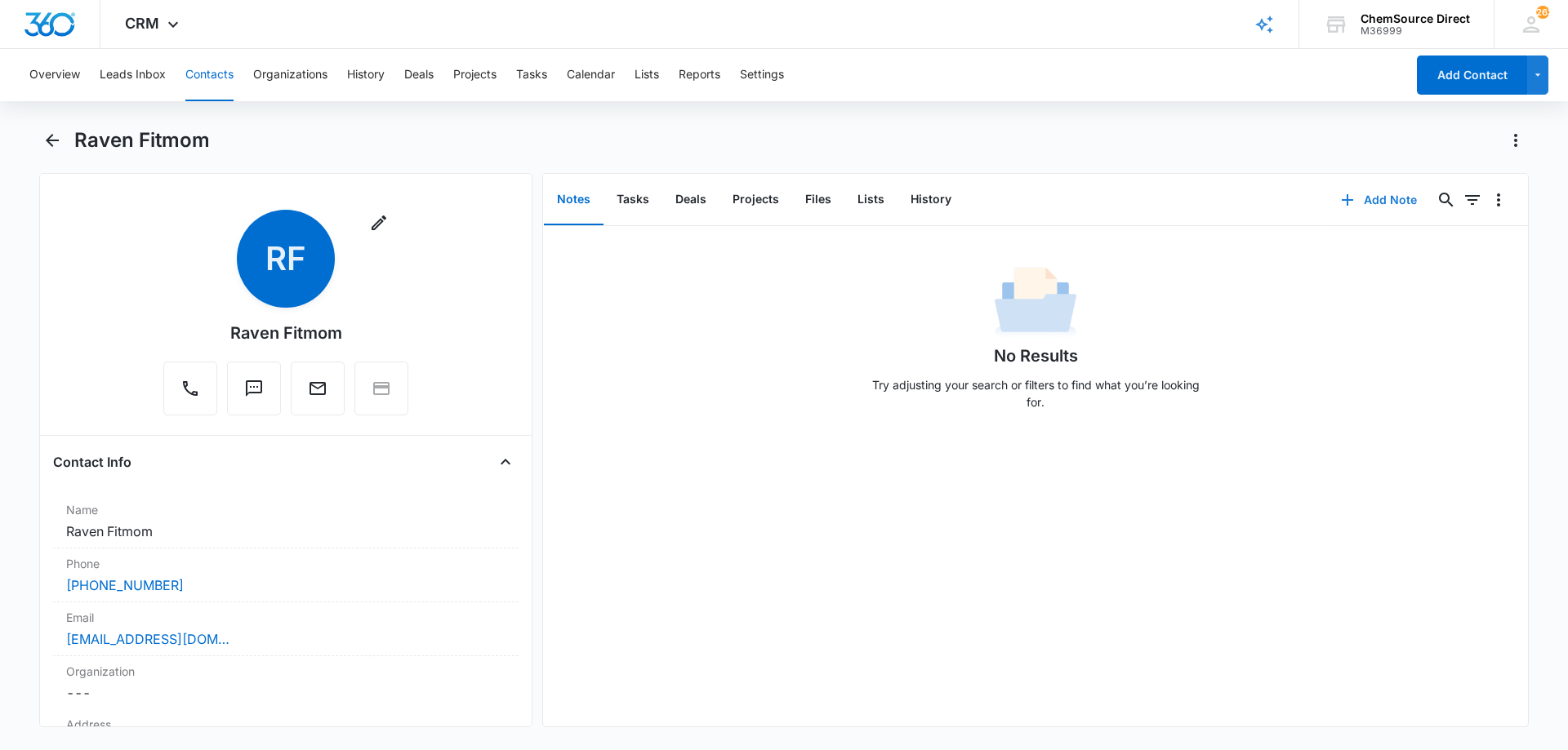
click at [1362, 198] on button "Add Note" at bounding box center [1379, 200] width 108 height 39
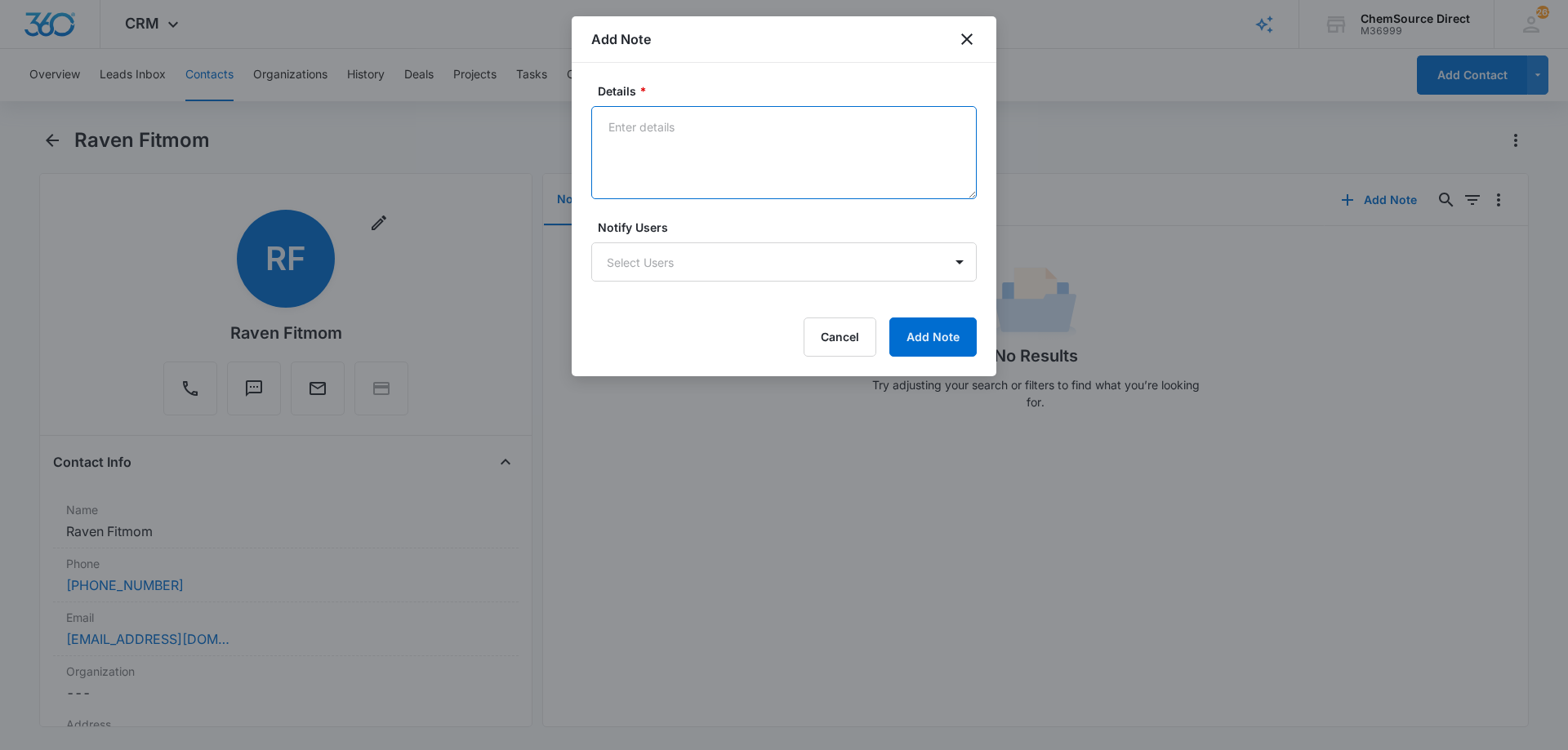
click at [761, 147] on textarea "Details *" at bounding box center [783, 153] width 385 height 93
type textarea "Ride on Floor Scrubber Called and texted No answer, left a message"
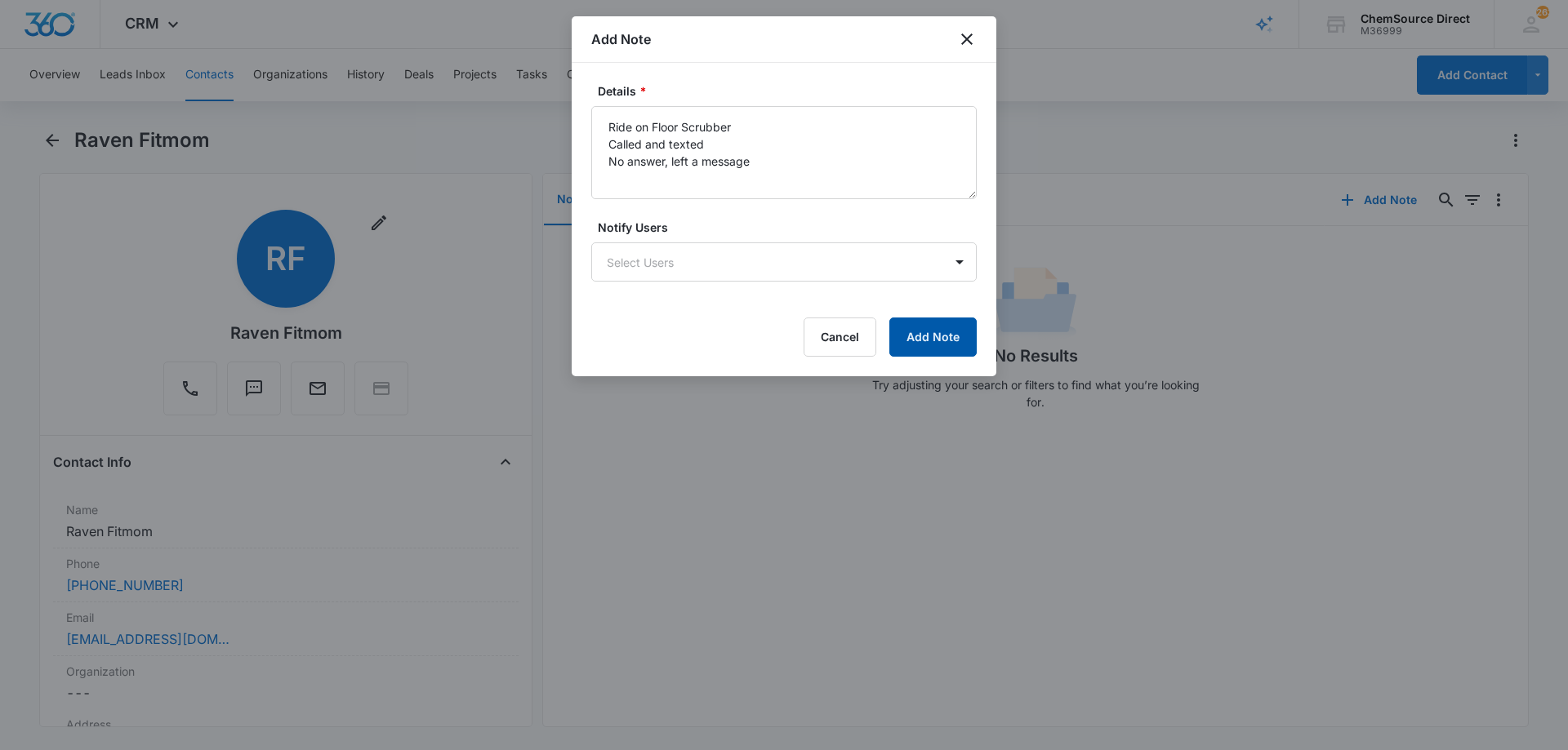
click at [934, 338] on button "Add Note" at bounding box center [933, 337] width 88 height 39
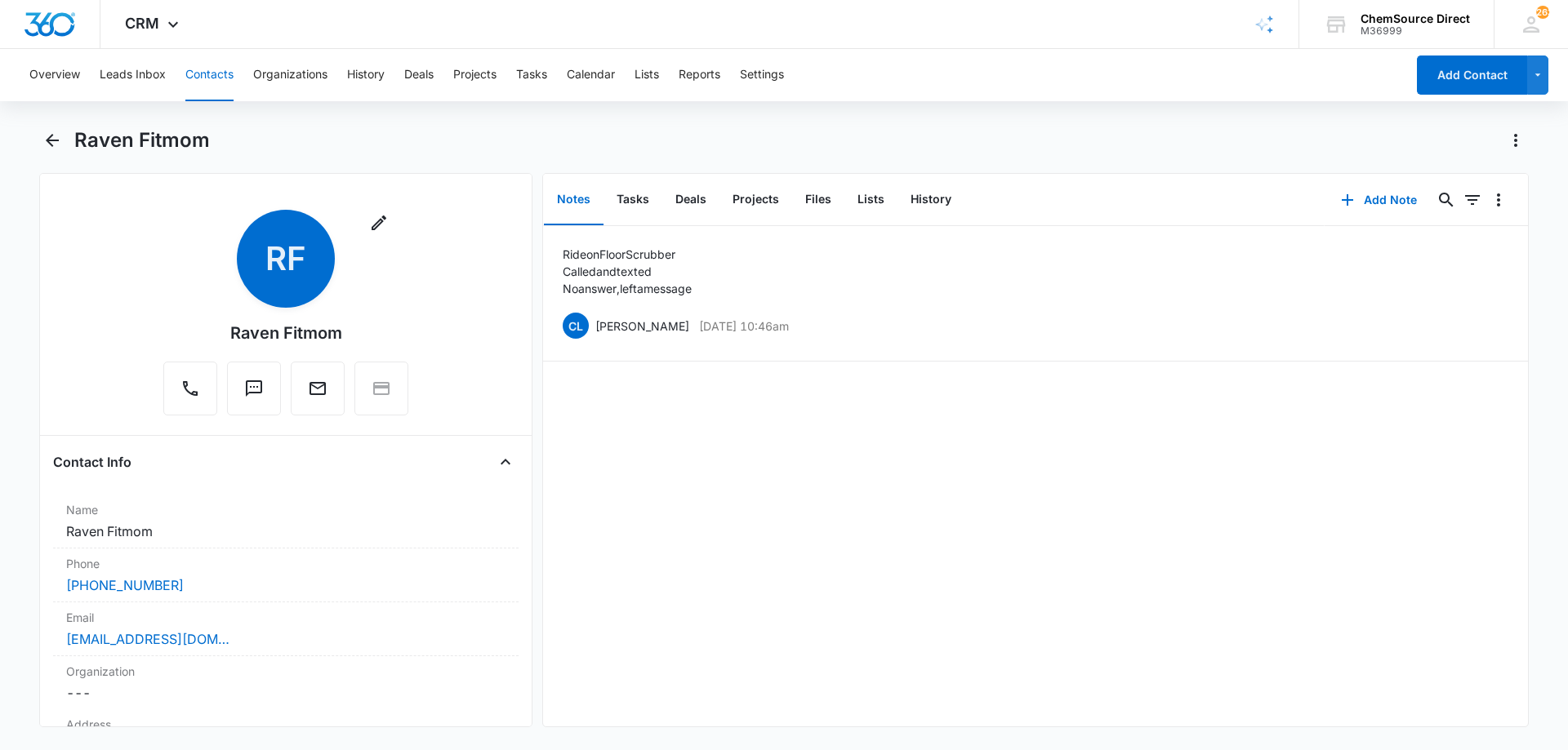
click at [217, 73] on button "Contacts" at bounding box center [210, 75] width 48 height 52
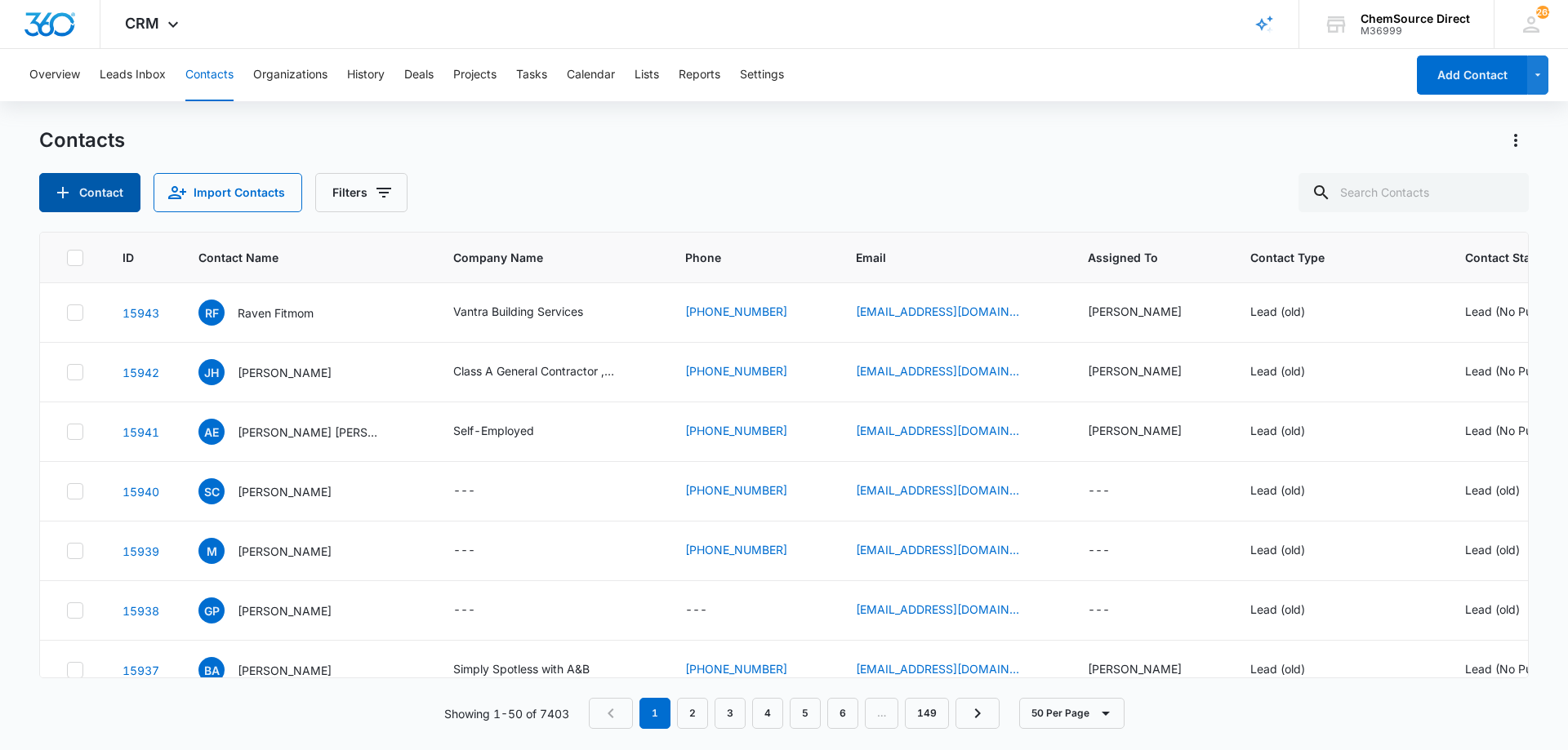
click at [77, 186] on button "Contact" at bounding box center [89, 193] width 102 height 39
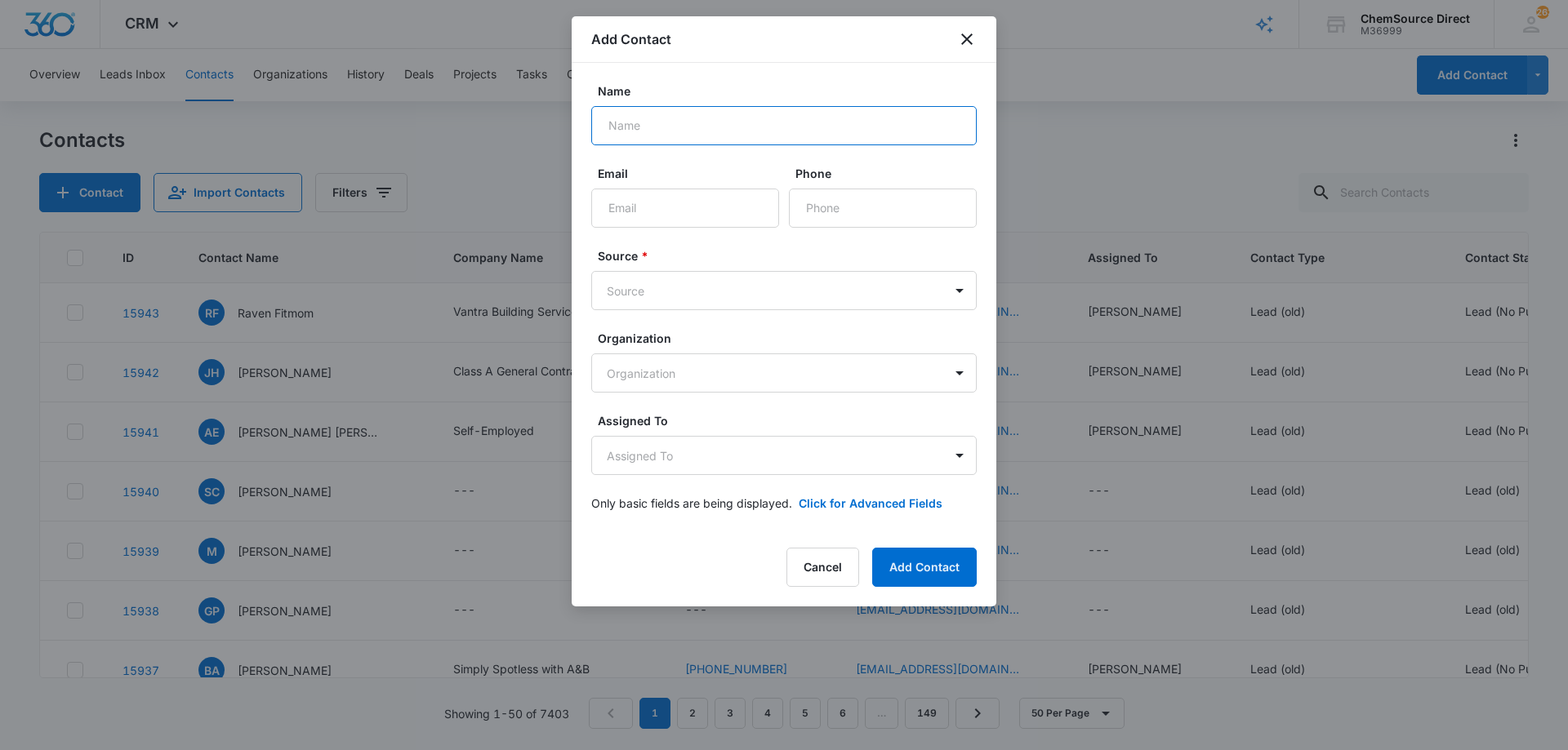
click at [628, 128] on input "Name" at bounding box center [783, 126] width 385 height 39
type input "[PERSON_NAME]"
paste input "[EMAIL_ADDRESS][DOMAIN_NAME]"
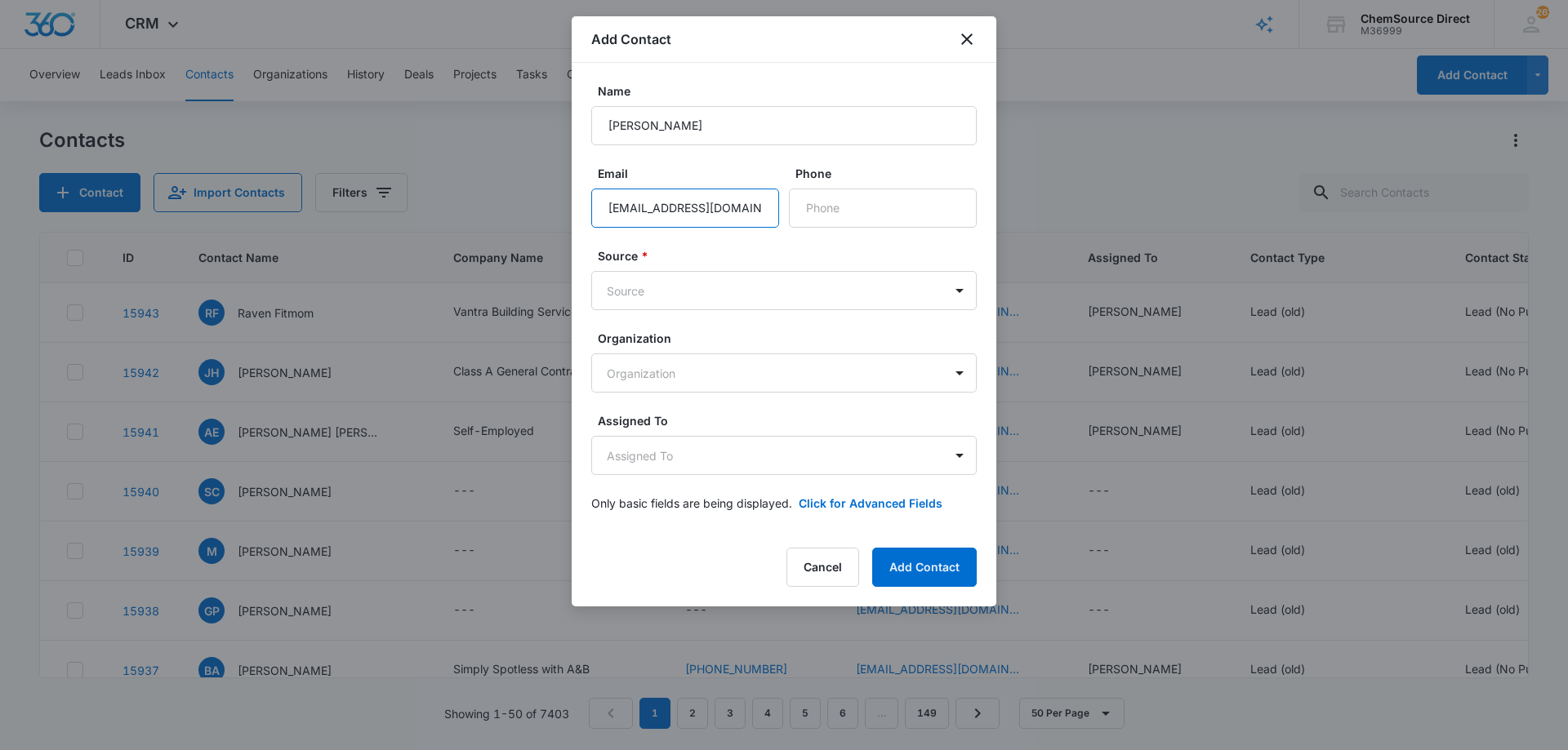
scroll to position [0, 33]
type input "[EMAIL_ADDRESS][DOMAIN_NAME]"
paste input "[PHONE_NUMBER]"
type input "[PHONE_NUMBER]"
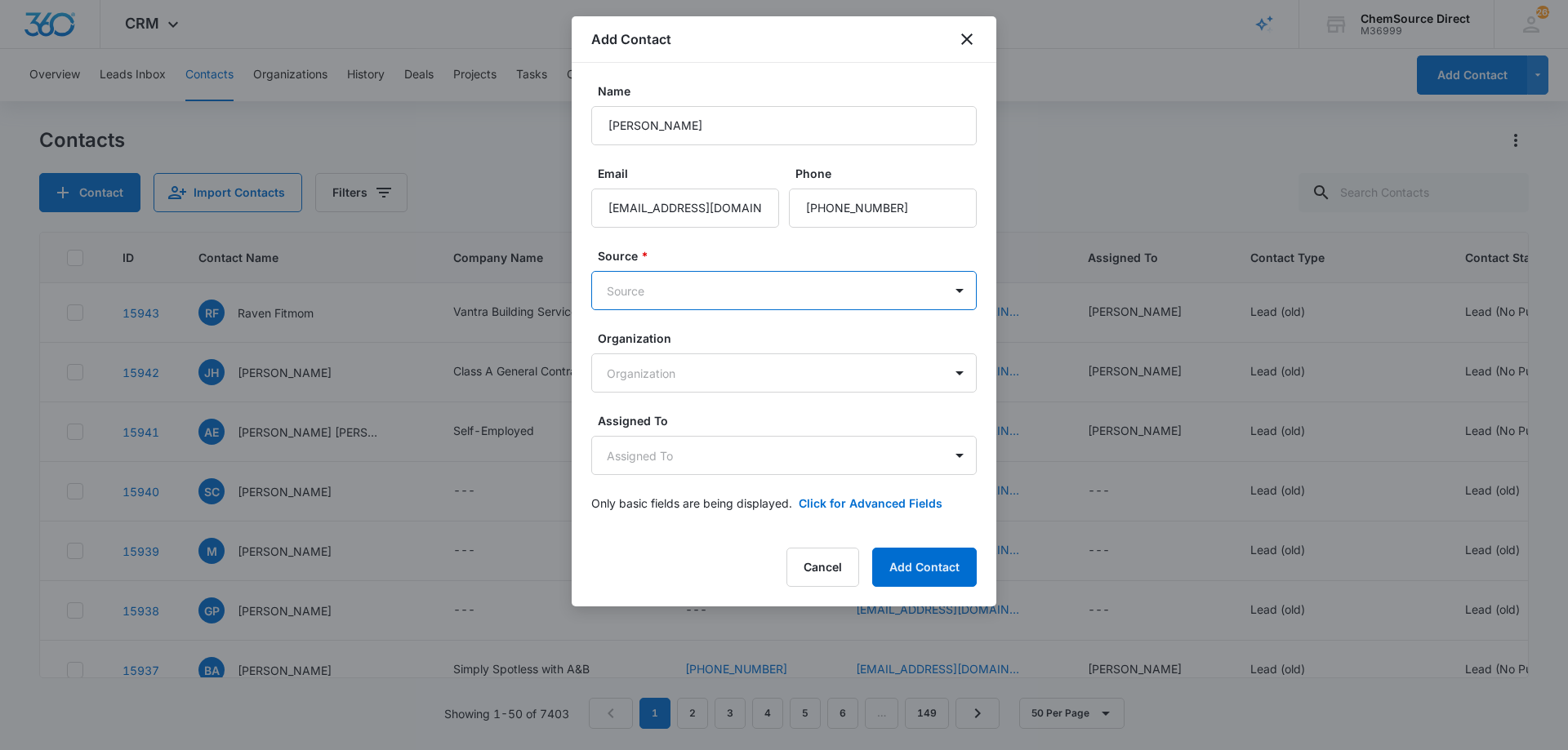
click at [739, 286] on body "CRM Apps Reputation Forms CRM Email Social Payments POS Content Ads Intelligenc…" at bounding box center [784, 375] width 1568 height 750
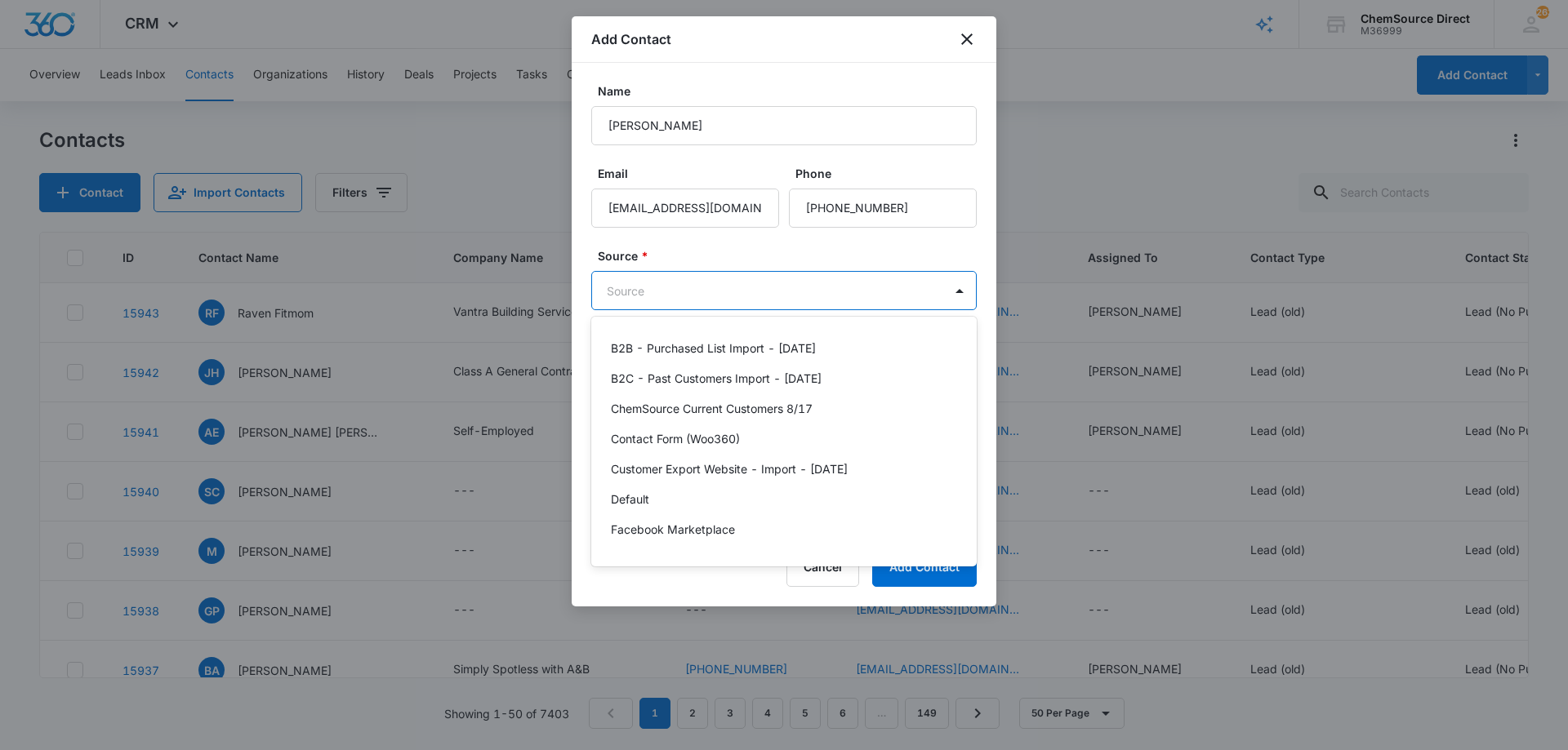
scroll to position [357, 0]
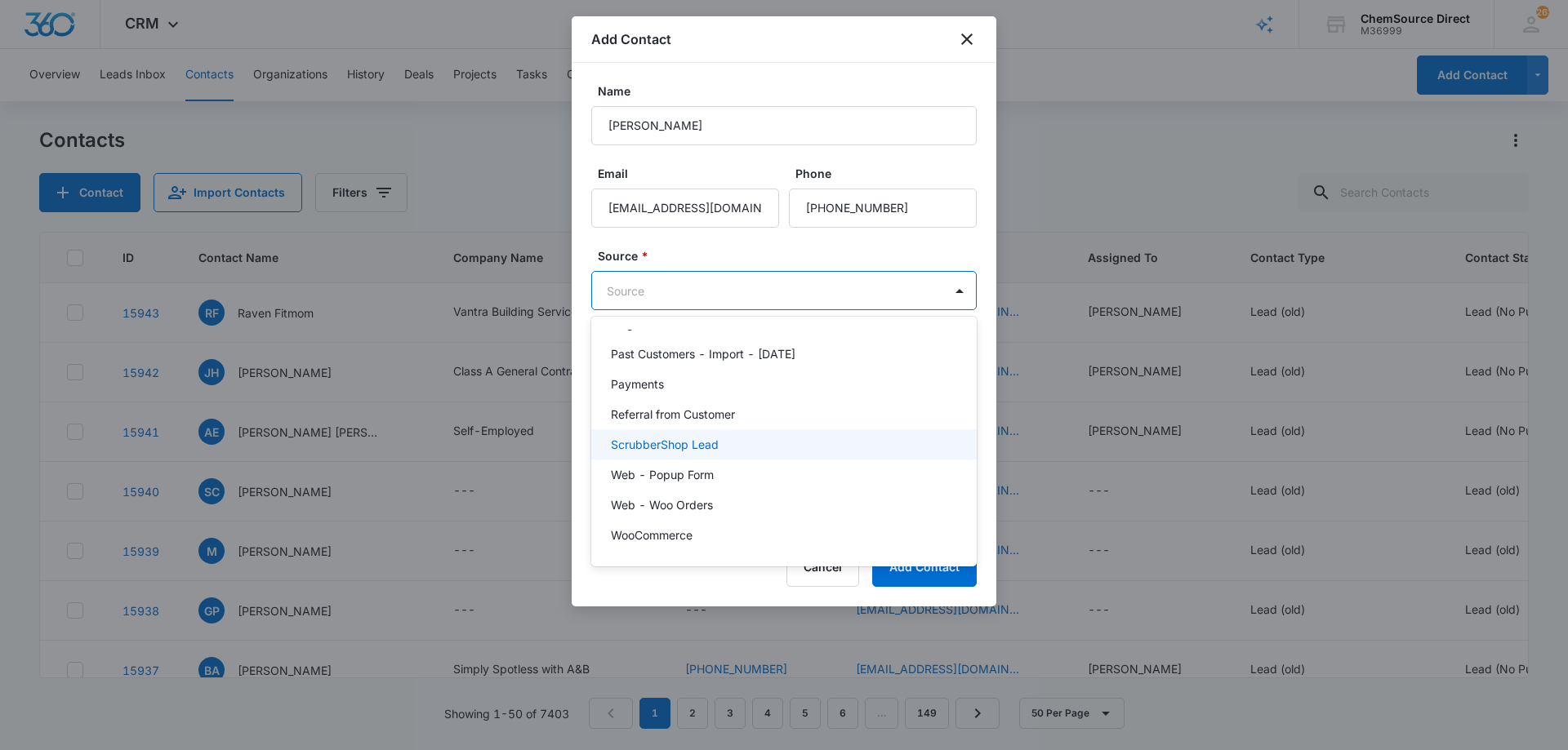
click at [727, 441] on div "ScrubberShop Lead" at bounding box center [782, 444] width 343 height 17
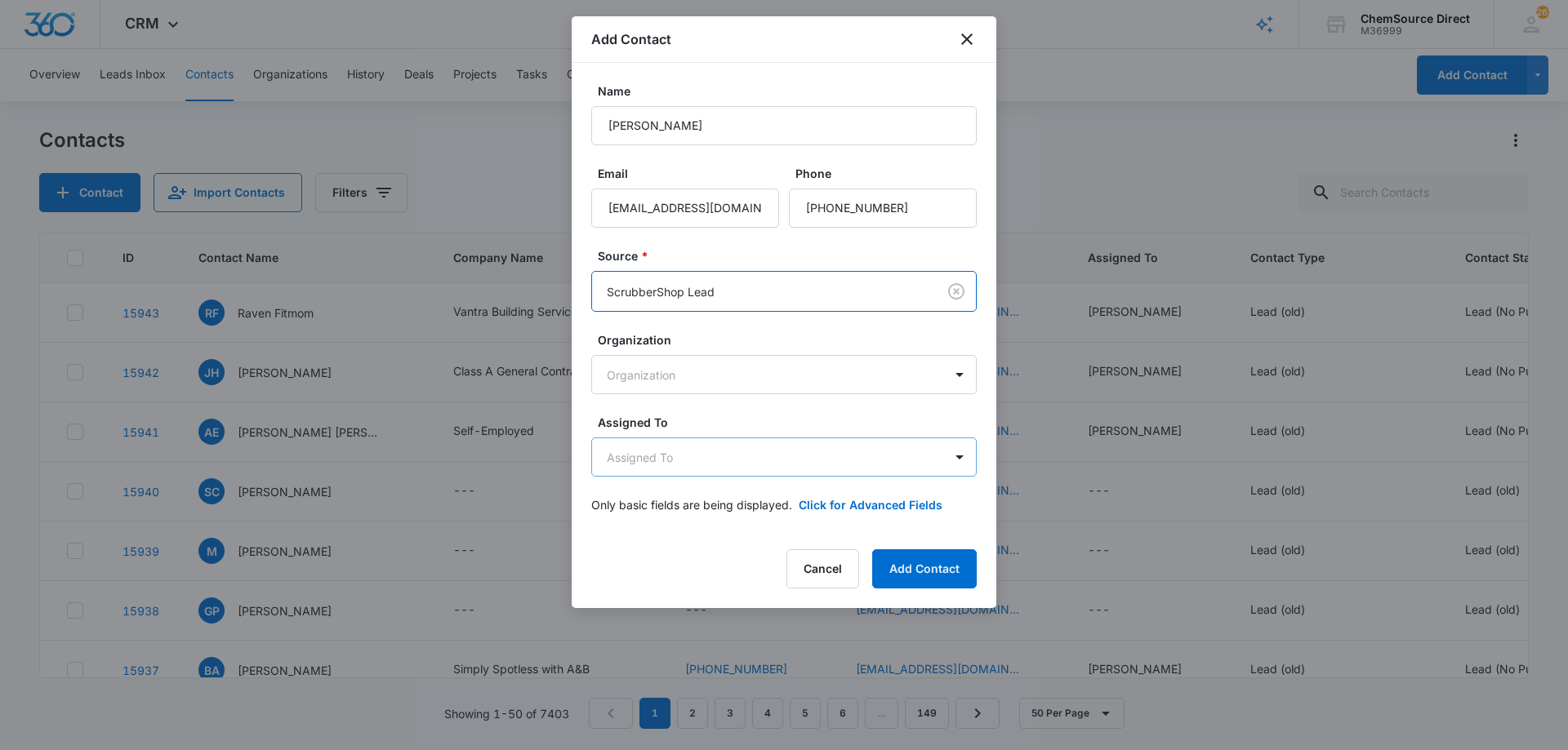
click at [726, 456] on body "CRM Apps Reputation Forms CRM Email Social Payments POS Content Ads Intelligenc…" at bounding box center [784, 375] width 1568 height 750
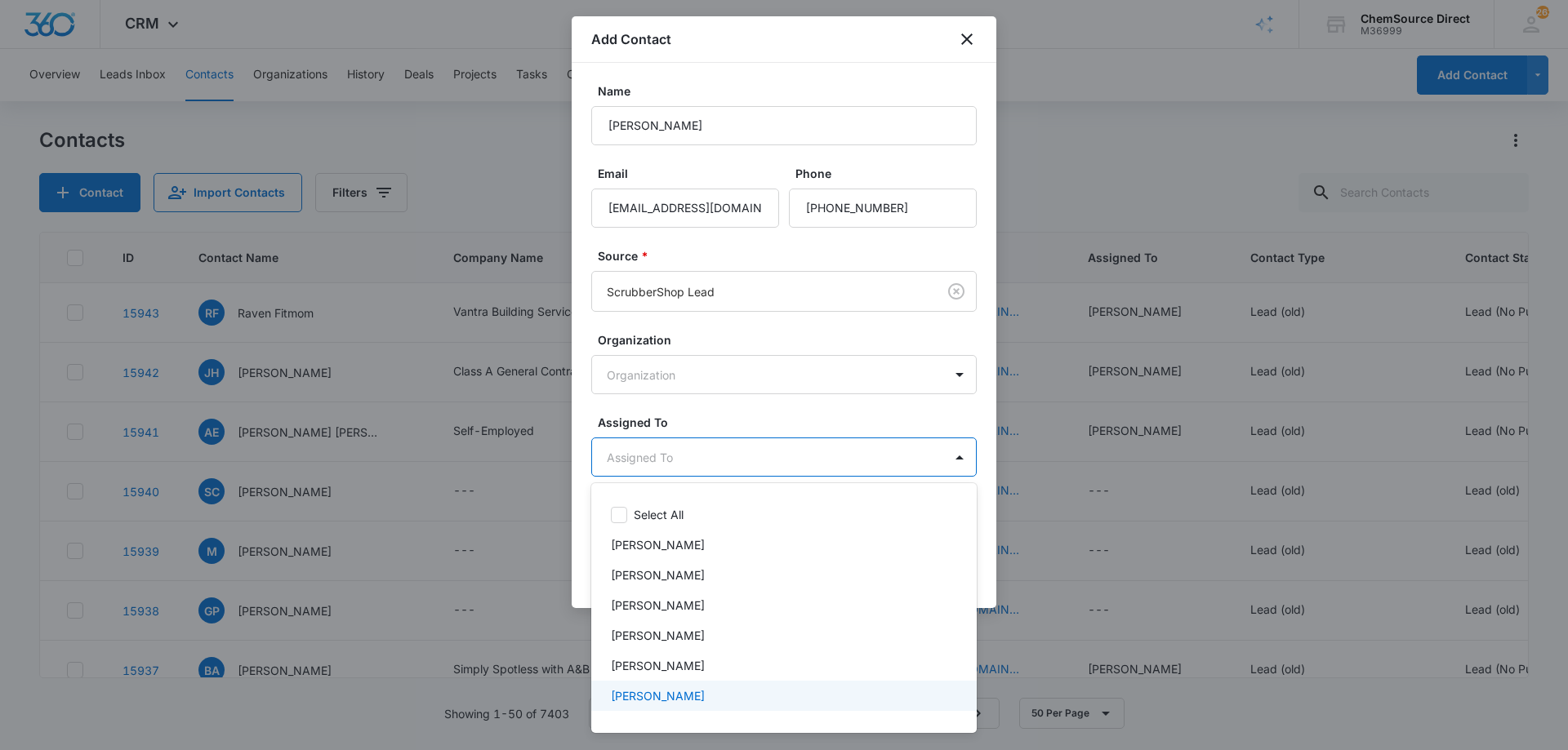
click at [716, 692] on div "[PERSON_NAME]" at bounding box center [782, 695] width 343 height 17
click at [746, 416] on div at bounding box center [784, 375] width 1568 height 750
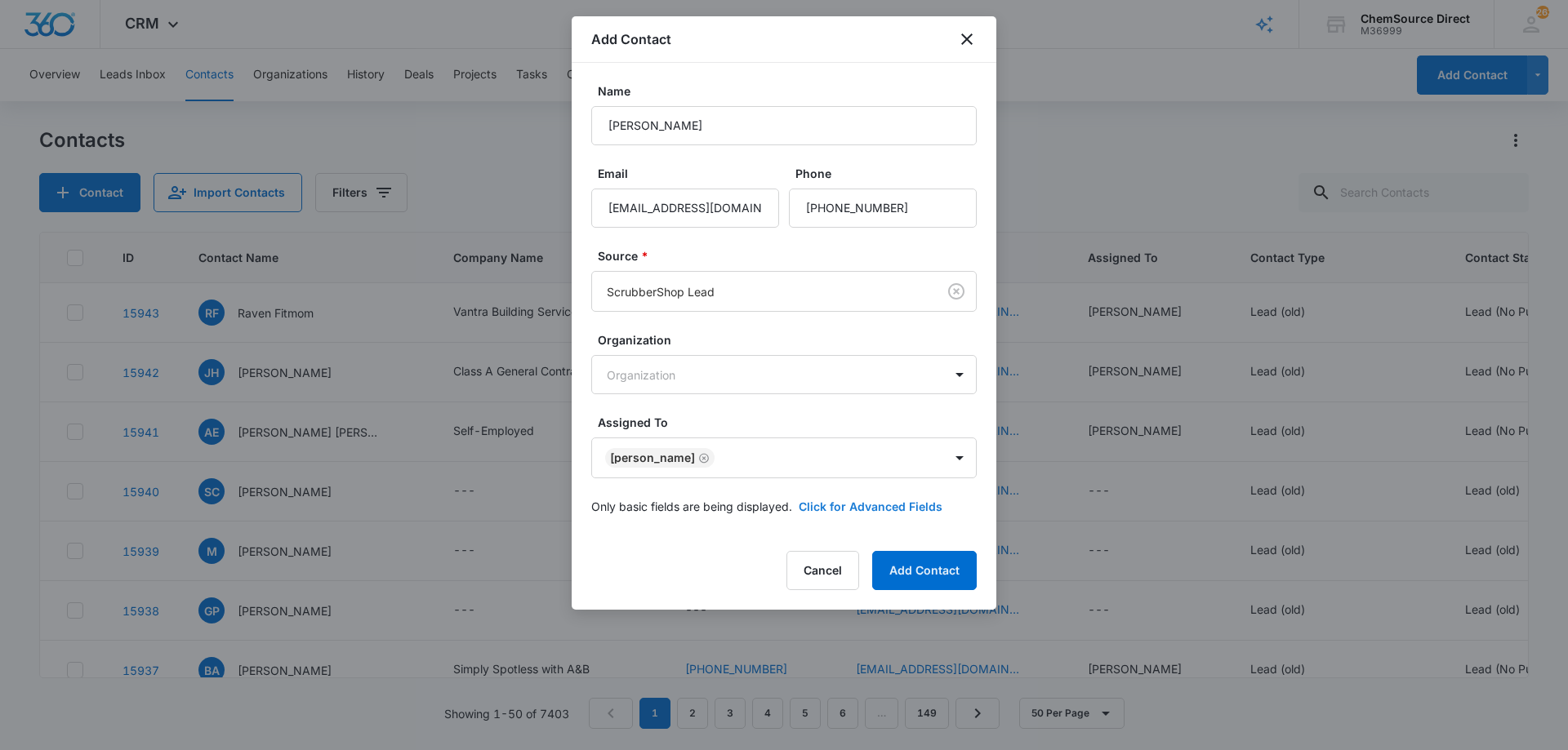
click at [818, 500] on button "Click for Advanced Fields" at bounding box center [871, 506] width 144 height 17
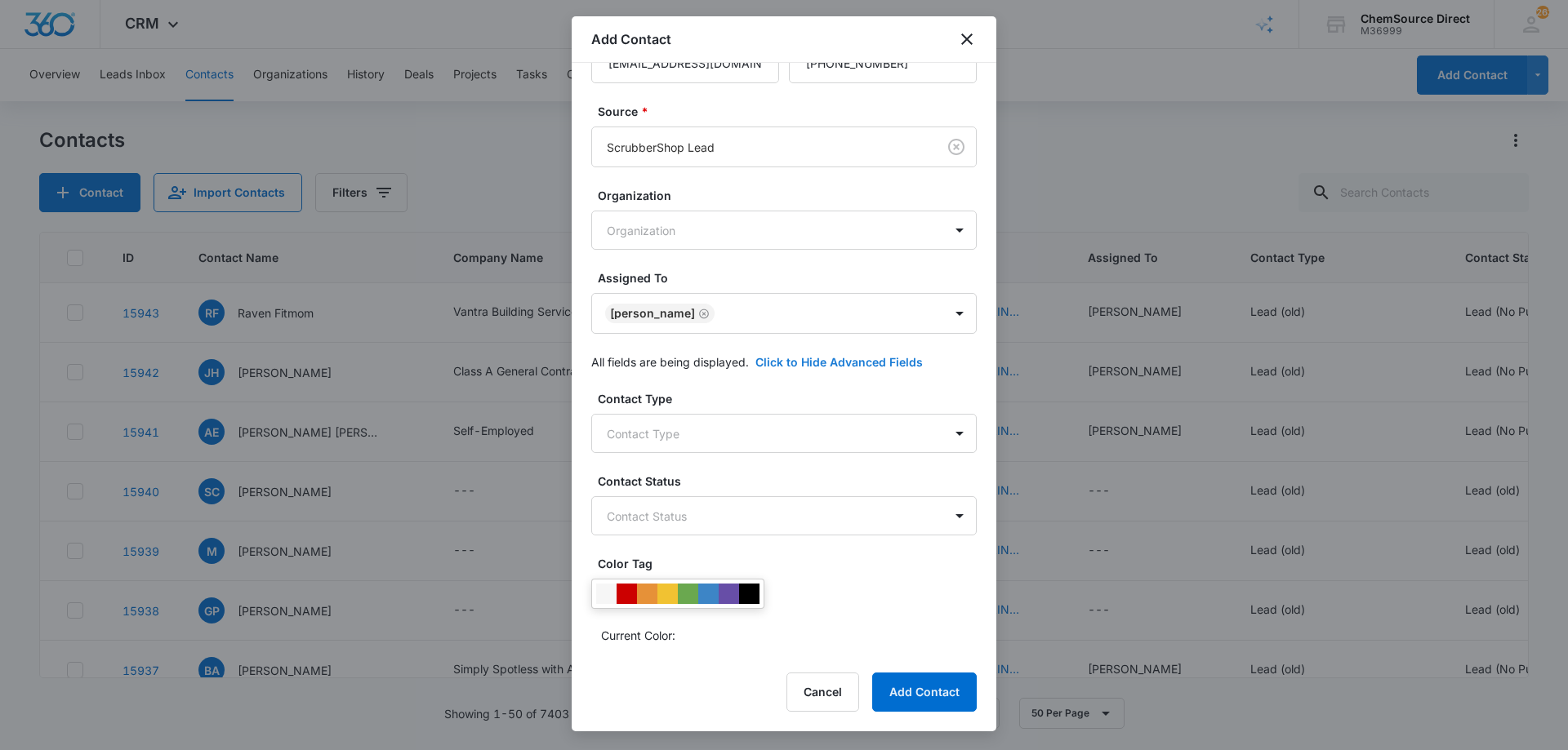
scroll to position [314, 0]
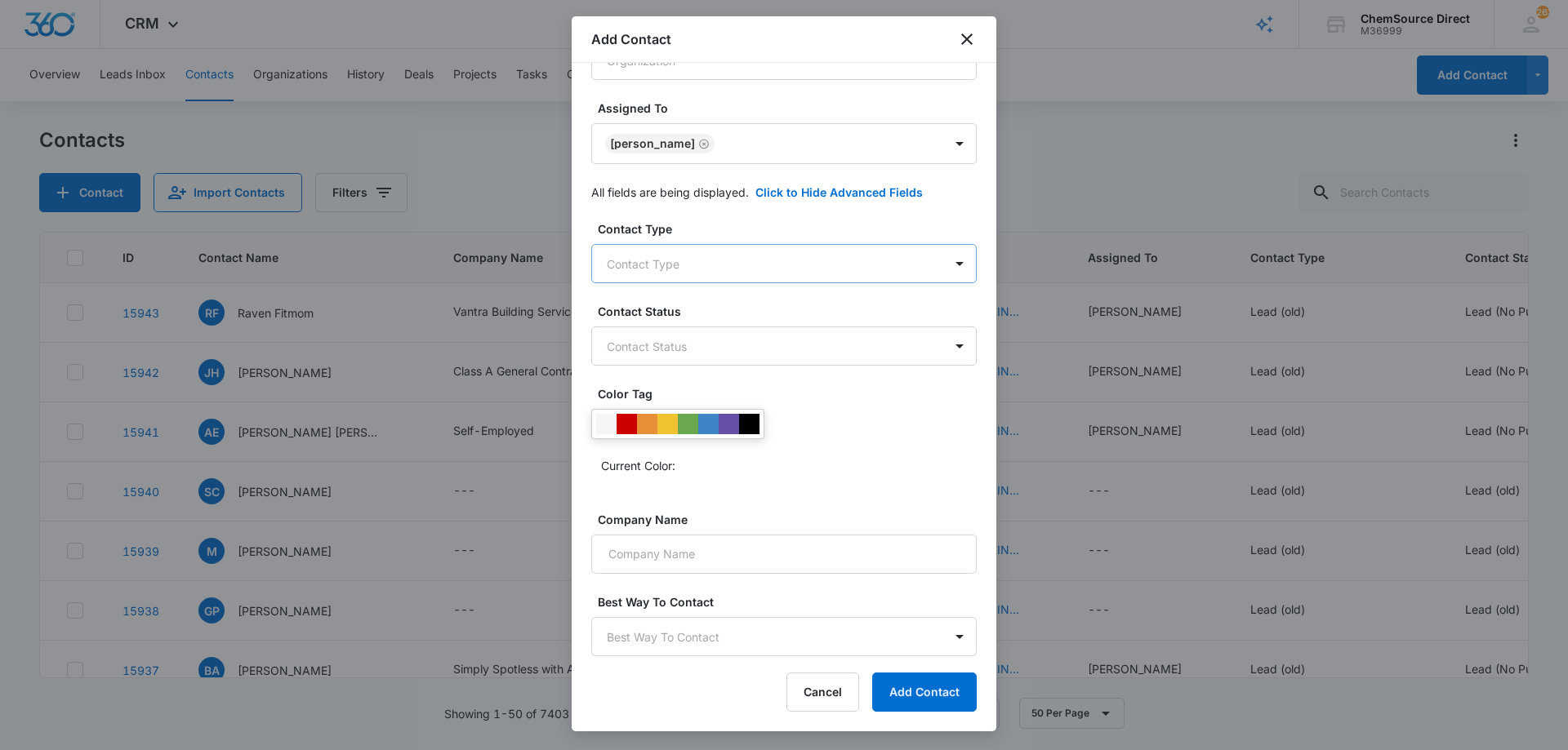
click at [700, 259] on body "CRM Apps Reputation Forms CRM Email Social Payments POS Content Ads Intelligenc…" at bounding box center [784, 375] width 1568 height 750
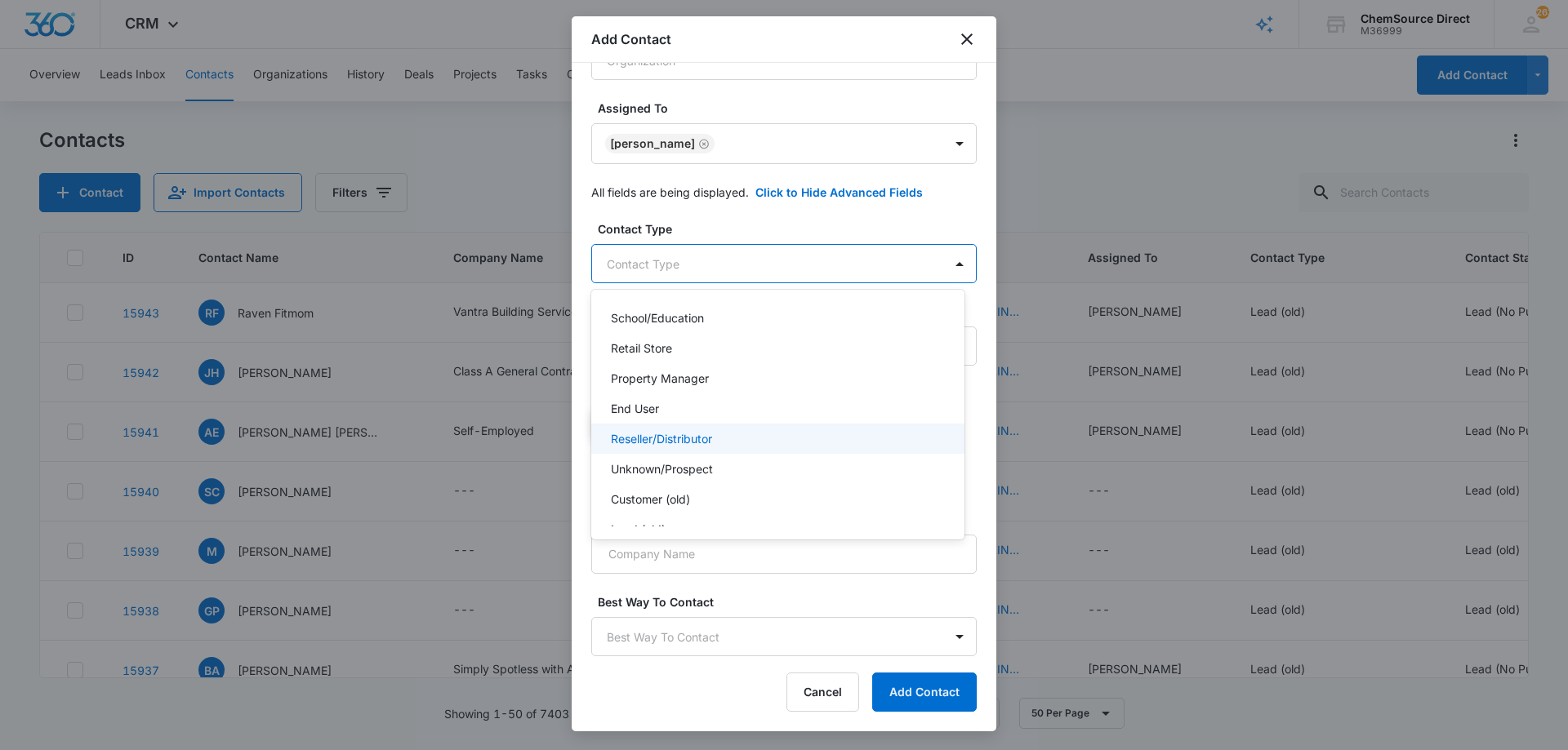
scroll to position [175, 0]
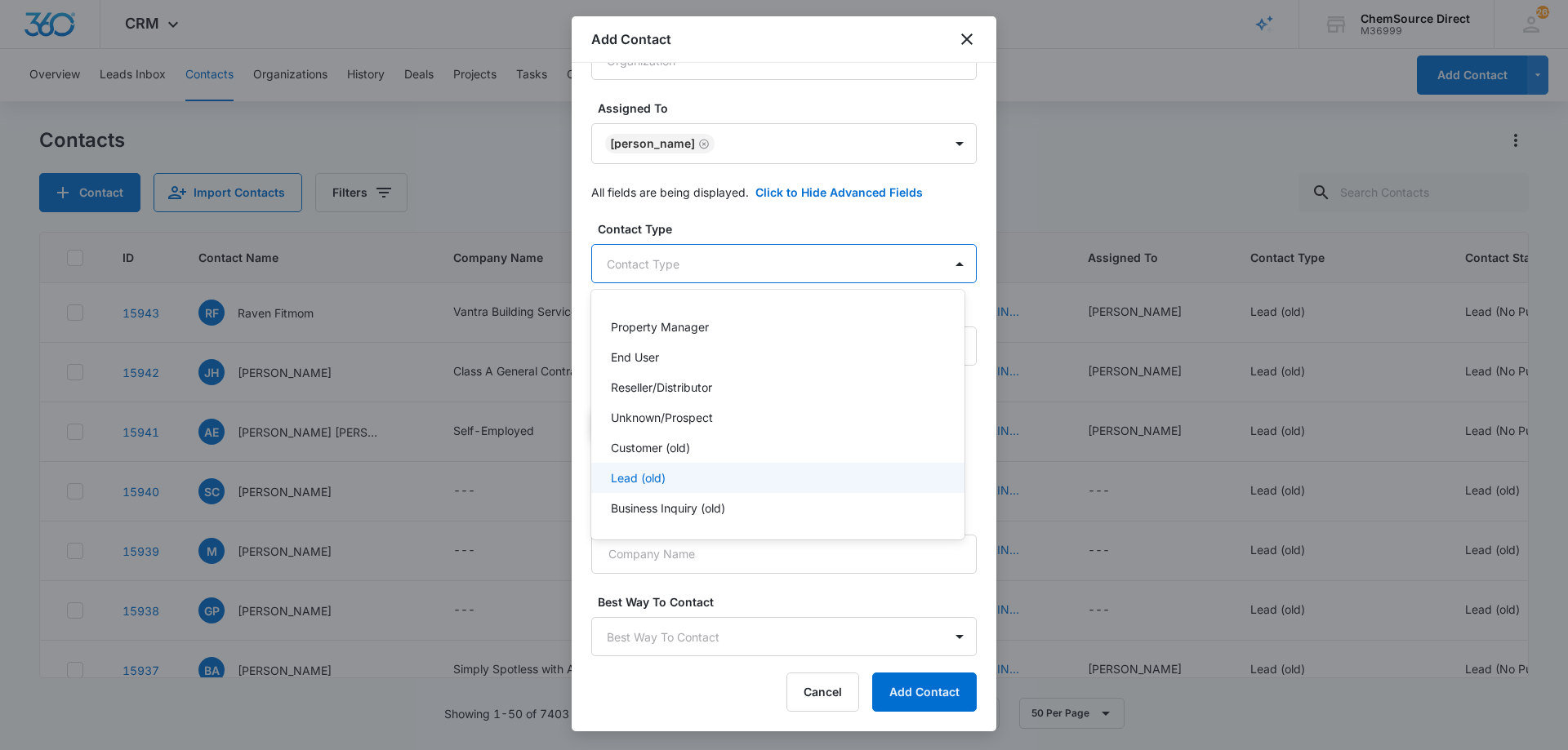
click at [713, 477] on div "Lead (old)" at bounding box center [776, 478] width 331 height 17
click at [722, 218] on div at bounding box center [784, 375] width 1568 height 750
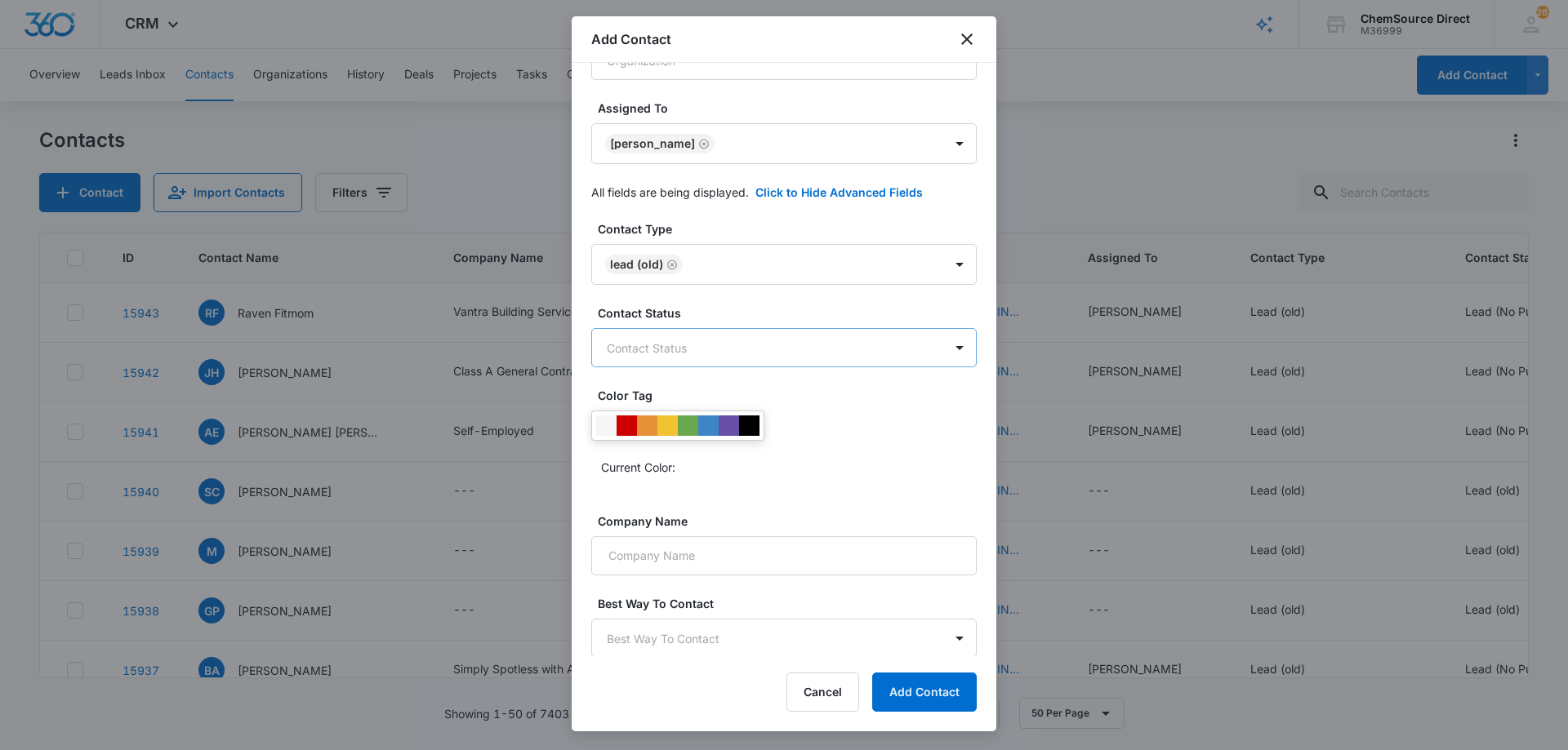
click at [731, 344] on body "CRM Apps Reputation Forms CRM Email Social Payments POS Content Ads Intelligenc…" at bounding box center [784, 375] width 1568 height 750
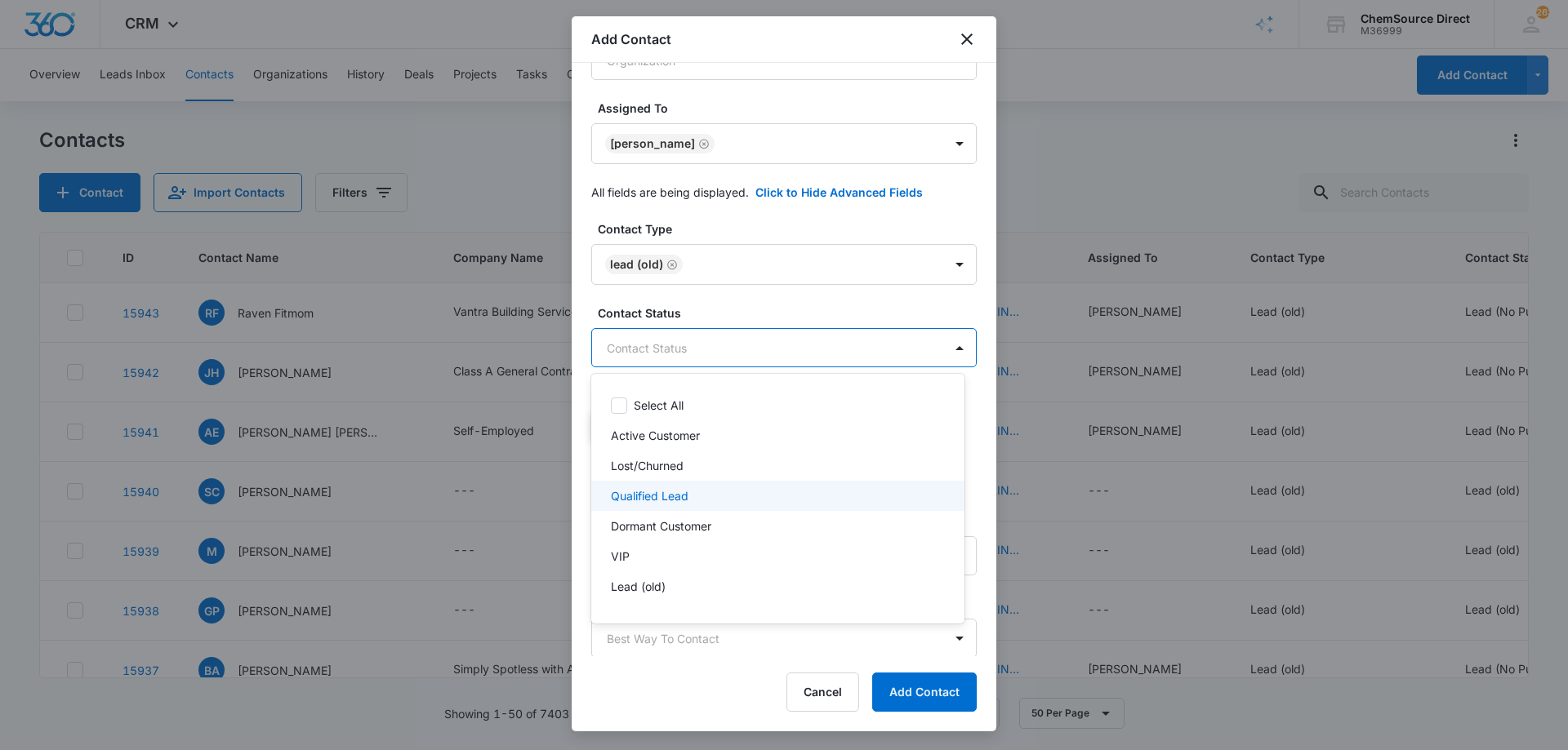
scroll to position [24, 0]
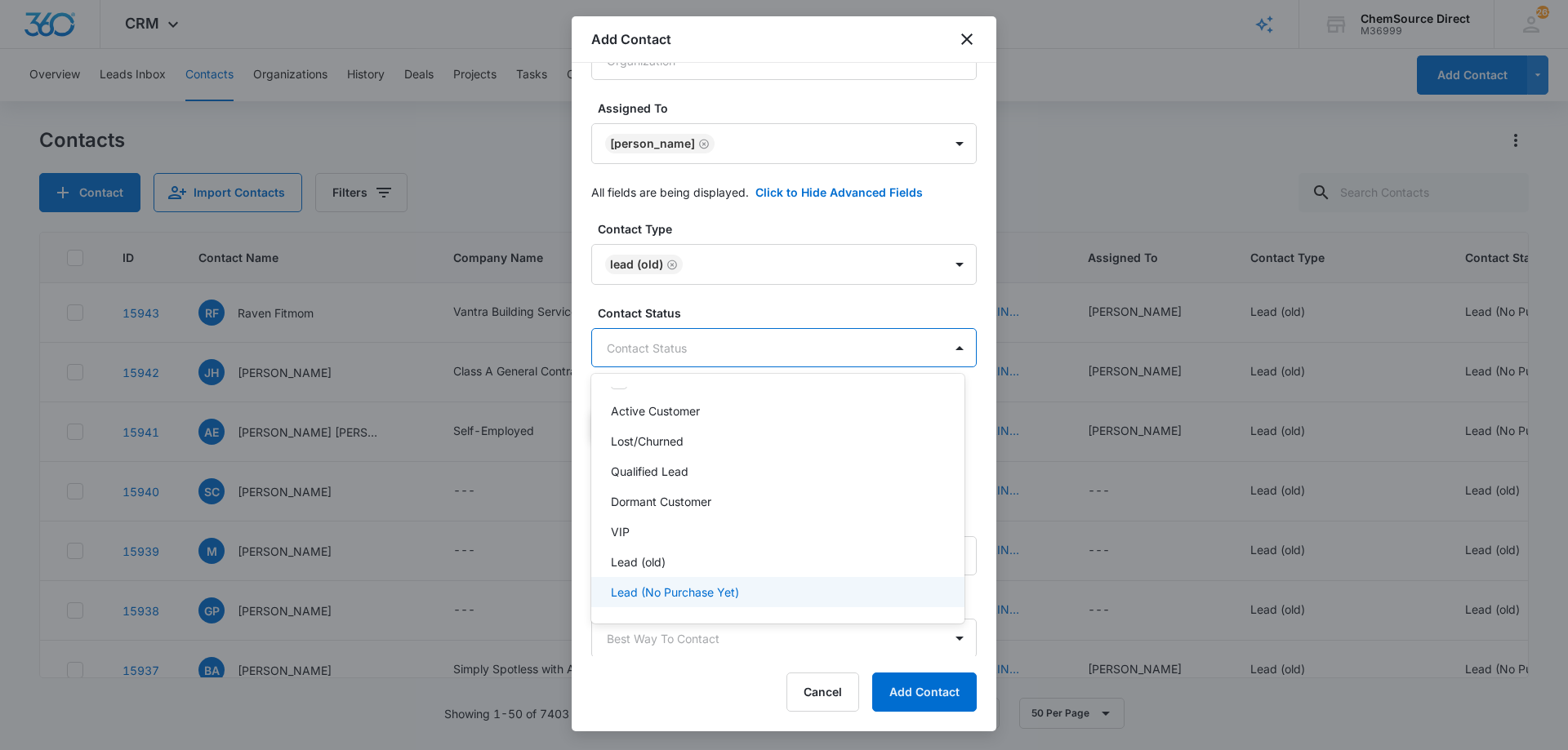
click at [724, 595] on p "Lead (No Purchase Yet)" at bounding box center [675, 592] width 129 height 17
click at [735, 285] on div at bounding box center [784, 375] width 1568 height 750
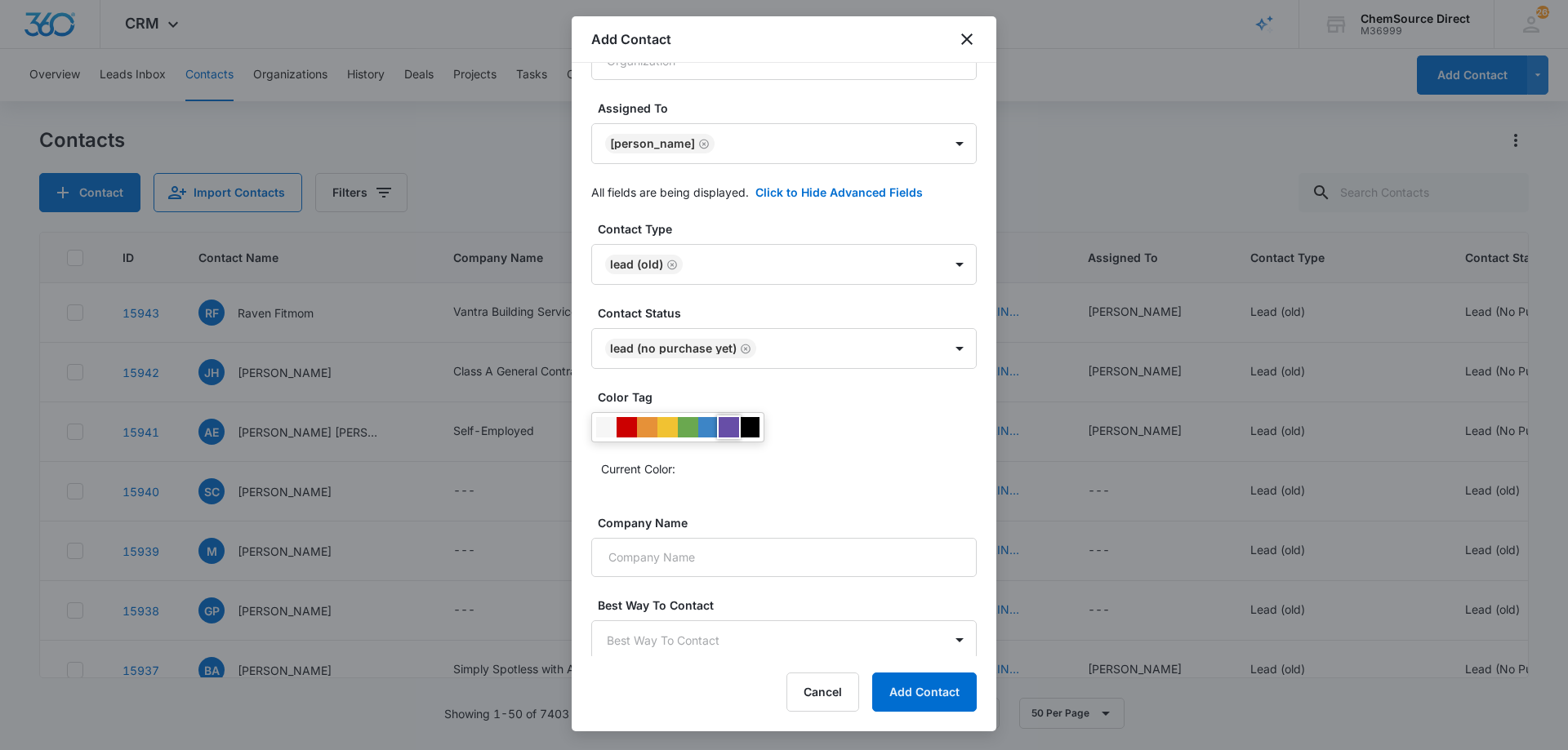
click at [724, 428] on div at bounding box center [729, 428] width 21 height 20
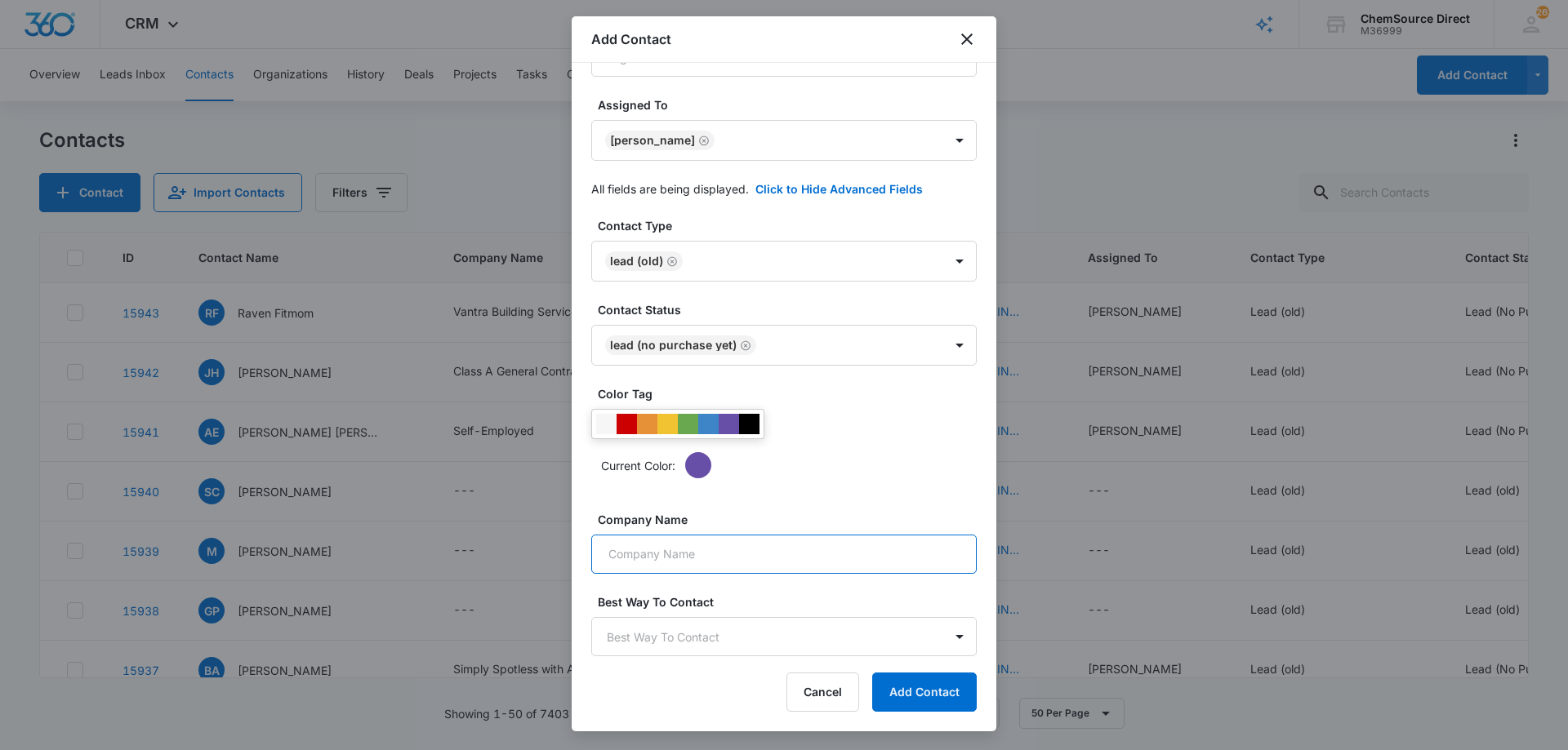
click at [740, 553] on input "Company Name" at bounding box center [783, 554] width 385 height 39
paste input "Zam cleaning service"
click at [636, 554] on input "Zam cleaning service" at bounding box center [783, 554] width 385 height 39
type input "Zam Cleaning Service"
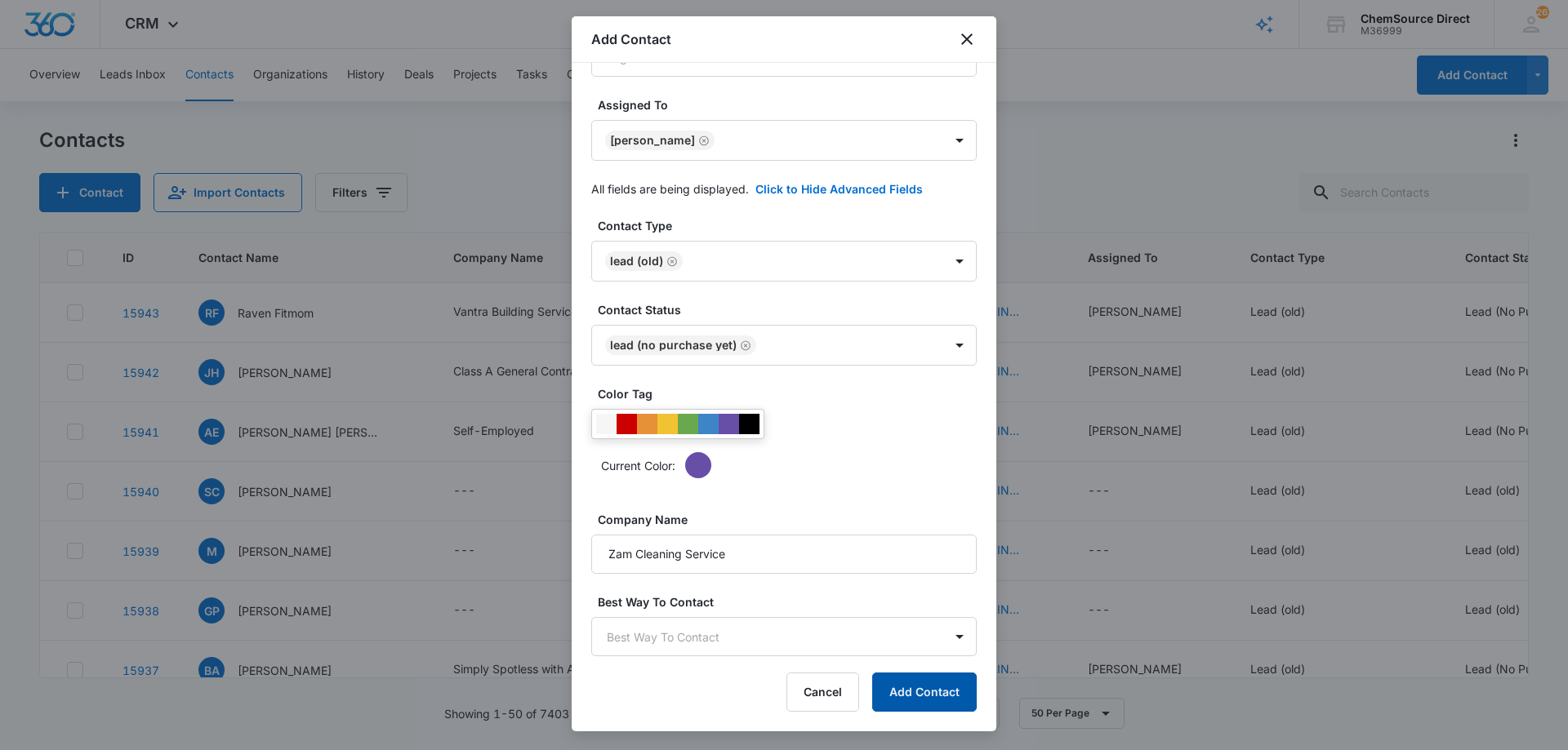
click at [919, 679] on button "Add Contact" at bounding box center [924, 692] width 104 height 39
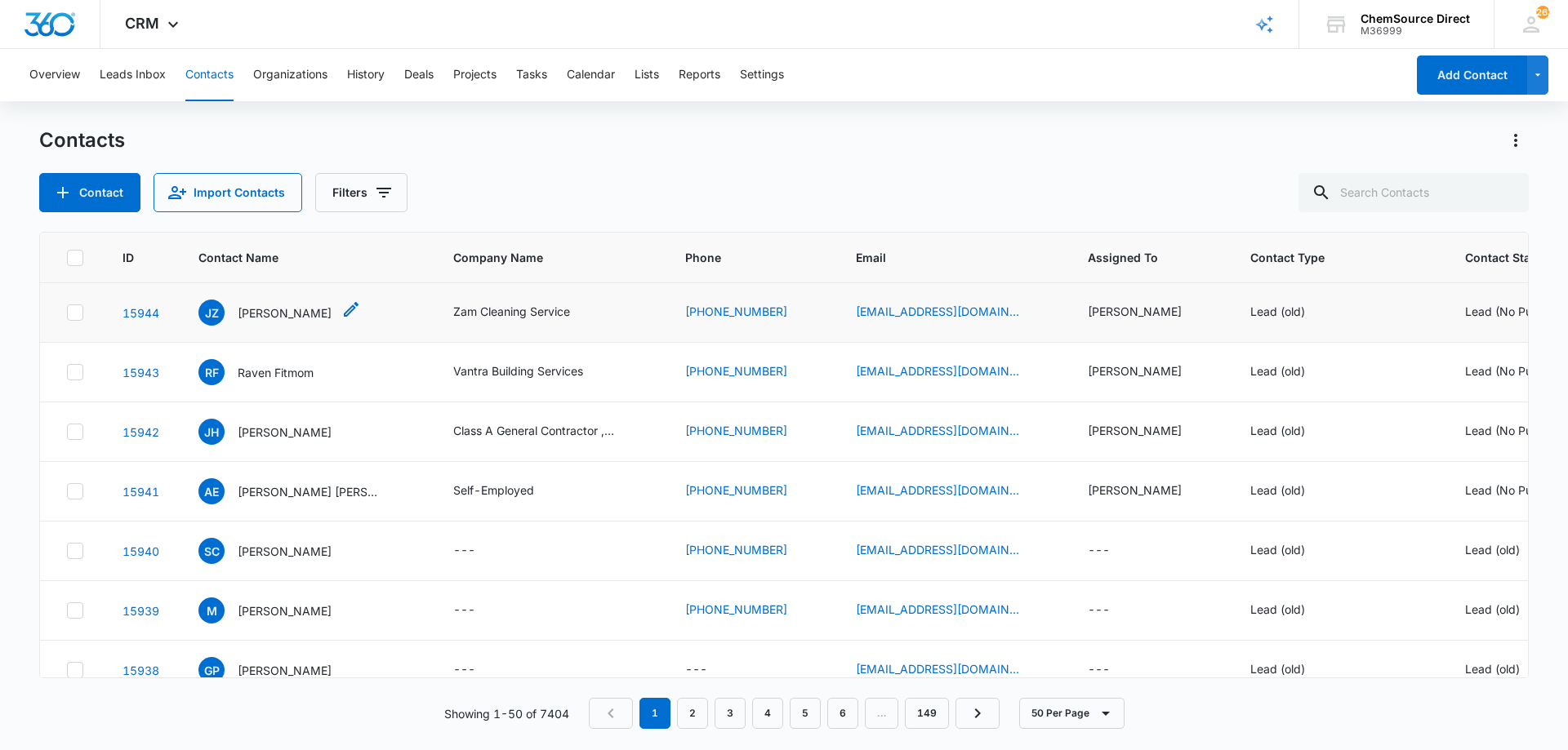
click at [287, 307] on p "[PERSON_NAME]" at bounding box center [284, 313] width 94 height 17
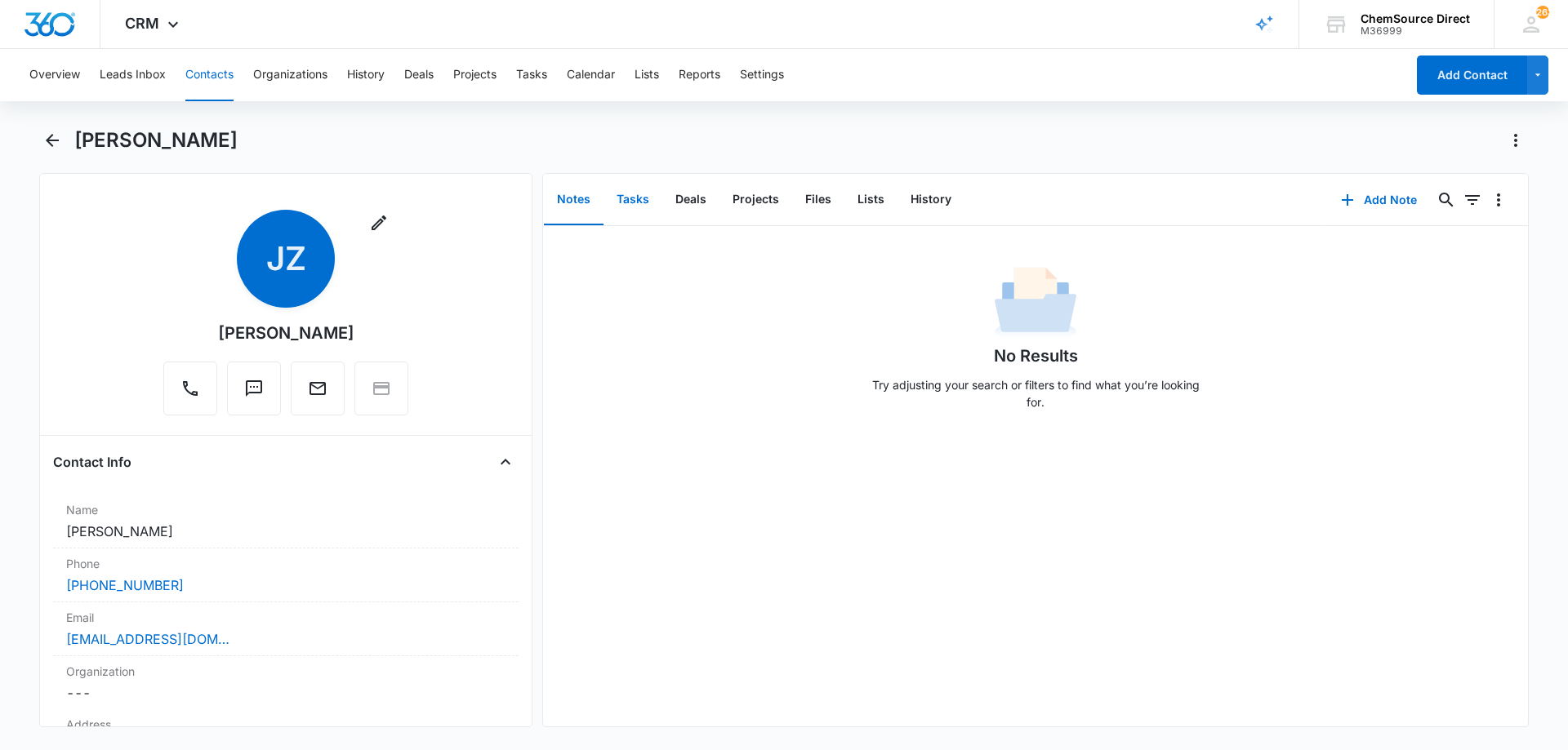
click at [635, 199] on button "Tasks" at bounding box center [632, 199] width 59 height 50
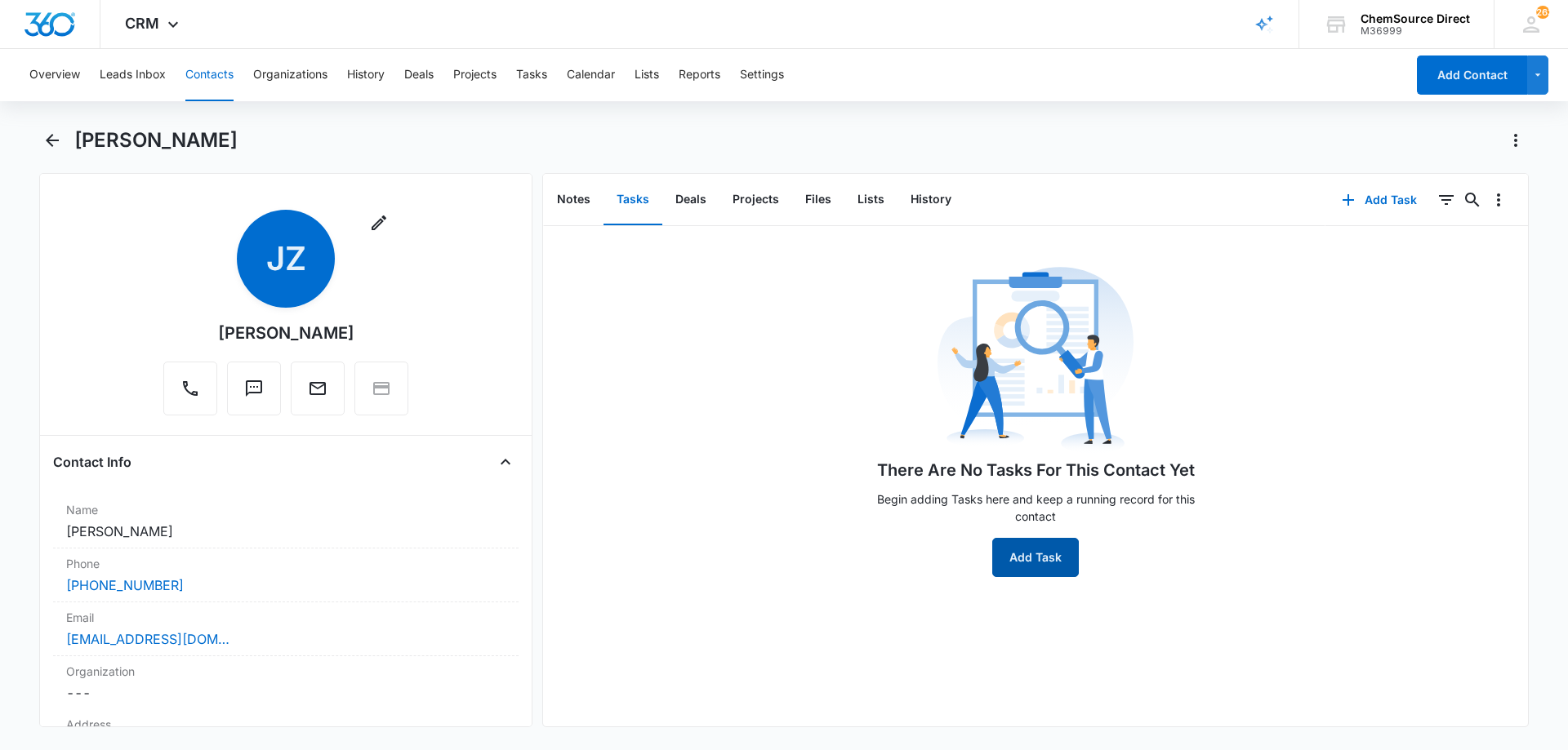
click at [1016, 559] on button "Add Task" at bounding box center [1035, 557] width 87 height 39
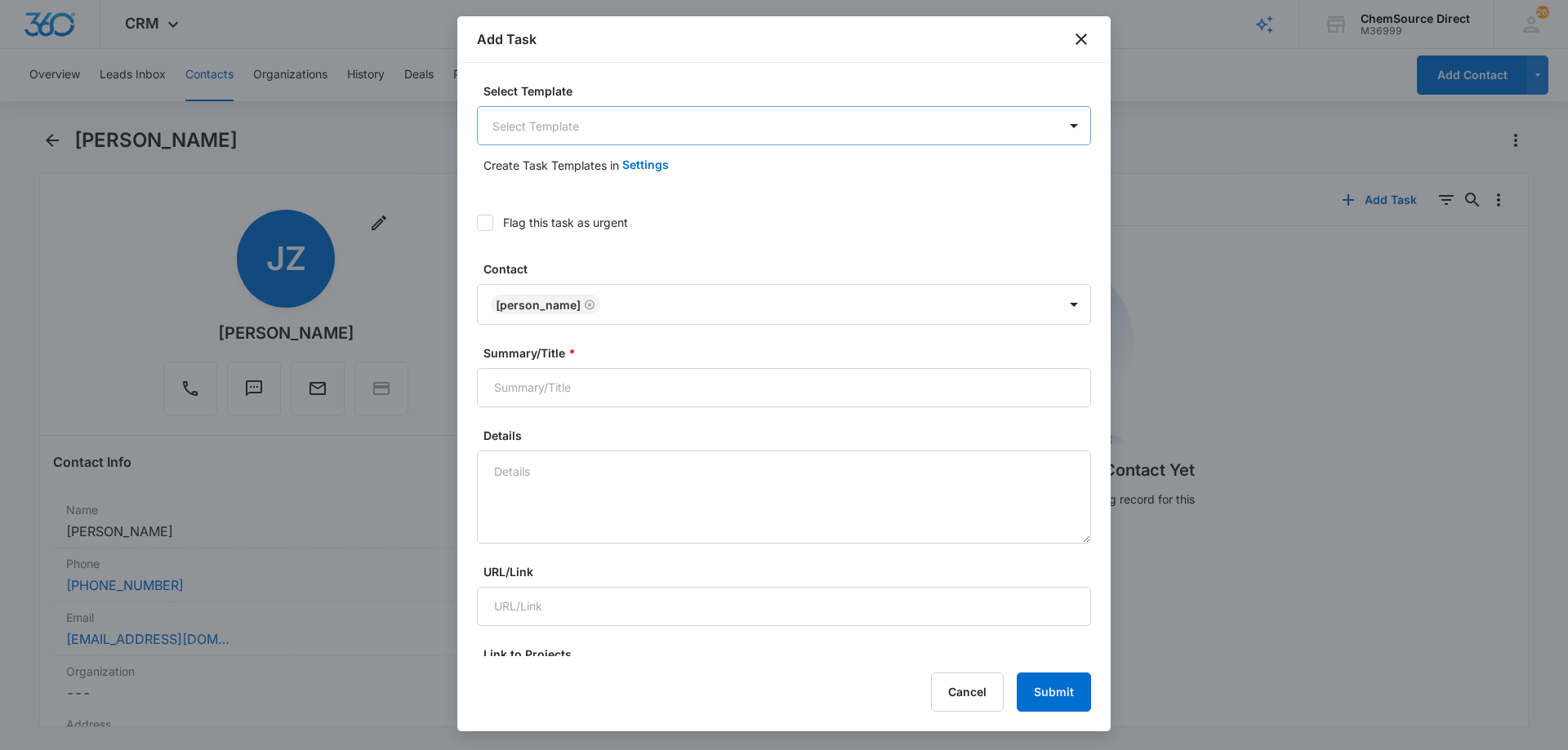
click at [598, 129] on body "CRM Apps Reputation Forms CRM Email Social Payments POS Content Ads Intelligenc…" at bounding box center [784, 375] width 1568 height 750
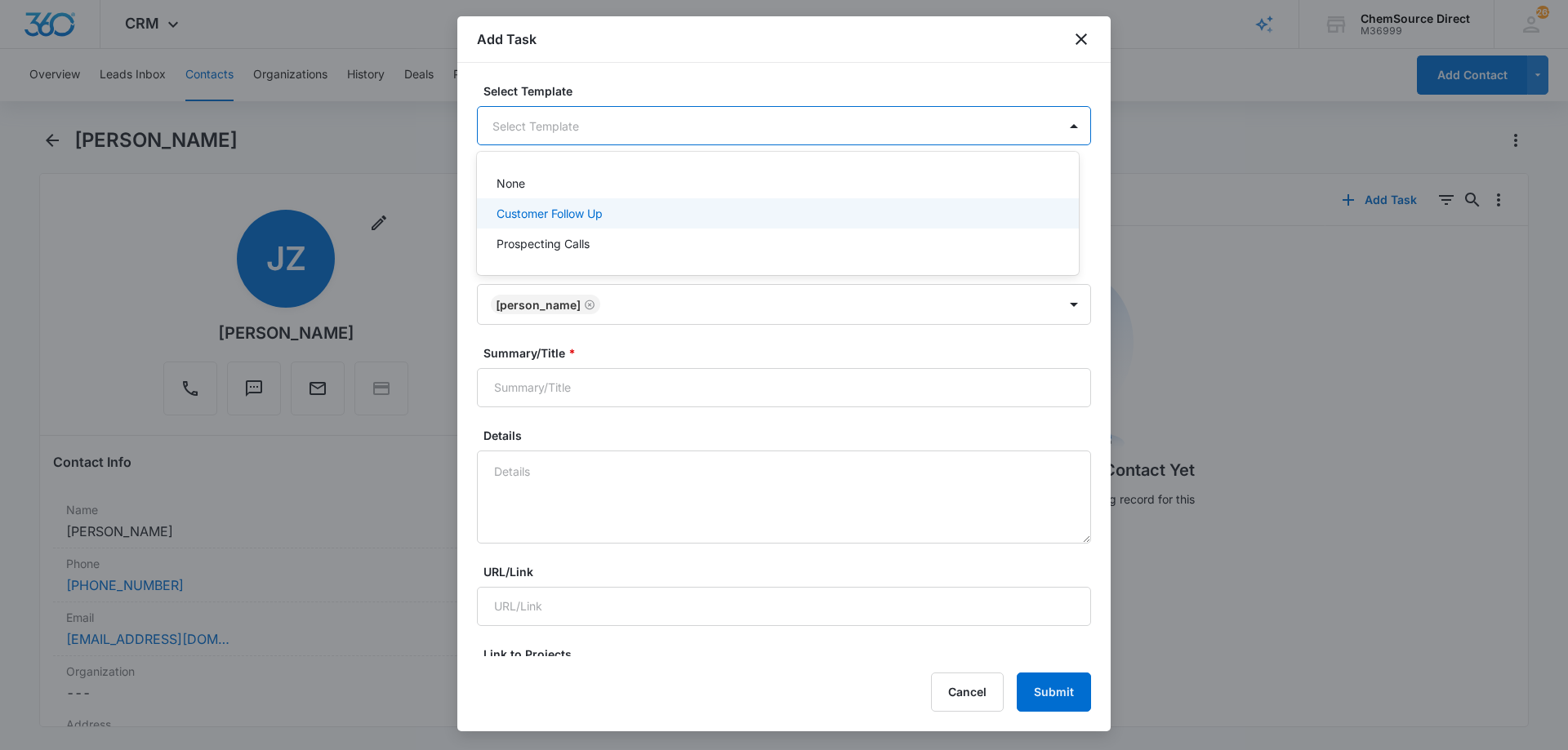
click at [549, 213] on p "Customer Follow Up" at bounding box center [550, 213] width 106 height 17
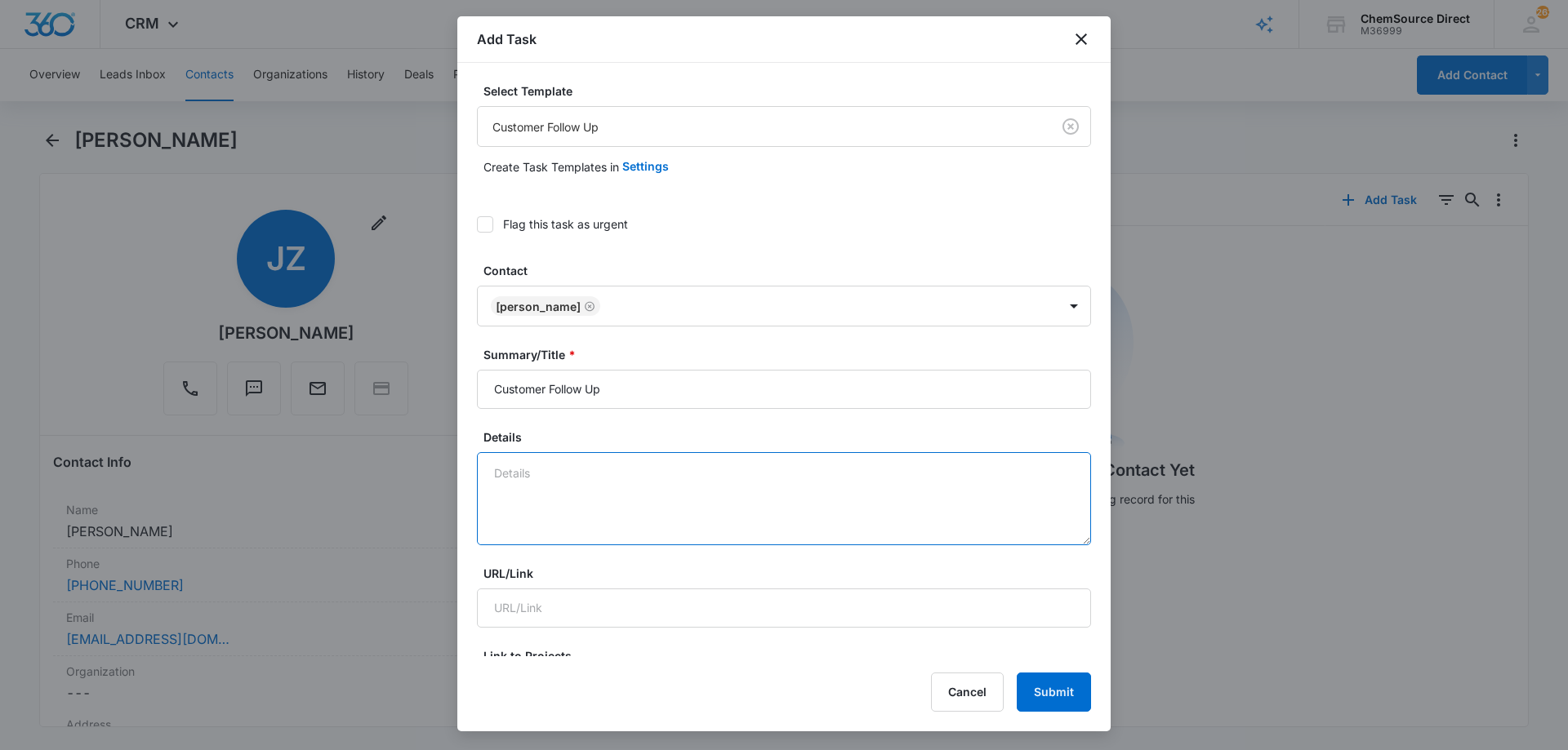
click at [543, 470] on textarea "Details" at bounding box center [783, 498] width 614 height 93
type textarea "Walk Behind Floor Scrubber"
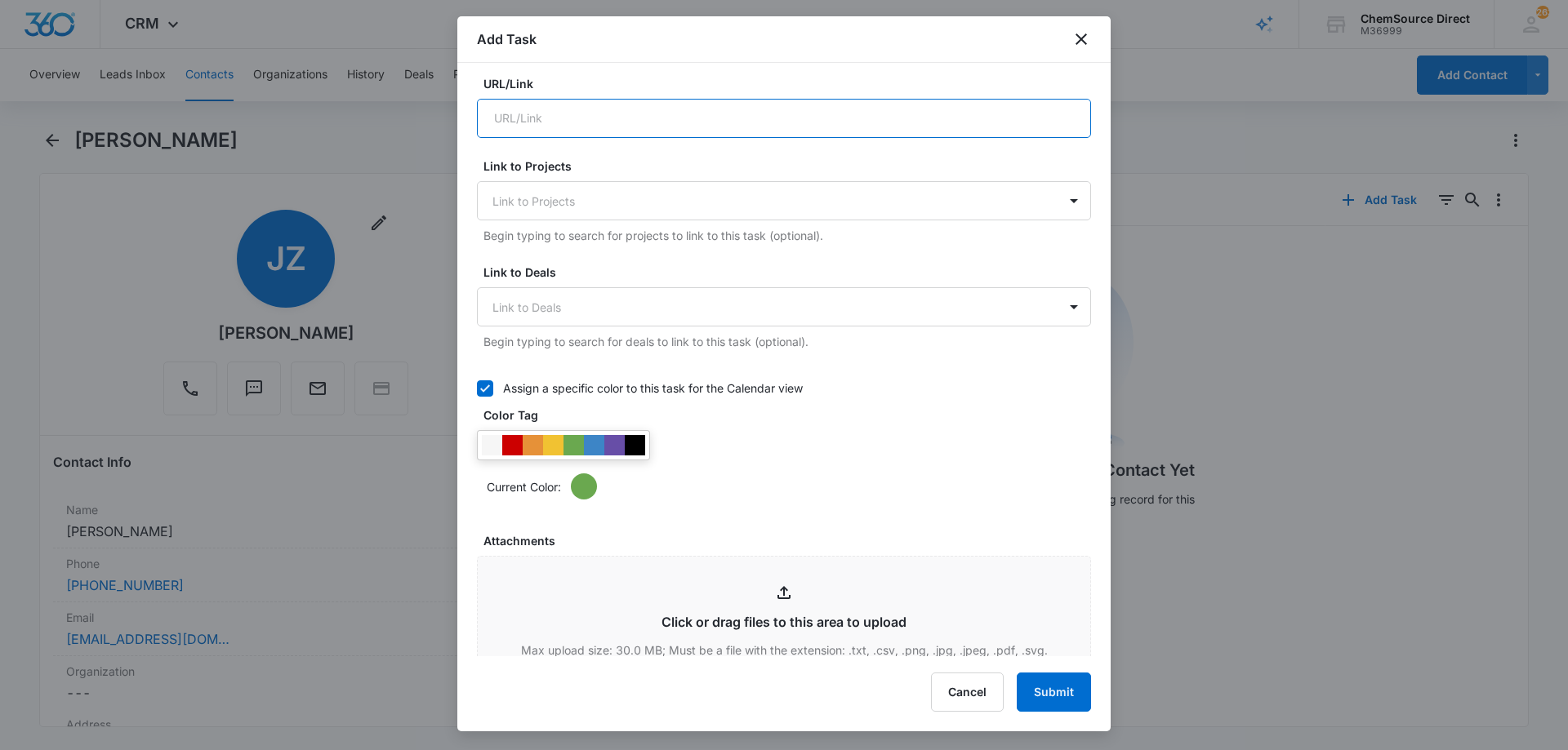
scroll to position [571, 0]
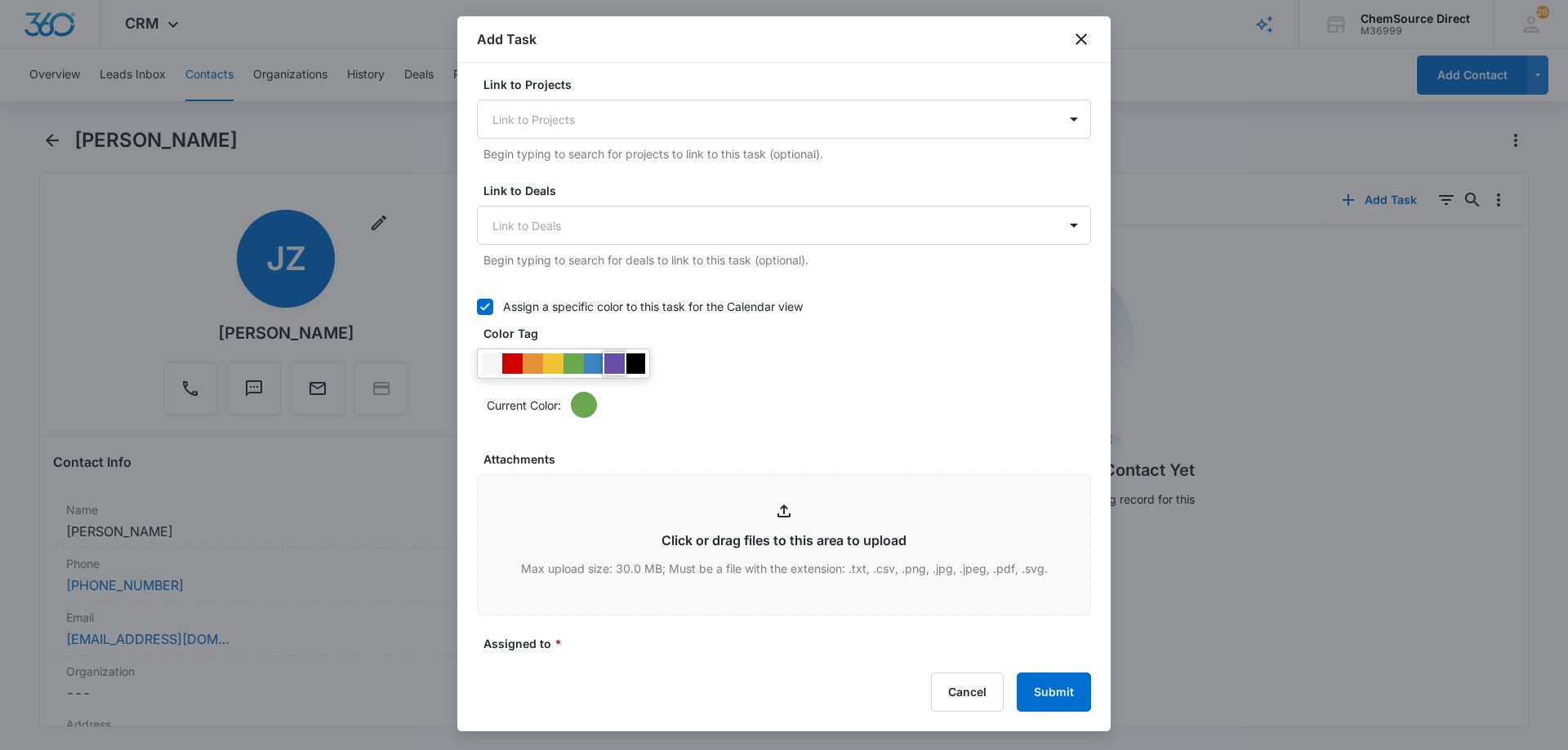
click at [610, 358] on div at bounding box center [614, 363] width 21 height 20
click at [900, 374] on div "Current Color:" at bounding box center [783, 383] width 614 height 69
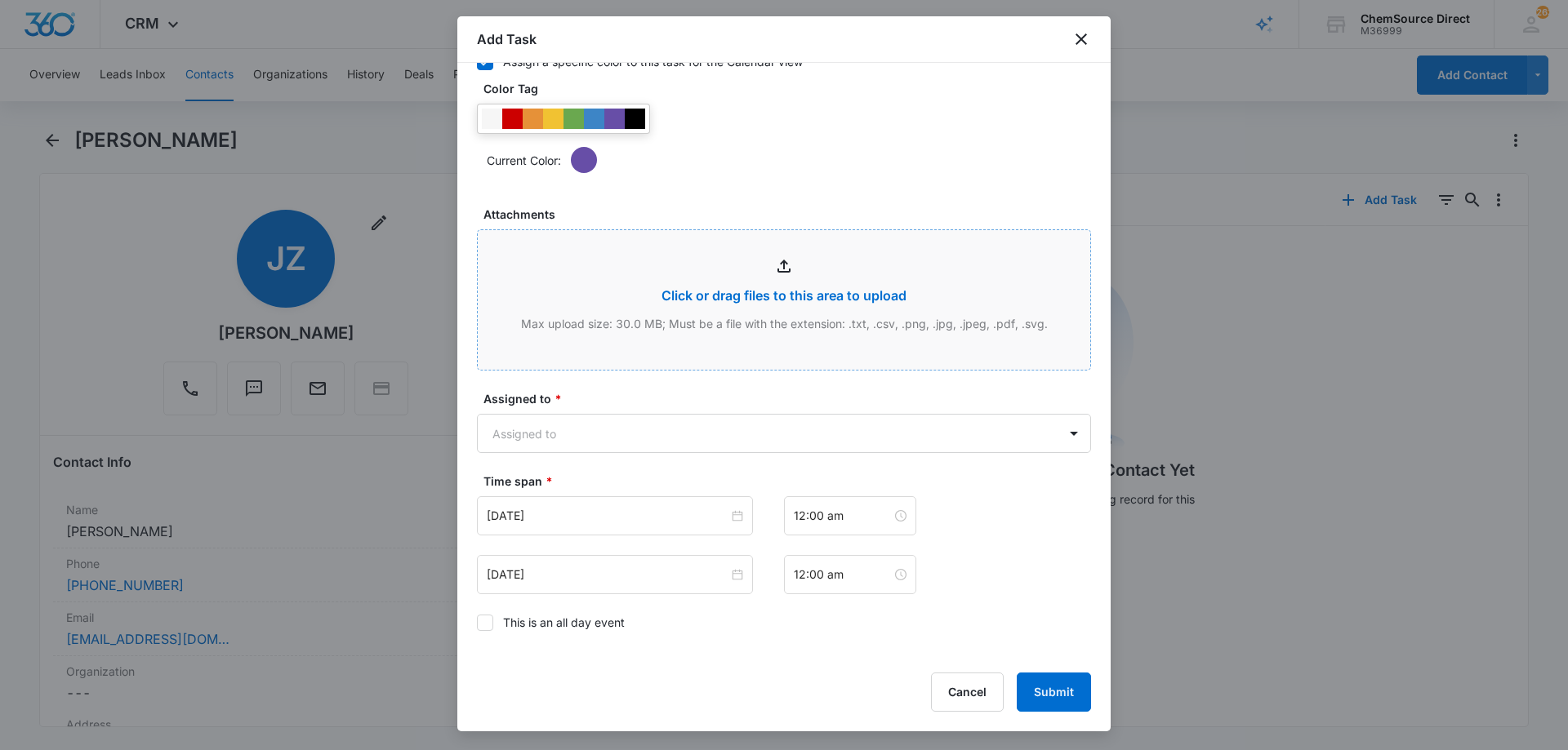
scroll to position [979, 0]
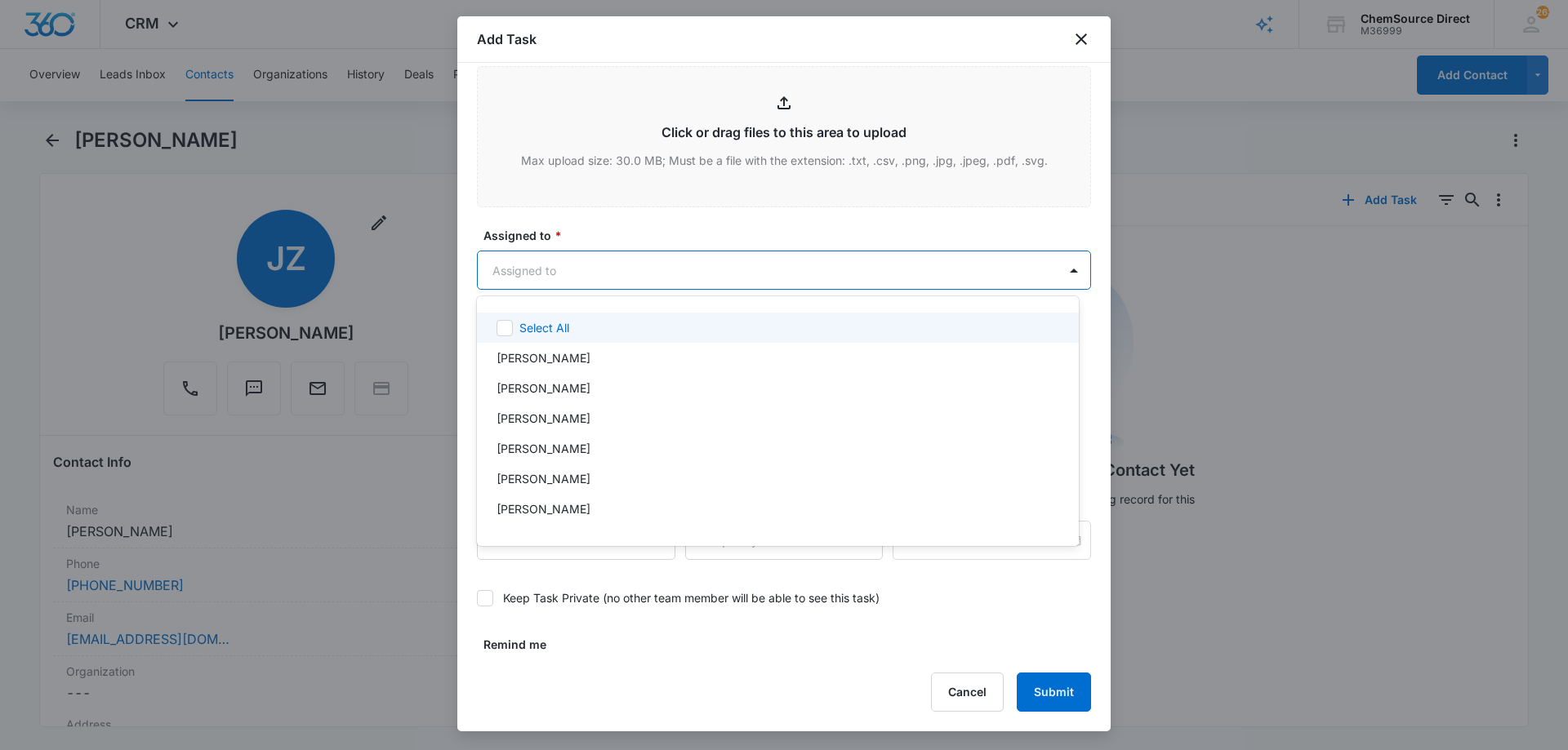
click at [697, 266] on body "CRM Apps Reputation Forms CRM Email Social Payments POS Content Ads Intelligenc…" at bounding box center [784, 375] width 1568 height 750
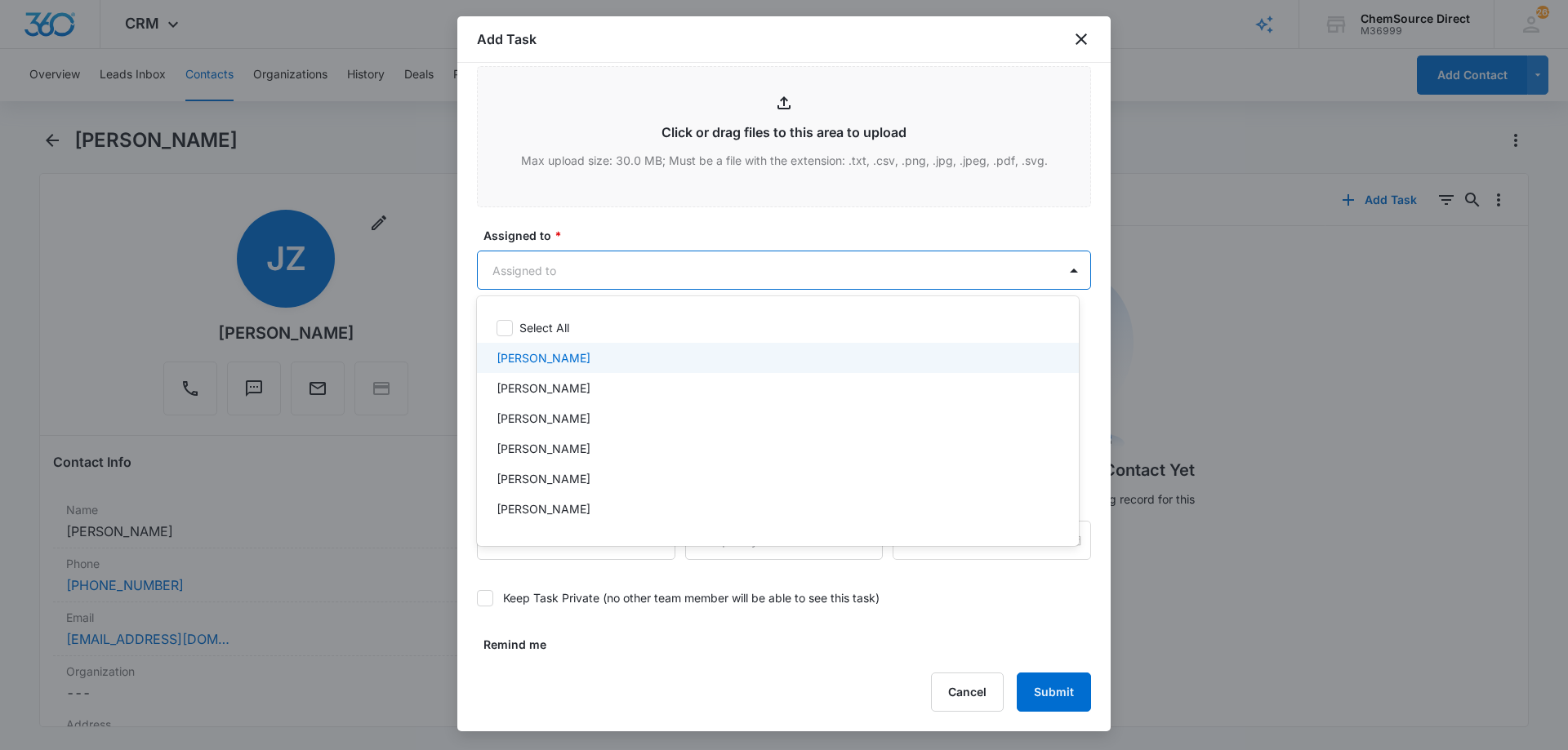
click at [595, 370] on div "[PERSON_NAME]" at bounding box center [777, 358] width 602 height 30
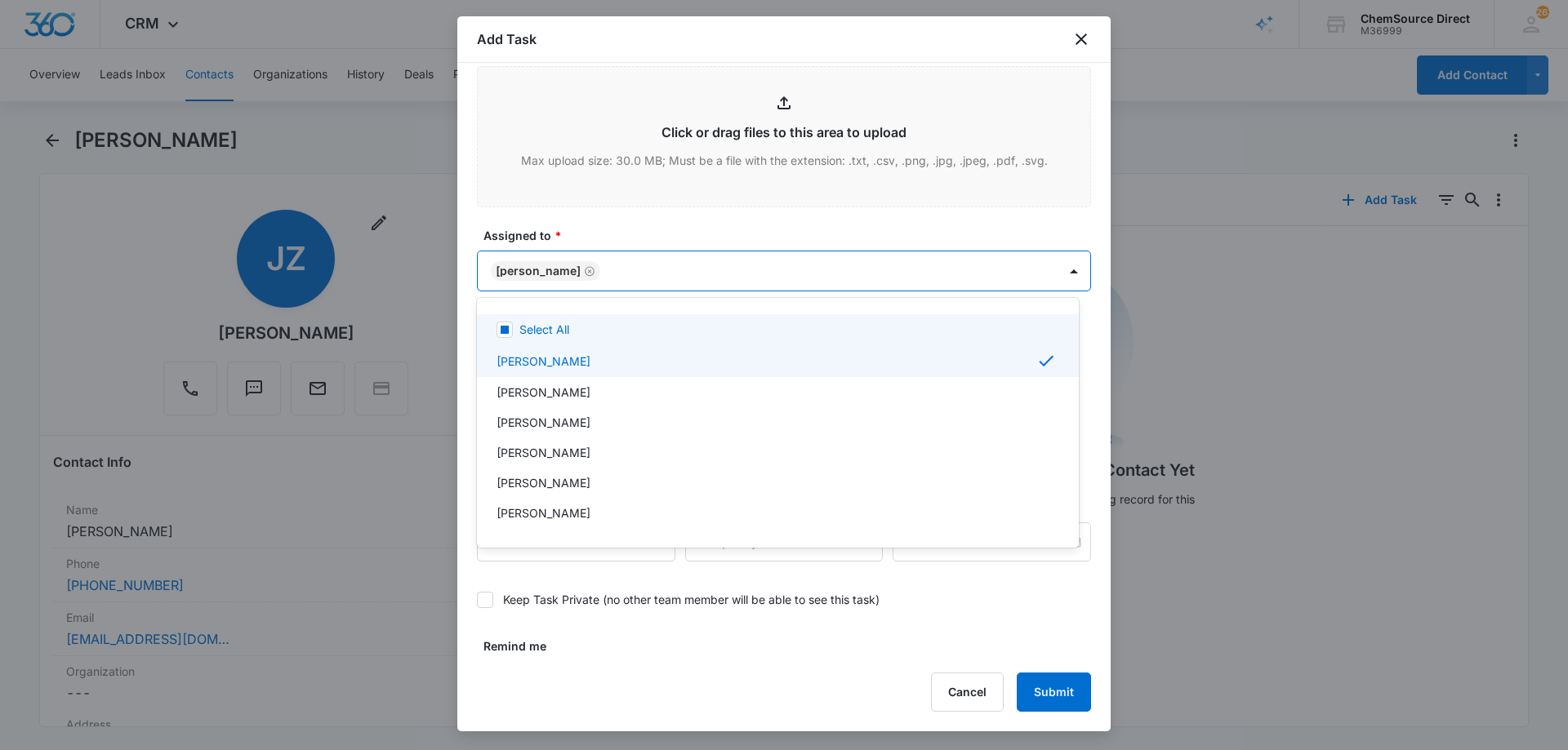
click at [640, 235] on div at bounding box center [784, 375] width 1568 height 750
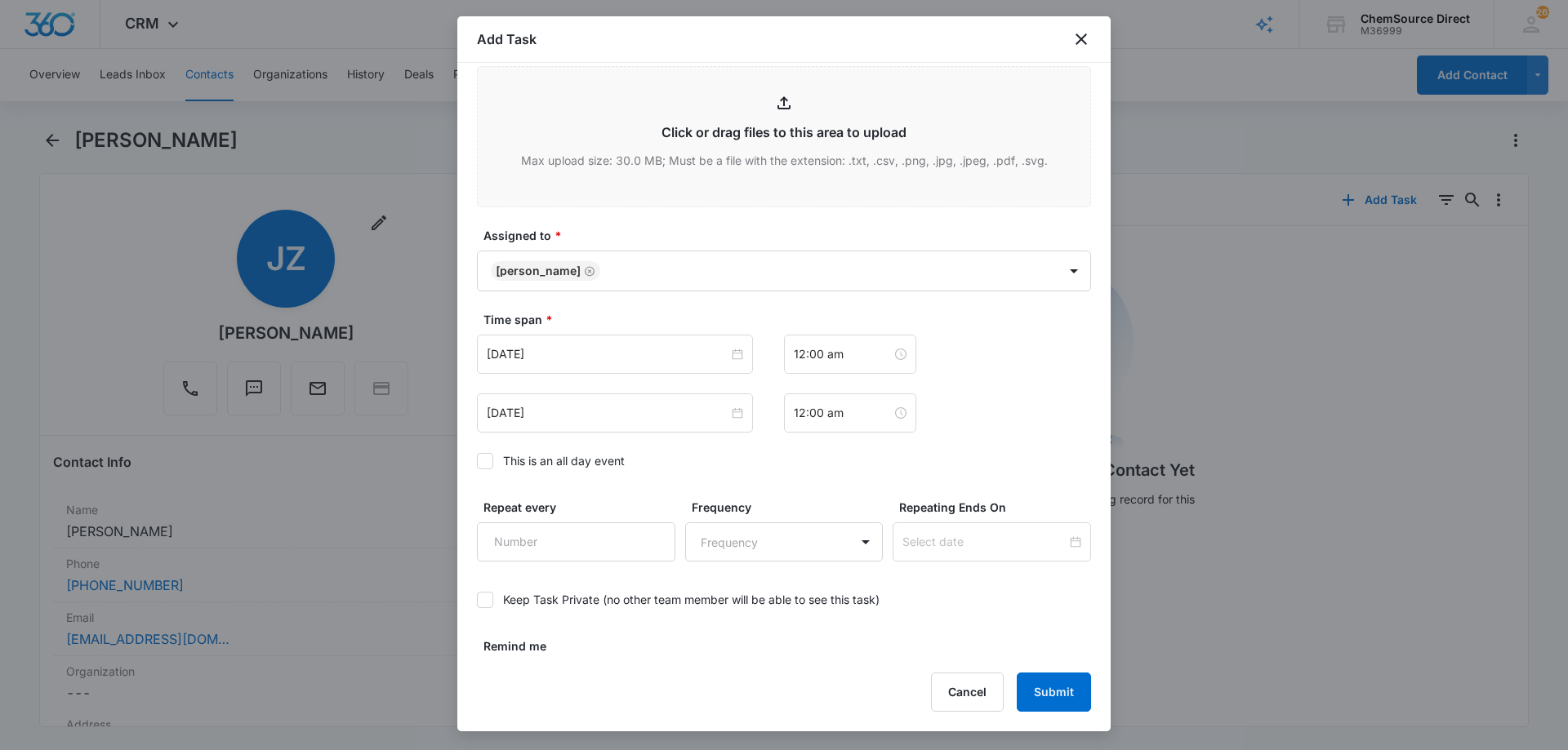
click at [483, 467] on icon at bounding box center [485, 461] width 15 height 15
click at [476, 461] on input "This is an all day event" at bounding box center [476, 461] width 0 height 0
click at [570, 356] on input "[DATE]" at bounding box center [607, 353] width 241 height 18
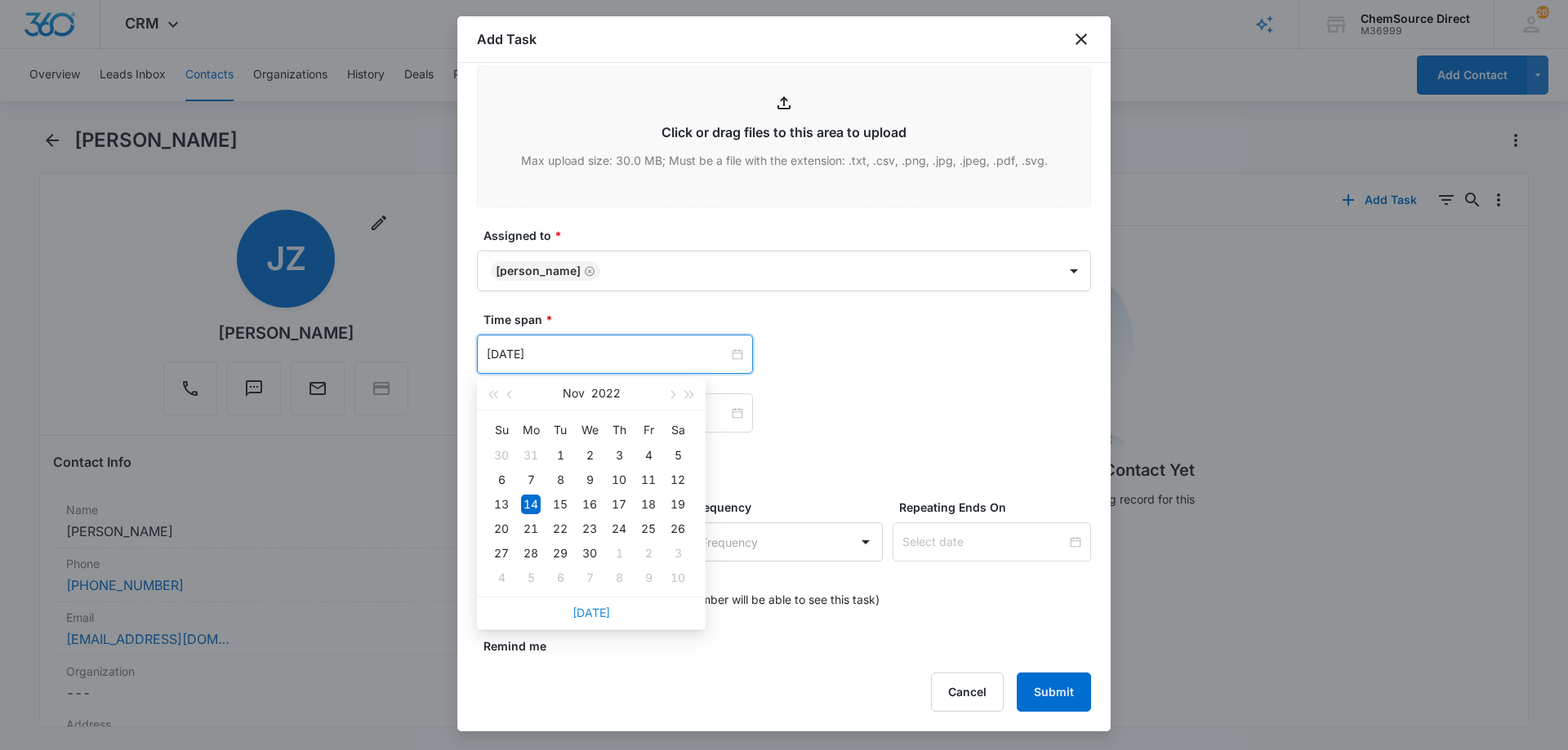
click at [585, 611] on link "[DATE]" at bounding box center [591, 612] width 37 height 14
type input "[DATE]"
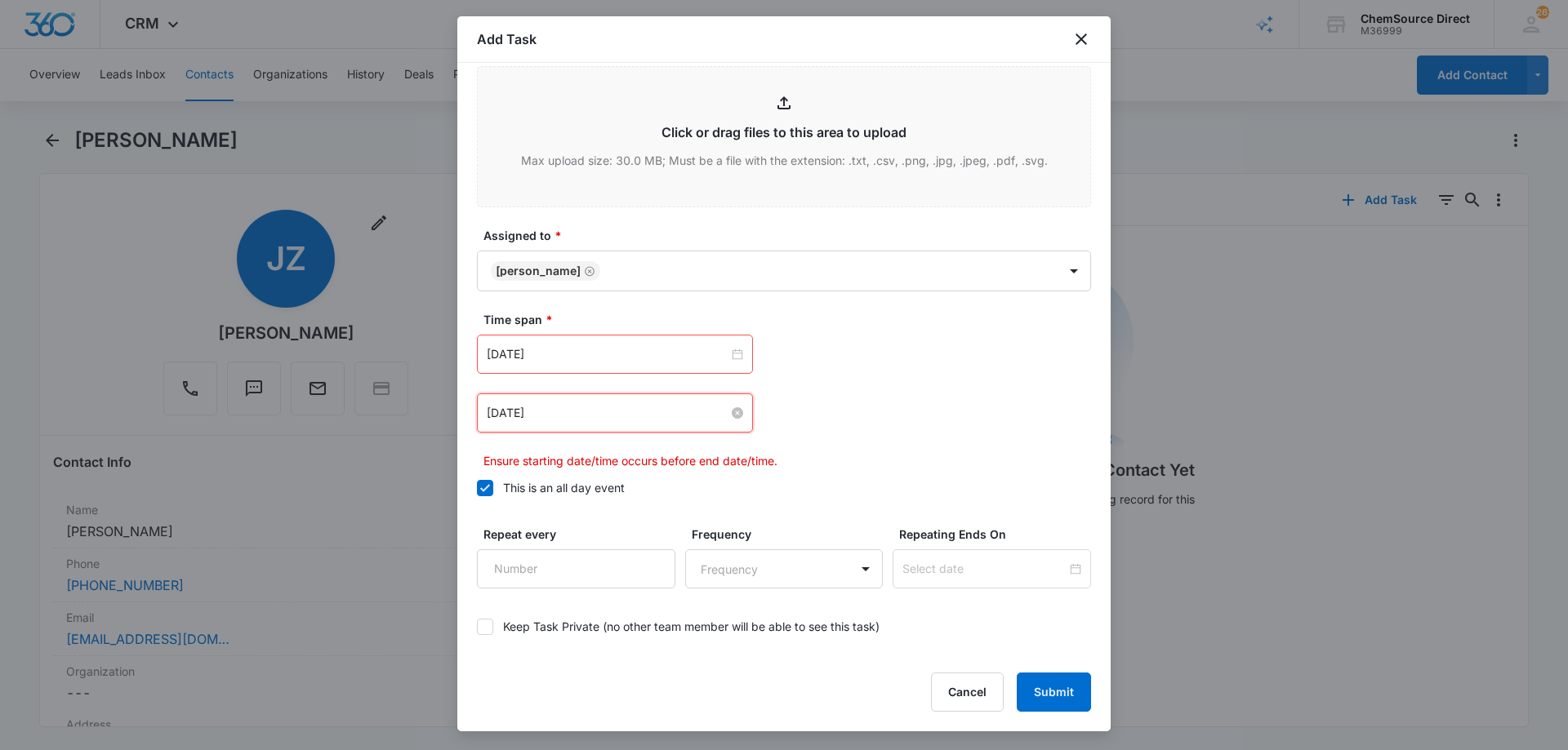
click at [571, 416] on input "[DATE]" at bounding box center [607, 413] width 241 height 18
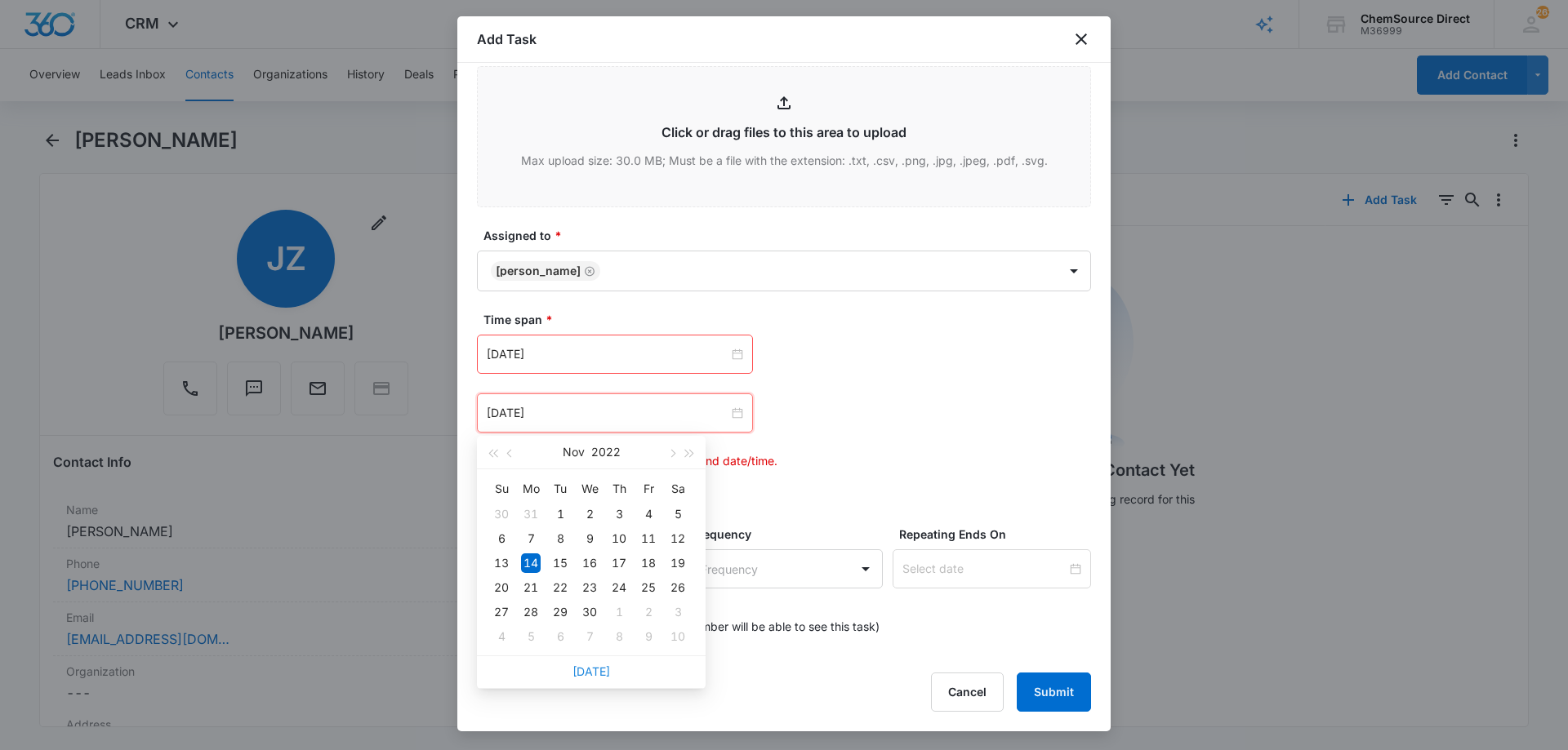
click at [598, 670] on link "[DATE]" at bounding box center [591, 671] width 37 height 14
type input "[DATE]"
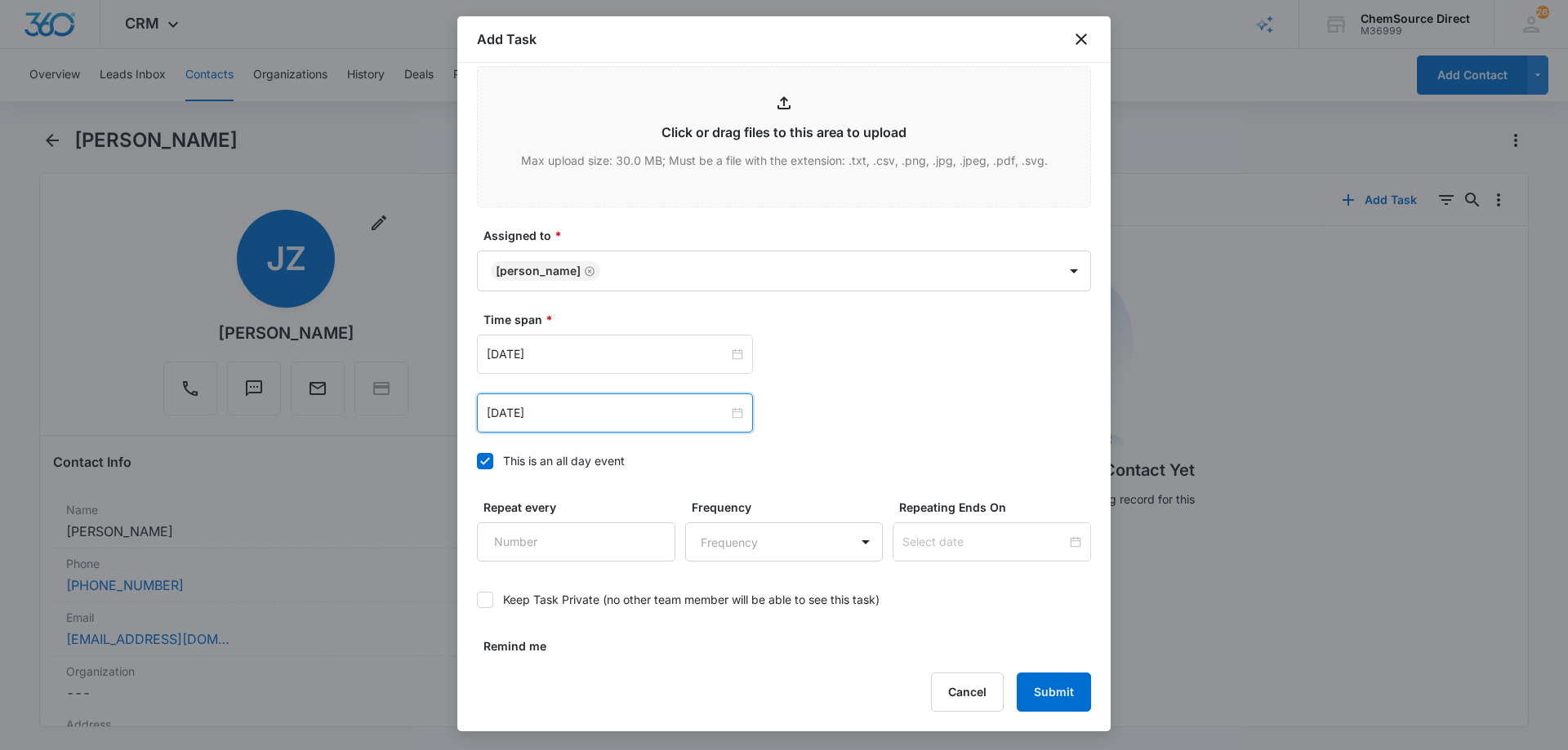
scroll to position [1023, 0]
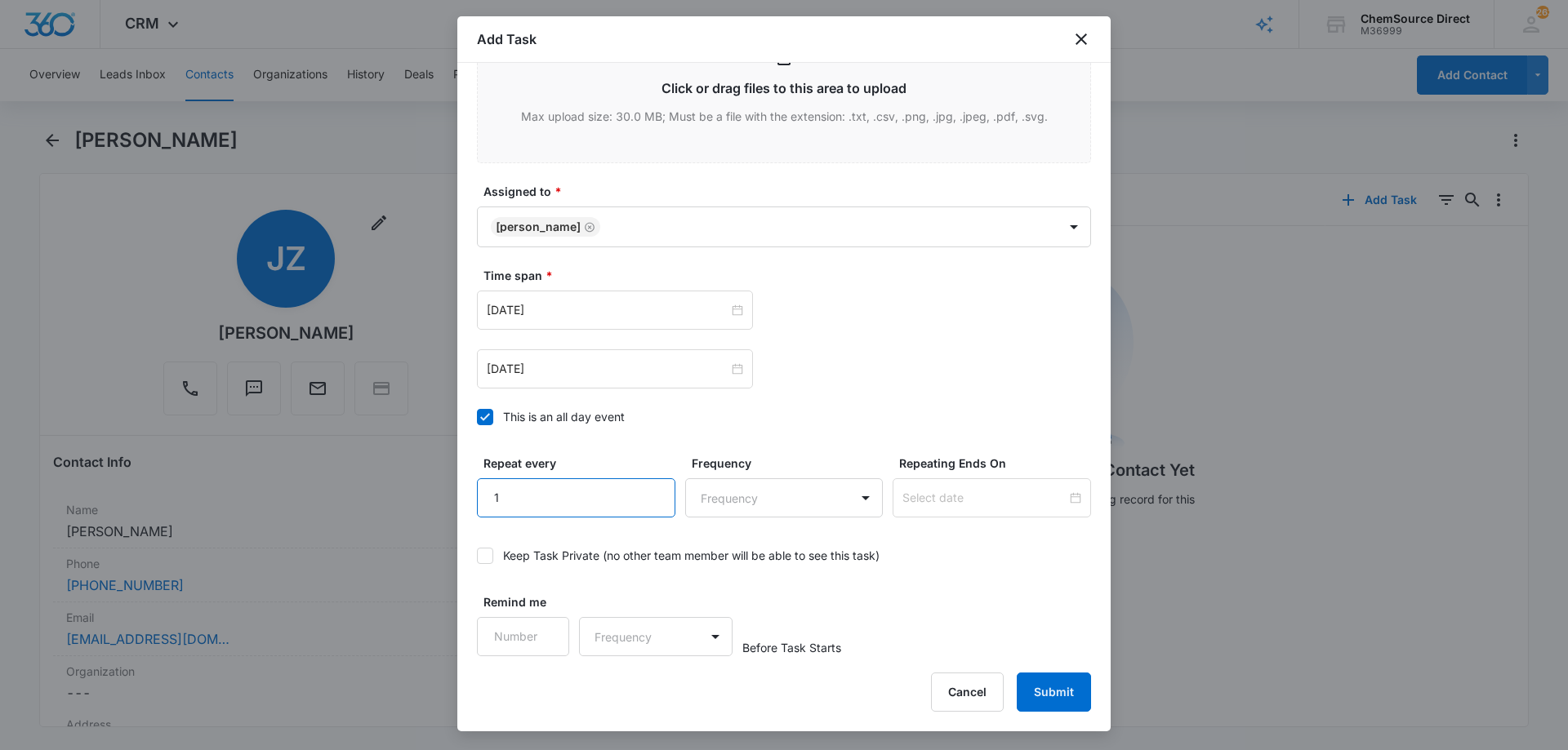
type input "1"
click at [653, 487] on input "1" at bounding box center [575, 498] width 199 height 39
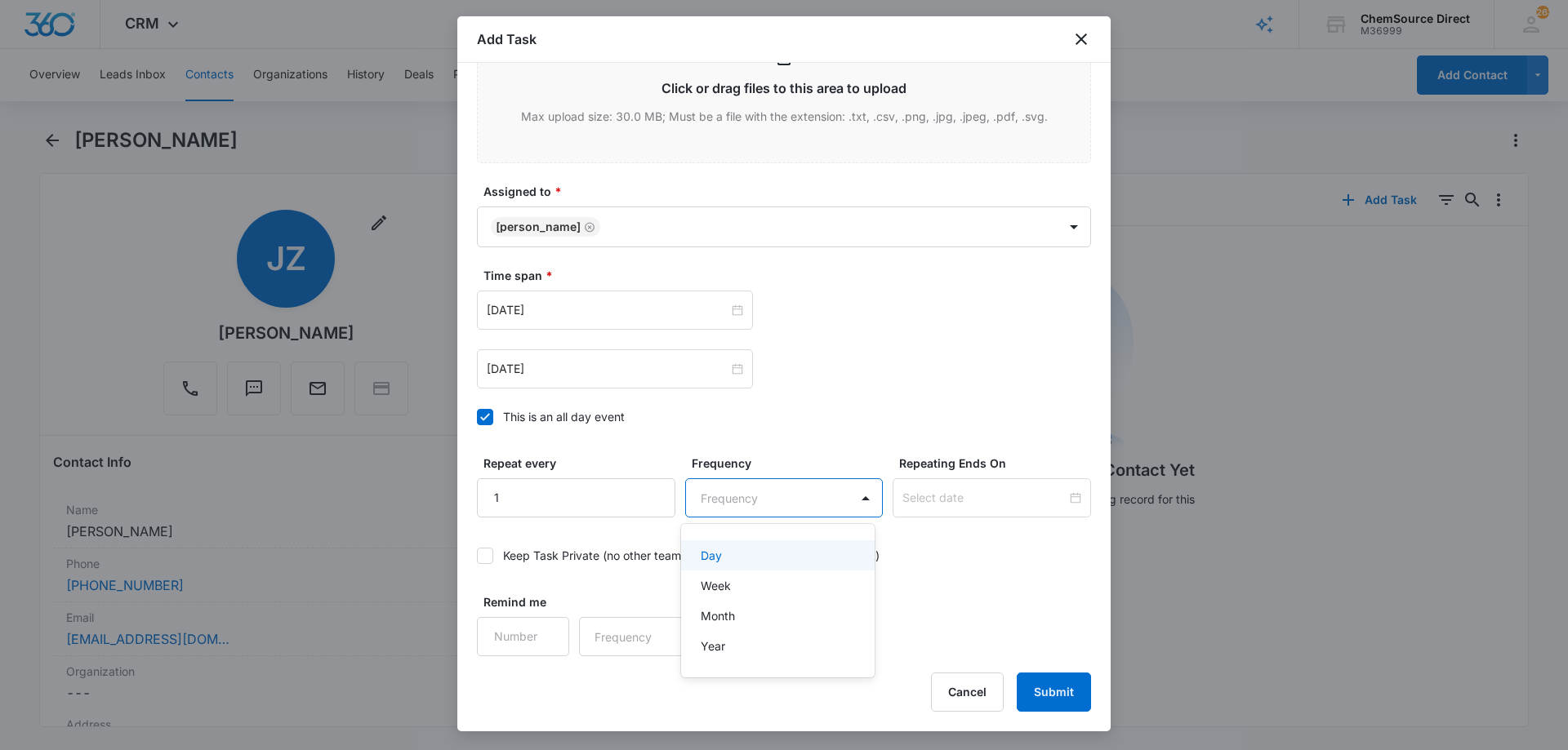
click at [738, 495] on body "CRM Apps Reputation Forms CRM Email Social Payments POS Content Ads Intelligenc…" at bounding box center [784, 375] width 1568 height 750
click at [732, 559] on div "Day" at bounding box center [776, 555] width 152 height 17
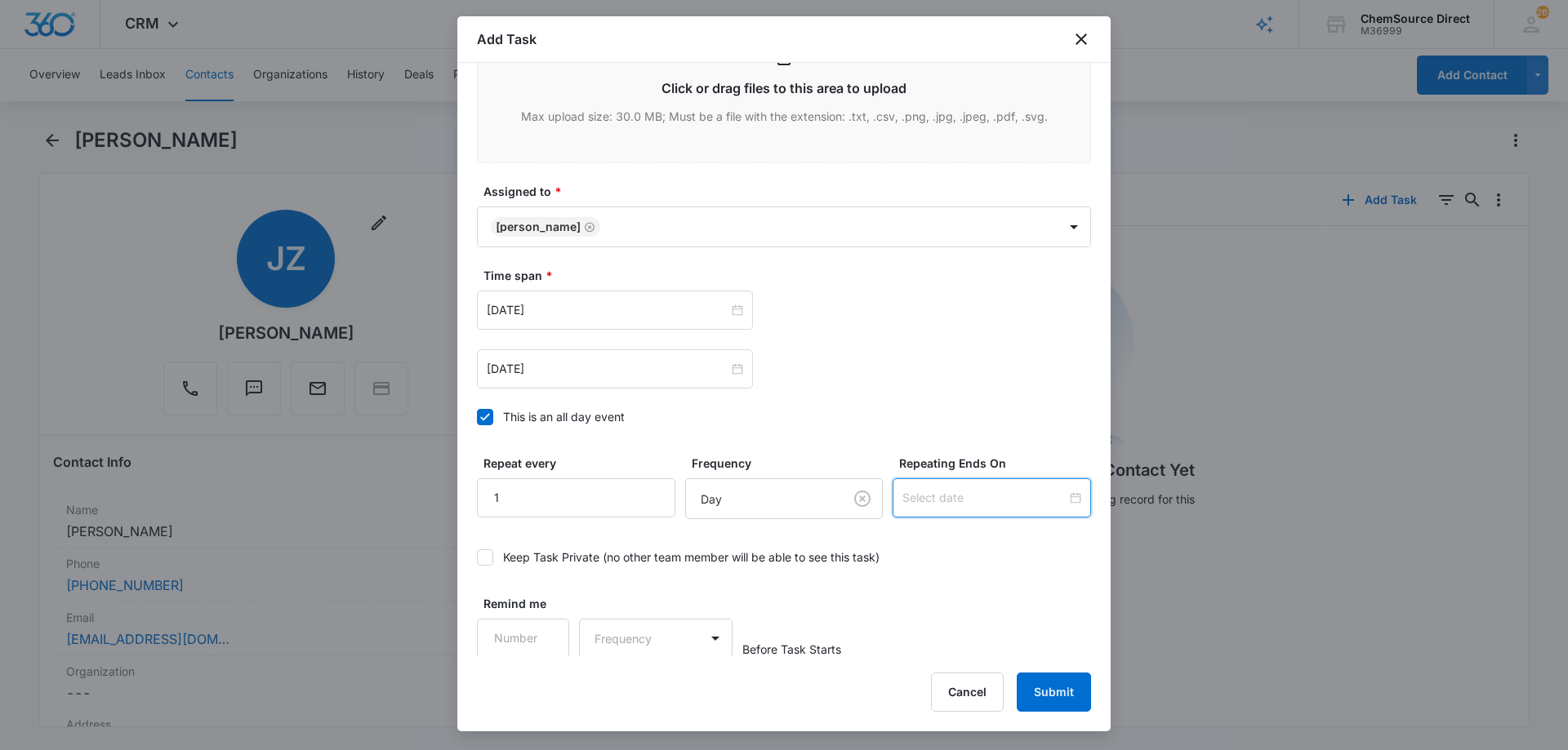
click at [924, 495] on input at bounding box center [984, 498] width 164 height 18
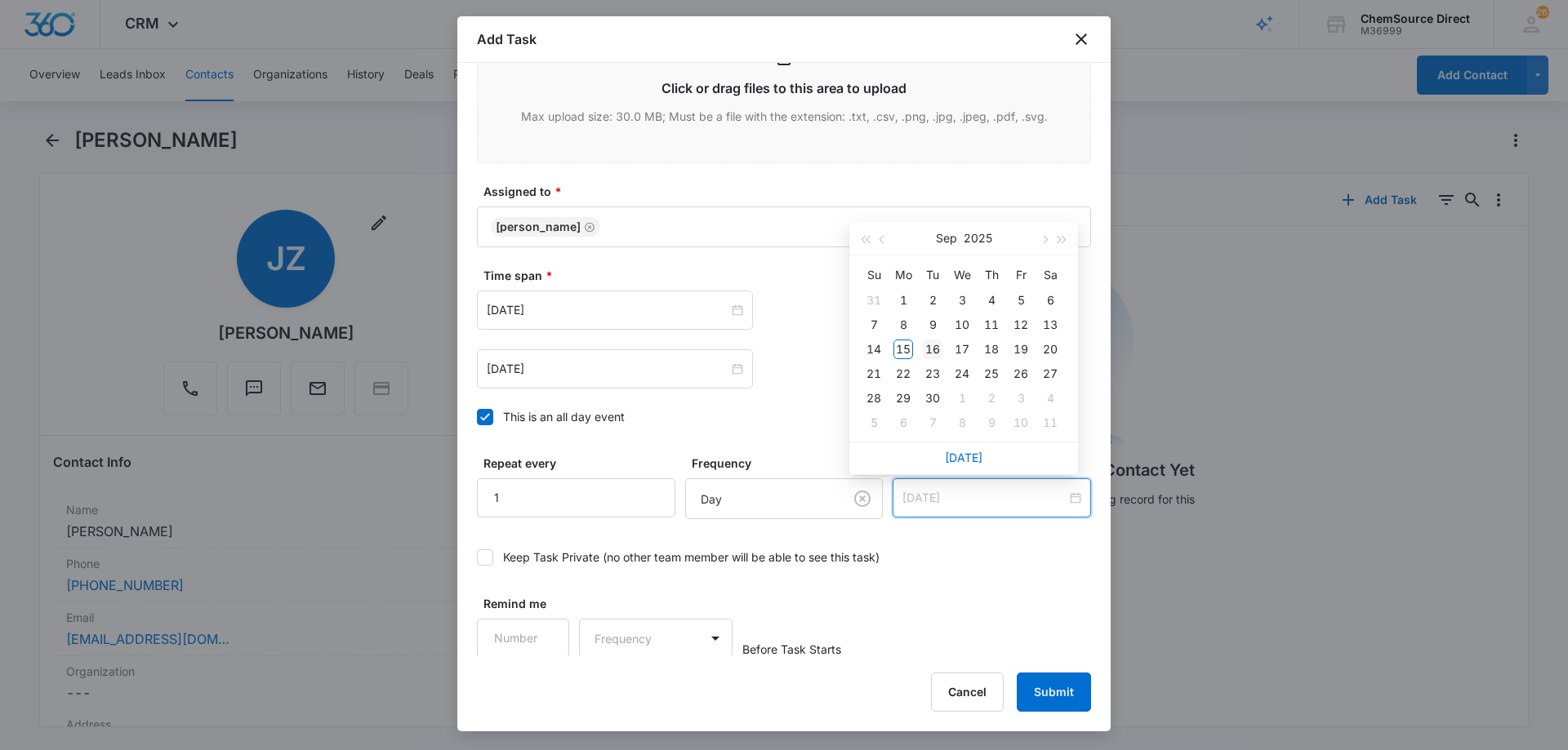
type input "[DATE]"
click at [930, 347] on div "16" at bounding box center [932, 348] width 20 height 20
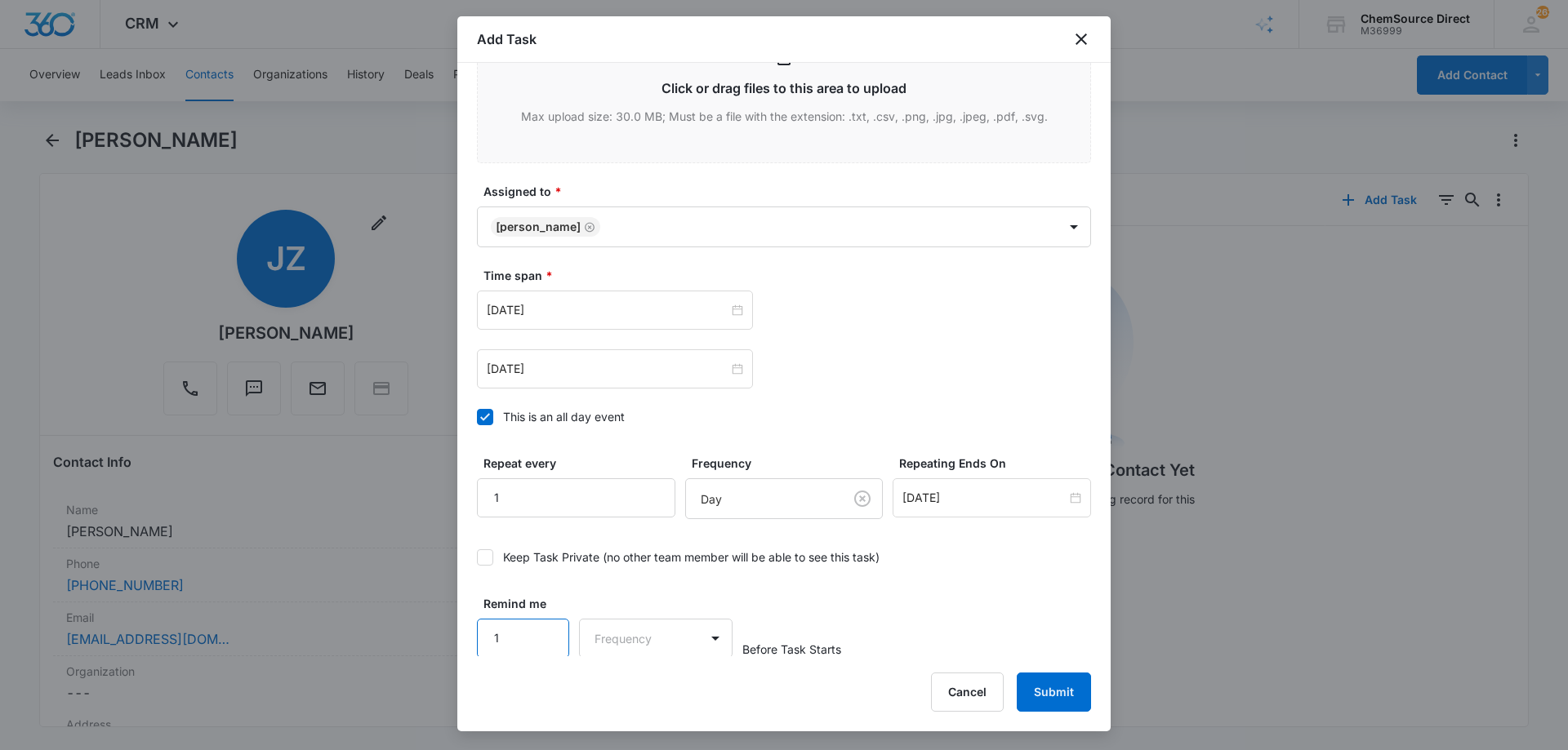
type input "1"
click at [543, 630] on input "1" at bounding box center [522, 638] width 92 height 39
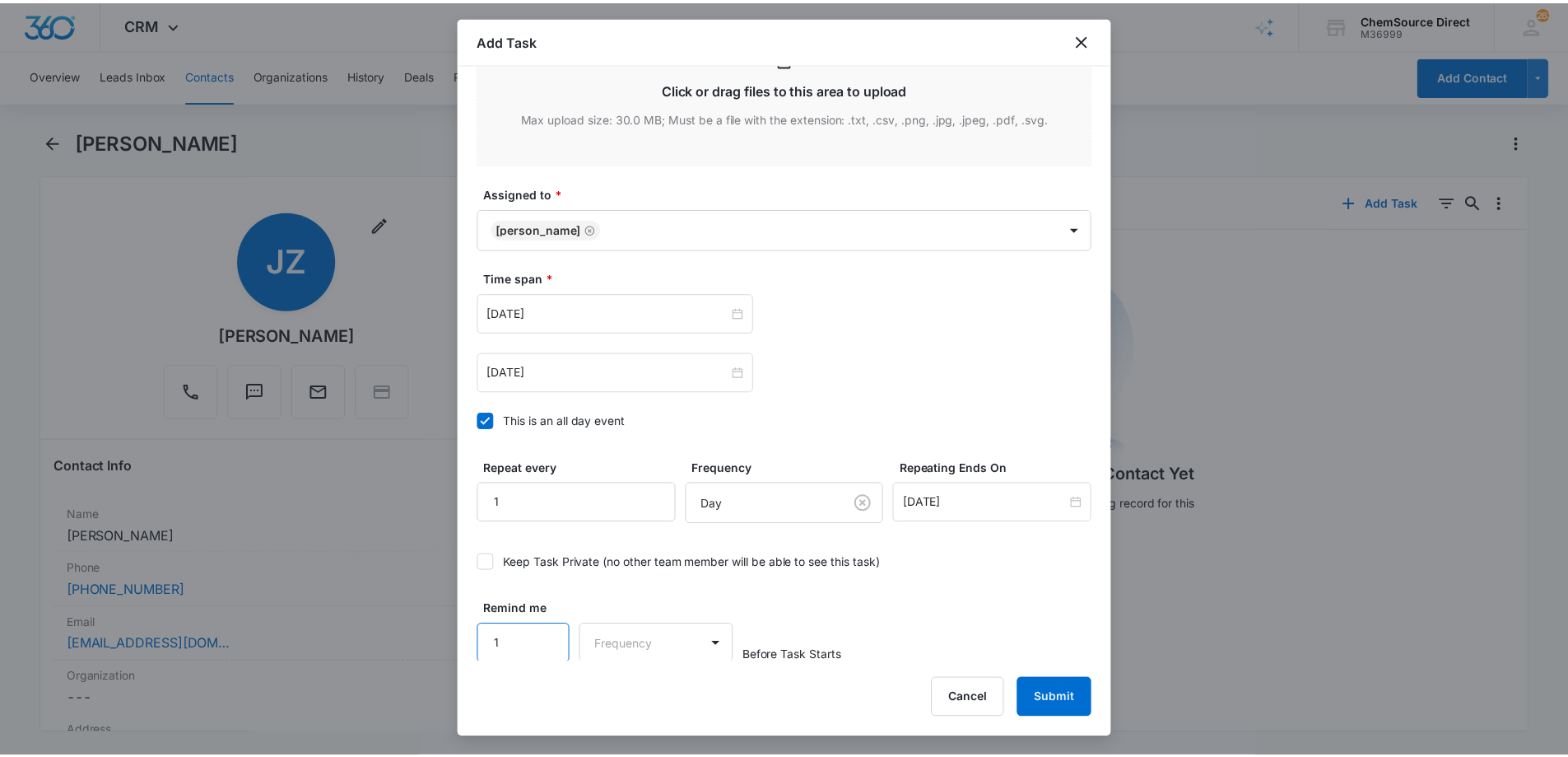
scroll to position [1034, 0]
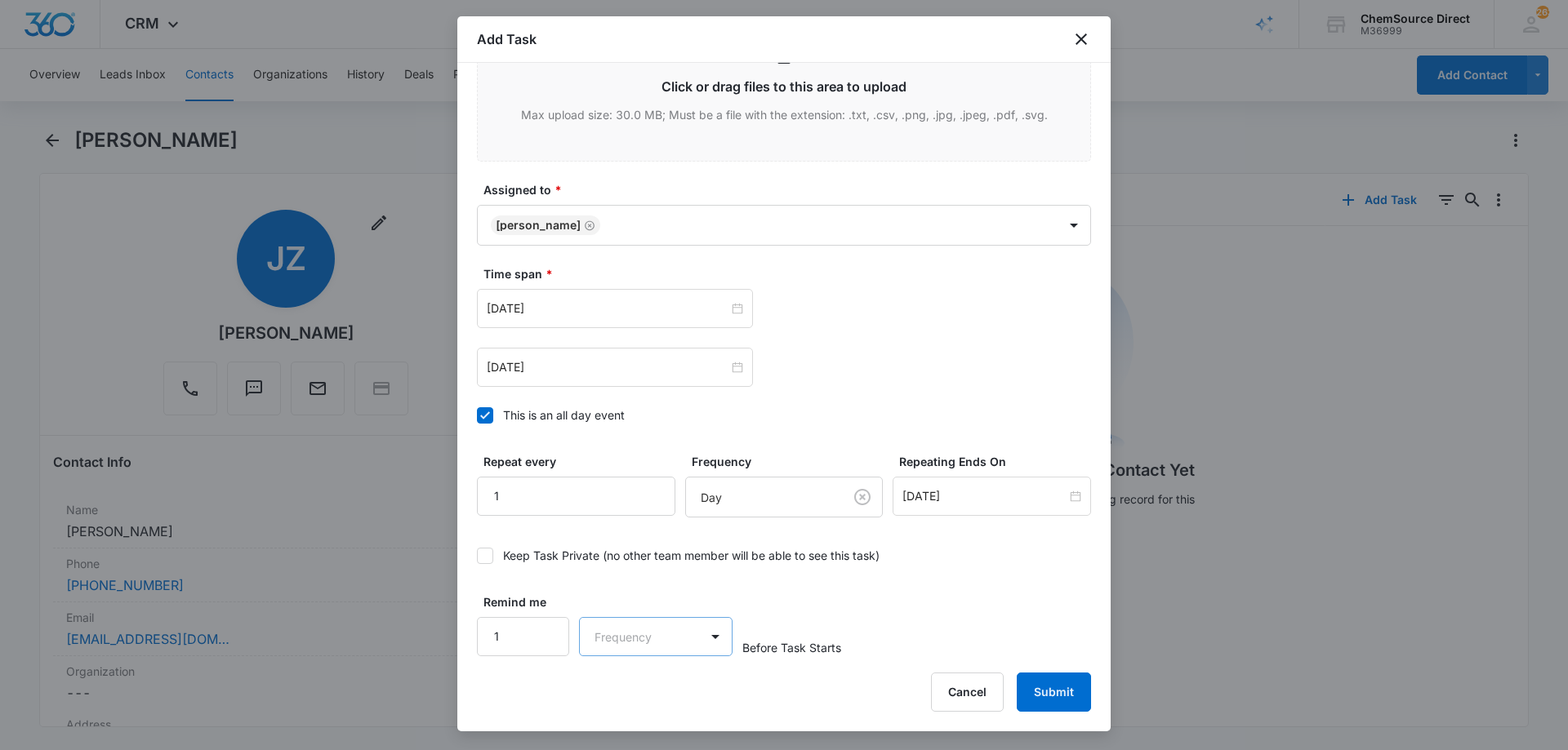
click at [646, 634] on body "CRM Apps Reputation Forms CRM Email Social Payments POS Content Ads Intelligenc…" at bounding box center [784, 375] width 1568 height 750
click at [662, 693] on div "Days" at bounding box center [651, 694] width 108 height 17
click at [891, 608] on div "Remind me 1 option Days, selected. Days Before Task Starts" at bounding box center [783, 624] width 614 height 62
click at [1049, 682] on button "Submit" at bounding box center [1053, 692] width 75 height 39
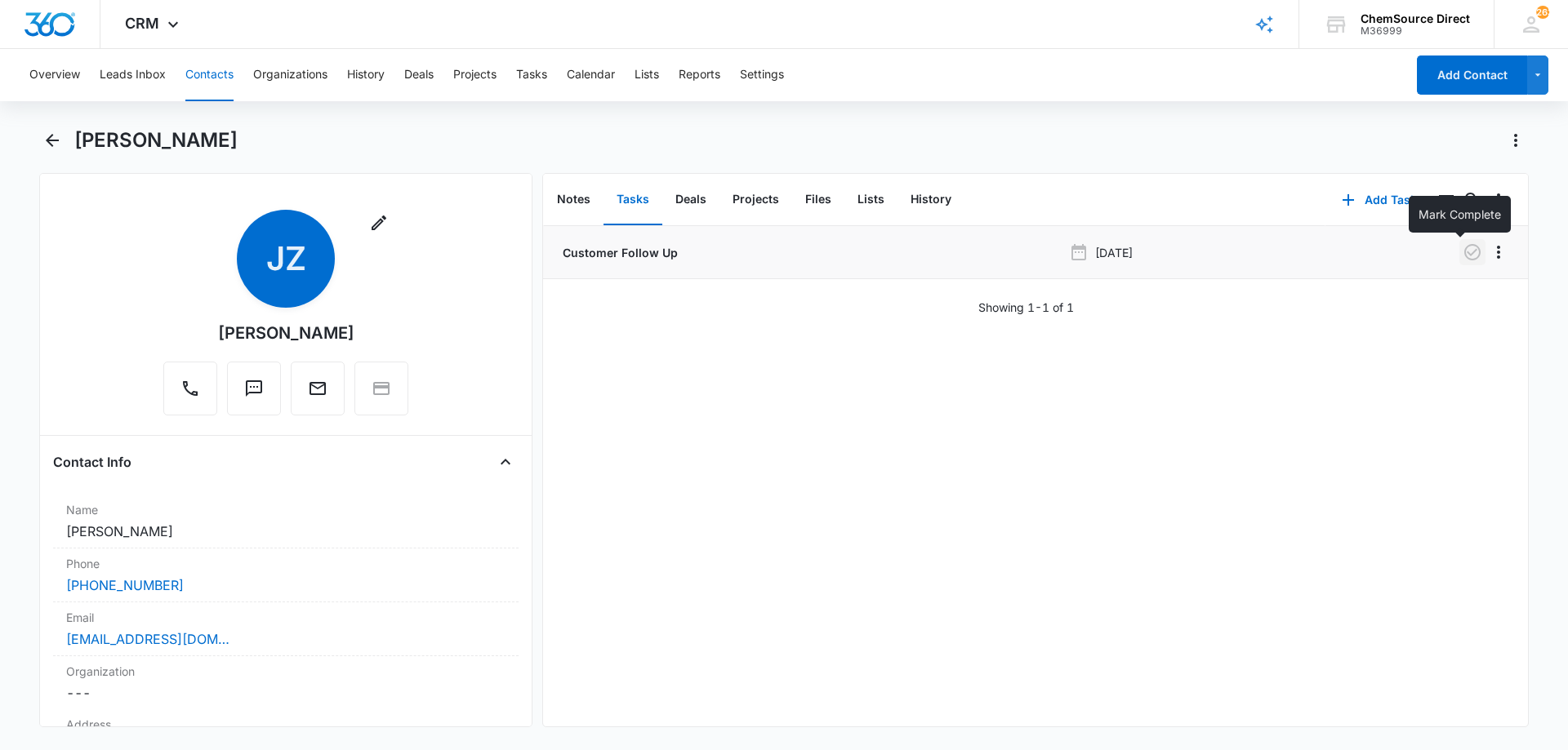
click at [1463, 252] on icon "button" at bounding box center [1472, 252] width 20 height 20
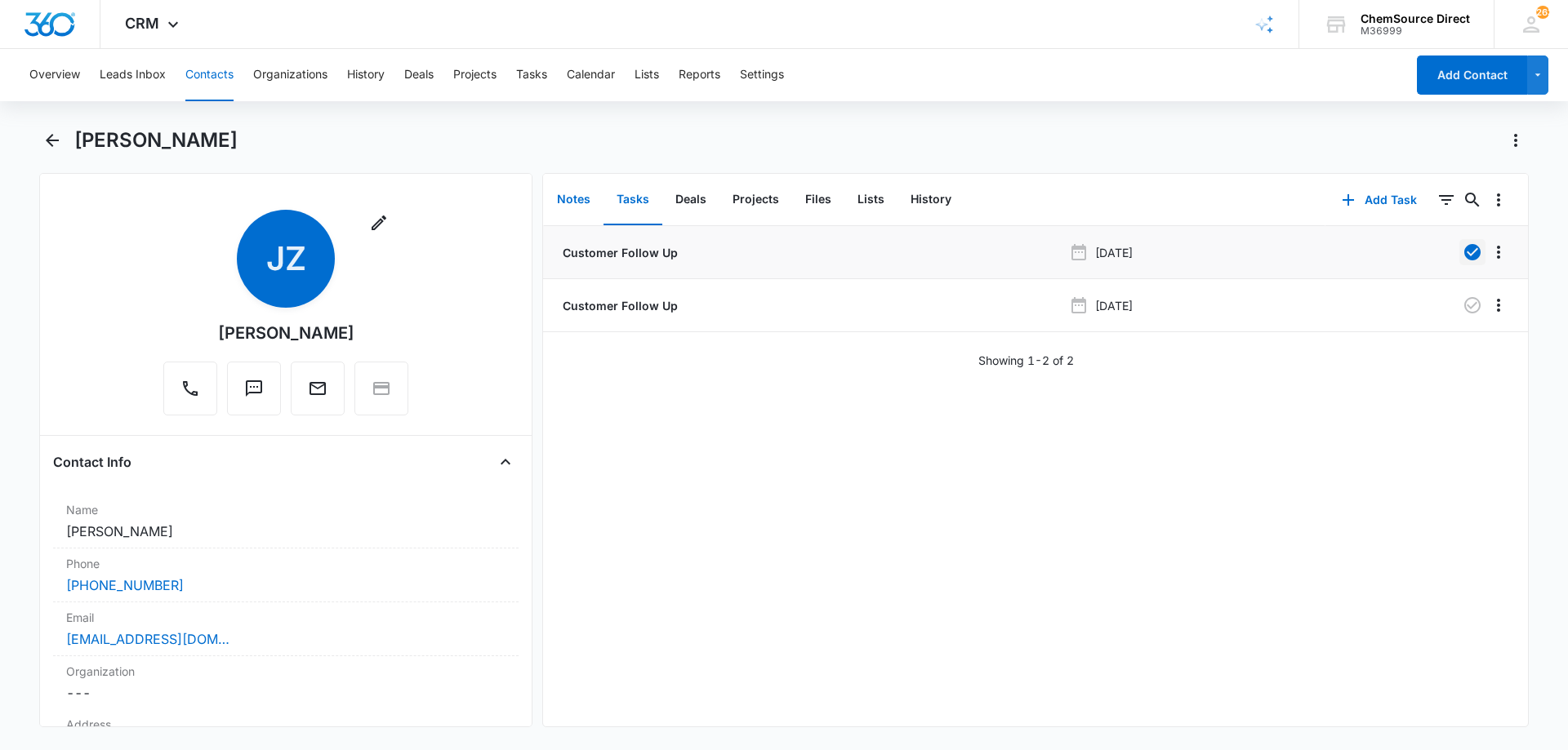
click at [569, 193] on button "Notes" at bounding box center [573, 199] width 60 height 50
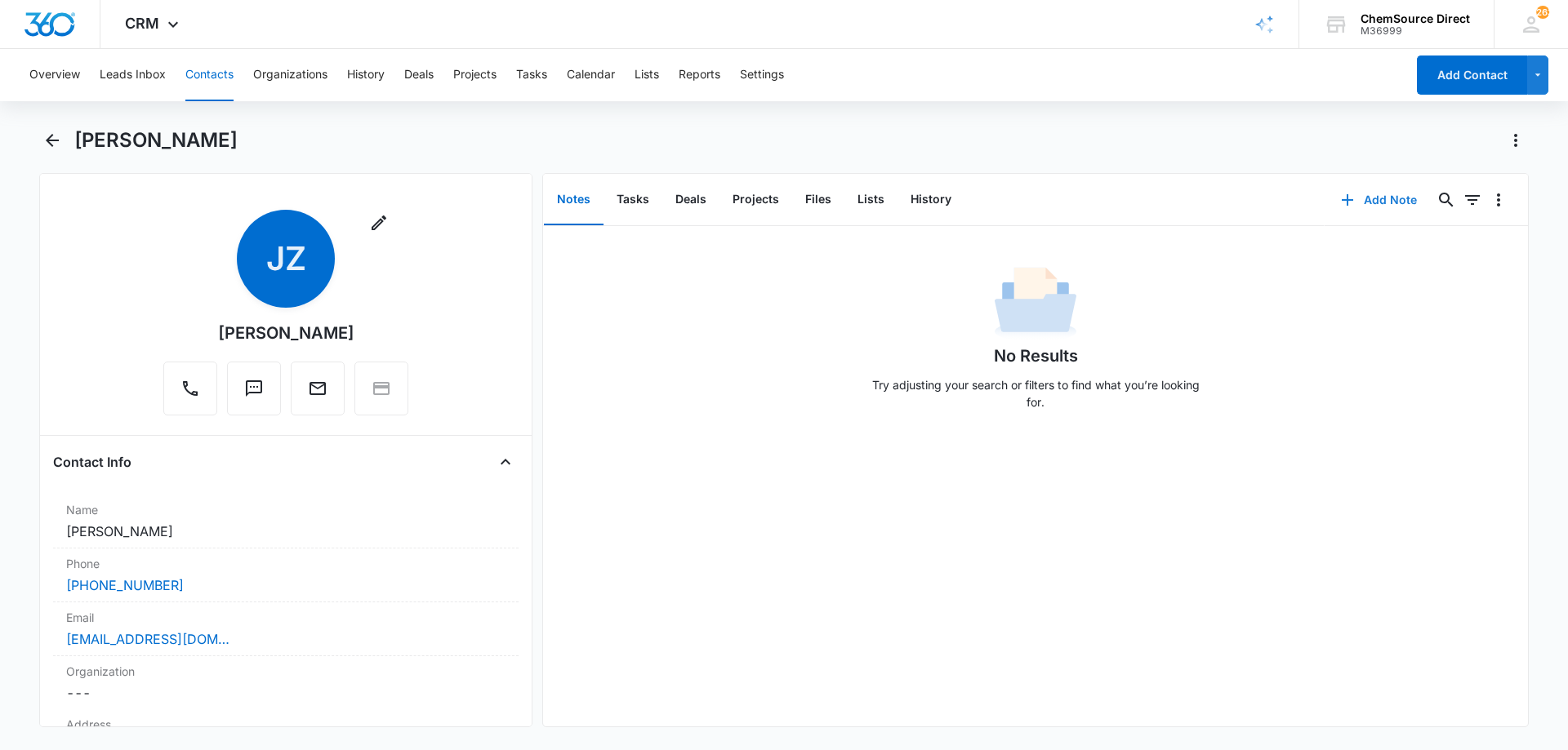
click at [1371, 200] on button "Add Note" at bounding box center [1379, 200] width 108 height 39
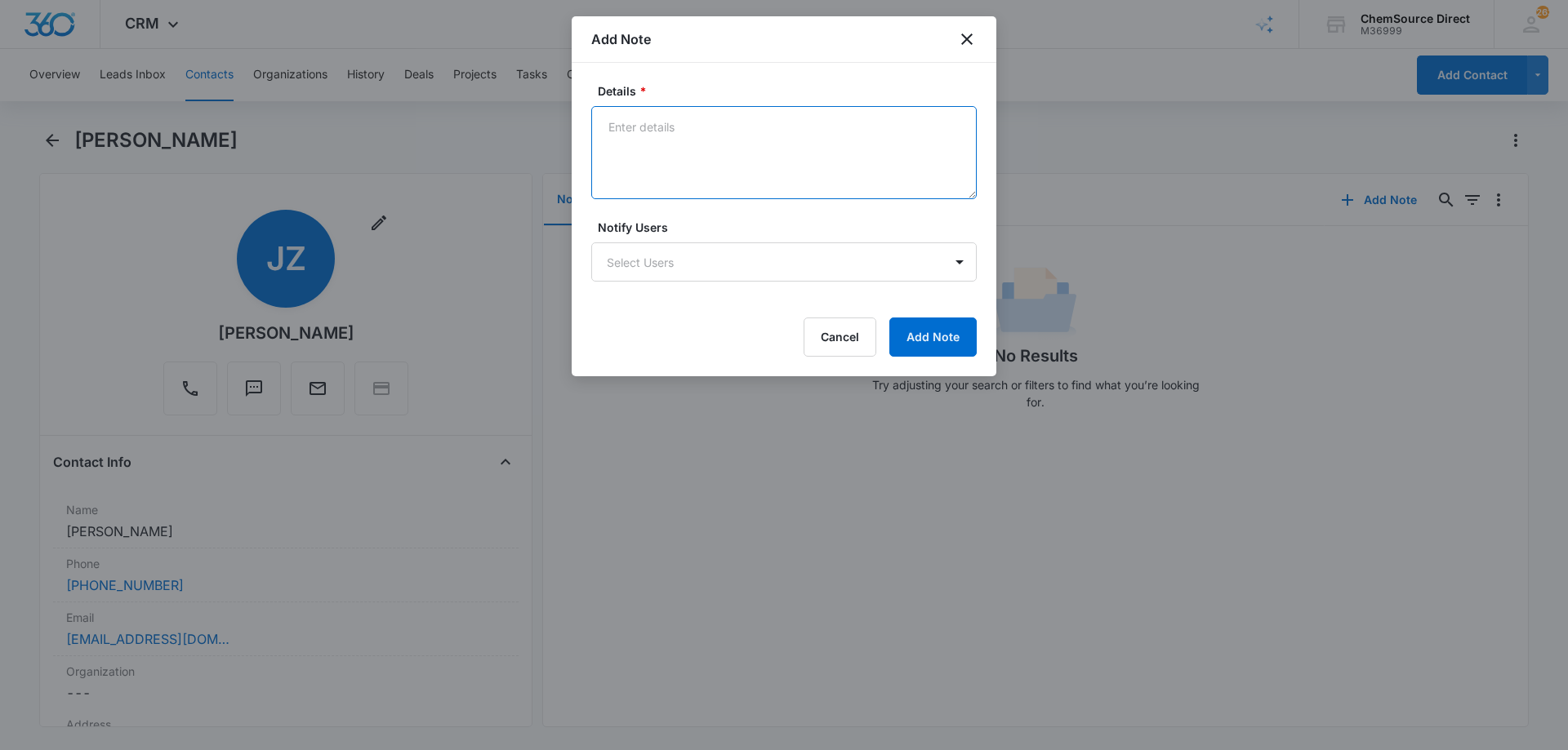
click at [694, 125] on textarea "Details *" at bounding box center [783, 153] width 385 height 93
click at [640, 161] on textarea "Walk Behind Floor Scrubber Called and texted" at bounding box center [783, 153] width 385 height 93
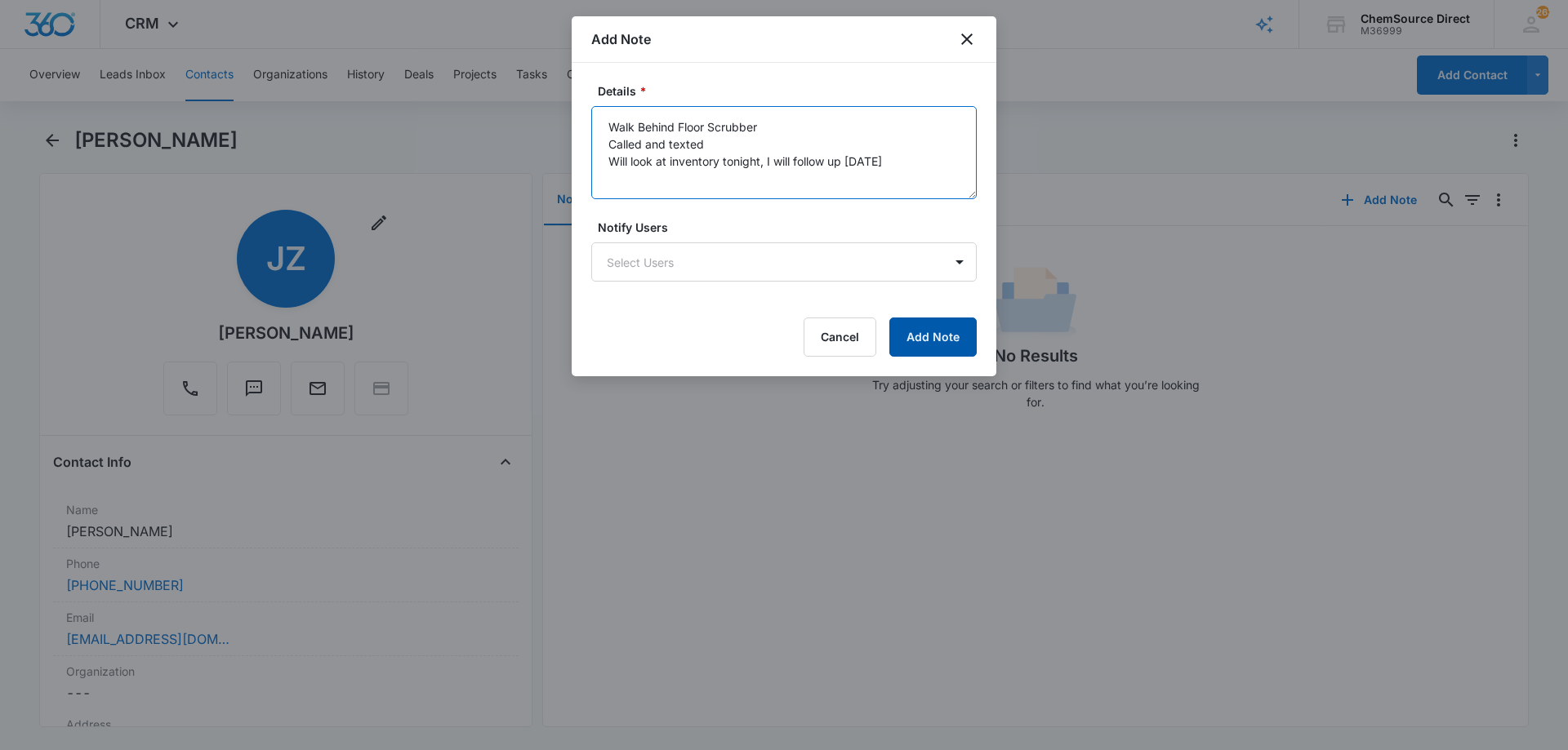
type textarea "Walk Behind Floor Scrubber Called and texted Will look at inventory tonight, I …"
click at [917, 326] on button "Add Note" at bounding box center [933, 337] width 88 height 39
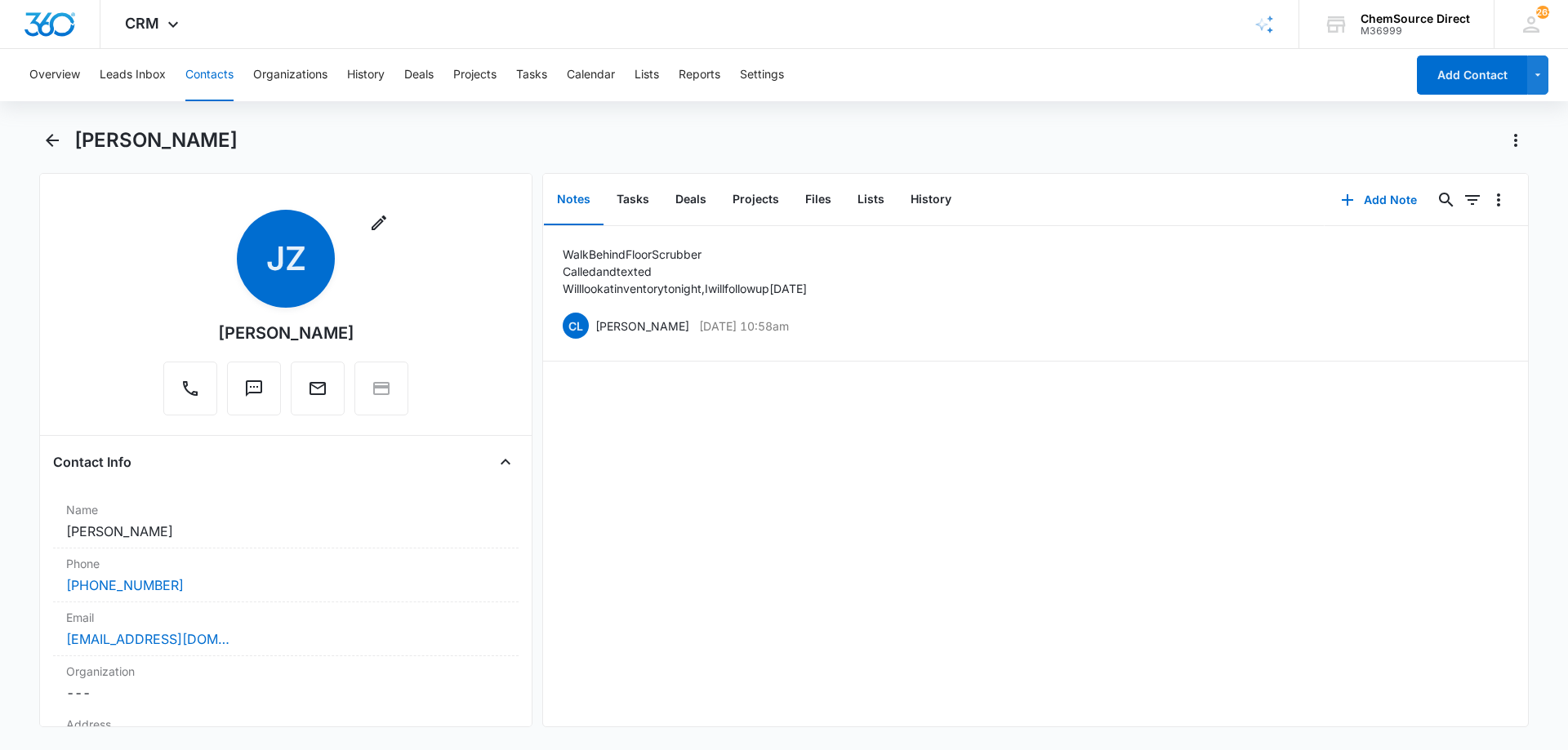
click at [213, 73] on button "Contacts" at bounding box center [210, 75] width 48 height 52
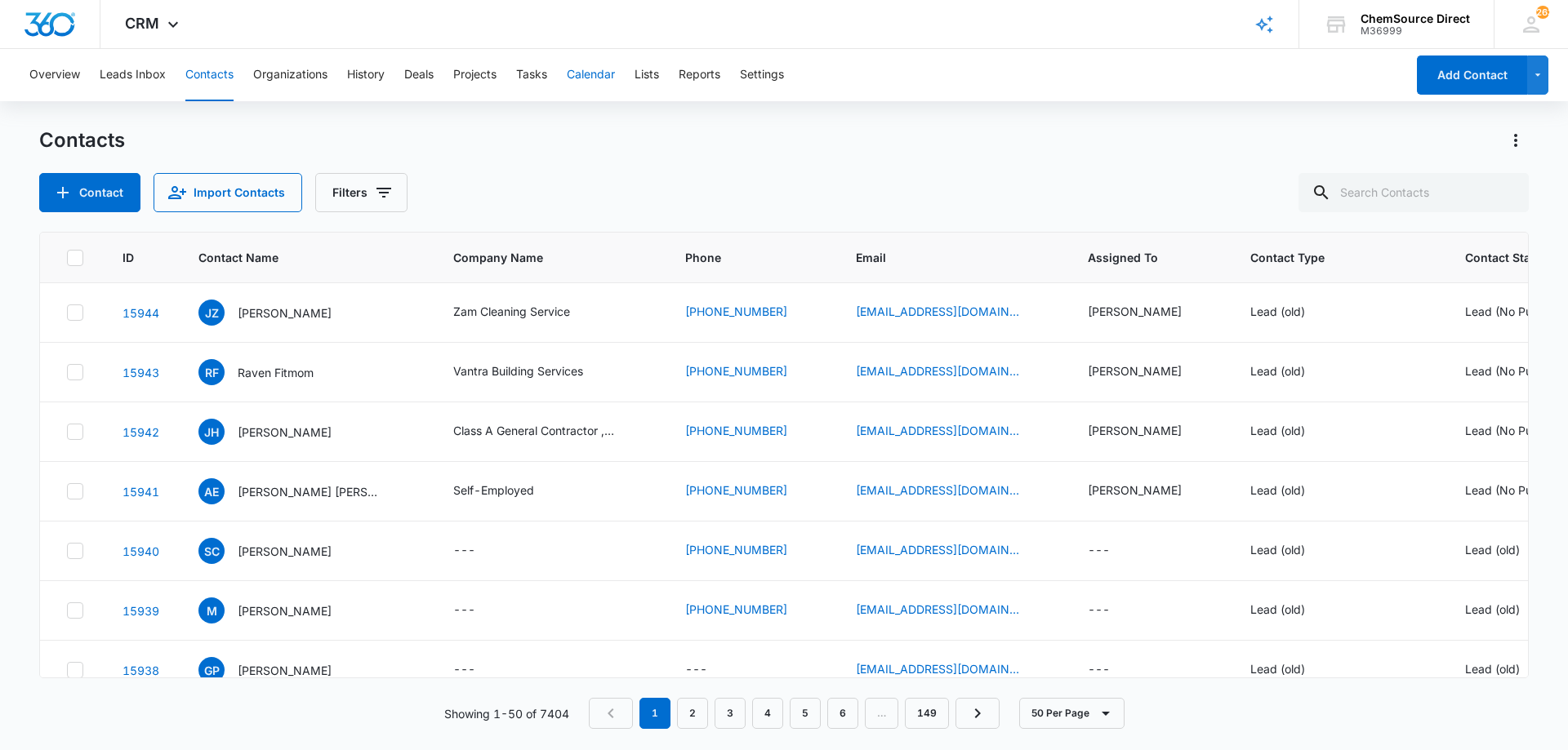
click at [598, 74] on button "Calendar" at bounding box center [591, 75] width 48 height 52
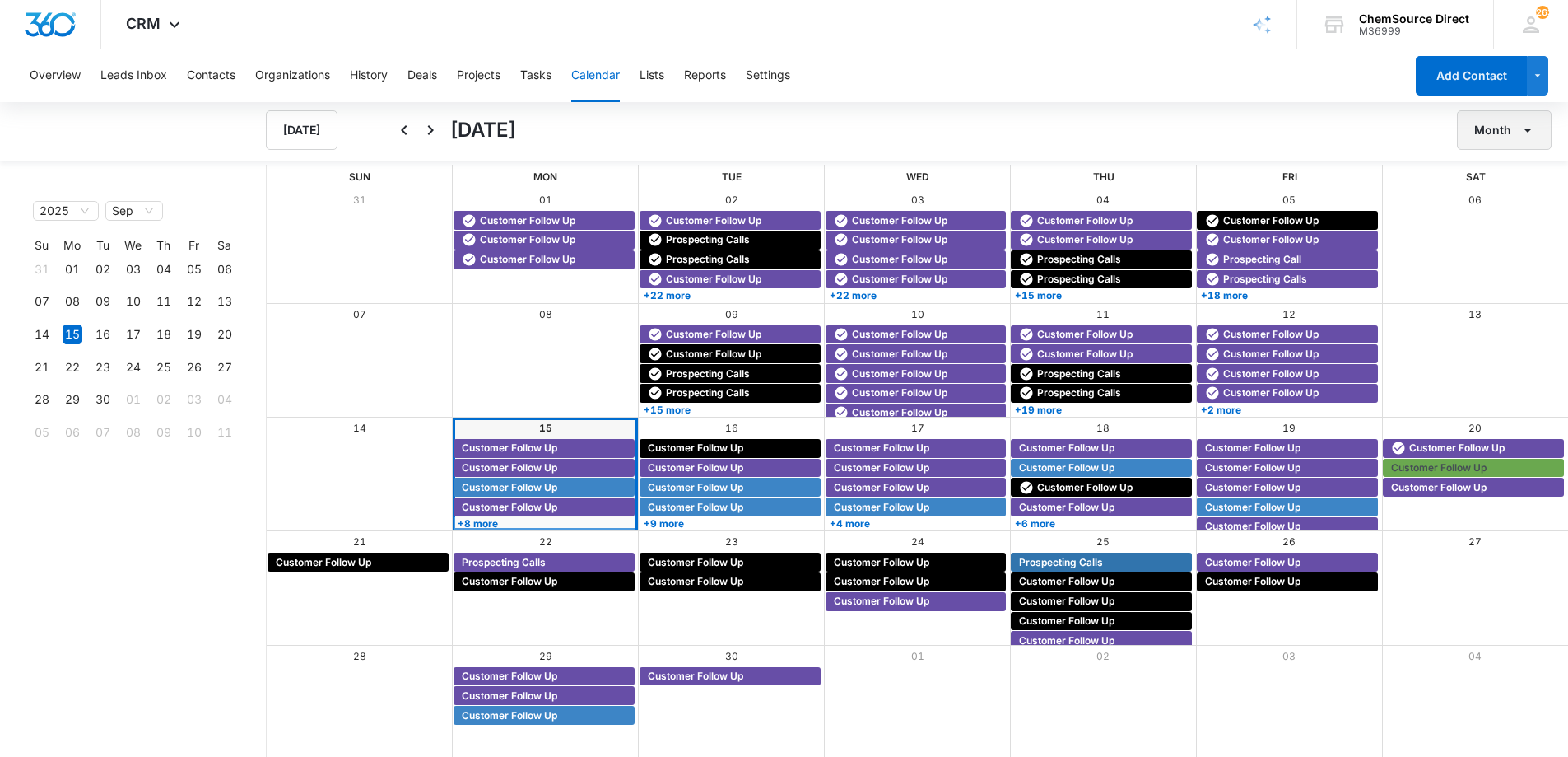
click at [1482, 131] on button "Month" at bounding box center [1504, 130] width 95 height 39
click at [1487, 203] on div "Week" at bounding box center [1500, 208] width 43 height 11
